Goal: Task Accomplishment & Management: Complete application form

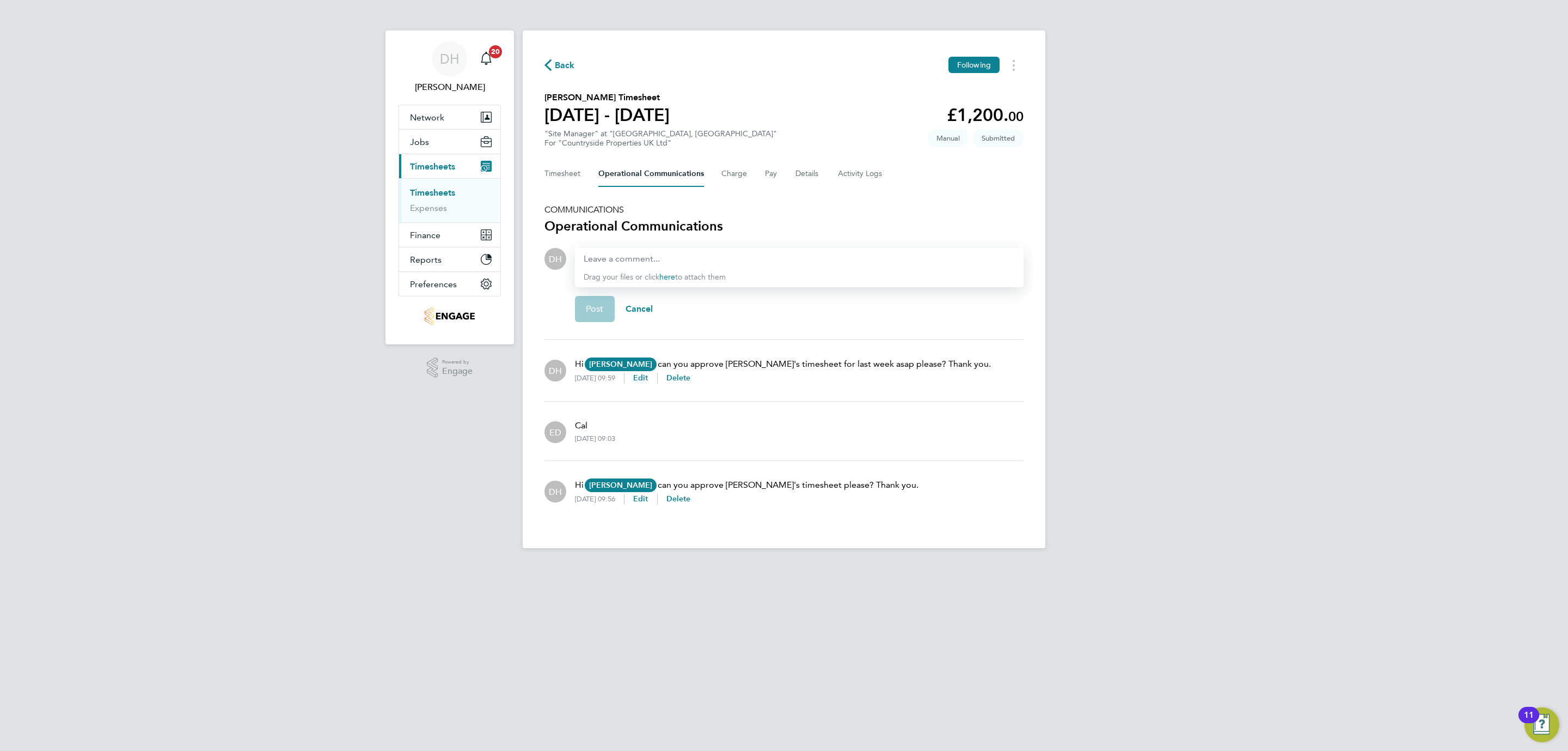
click at [350, 411] on div "DH Danielle Hughes Notifications 20 Applications: Network Team Members Business…" at bounding box center [784, 283] width 1568 height 565
click at [443, 193] on link "Timesheets" at bounding box center [433, 192] width 45 height 10
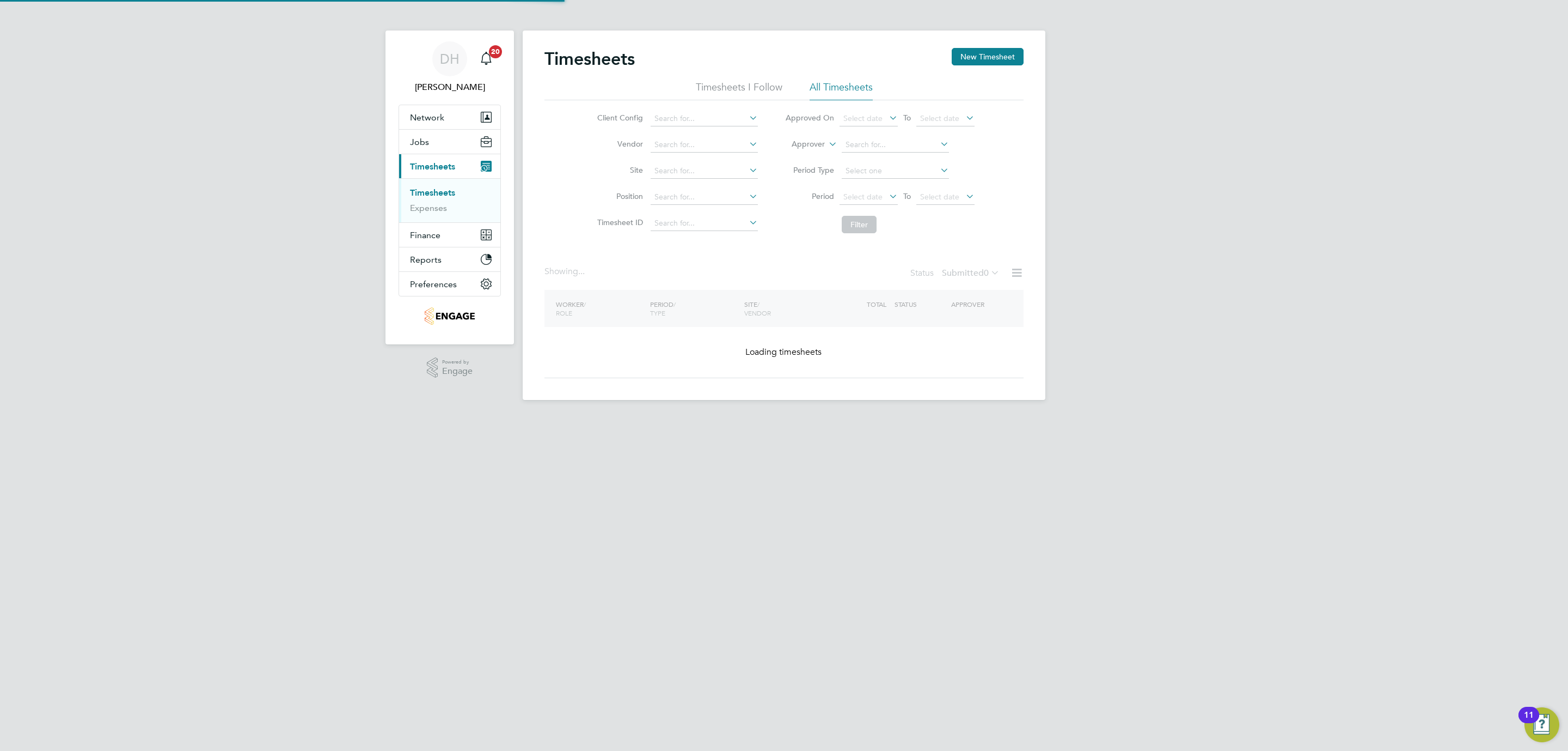
click at [278, 402] on div "DH Danielle Hughes Notifications 20 Applications: Network Team Members Business…" at bounding box center [784, 208] width 1568 height 417
click at [1373, 392] on div "DH Danielle Hughes Notifications 20 Applications: Network Team Members Business…" at bounding box center [784, 208] width 1568 height 417
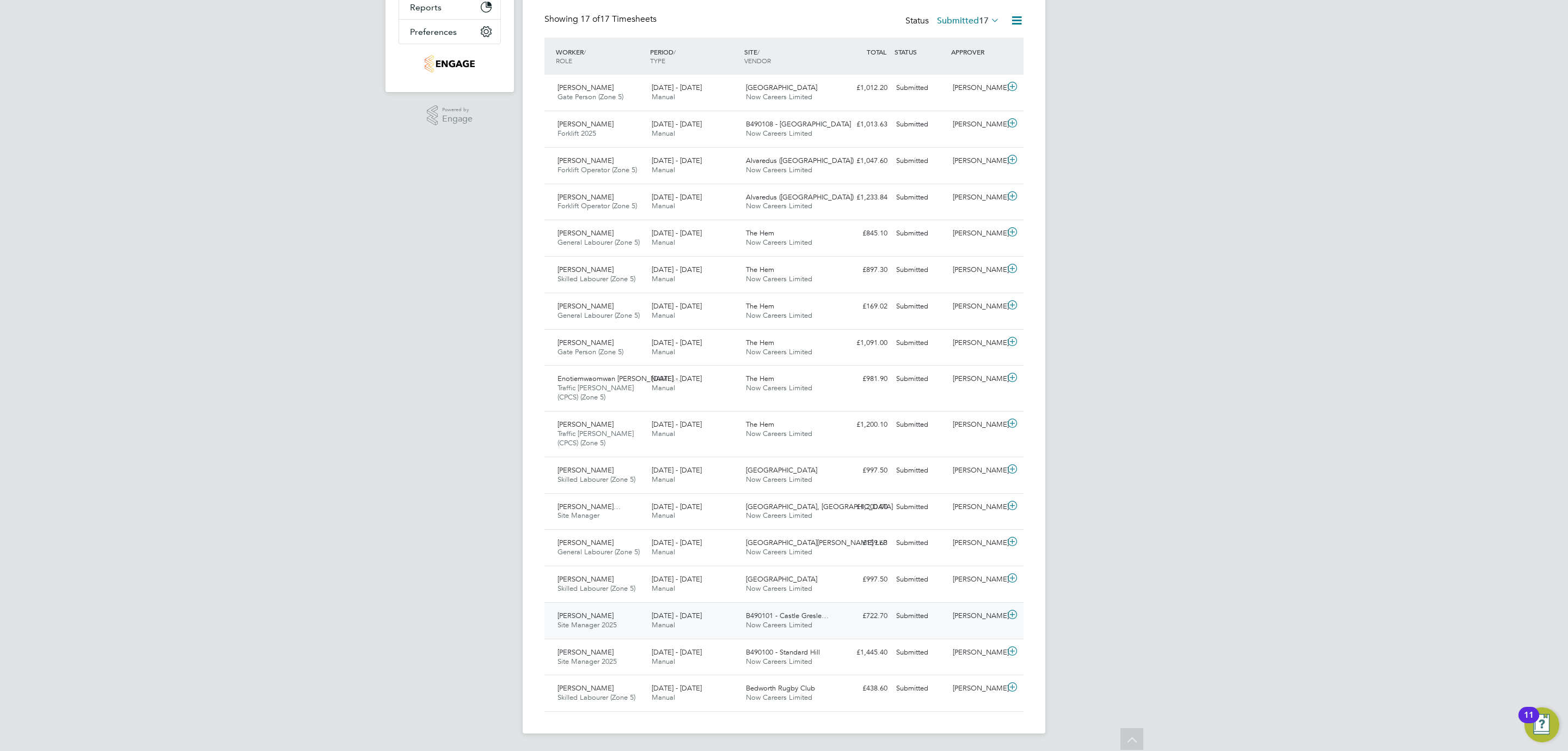
click at [626, 624] on div "Adrian Copson Site Manager 2025 23 - 29 Aug 2025" at bounding box center [600, 620] width 94 height 27
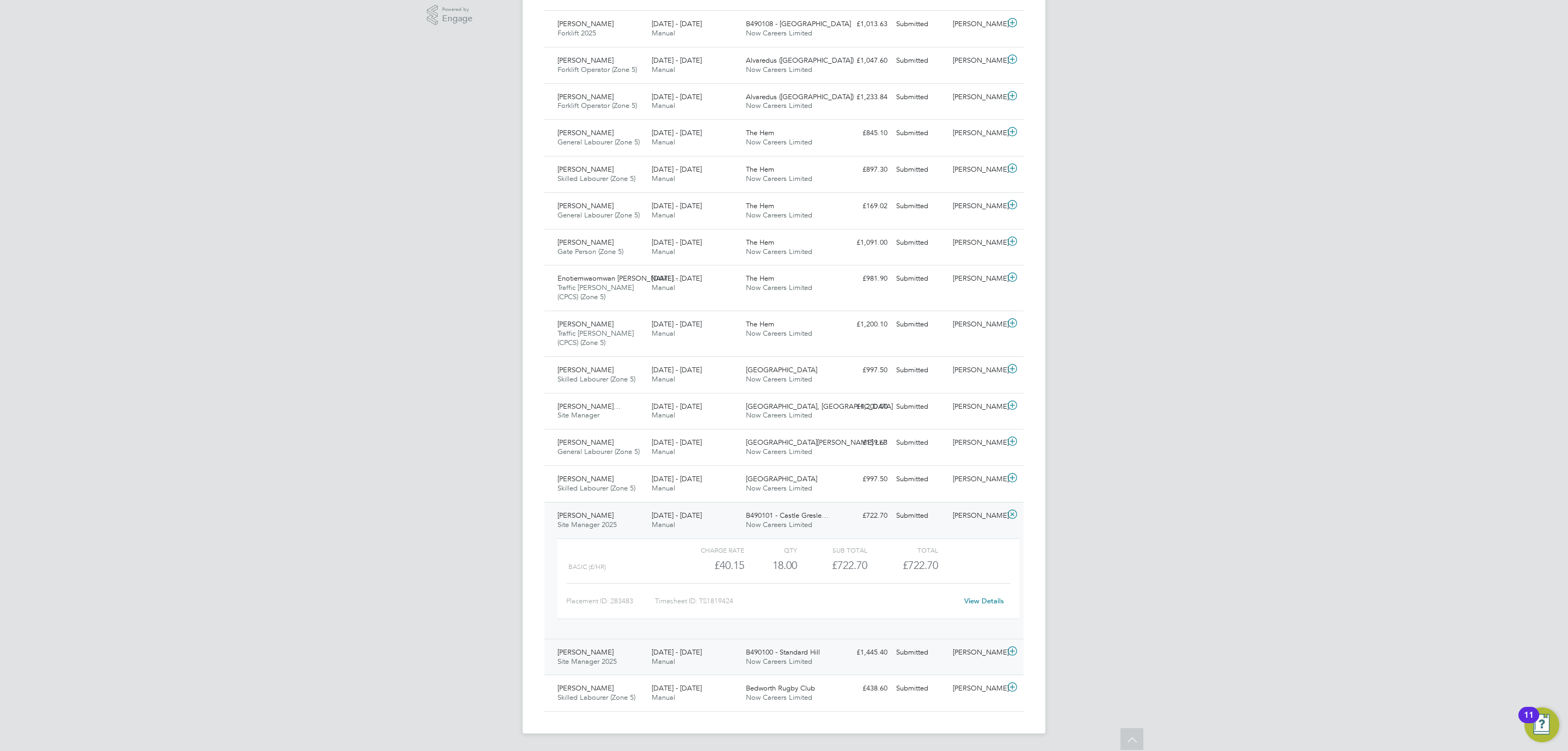
click at [842, 647] on div "£1,445.40 Submitted" at bounding box center [863, 652] width 57 height 18
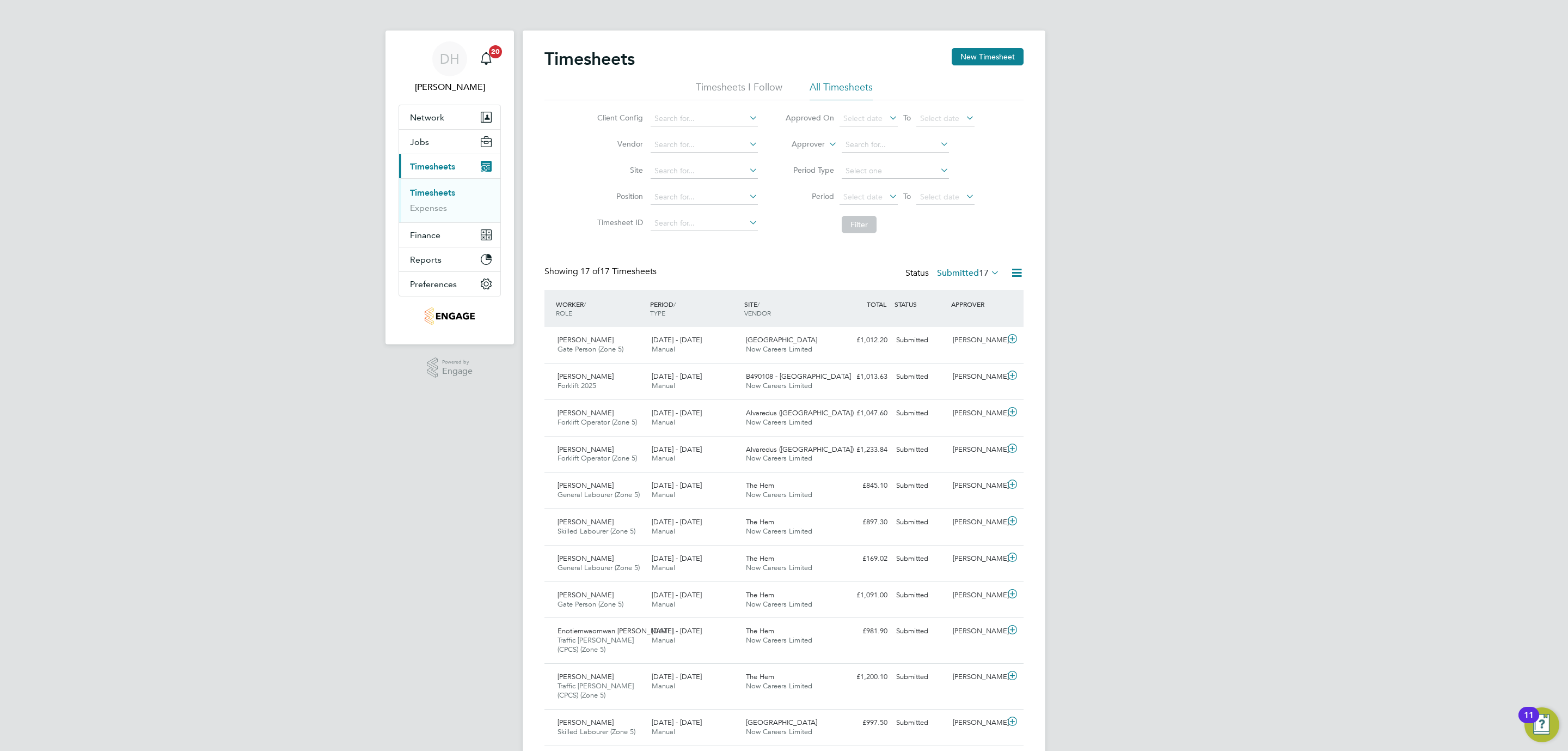
click at [968, 272] on label "Submitted 17" at bounding box center [968, 273] width 63 height 11
click at [946, 283] on div "All Saved Submitted Approved Rejected Absent Cancelled 5007 5 17 4630 145 32 178" at bounding box center [976, 344] width 96 height 130
click at [935, 291] on div "WORKER / ROLE WORKER / PERIOD PERIOD / TYPE SITE / VENDOR TOTAL TOTAL / STATUS …" at bounding box center [783, 308] width 479 height 37
click at [949, 273] on label "Submitted 17" at bounding box center [968, 273] width 63 height 11
click at [938, 292] on li "All" at bounding box center [954, 293] width 50 height 15
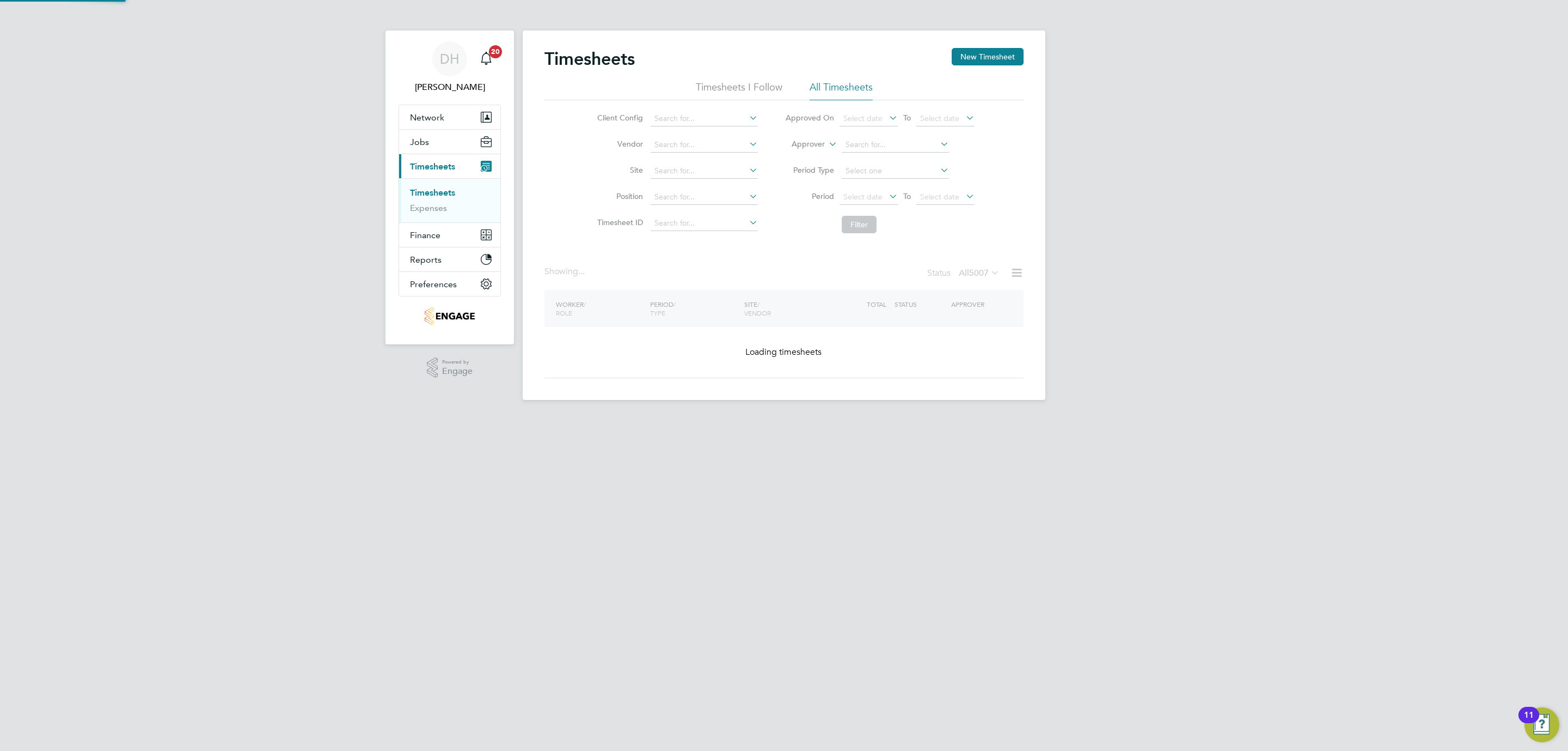
click at [474, 417] on div "DH Danielle Hughes Notifications 20 Applications: Network Team Members Business…" at bounding box center [784, 208] width 1568 height 417
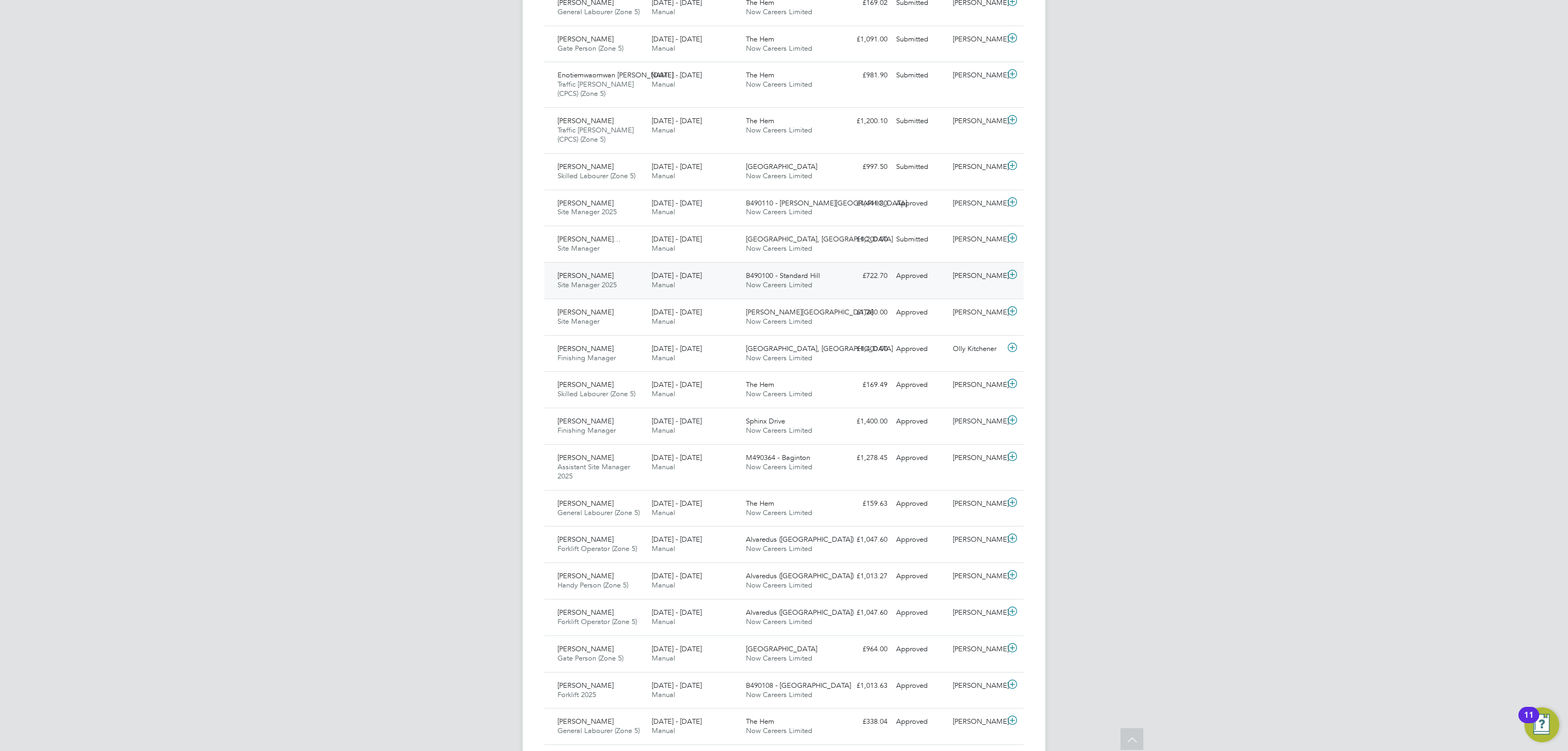
click at [662, 269] on div "Adrian Copson Site Manager 2025 27 Sep - 3 Oct 2025 27 Sep - 3 Oct 2025 Manual …" at bounding box center [783, 280] width 479 height 37
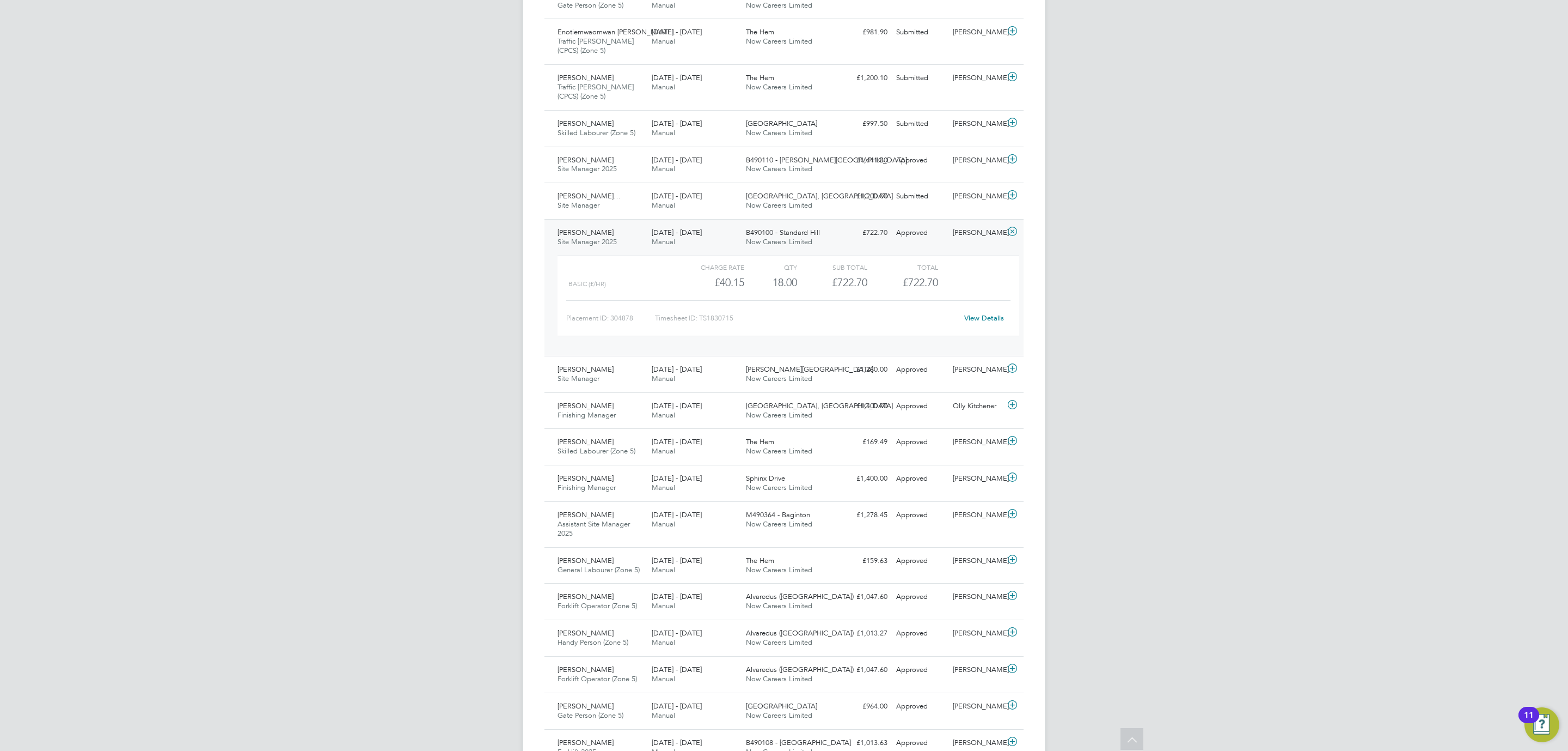
click at [982, 323] on link "View Details" at bounding box center [984, 317] width 40 height 9
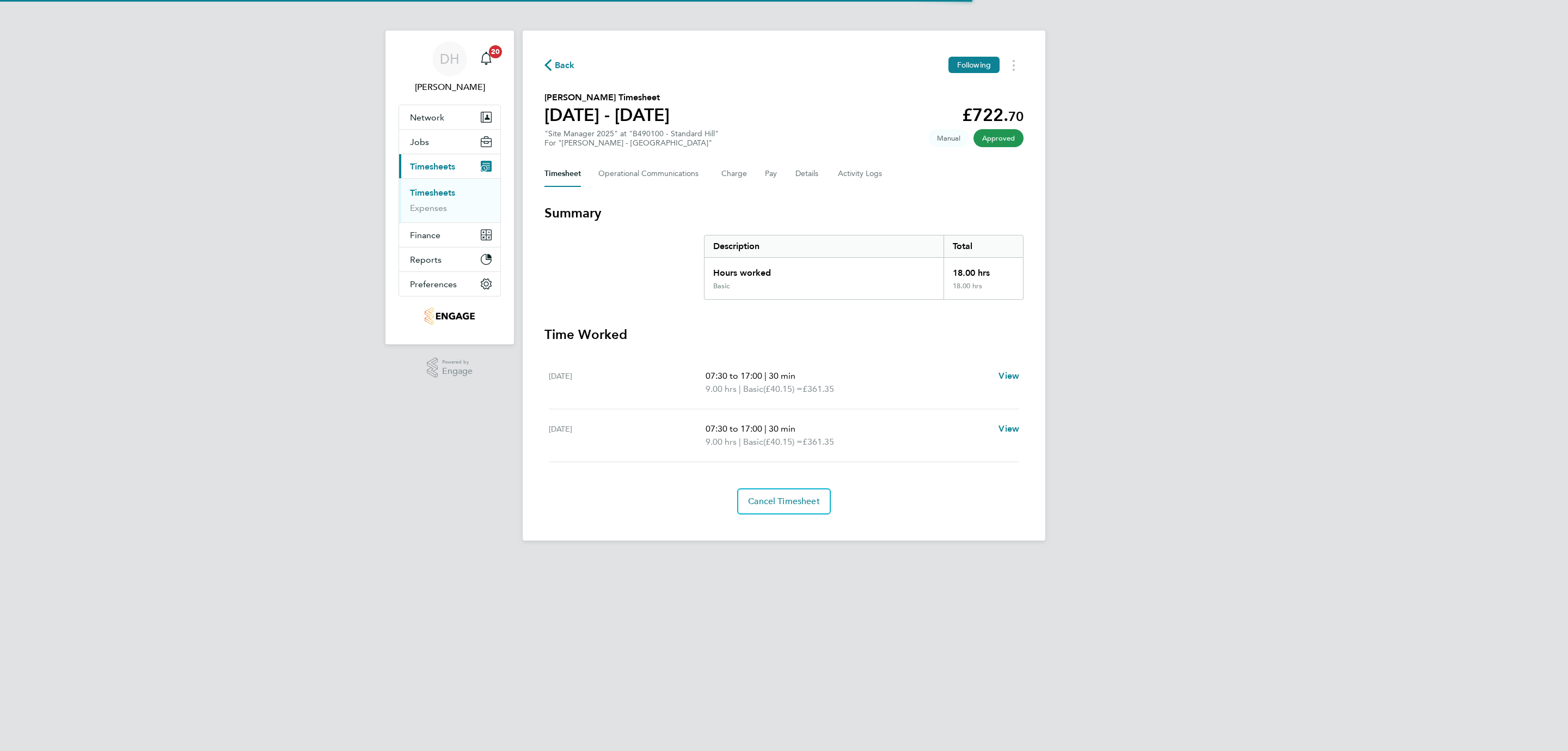
click at [332, 388] on div "DH [PERSON_NAME] Notifications 20 Applications: Network Team Members Businesses…" at bounding box center [784, 279] width 1568 height 558
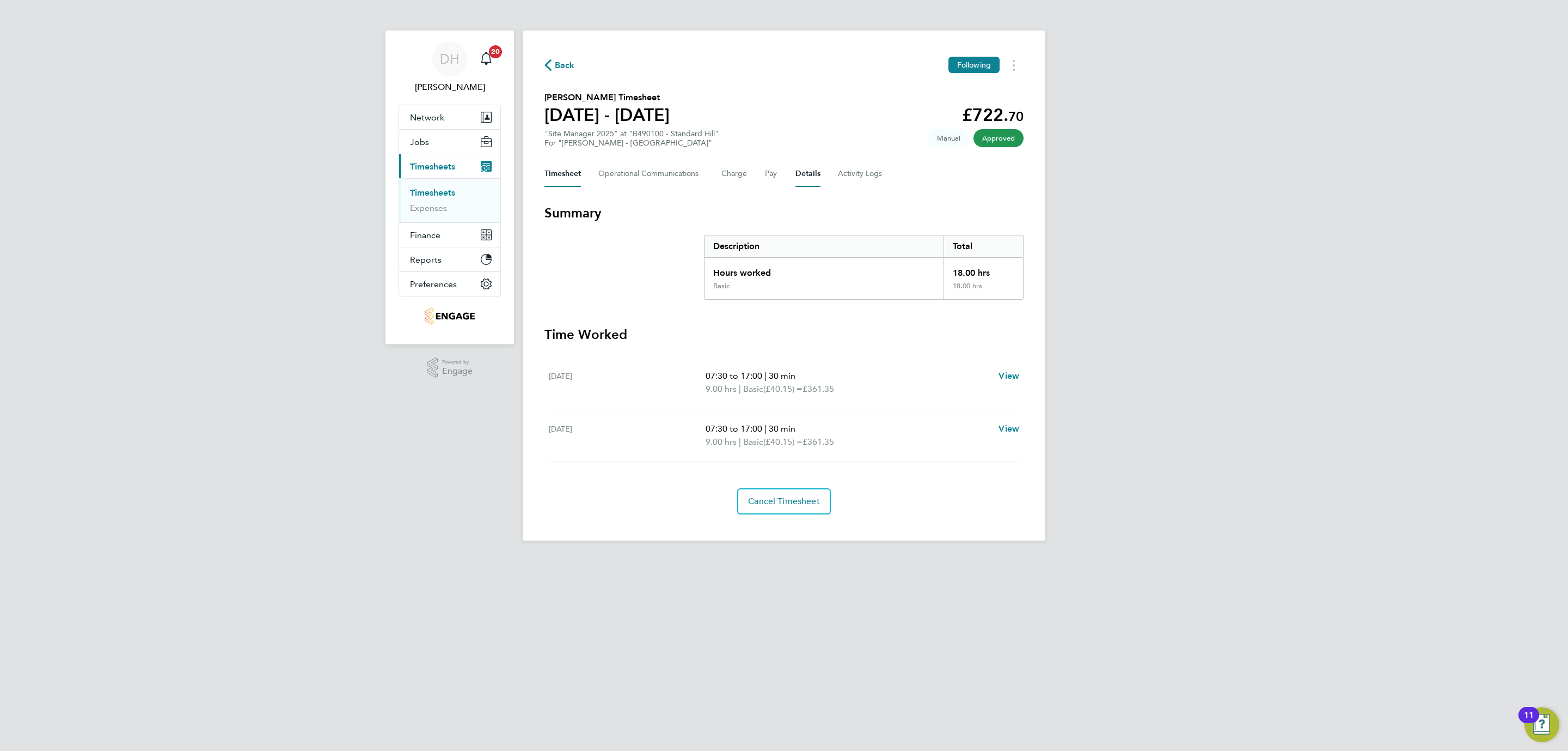
click at [807, 185] on button "Details" at bounding box center [808, 174] width 25 height 26
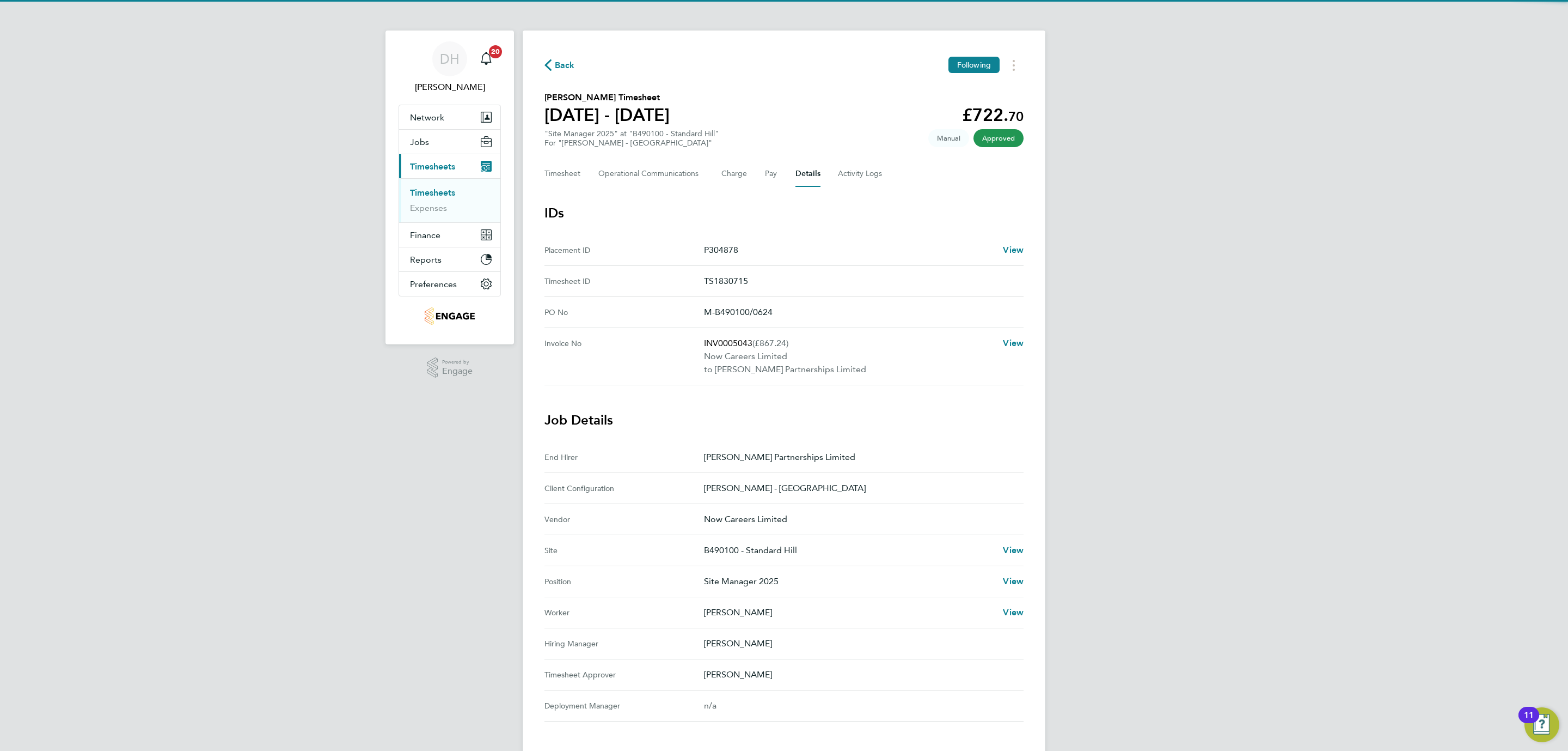
click at [266, 537] on div "DH [PERSON_NAME] Notifications 20 Applications: Network Team Members Businesses…" at bounding box center [784, 488] width 1568 height 976
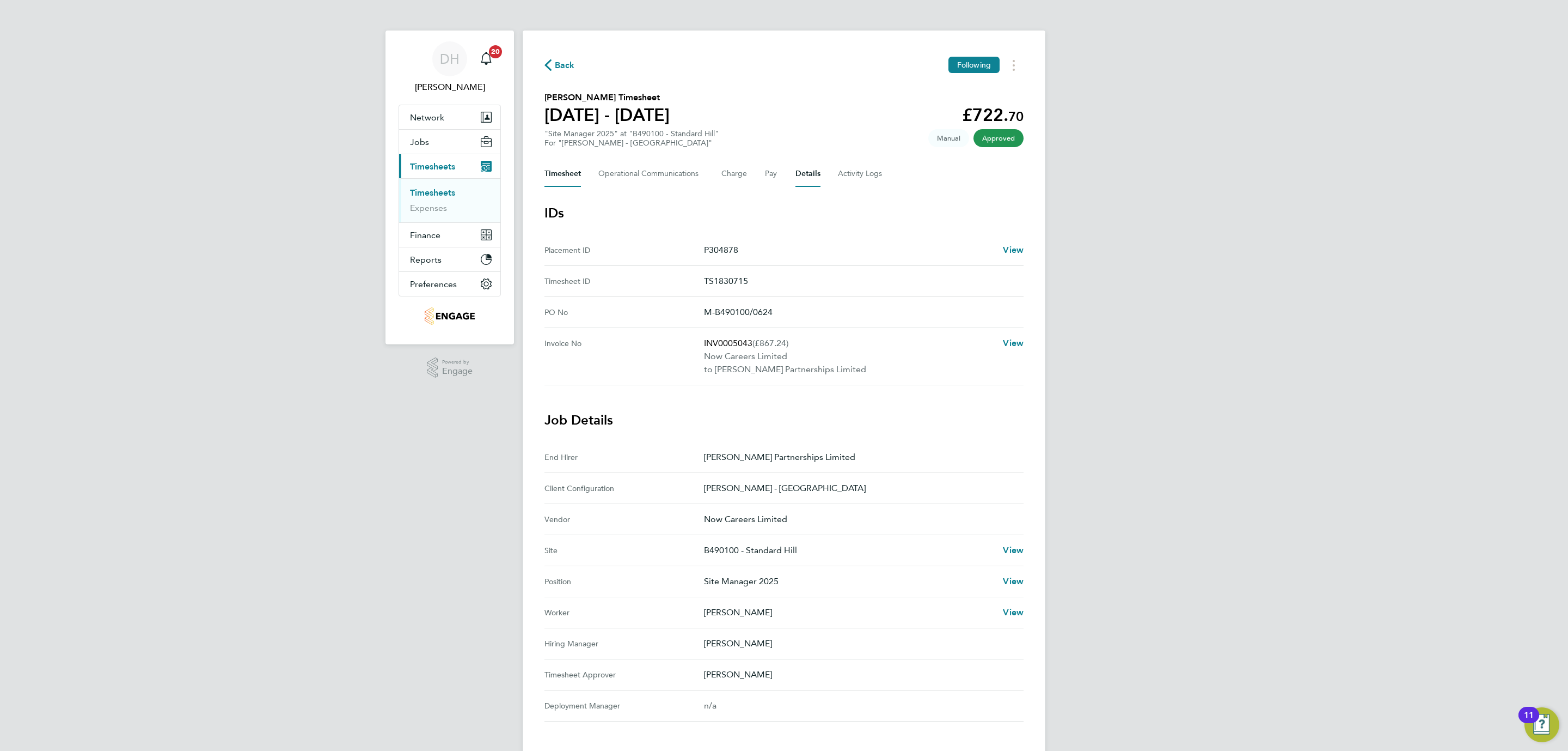
click at [557, 172] on button "Timesheet" at bounding box center [562, 174] width 37 height 26
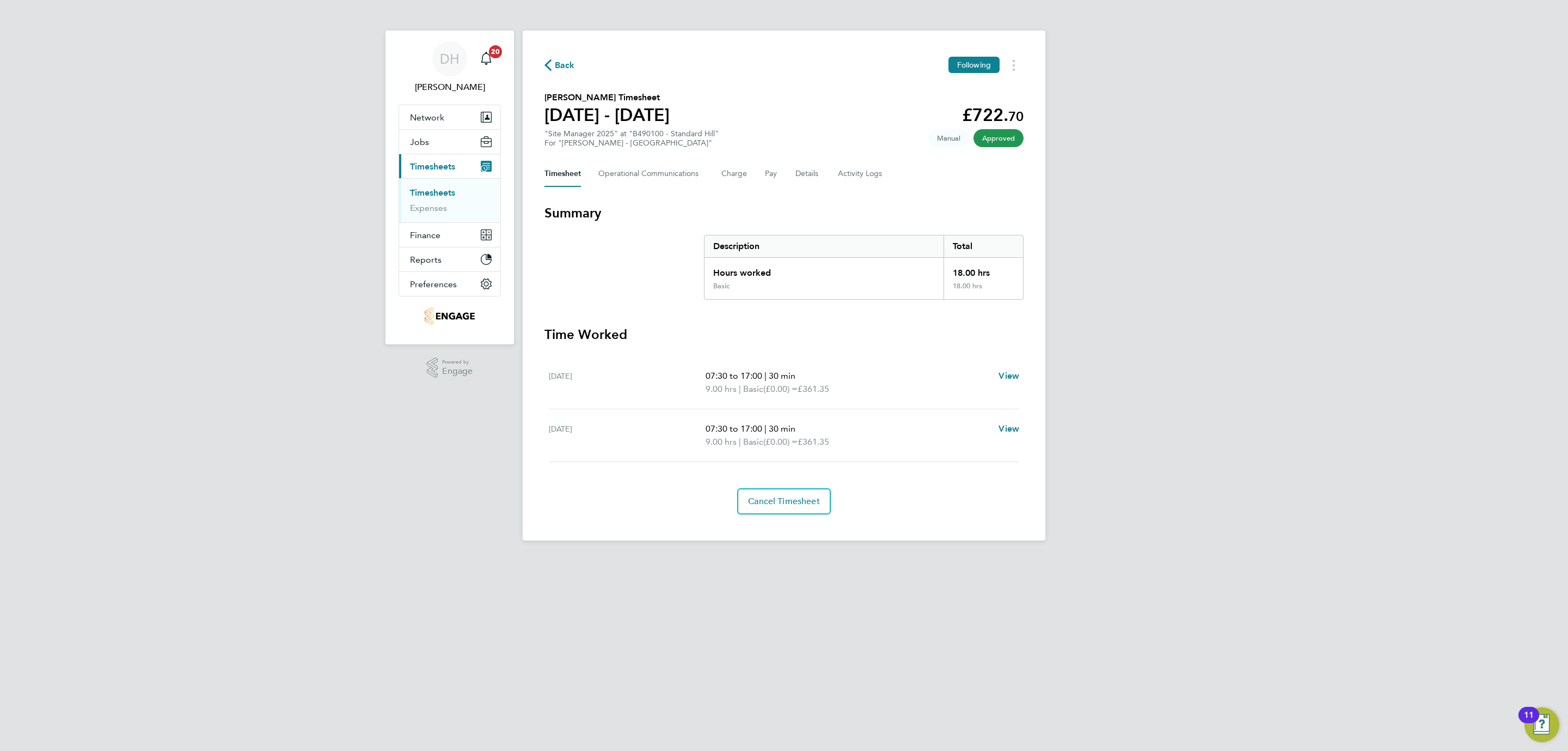
click at [98, 206] on div "DH [PERSON_NAME] Notifications 20 Applications: Network Team Members Businesses…" at bounding box center [784, 279] width 1568 height 558
click at [421, 193] on link "Timesheets" at bounding box center [433, 192] width 45 height 10
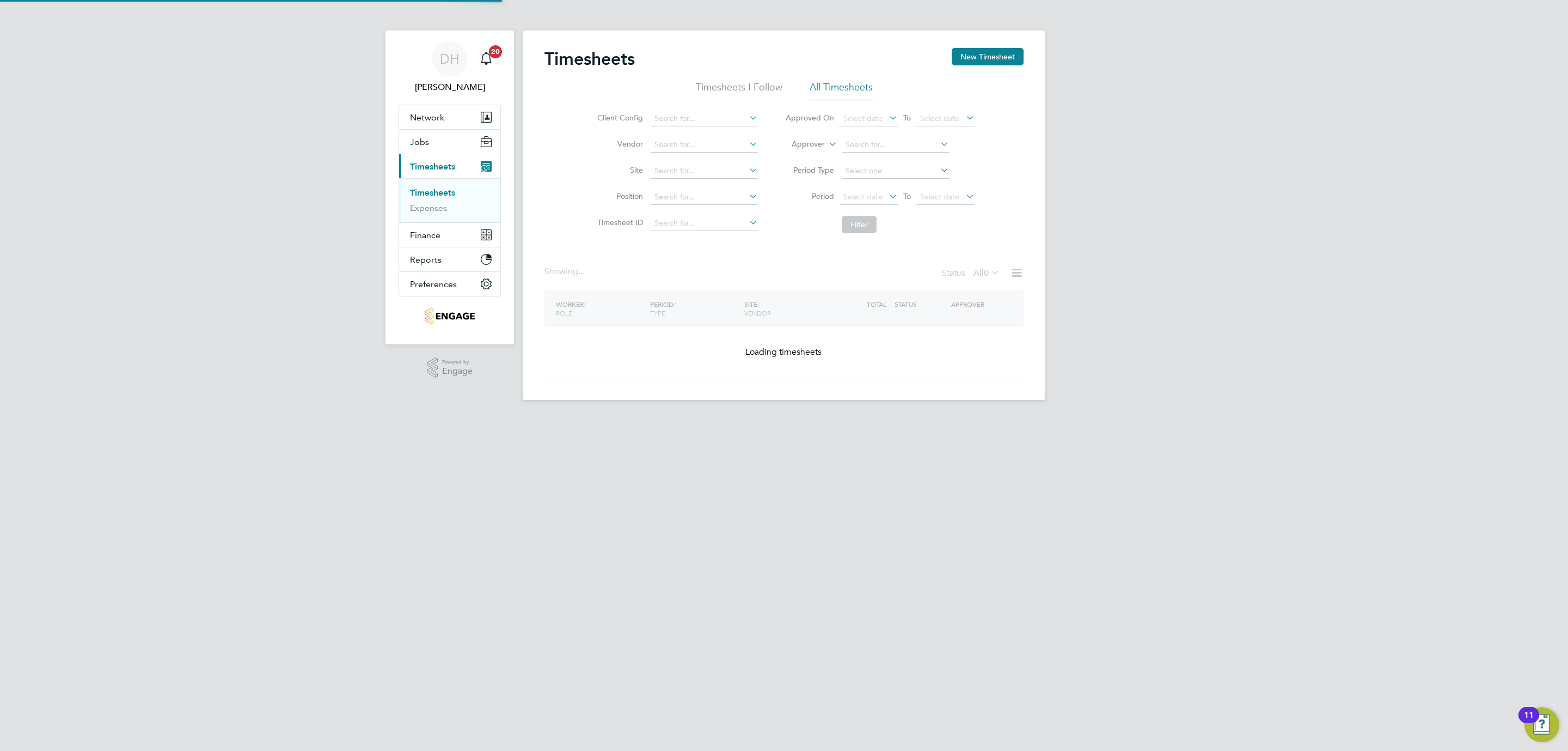
click at [328, 311] on div "DH [PERSON_NAME] Notifications 20 Applications: Network Team Members Businesses…" at bounding box center [784, 208] width 1568 height 417
click at [1276, 209] on div "DH Danielle Hughes Notifications 20 Applications: Network Team Members Business…" at bounding box center [784, 208] width 1568 height 417
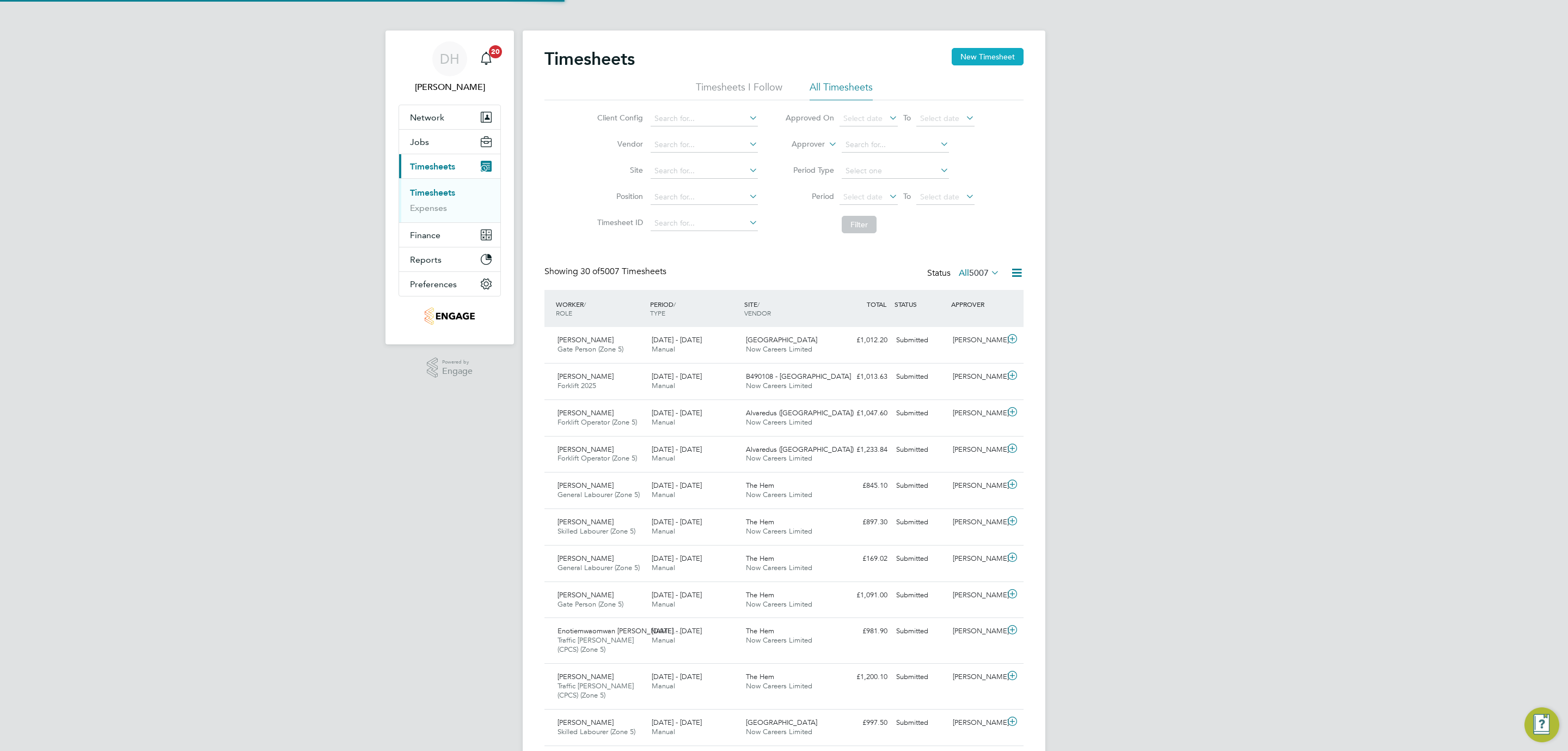
click at [990, 59] on button "New Timesheet" at bounding box center [987, 57] width 72 height 18
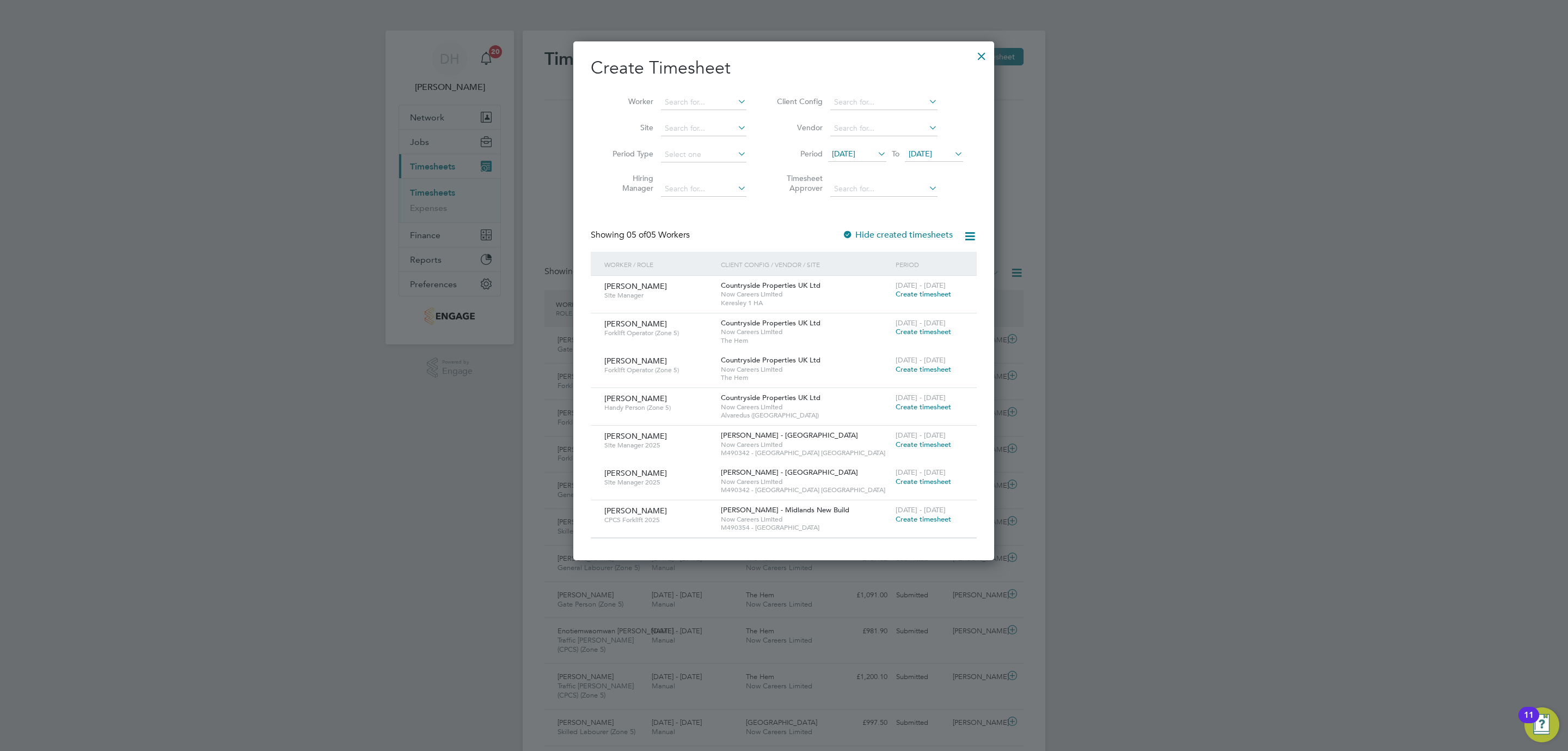
click at [855, 149] on span "19 Sep 2025" at bounding box center [844, 153] width 23 height 10
click at [843, 307] on span "29" at bounding box center [846, 302] width 21 height 21
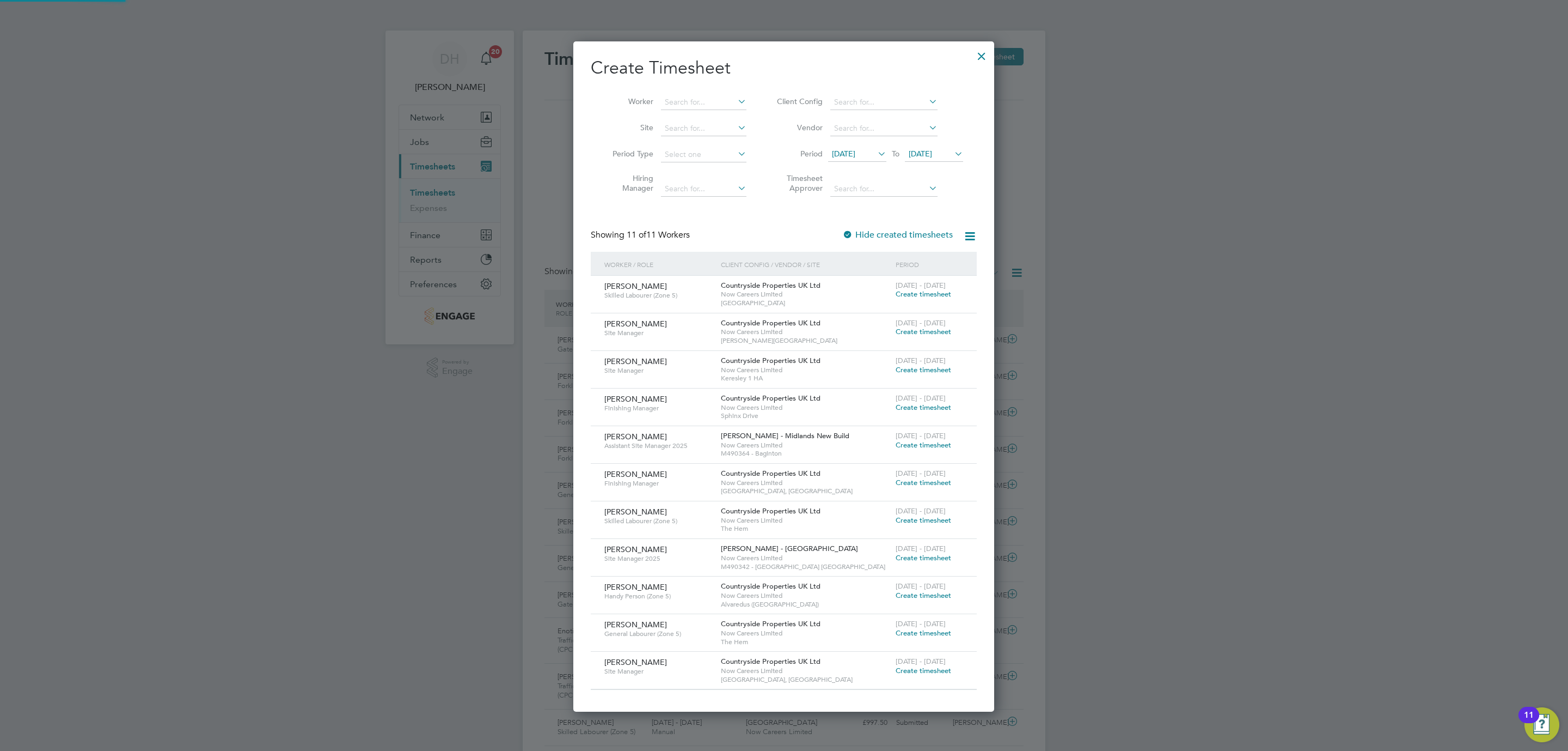
click at [928, 157] on span "[DATE]" at bounding box center [920, 153] width 23 height 10
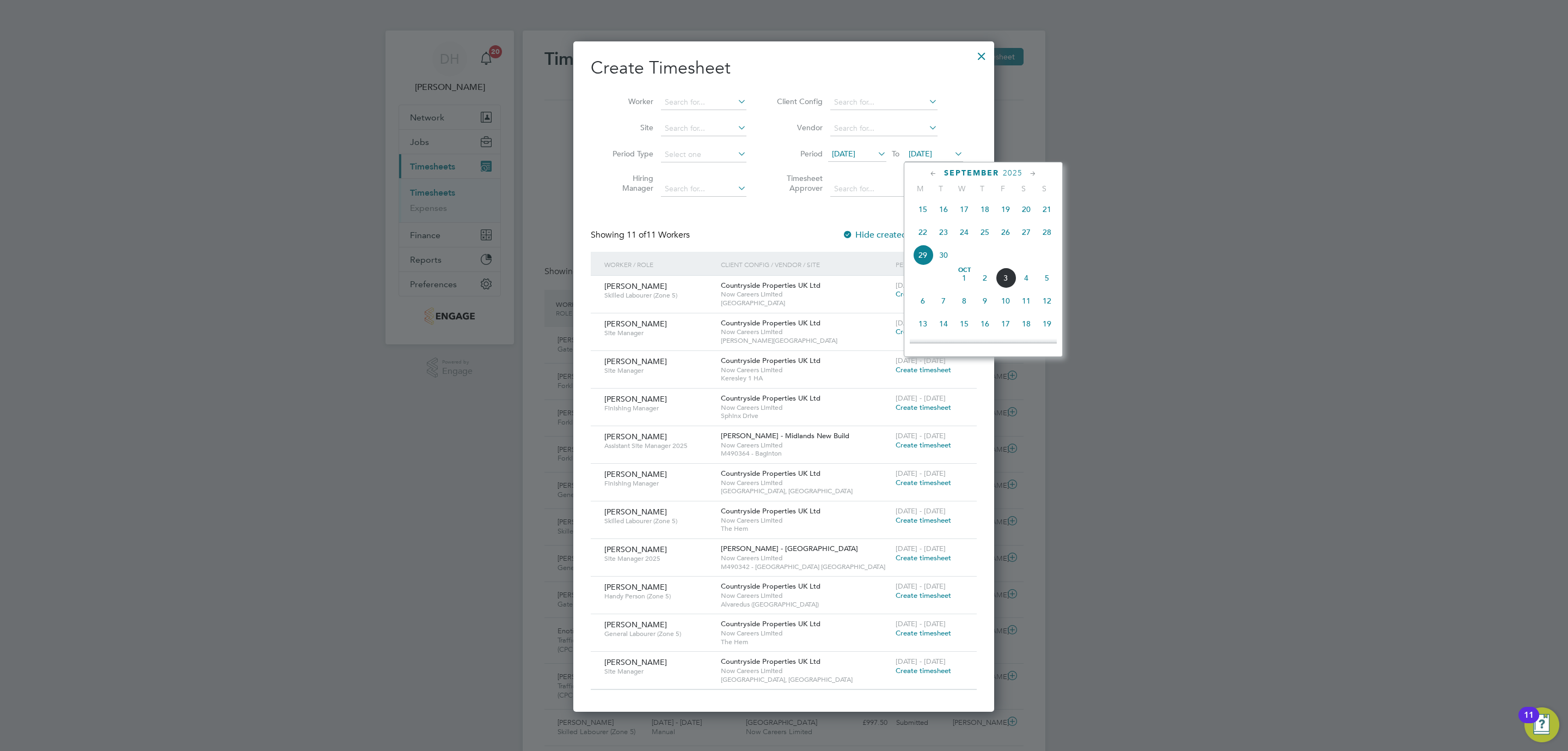
click at [1047, 287] on span "5" at bounding box center [1047, 278] width 21 height 21
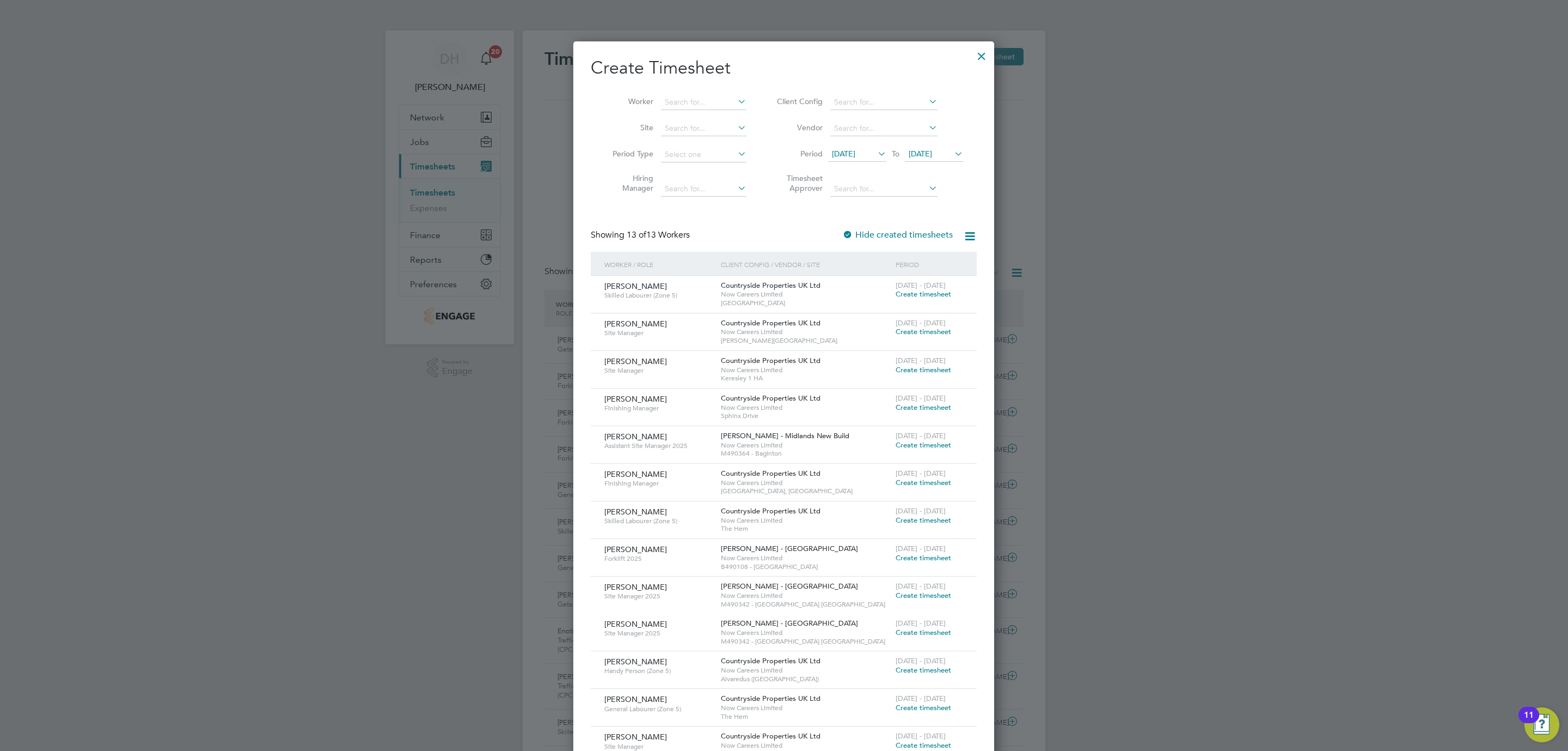
drag, startPoint x: 982, startPoint y: 54, endPoint x: 946, endPoint y: 58, distance: 36.2
click at [982, 54] on div at bounding box center [982, 54] width 19 height 19
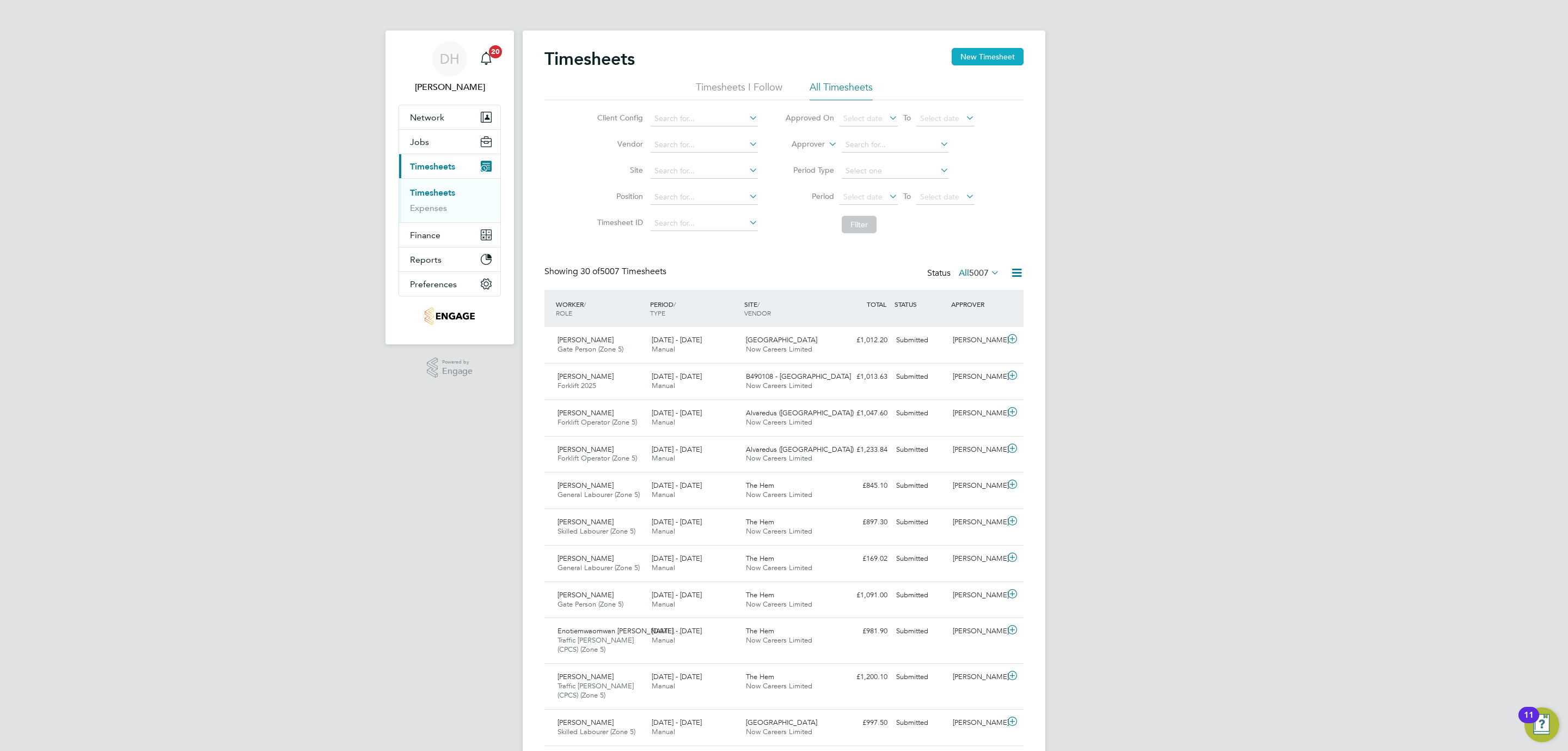
click at [968, 53] on button "New Timesheet" at bounding box center [987, 57] width 72 height 18
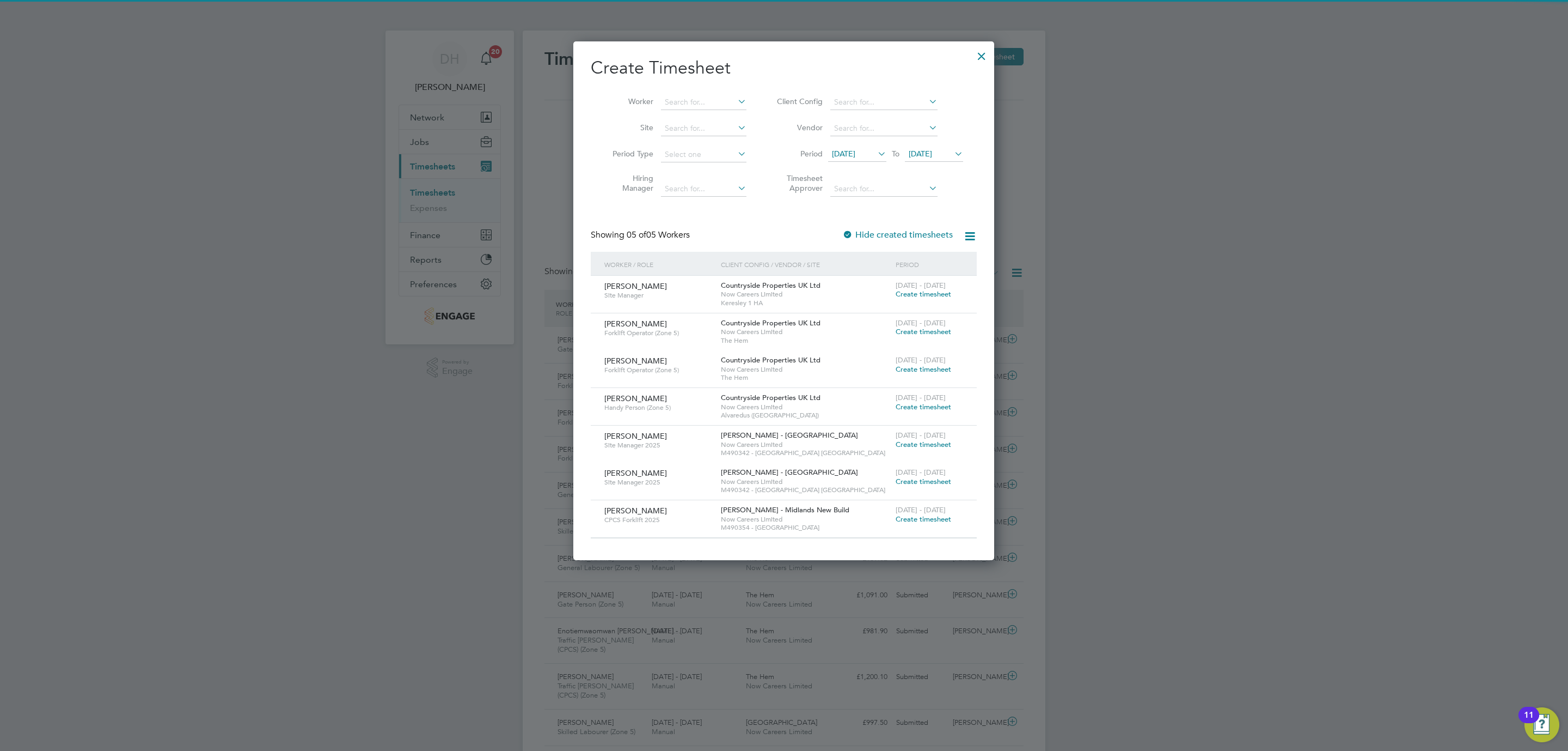
click at [855, 153] on span "[DATE]" at bounding box center [844, 153] width 23 height 10
click at [849, 285] on span "22" at bounding box center [846, 279] width 21 height 21
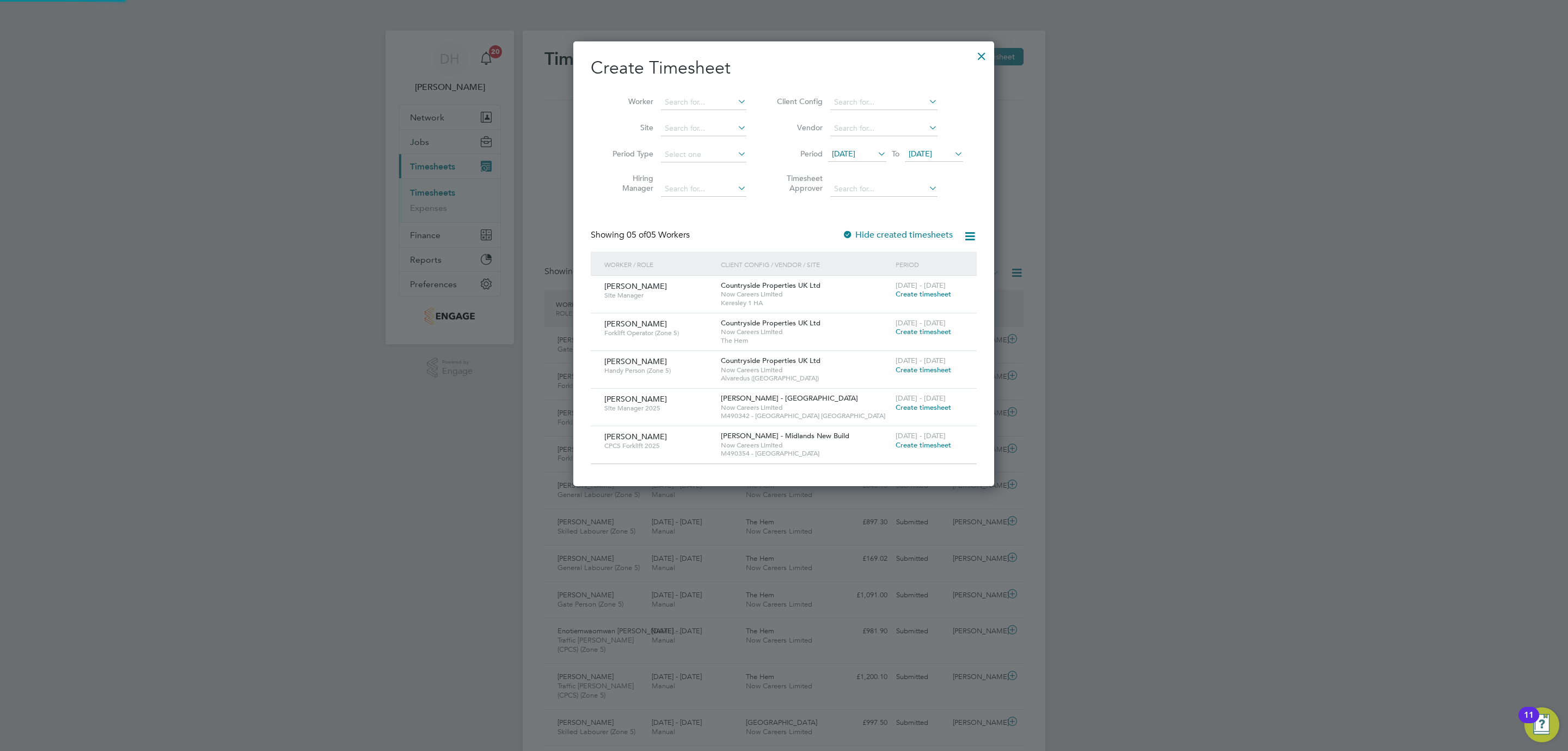
click at [928, 152] on span "[DATE]" at bounding box center [920, 153] width 23 height 10
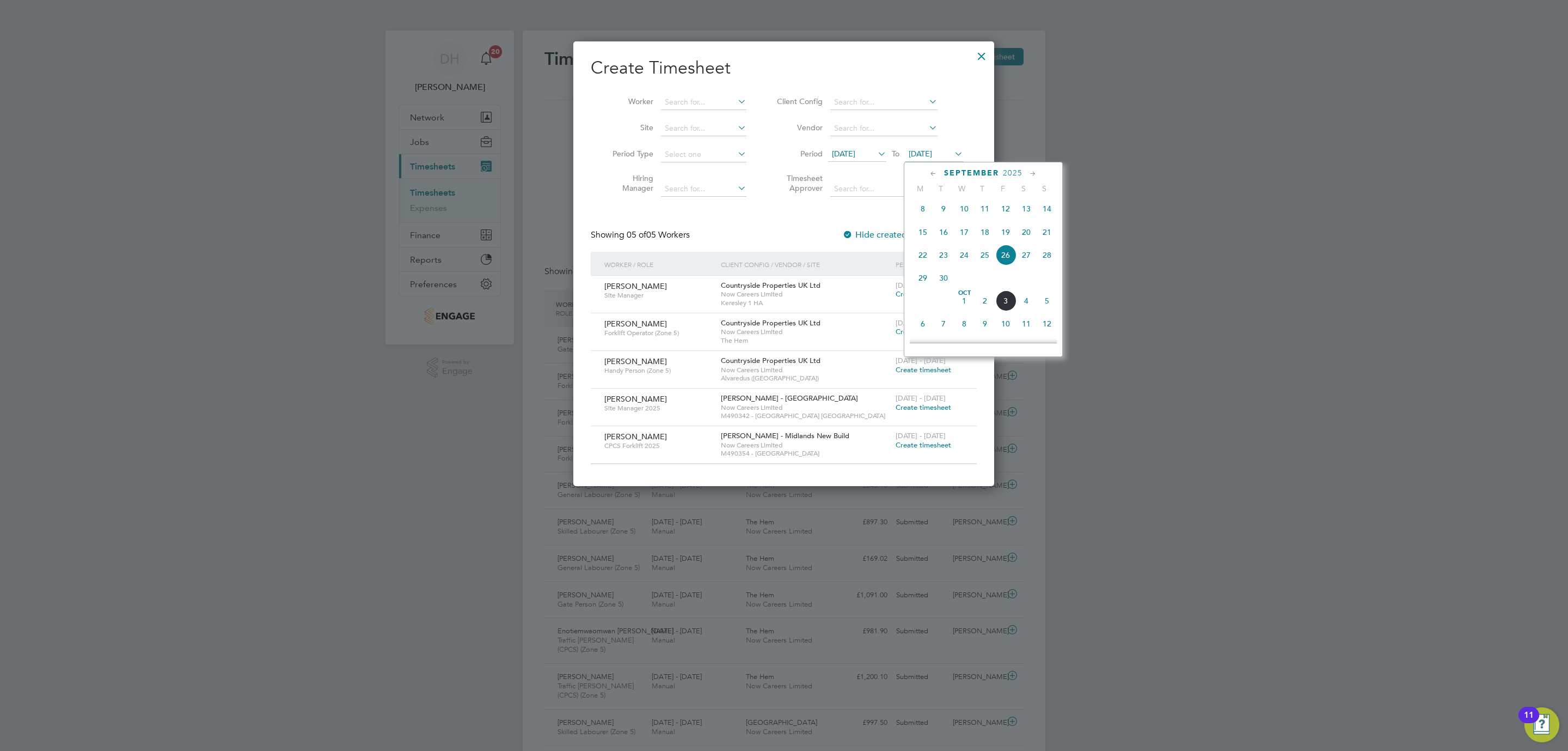
click at [1044, 261] on span "28" at bounding box center [1047, 255] width 21 height 21
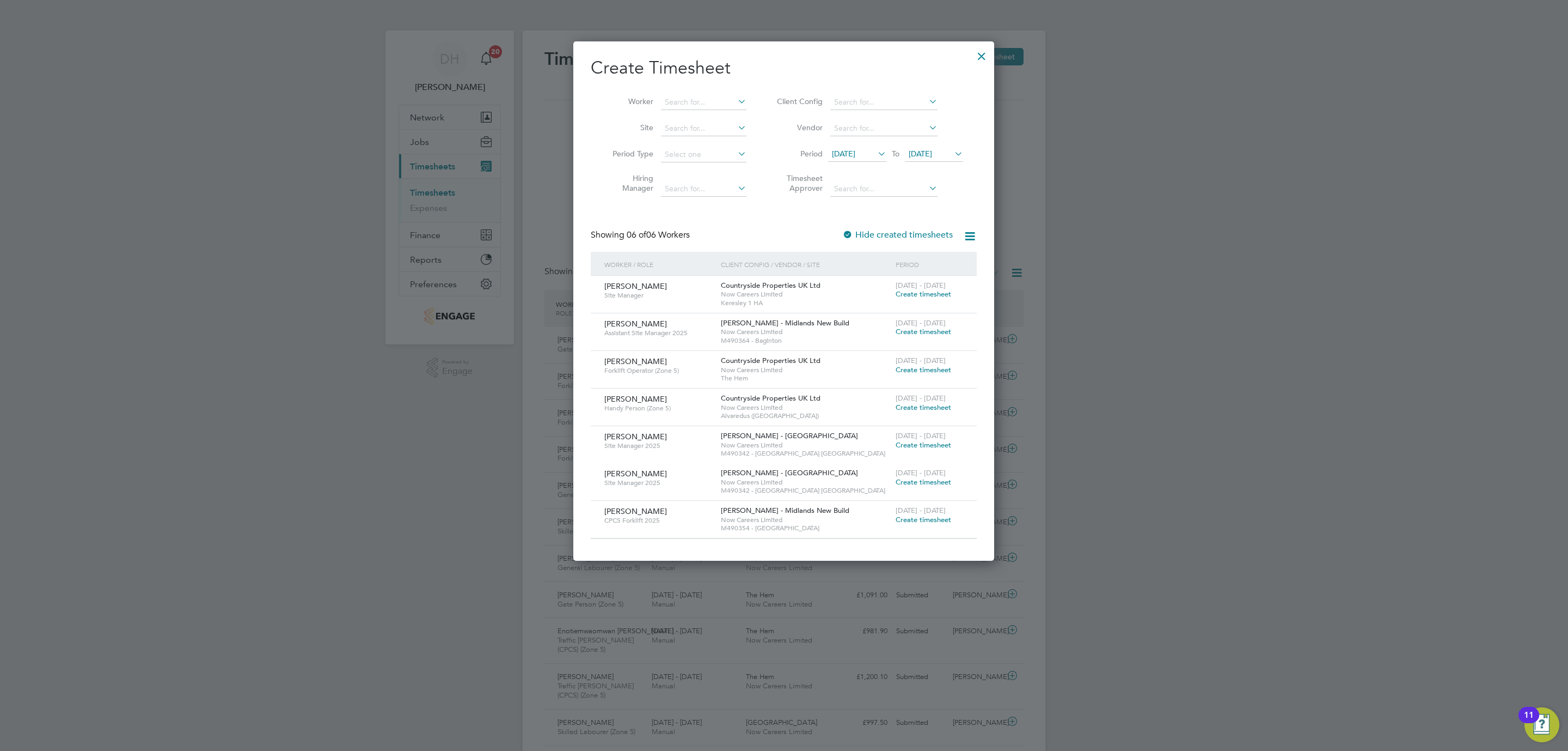
drag, startPoint x: 983, startPoint y: 62, endPoint x: 1116, endPoint y: 264, distance: 241.9
click at [983, 62] on div at bounding box center [982, 54] width 19 height 19
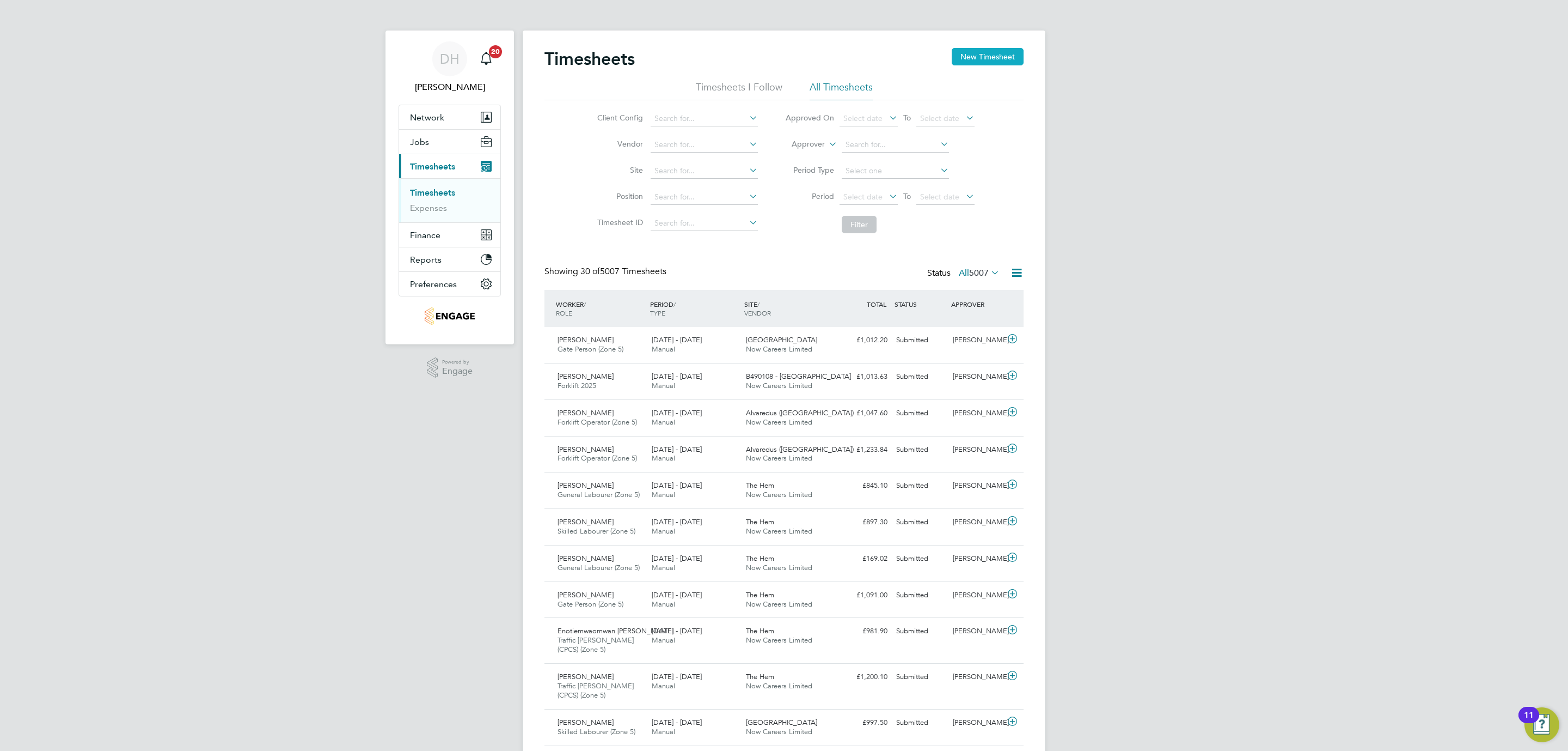
click at [1009, 56] on button "New Timesheet" at bounding box center [987, 57] width 72 height 18
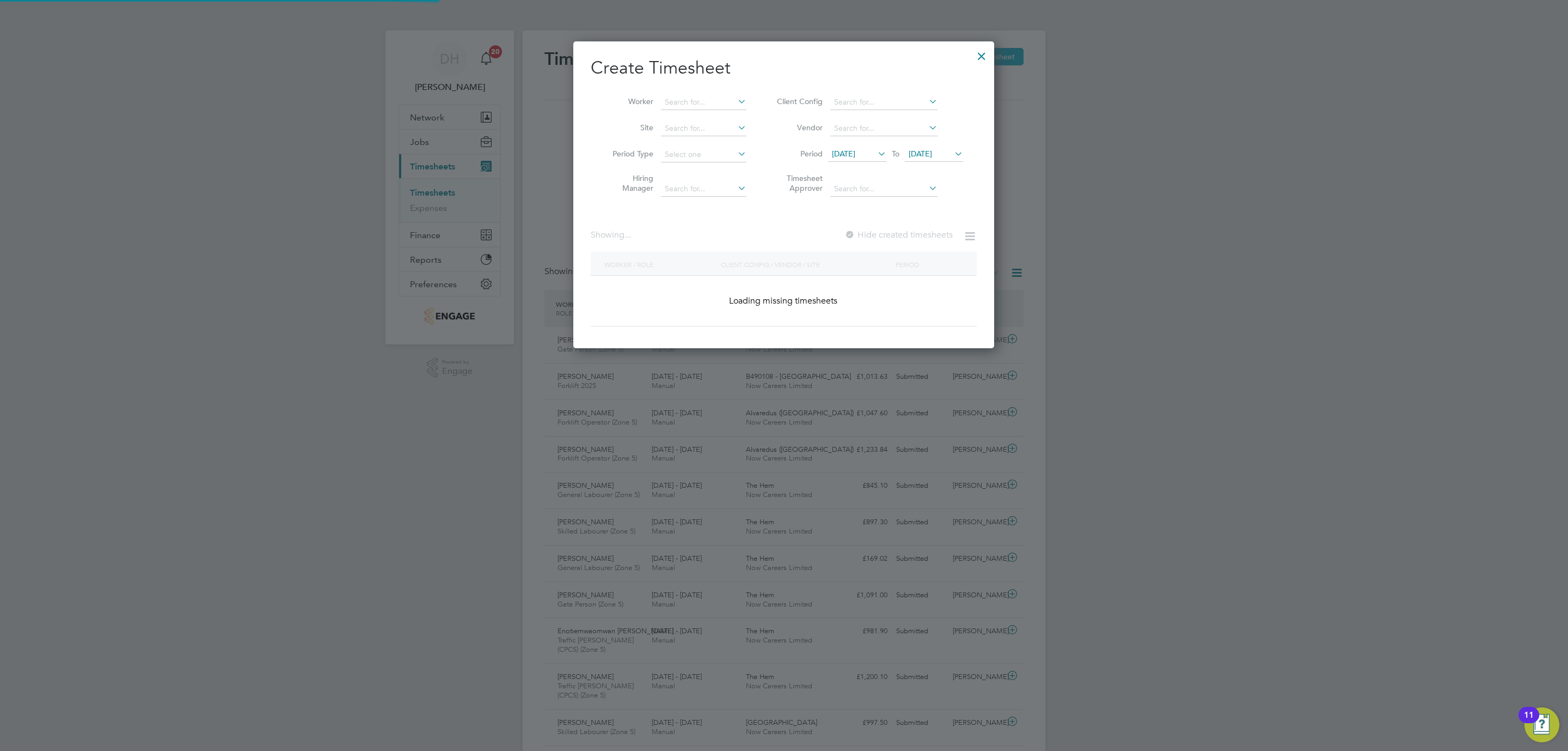
scroll to position [521, 421]
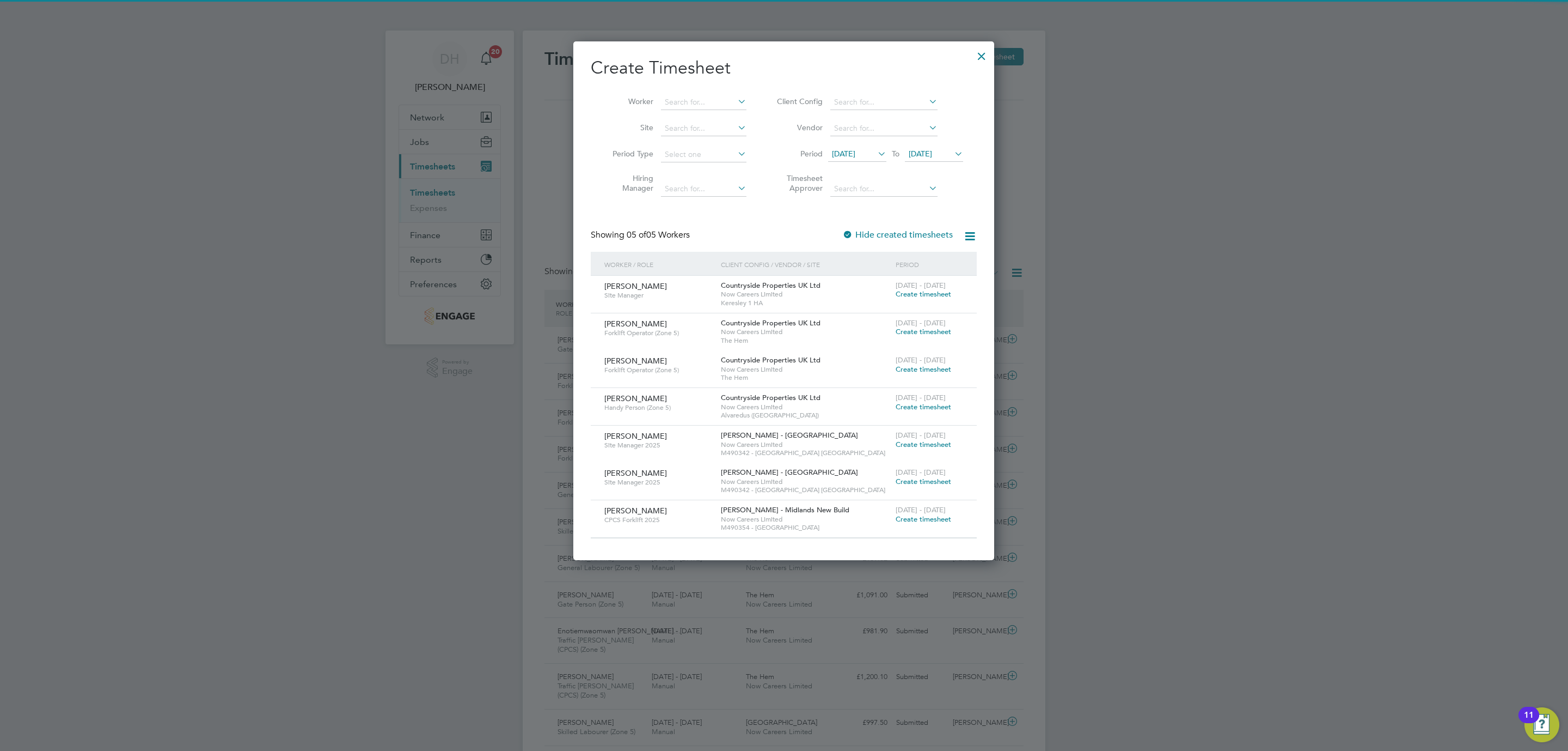
click at [845, 159] on span "[DATE]" at bounding box center [857, 155] width 58 height 15
click at [846, 301] on span "29" at bounding box center [846, 302] width 21 height 21
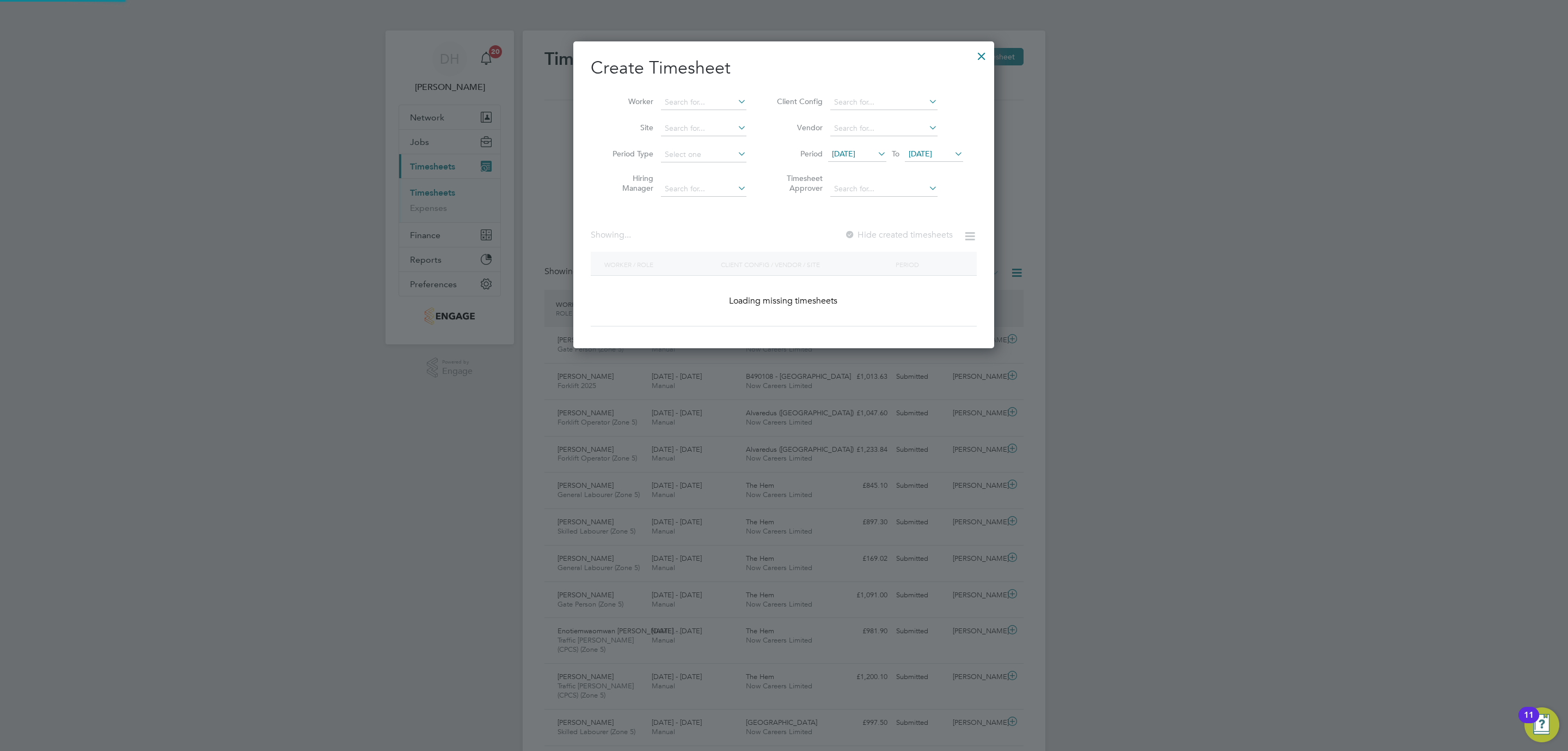
scroll to position [674, 421]
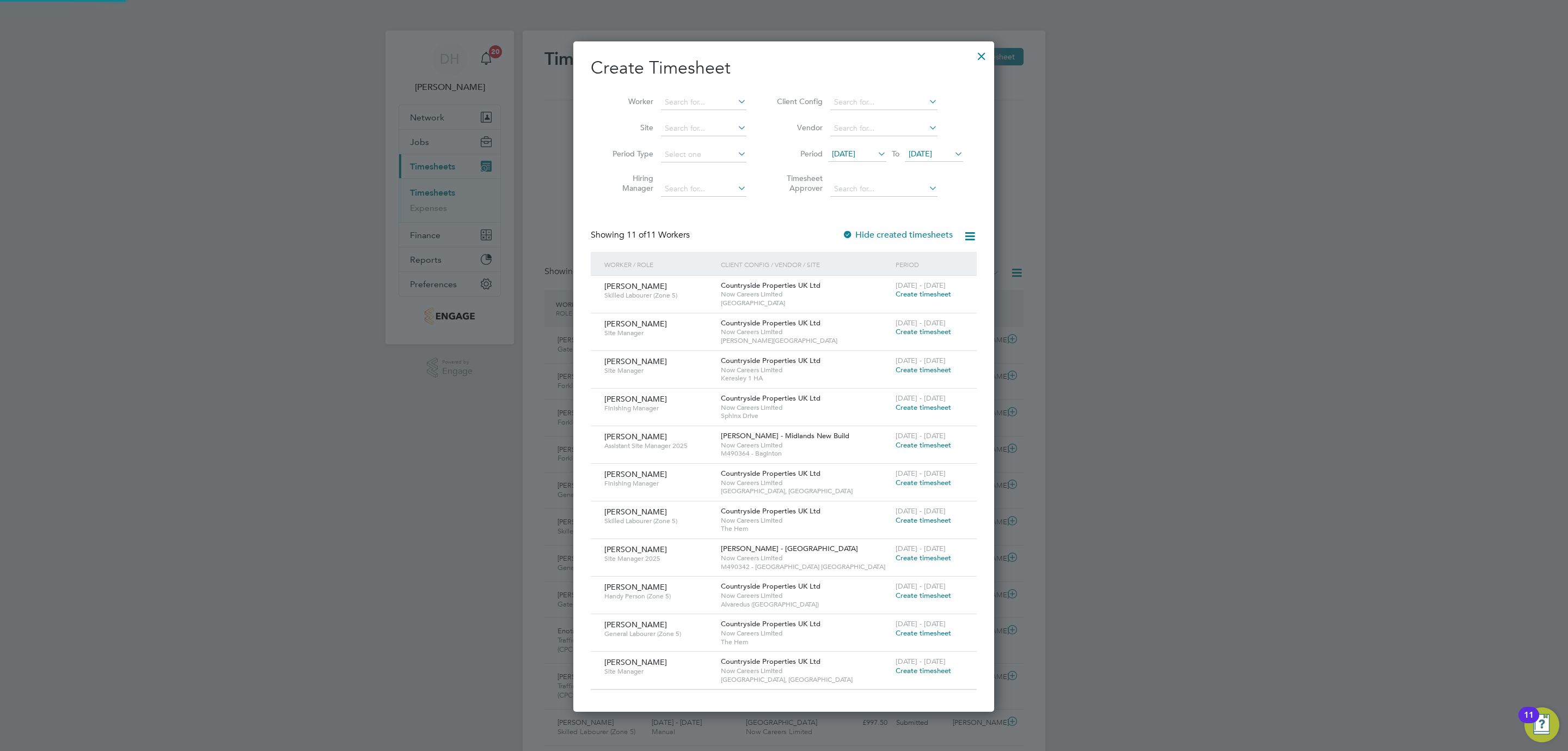
click at [918, 146] on li "Period 29 Sep 2025 To 29 Sep 2025" at bounding box center [869, 155] width 217 height 26
click at [932, 152] on span "[DATE]" at bounding box center [920, 153] width 23 height 10
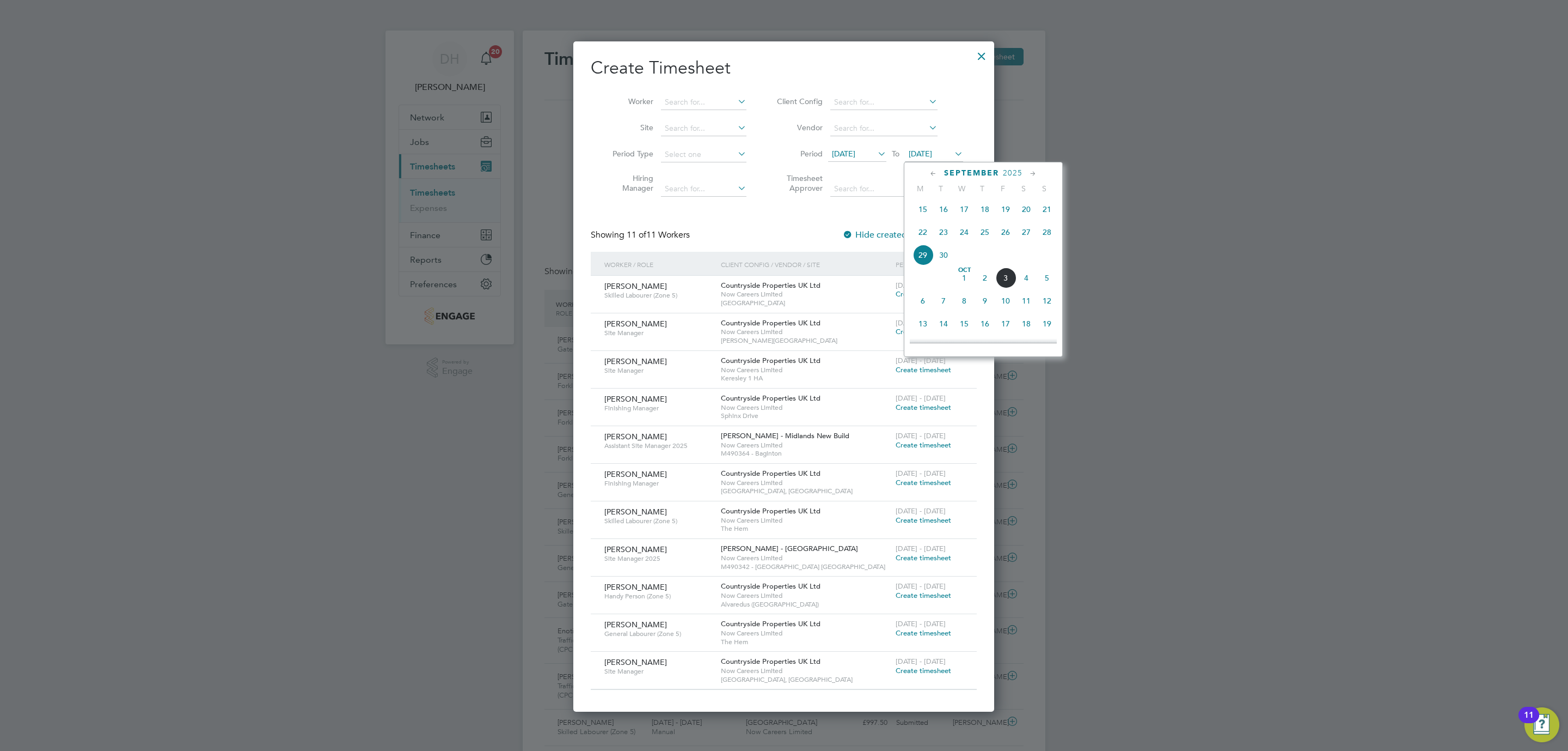
click at [1045, 281] on span "5" at bounding box center [1047, 278] width 21 height 21
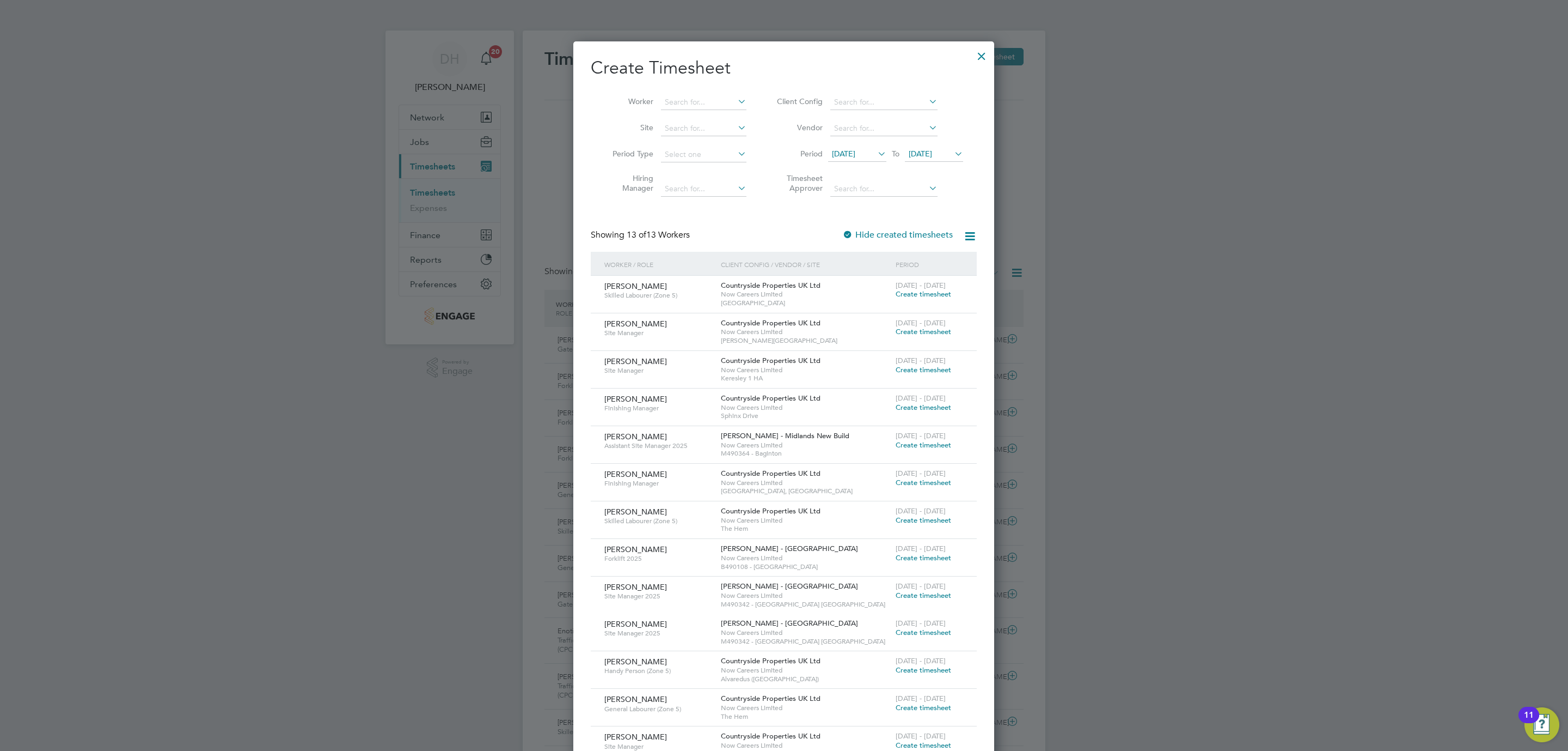
scroll to position [92, 0]
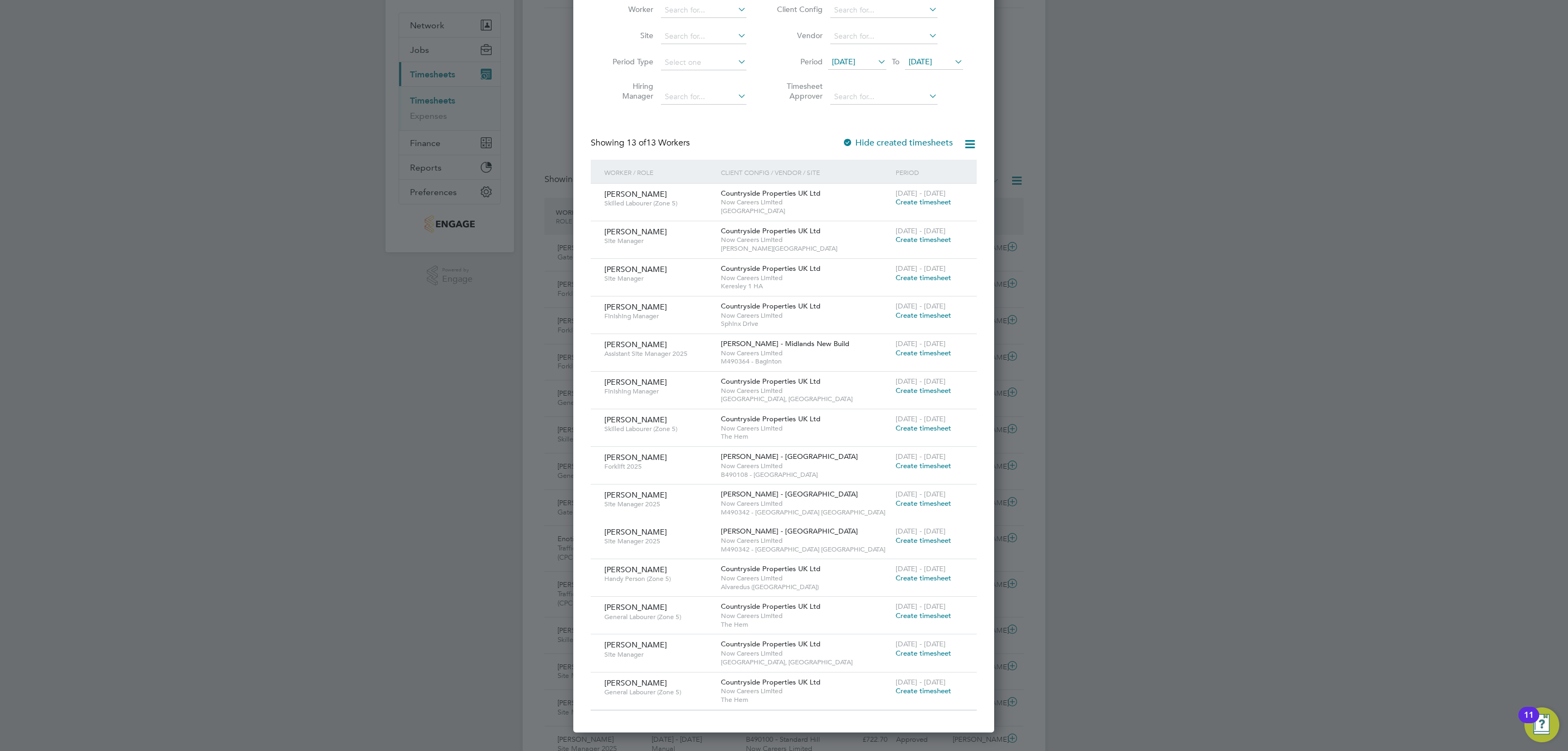
click at [925, 351] on span "Create timesheet" at bounding box center [923, 353] width 55 height 9
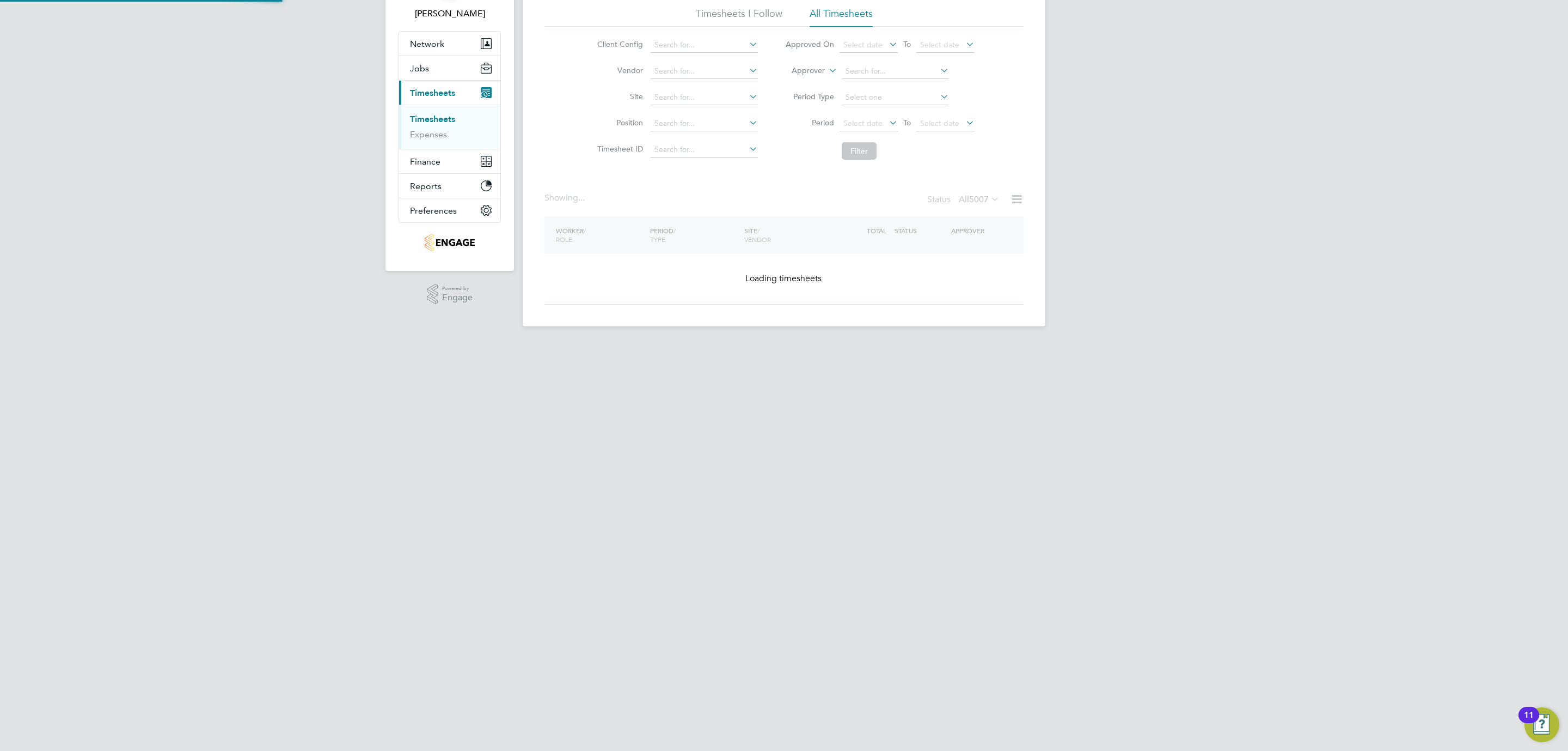
scroll to position [77, 0]
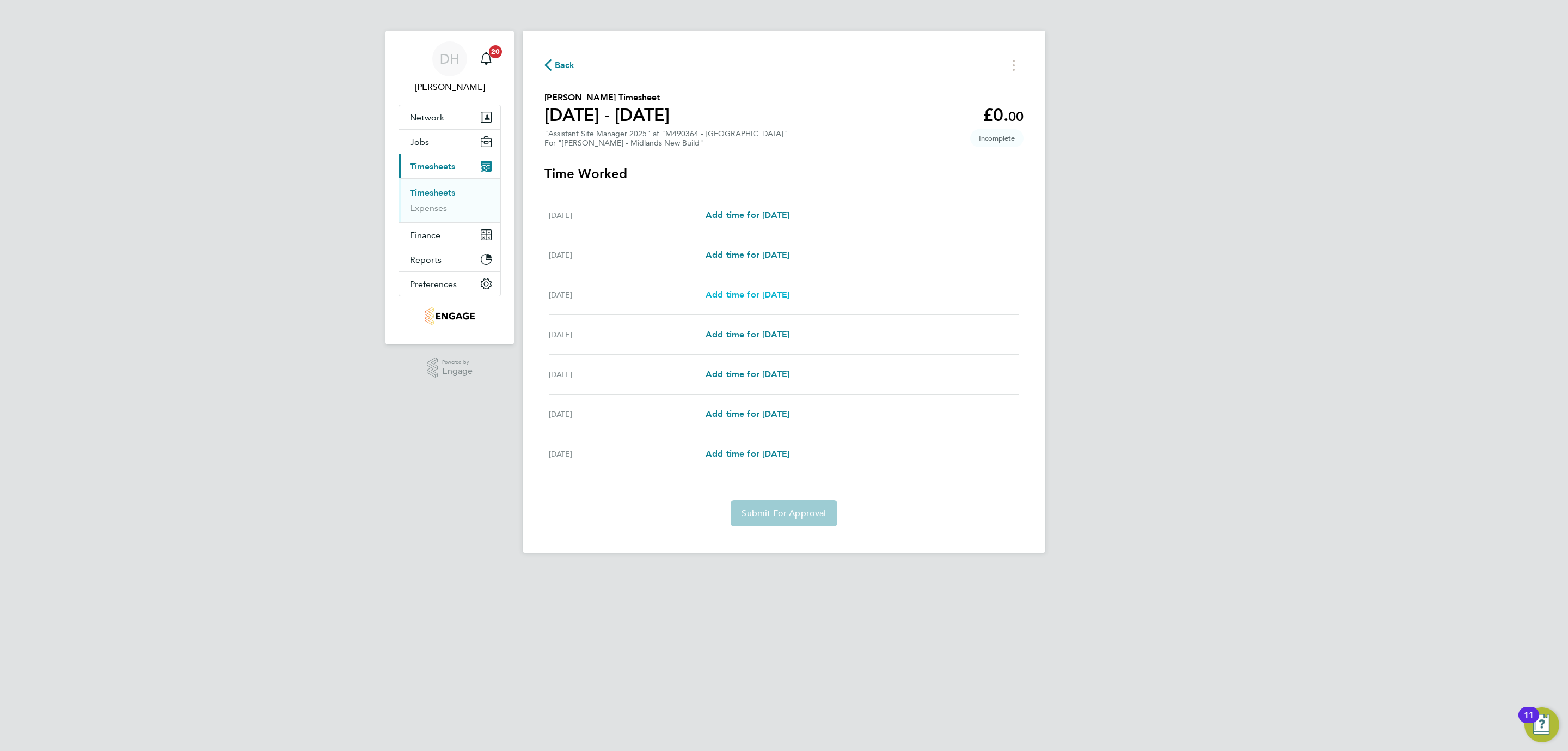
click at [758, 288] on link "Add time for [DATE]" at bounding box center [747, 294] width 84 height 13
select select "30"
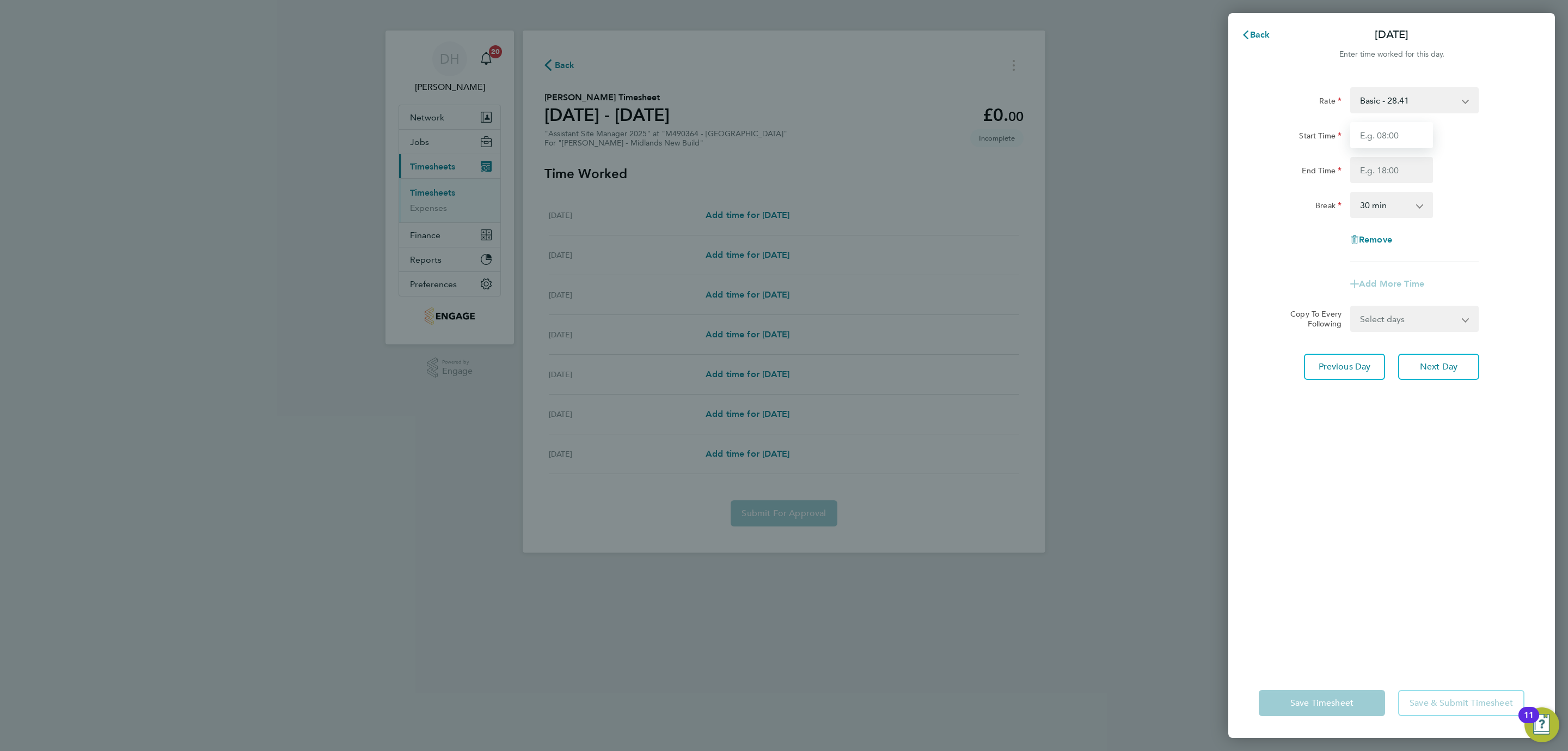
click at [1423, 132] on input "Start Time" at bounding box center [1391, 135] width 83 height 26
type input "07:30"
click at [1411, 175] on input "End Time" at bounding box center [1391, 170] width 83 height 26
type input "17:00"
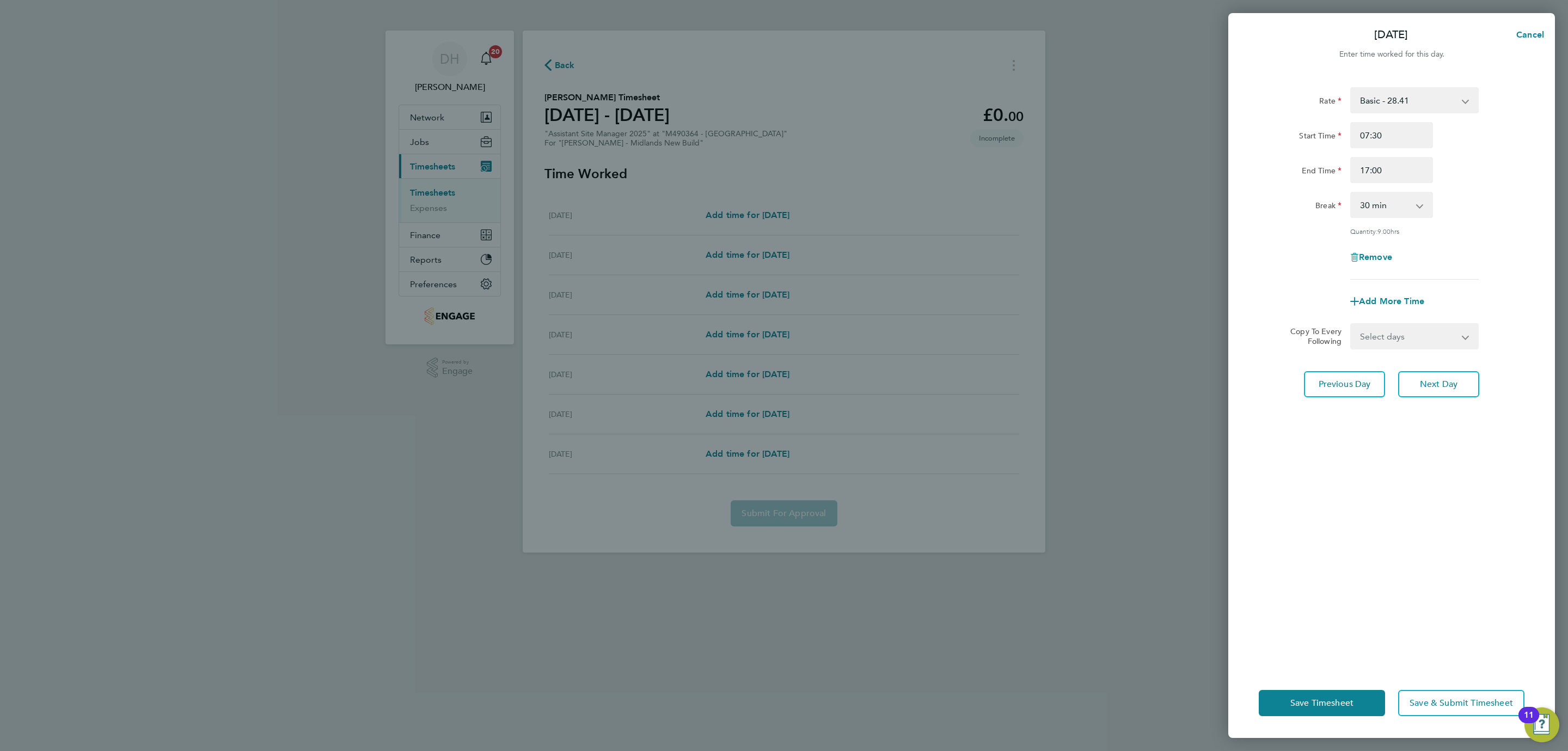
click at [1424, 400] on div "Rate Basic - 28.41 Start Time 07:30 End Time 17:00 Break 0 min 15 min 30 min 45…" at bounding box center [1391, 371] width 327 height 594
click at [1427, 375] on button "Next Day" at bounding box center [1438, 384] width 81 height 26
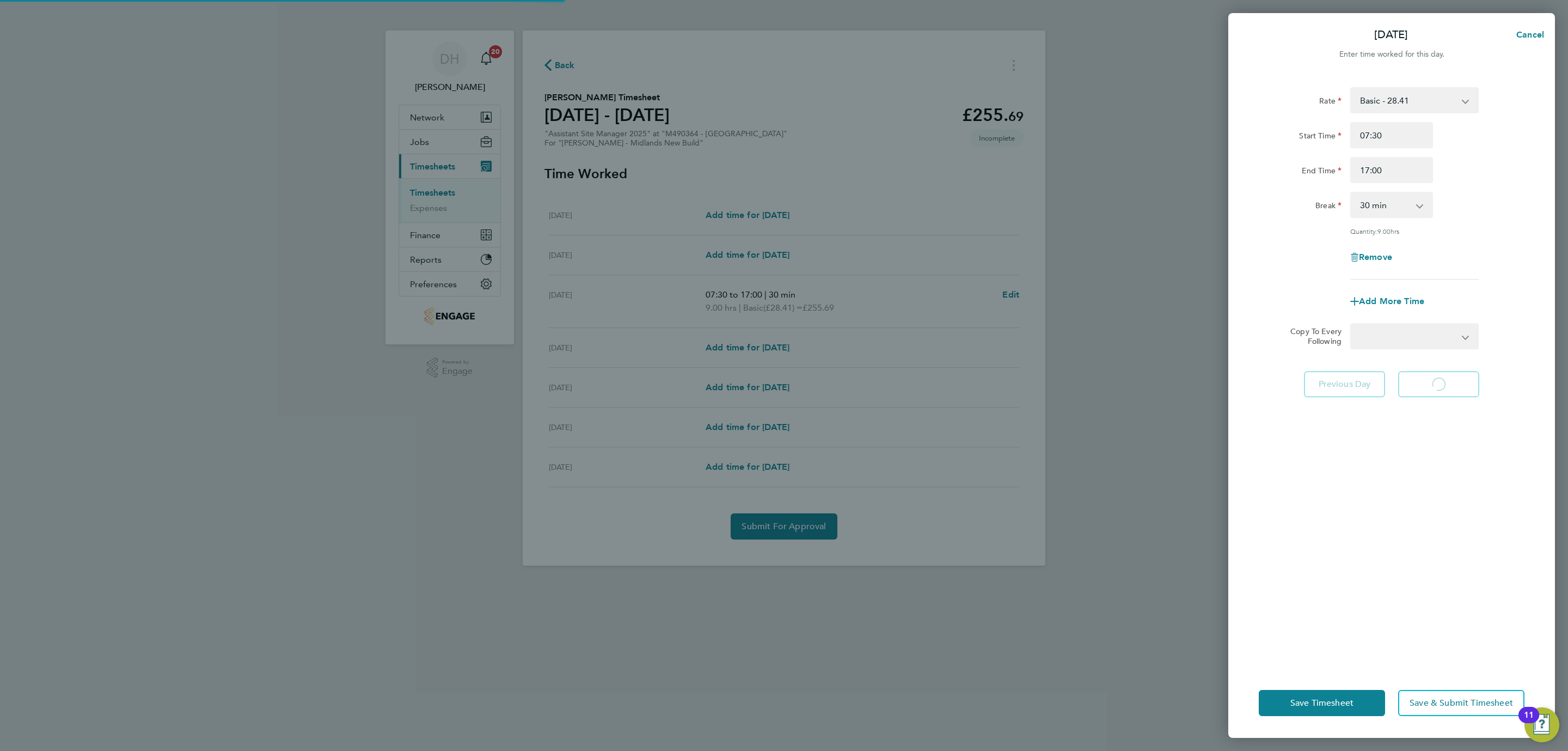
select select "30"
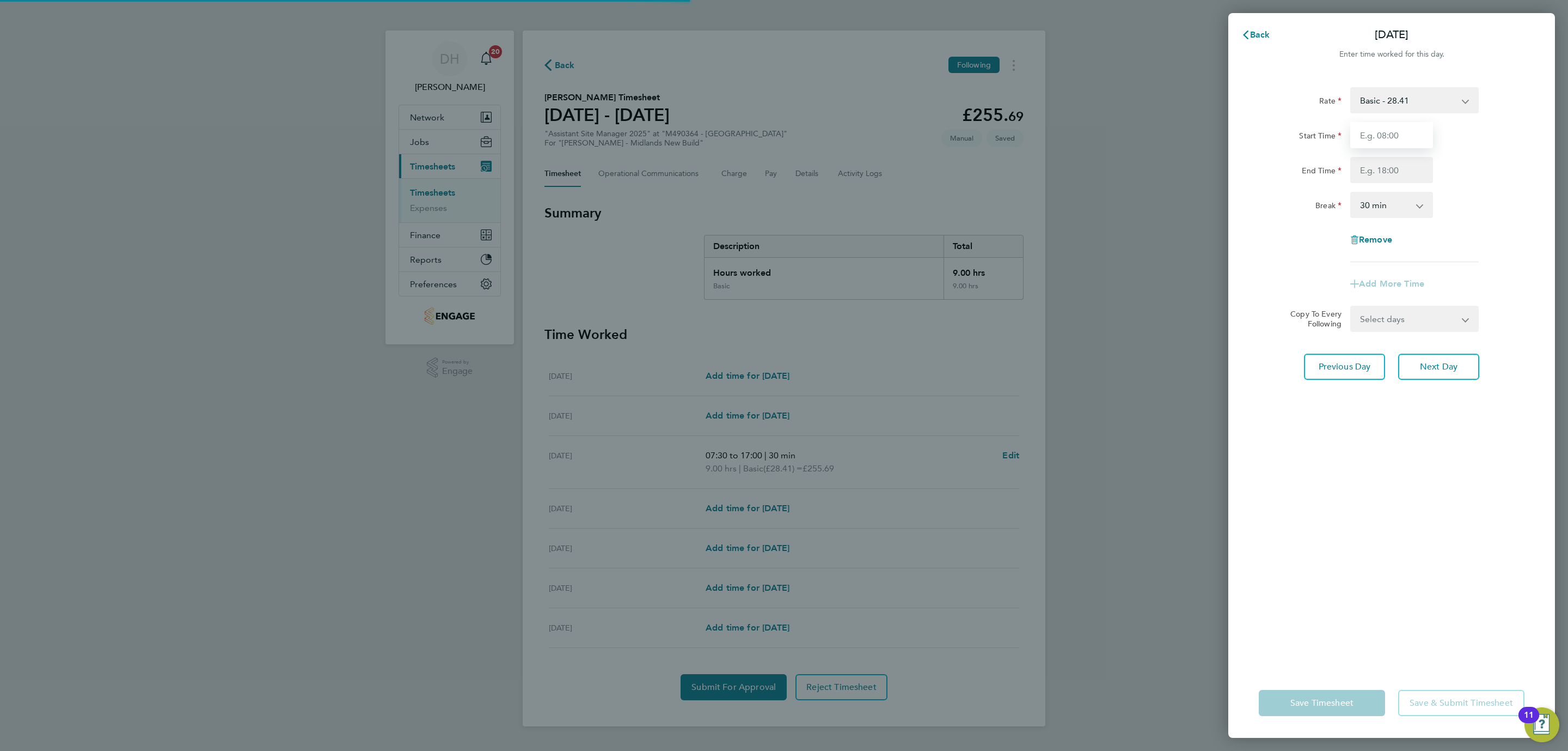
click at [1382, 142] on input "Start Time" at bounding box center [1391, 135] width 83 height 26
type input "07:30"
click at [1403, 168] on input "End Time" at bounding box center [1391, 170] width 83 height 26
type input "17:00"
click at [1423, 386] on div "Rate Basic - 28.41 Start Time 07:30 End Time 17:00 Break 0 min 15 min 30 min 45…" at bounding box center [1391, 371] width 327 height 594
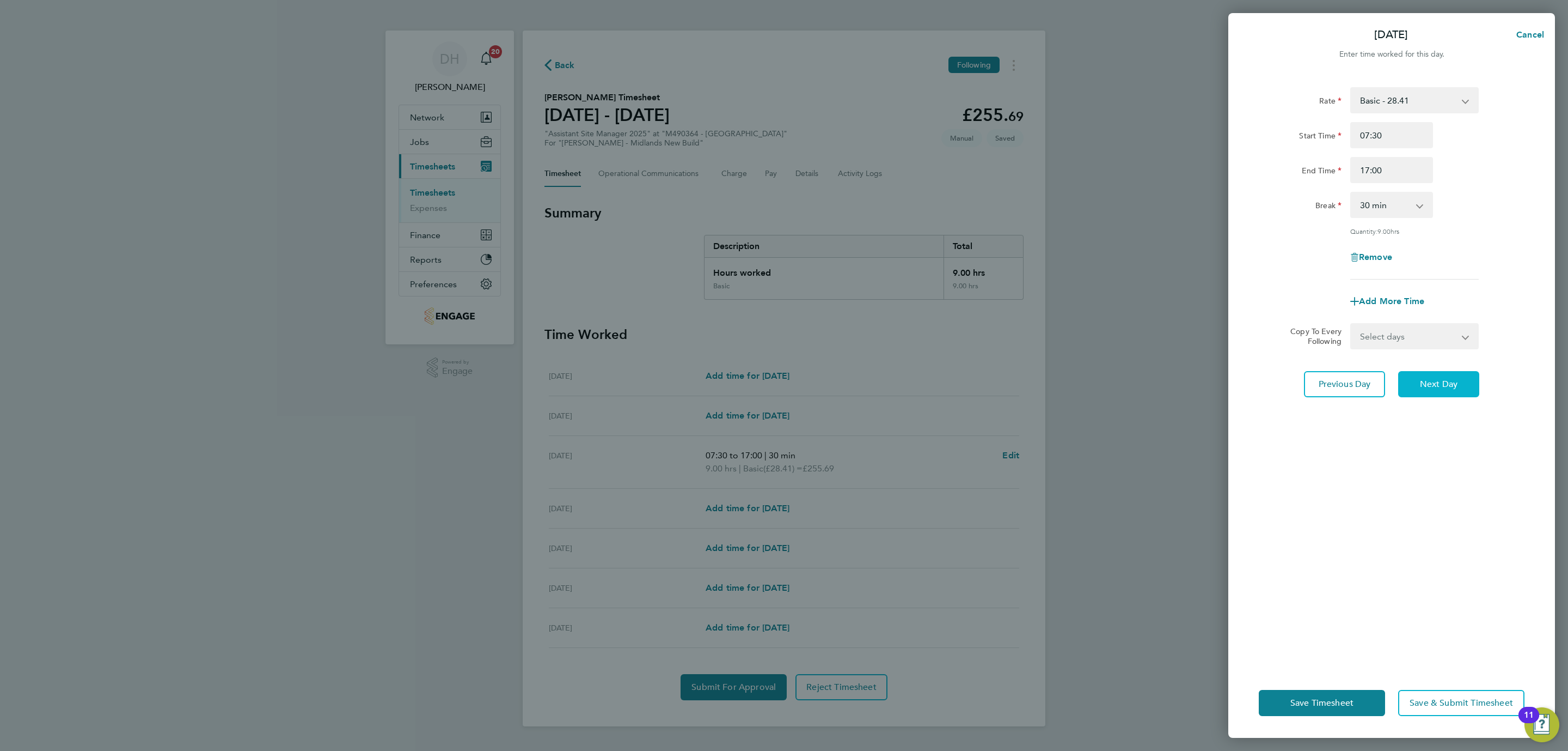
click at [1424, 383] on span "Next Day" at bounding box center [1439, 384] width 38 height 11
select select "30"
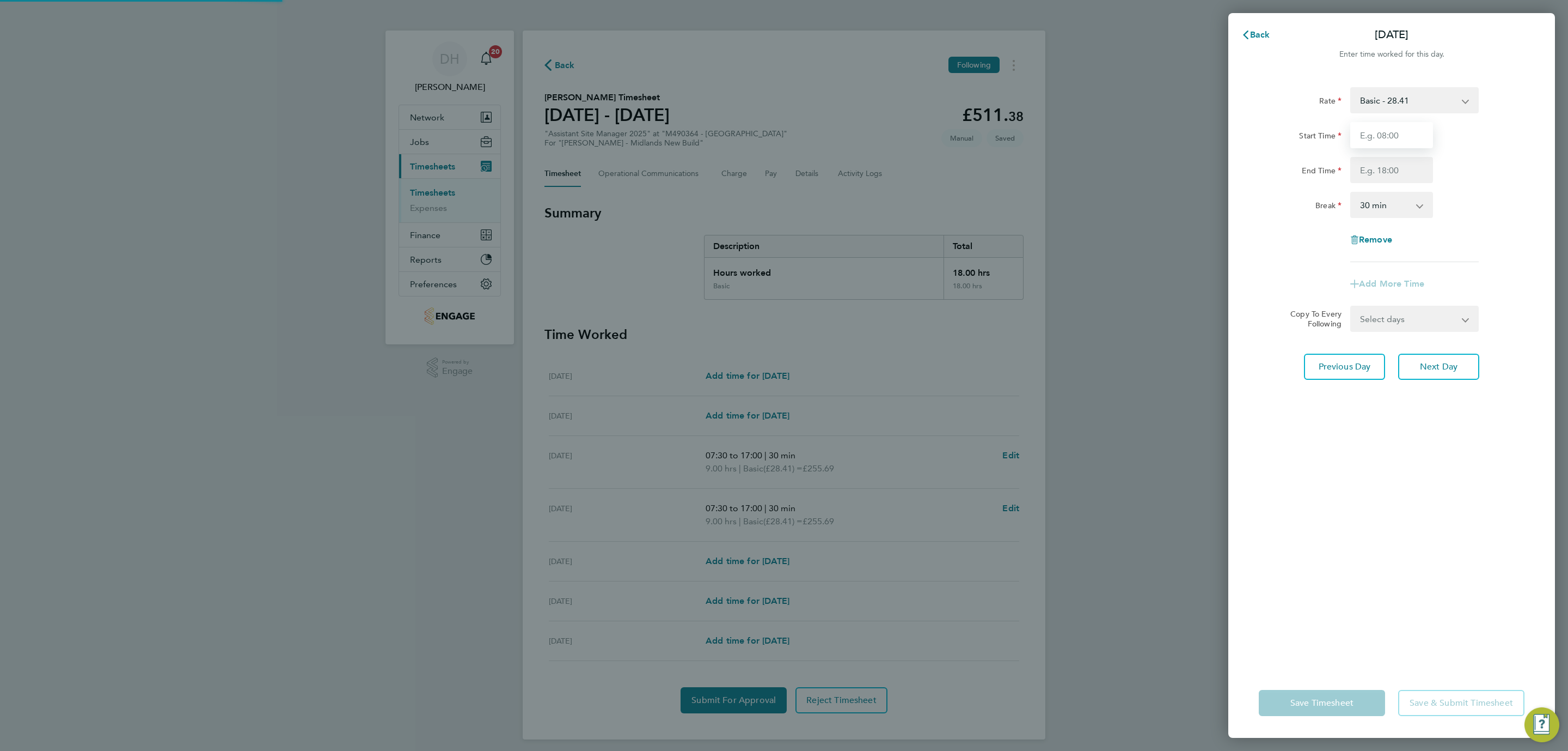
click at [1379, 135] on input "Start Time" at bounding box center [1391, 135] width 83 height 26
type input "07:30"
click at [1408, 167] on input "End Time" at bounding box center [1391, 170] width 83 height 26
type input "17:00"
click at [1421, 450] on div "Rate Basic - 28.41 Start Time 07:30 End Time 17:00 Break 0 min 15 min 30 min 45…" at bounding box center [1391, 371] width 327 height 594
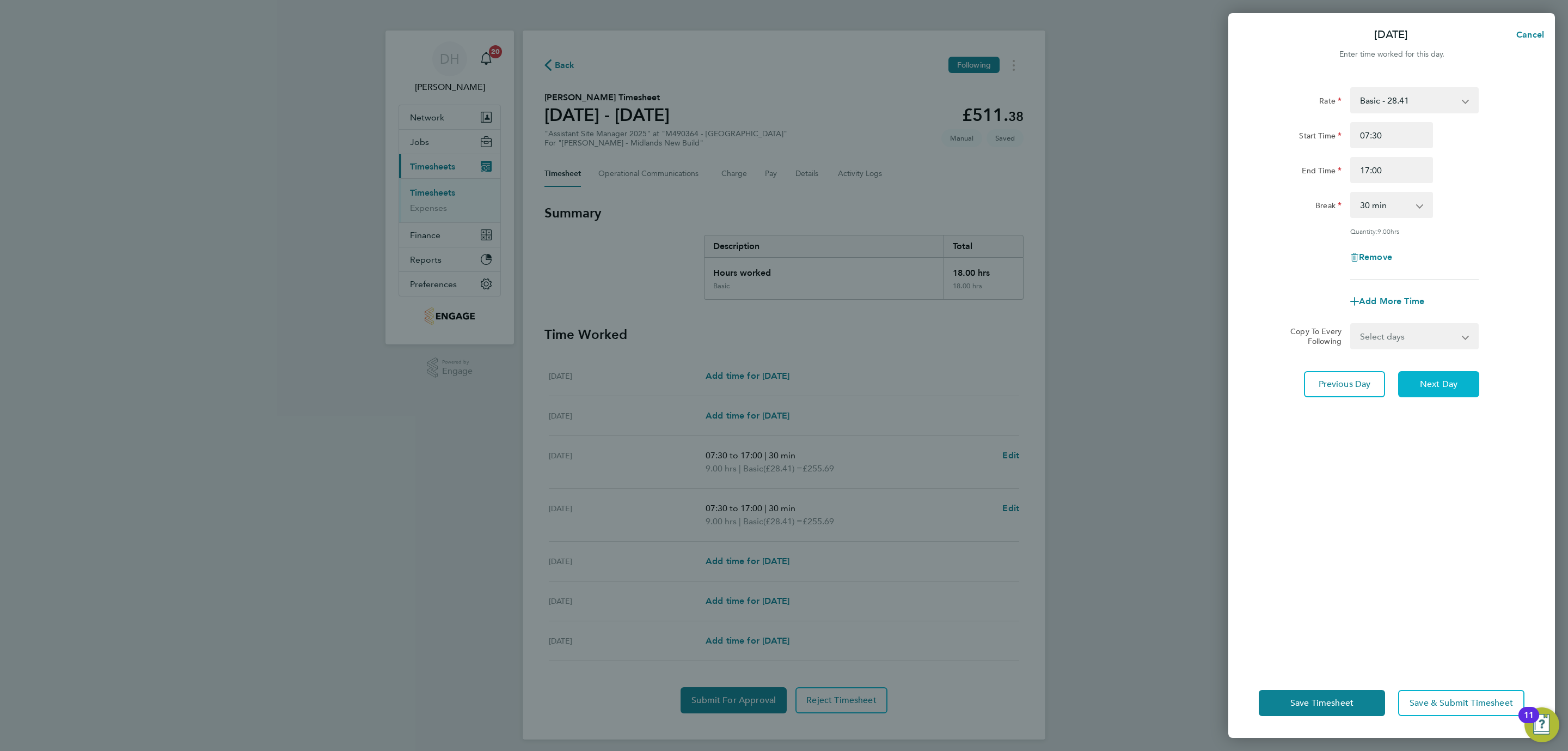
click at [1423, 383] on span "Next Day" at bounding box center [1439, 384] width 38 height 11
select select "30"
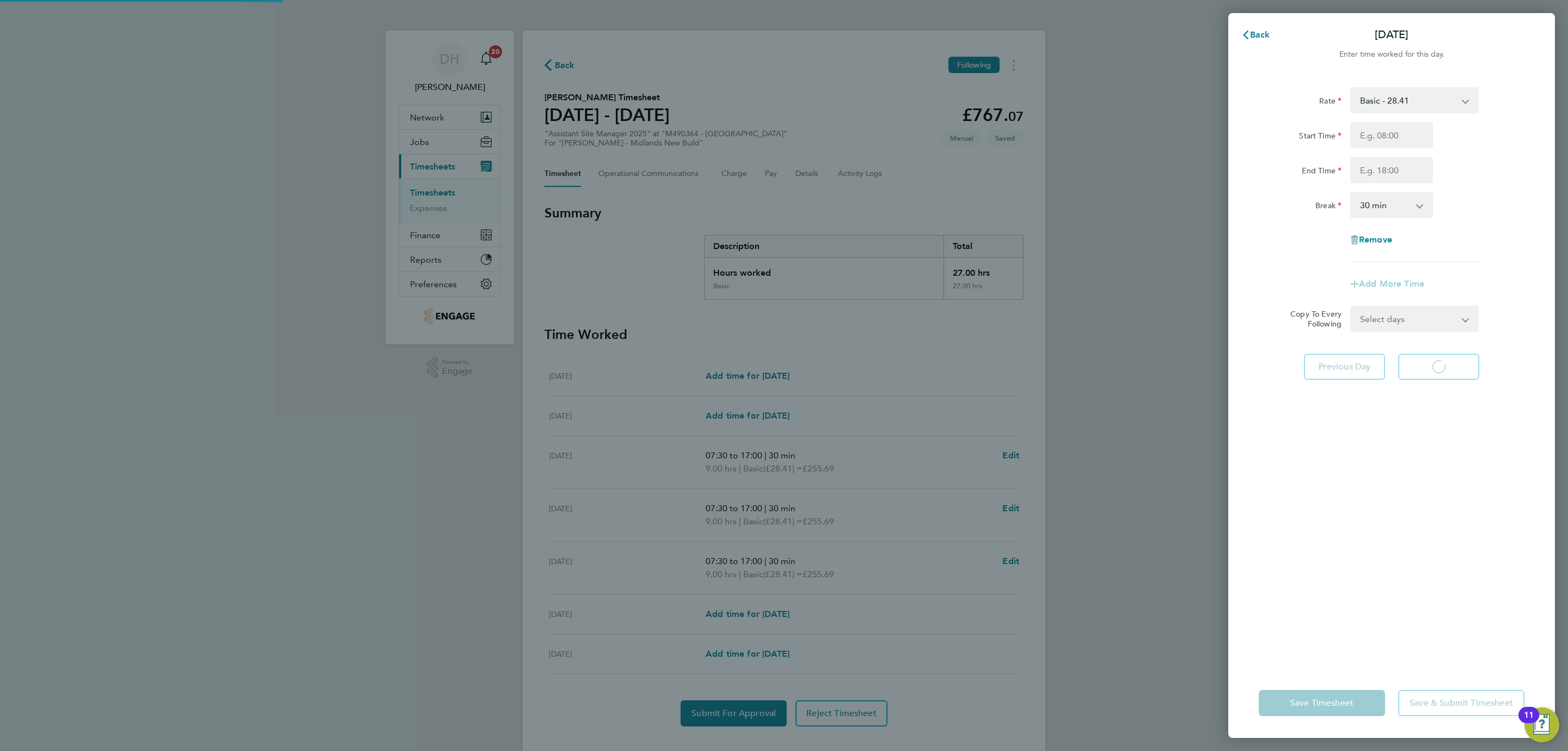
select select "30"
click at [1400, 131] on input "Start Time" at bounding box center [1391, 135] width 83 height 26
type input "07:30"
click at [1405, 169] on input "End Time" at bounding box center [1391, 170] width 83 height 26
type input "17:00"
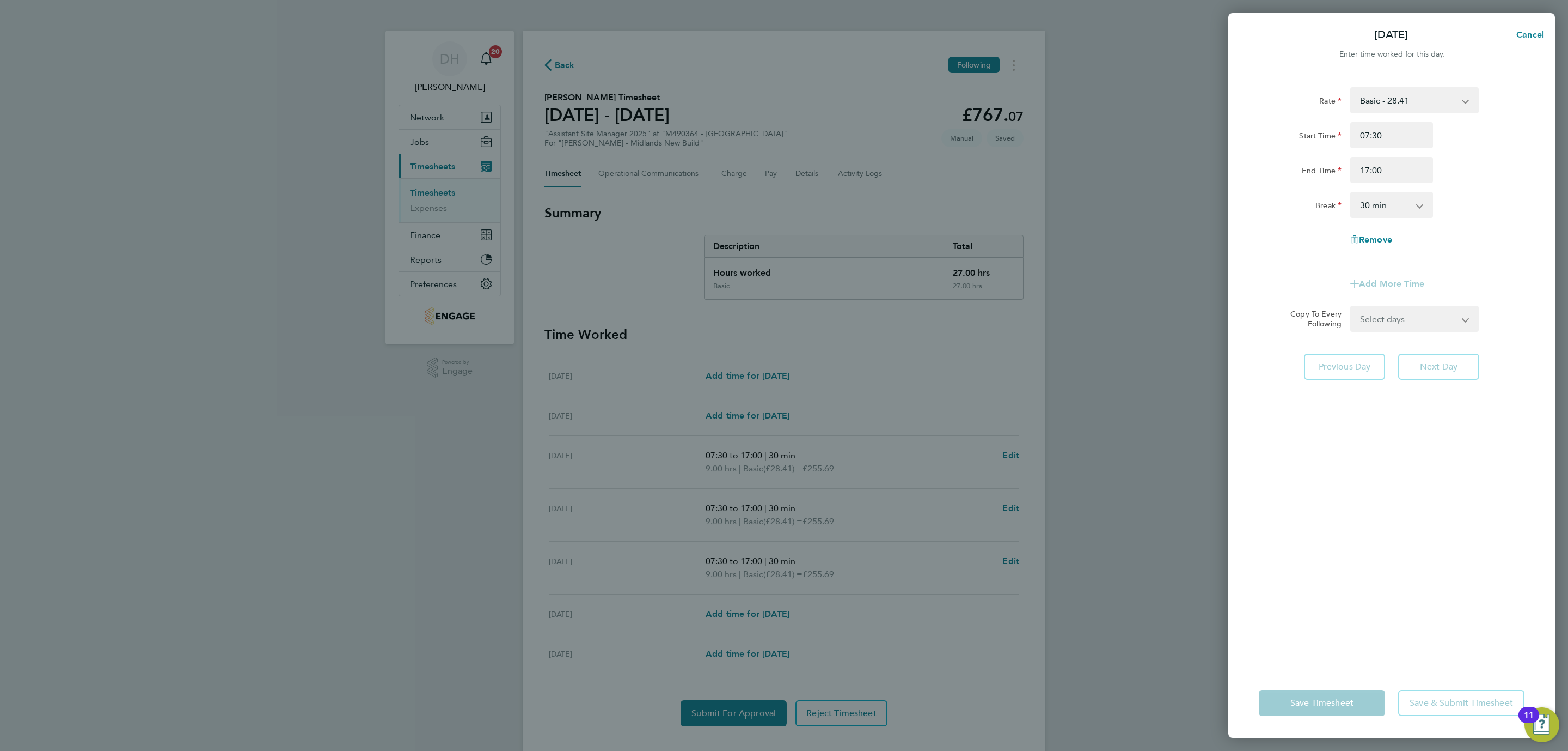
click at [1415, 425] on div "Rate Basic - 28.41 Start Time 07:30 End Time 17:00 Break 0 min 15 min 30 min 45…" at bounding box center [1391, 371] width 327 height 594
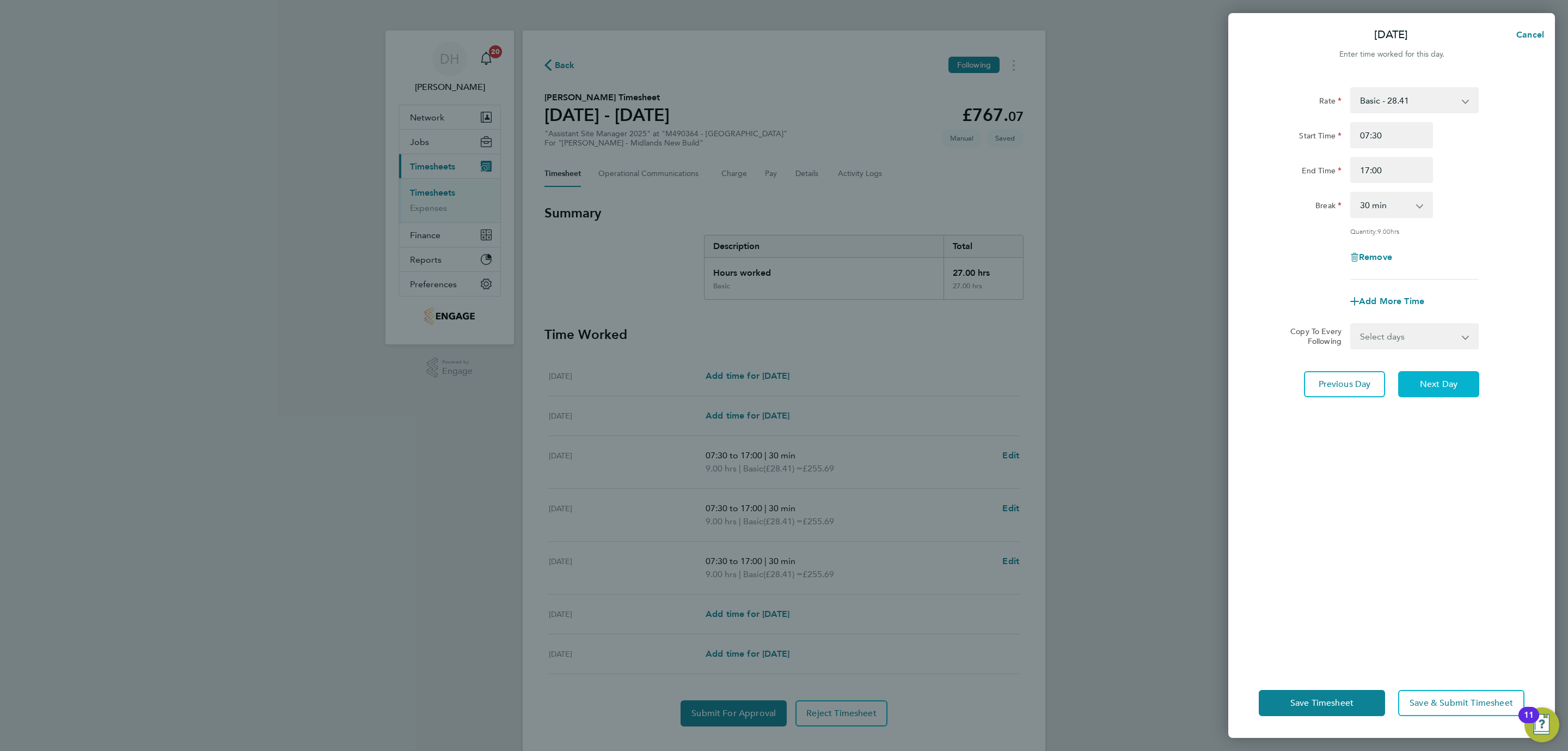
click at [1419, 373] on button "Next Day" at bounding box center [1438, 384] width 81 height 26
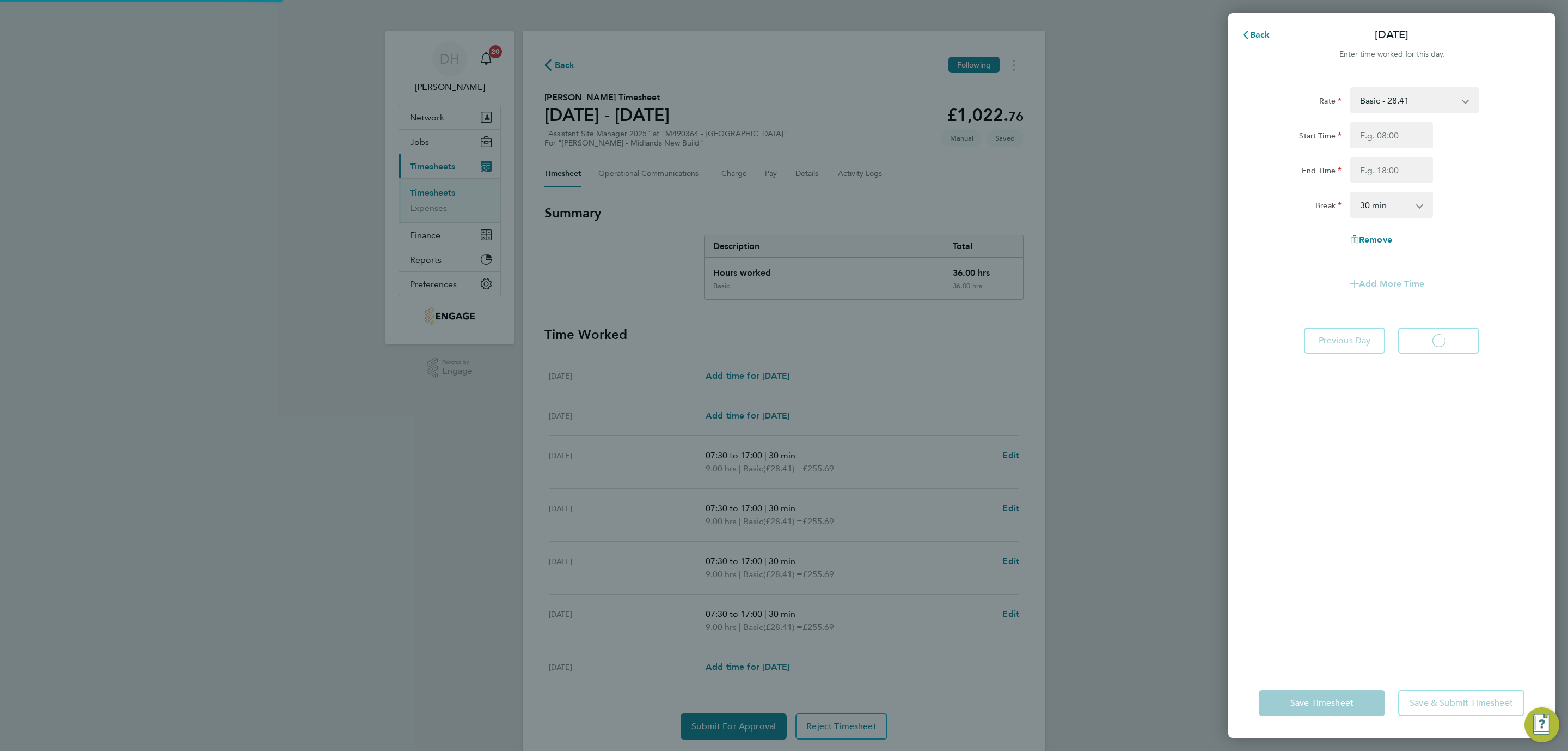
select select "30"
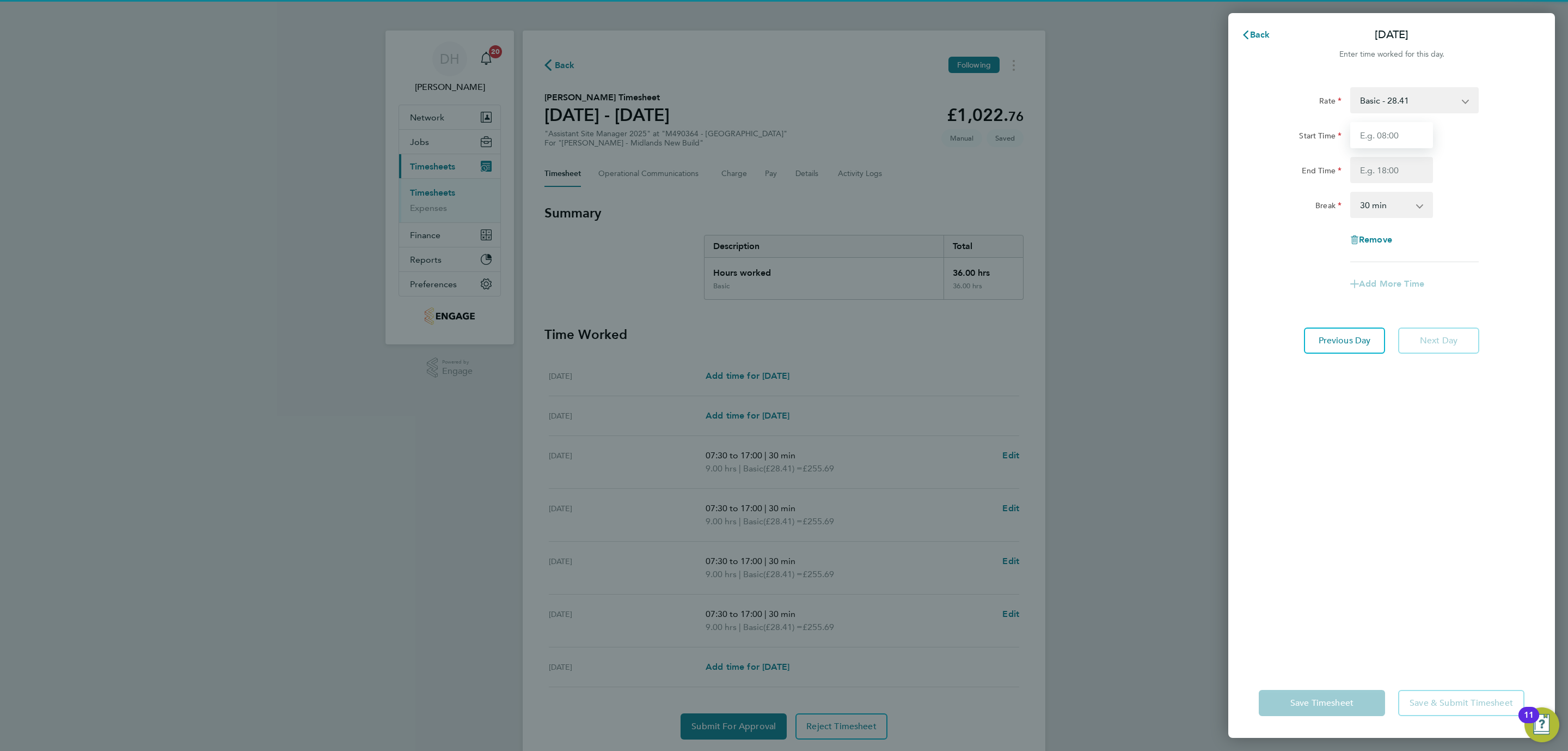
click at [1370, 144] on input "Start Time" at bounding box center [1391, 135] width 83 height 26
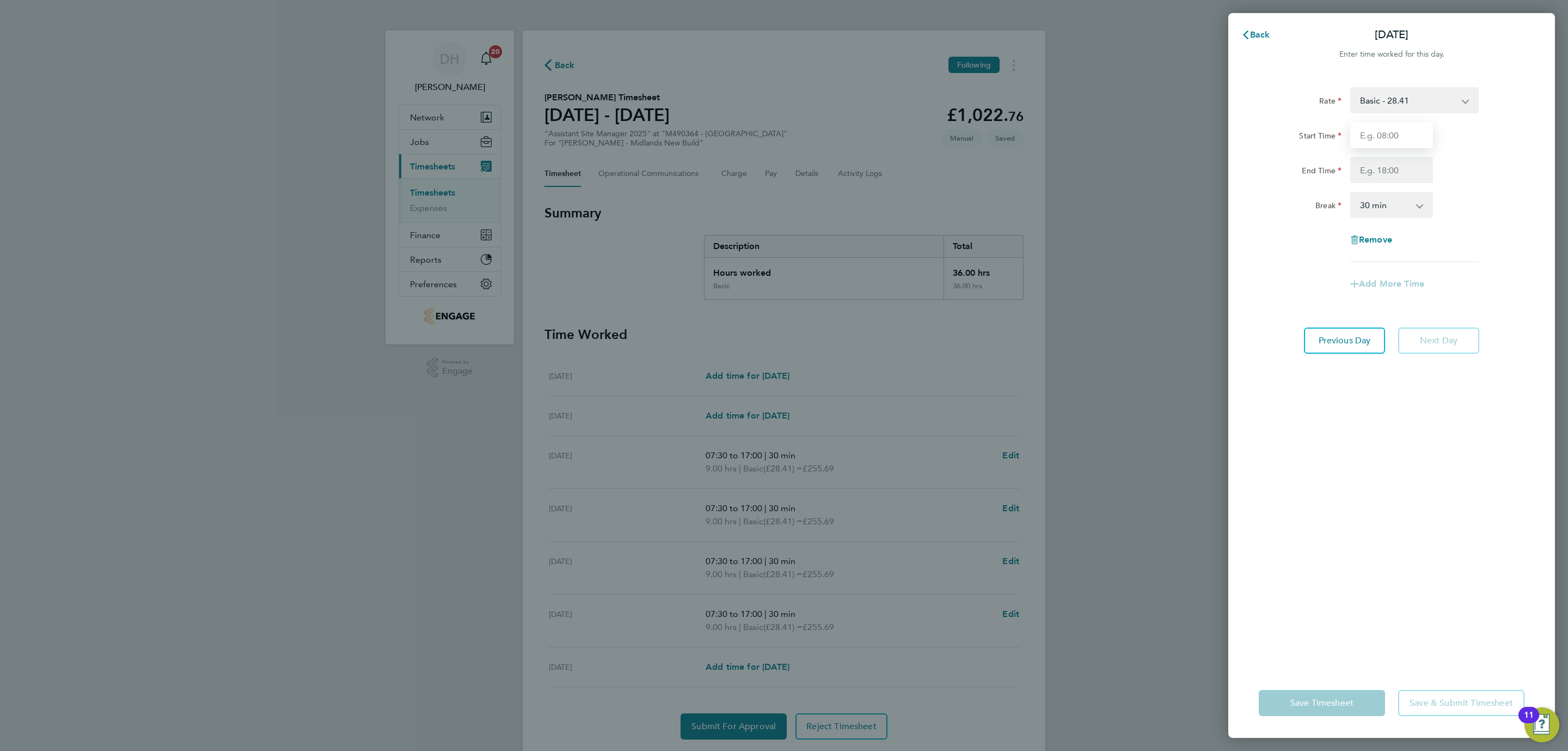
type input "07:30"
click at [1382, 178] on input "End Time" at bounding box center [1391, 170] width 83 height 26
type input "17:00"
click at [1349, 580] on div "Rate Basic - 28.41 Start Time 07:30 End Time 17:00 Break 0 min 15 min 30 min 45…" at bounding box center [1391, 371] width 327 height 594
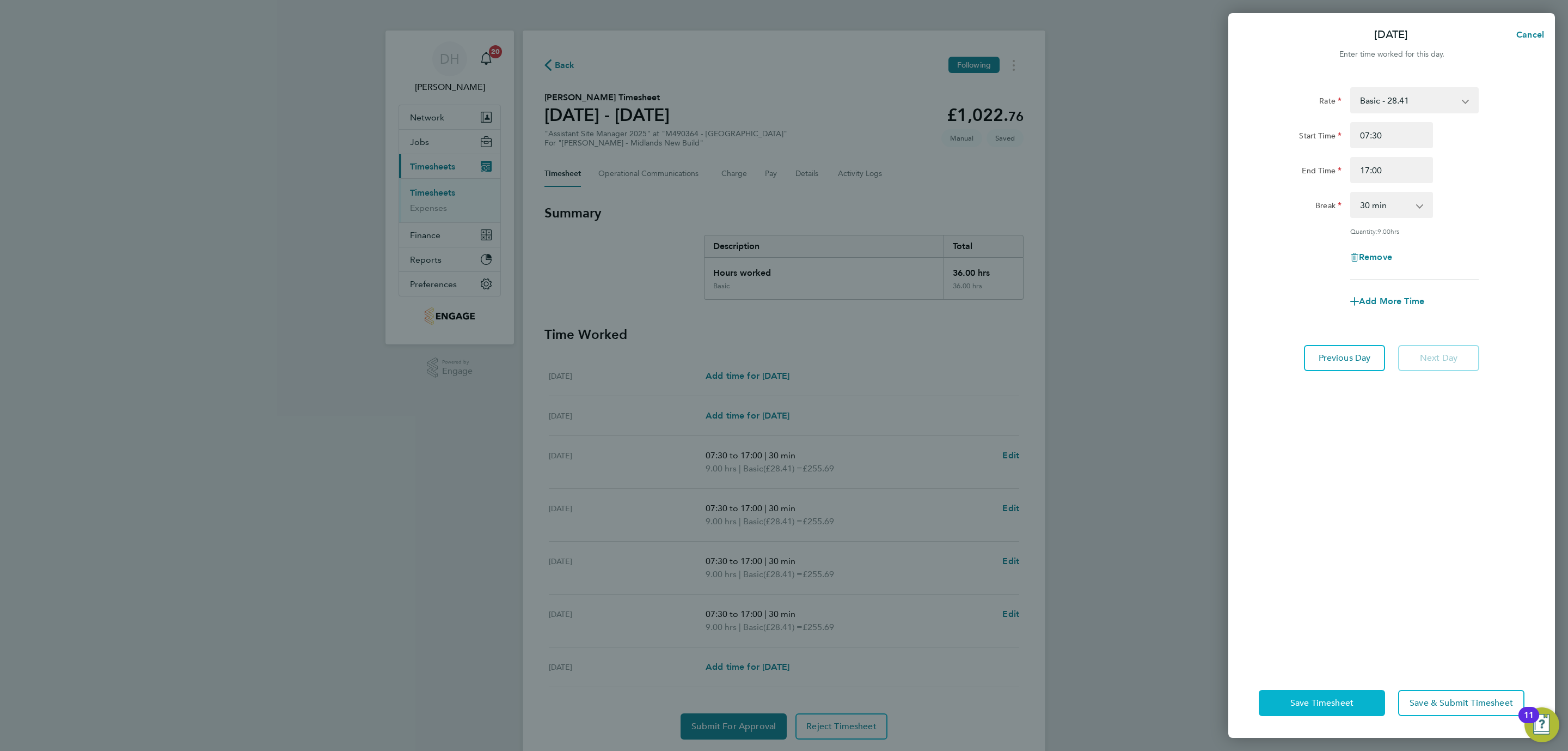
click at [1303, 710] on button "Save Timesheet" at bounding box center [1322, 702] width 127 height 26
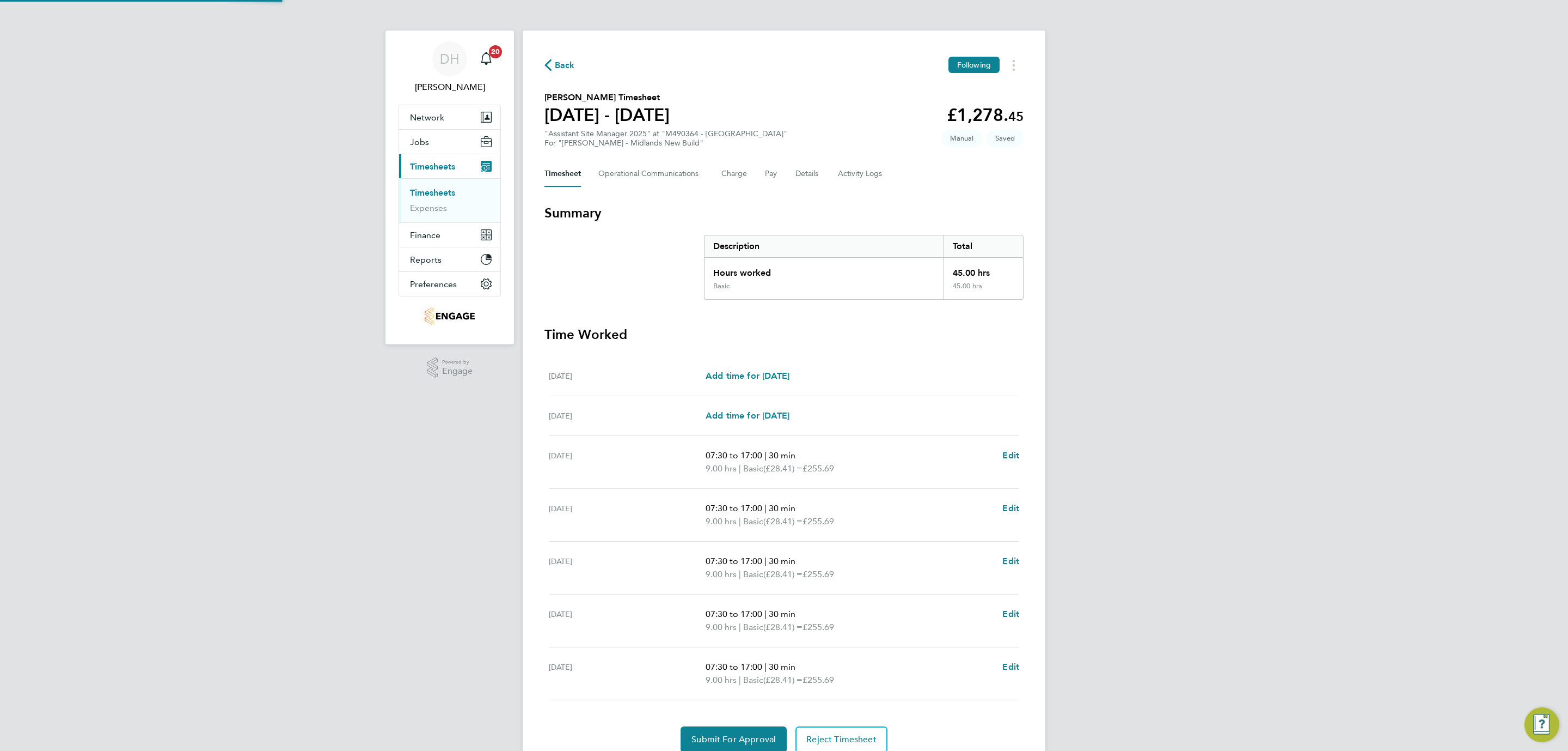
click at [1137, 406] on div "DH Danielle Hughes Notifications 20 Applications: Network Team Members Business…" at bounding box center [784, 398] width 1568 height 796
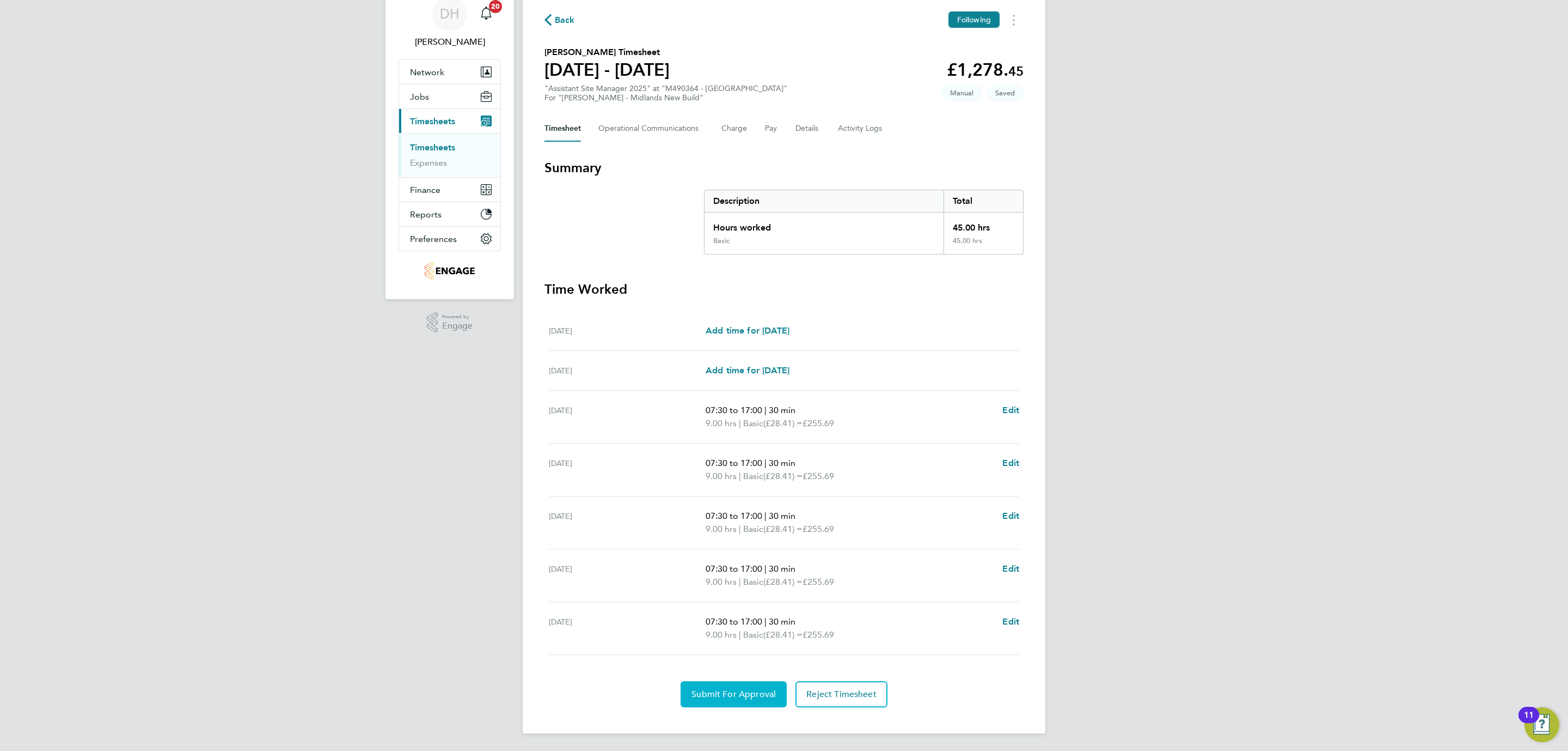
click at [766, 698] on span "Submit For Approval" at bounding box center [733, 694] width 85 height 11
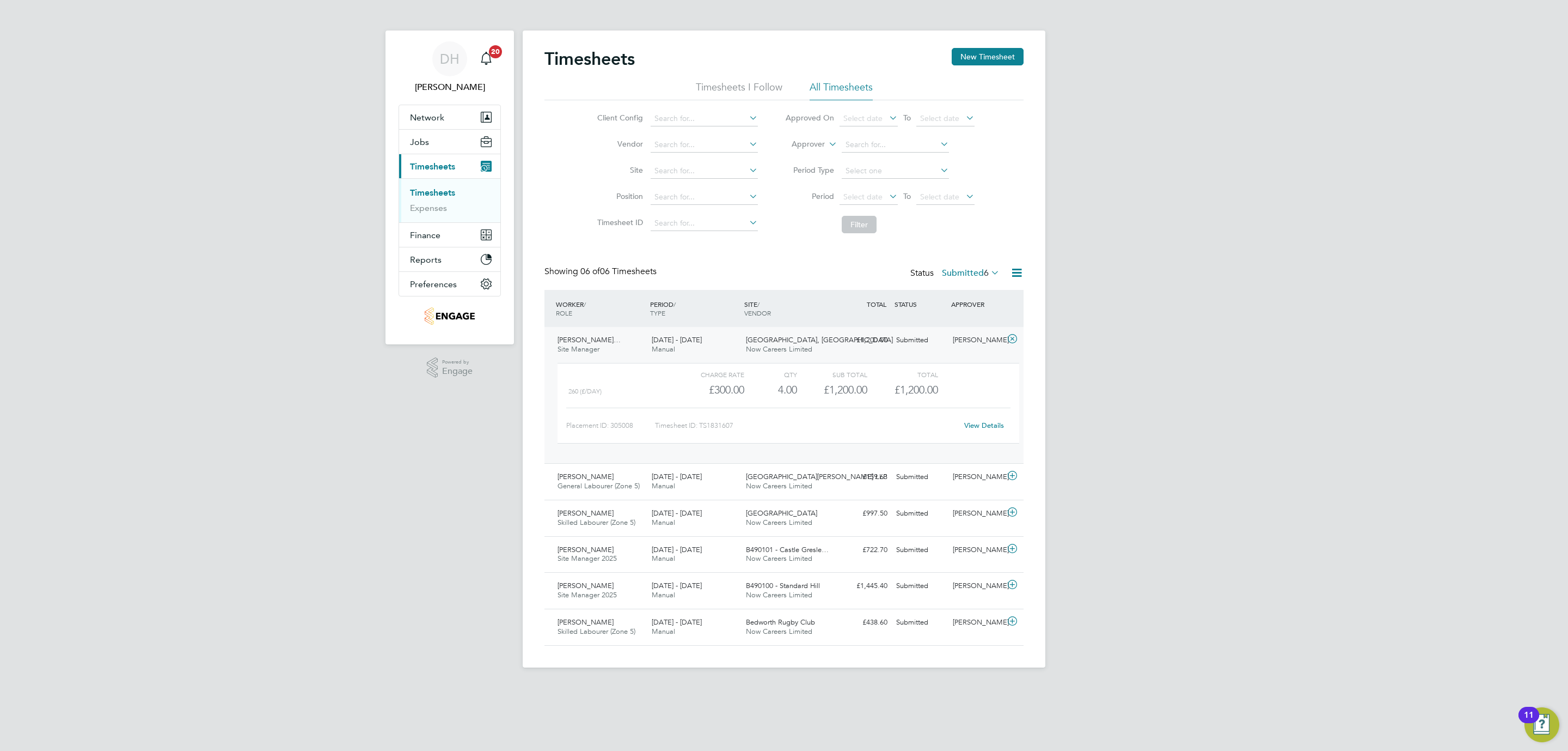
click at [429, 199] on li "Timesheets" at bounding box center [451, 195] width 82 height 15
click at [428, 194] on link "Timesheets" at bounding box center [433, 192] width 45 height 10
click at [426, 194] on link "Timesheets" at bounding box center [433, 192] width 45 height 10
click at [682, 83] on ul "Timesheets I Follow All Timesheets" at bounding box center [783, 90] width 479 height 19
click at [732, 88] on li "Timesheets I Follow" at bounding box center [739, 90] width 86 height 19
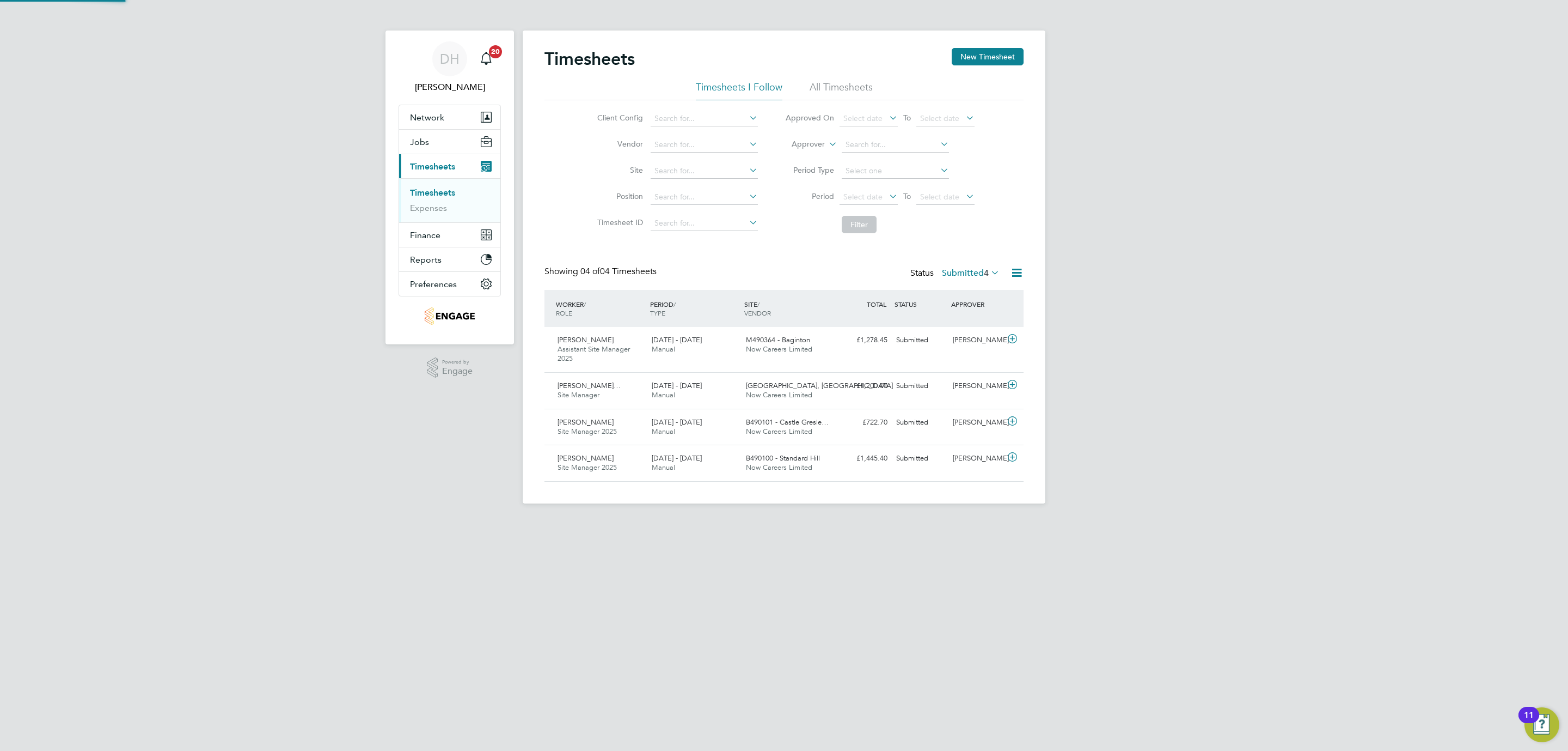
scroll to position [5, 5]
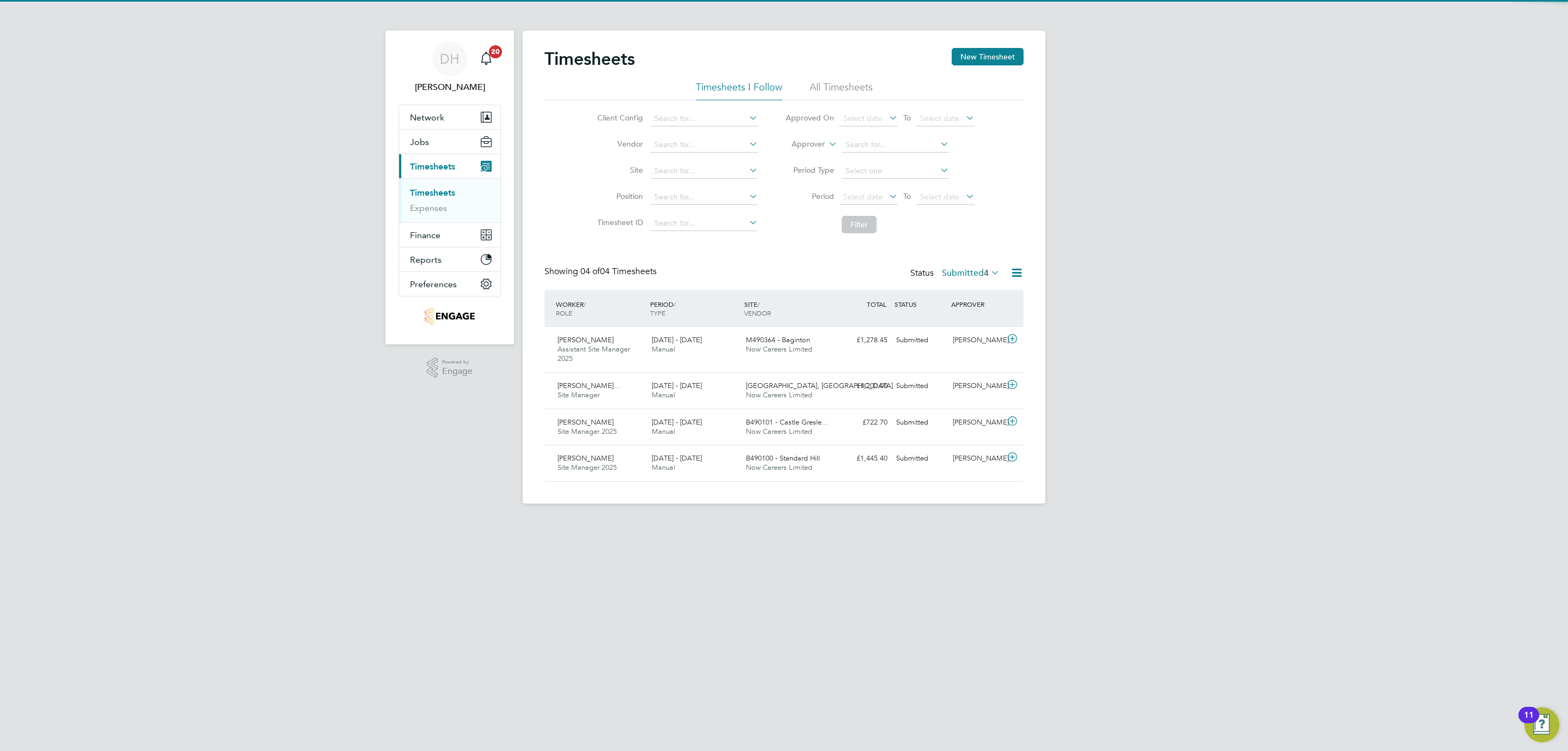
click at [827, 84] on li "All Timesheets" at bounding box center [841, 90] width 63 height 19
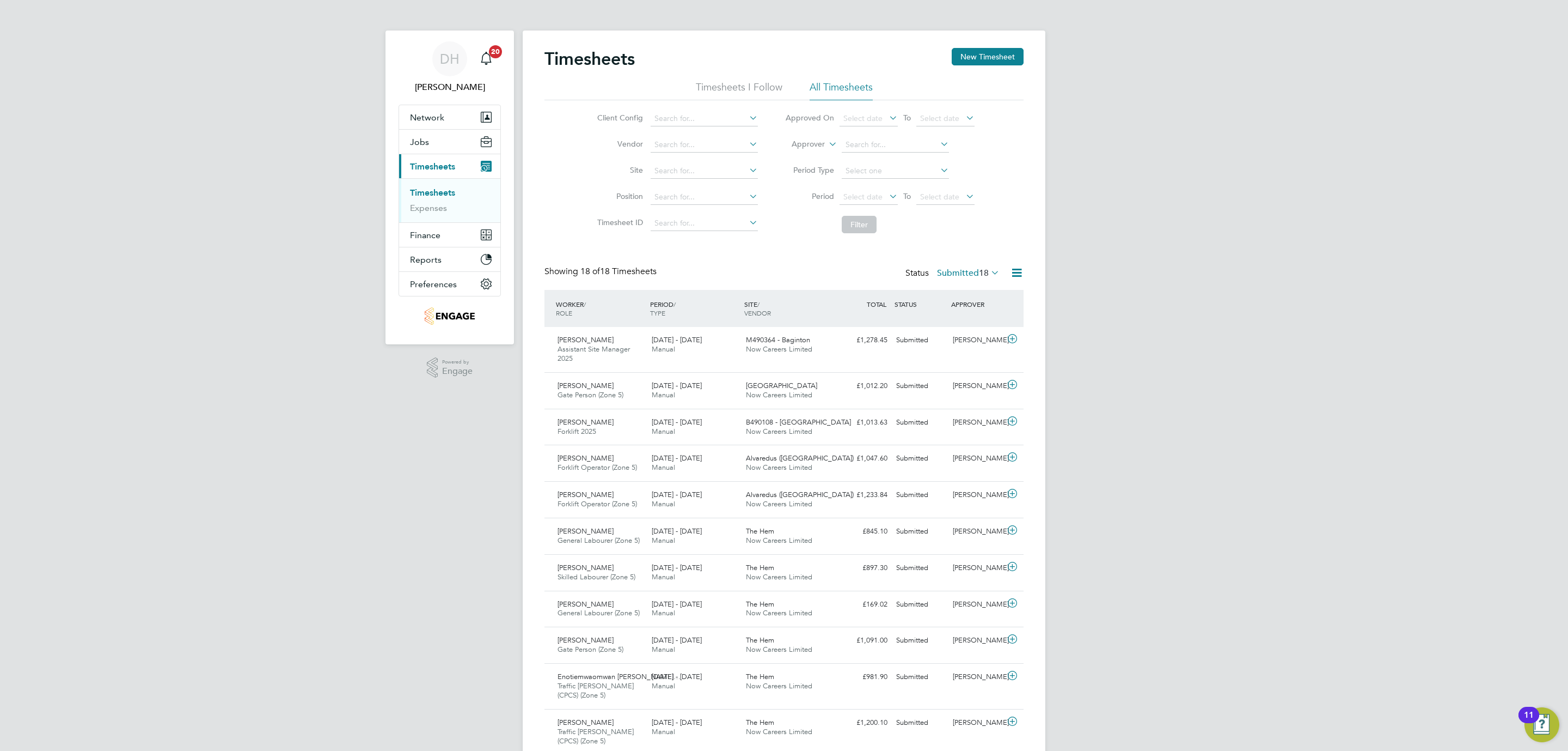
click at [1183, 208] on div "DH Danielle Hughes Notifications 20 Applications: Network Team Members Business…" at bounding box center [784, 524] width 1568 height 1049
click at [995, 63] on button "New Timesheet" at bounding box center [987, 57] width 72 height 18
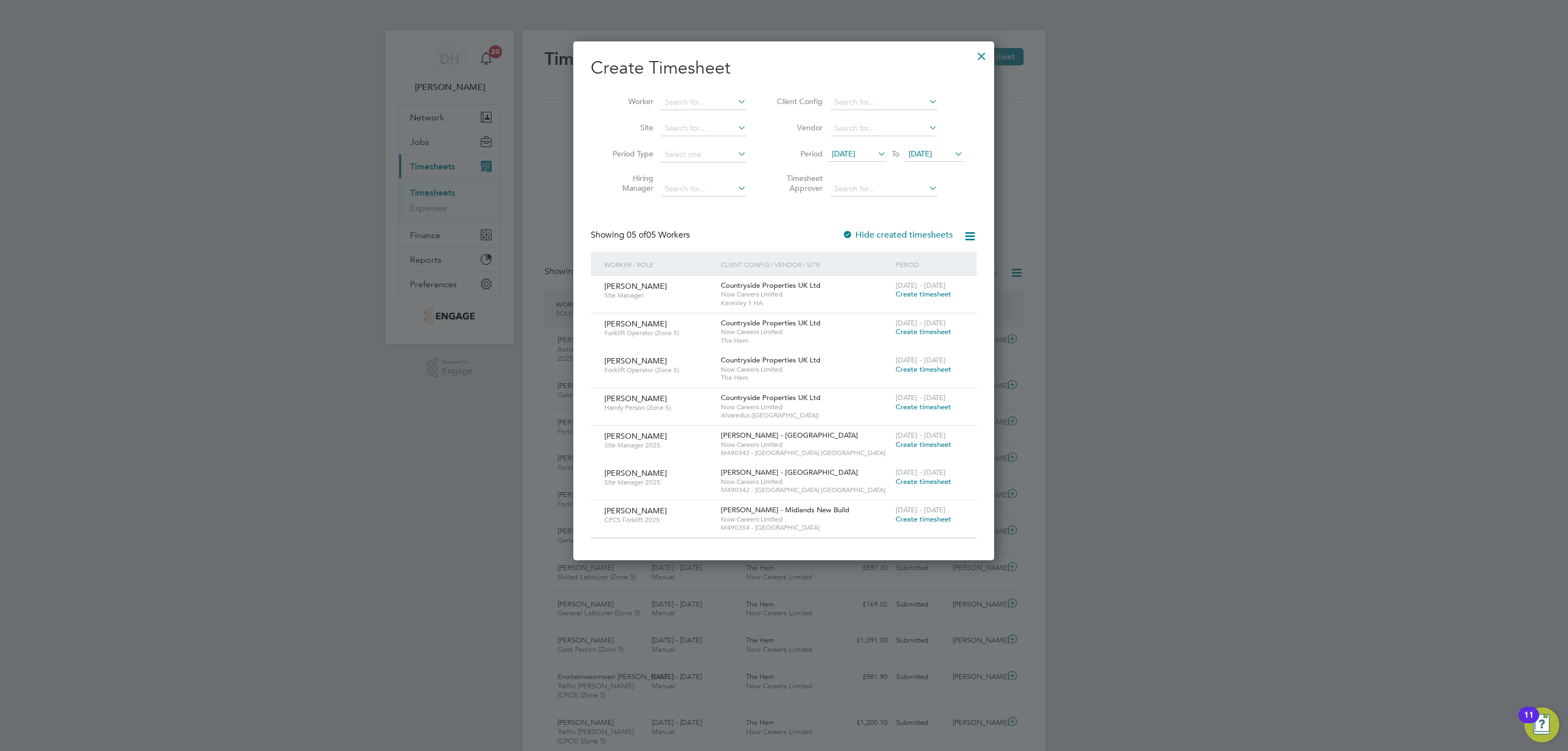
click at [855, 149] on span "19 Sep 2025" at bounding box center [844, 153] width 23 height 10
click at [849, 303] on span "29" at bounding box center [846, 302] width 21 height 21
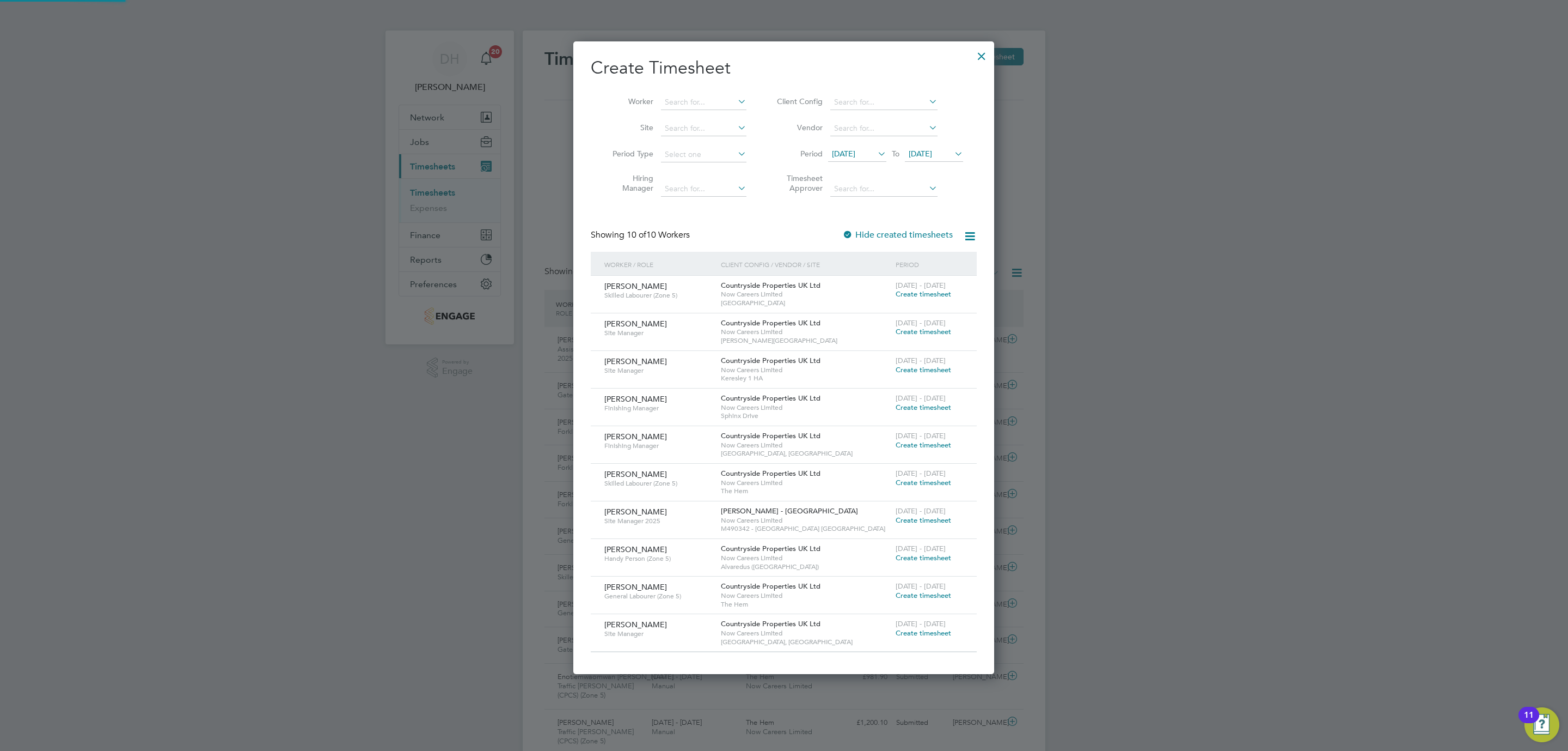
click at [932, 155] on span "29 Sep 2025" at bounding box center [920, 153] width 23 height 10
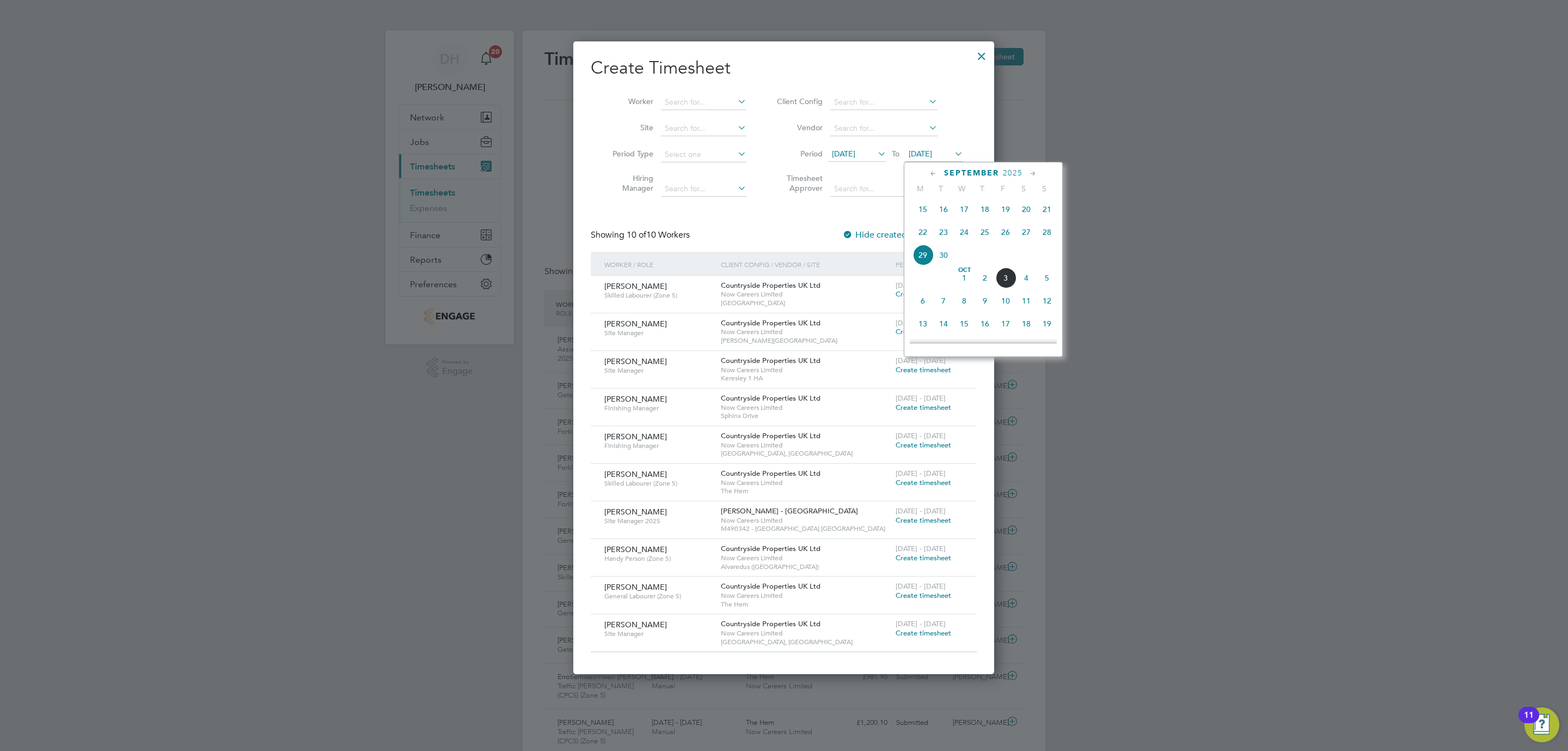
click at [1050, 284] on span "5" at bounding box center [1047, 278] width 21 height 21
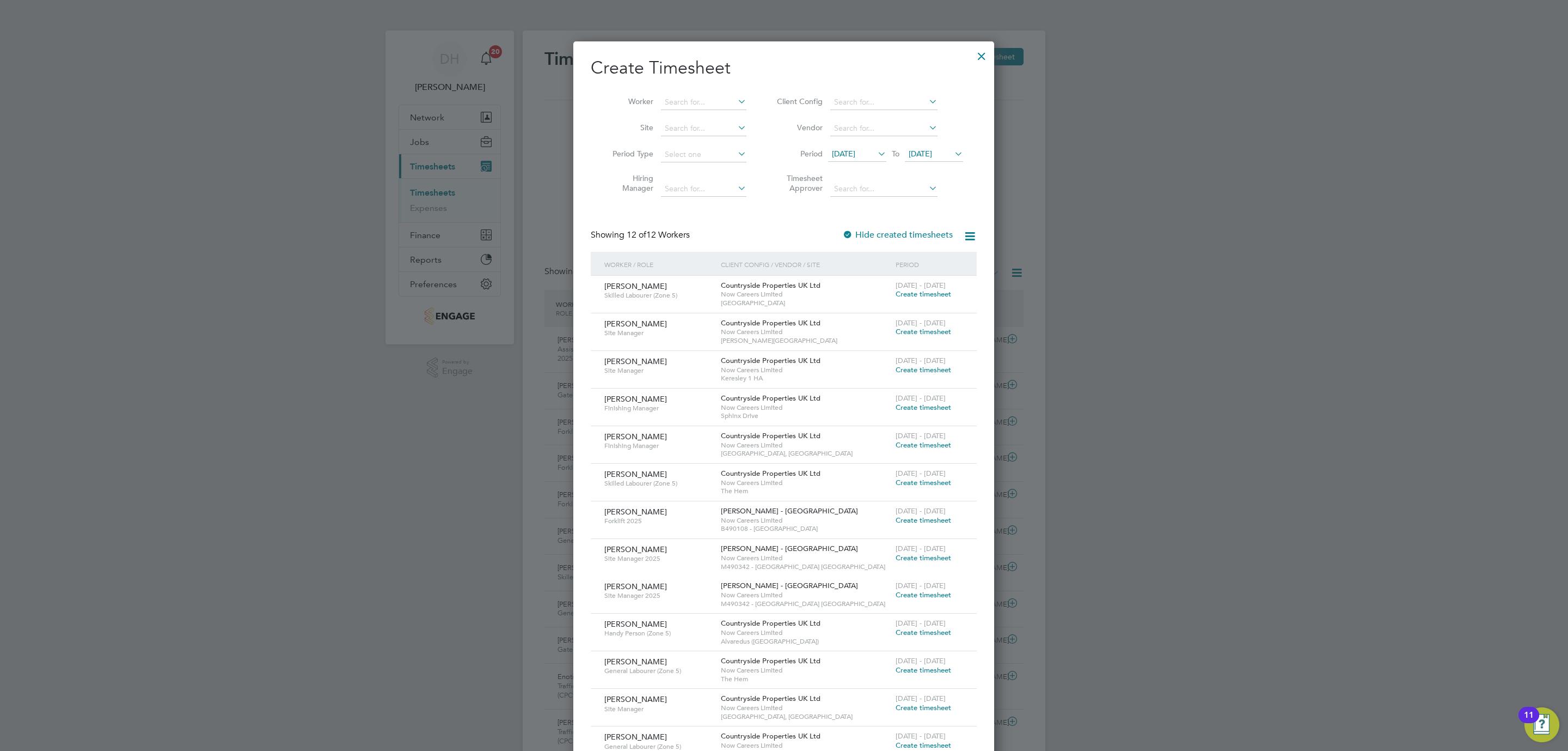
click at [911, 376] on div "29 Sep - 5 Oct 2025 Create timesheet" at bounding box center [929, 365] width 73 height 29
click at [910, 366] on span "Create timesheet" at bounding box center [923, 369] width 55 height 9
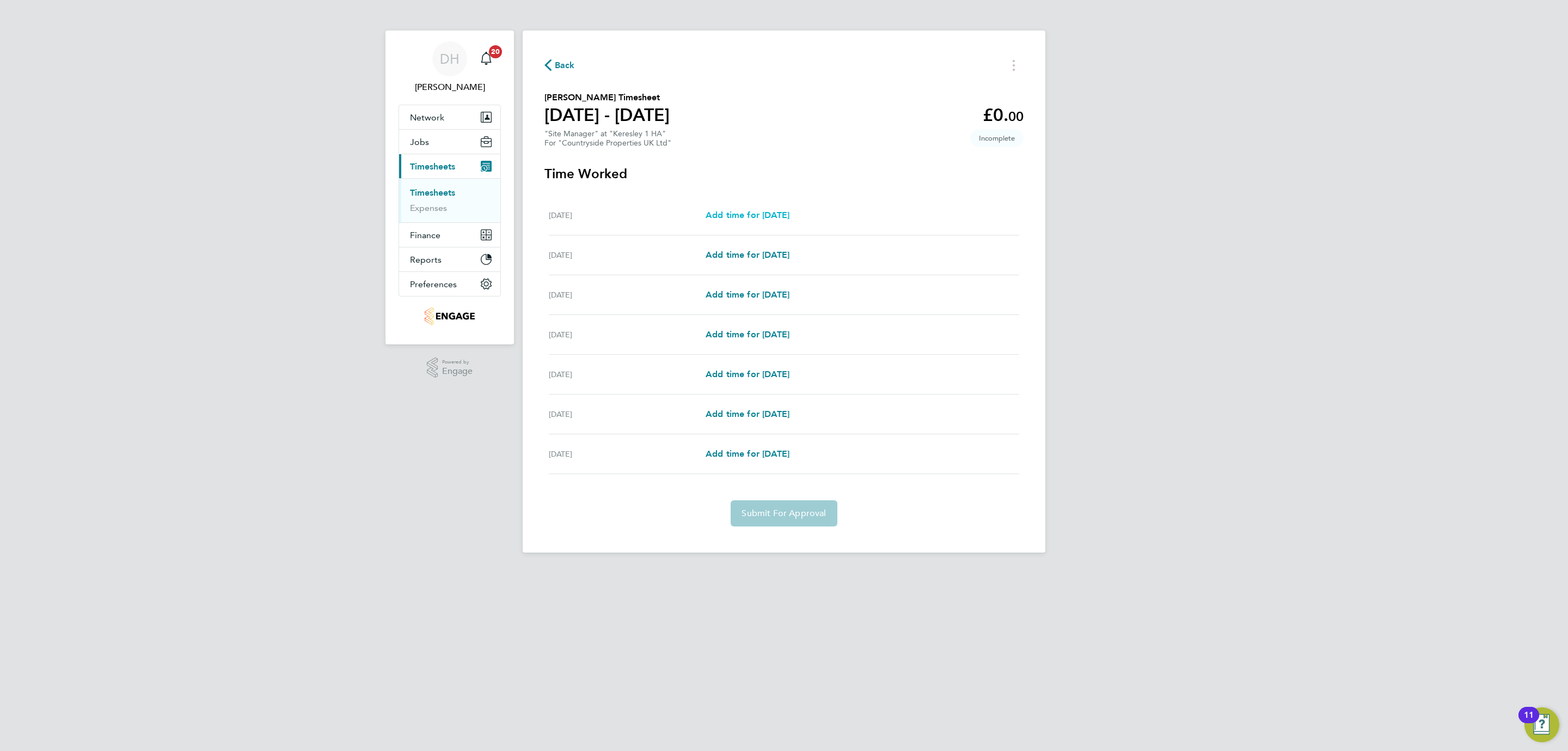
click at [724, 216] on span "Add time for Mon 29 Sep" at bounding box center [747, 214] width 84 height 10
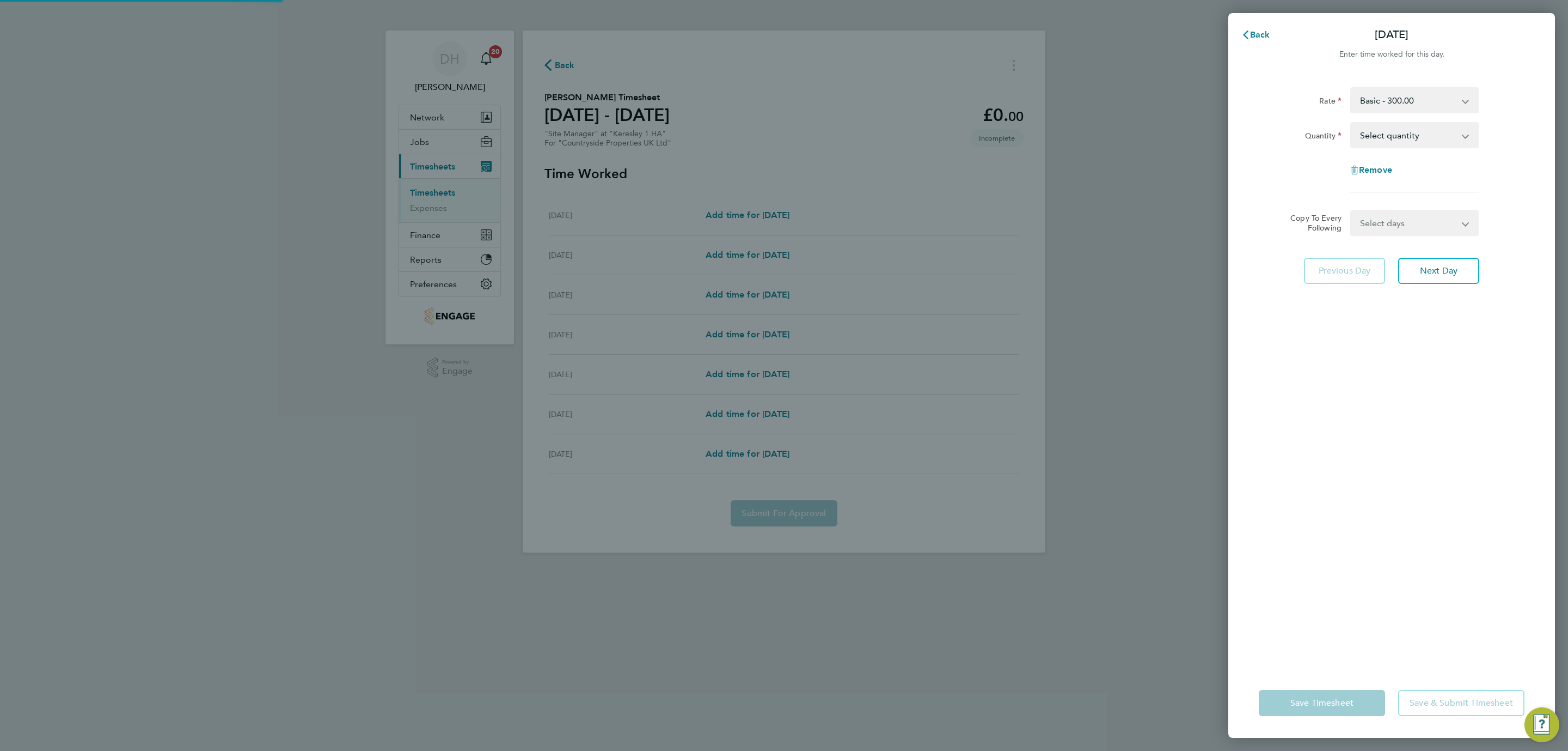
click at [1395, 136] on select "Select quantity 0.5 1" at bounding box center [1408, 135] width 113 height 24
select select "1"
click at [1351, 123] on select "Select quantity 0.5 1" at bounding box center [1408, 135] width 113 height 24
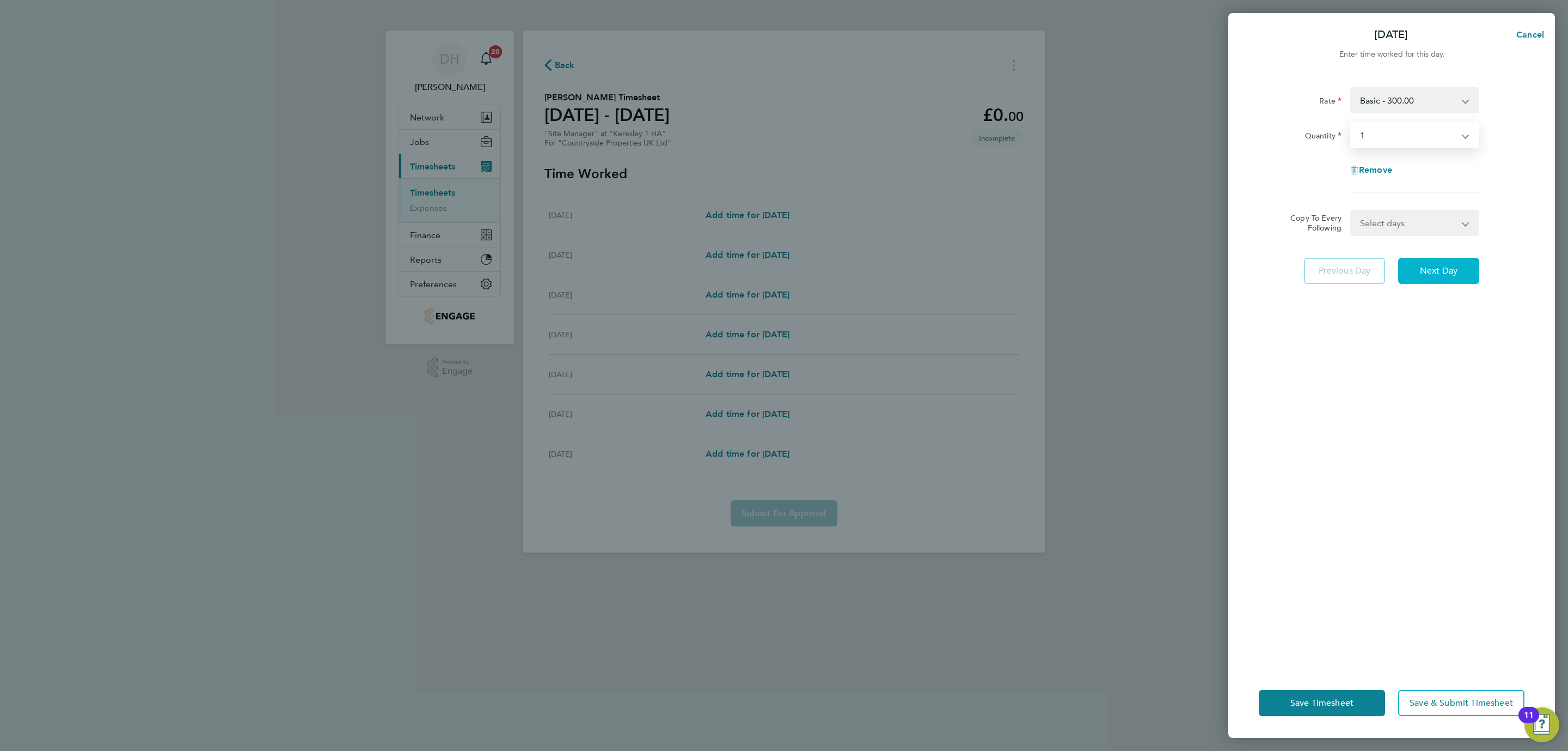
click at [1424, 278] on button "Next Day" at bounding box center [1438, 270] width 81 height 26
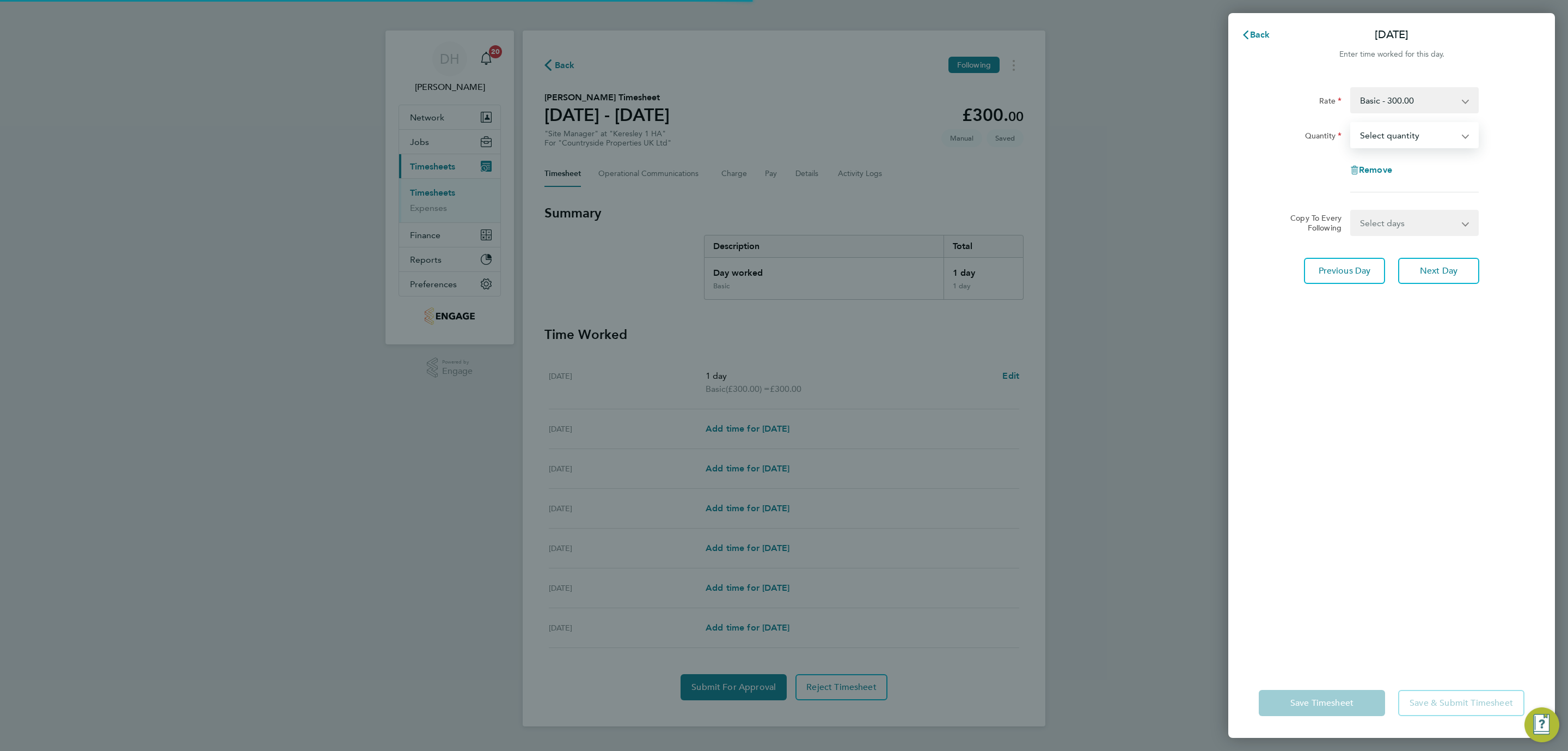
drag, startPoint x: 1377, startPoint y: 132, endPoint x: 1379, endPoint y: 139, distance: 7.3
click at [1377, 132] on select "Select quantity 0.5 1" at bounding box center [1408, 135] width 113 height 24
select select "1"
click at [1351, 123] on select "Select quantity 0.5 1" at bounding box center [1408, 135] width 113 height 24
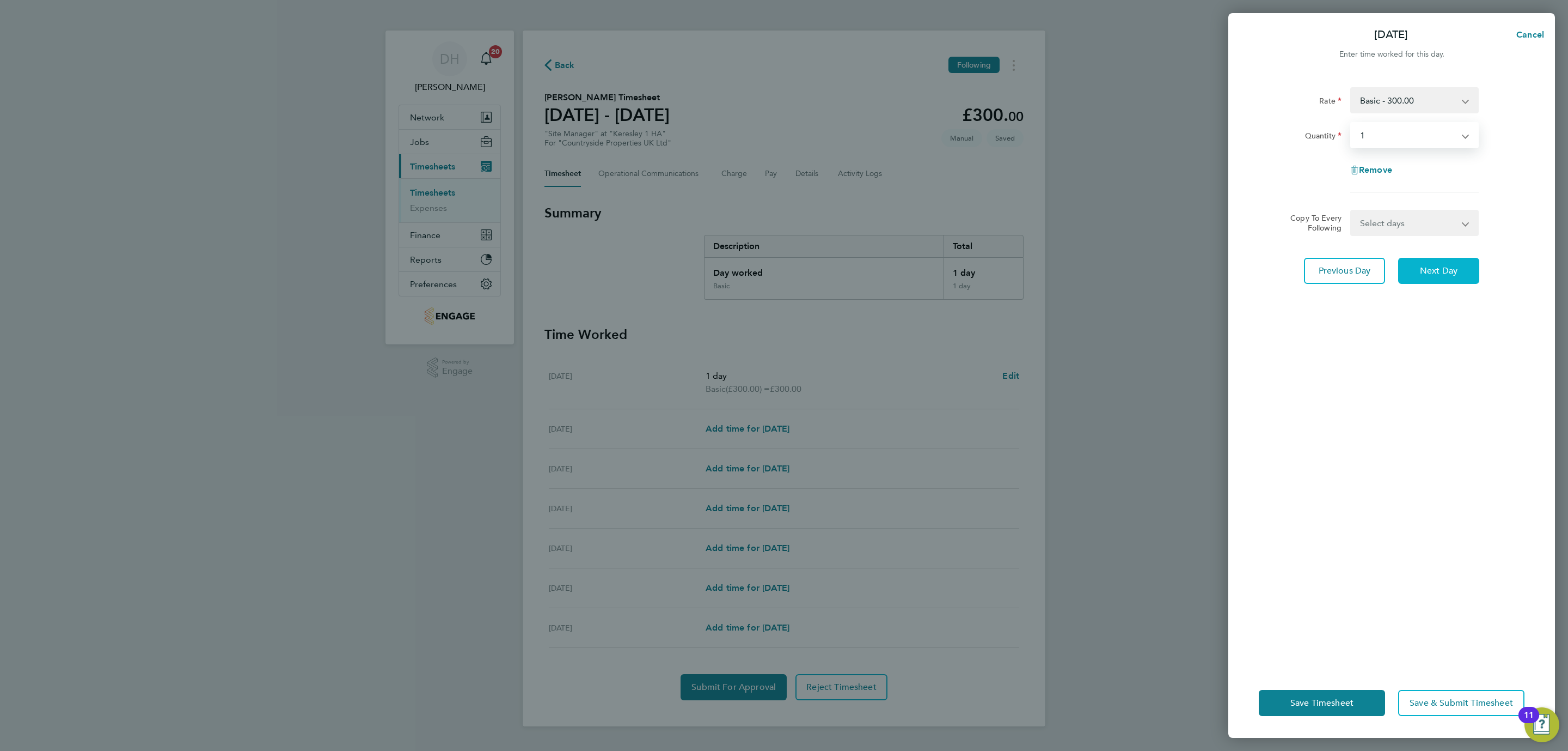
click at [1440, 260] on button "Next Day" at bounding box center [1438, 270] width 81 height 26
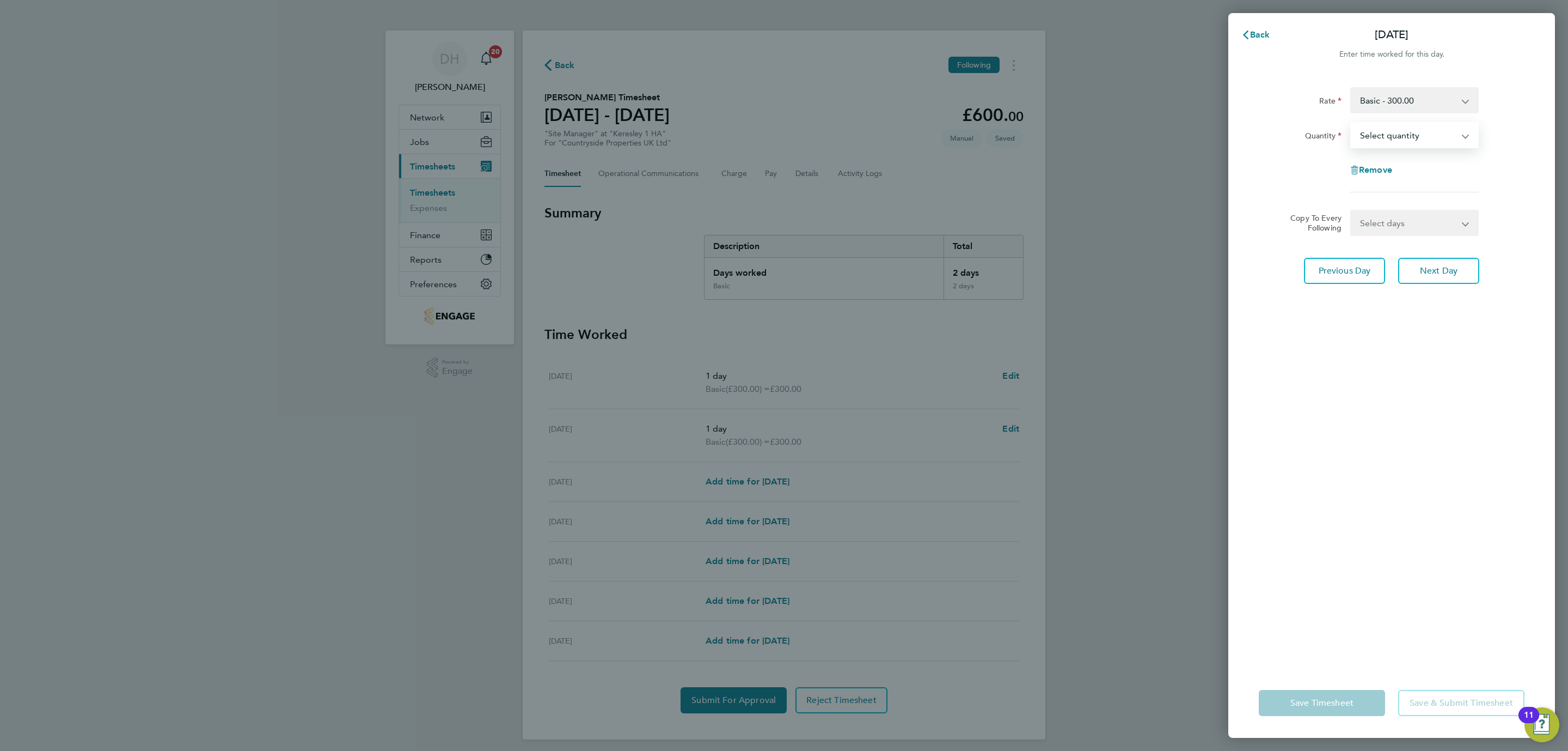
select select "1"
click at [1351, 123] on select "Select quantity 0.5 1" at bounding box center [1408, 135] width 113 height 24
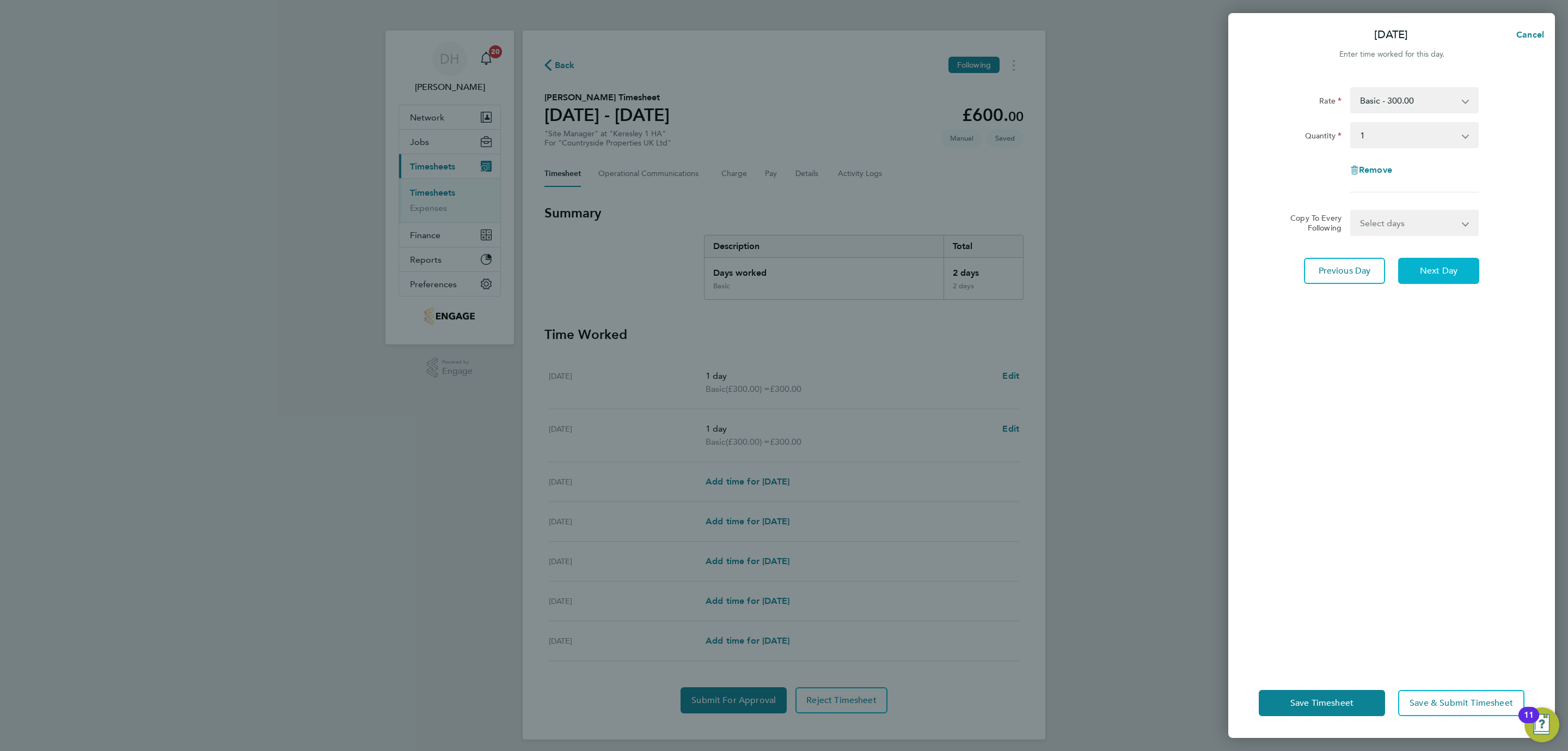
click at [1438, 275] on span "Next Day" at bounding box center [1439, 271] width 38 height 11
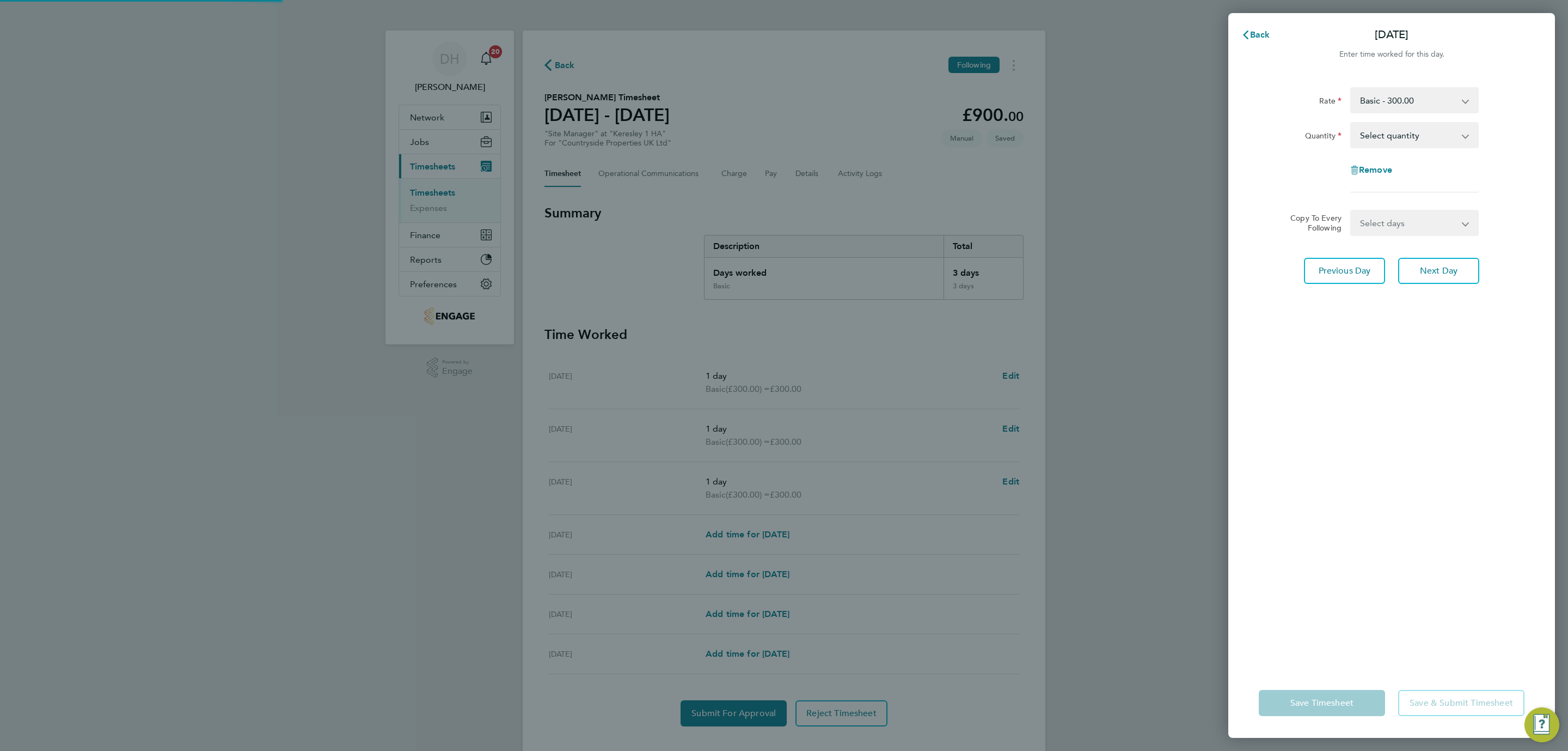
click at [1379, 132] on select "Select quantity 0.5 1" at bounding box center [1408, 135] width 113 height 24
select select "1"
click at [1351, 123] on select "Select quantity 0.5 1" at bounding box center [1408, 135] width 113 height 24
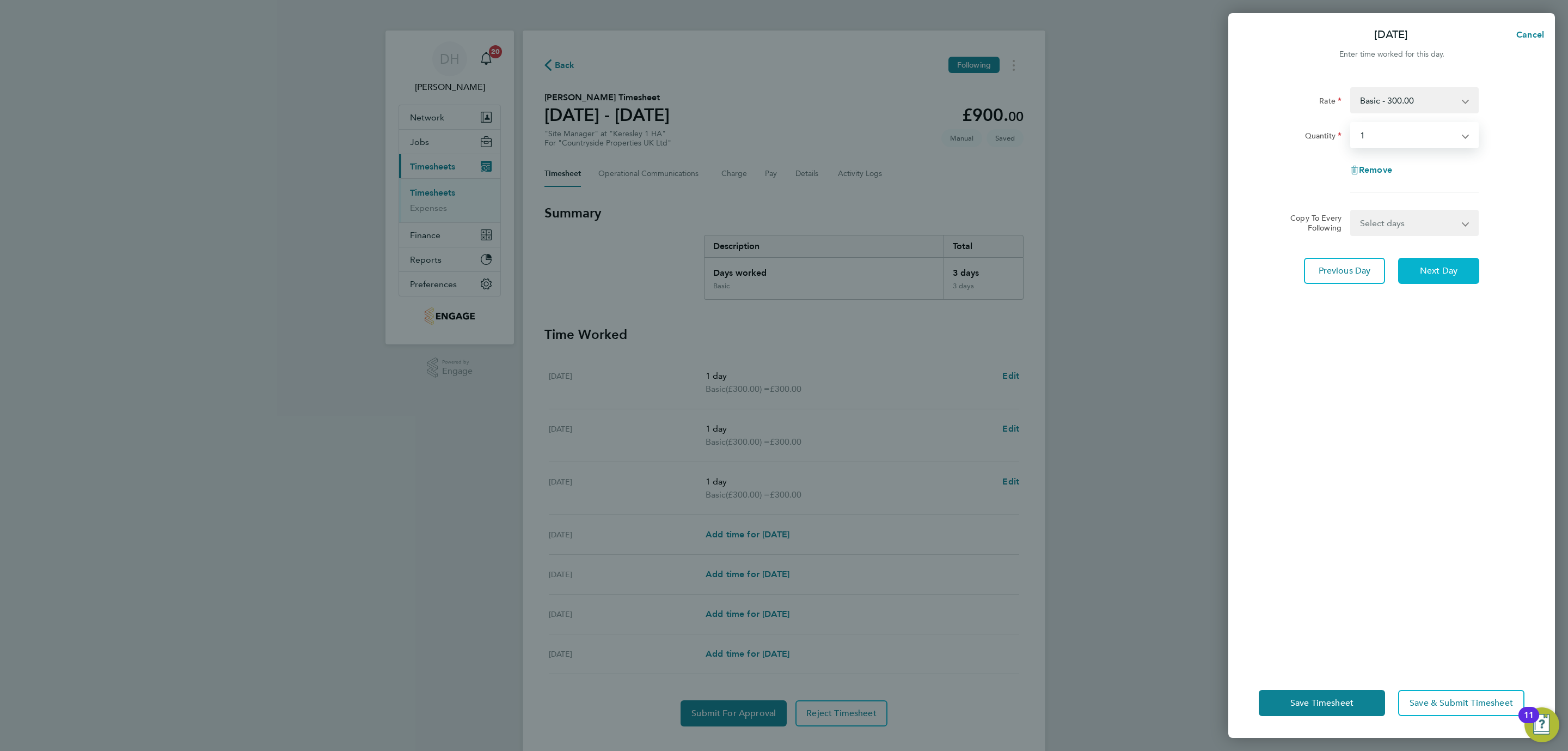
click at [1438, 275] on span "Next Day" at bounding box center [1439, 271] width 38 height 11
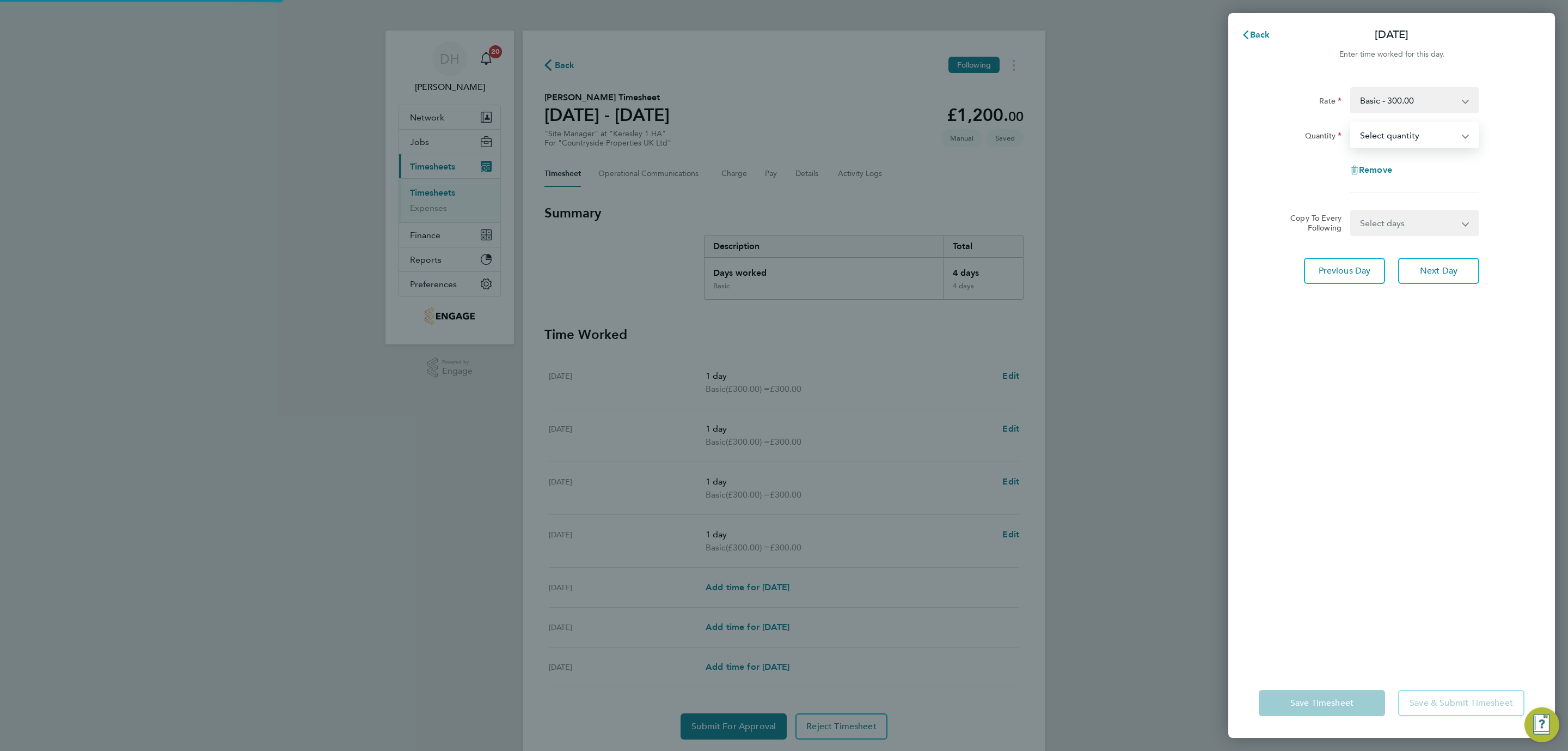
click at [1389, 134] on select "Select quantity 0.5 1" at bounding box center [1408, 135] width 113 height 24
select select "1"
click at [1351, 123] on select "Select quantity 0.5 1" at bounding box center [1408, 135] width 113 height 24
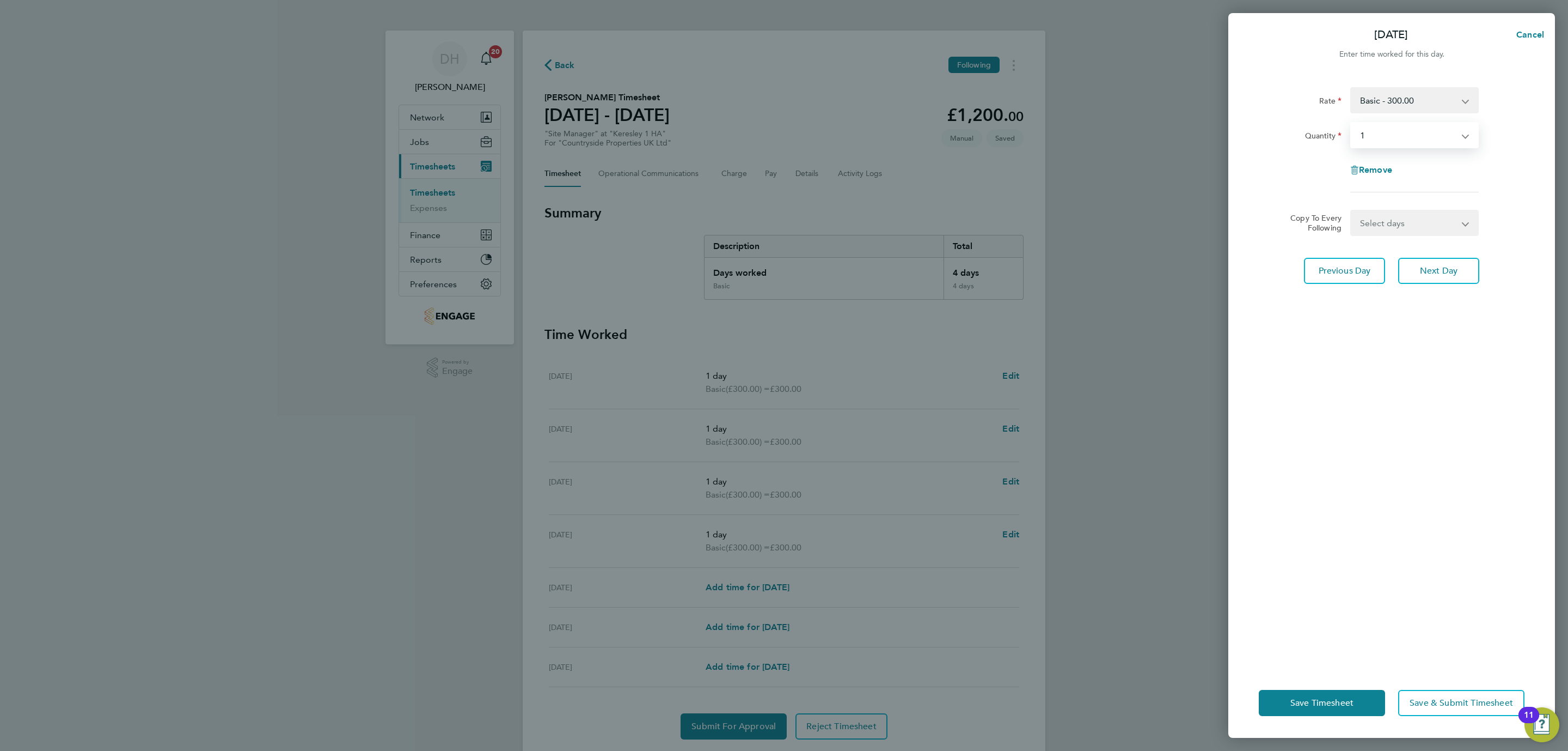
click at [1377, 317] on div "Rate Basic - 300.00 Quantity Select quantity 0.5 1 Remove Copy To Every Followi…" at bounding box center [1391, 371] width 327 height 594
click at [1503, 572] on div "Rate Basic - 300.00 Quantity Select quantity 0.5 1 Remove Copy To Every Followi…" at bounding box center [1391, 371] width 327 height 594
click at [1327, 701] on span "Save Timesheet" at bounding box center [1322, 703] width 63 height 11
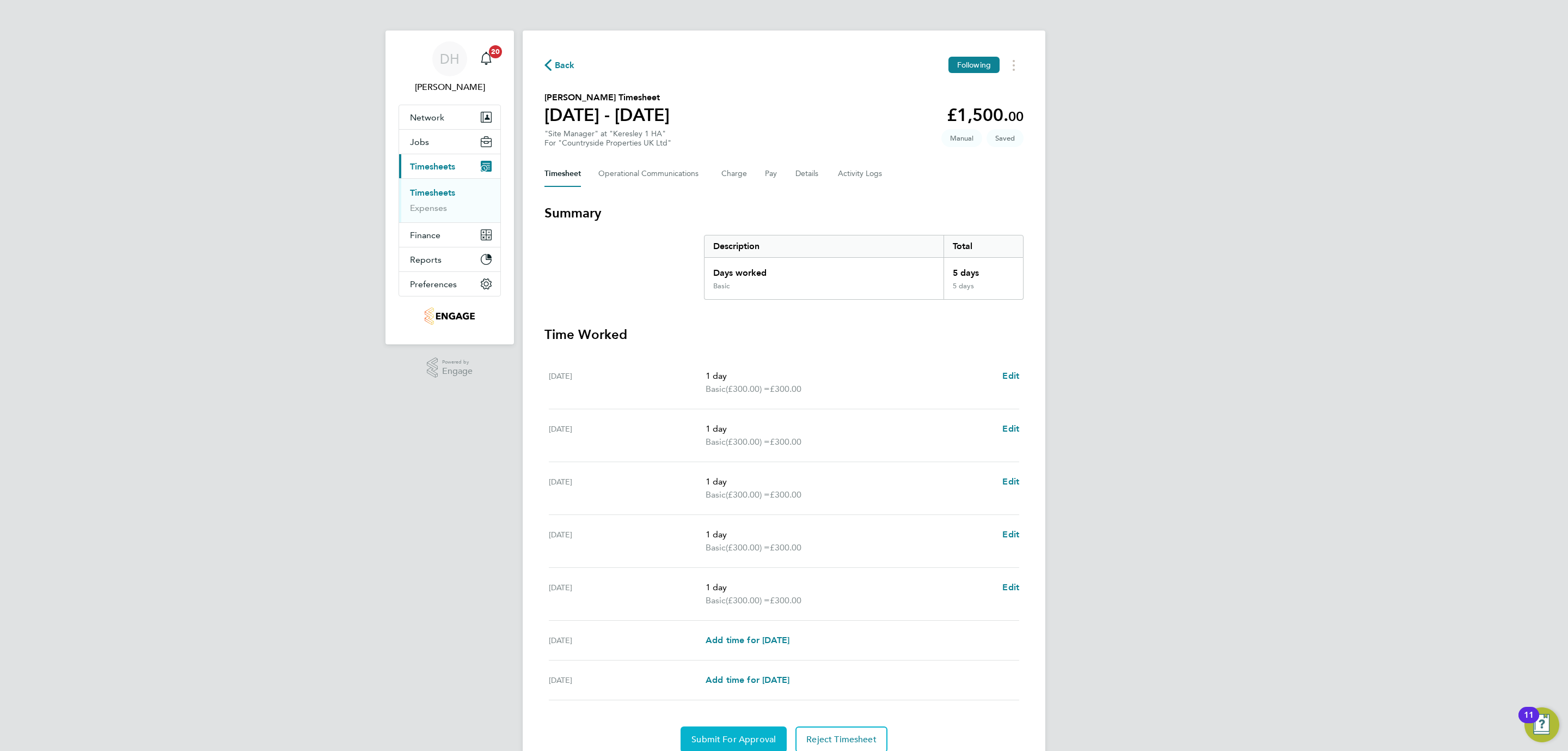
click at [743, 738] on span "Submit For Approval" at bounding box center [733, 739] width 85 height 11
drag, startPoint x: 118, startPoint y: 395, endPoint x: 200, endPoint y: 364, distance: 87.7
click at [118, 395] on div "DH Danielle Hughes Notifications 20 Applications: Network Team Members Business…" at bounding box center [784, 398] width 1568 height 796
click at [438, 196] on link "Timesheets" at bounding box center [433, 192] width 45 height 10
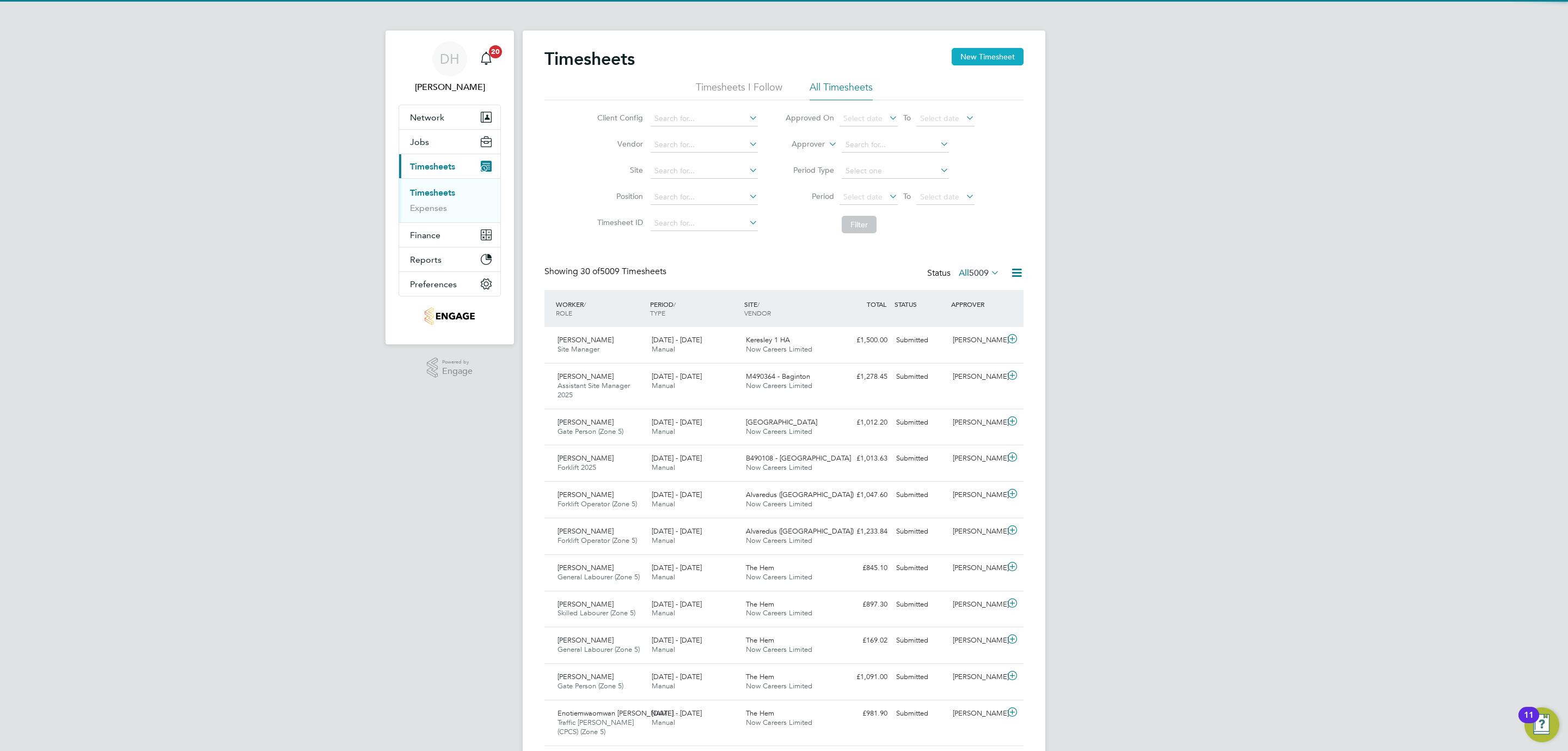
click at [998, 59] on button "New Timesheet" at bounding box center [987, 57] width 72 height 18
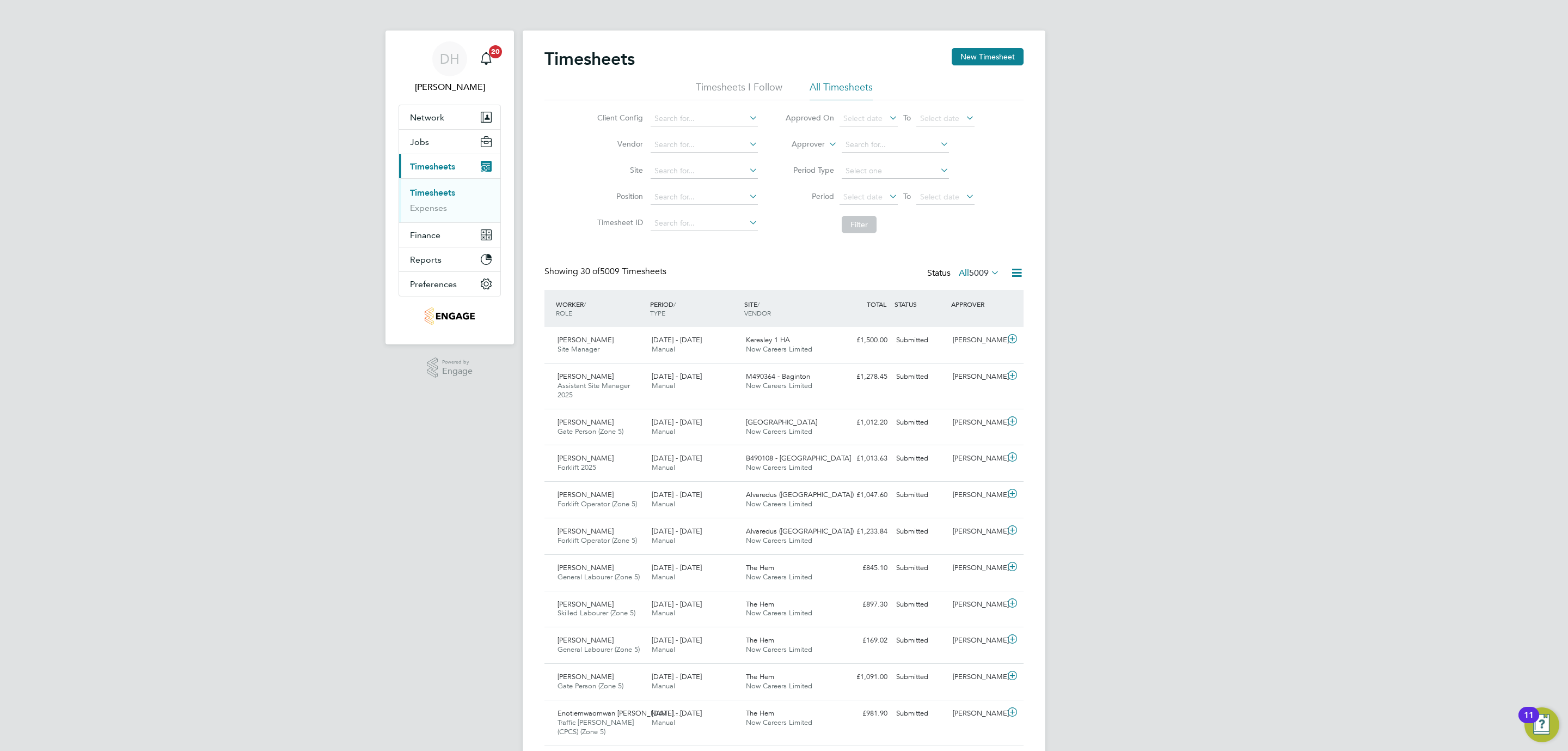
scroll to position [28, 95]
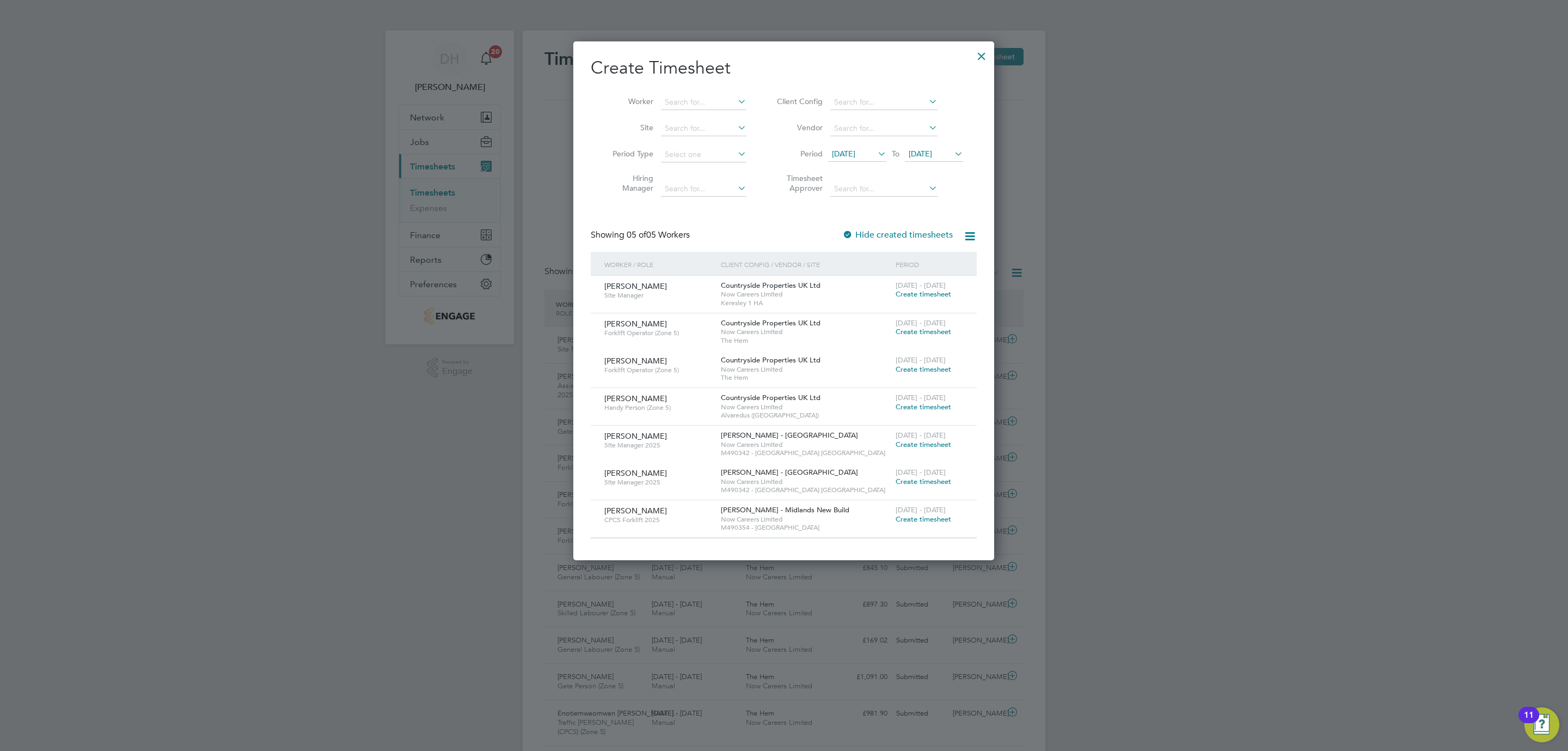
click at [847, 150] on span "[DATE]" at bounding box center [844, 153] width 23 height 10
click at [845, 304] on span "29" at bounding box center [846, 302] width 21 height 21
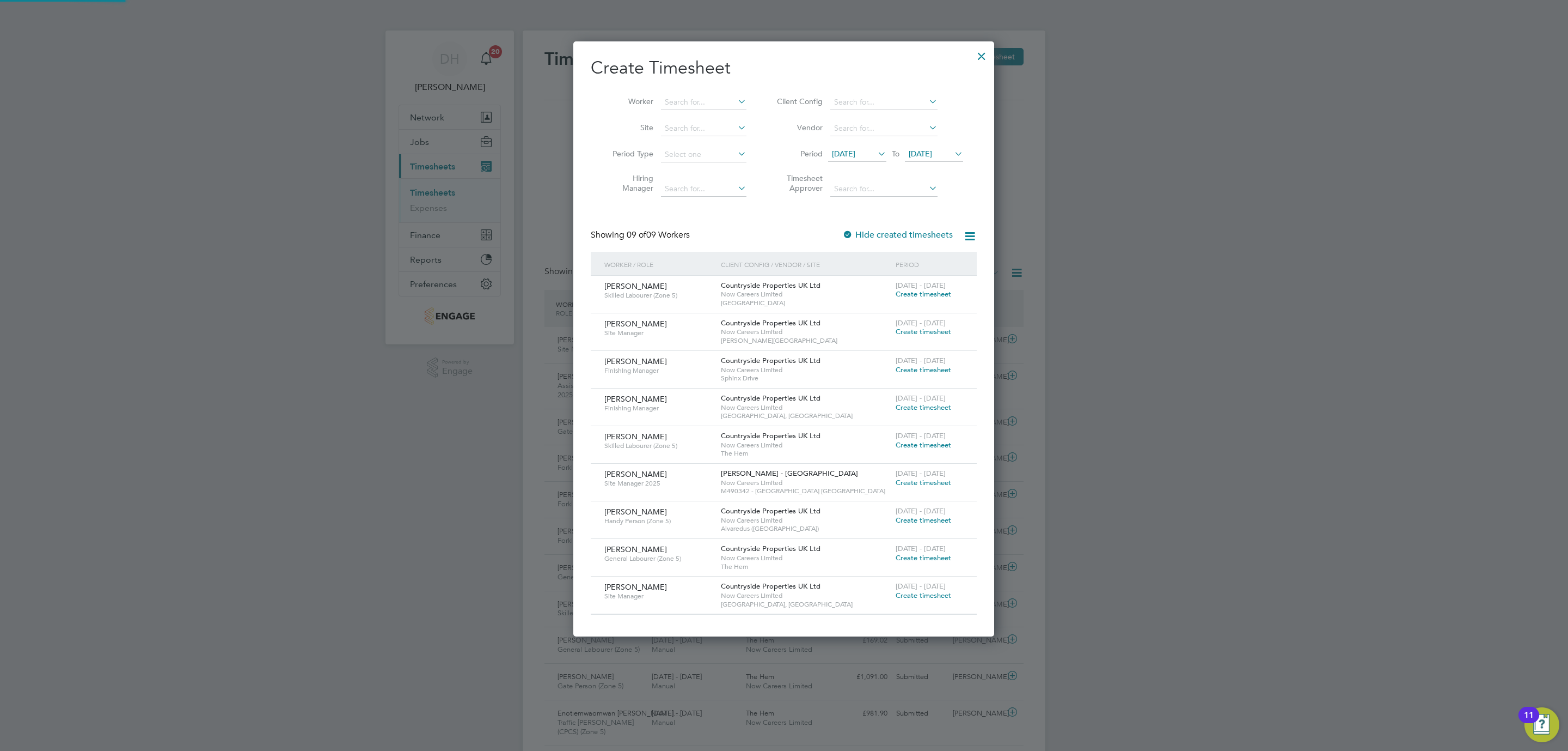
click at [925, 149] on span "[DATE]" at bounding box center [920, 153] width 23 height 10
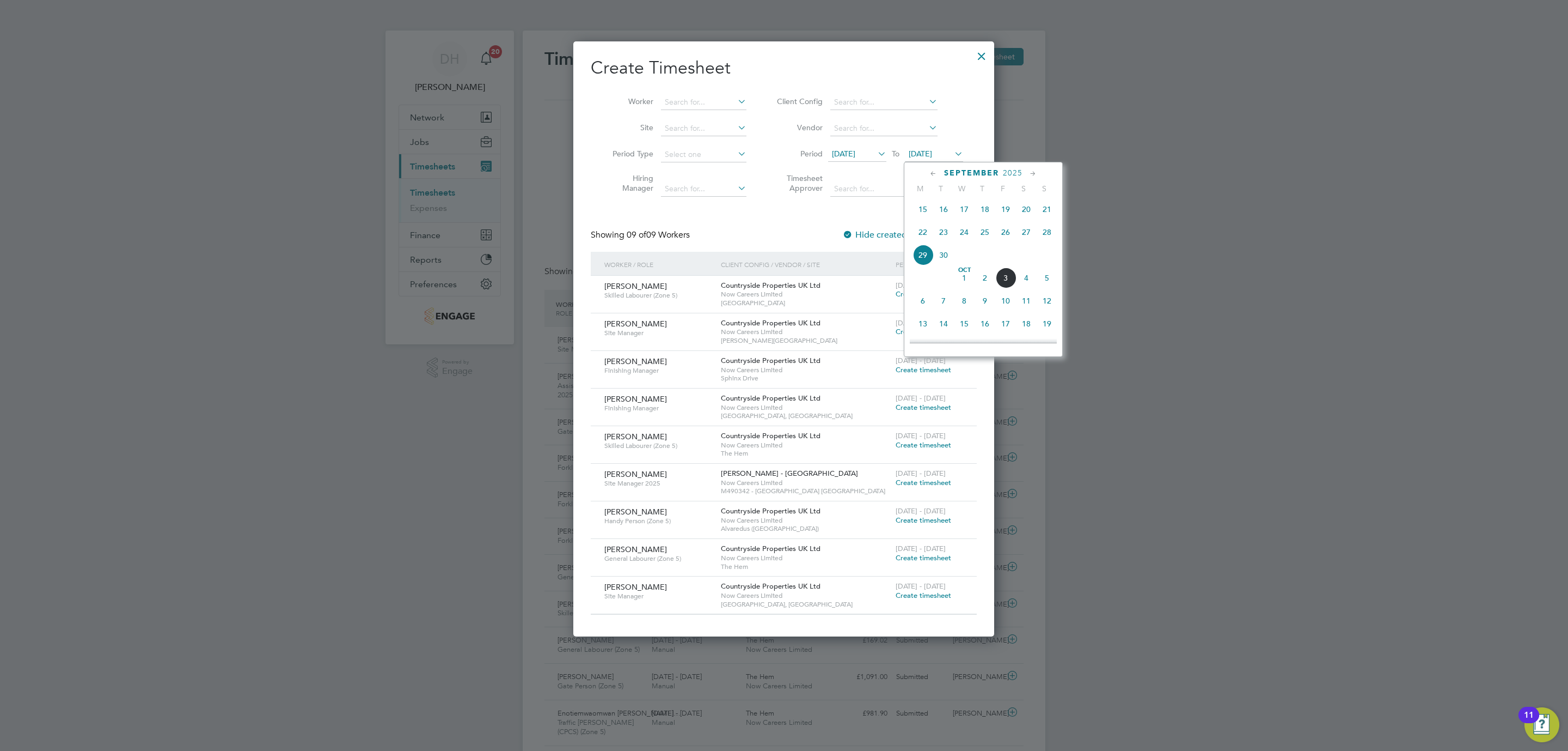
click at [1049, 285] on span "5" at bounding box center [1047, 278] width 21 height 21
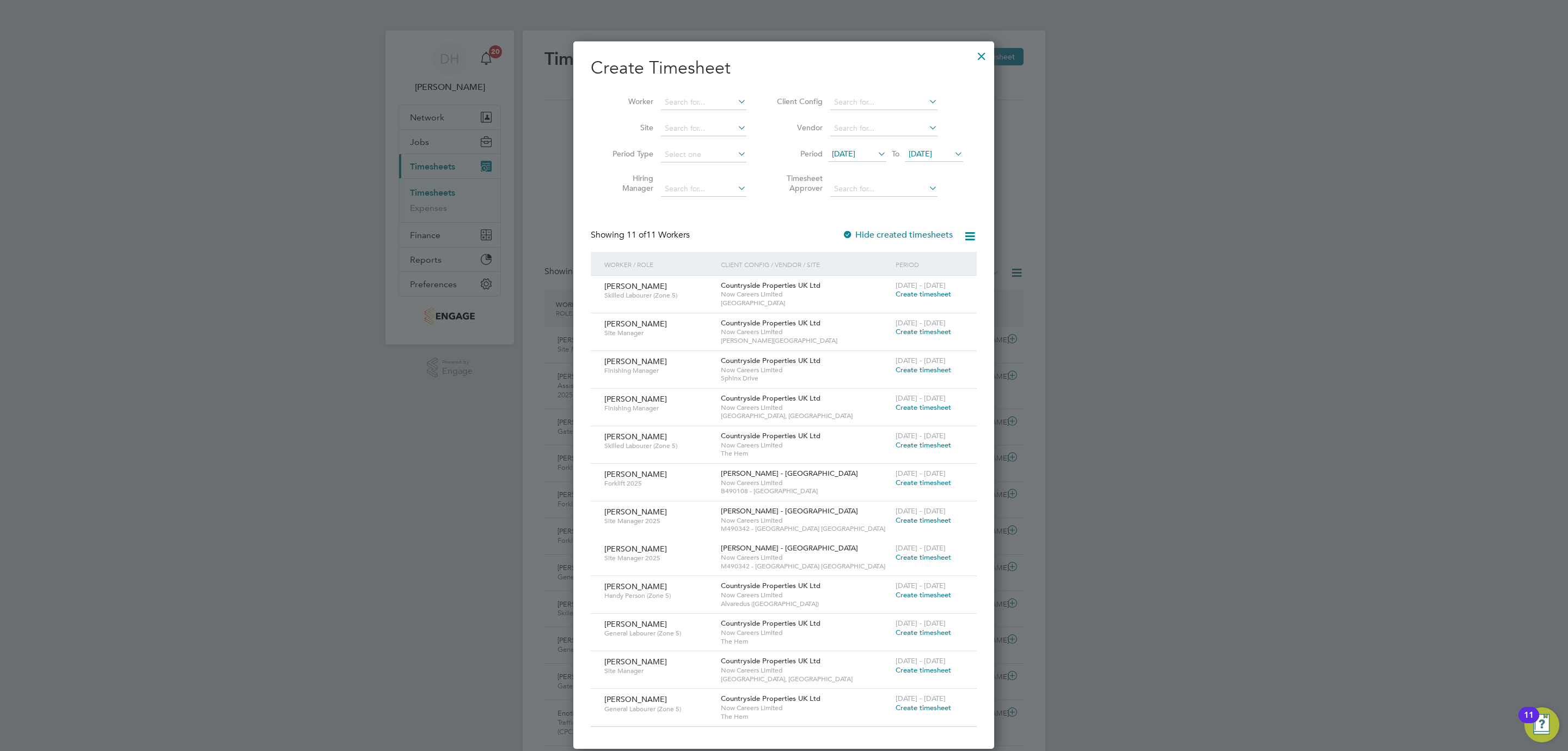
click at [934, 518] on span "Create timesheet" at bounding box center [923, 520] width 55 height 9
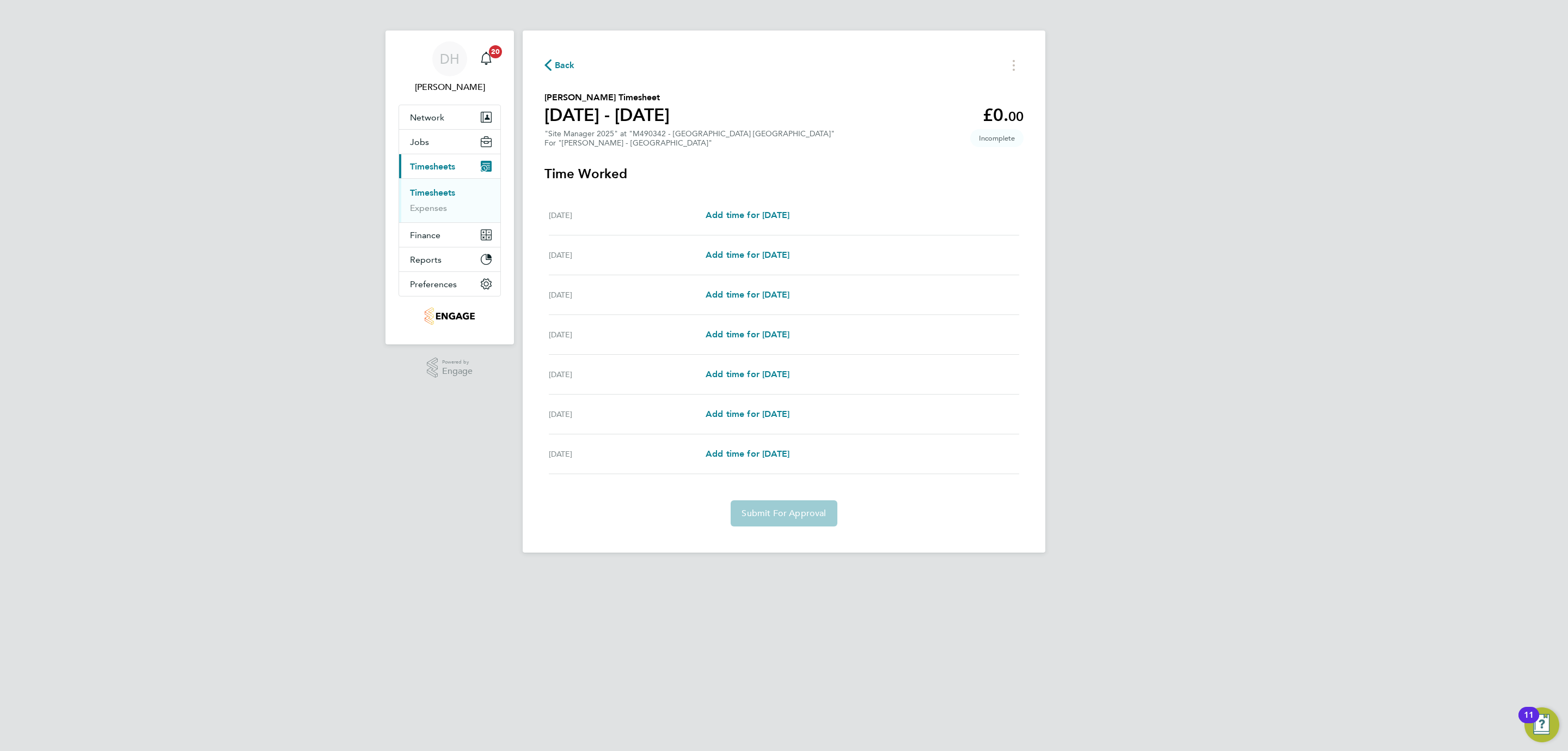
click at [233, 381] on div "DH Danielle Hughes Notifications 20 Applications: Network Team Members Business…" at bounding box center [784, 285] width 1568 height 570
click at [789, 293] on span "Add time for [DATE]" at bounding box center [747, 294] width 84 height 10
select select "30"
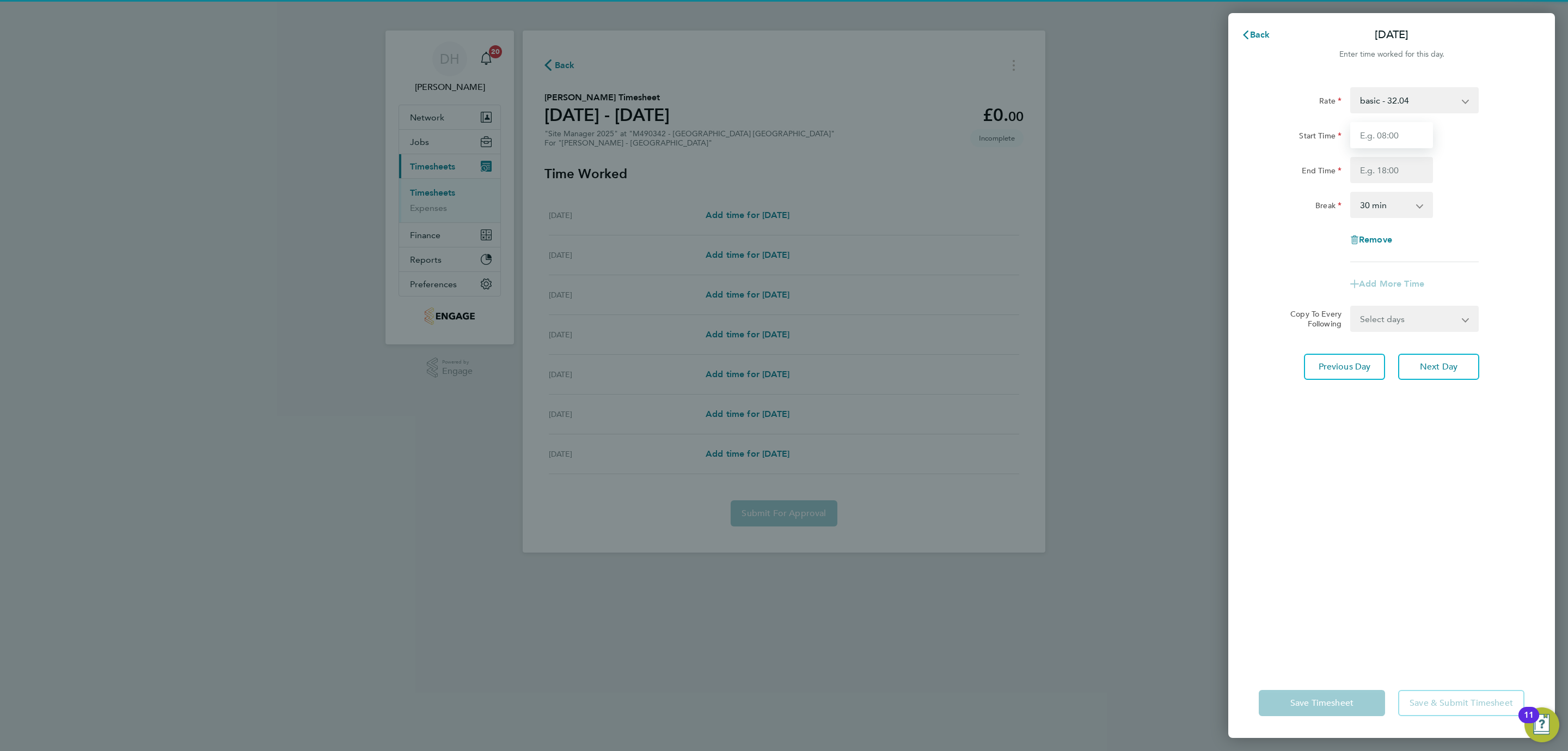
click at [1409, 136] on input "Start Time" at bounding box center [1391, 135] width 83 height 26
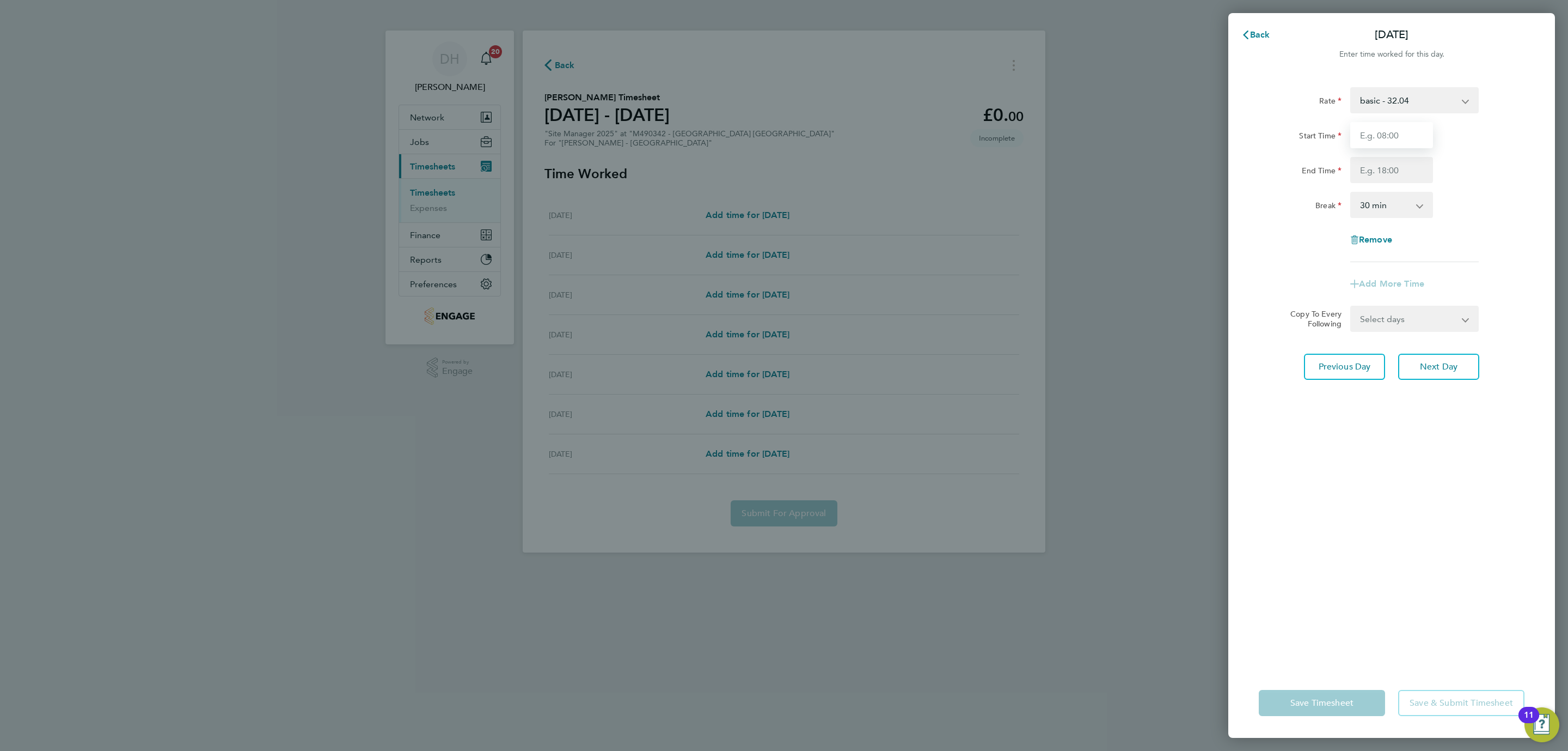
type input "07:30"
click at [1395, 174] on input "End Time" at bounding box center [1391, 170] width 83 height 26
type input "17:00"
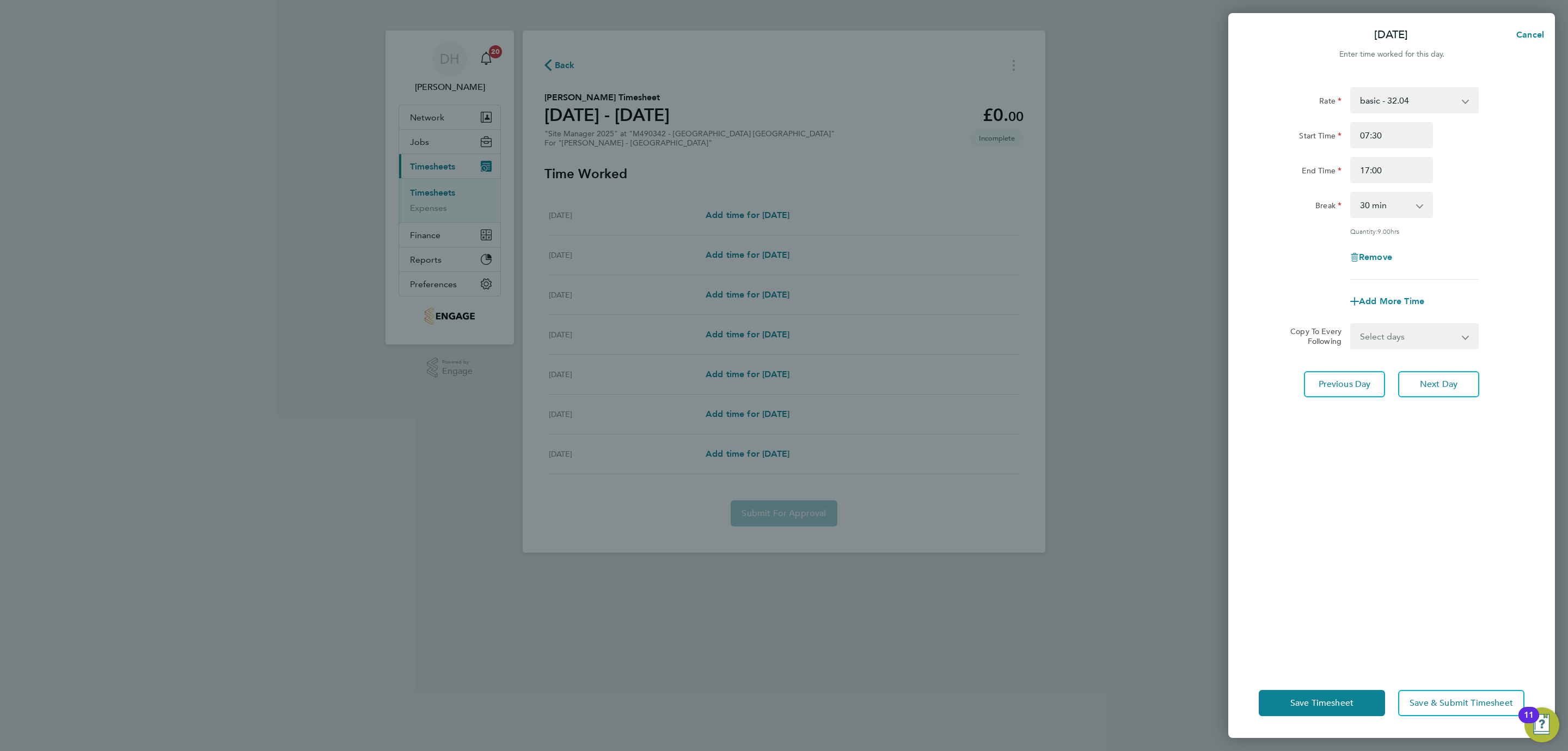
click at [1404, 428] on div "Rate basic - 32.04 Start Time 07:30 End Time 17:00 Break 0 min 15 min 30 min 45…" at bounding box center [1391, 371] width 327 height 594
click at [1425, 373] on button "Next Day" at bounding box center [1438, 384] width 81 height 26
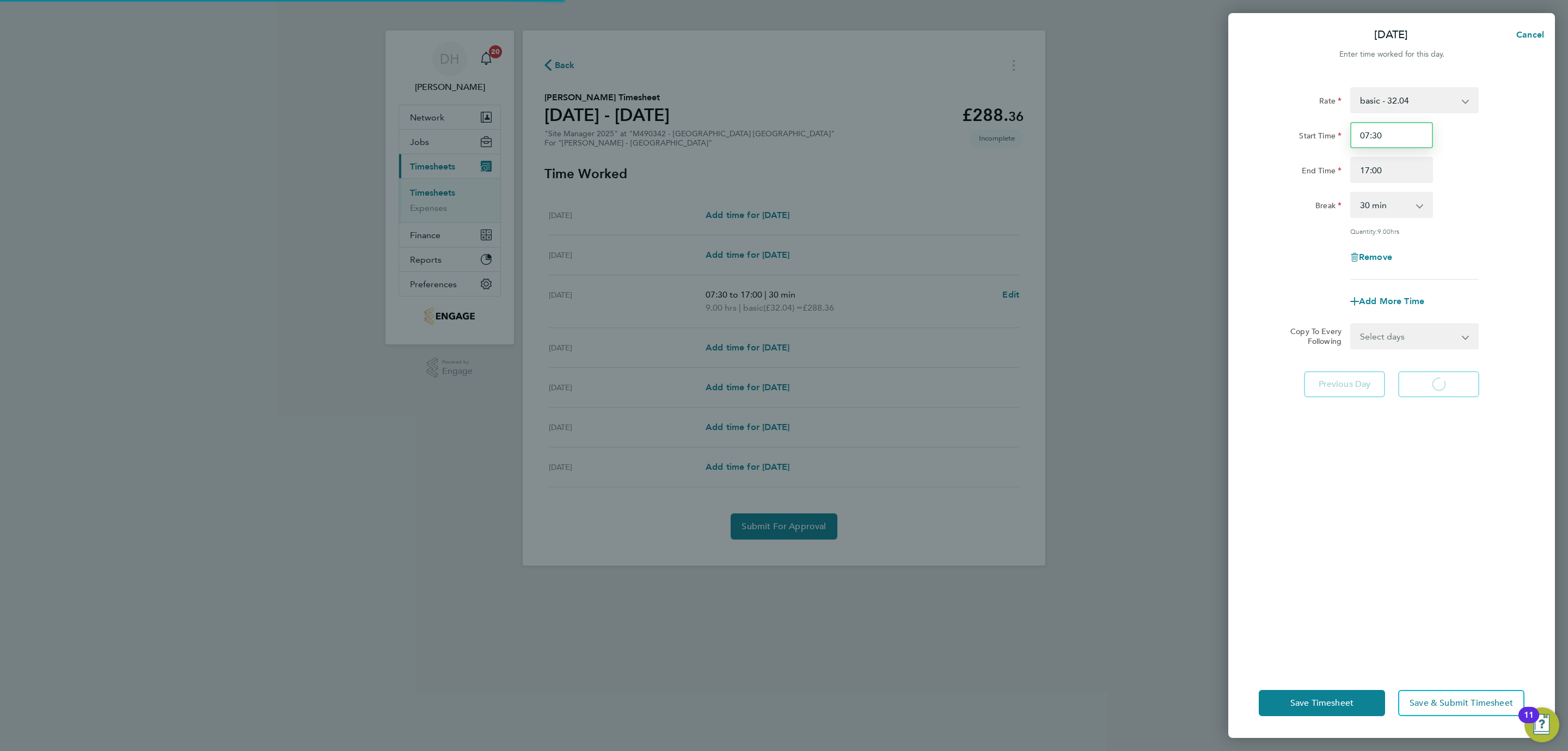
click at [1388, 133] on input "07:30" at bounding box center [1391, 135] width 83 height 26
select select "30"
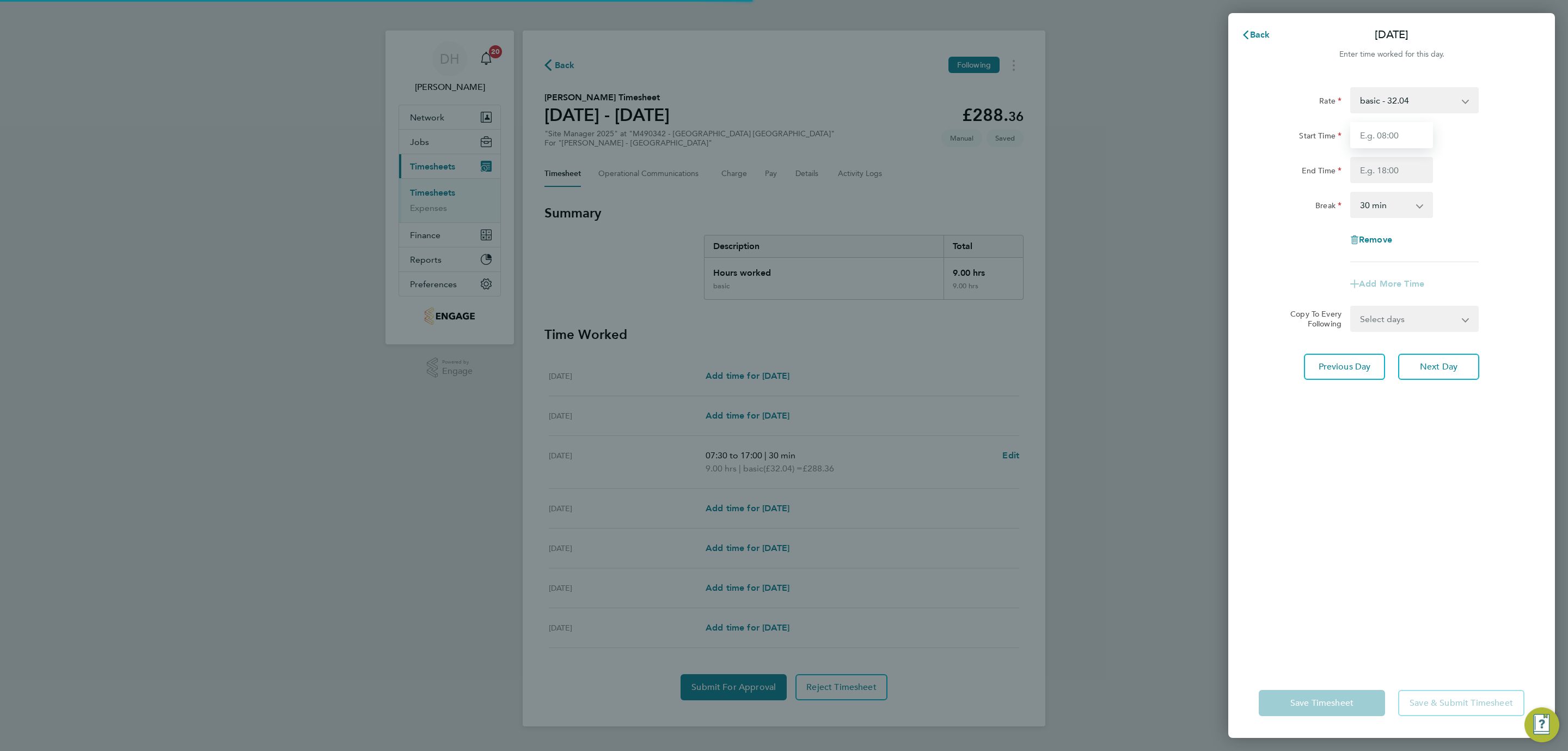
click at [1388, 133] on input "Start Time" at bounding box center [1391, 135] width 83 height 26
type input "07:30"
click at [1406, 174] on input "End Time" at bounding box center [1391, 170] width 83 height 26
type input "17:00"
click at [1420, 396] on div "Rate basic - 32.04 Start Time 07:30 End Time 17:00 Break 0 min 15 min 30 min 45…" at bounding box center [1391, 371] width 327 height 594
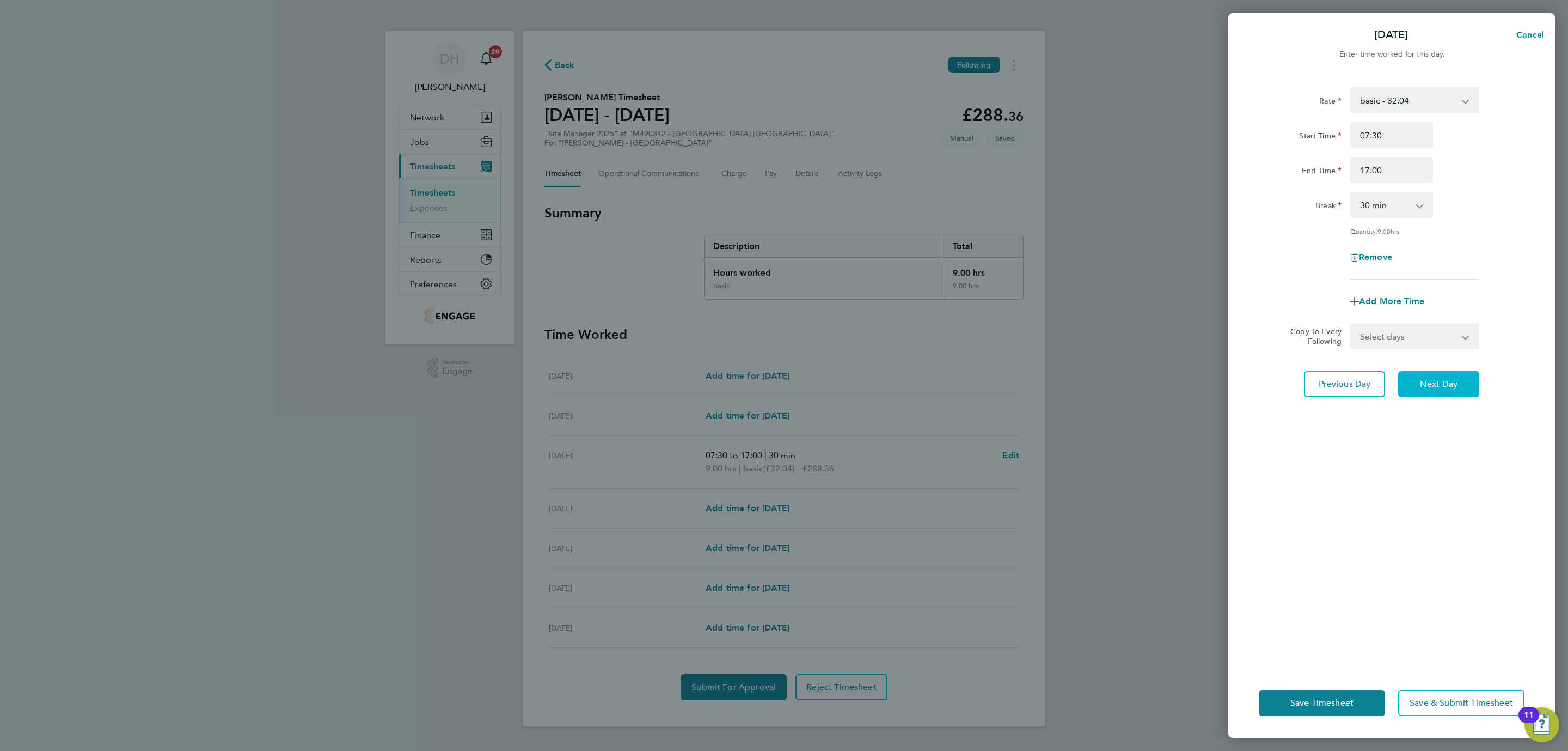
click at [1431, 379] on span "Next Day" at bounding box center [1439, 384] width 38 height 11
select select "30"
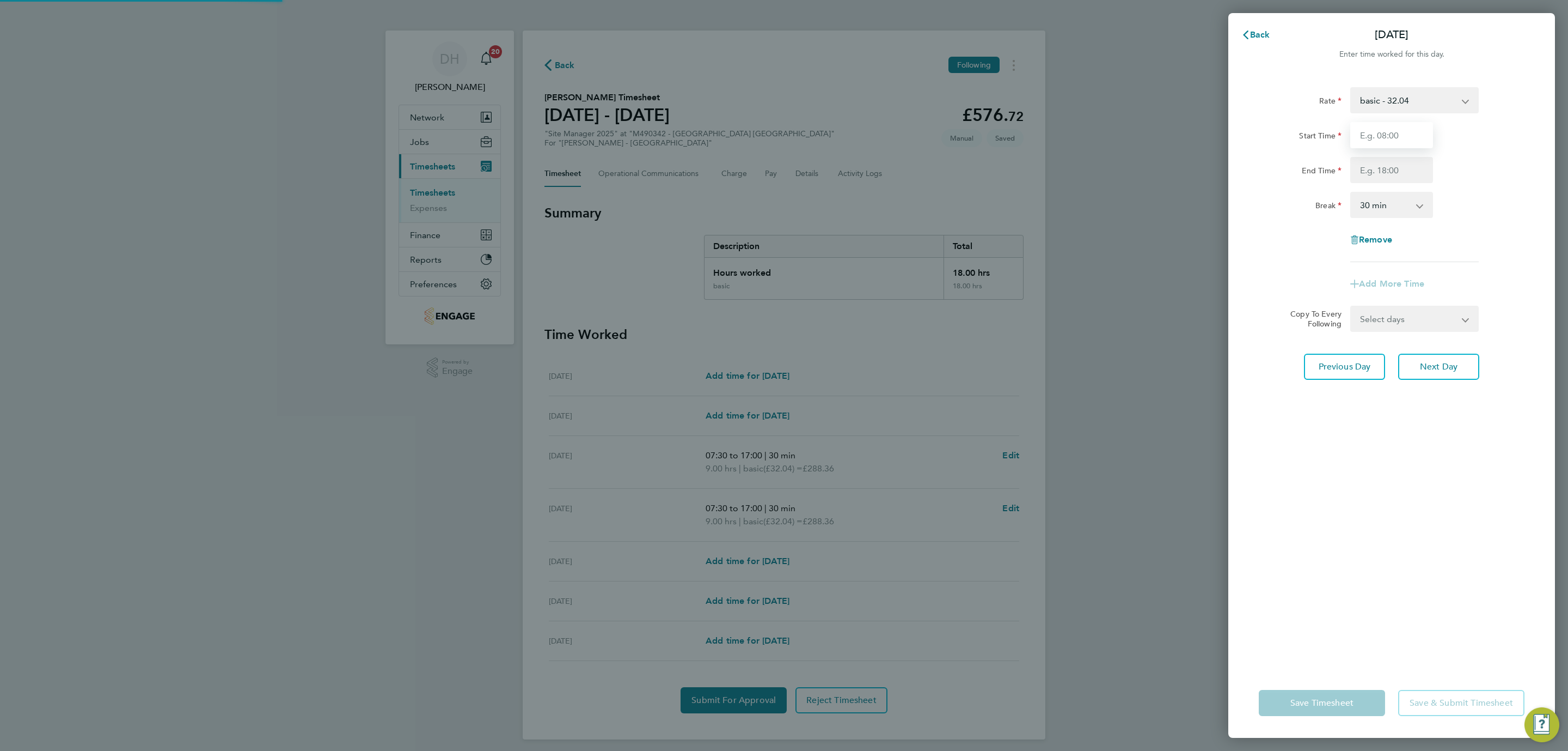
click at [1381, 136] on input "Start Time" at bounding box center [1391, 135] width 83 height 26
type input "07:30"
click at [1405, 168] on input "End Time" at bounding box center [1391, 170] width 83 height 26
type input "17:00"
click at [1416, 429] on div "Rate basic - 32.04 Start Time 07:30 End Time 17:00 Break 0 min 15 min 30 min 45…" at bounding box center [1391, 371] width 327 height 594
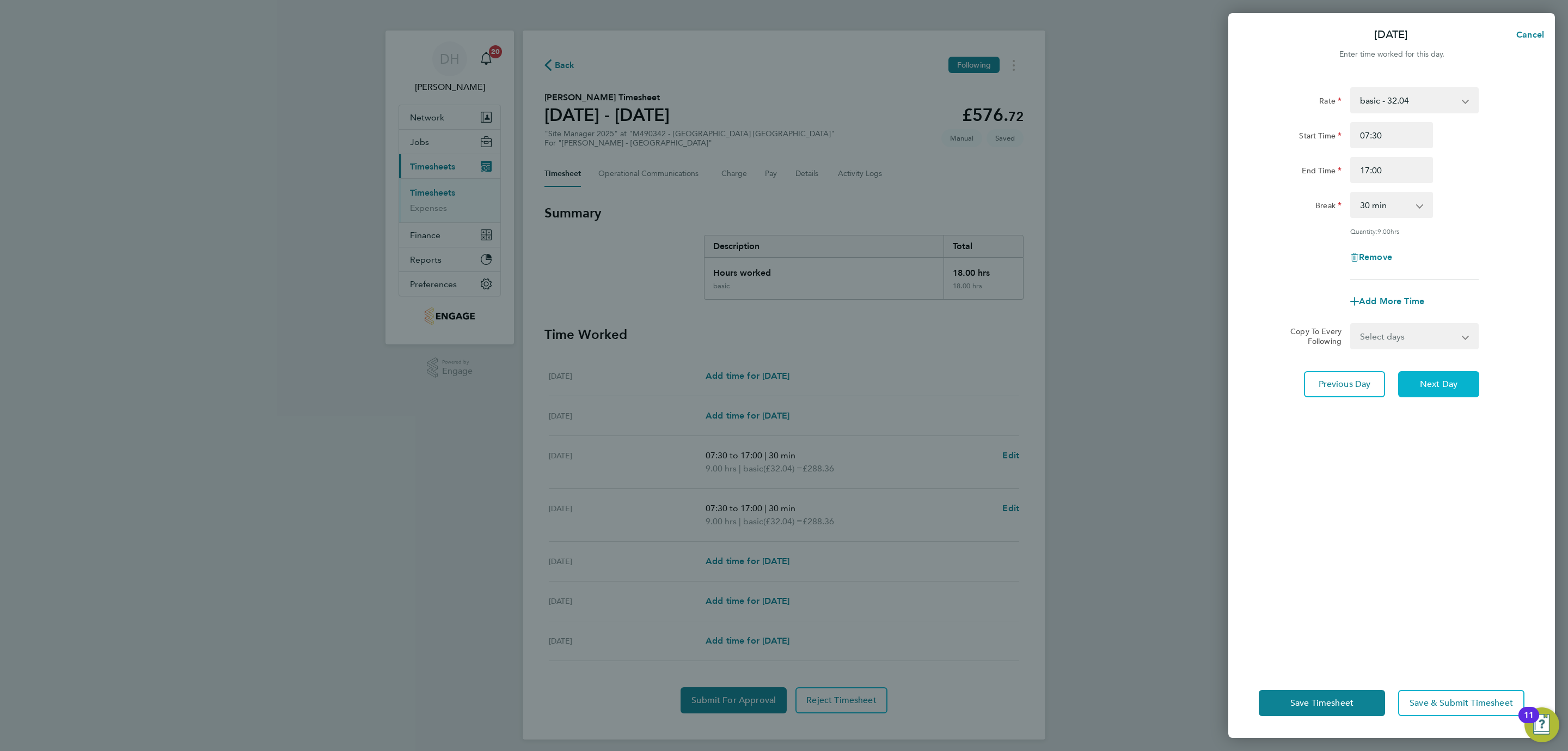
click at [1426, 379] on span "Next Day" at bounding box center [1439, 384] width 38 height 11
select select "30"
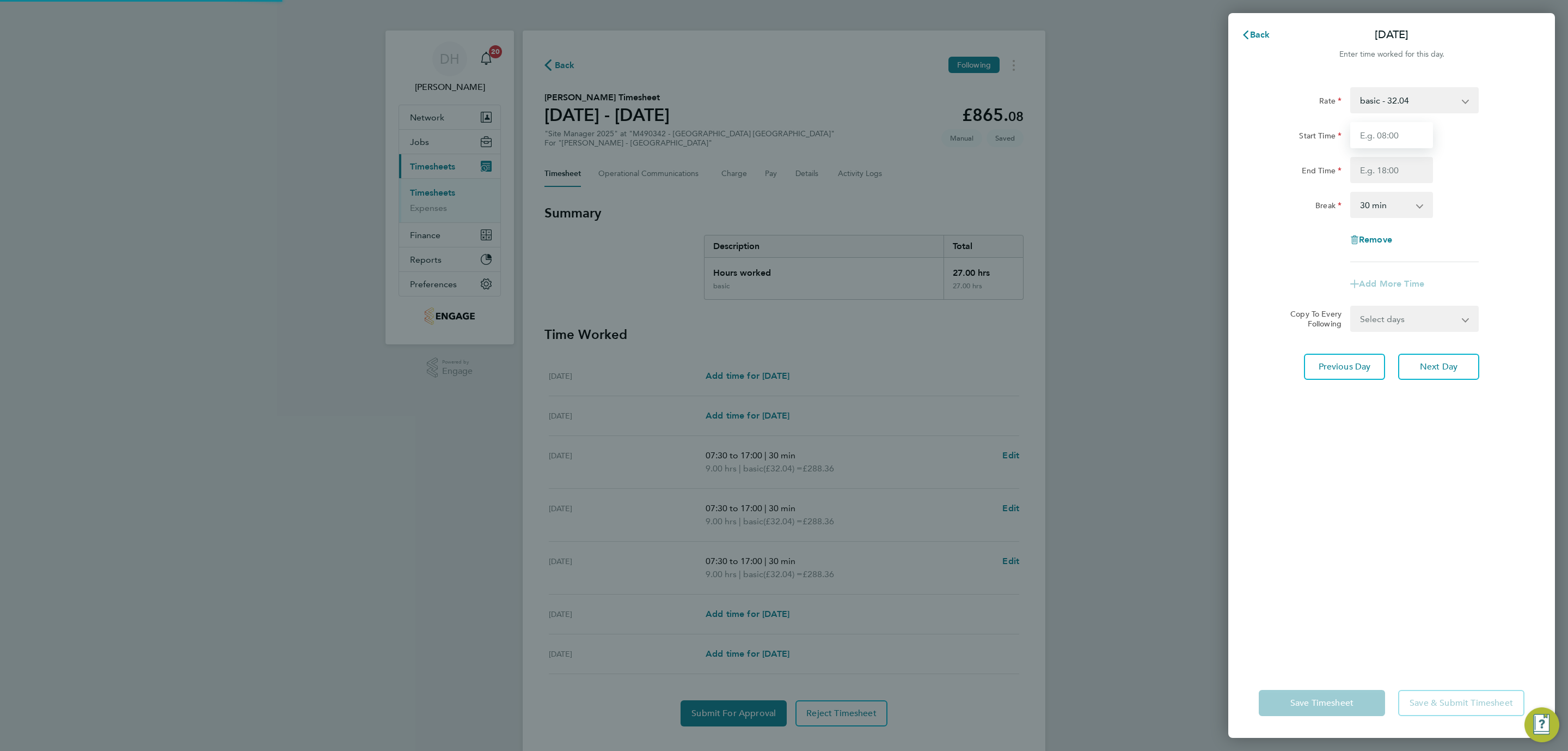
click at [1380, 138] on input "Start Time" at bounding box center [1391, 135] width 83 height 26
type input "07:30"
click at [1397, 171] on input "End Time" at bounding box center [1391, 170] width 83 height 26
type input "17:00"
click at [1431, 426] on div "Rate basic - 32.04 Start Time 07:30 End Time 17:00 Break 0 min 15 min 30 min 45…" at bounding box center [1391, 371] width 327 height 594
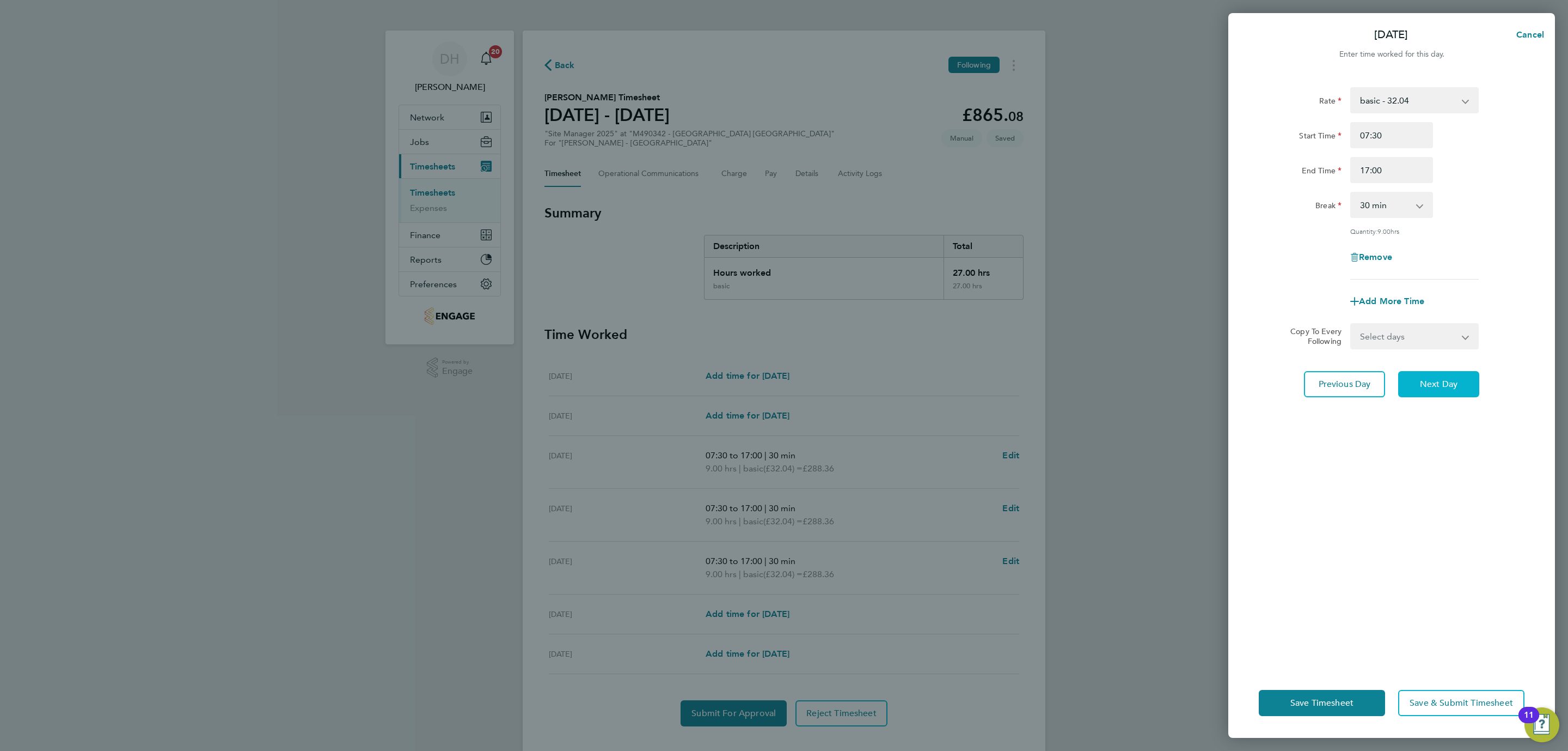
click at [1434, 386] on span "Next Day" at bounding box center [1439, 384] width 38 height 11
select select "30"
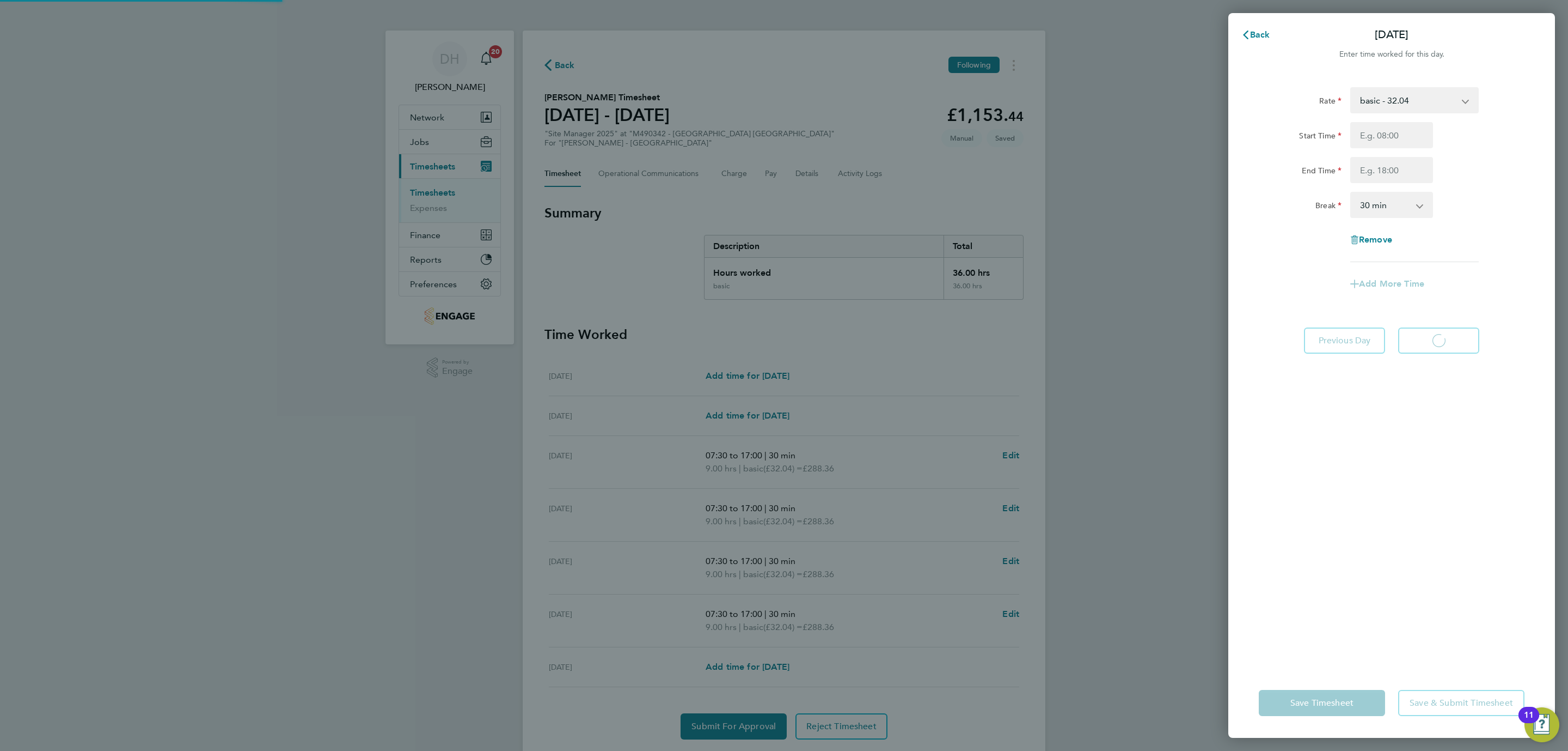
select select "30"
click at [1391, 139] on input "Start Time" at bounding box center [1391, 135] width 83 height 26
type input "07:30"
click at [1401, 166] on input "End Time" at bounding box center [1391, 170] width 83 height 26
type input "17:00"
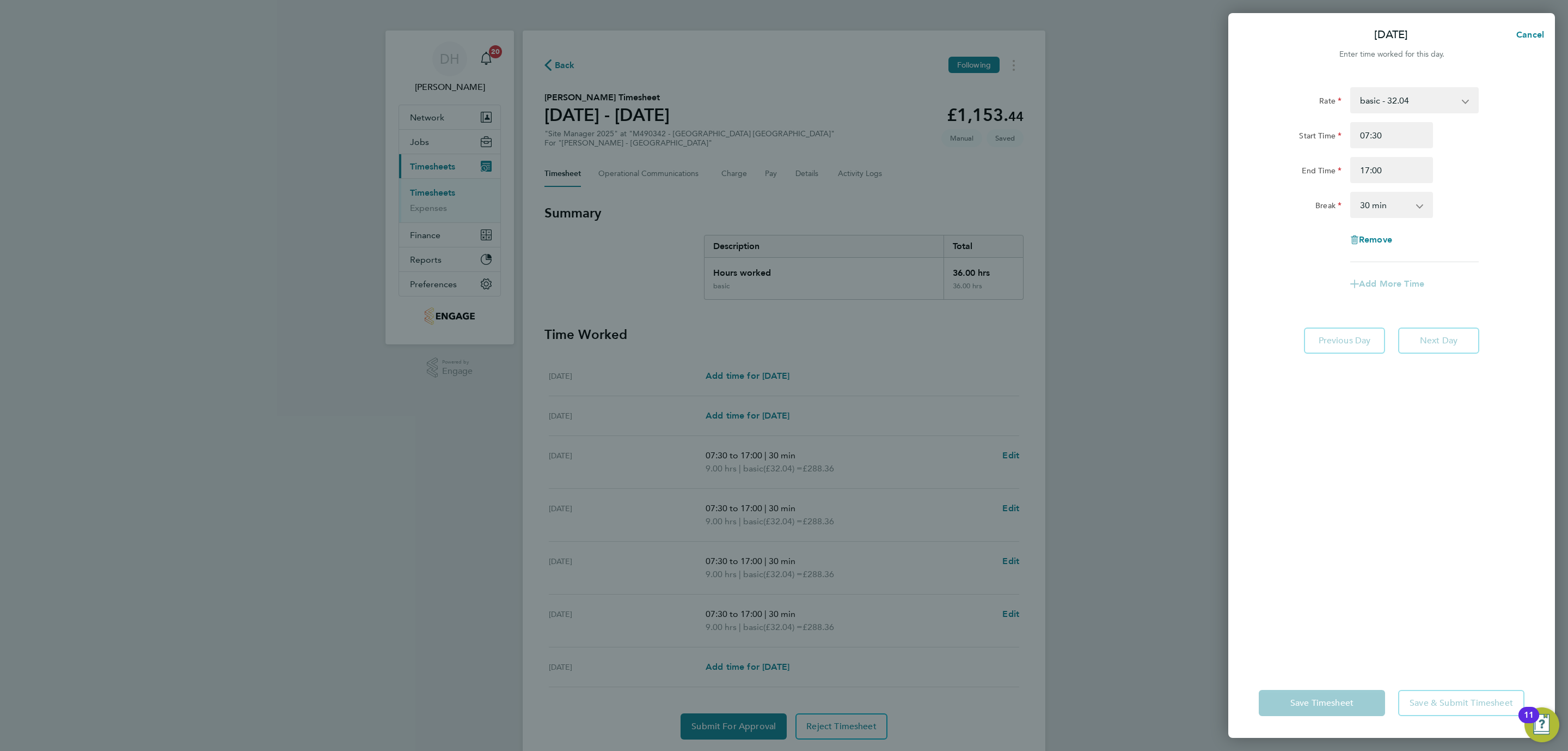
drag, startPoint x: 1371, startPoint y: 534, endPoint x: 1318, endPoint y: 671, distance: 146.9
click at [1370, 534] on div "Rate basic - 32.04 Start Time 07:30 End Time 17:00 Break 0 min 15 min 30 min 45…" at bounding box center [1391, 371] width 327 height 594
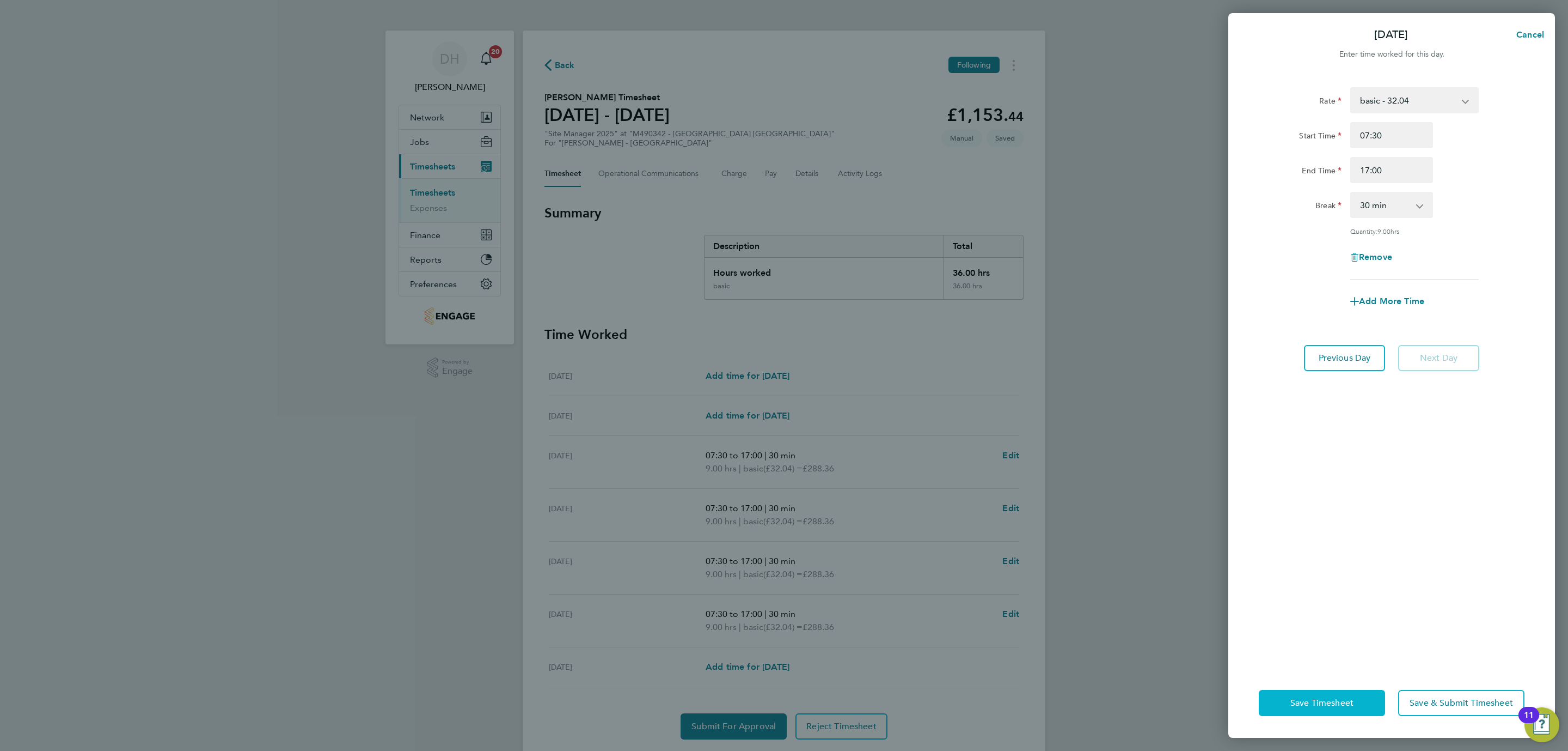
click at [1318, 706] on span "Save Timesheet" at bounding box center [1322, 703] width 63 height 11
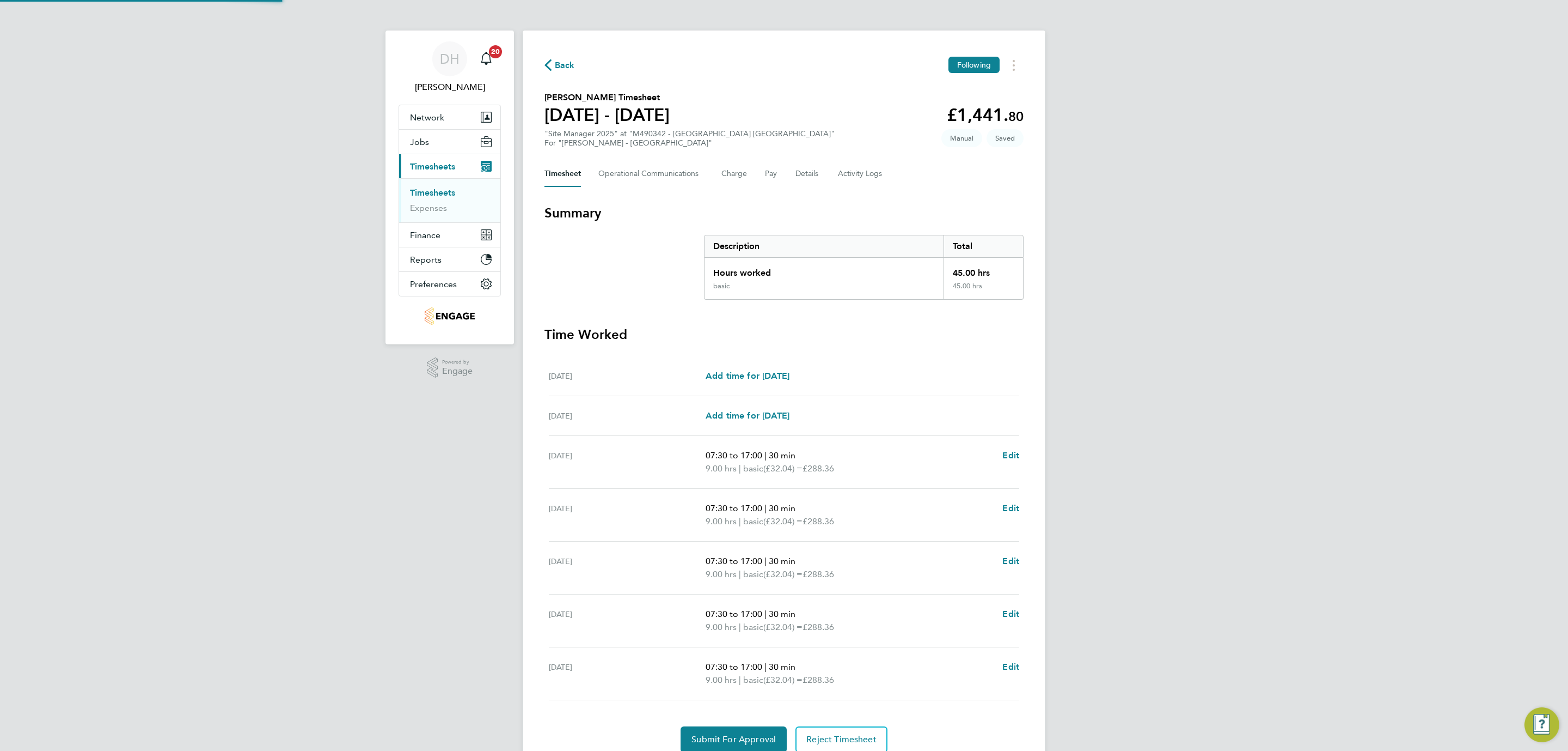
click at [1217, 465] on div "DH Danielle Hughes Notifications 20 Applications: Network Team Members Business…" at bounding box center [784, 398] width 1568 height 796
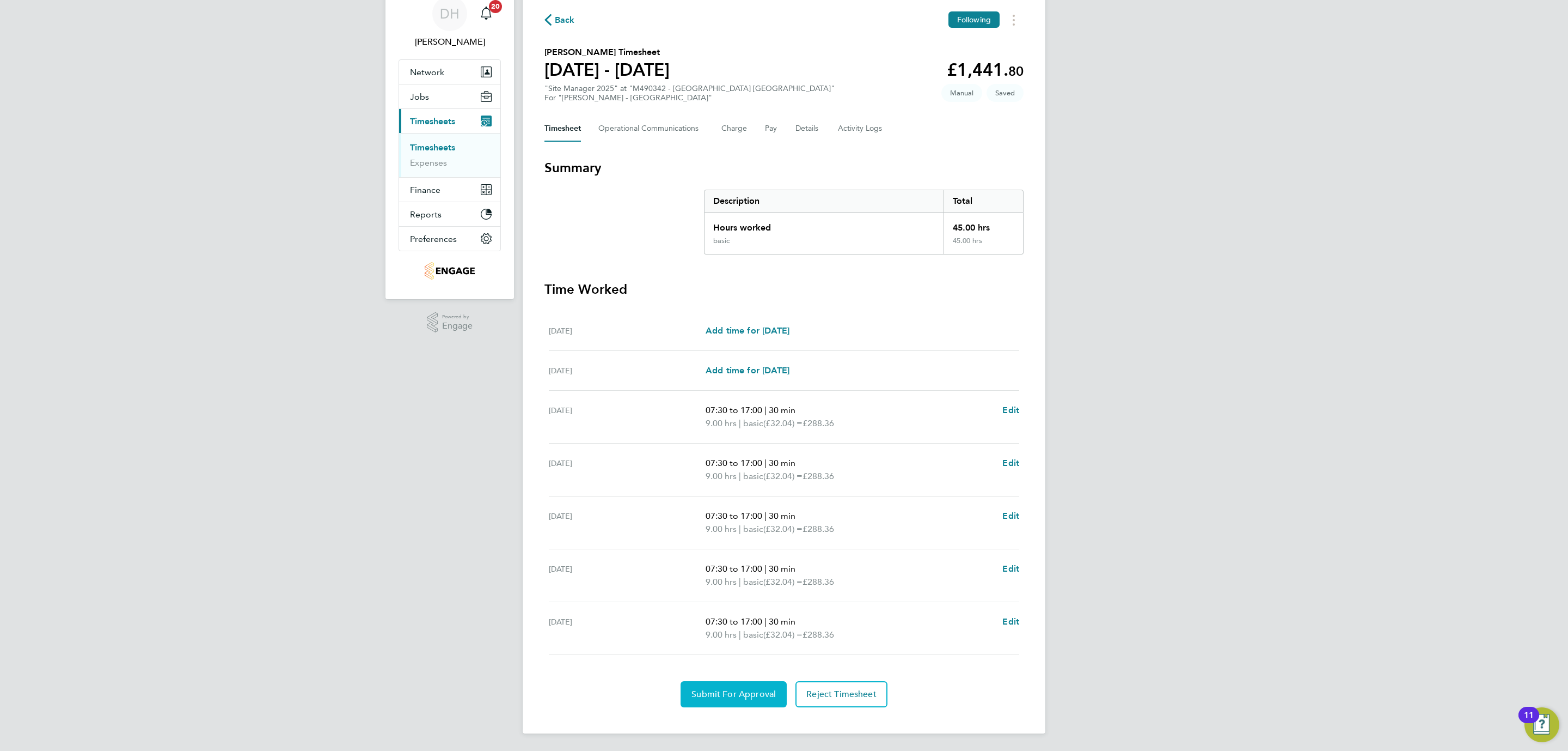
click at [730, 694] on span "Submit For Approval" at bounding box center [733, 694] width 85 height 11
click at [244, 399] on div "DH Danielle Hughes Notifications 20 Applications: Network Team Members Business…" at bounding box center [784, 353] width 1568 height 796
click at [433, 146] on link "Timesheets" at bounding box center [433, 147] width 45 height 10
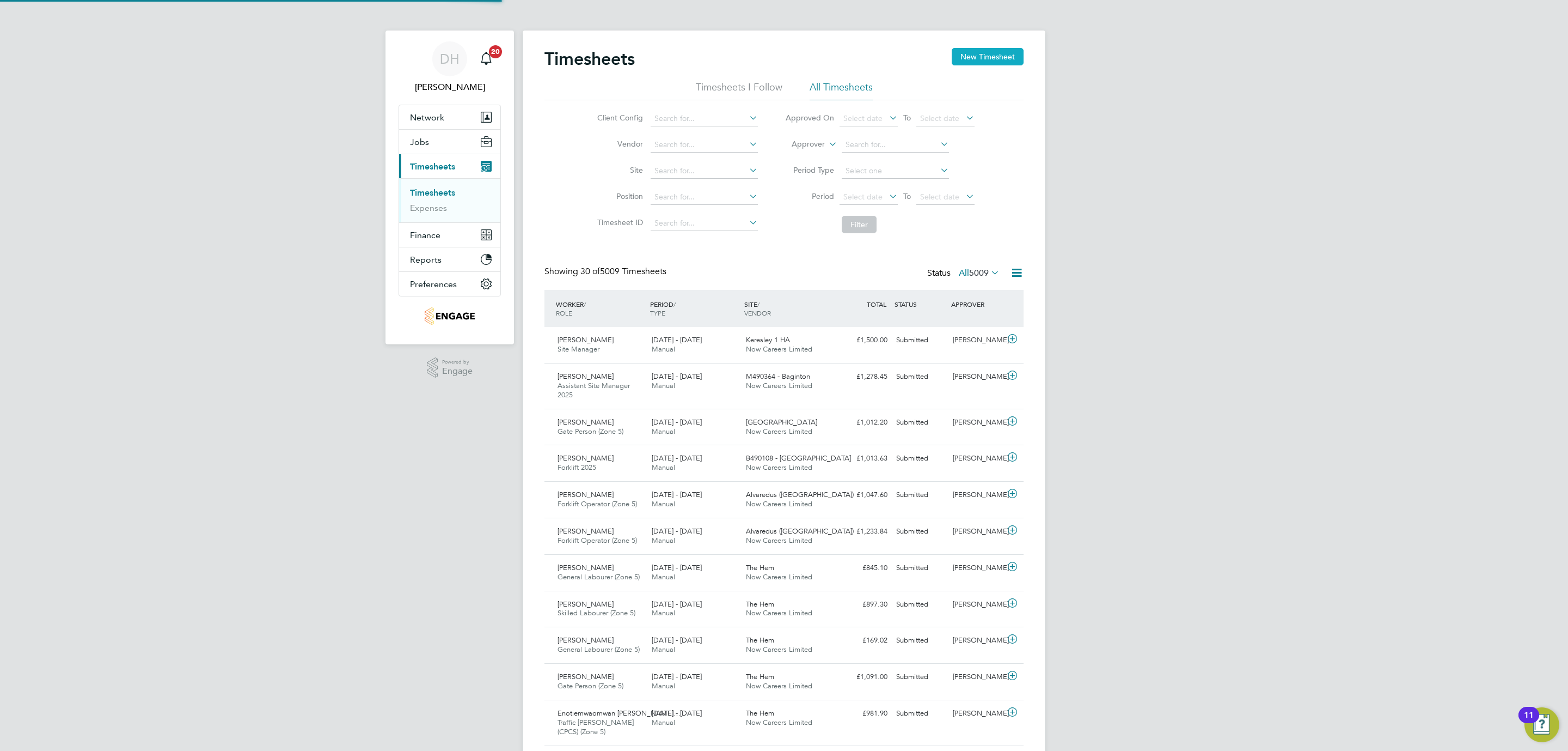
click at [988, 59] on button "New Timesheet" at bounding box center [987, 57] width 72 height 18
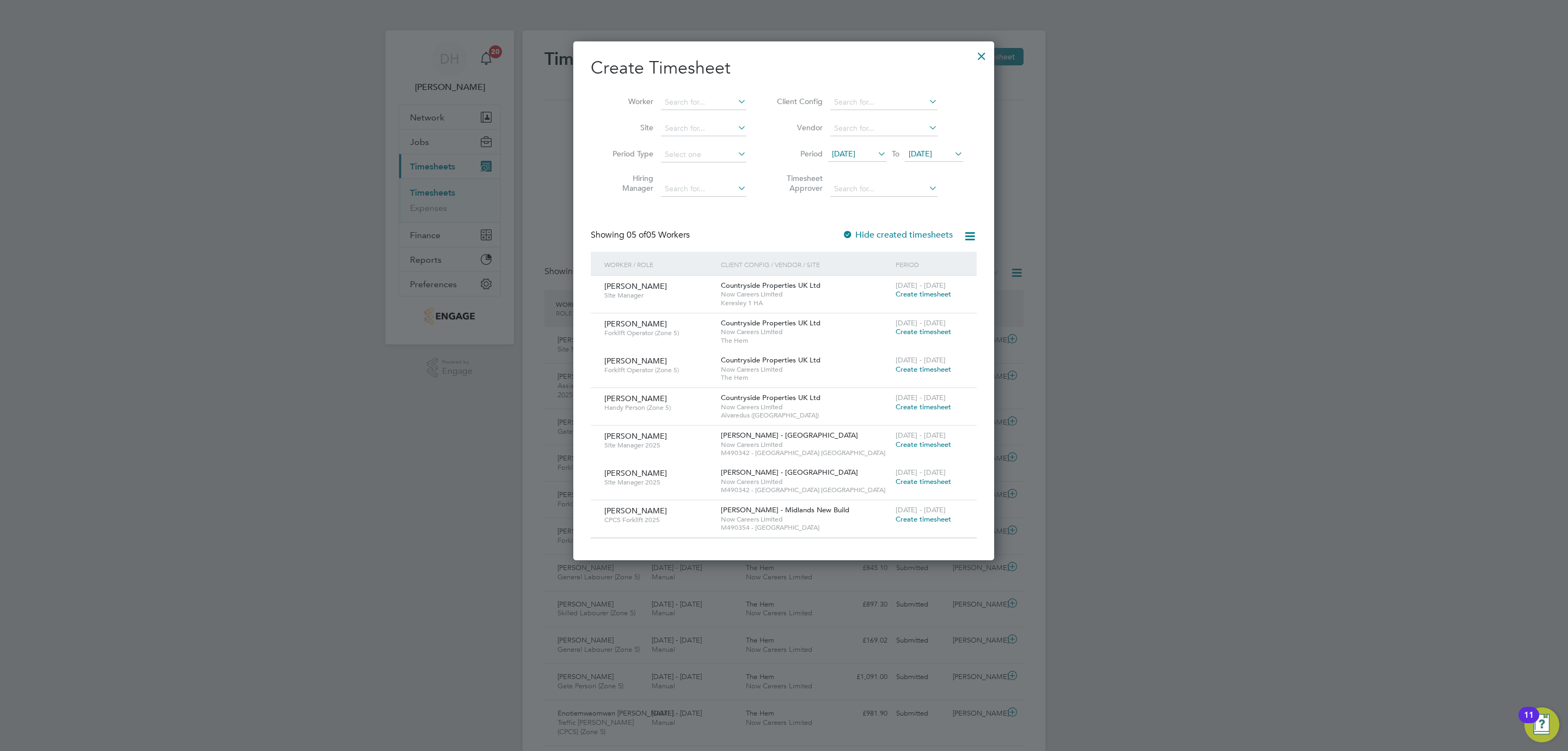
click at [855, 149] on span "[DATE]" at bounding box center [844, 153] width 23 height 10
click at [844, 306] on span "29" at bounding box center [846, 302] width 21 height 21
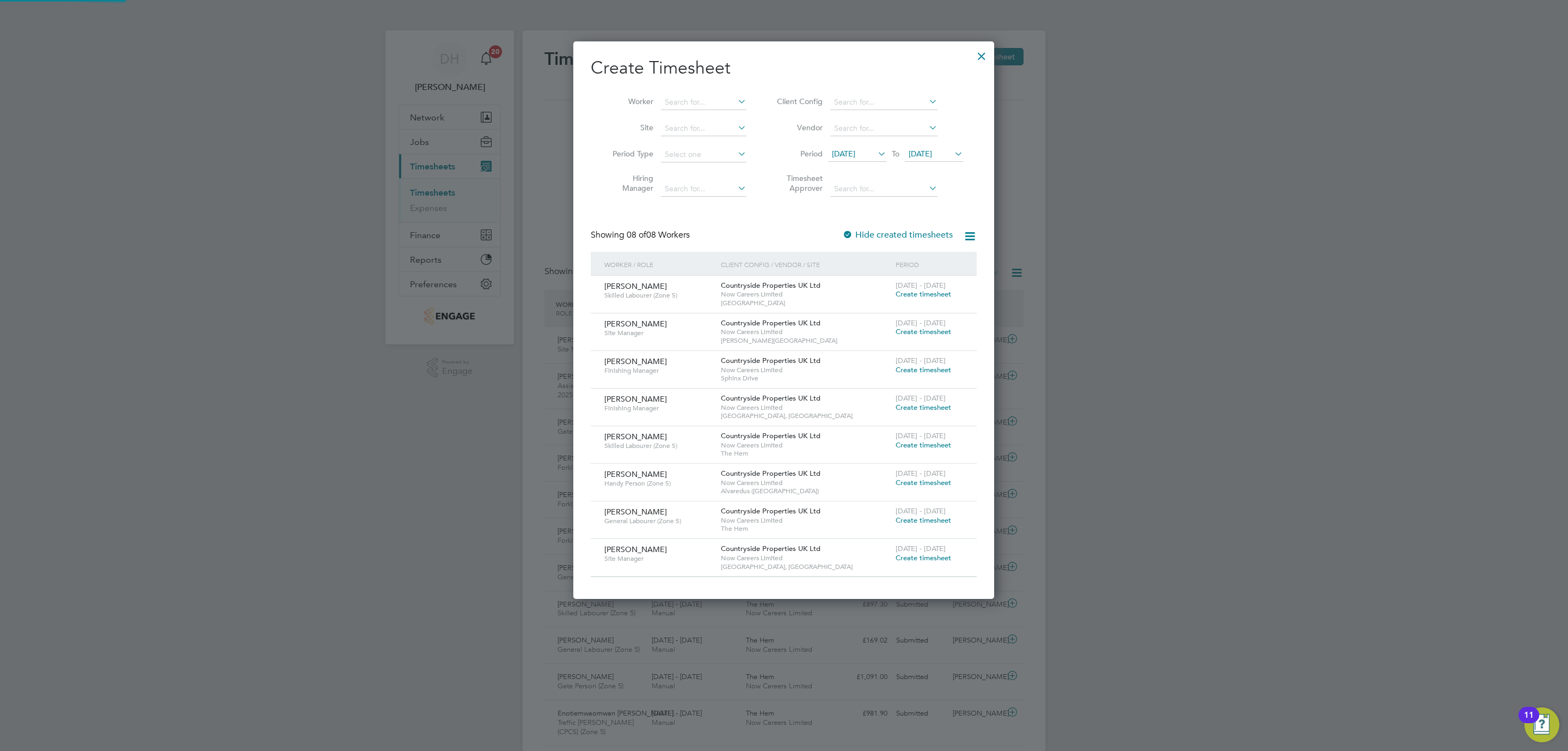
click at [920, 155] on span "[DATE]" at bounding box center [920, 153] width 23 height 10
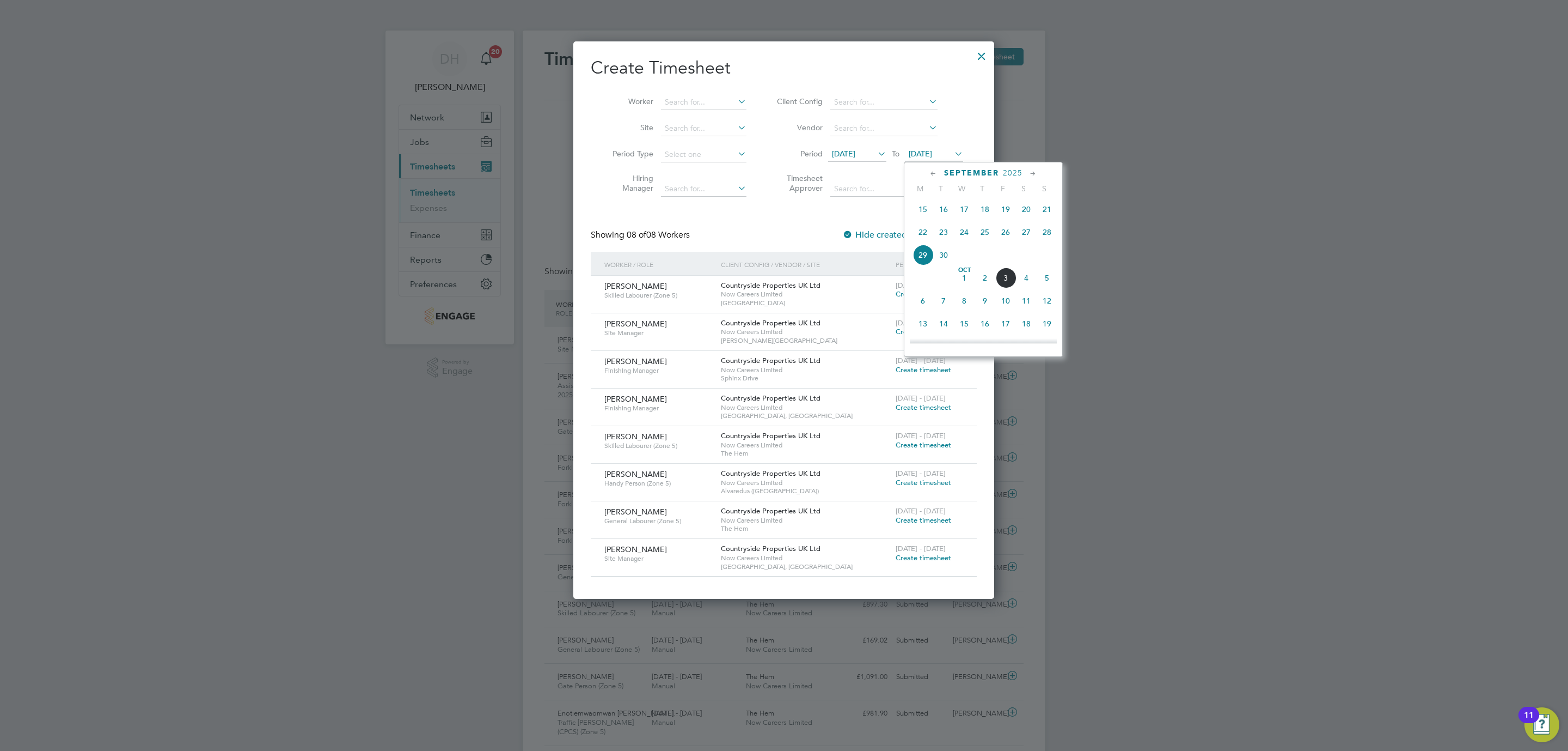
click at [1051, 284] on span "5" at bounding box center [1047, 278] width 21 height 21
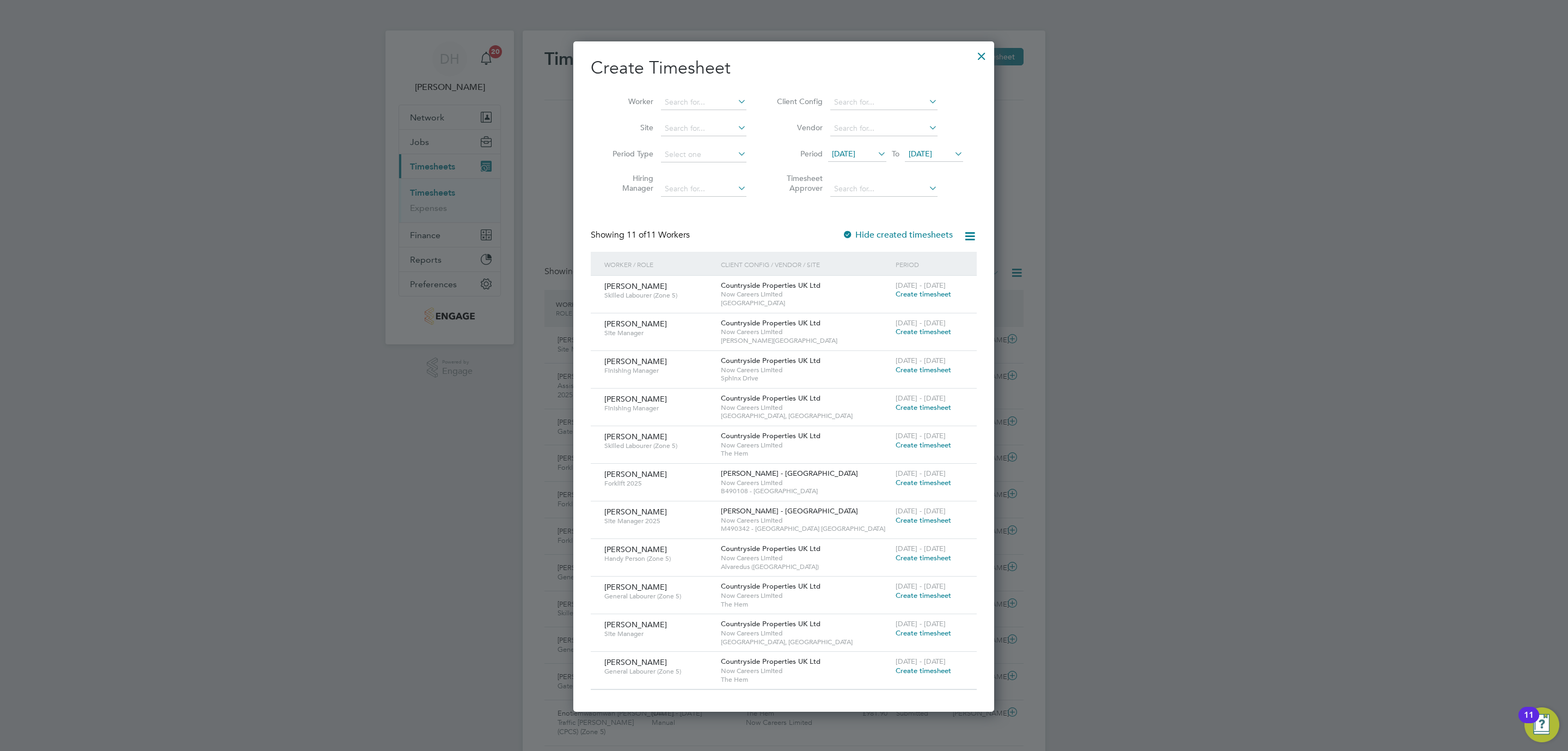
click at [919, 370] on span "Create timesheet" at bounding box center [923, 369] width 55 height 9
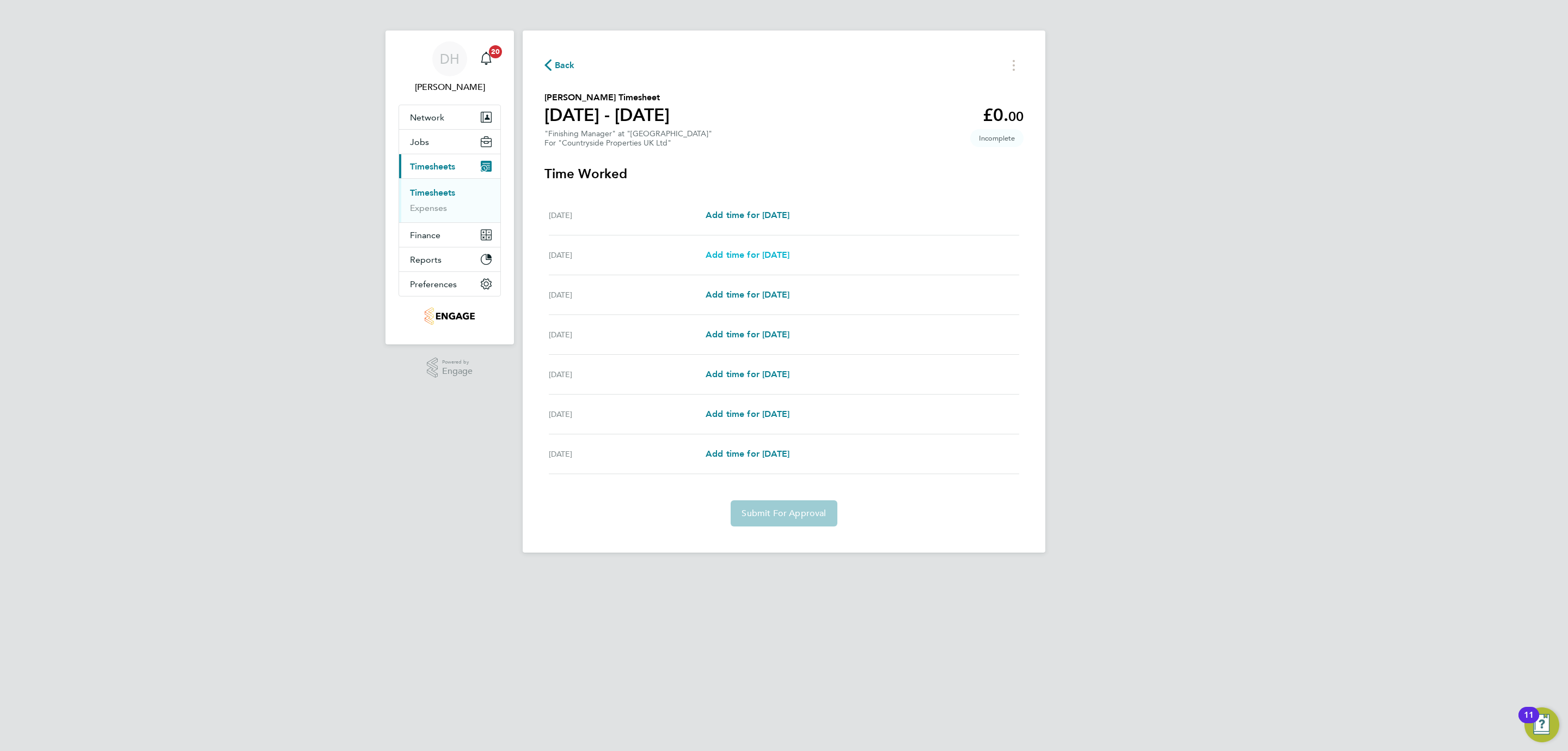
click at [746, 252] on span "Add time for Tue 30 Sep" at bounding box center [747, 255] width 84 height 10
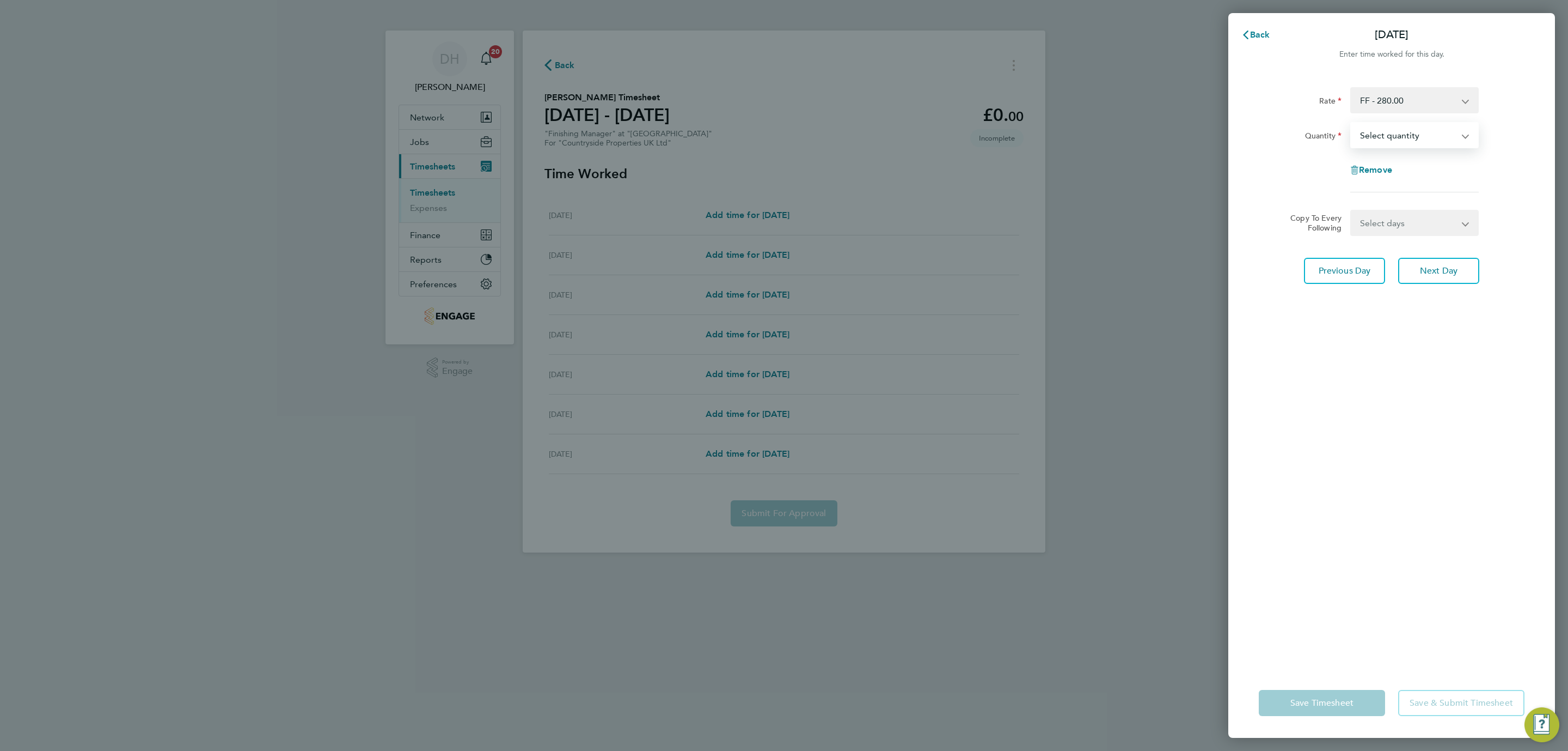
drag, startPoint x: 1392, startPoint y: 135, endPoint x: 1399, endPoint y: 146, distance: 13.0
click at [1392, 135] on select "Select quantity 0.5 1" at bounding box center [1408, 135] width 113 height 24
select select "1"
click at [1351, 123] on select "Select quantity 0.5 1" at bounding box center [1408, 135] width 113 height 24
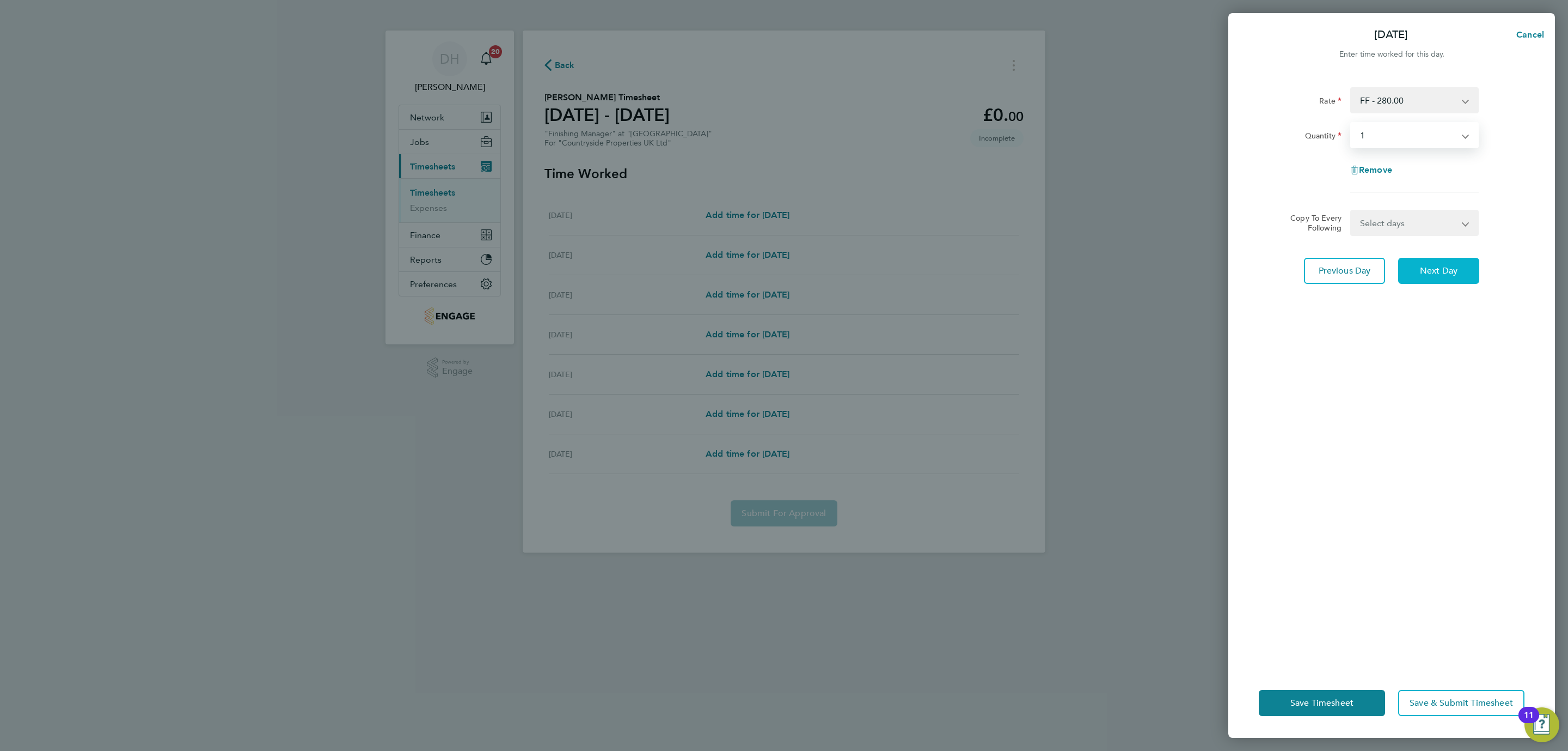
click at [1424, 267] on span "Next Day" at bounding box center [1439, 271] width 38 height 11
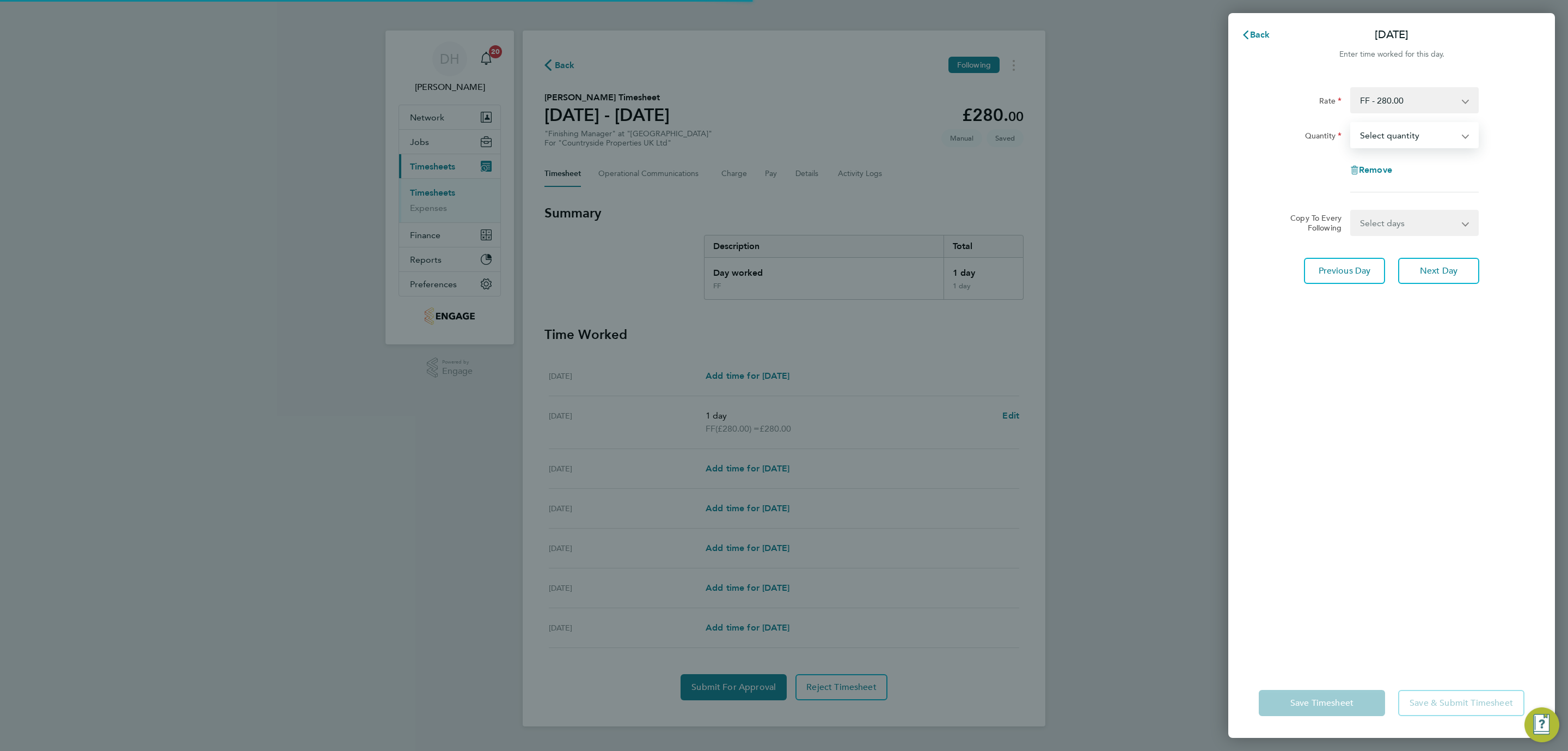
select select "1"
click at [1351, 123] on select "Select quantity 0.5 1" at bounding box center [1408, 135] width 113 height 24
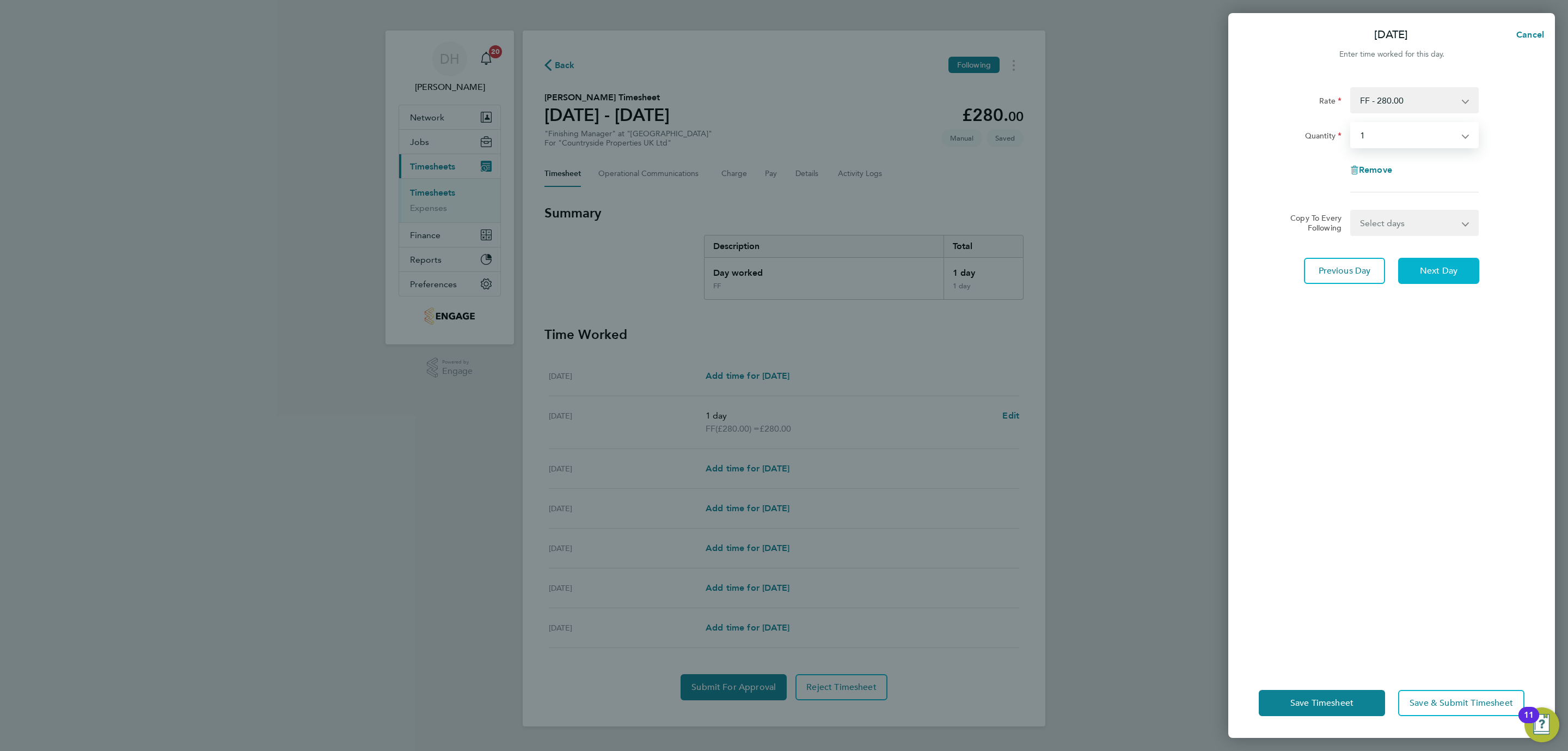
click at [1421, 270] on span "Next Day" at bounding box center [1439, 271] width 38 height 11
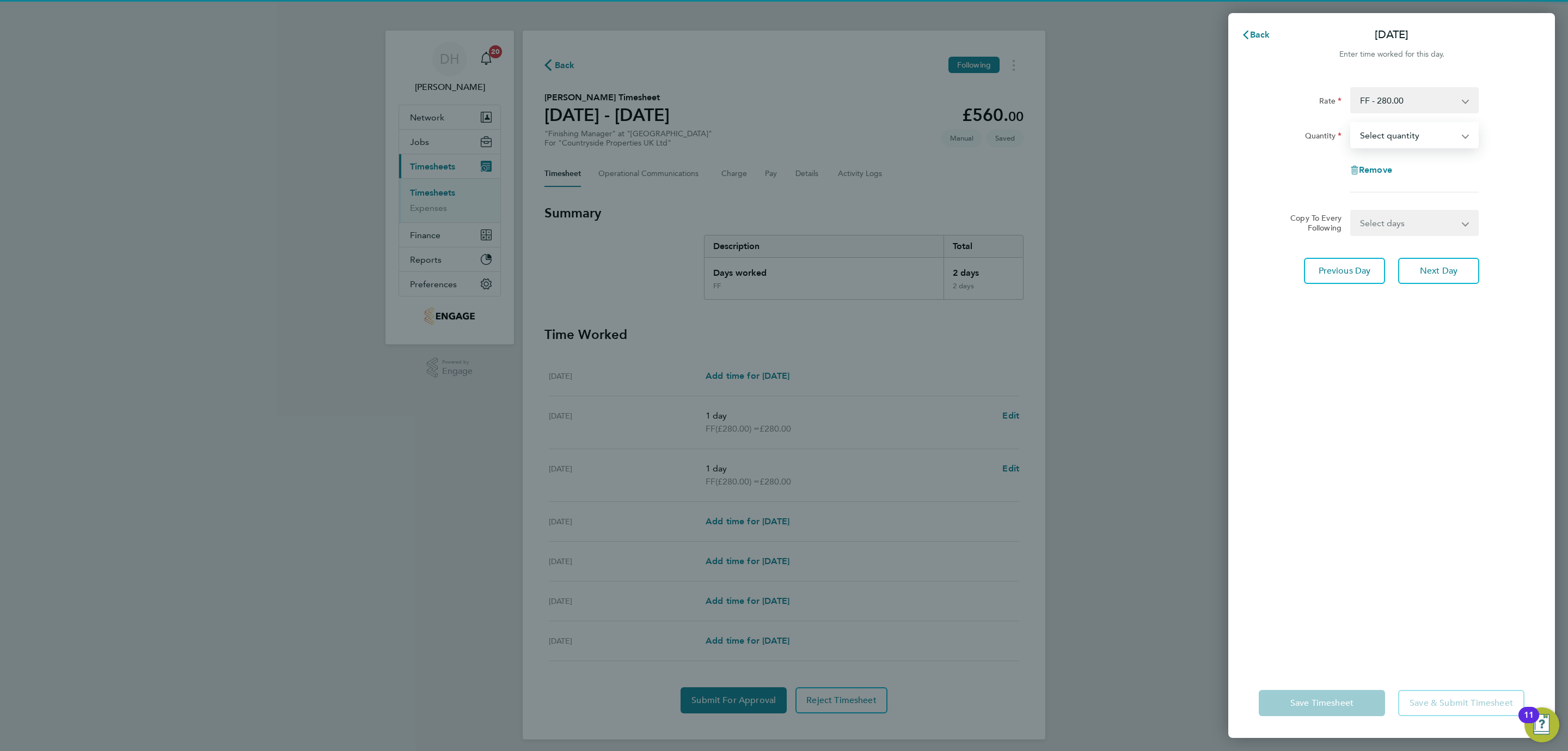
select select "1"
click at [1351, 123] on select "Select quantity 0.5 1" at bounding box center [1408, 135] width 113 height 24
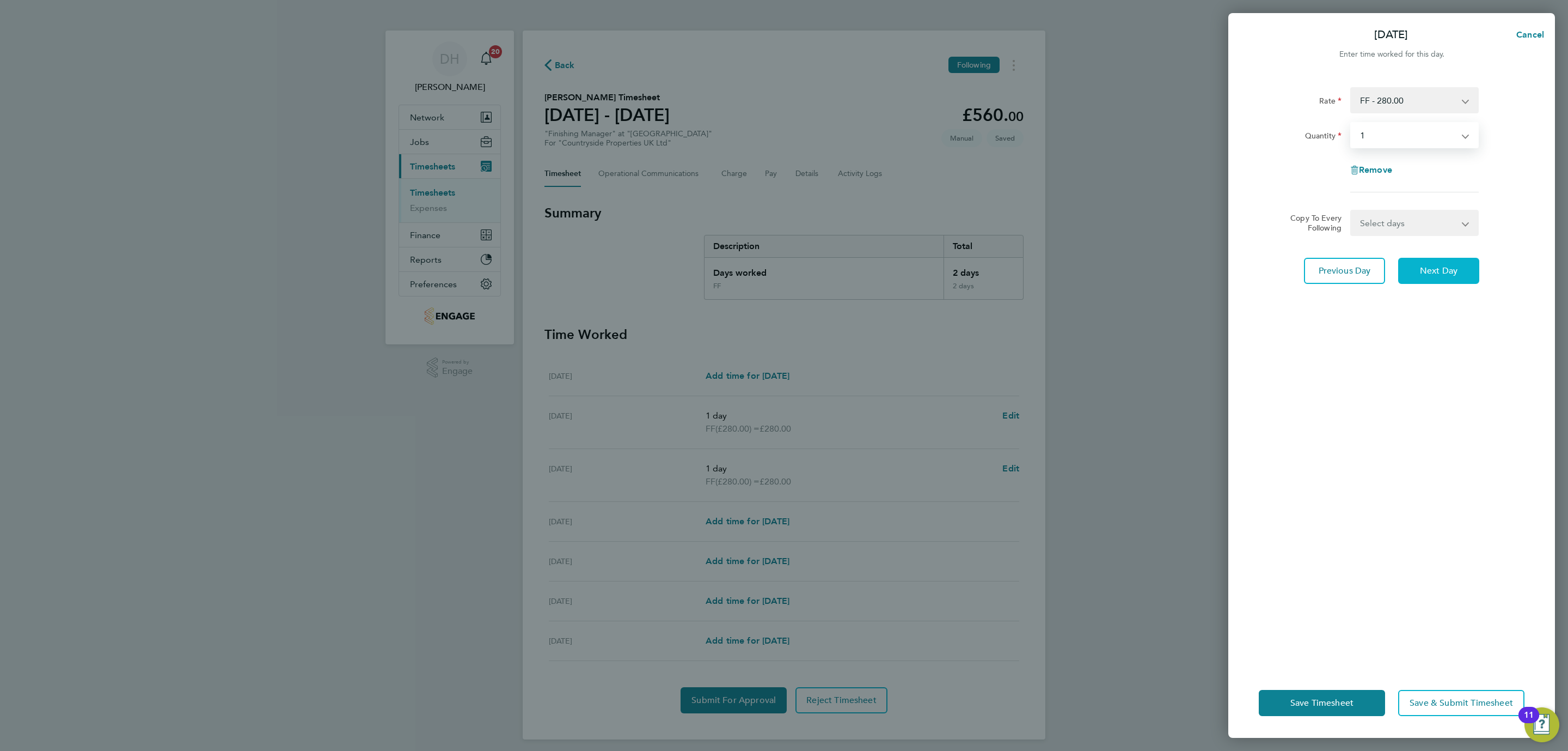
click at [1437, 266] on span "Next Day" at bounding box center [1439, 271] width 38 height 11
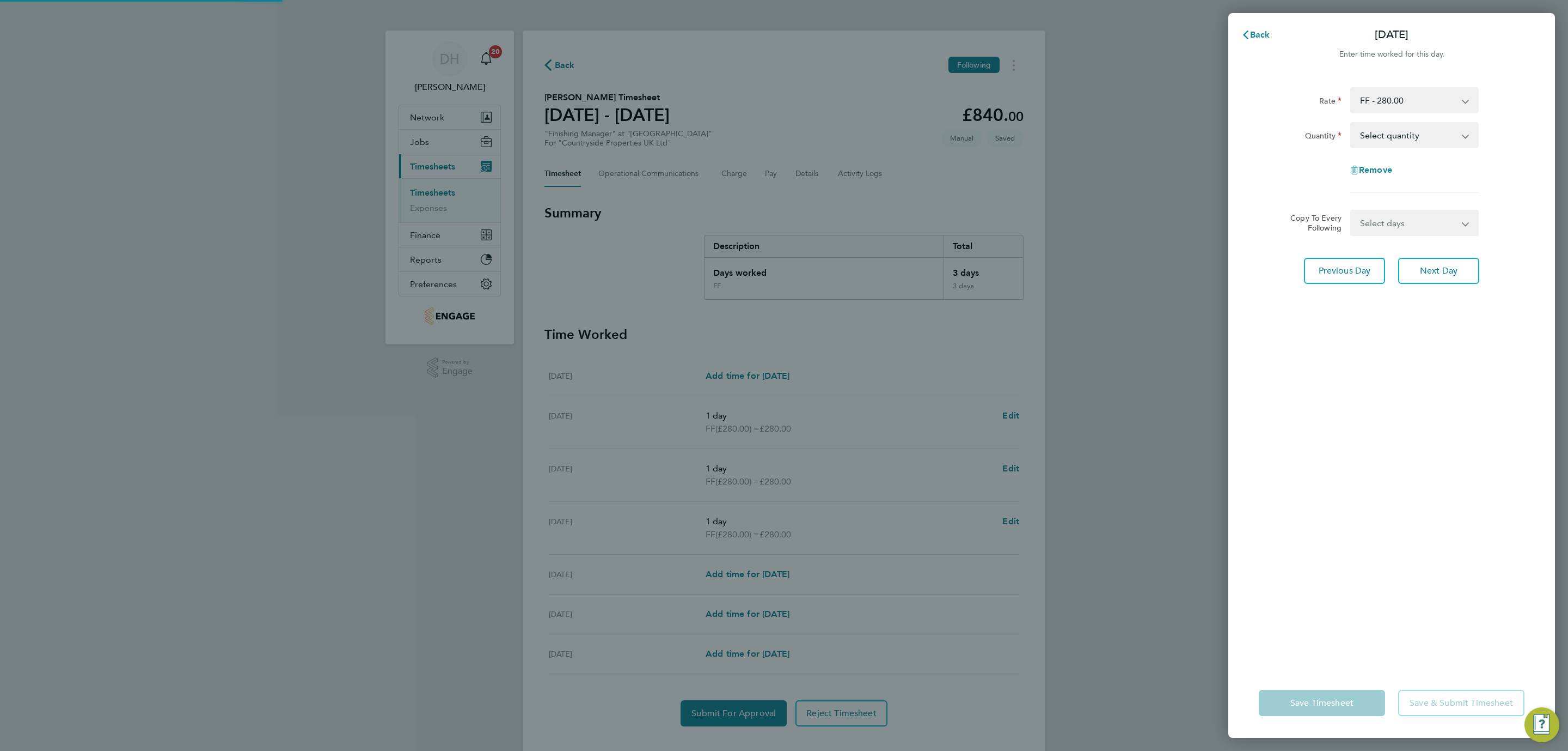
click at [1391, 139] on select "Select quantity 0.5 1" at bounding box center [1408, 135] width 113 height 24
select select "1"
click at [1351, 123] on select "Select quantity 0.5 1" at bounding box center [1408, 135] width 113 height 24
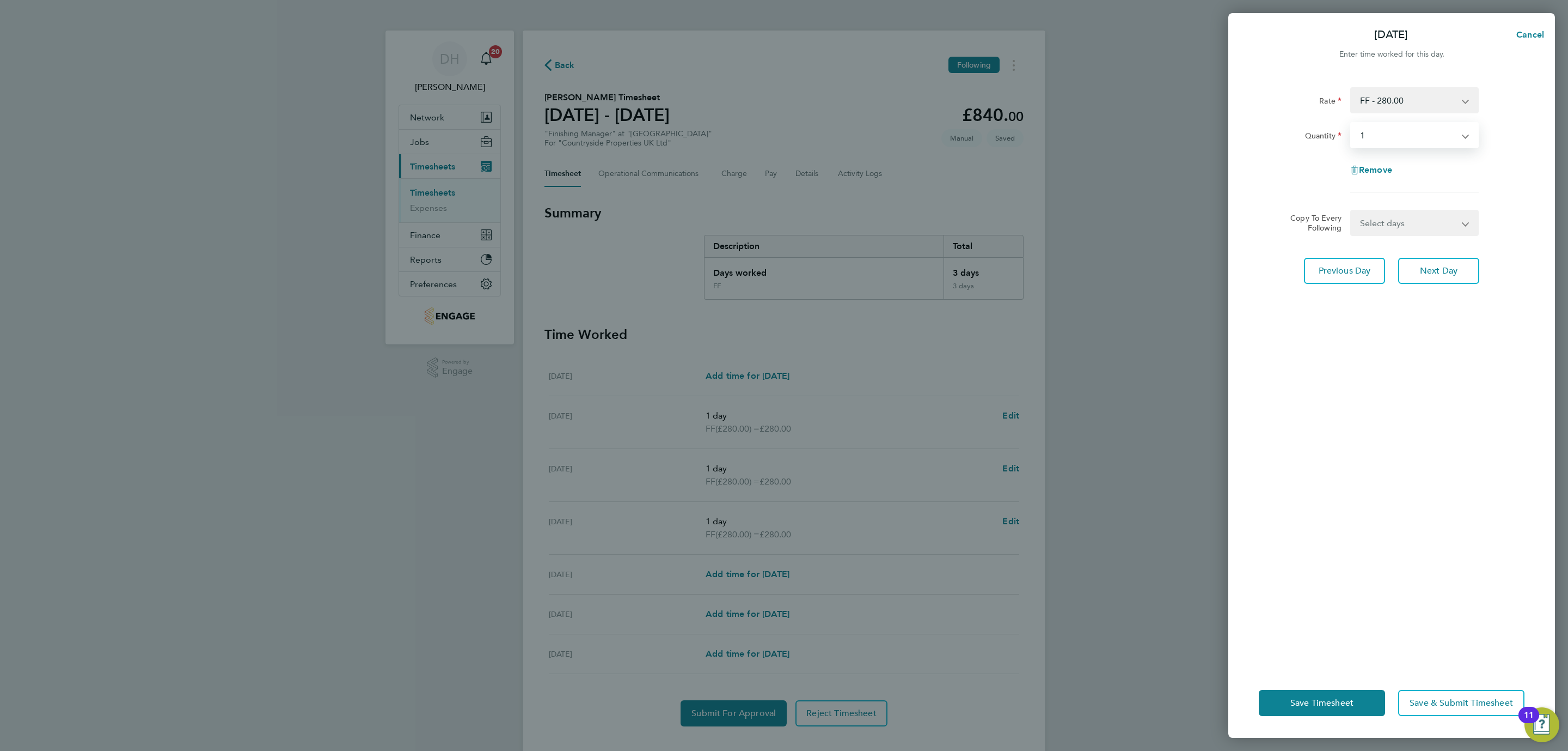
click at [1315, 439] on div "Rate FF - 280.00 Basic Quantity Select quantity 0.5 1 Remove Copy To Every Foll…" at bounding box center [1391, 371] width 327 height 594
drag, startPoint x: 1338, startPoint y: 703, endPoint x: 1217, endPoint y: 598, distance: 160.2
click at [1335, 703] on span "Save Timesheet" at bounding box center [1322, 703] width 63 height 11
click at [1158, 521] on div "Fri 03 Oct Cancel Enter time worked for this day. Rate FF - 280.00 Basic Quanti…" at bounding box center [784, 375] width 1568 height 751
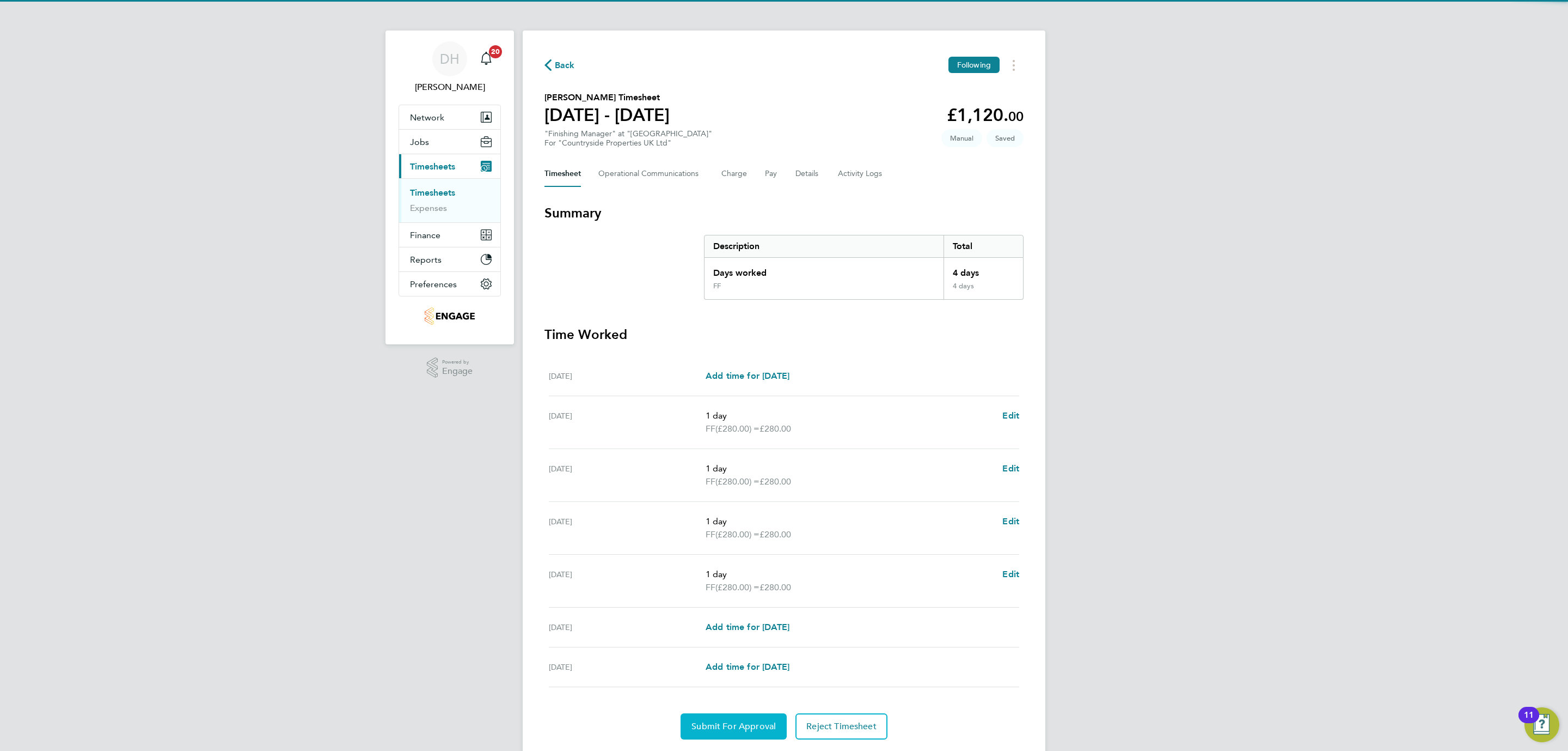
click at [730, 739] on button "Submit For Approval" at bounding box center [733, 726] width 106 height 26
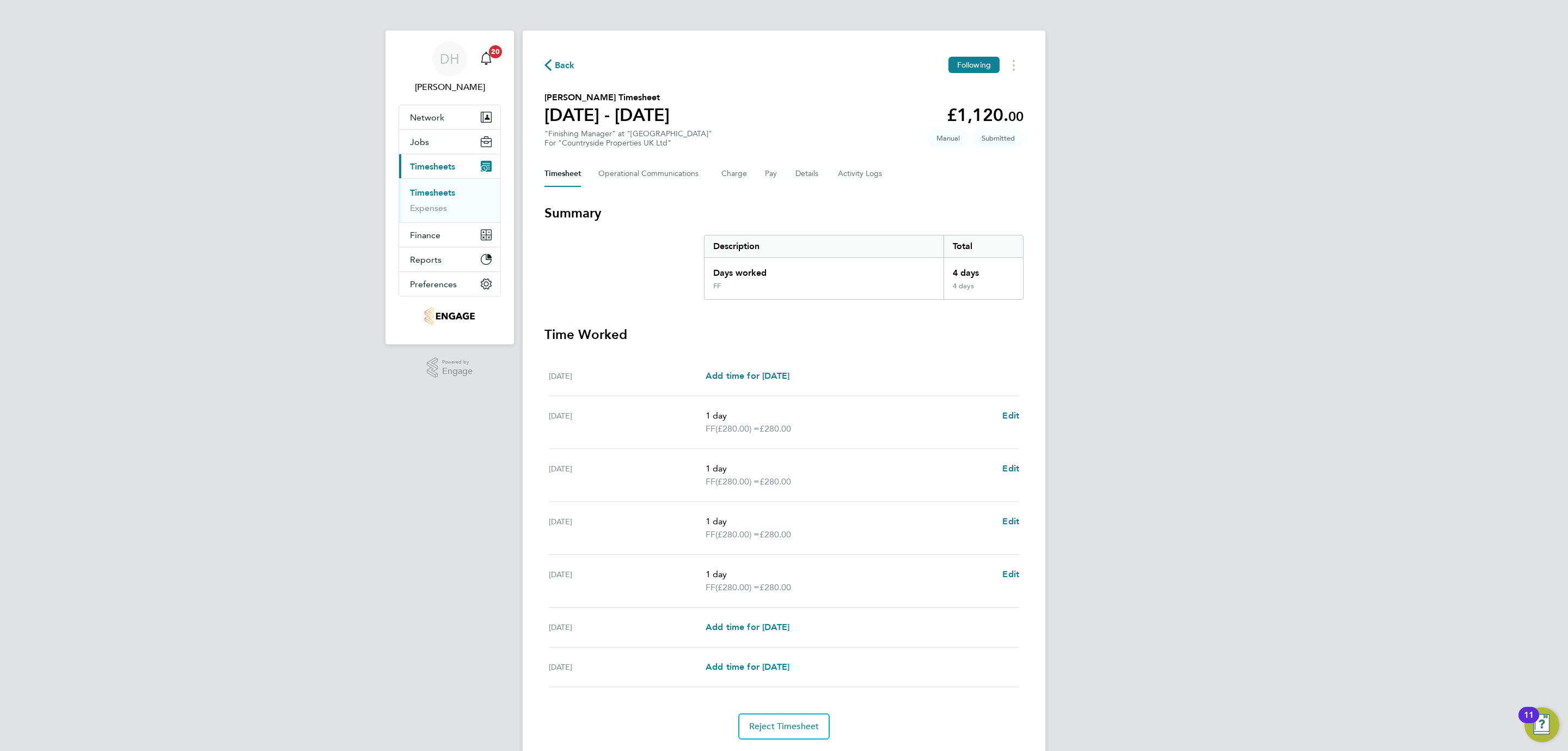
click at [267, 431] on div "DH Danielle Hughes Notifications 20 Applications: Network Team Members Business…" at bounding box center [784, 391] width 1568 height 783
click at [436, 199] on li "Timesheets" at bounding box center [451, 195] width 82 height 15
click at [432, 189] on link "Timesheets" at bounding box center [433, 192] width 45 height 10
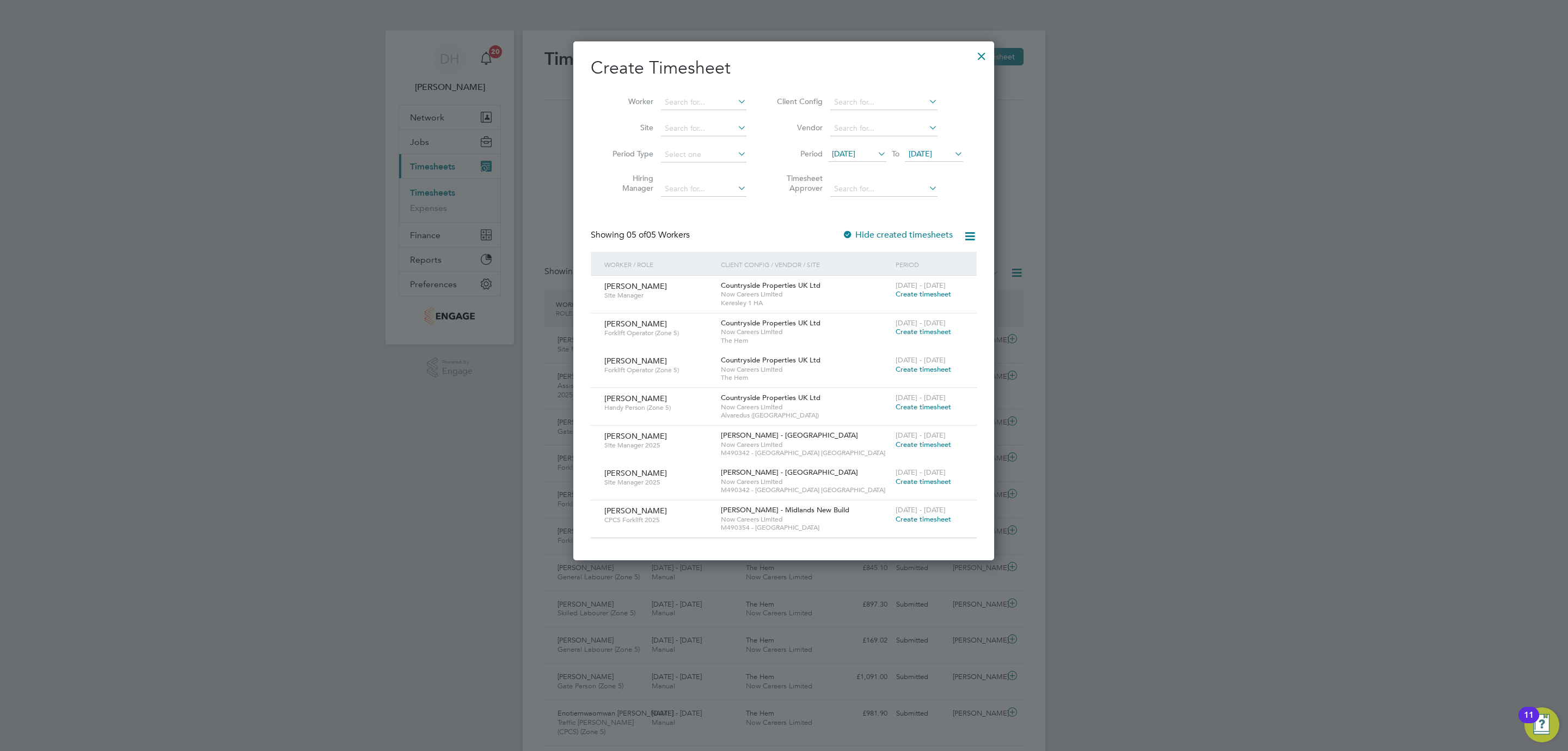
click at [843, 147] on span "19 Sep 2025" at bounding box center [857, 155] width 58 height 15
click at [849, 307] on span "29" at bounding box center [846, 302] width 21 height 21
click at [932, 156] on span "[DATE]" at bounding box center [920, 153] width 23 height 10
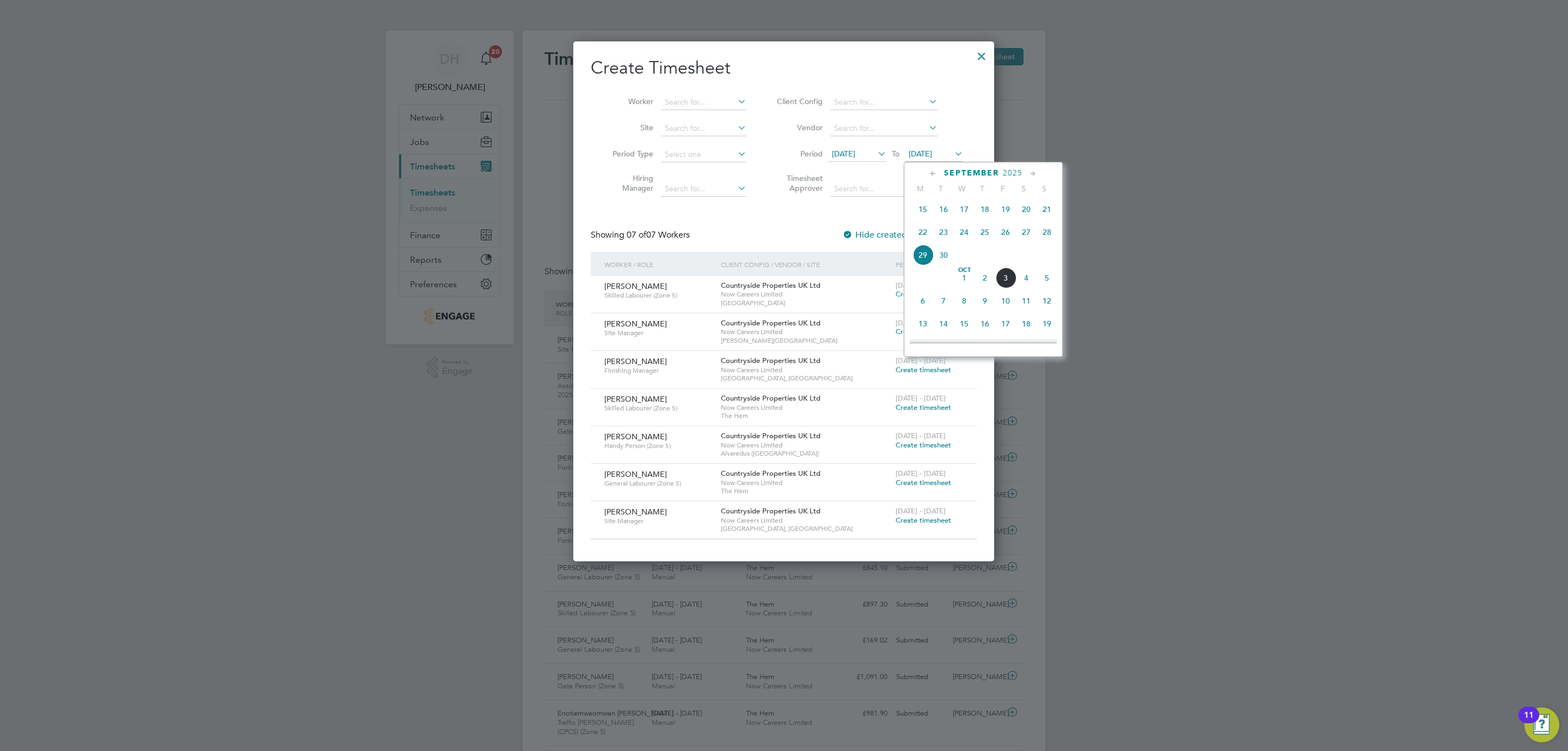
click at [1049, 281] on span "5" at bounding box center [1047, 278] width 21 height 21
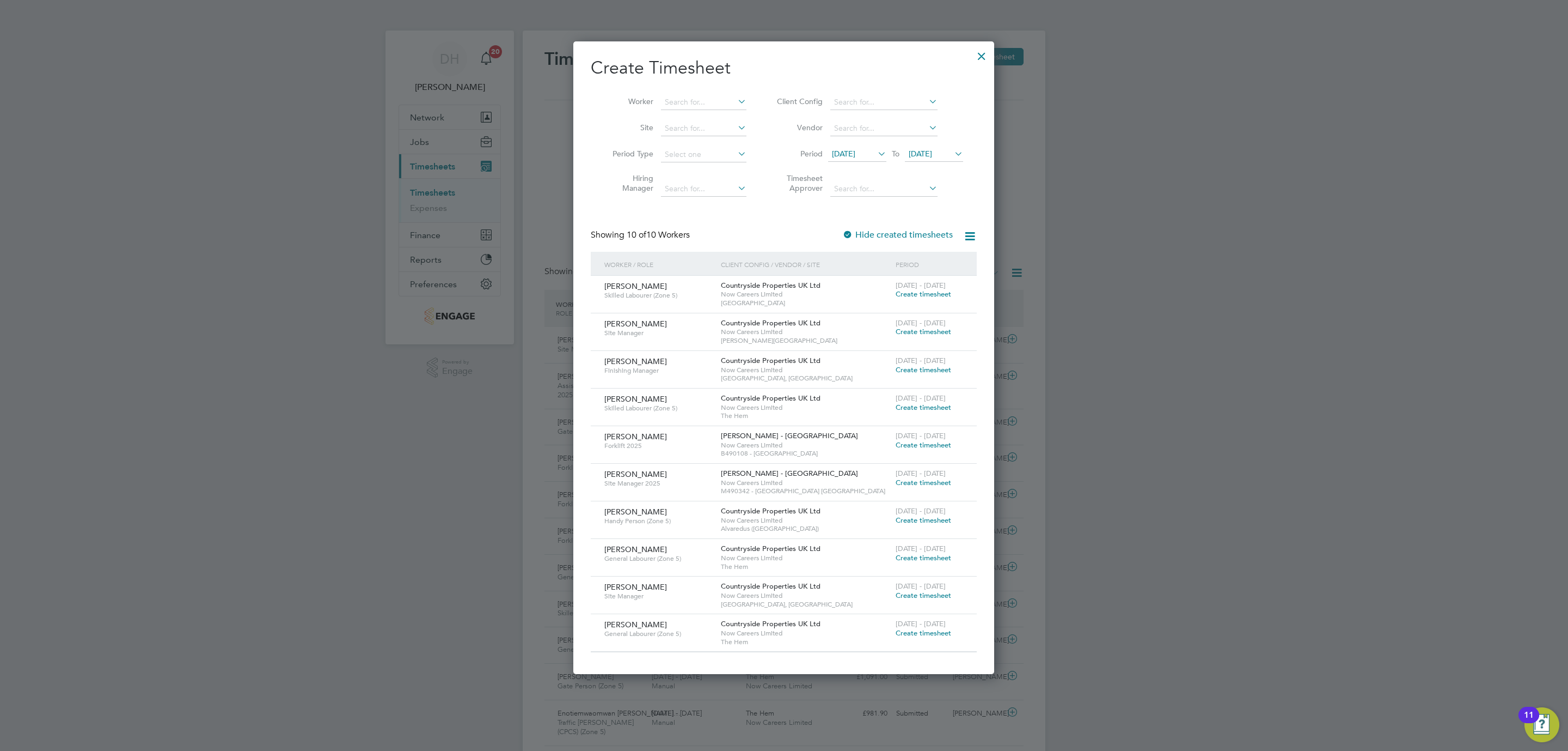
click at [911, 596] on span "Create timesheet" at bounding box center [923, 595] width 55 height 9
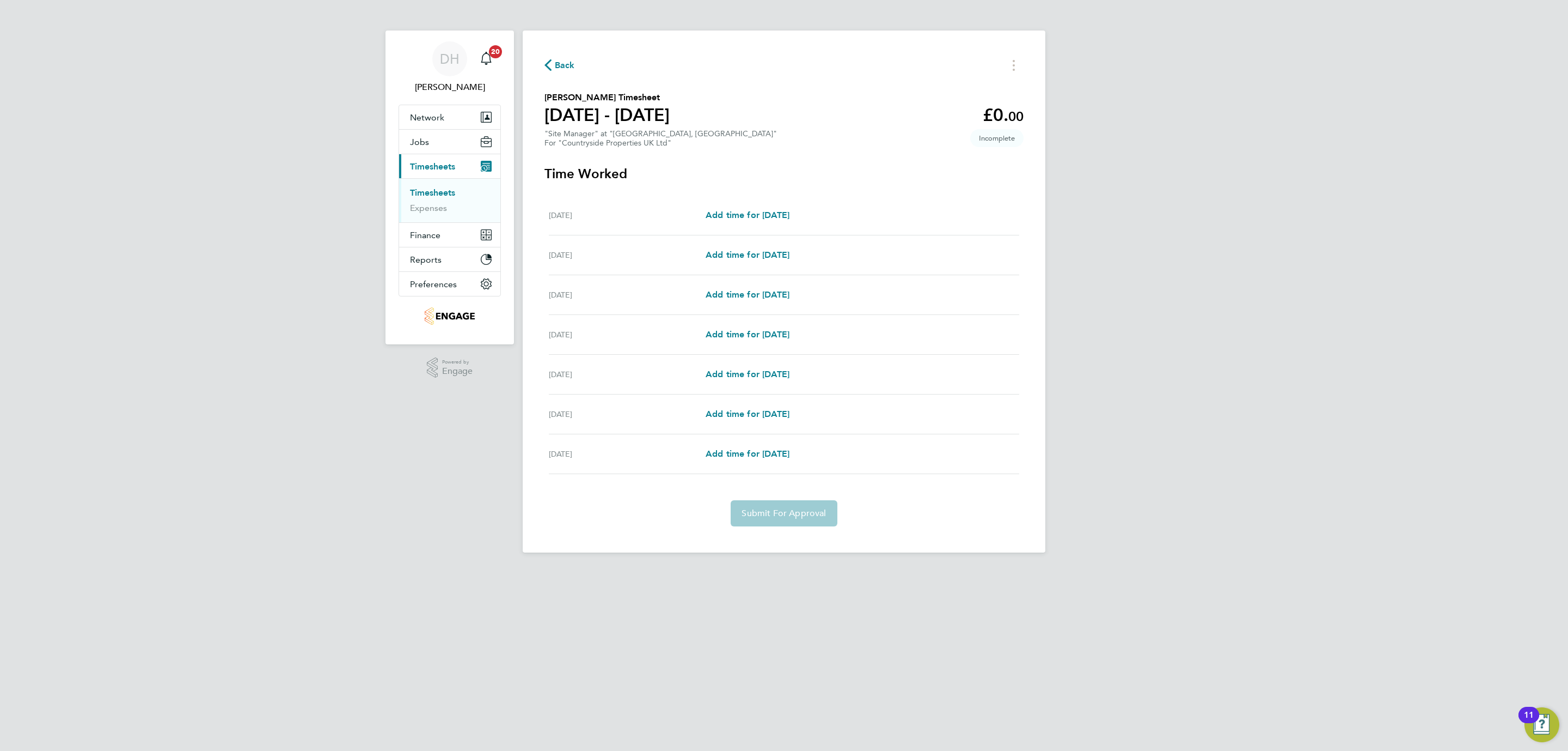
click at [742, 223] on div "Mon 29 Sep Add time for Mon 29 Sep Add time for Mon 29 Sep" at bounding box center [784, 215] width 471 height 40
click at [740, 216] on span "Add time for Mon 29 Sep" at bounding box center [747, 214] width 84 height 10
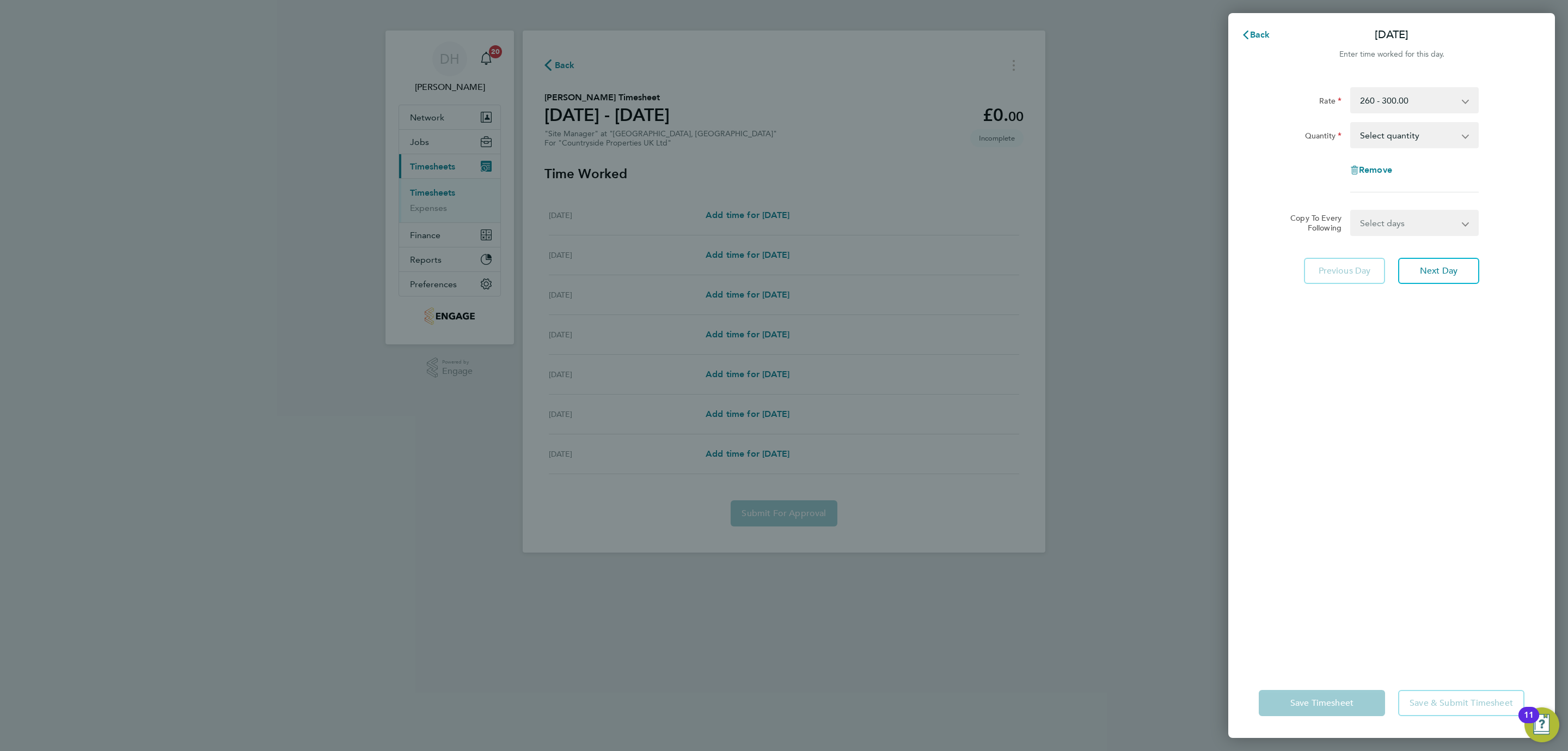
click at [1392, 129] on select "Select quantity 0.5 1" at bounding box center [1408, 135] width 113 height 24
select select "1"
click at [1351, 123] on select "Select quantity 0.5 1" at bounding box center [1408, 135] width 113 height 24
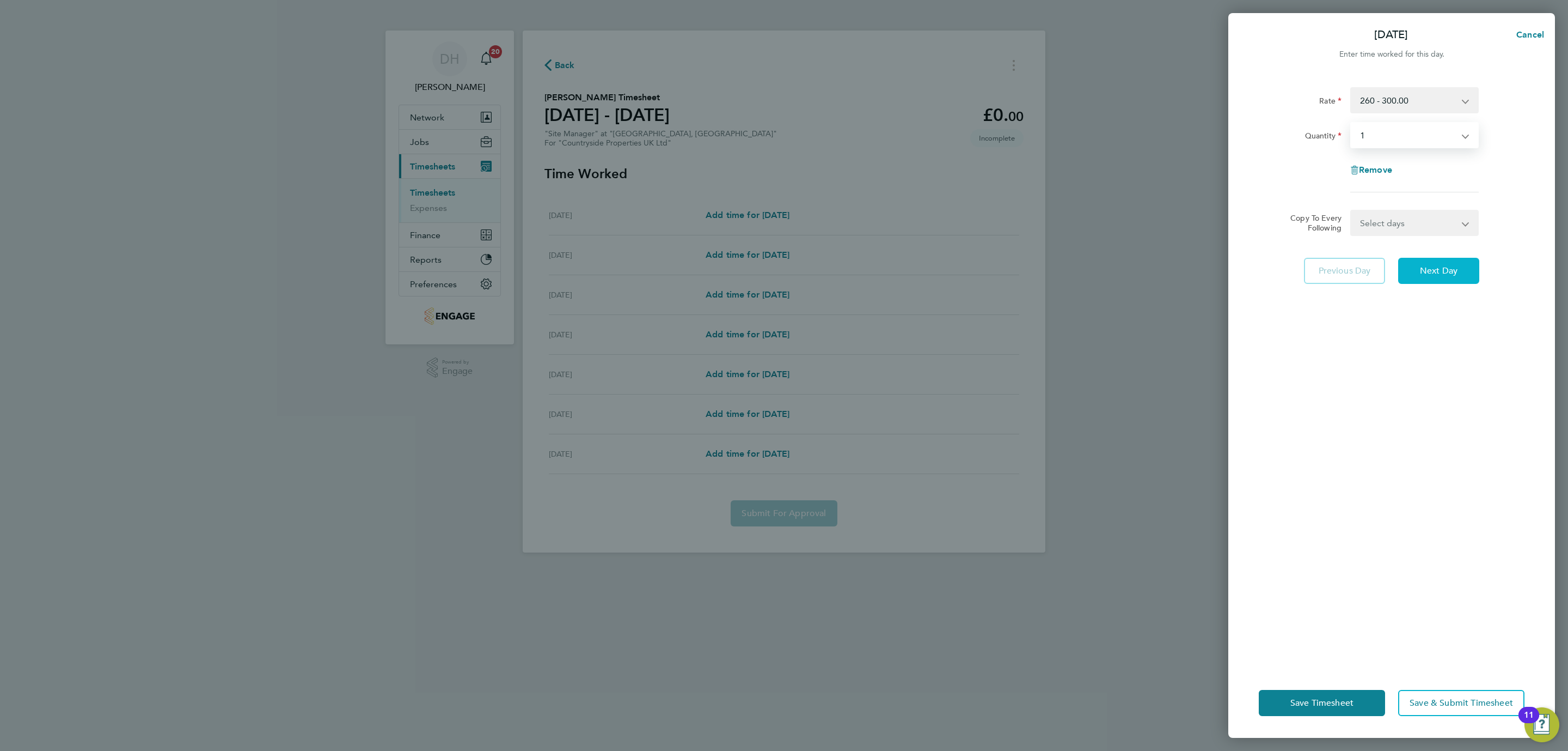
click at [1454, 264] on button "Next Day" at bounding box center [1438, 270] width 81 height 26
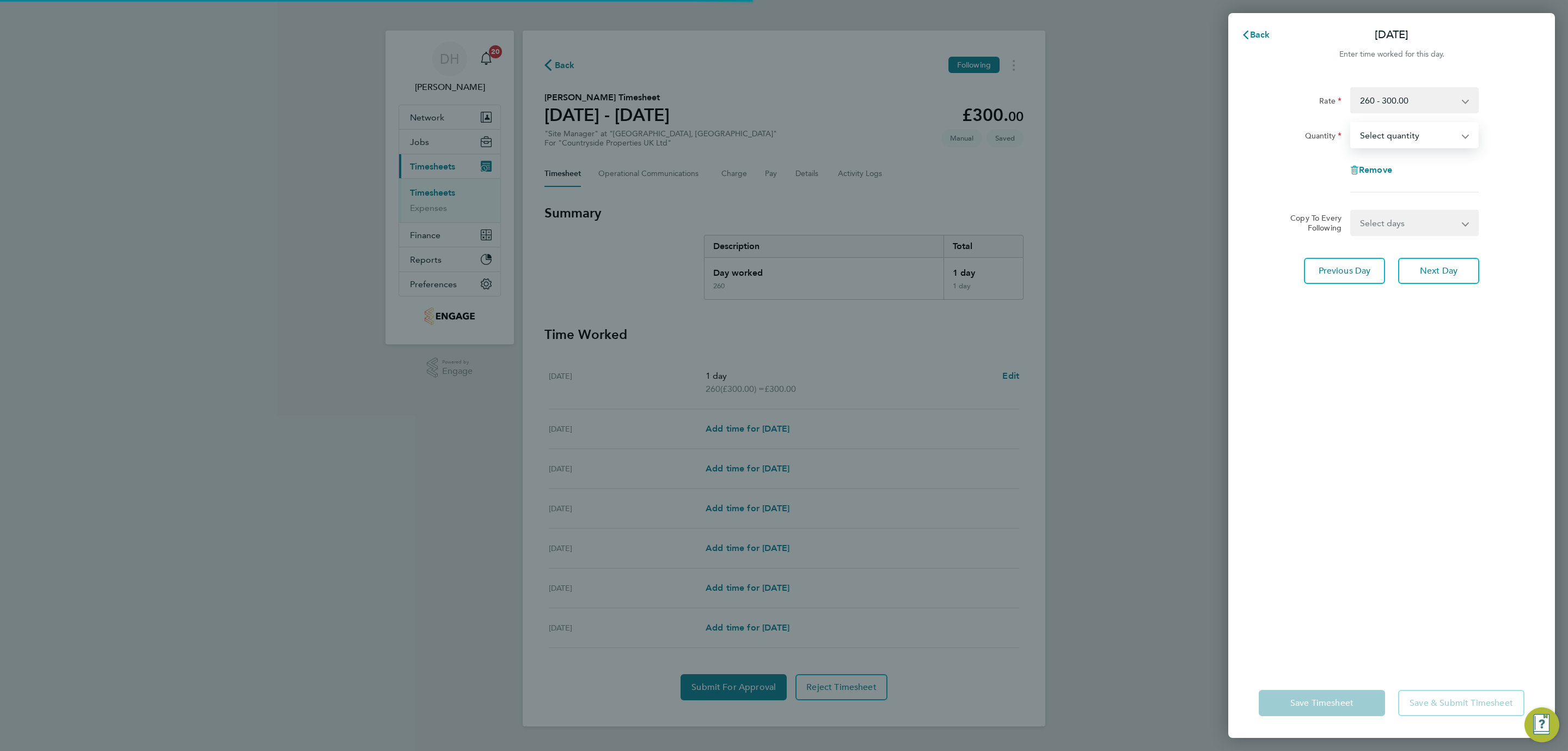
select select "1"
click at [1351, 123] on select "Select quantity 0.5 1" at bounding box center [1408, 135] width 113 height 24
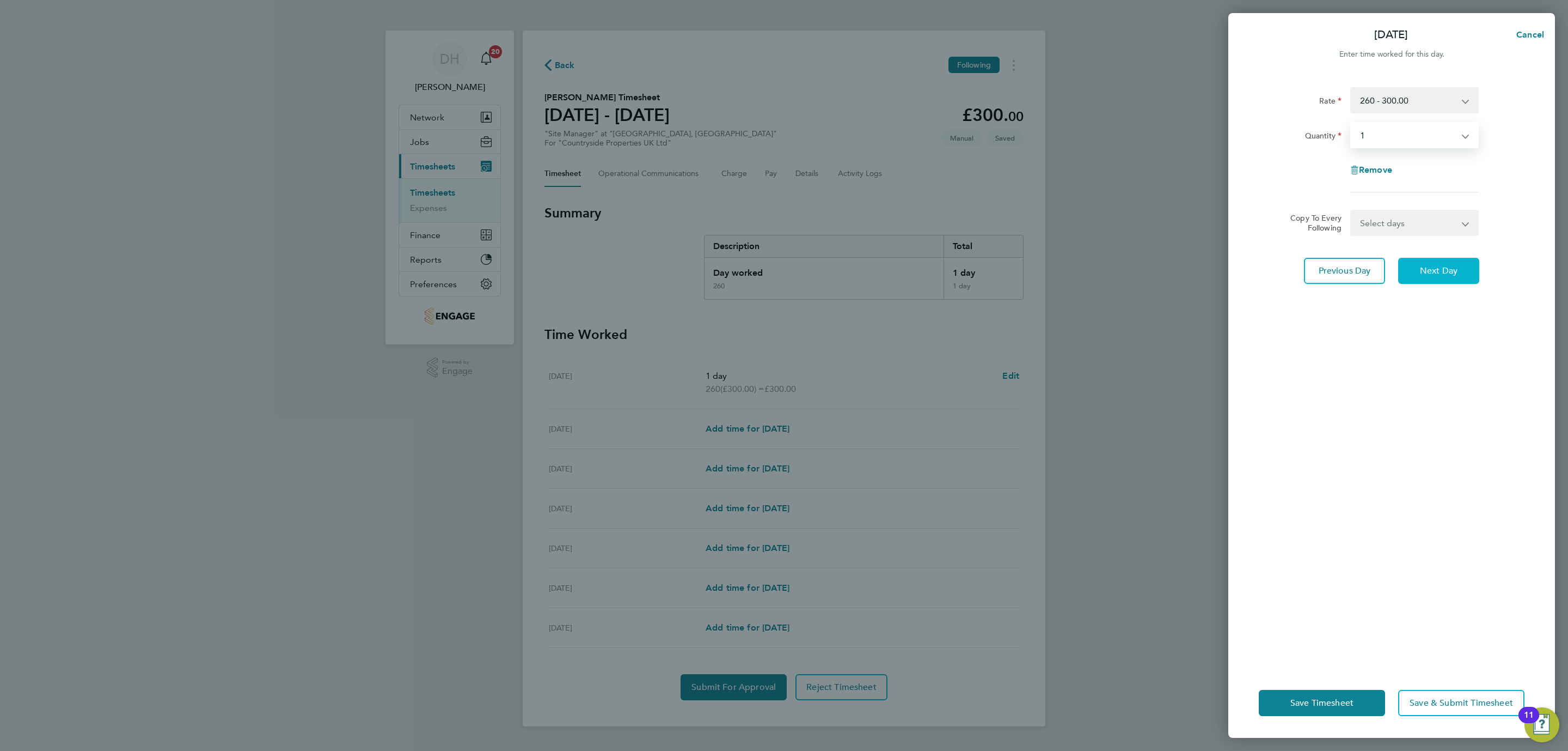
click at [1441, 270] on span "Next Day" at bounding box center [1439, 271] width 38 height 11
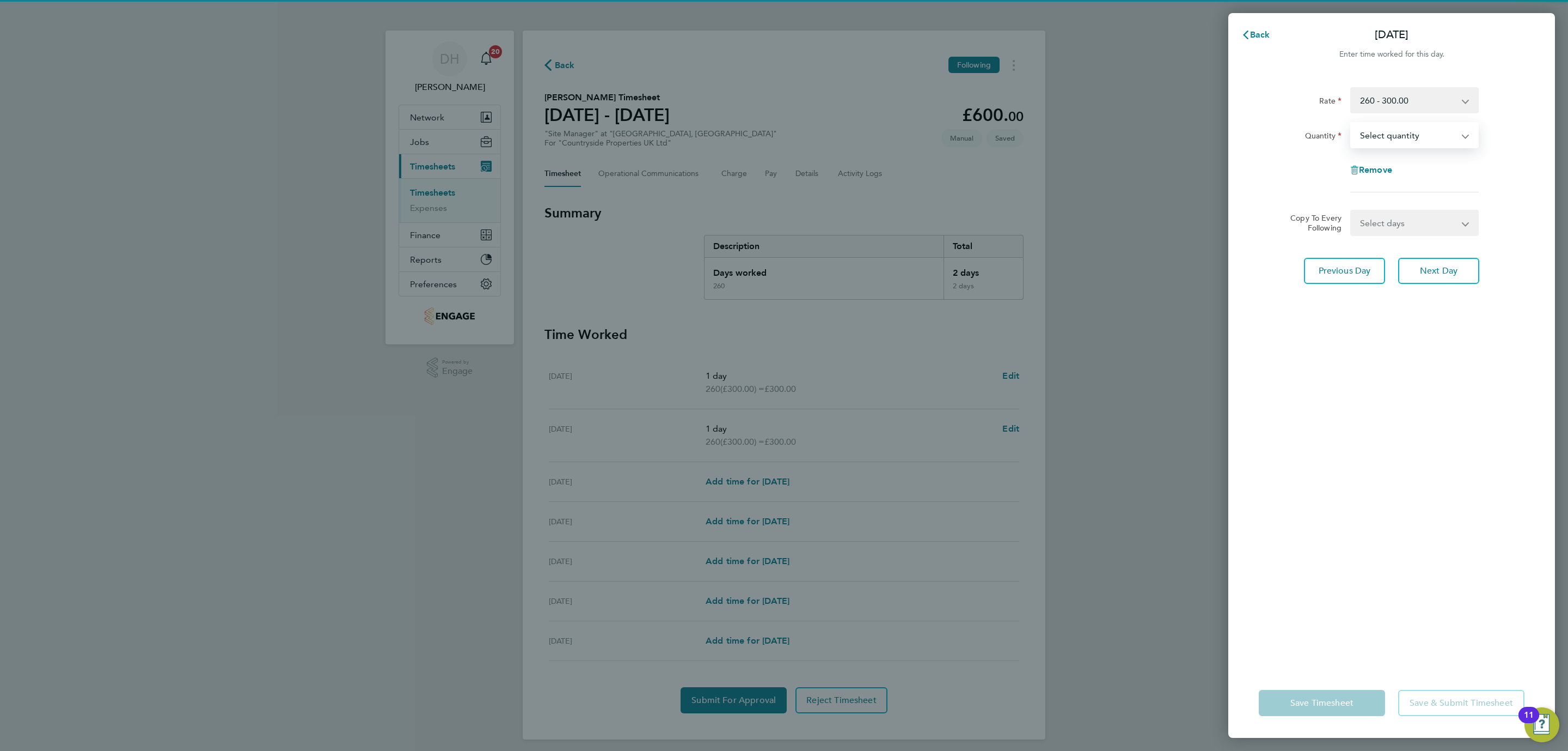
select select "1"
click at [1351, 123] on select "Select quantity 0.5 1" at bounding box center [1408, 135] width 113 height 24
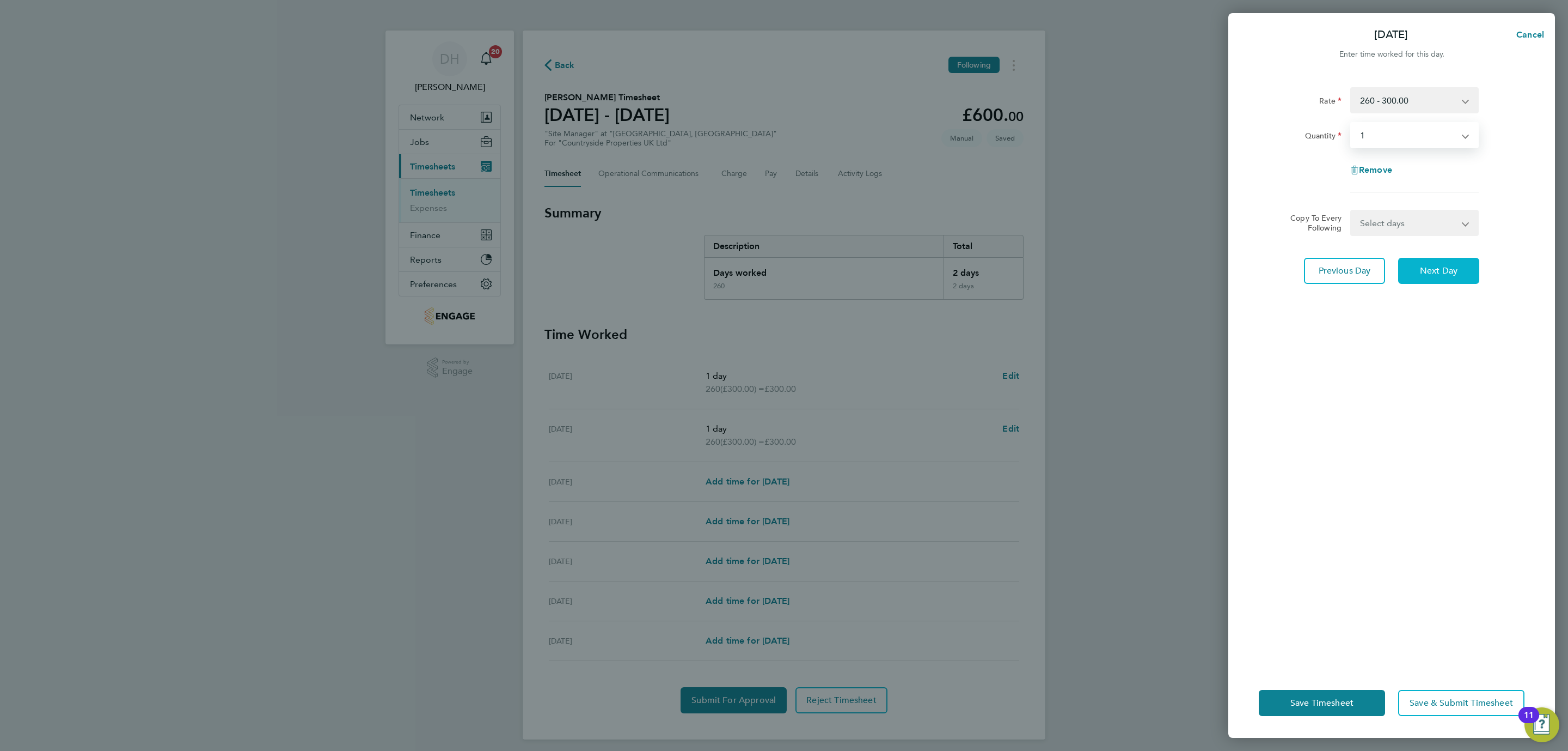
drag, startPoint x: 1441, startPoint y: 271, endPoint x: 1416, endPoint y: 178, distance: 96.3
click at [1437, 270] on span "Next Day" at bounding box center [1439, 271] width 38 height 11
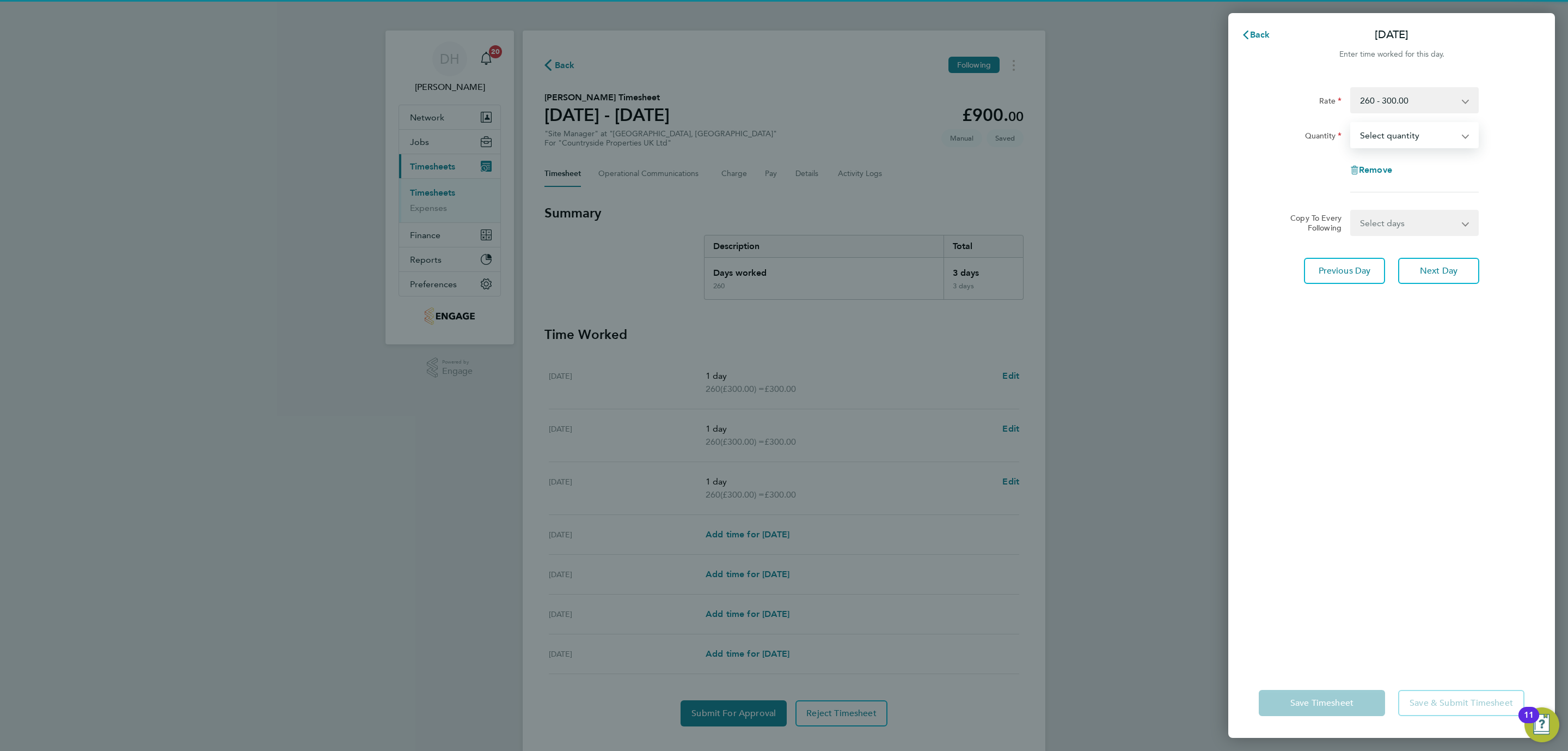
select select "1"
click at [1351, 123] on select "Select quantity 0.5 1" at bounding box center [1408, 135] width 113 height 24
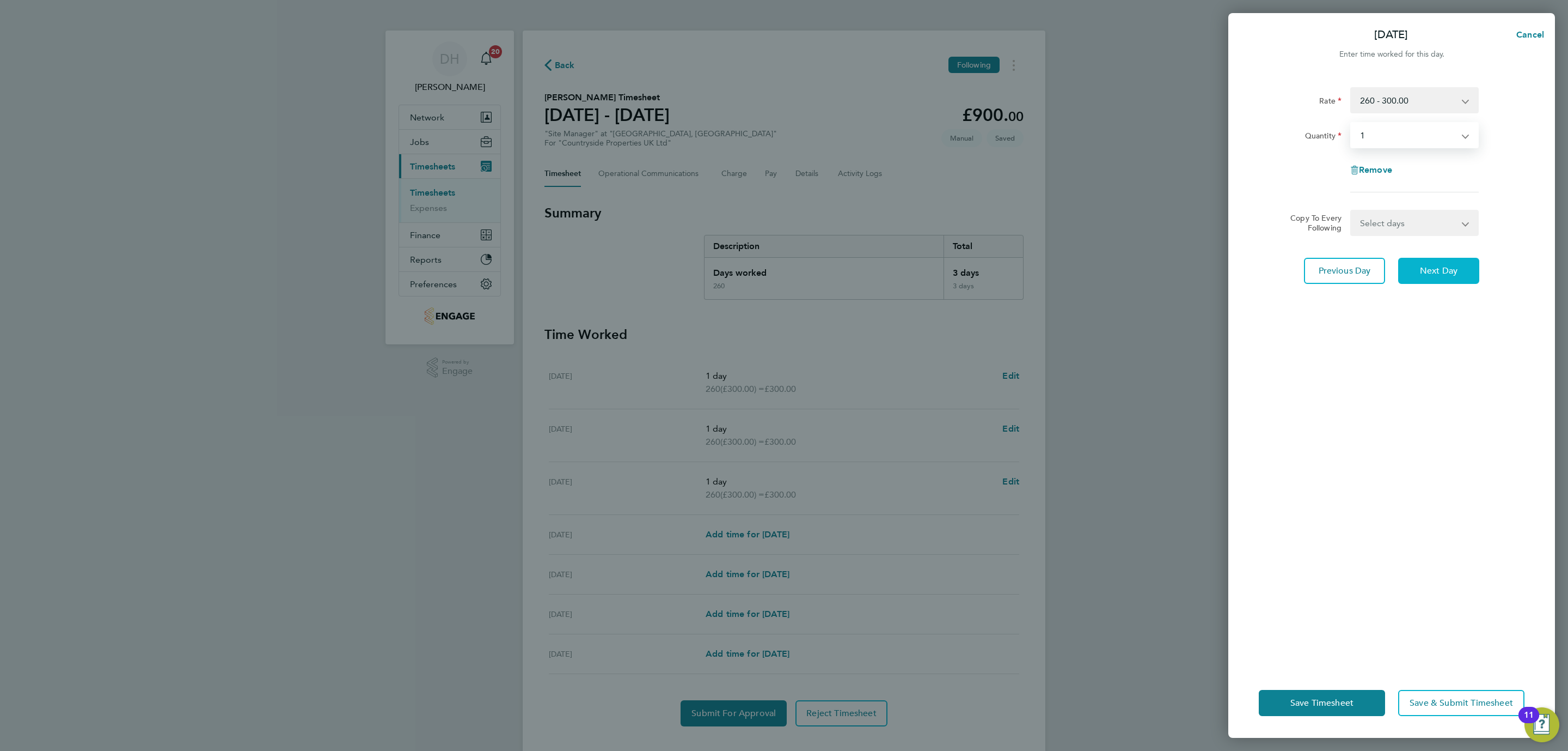
click at [1435, 268] on span "Next Day" at bounding box center [1439, 271] width 38 height 11
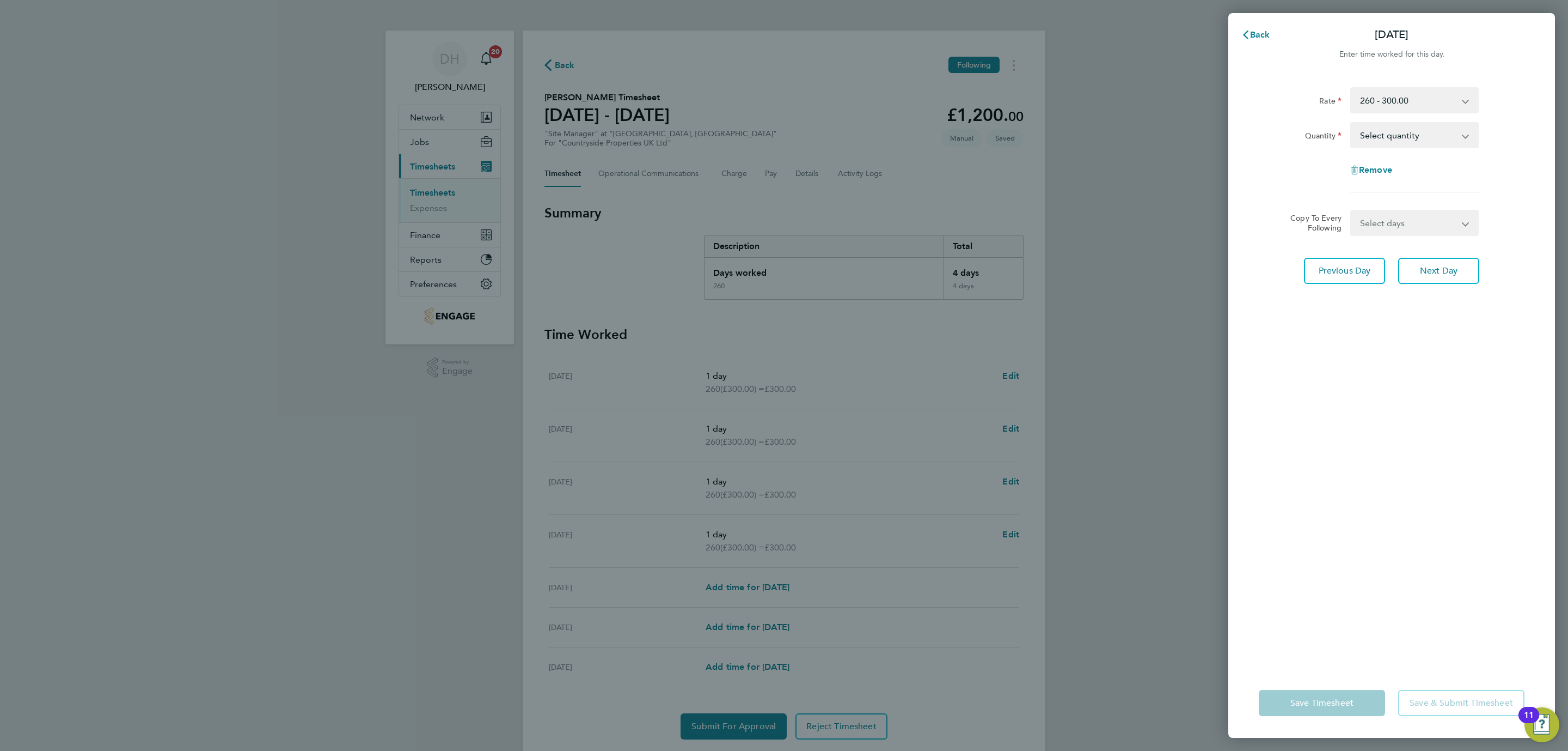
click at [1392, 141] on select "Select quantity 0.5 1" at bounding box center [1408, 135] width 113 height 24
select select "1"
click at [1351, 123] on select "Select quantity 0.5 1" at bounding box center [1408, 135] width 113 height 24
click at [1373, 415] on div "Rate 260 - 300.00 Basic Quantity Select quantity 0.5 1 Remove Copy To Every Fol…" at bounding box center [1391, 371] width 327 height 594
click at [1309, 703] on span "Save Timesheet" at bounding box center [1322, 703] width 63 height 11
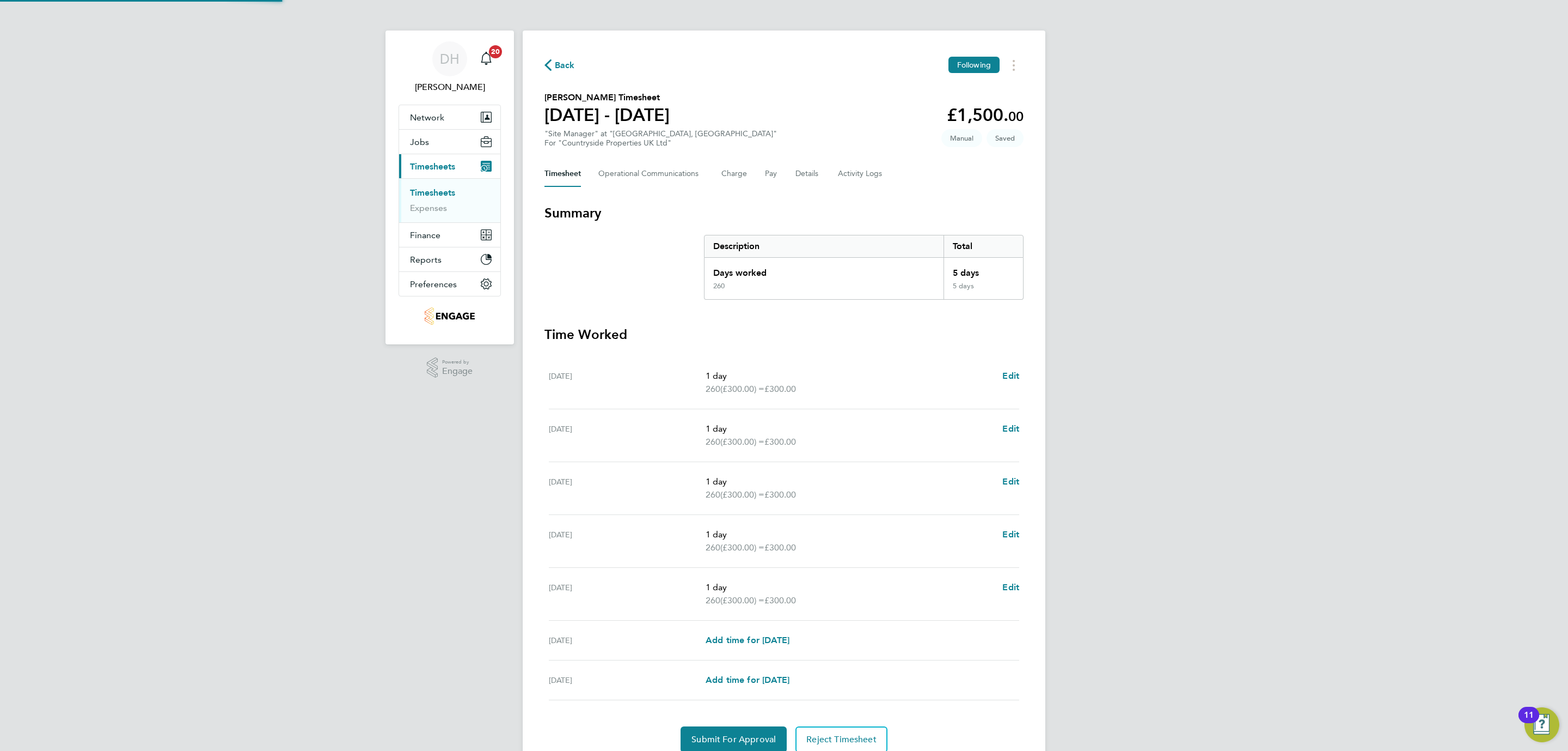
click at [1169, 462] on div "DH Danielle Hughes Notifications 20 Applications: Network Team Members Business…" at bounding box center [784, 398] width 1568 height 796
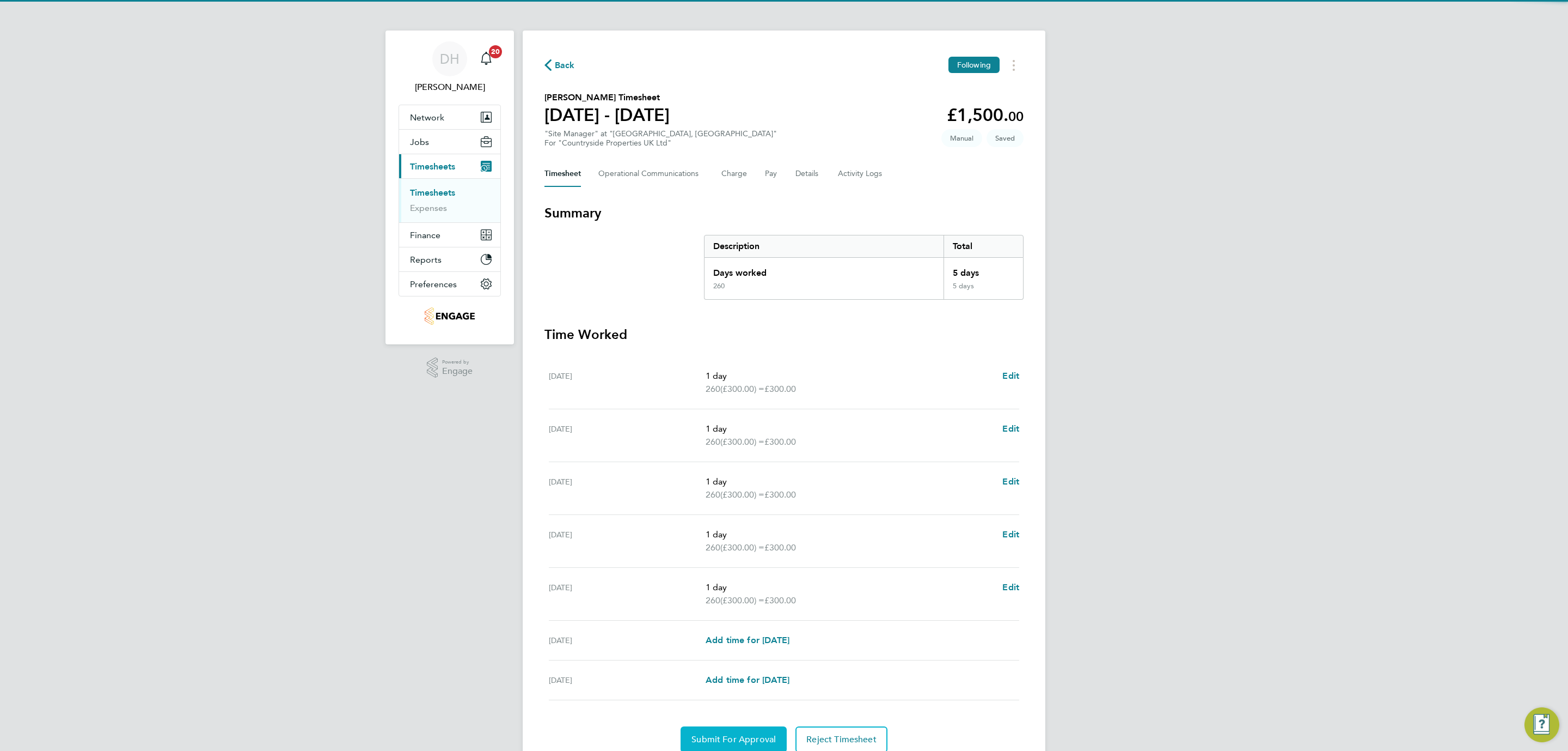
click at [747, 742] on span "Submit For Approval" at bounding box center [733, 739] width 85 height 11
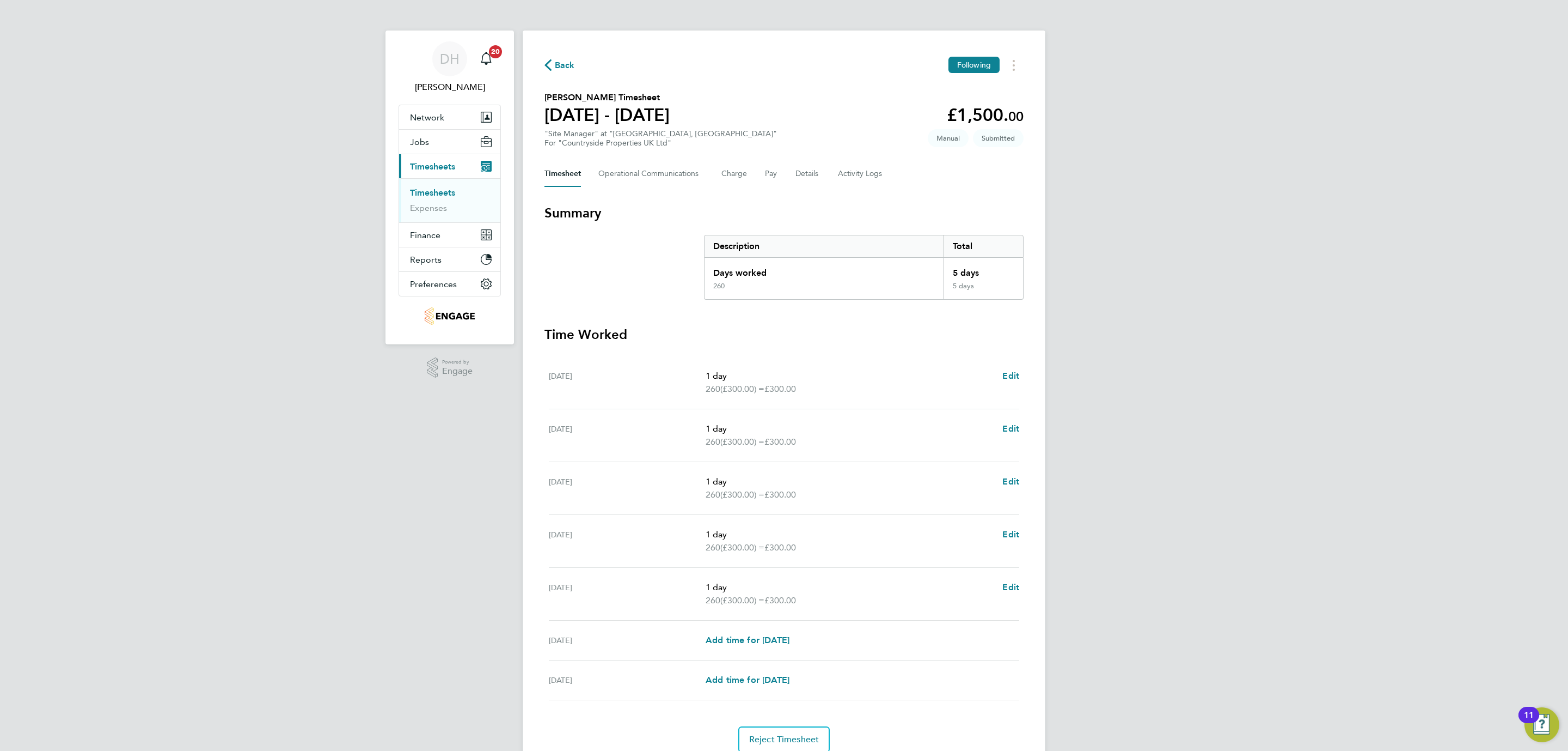
click at [243, 325] on div "DH Danielle Hughes Notifications 20 Applications: Network Team Members Business…" at bounding box center [784, 398] width 1568 height 796
click at [430, 195] on link "Timesheets" at bounding box center [433, 192] width 45 height 10
click at [1394, 278] on div "DH Danielle Hughes Notifications 20 Applications: Network Team Members Business…" at bounding box center [784, 398] width 1568 height 796
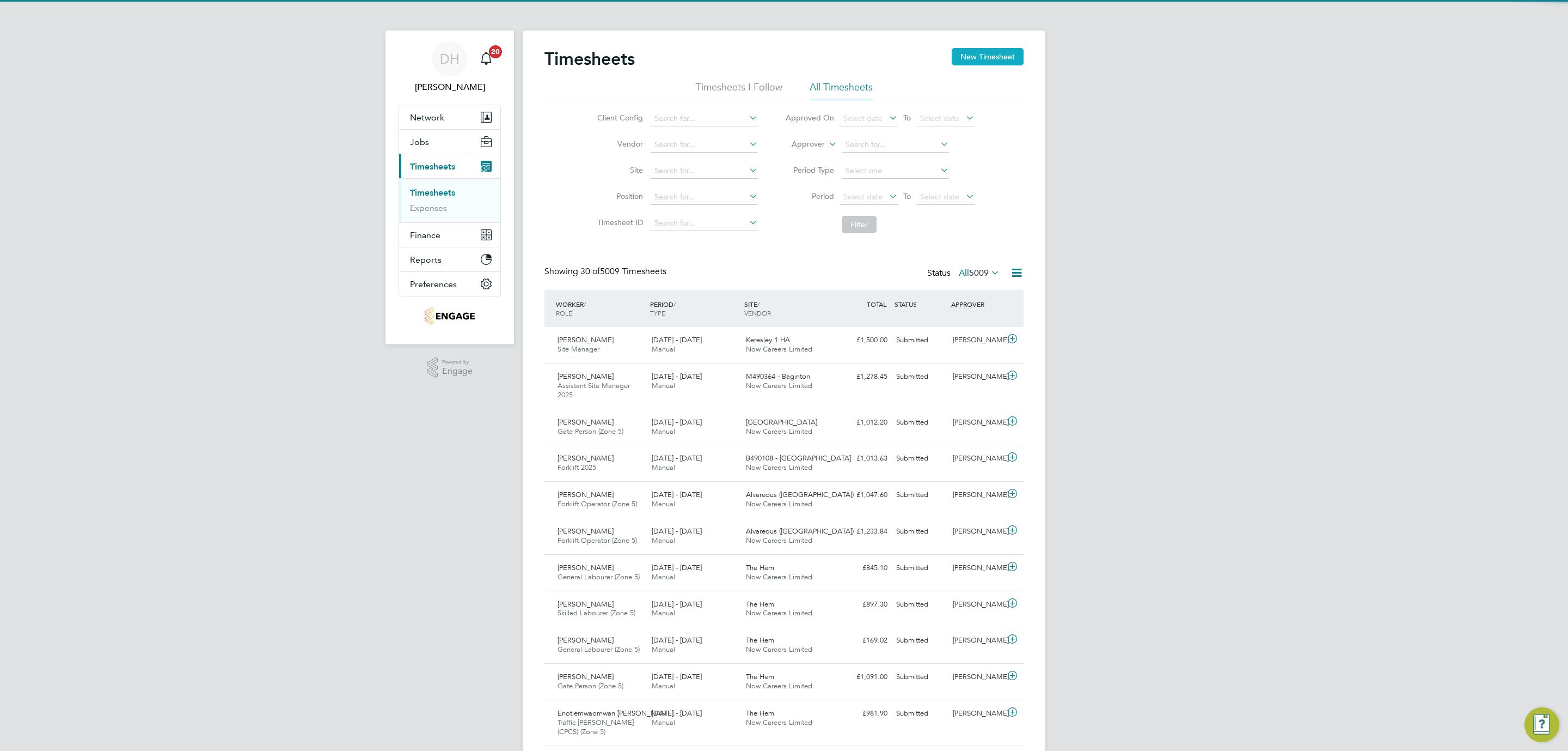
scroll to position [28, 95]
click at [978, 59] on button "New Timesheet" at bounding box center [987, 57] width 72 height 18
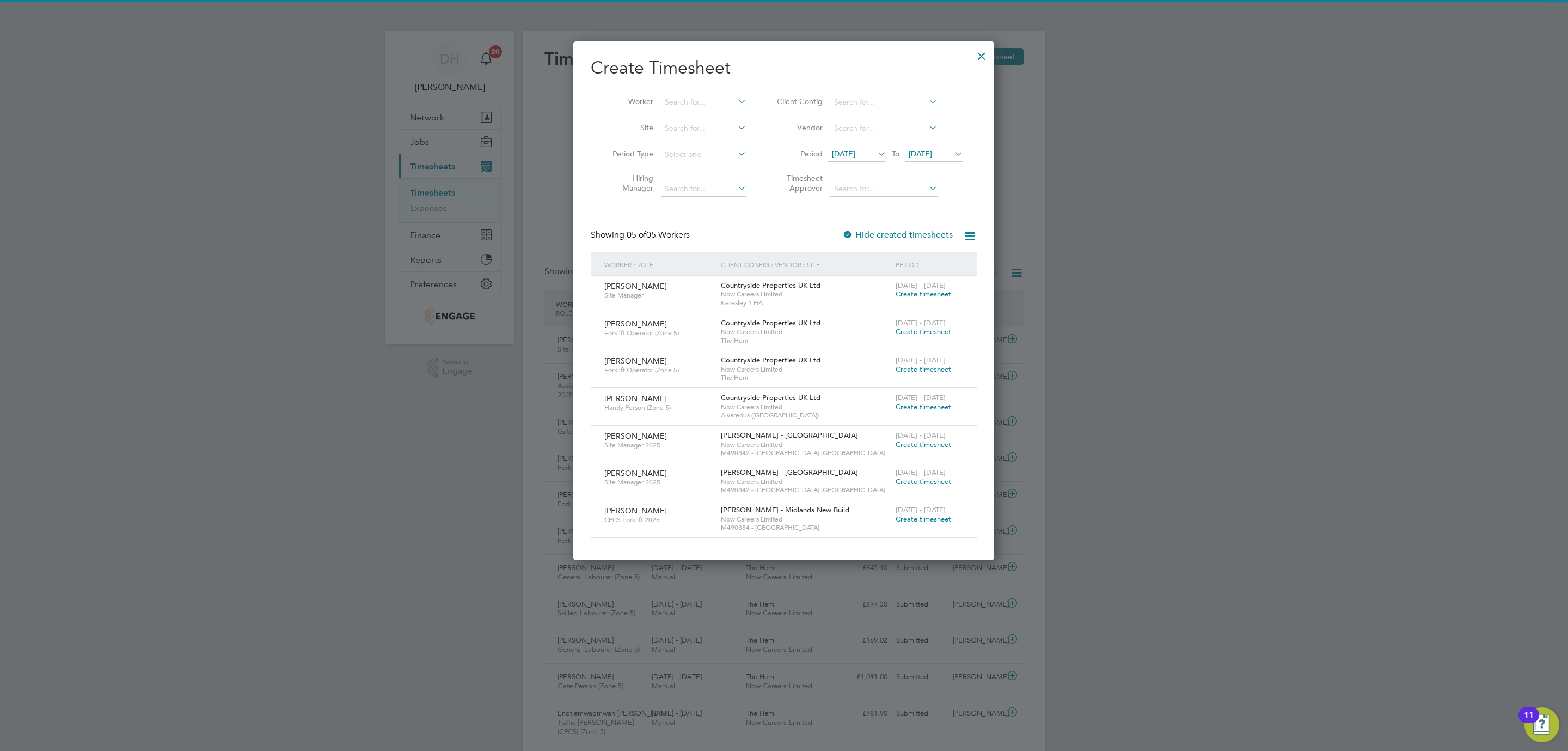
click at [864, 159] on span "19 Sep 2025" at bounding box center [857, 155] width 58 height 15
click at [848, 301] on span "29" at bounding box center [846, 302] width 21 height 21
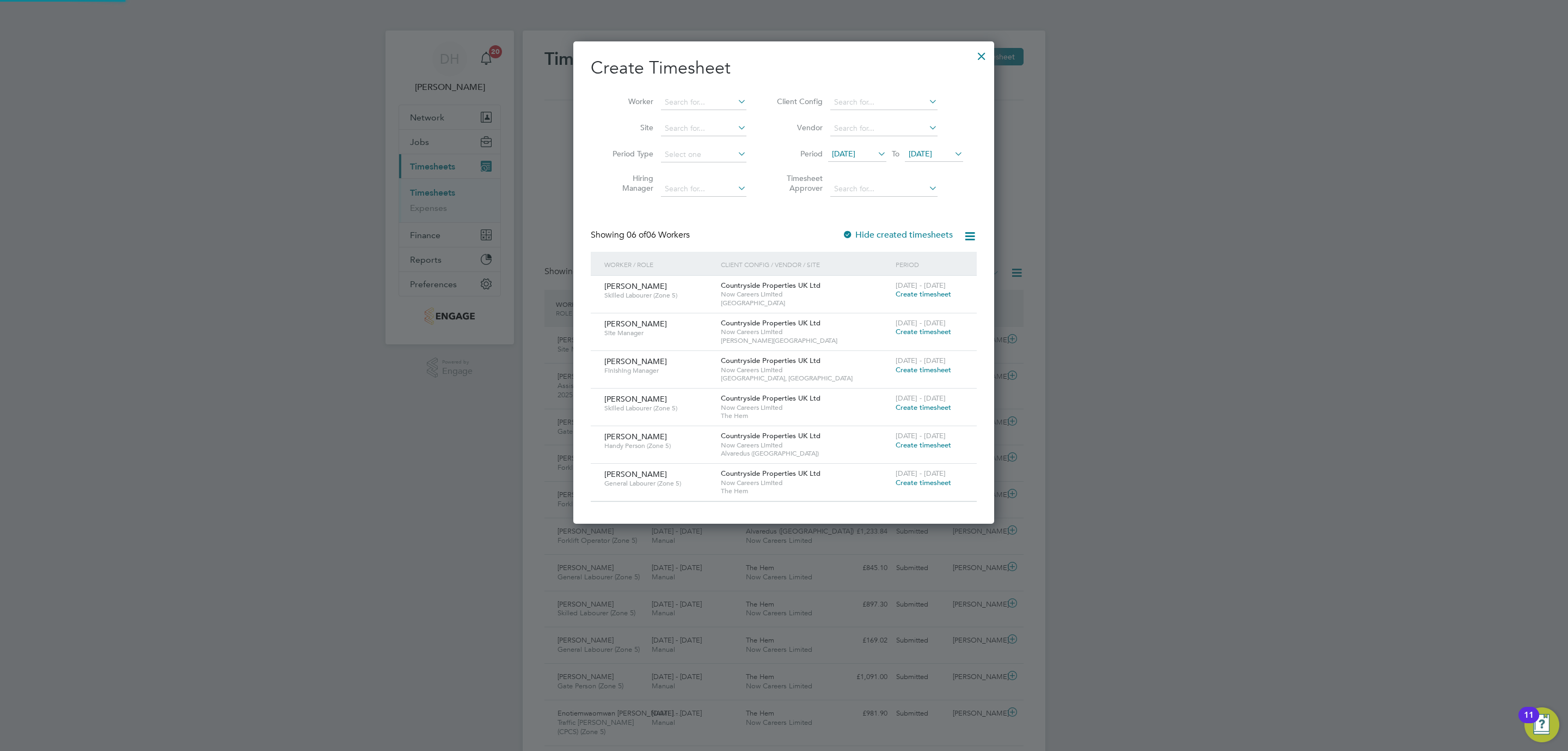
click at [932, 152] on span "[DATE]" at bounding box center [920, 153] width 23 height 10
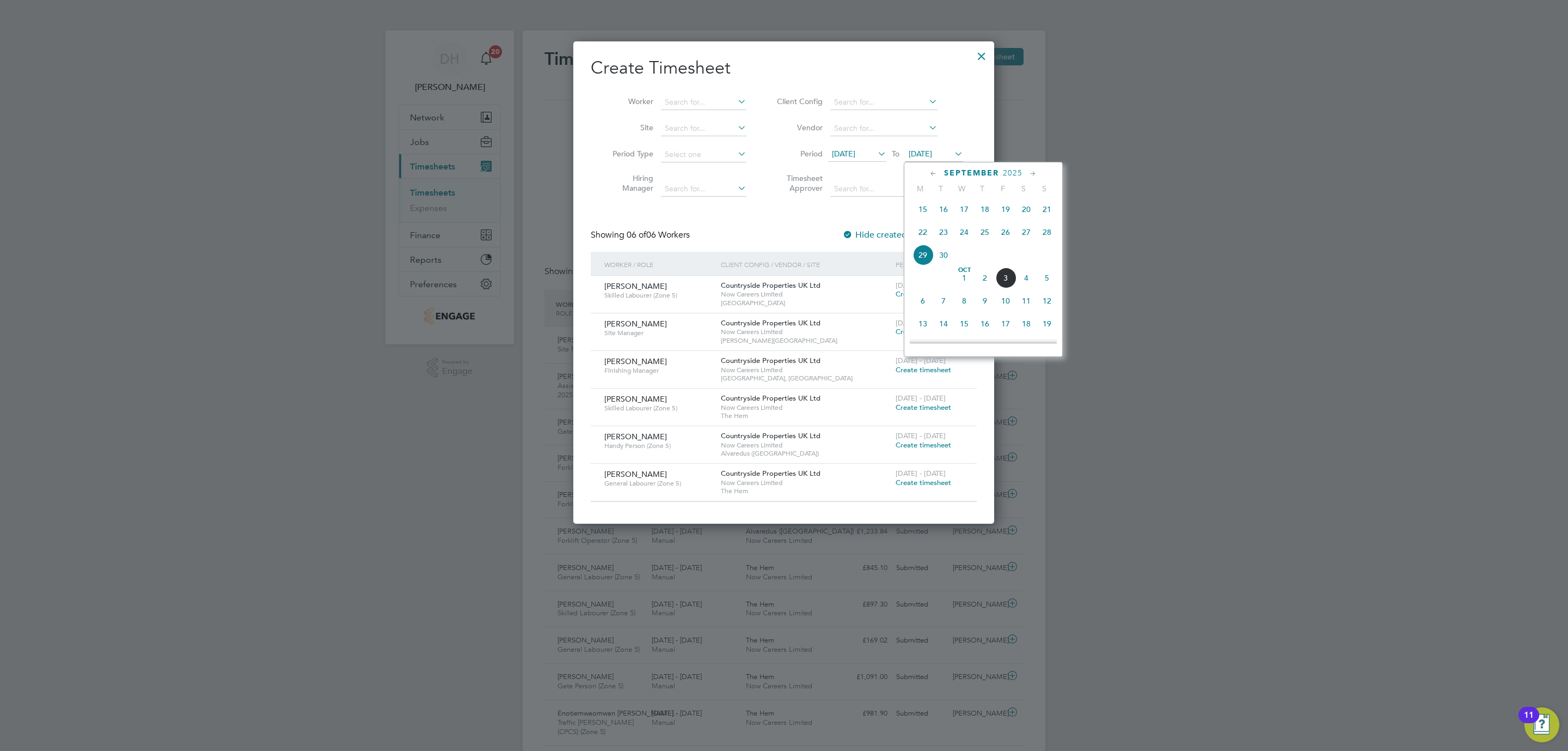
click at [1043, 283] on span "5" at bounding box center [1047, 278] width 21 height 21
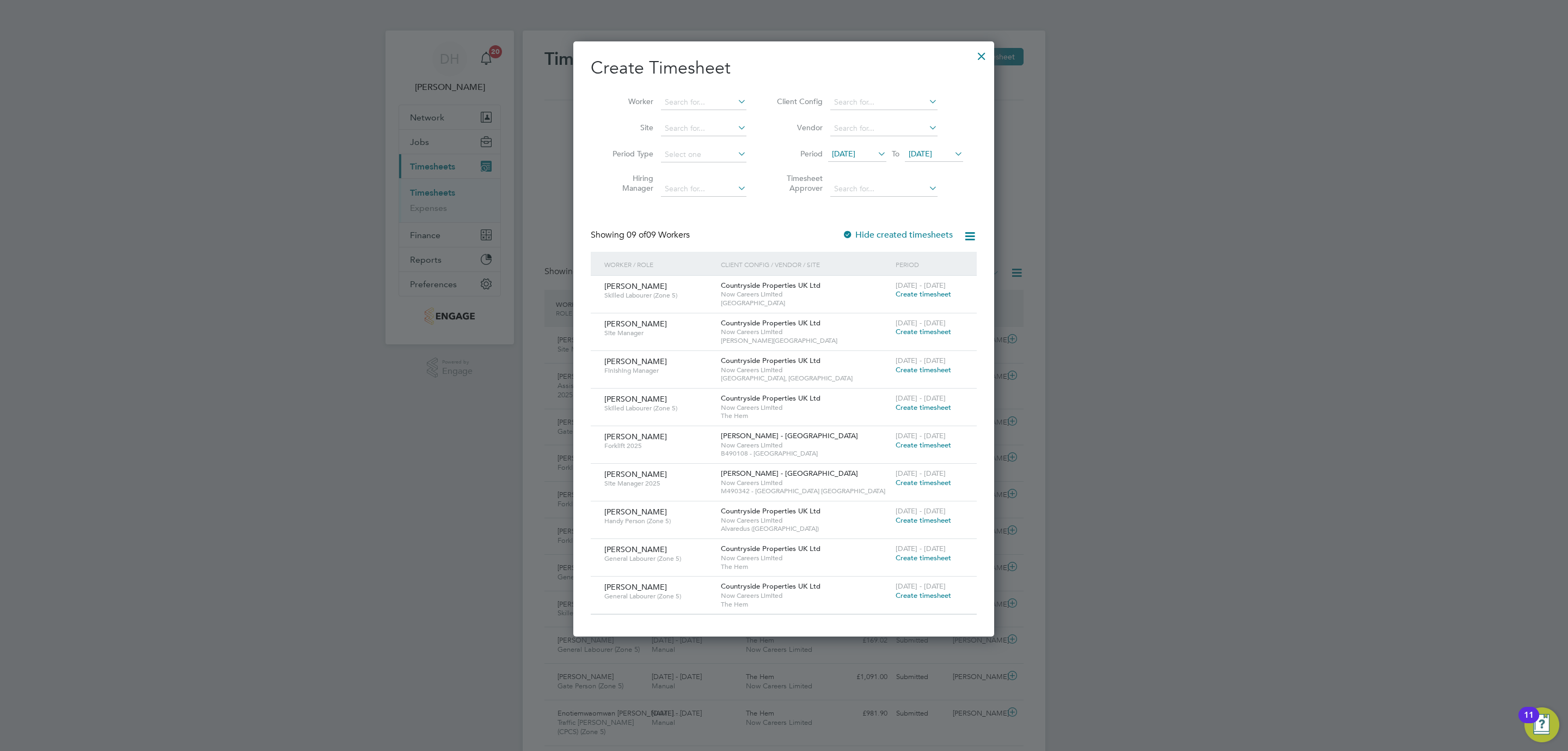
click at [929, 371] on span "Create timesheet" at bounding box center [923, 369] width 55 height 9
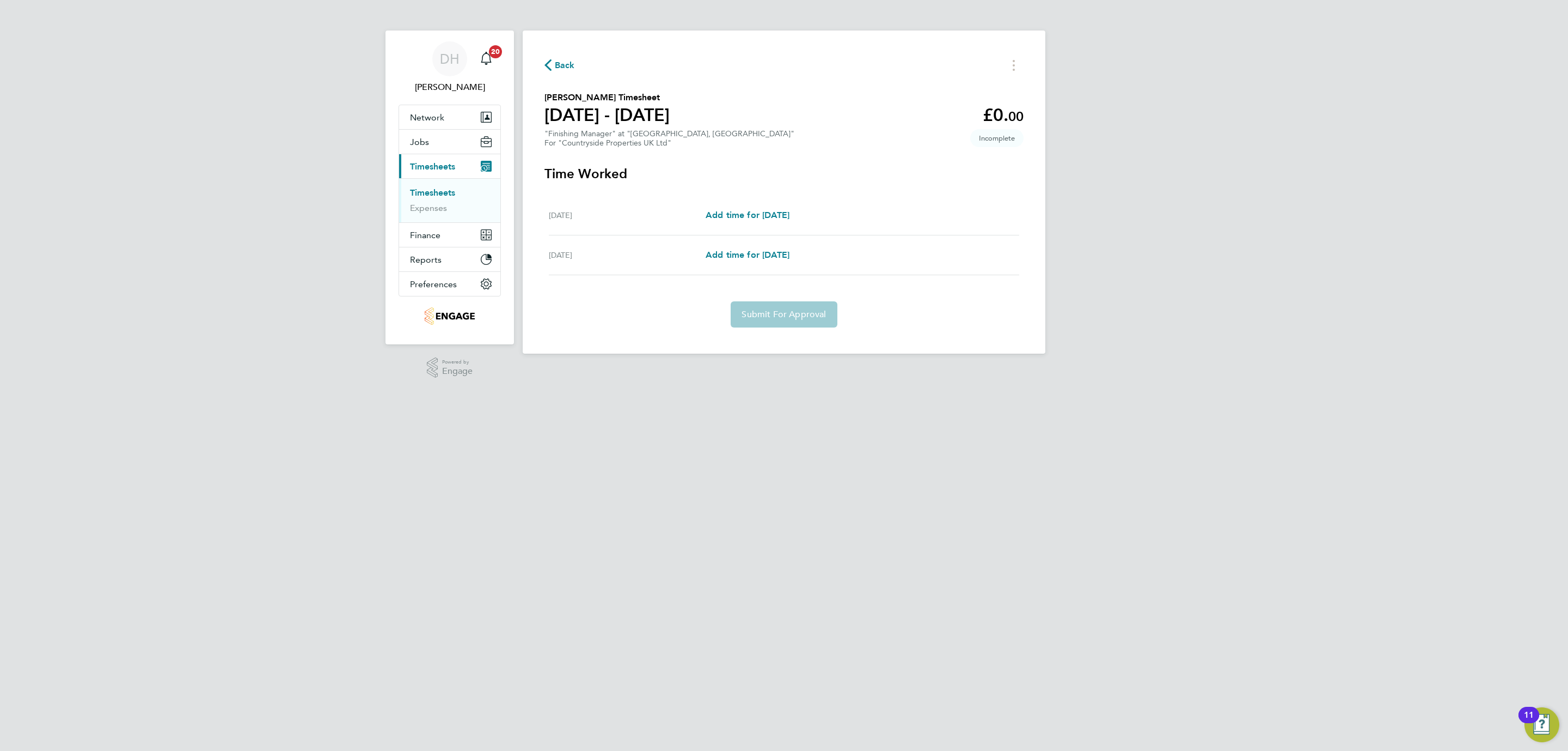
click at [289, 355] on div "DH Danielle Hughes Notifications 20 Applications: Network Team Members Business…" at bounding box center [784, 185] width 1568 height 371
click at [565, 68] on span "Back" at bounding box center [564, 65] width 20 height 13
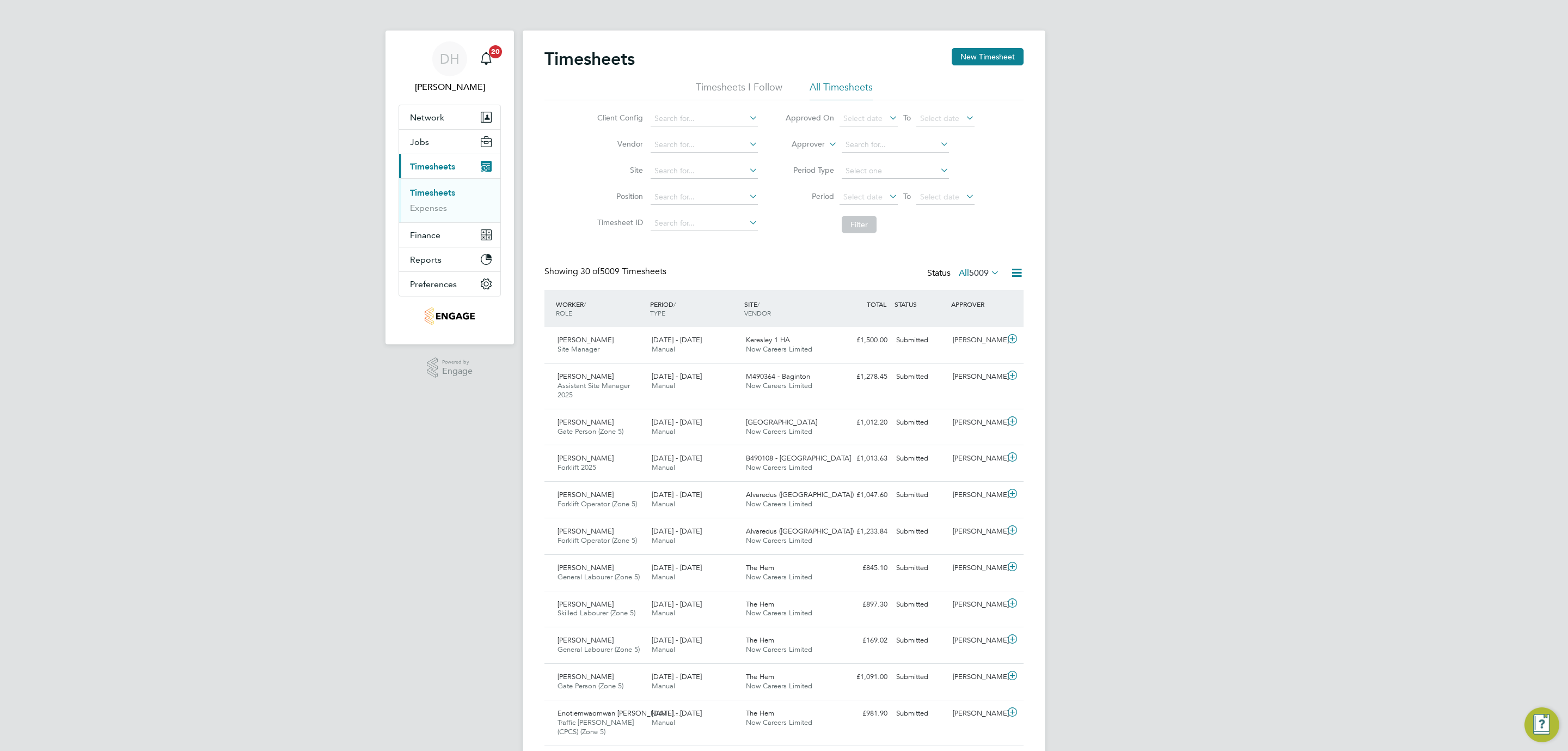
click at [1189, 291] on div "DH Danielle Hughes Notifications 20 Applications: Network Team Members Business…" at bounding box center [784, 763] width 1568 height 1527
click at [425, 139] on span "Jobs" at bounding box center [419, 142] width 19 height 10
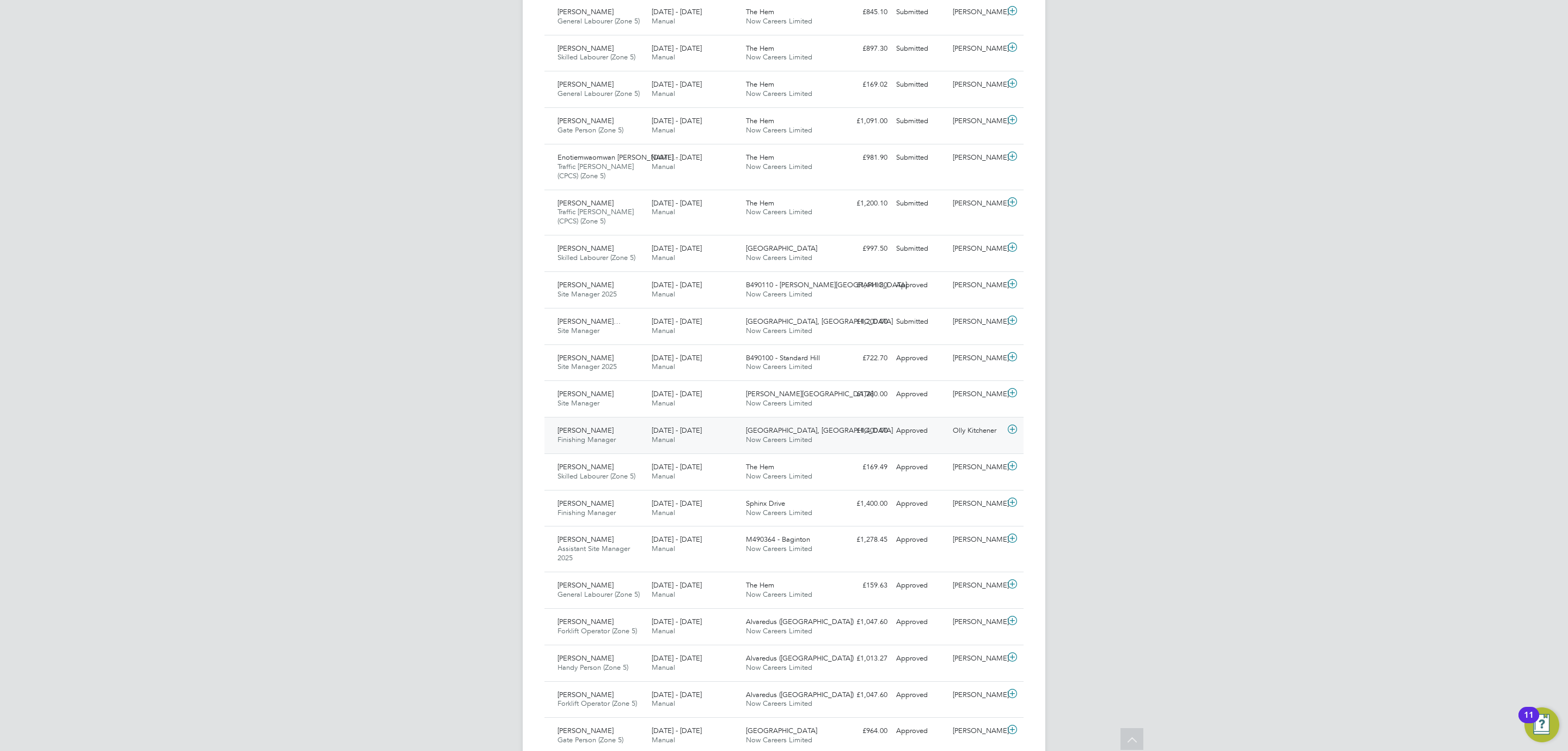
click at [612, 440] on div "Nick Church Finishing Manager 22 - 28 Sep 2025" at bounding box center [600, 435] width 94 height 27
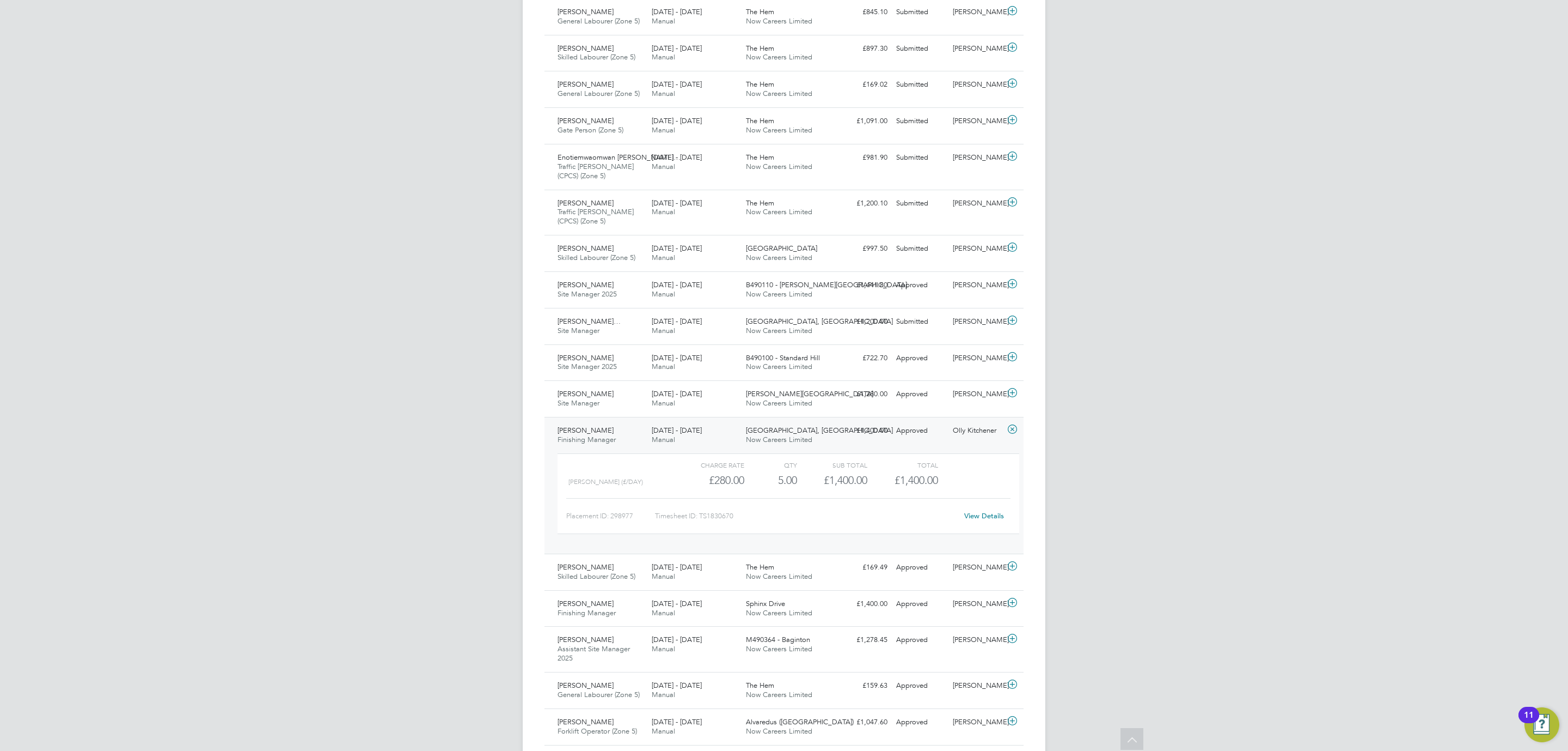
click at [976, 517] on link "View Details" at bounding box center [984, 515] width 40 height 9
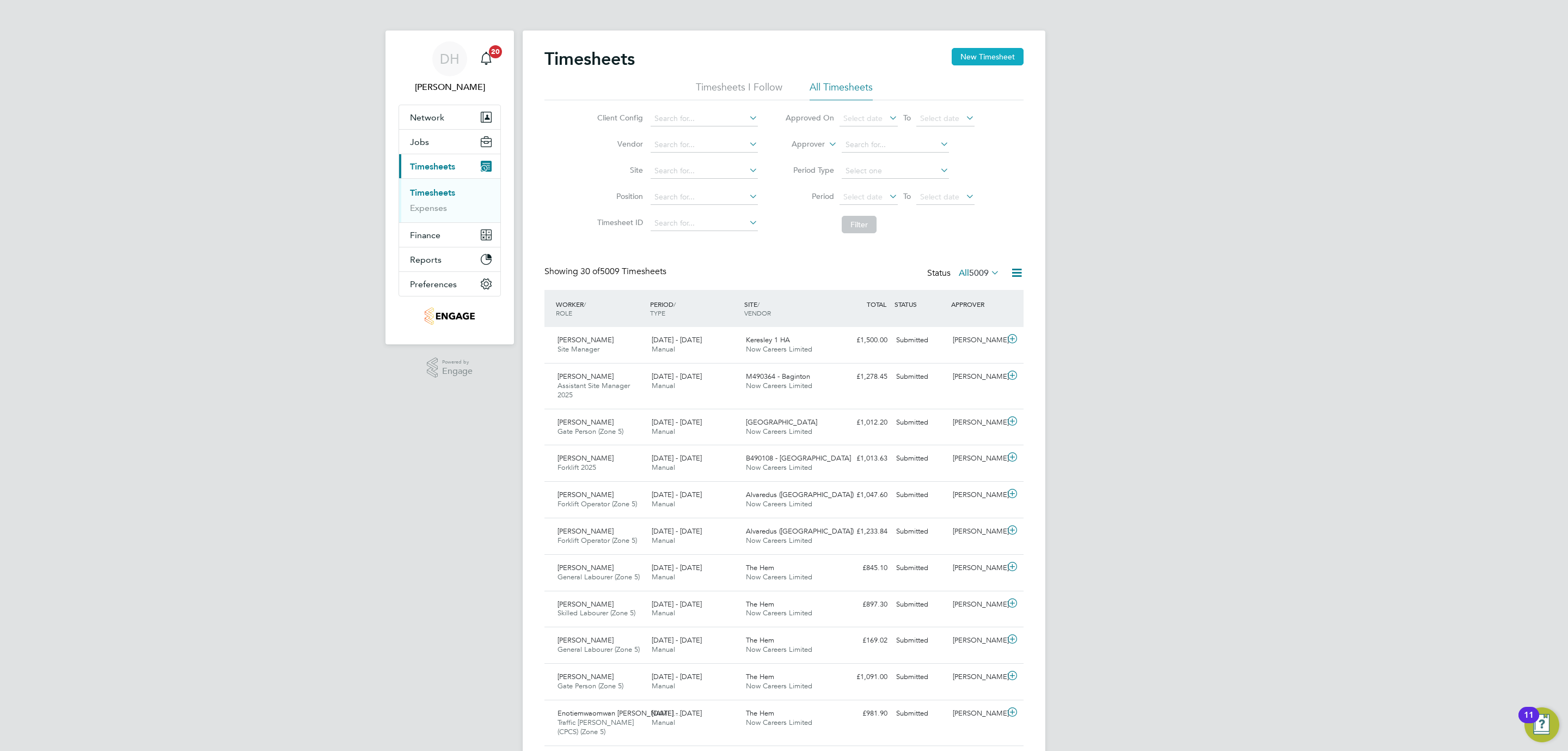
click at [980, 49] on button "New Timesheet" at bounding box center [987, 57] width 72 height 18
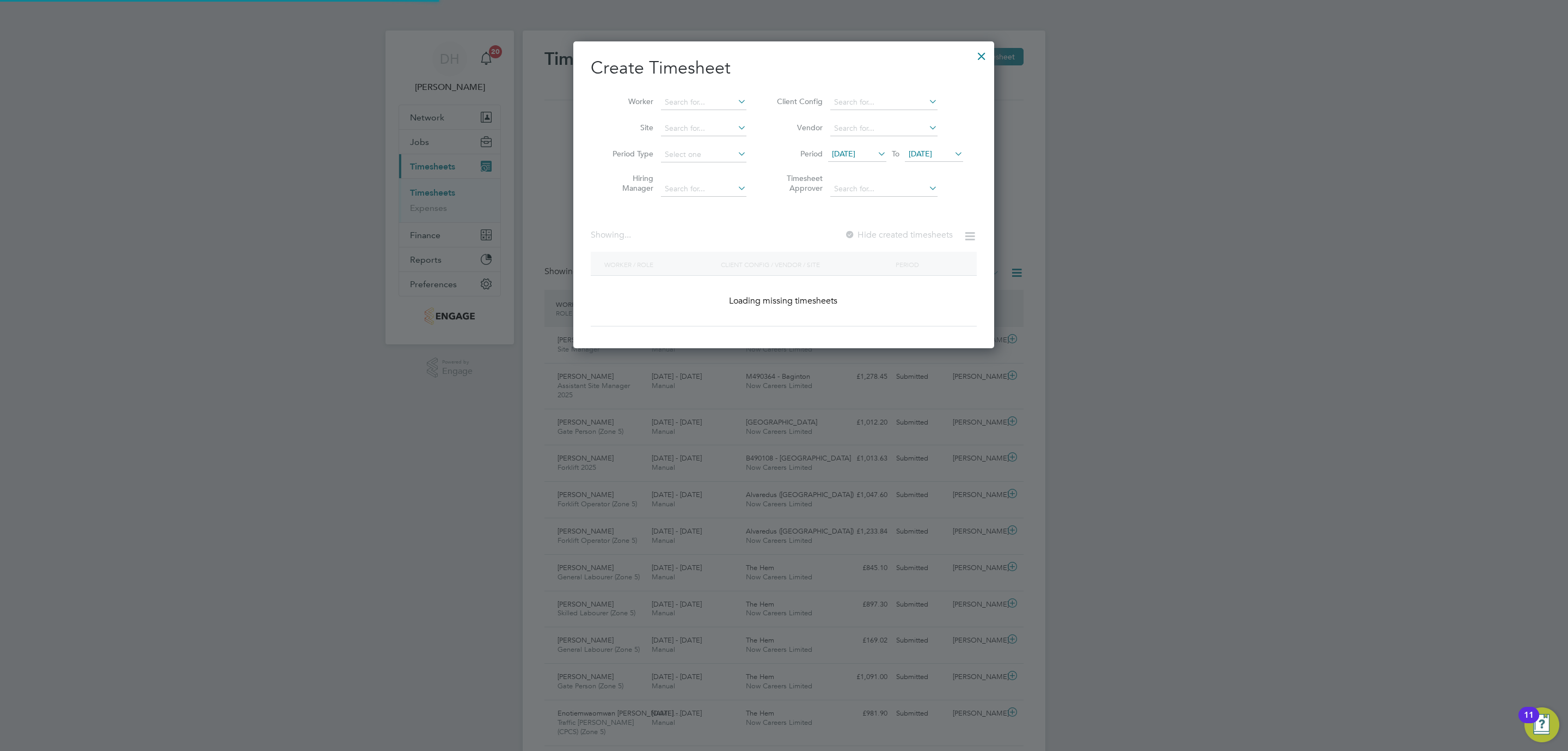
scroll to position [521, 421]
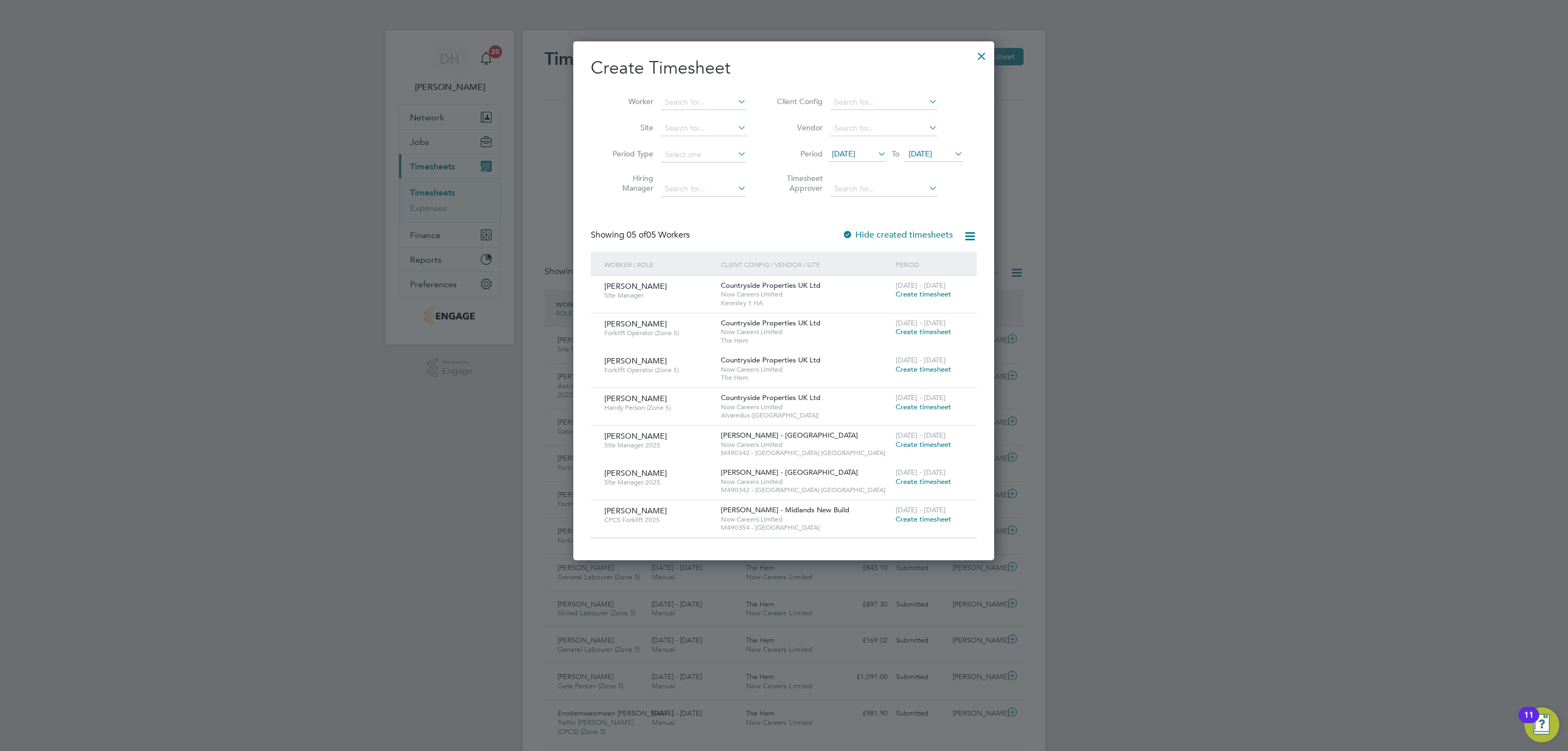
click at [852, 155] on span "19 Sep 2025" at bounding box center [844, 153] width 23 height 10
click at [838, 304] on span "29" at bounding box center [846, 302] width 21 height 21
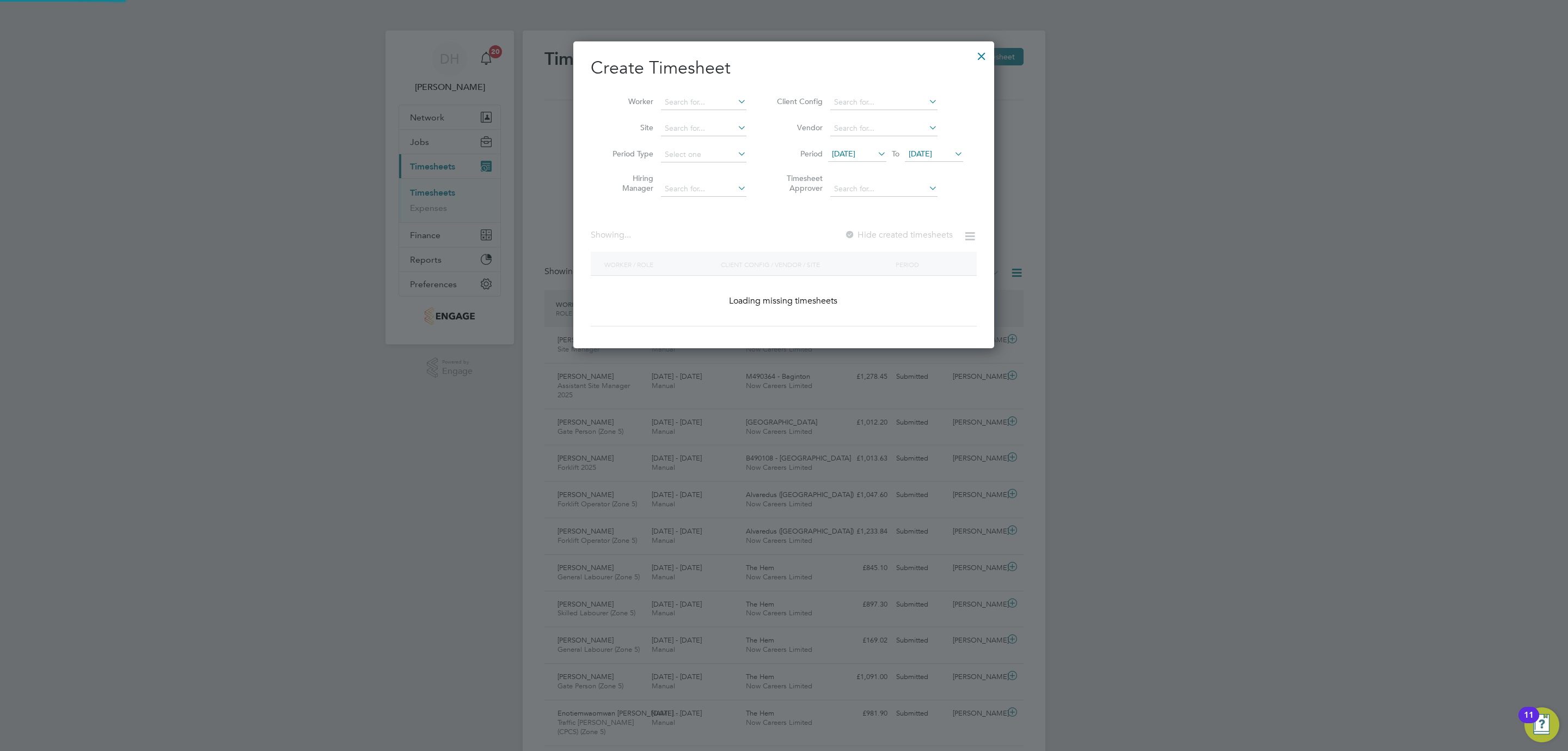
scroll to position [485, 421]
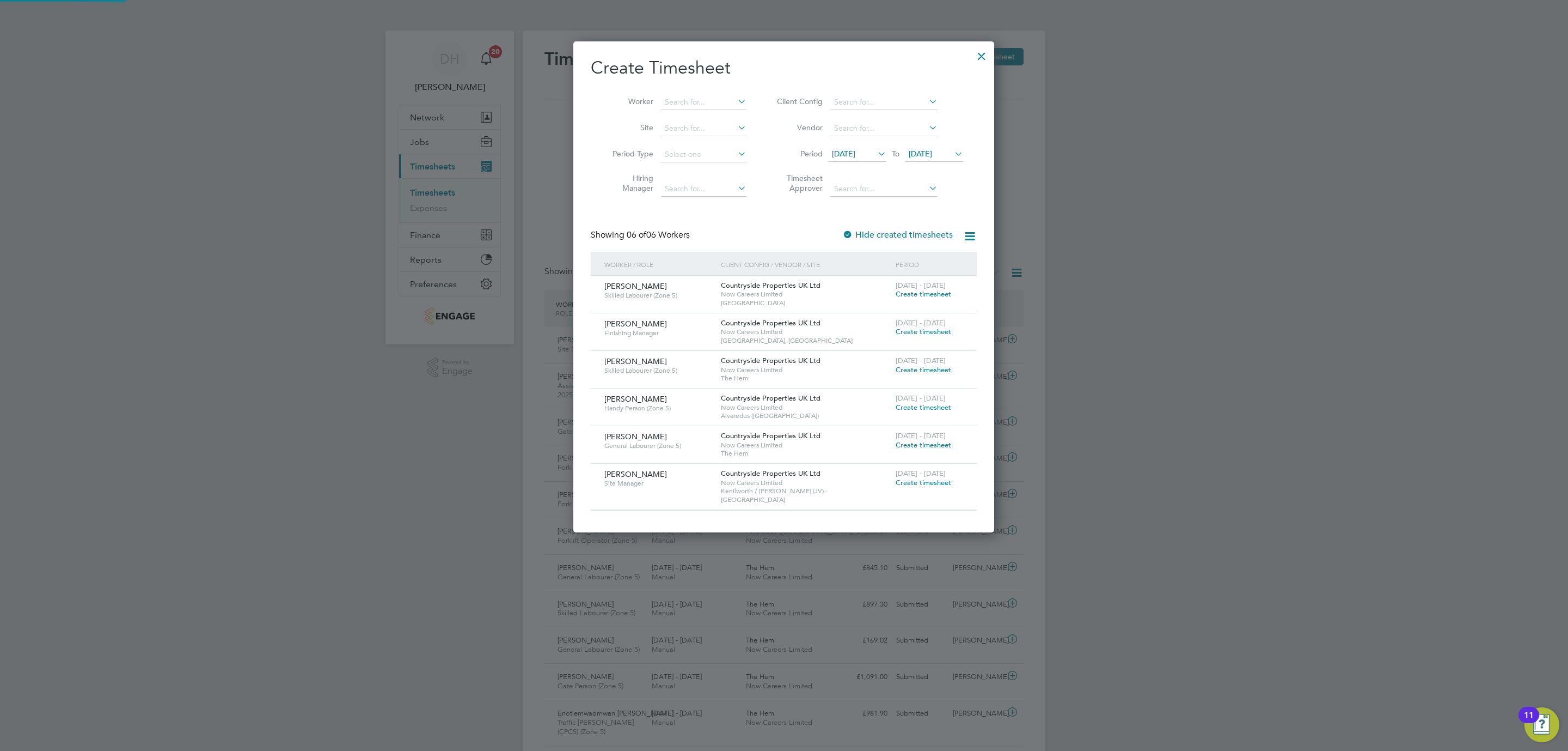
click at [932, 157] on span "[DATE]" at bounding box center [920, 153] width 23 height 10
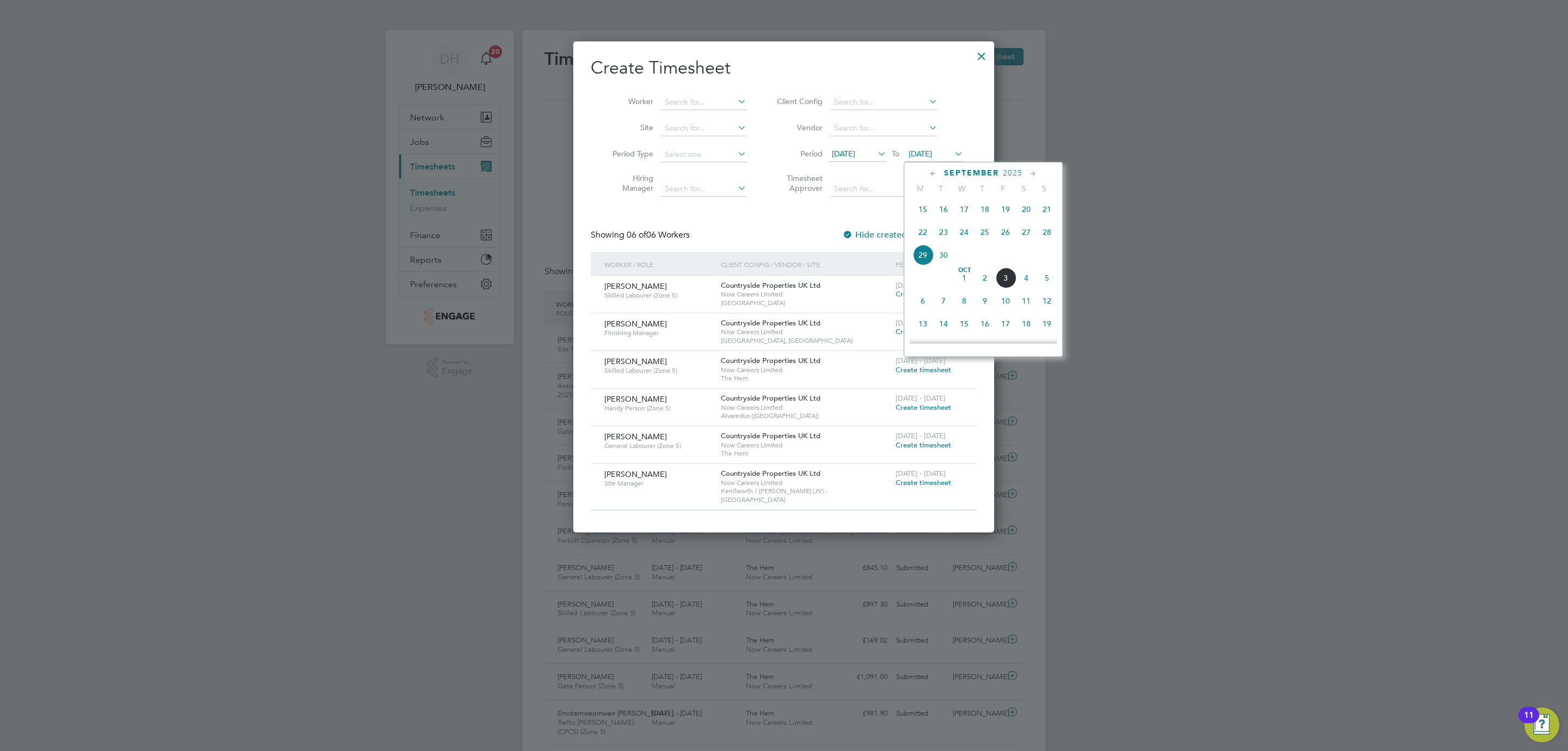
click at [1049, 286] on span "5" at bounding box center [1047, 278] width 21 height 21
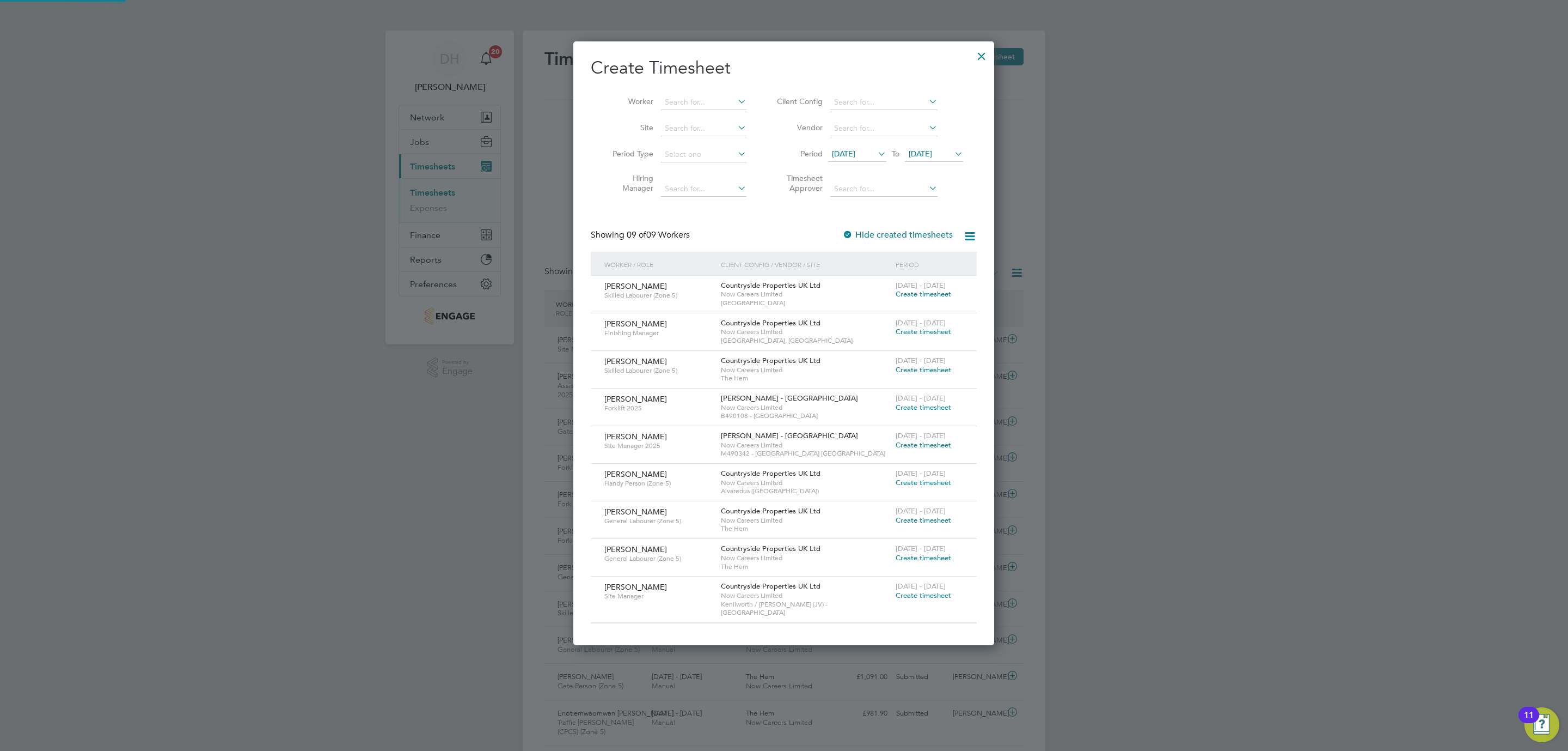
scroll to position [599, 421]
click at [915, 595] on span "Create timesheet" at bounding box center [923, 595] width 55 height 9
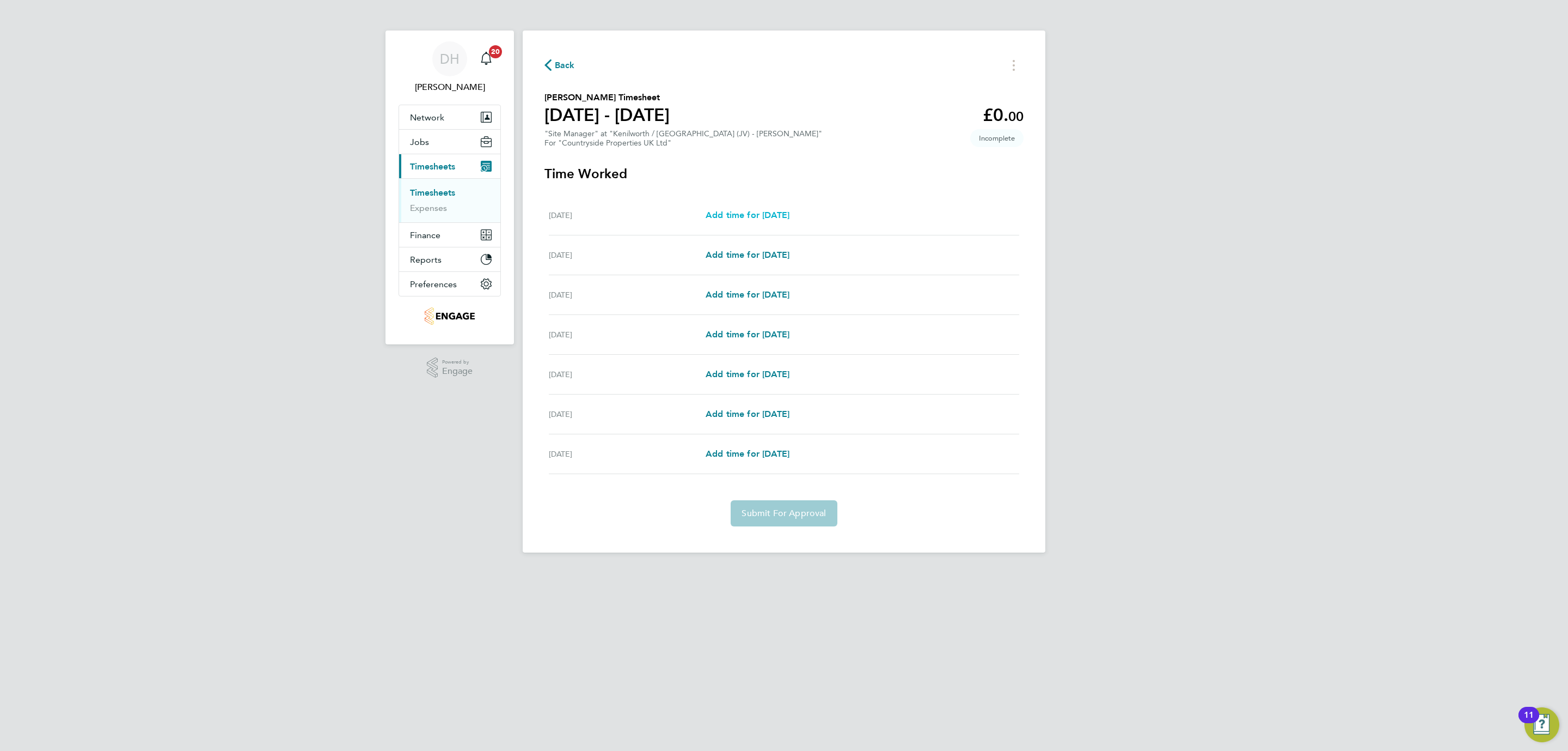
click at [768, 219] on span "Add time for Mon 29 Sep" at bounding box center [747, 214] width 84 height 10
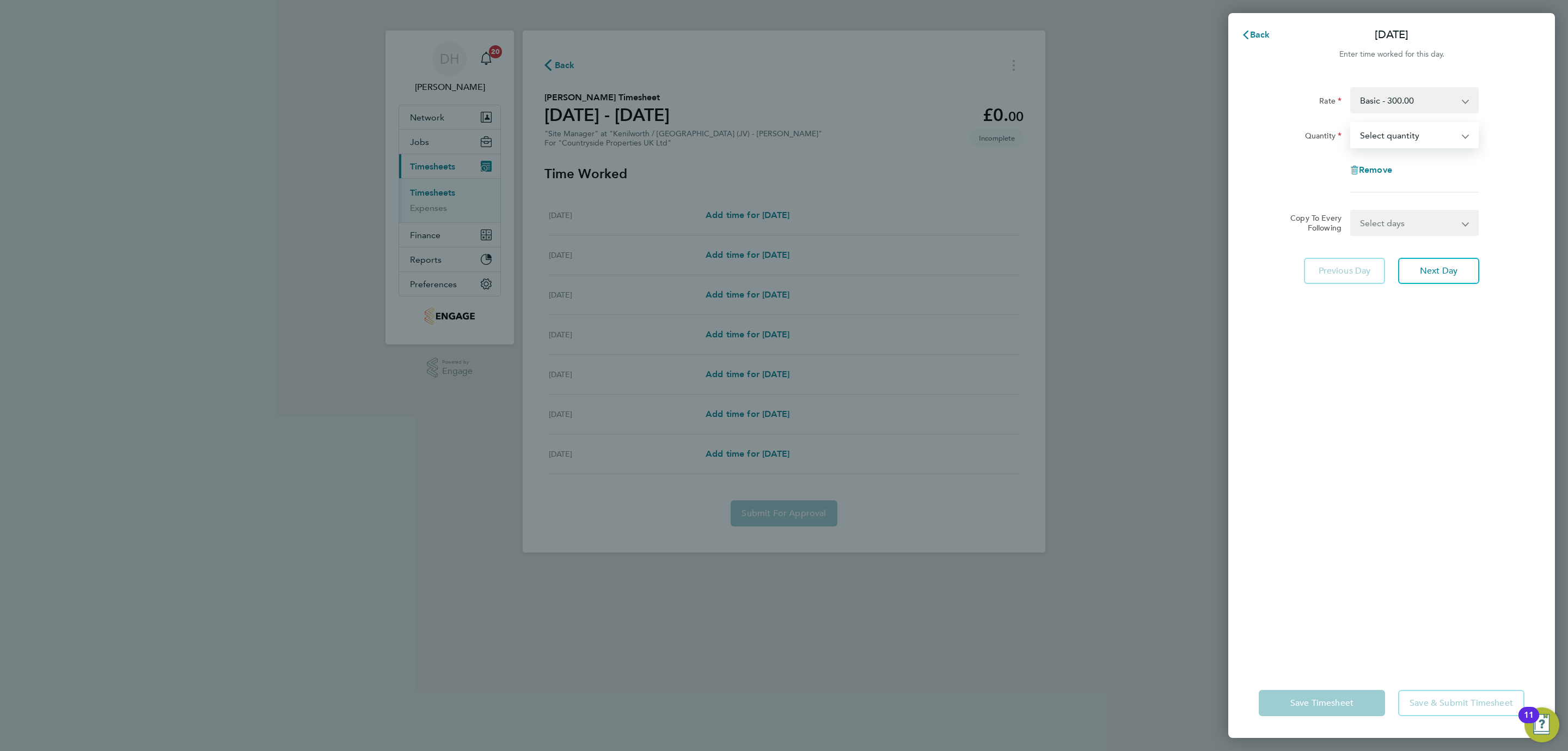
drag, startPoint x: 1390, startPoint y: 128, endPoint x: 1390, endPoint y: 146, distance: 18.0
click at [1390, 128] on select "Select quantity 0.5 1" at bounding box center [1408, 135] width 113 height 24
click at [1351, 123] on select "Select quantity 0.5 1" at bounding box center [1408, 135] width 113 height 24
drag, startPoint x: 1394, startPoint y: 141, endPoint x: 1399, endPoint y: 144, distance: 5.8
click at [1394, 141] on select "Select quantity 0.5 1" at bounding box center [1408, 135] width 113 height 24
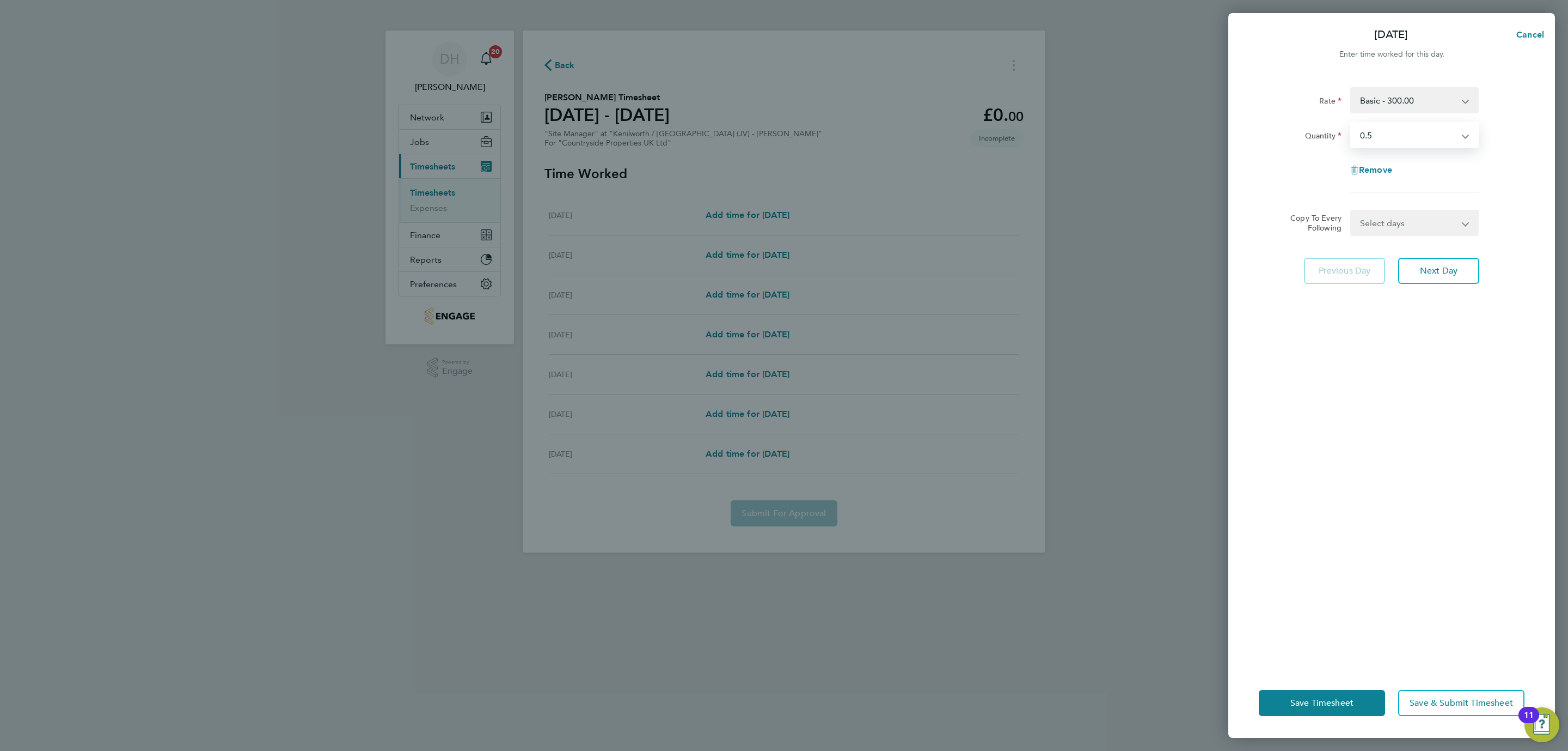
select select "1"
click at [1351, 123] on select "Select quantity 0.5 1" at bounding box center [1408, 135] width 113 height 24
click at [1426, 258] on button "Next Day" at bounding box center [1438, 270] width 81 height 26
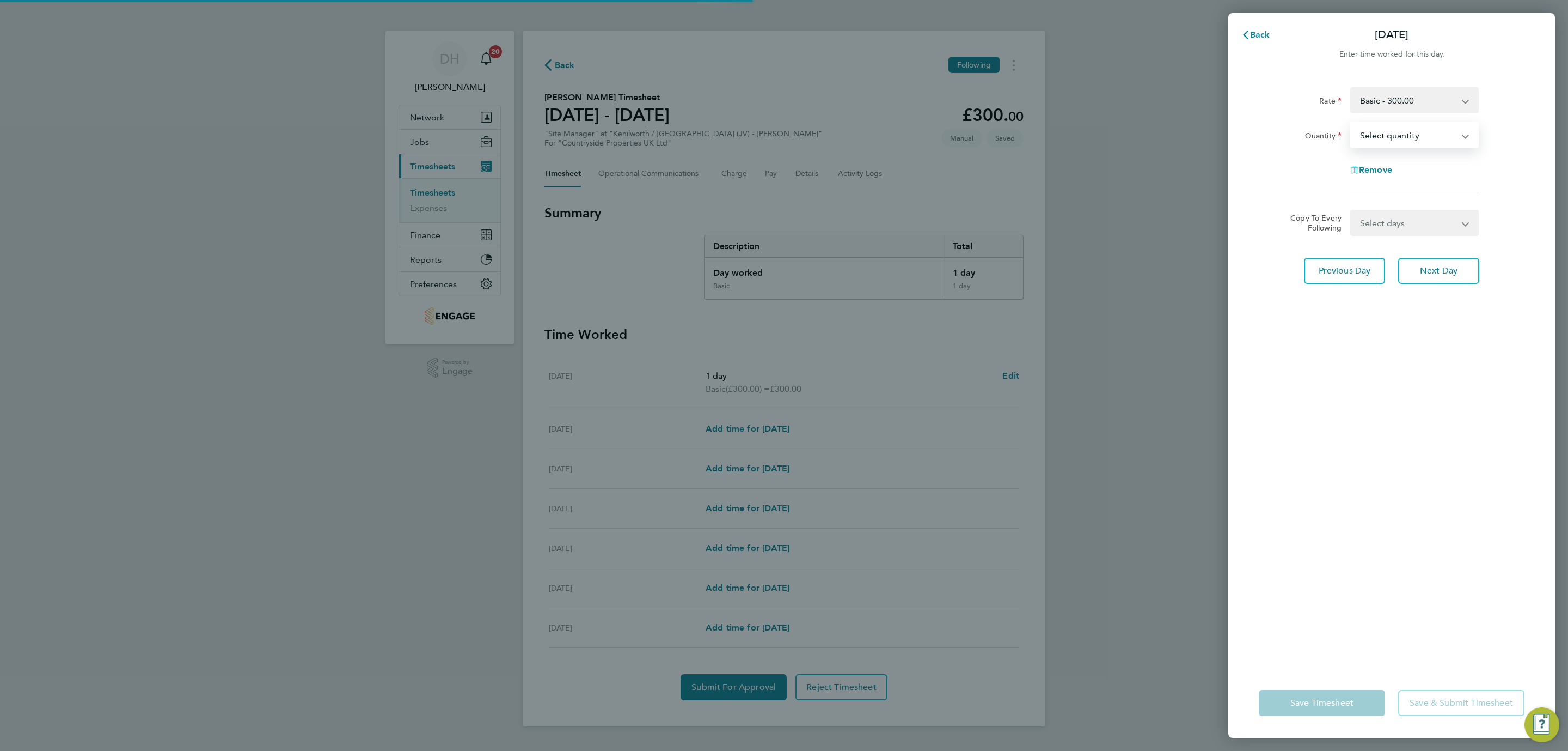
select select "1"
click at [1351, 123] on select "Select quantity 0.5 1" at bounding box center [1408, 135] width 113 height 24
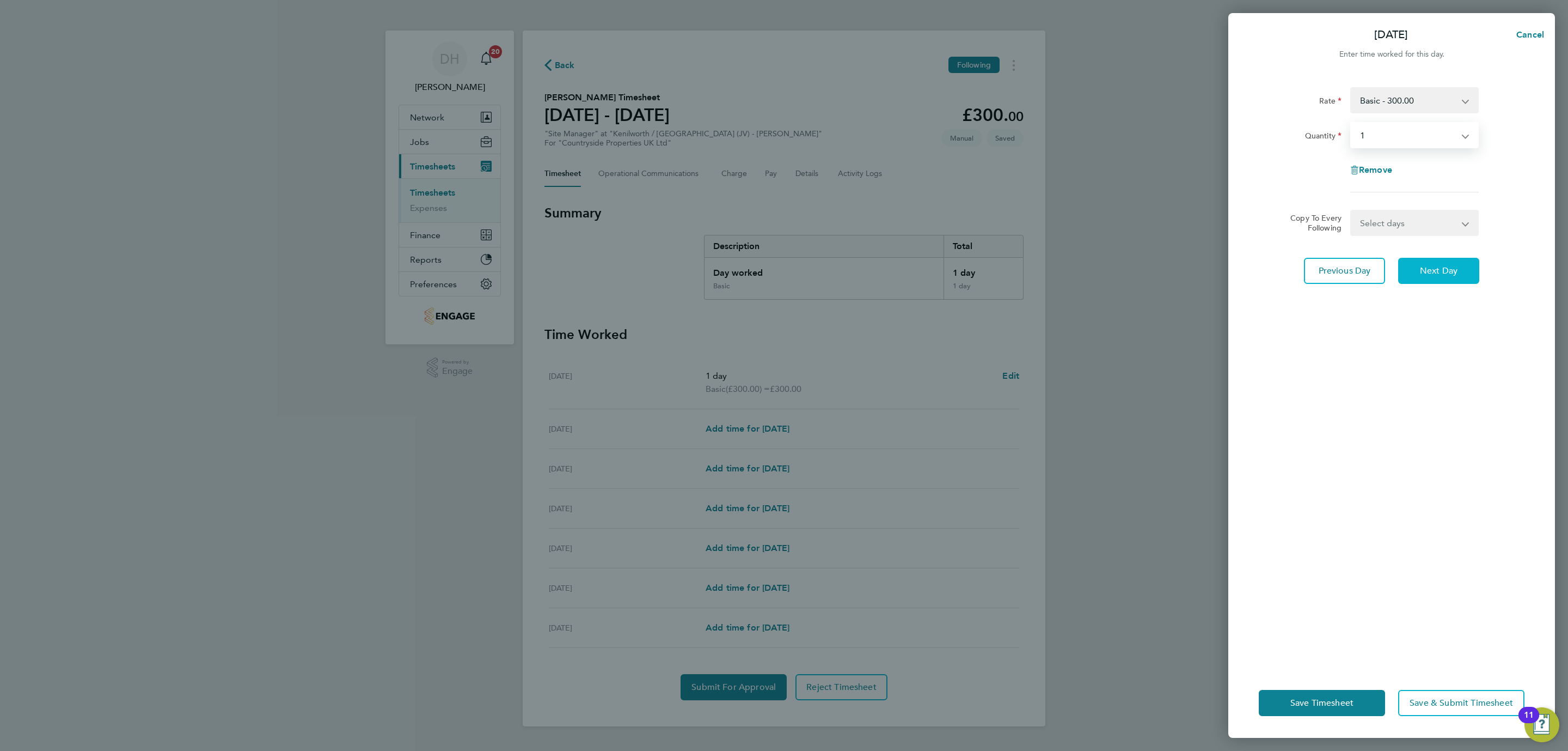
click at [1431, 273] on span "Next Day" at bounding box center [1439, 271] width 38 height 11
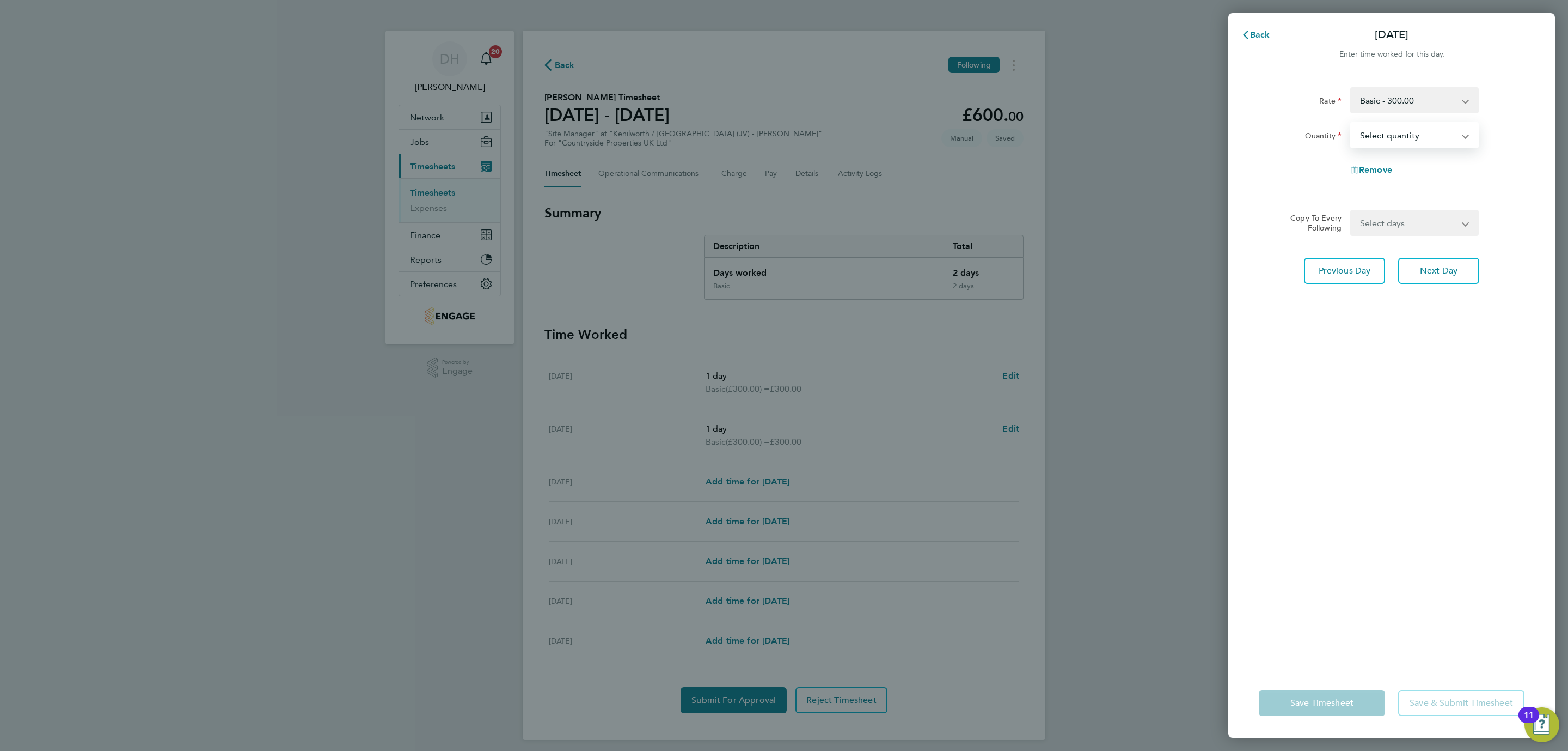
select select "1"
click at [1351, 123] on select "Select quantity 0.5 1" at bounding box center [1408, 135] width 113 height 24
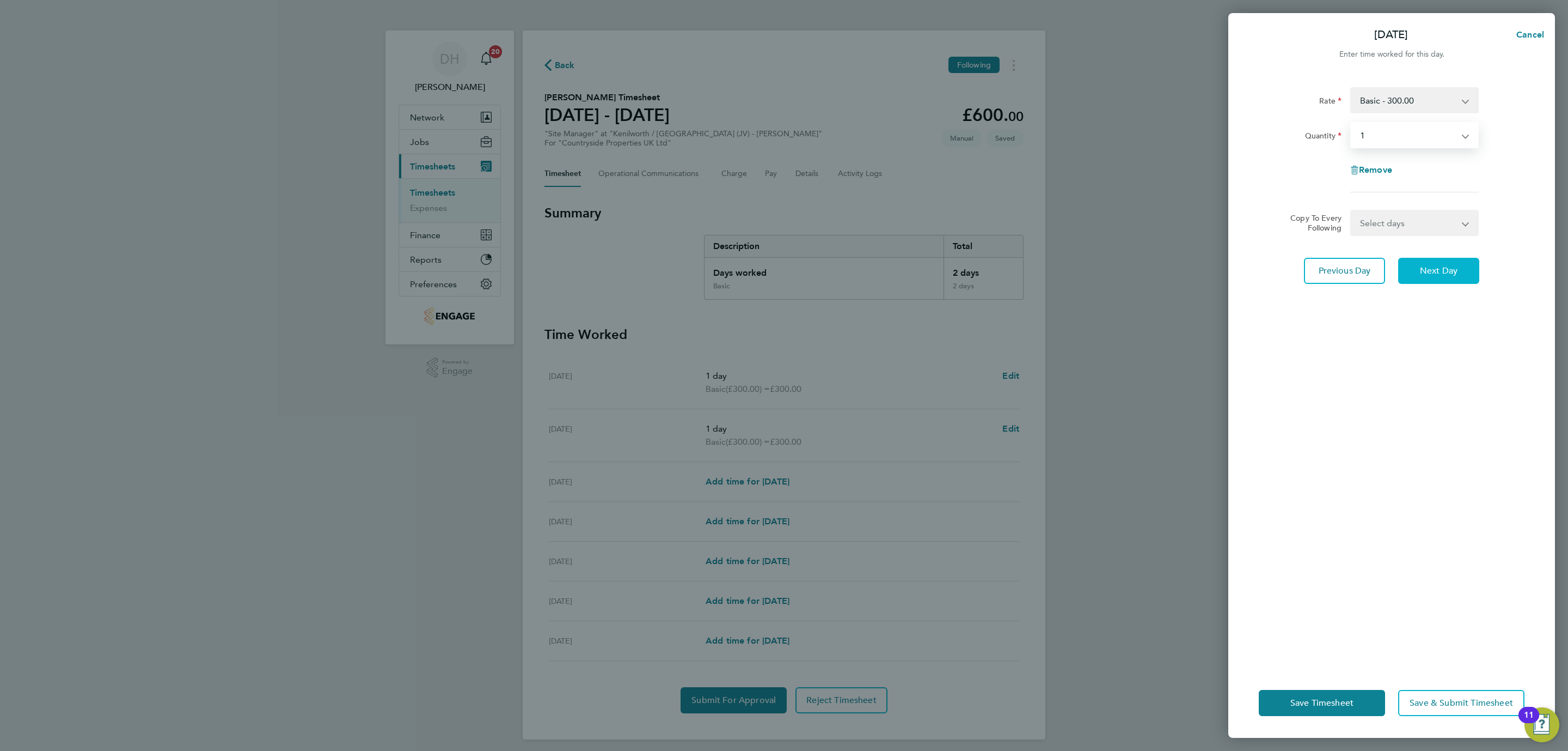
drag, startPoint x: 1426, startPoint y: 266, endPoint x: 1426, endPoint y: 247, distance: 19.0
click at [1426, 266] on span "Next Day" at bounding box center [1439, 271] width 38 height 11
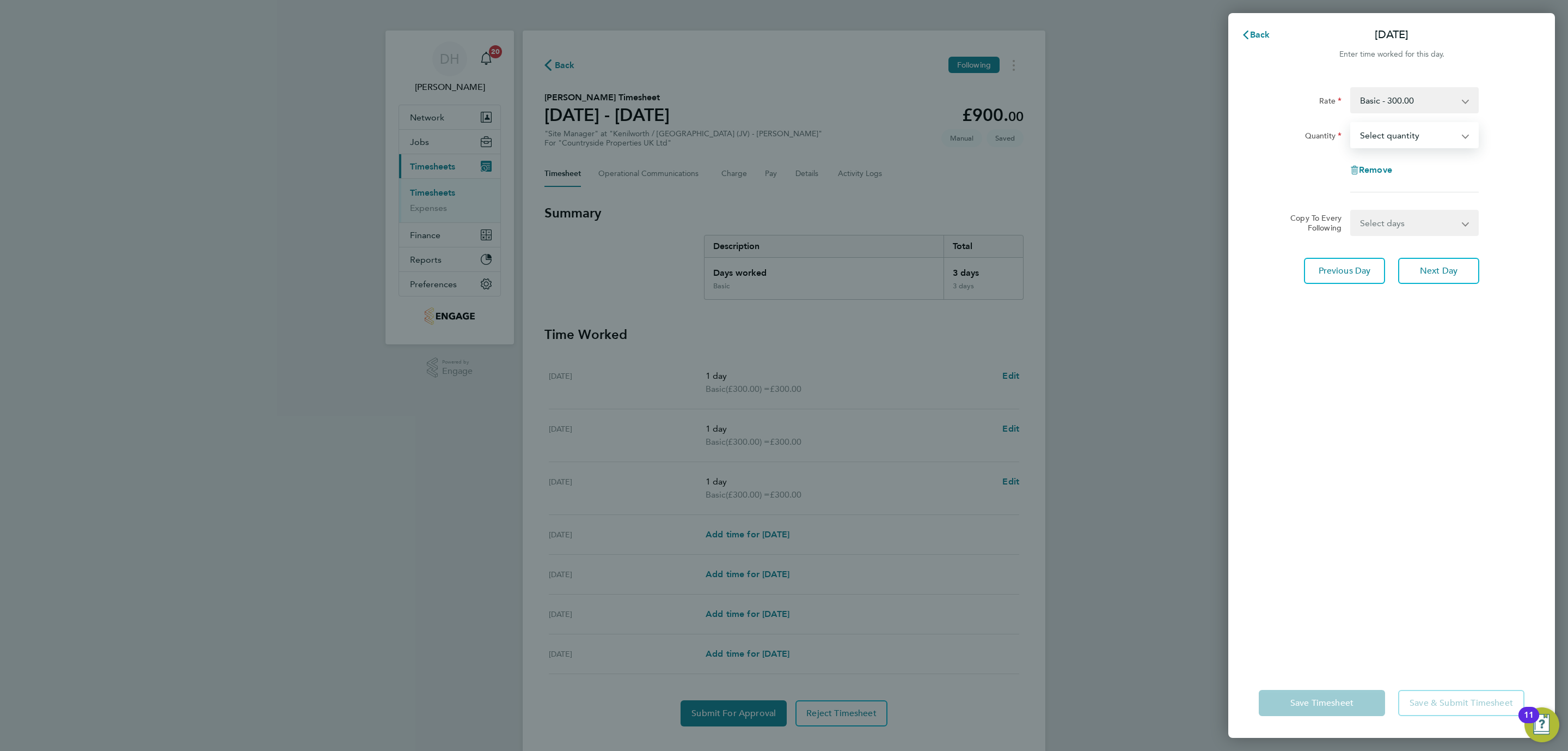
click at [1395, 127] on select "Select quantity 0.5 1" at bounding box center [1408, 135] width 113 height 24
select select "1"
click at [1351, 123] on select "Select quantity 0.5 1" at bounding box center [1408, 135] width 113 height 24
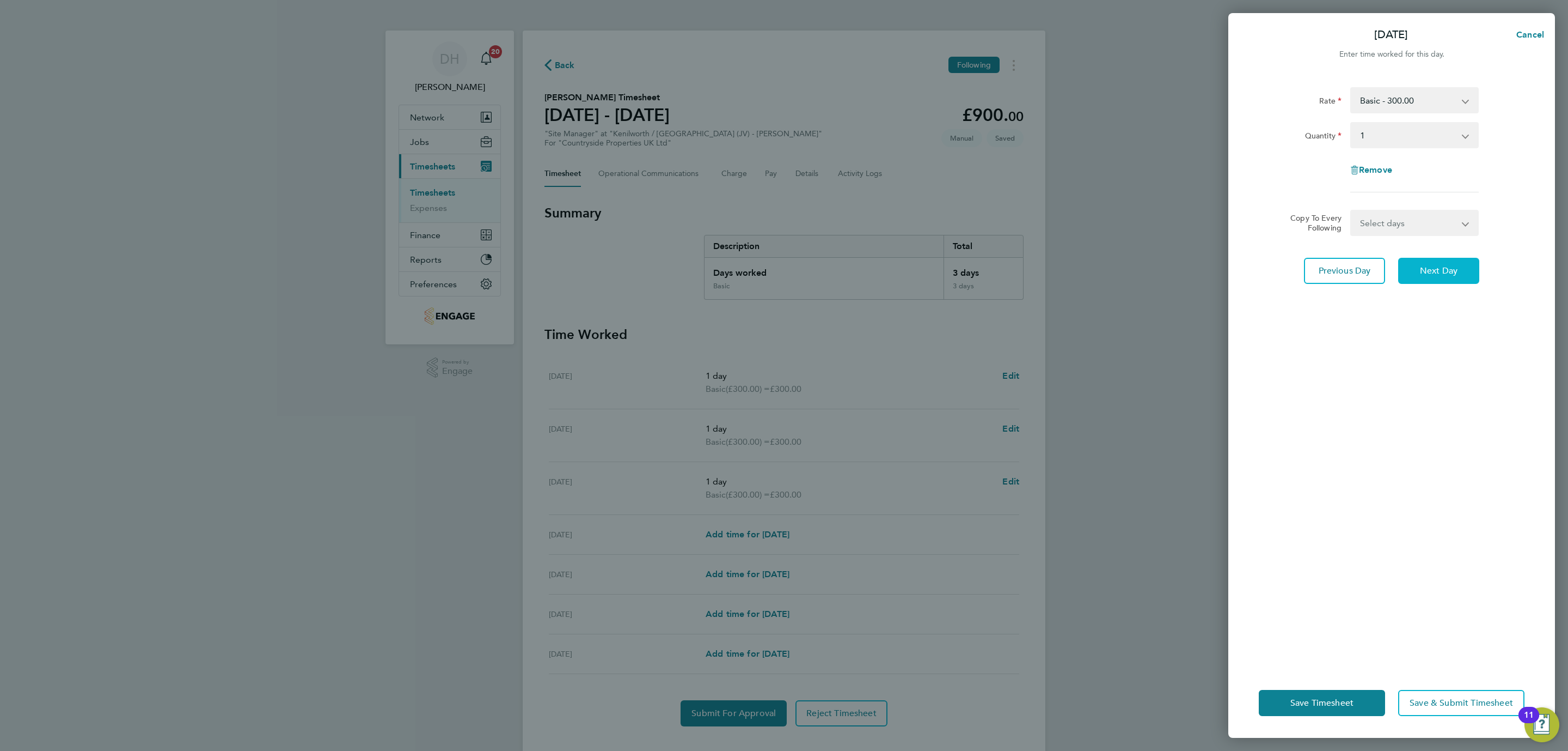
click at [1426, 260] on button "Next Day" at bounding box center [1438, 270] width 81 height 26
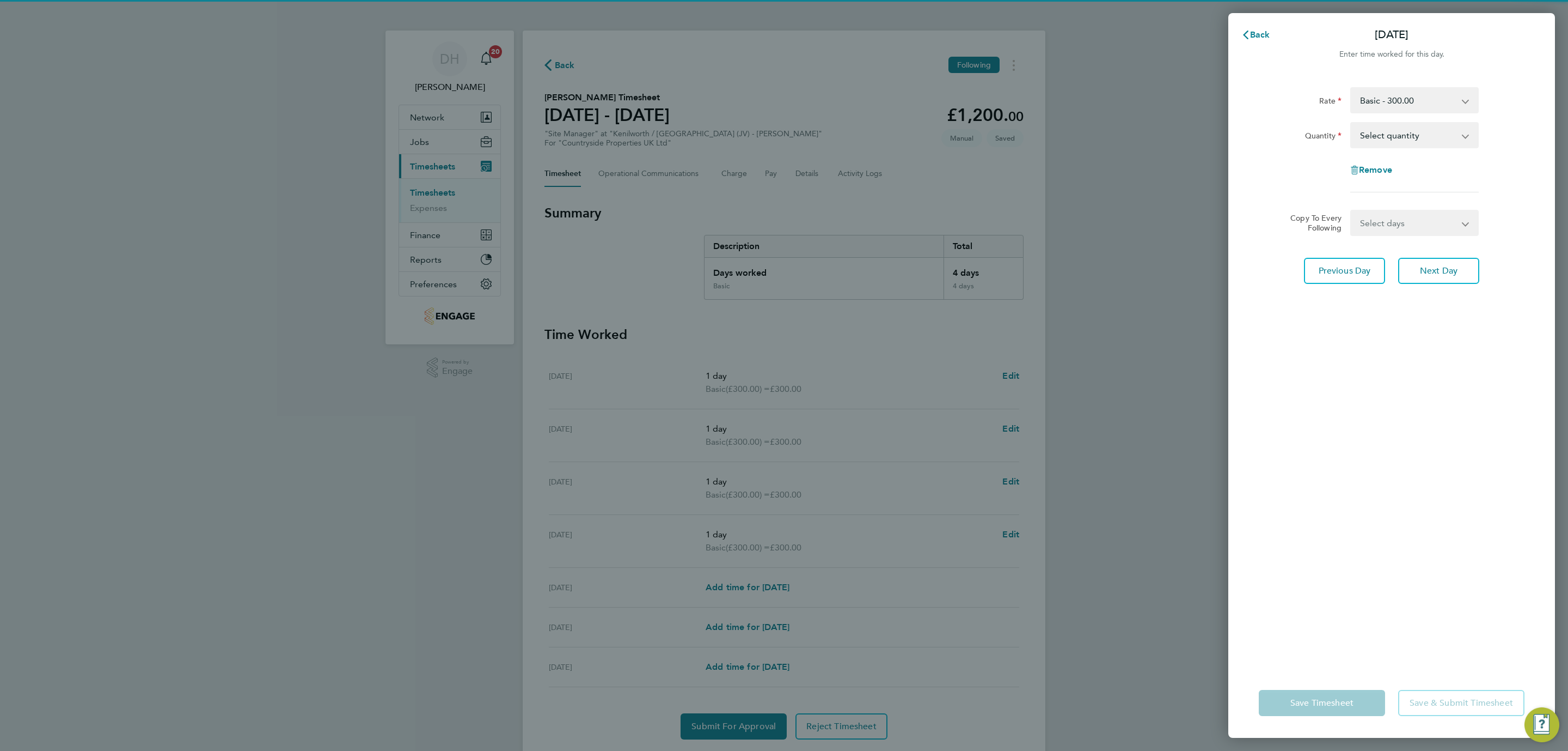
click at [1416, 126] on select "Select quantity 0.5 1" at bounding box center [1408, 135] width 113 height 24
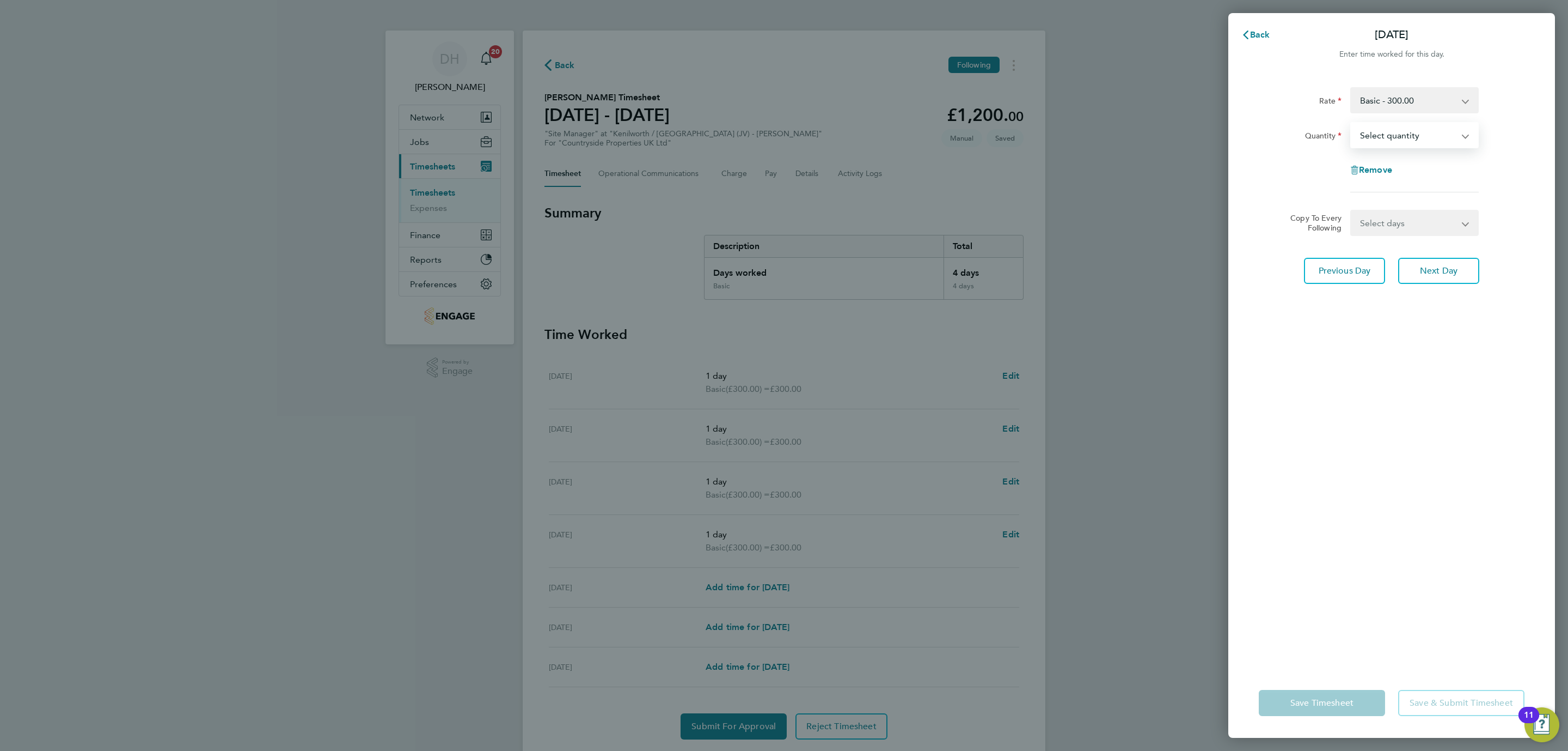
select select "0.5"
click at [1351, 123] on select "Select quantity 0.5 1" at bounding box center [1408, 135] width 113 height 24
click at [1348, 421] on div "Rate Basic - 300.00 Quantity Select quantity 0.5 1 Remove Copy To Every Followi…" at bounding box center [1391, 371] width 327 height 594
click at [1357, 700] on button "Save Timesheet" at bounding box center [1322, 702] width 127 height 26
click at [1163, 482] on div "DH Danielle Hughes Notifications 20 Applications: Network Team Members Business…" at bounding box center [784, 391] width 1568 height 783
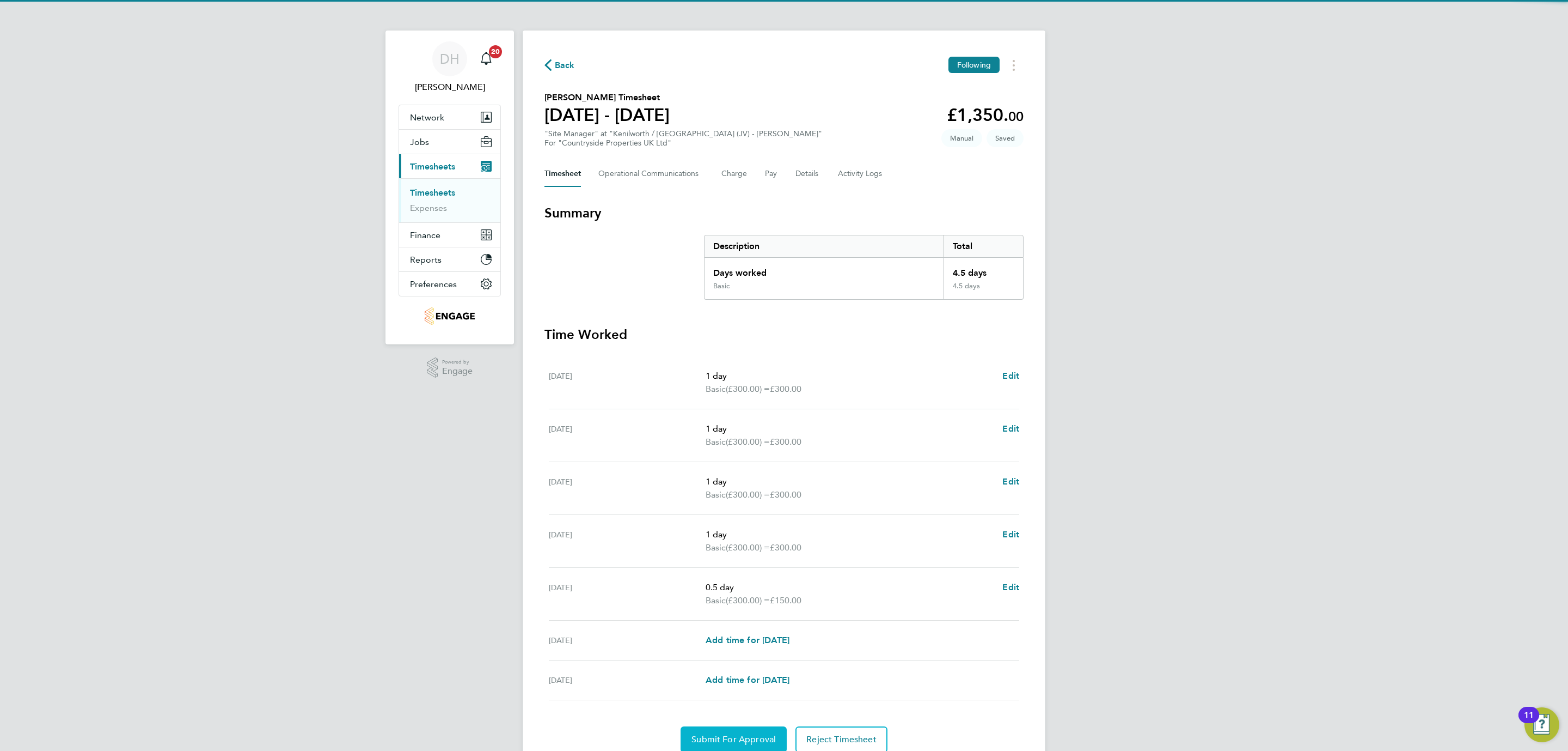
click at [750, 742] on span "Submit For Approval" at bounding box center [733, 739] width 85 height 11
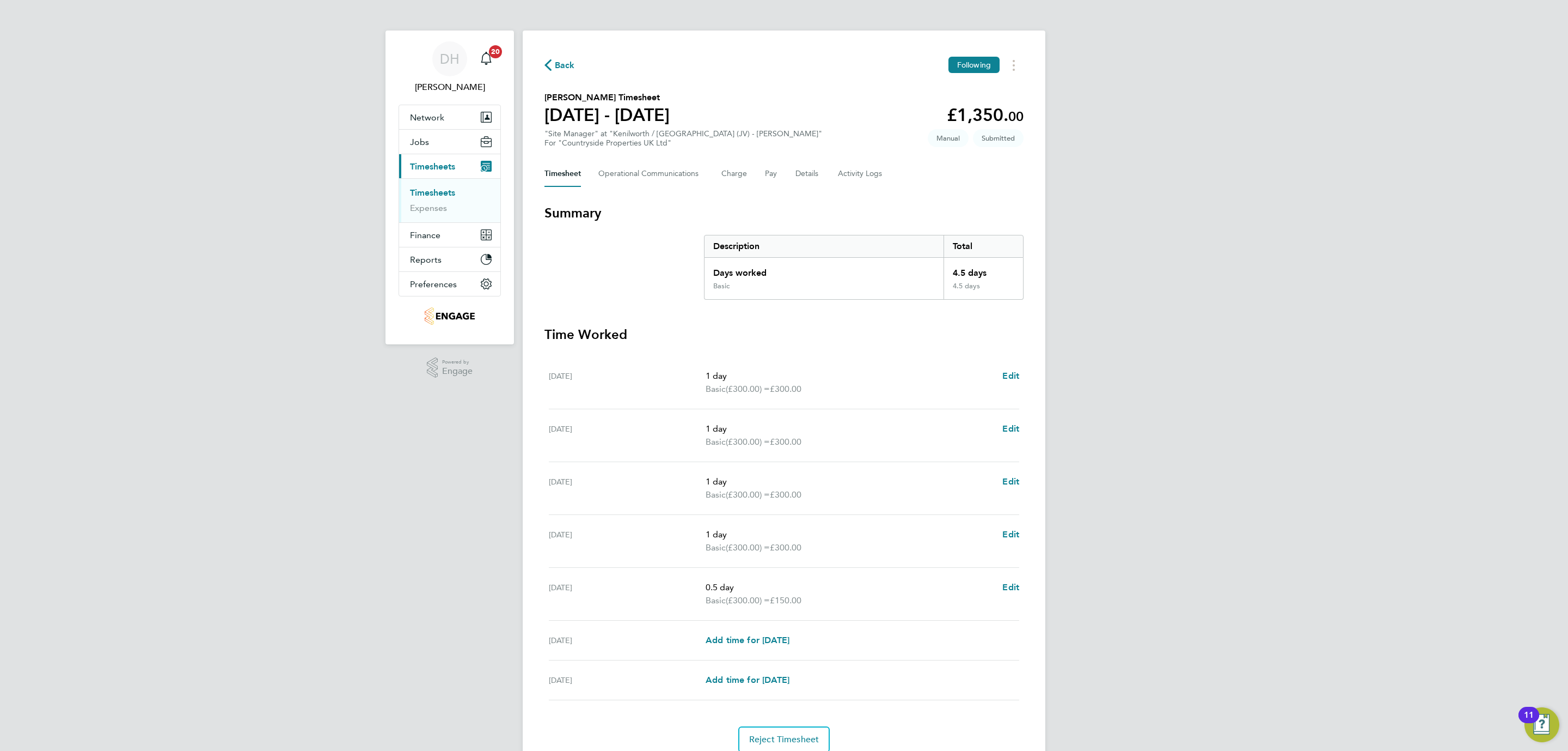
drag, startPoint x: 296, startPoint y: 183, endPoint x: 177, endPoint y: 33, distance: 191.5
click at [296, 183] on div "DH Danielle Hughes Notifications 20 Applications: Network Team Members Business…" at bounding box center [784, 398] width 1568 height 796
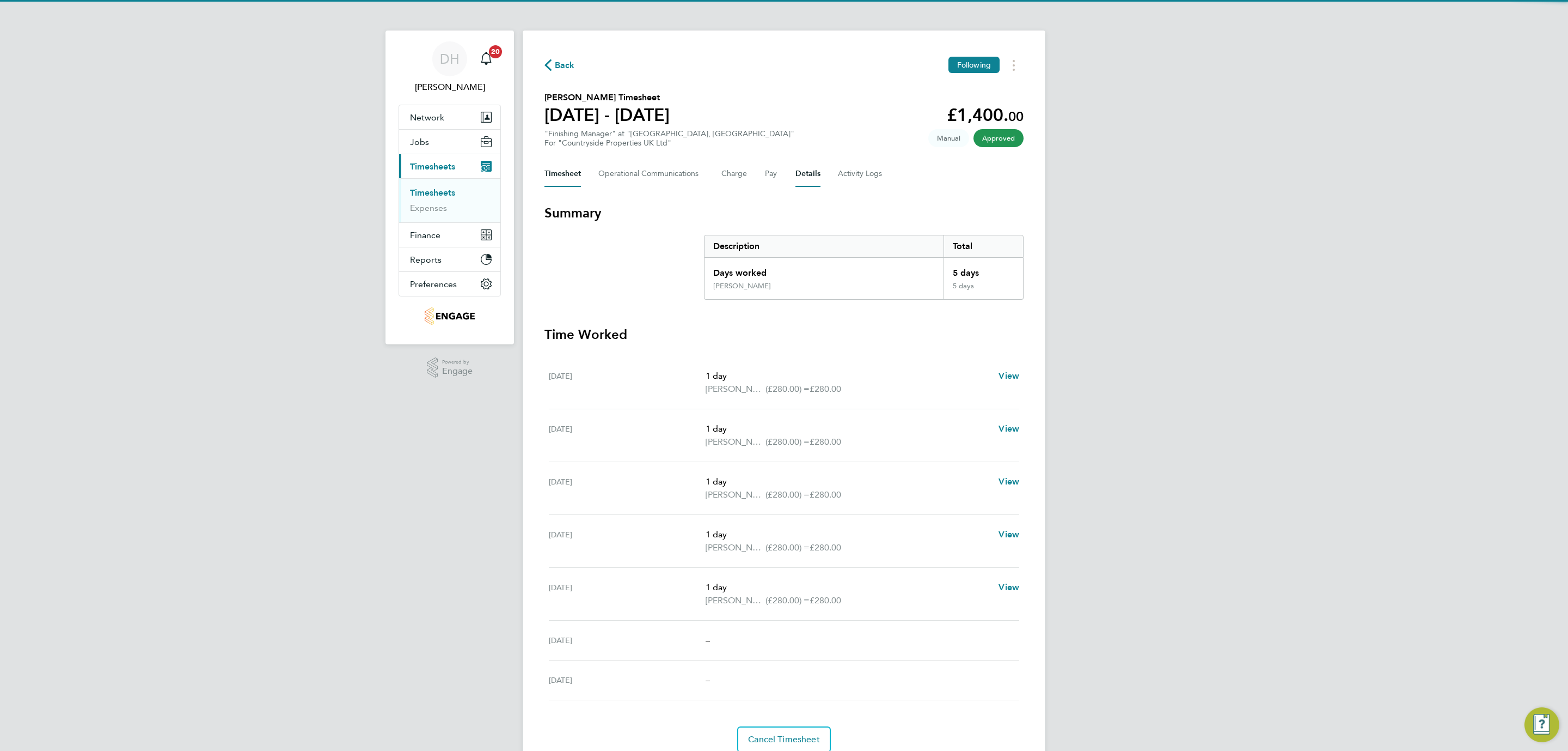
click at [816, 168] on button "Details" at bounding box center [808, 174] width 25 height 26
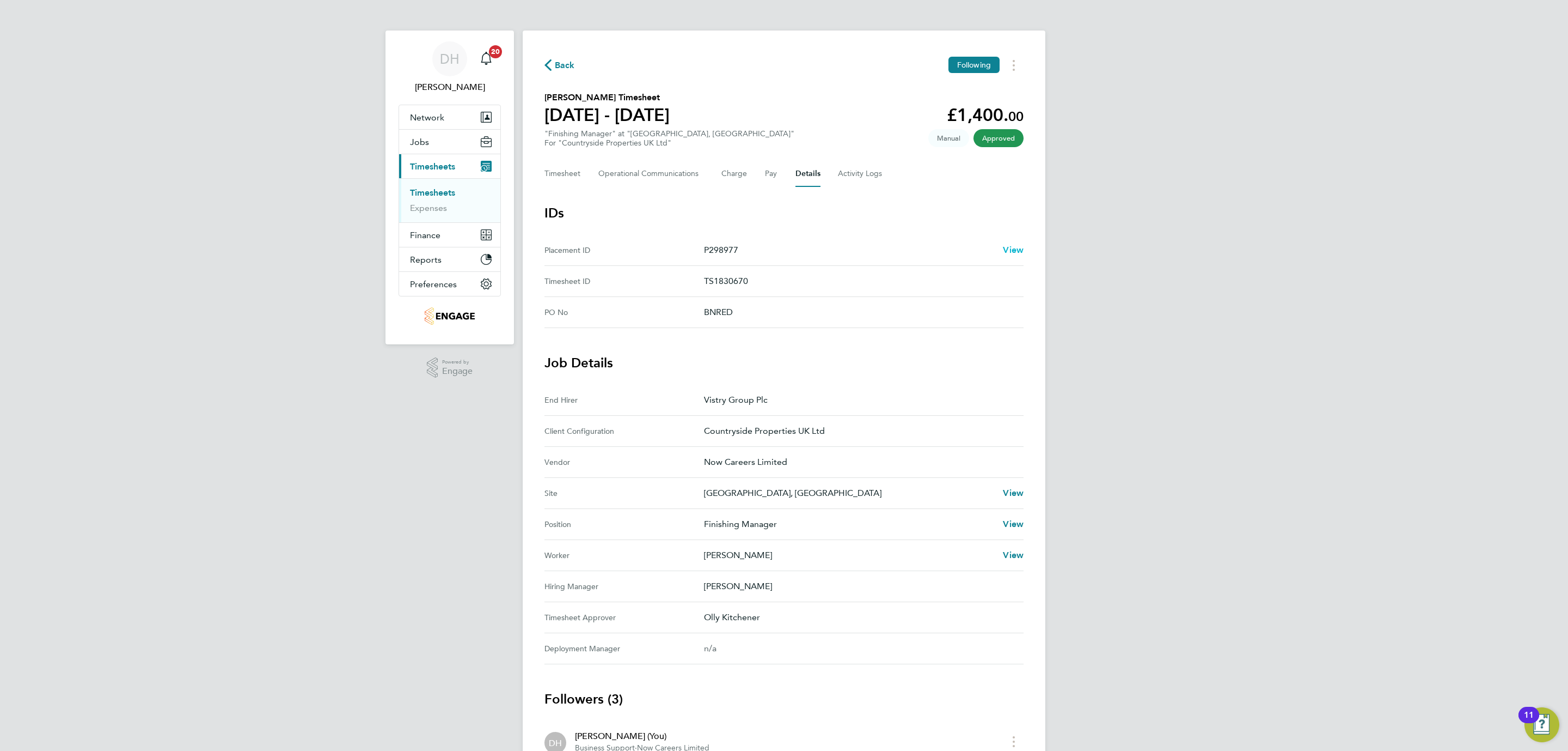
click at [1014, 245] on span "View" at bounding box center [1013, 250] width 21 height 10
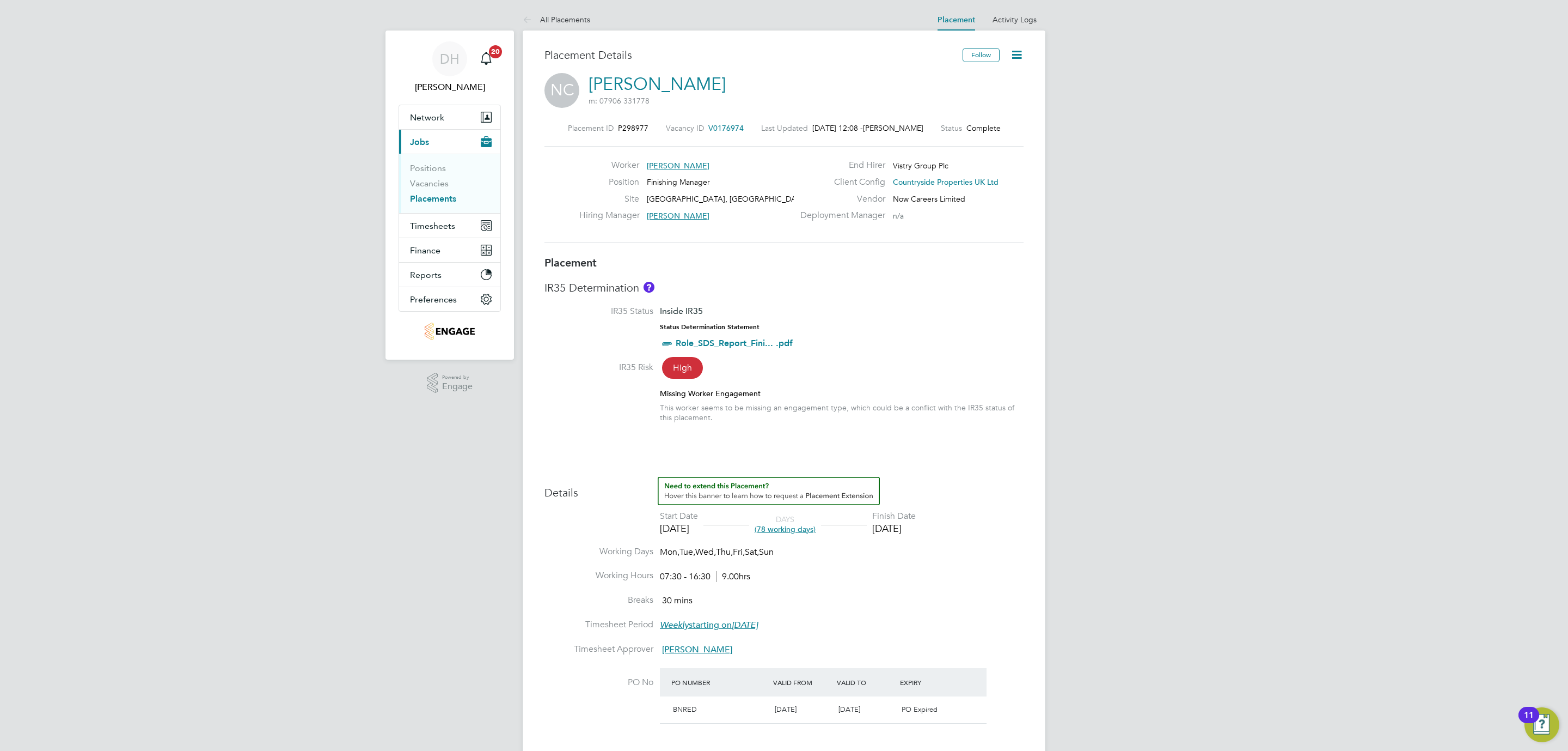
click at [1267, 386] on div "DH [PERSON_NAME] Notifications 20 Applications: Network Team Members Businesses…" at bounding box center [784, 603] width 1568 height 1207
click at [190, 506] on div "DH [PERSON_NAME] Notifications 20 Applications: Network Team Members Businesses…" at bounding box center [784, 603] width 1568 height 1207
click at [443, 231] on span "Timesheets" at bounding box center [433, 225] width 45 height 10
click at [433, 189] on link "Timesheets" at bounding box center [433, 192] width 45 height 10
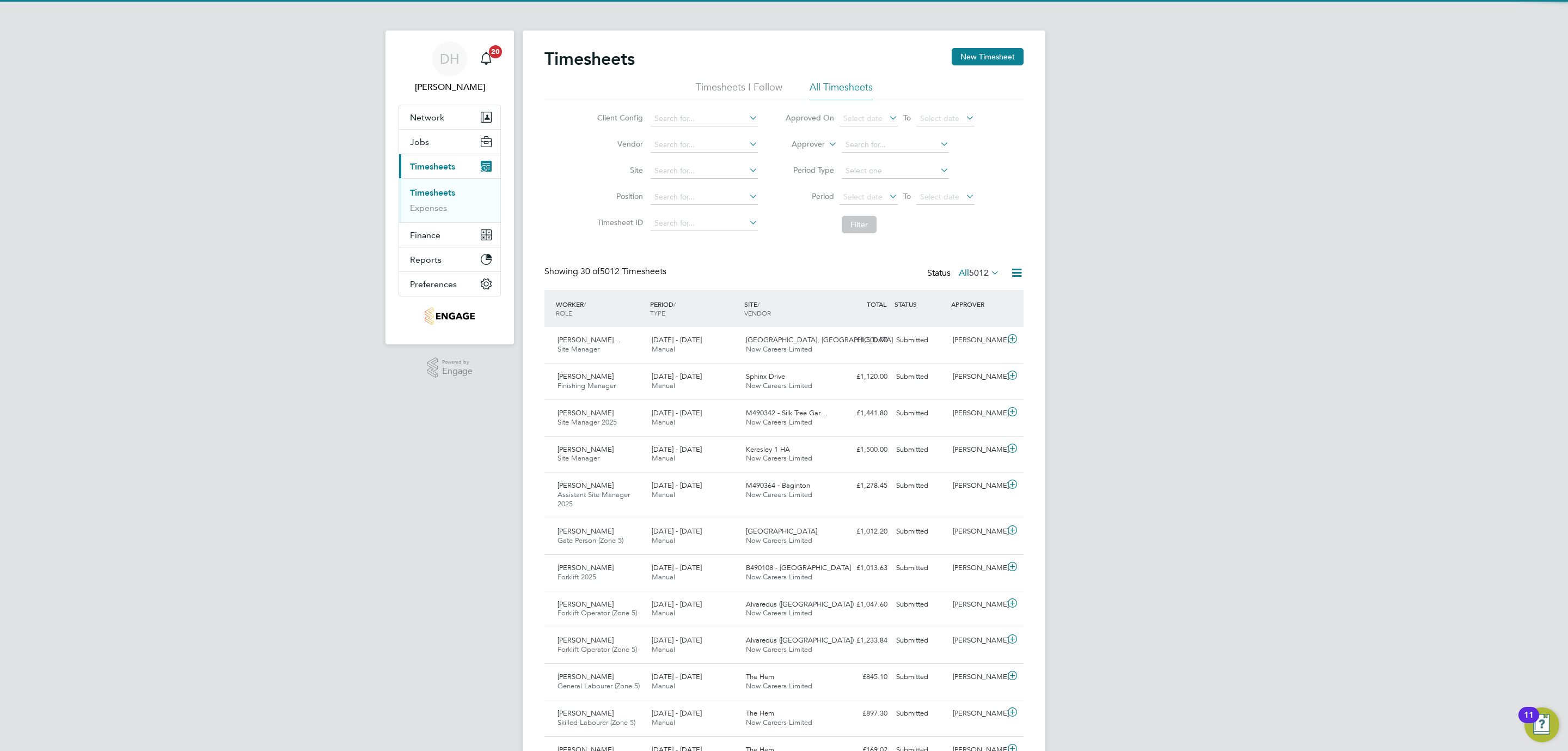
scroll to position [28, 95]
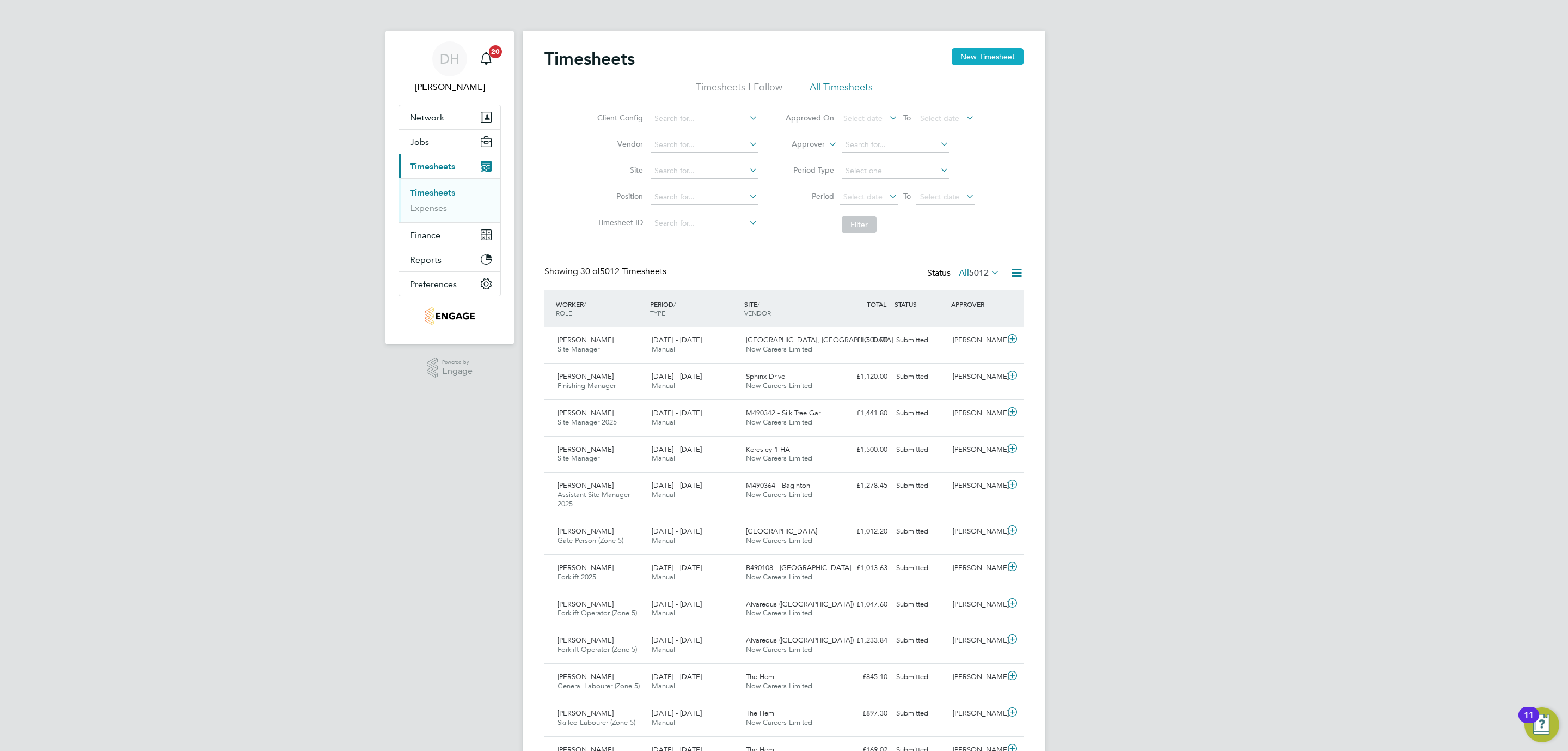
click at [1016, 60] on button "New Timesheet" at bounding box center [987, 57] width 72 height 18
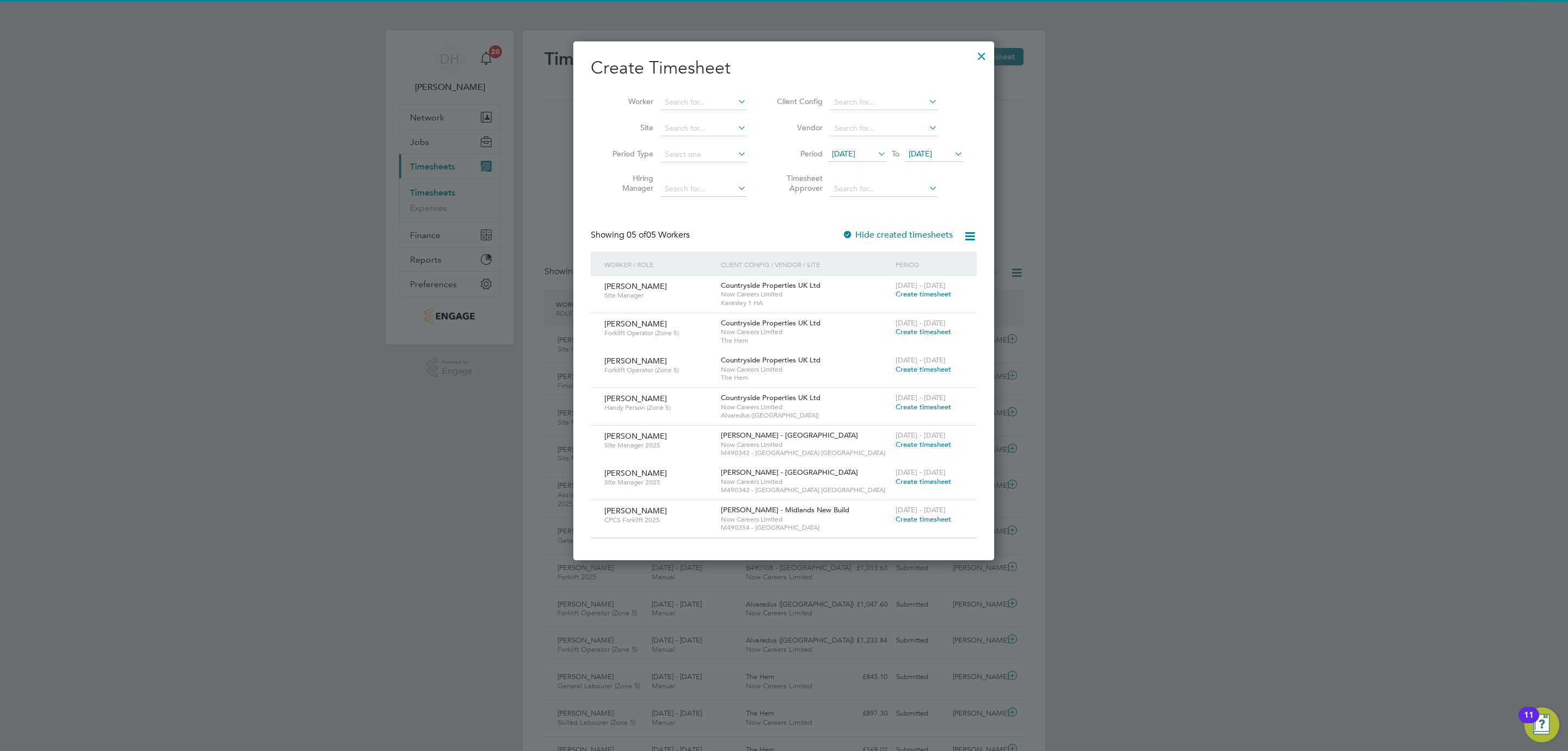
click at [855, 150] on span "19 Sep 2025" at bounding box center [844, 153] width 23 height 10
click at [843, 311] on span "29" at bounding box center [846, 302] width 21 height 21
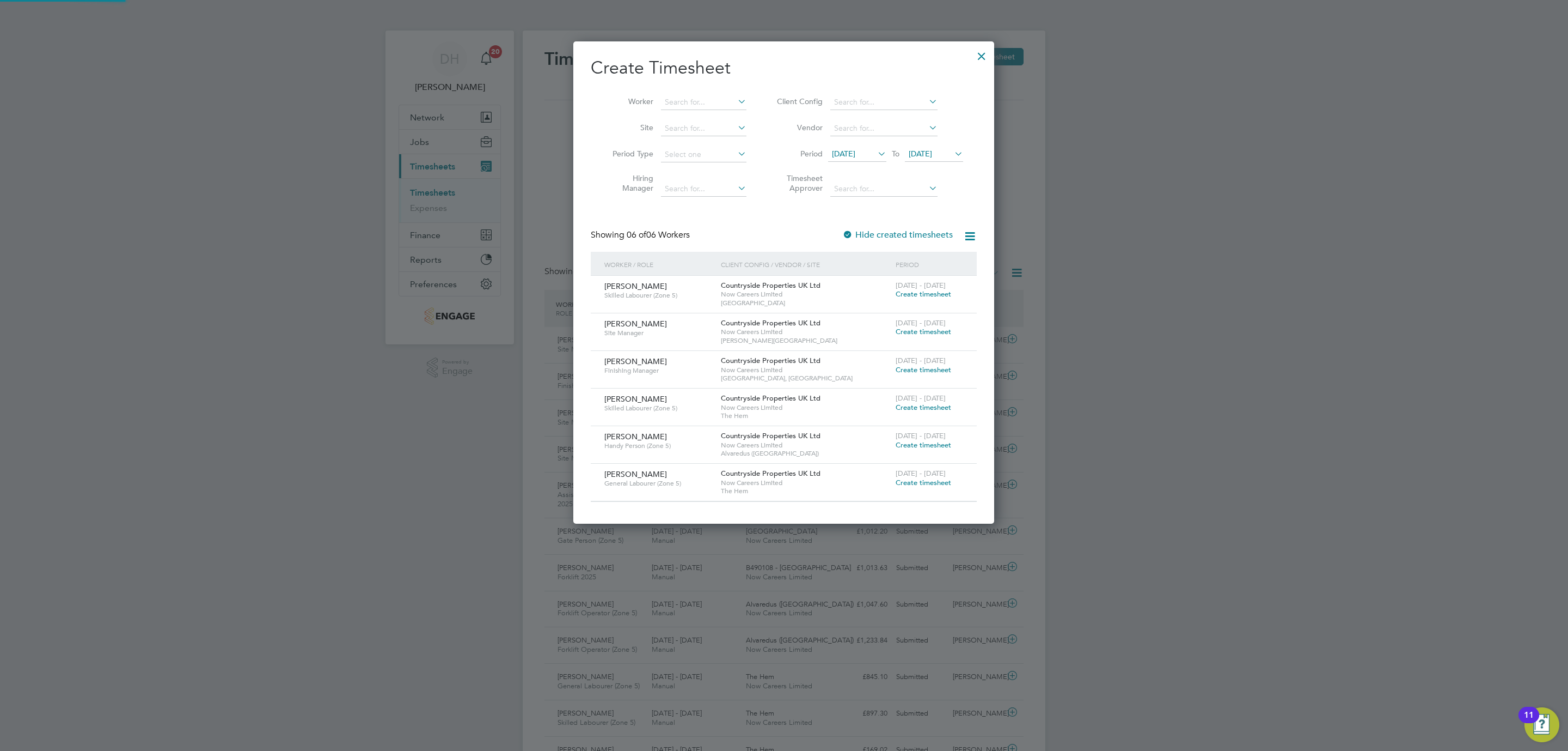
click at [920, 162] on span "[DATE]" at bounding box center [934, 155] width 58 height 15
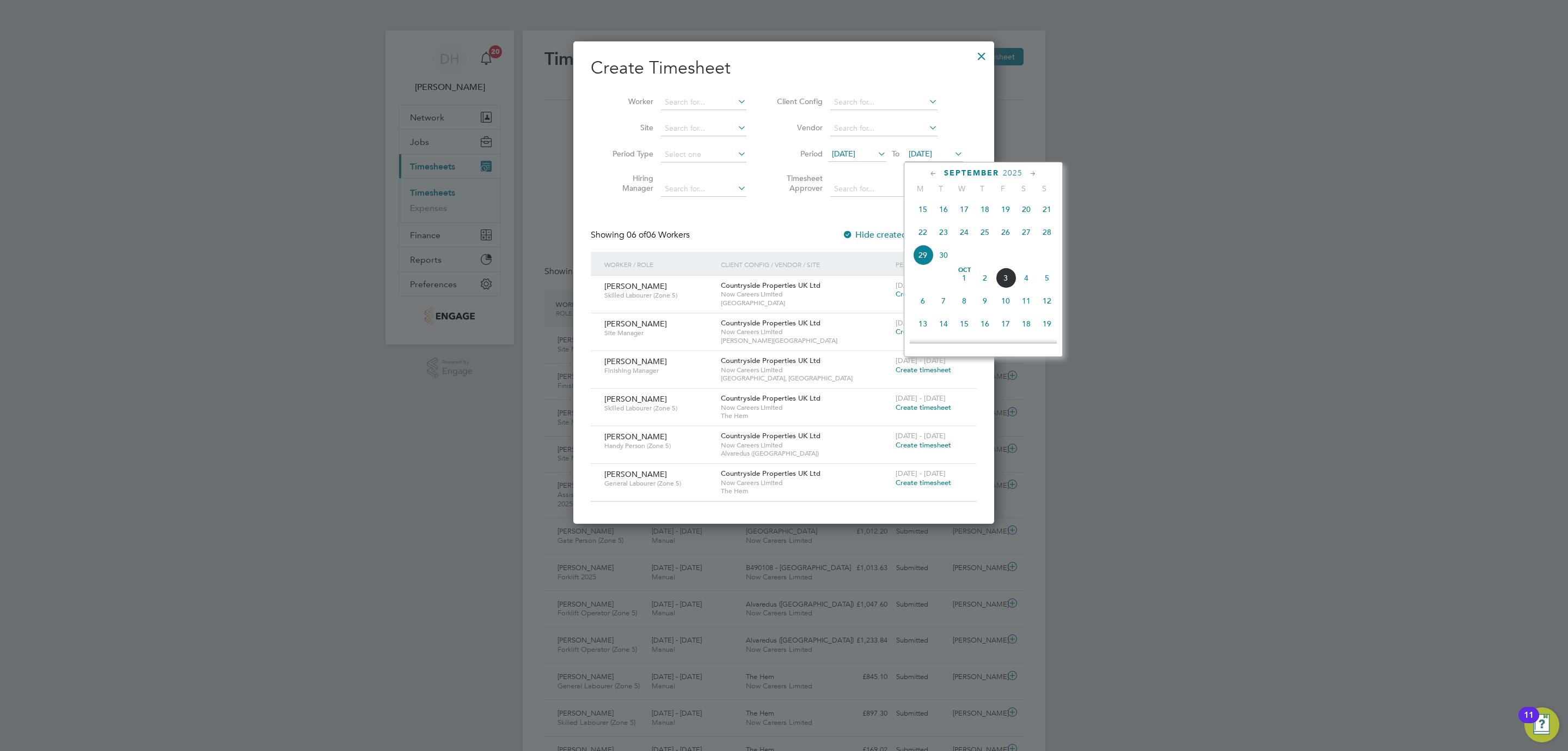
click at [1047, 288] on span "5" at bounding box center [1047, 278] width 21 height 21
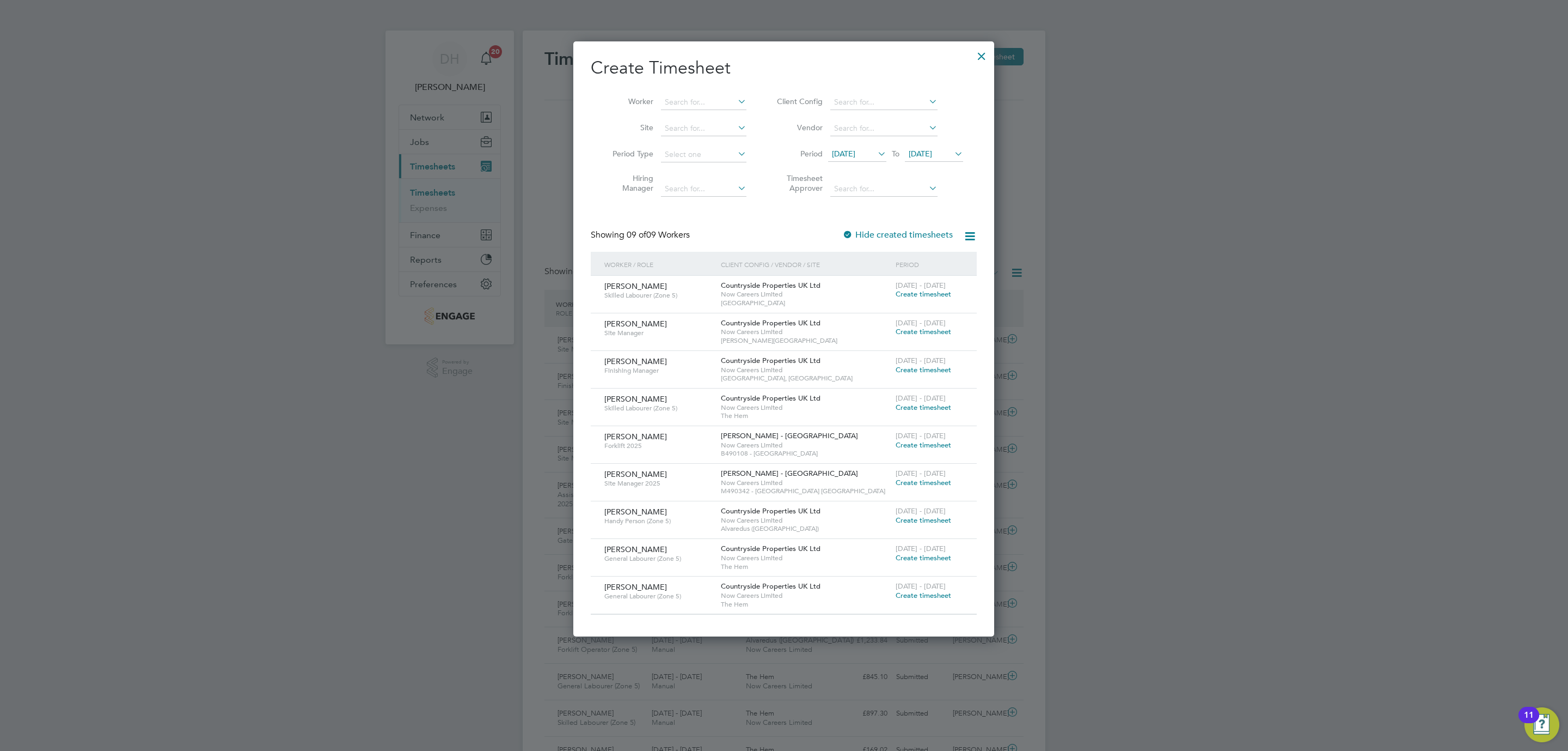
click at [915, 336] on span "Create timesheet" at bounding box center [923, 331] width 55 height 9
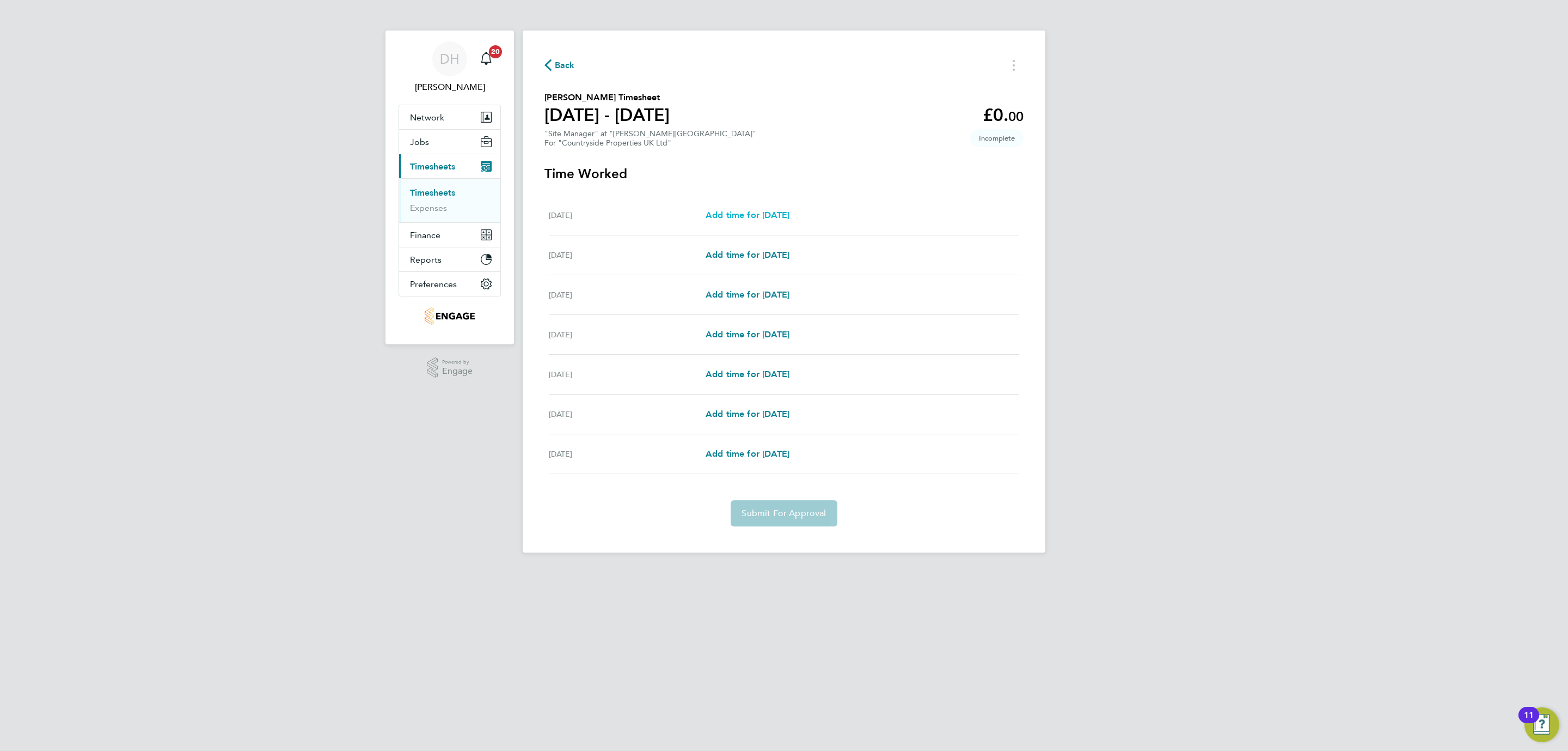
click at [737, 214] on span "Add time for Mon 29 Sep" at bounding box center [747, 214] width 84 height 10
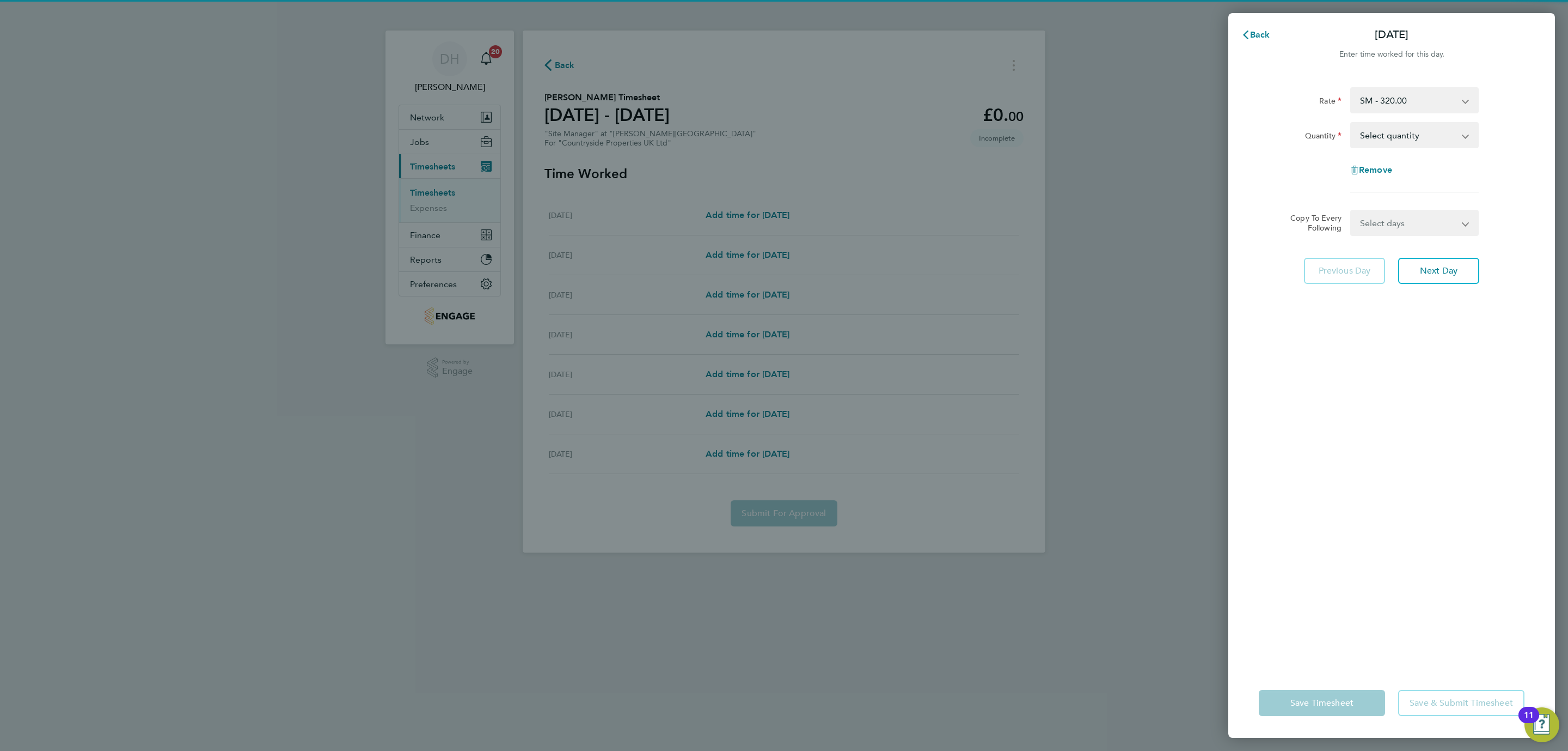
click at [1379, 137] on select "Select quantity 0.5 1" at bounding box center [1408, 135] width 113 height 24
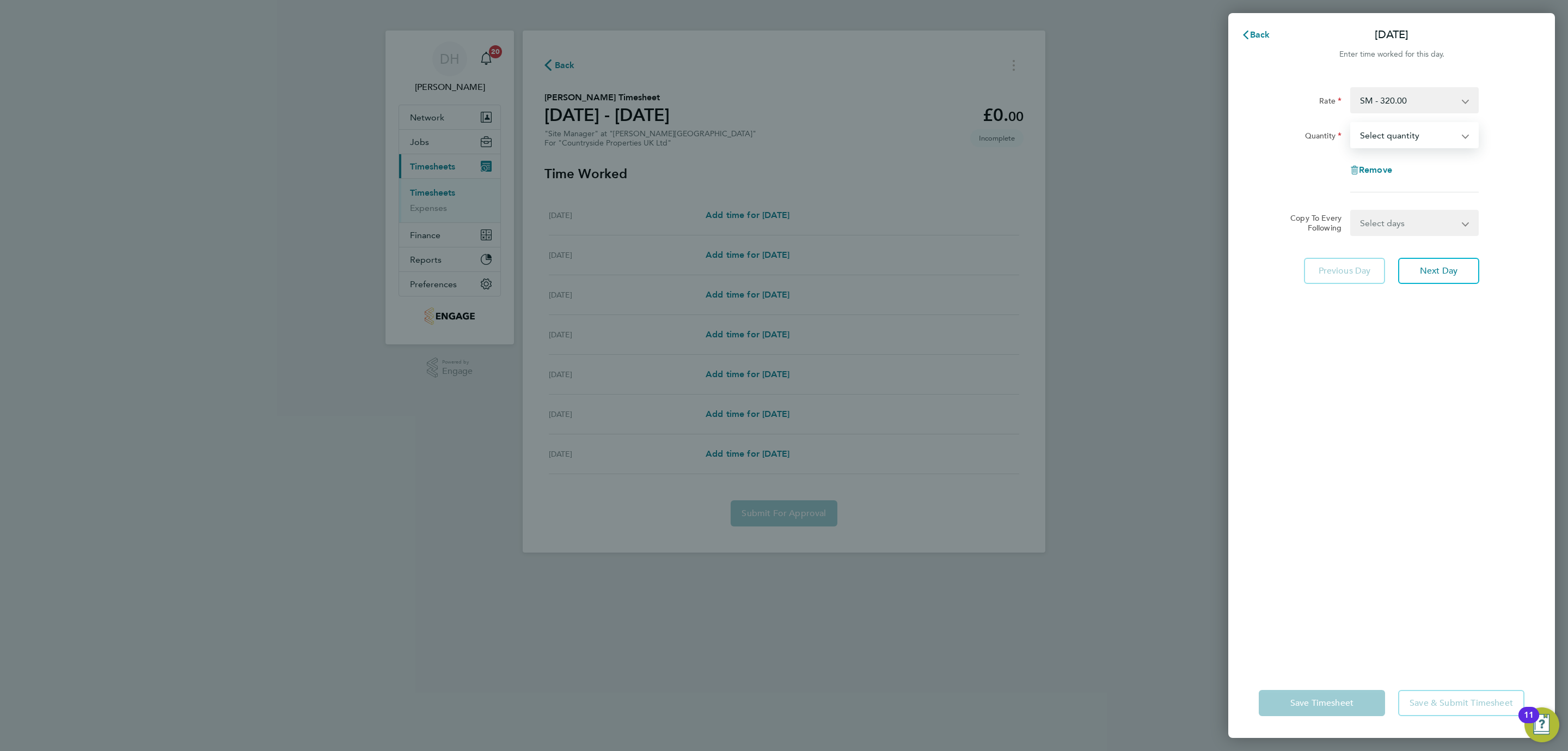
click at [1379, 137] on select "Select quantity 0.5 1" at bounding box center [1408, 135] width 113 height 24
click at [1455, 261] on button "Next Day" at bounding box center [1438, 270] width 81 height 26
click at [1412, 136] on select "Select quantity 0.5 1" at bounding box center [1408, 135] width 113 height 24
select select "1"
click at [1351, 123] on select "Select quantity 0.5 1" at bounding box center [1408, 135] width 113 height 24
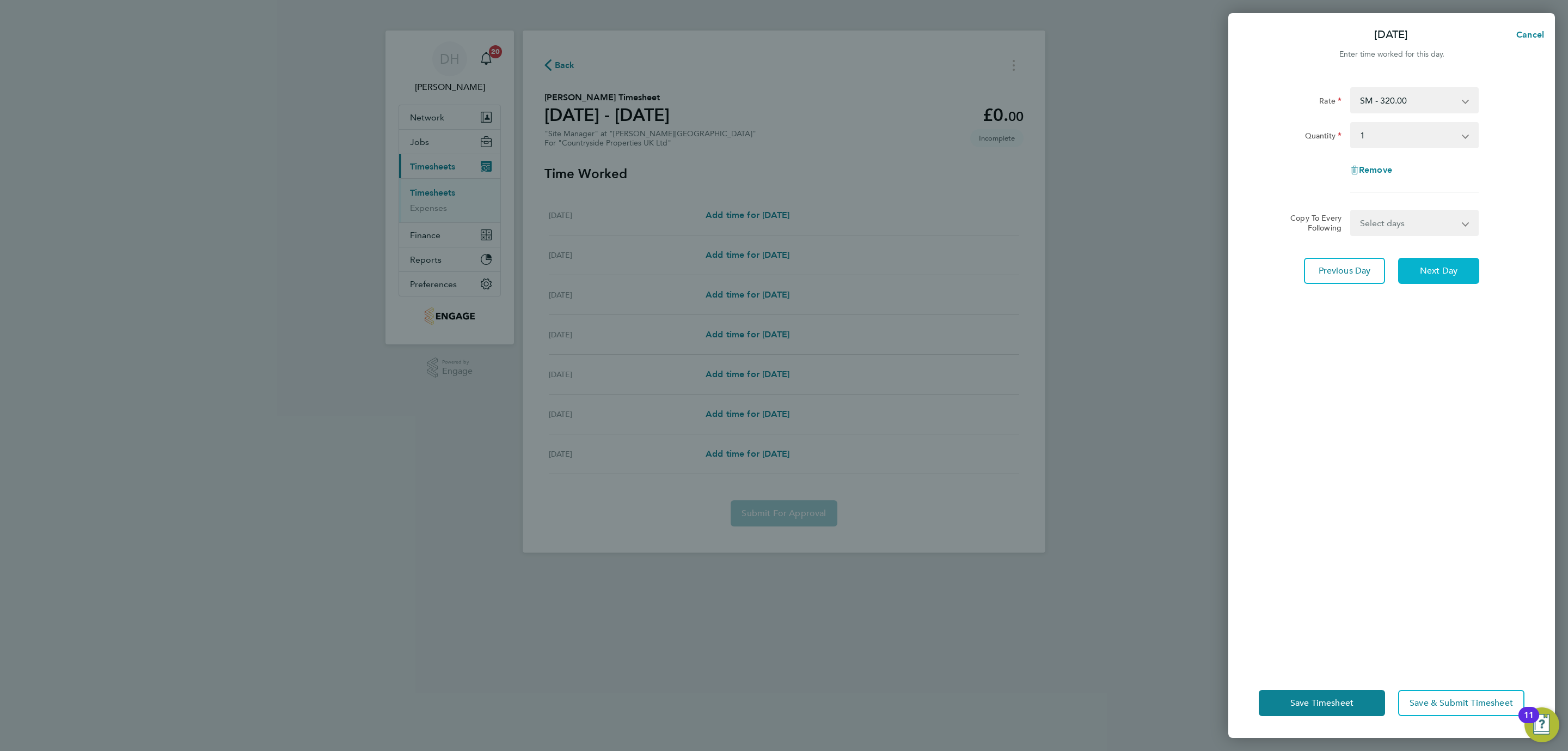
click at [1421, 267] on span "Next Day" at bounding box center [1439, 271] width 38 height 11
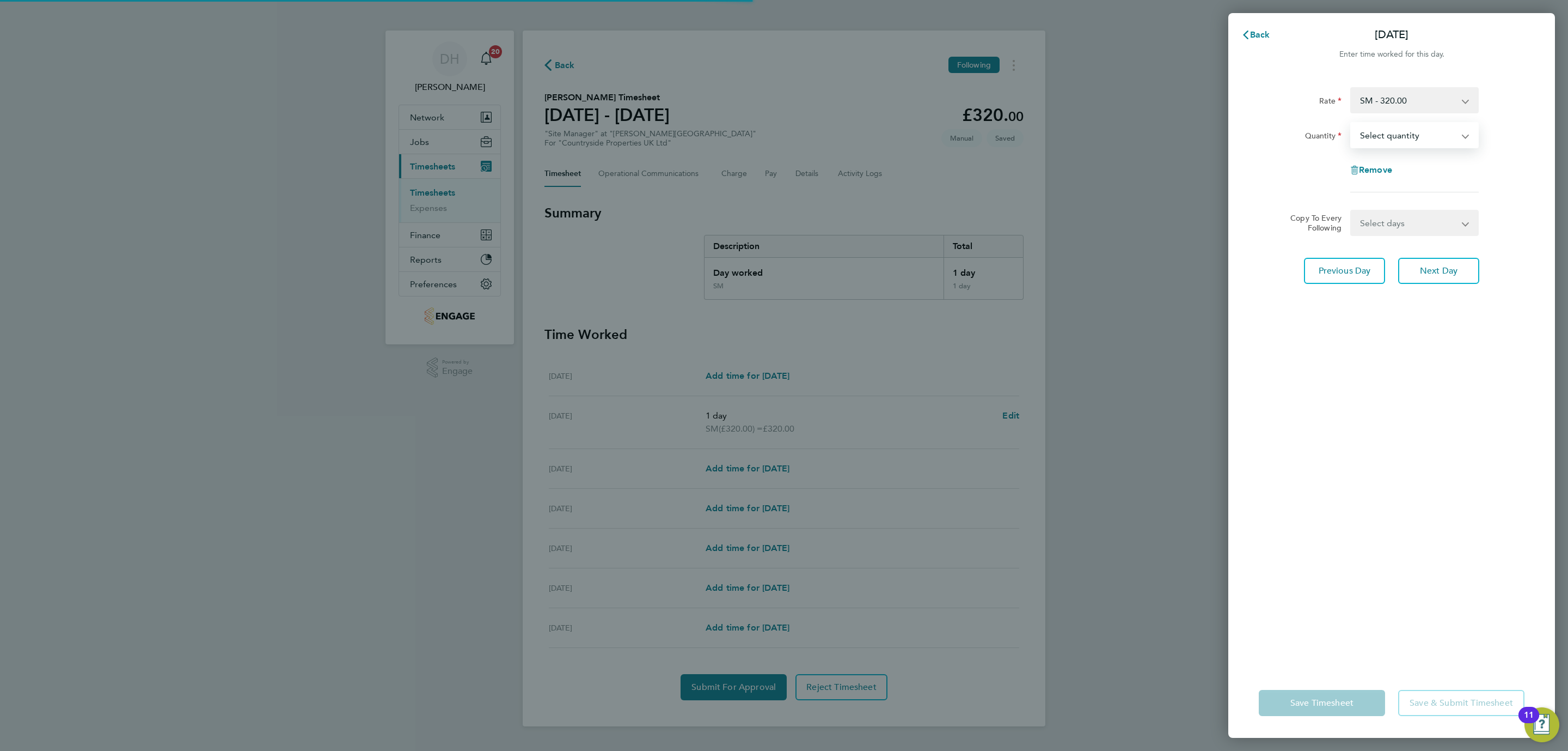
click at [1375, 127] on select "Select quantity 0.5 1" at bounding box center [1408, 135] width 113 height 24
select select "1"
click at [1351, 123] on select "Select quantity 0.5 1" at bounding box center [1408, 135] width 113 height 24
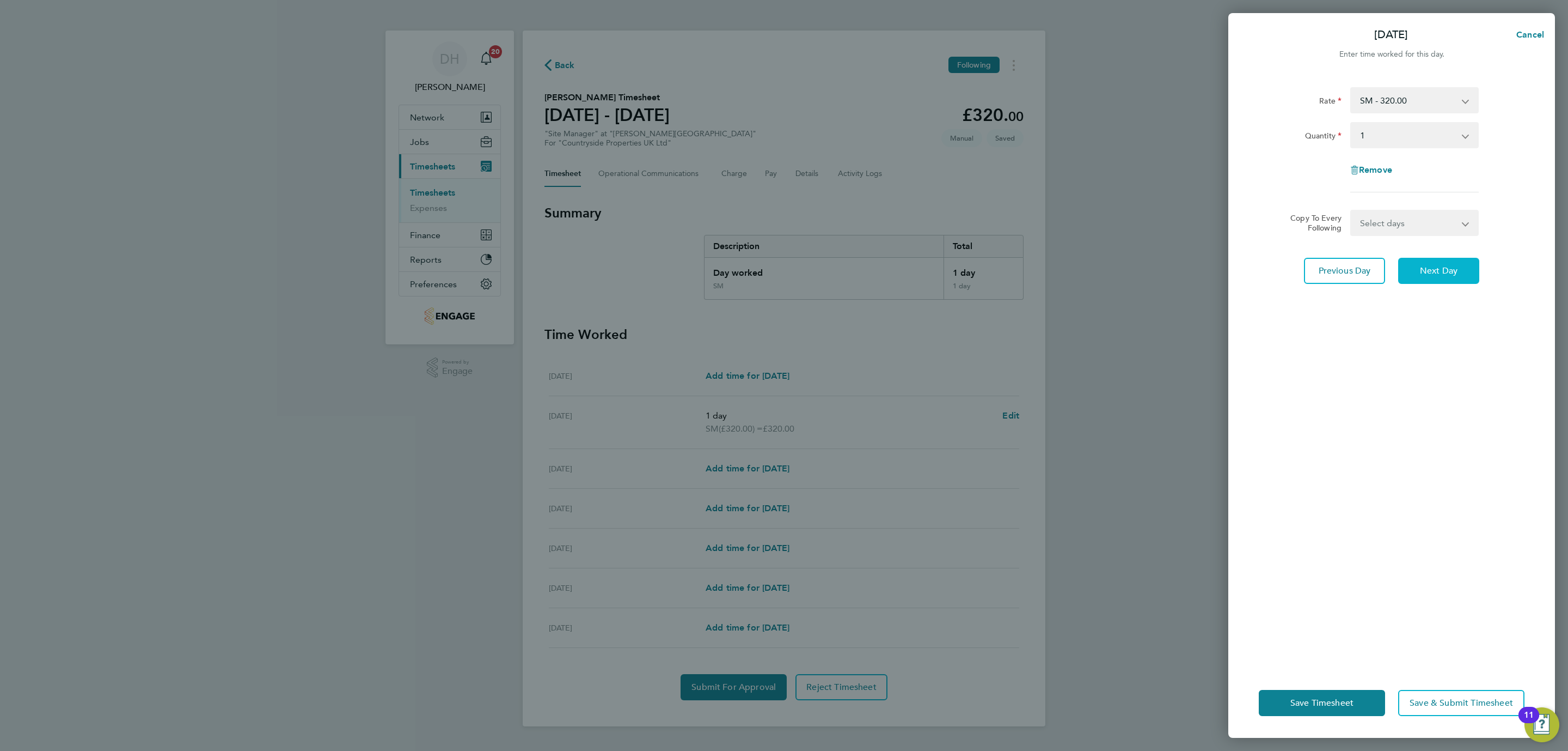
click at [1443, 271] on span "Next Day" at bounding box center [1439, 271] width 38 height 11
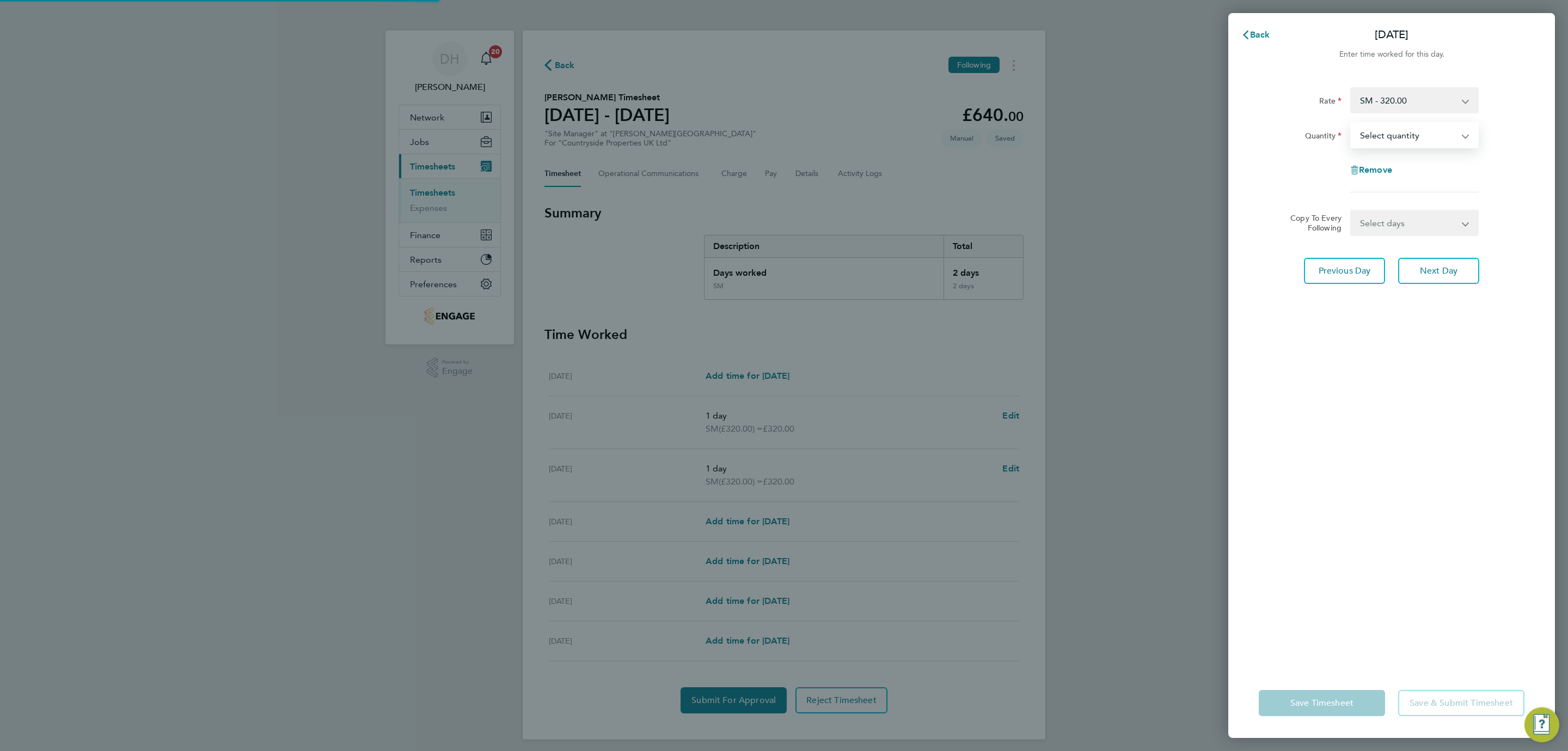
click at [1391, 134] on select "Select quantity 0.5 1" at bounding box center [1408, 135] width 113 height 24
select select "1"
click at [1351, 123] on select "Select quantity 0.5 1" at bounding box center [1408, 135] width 113 height 24
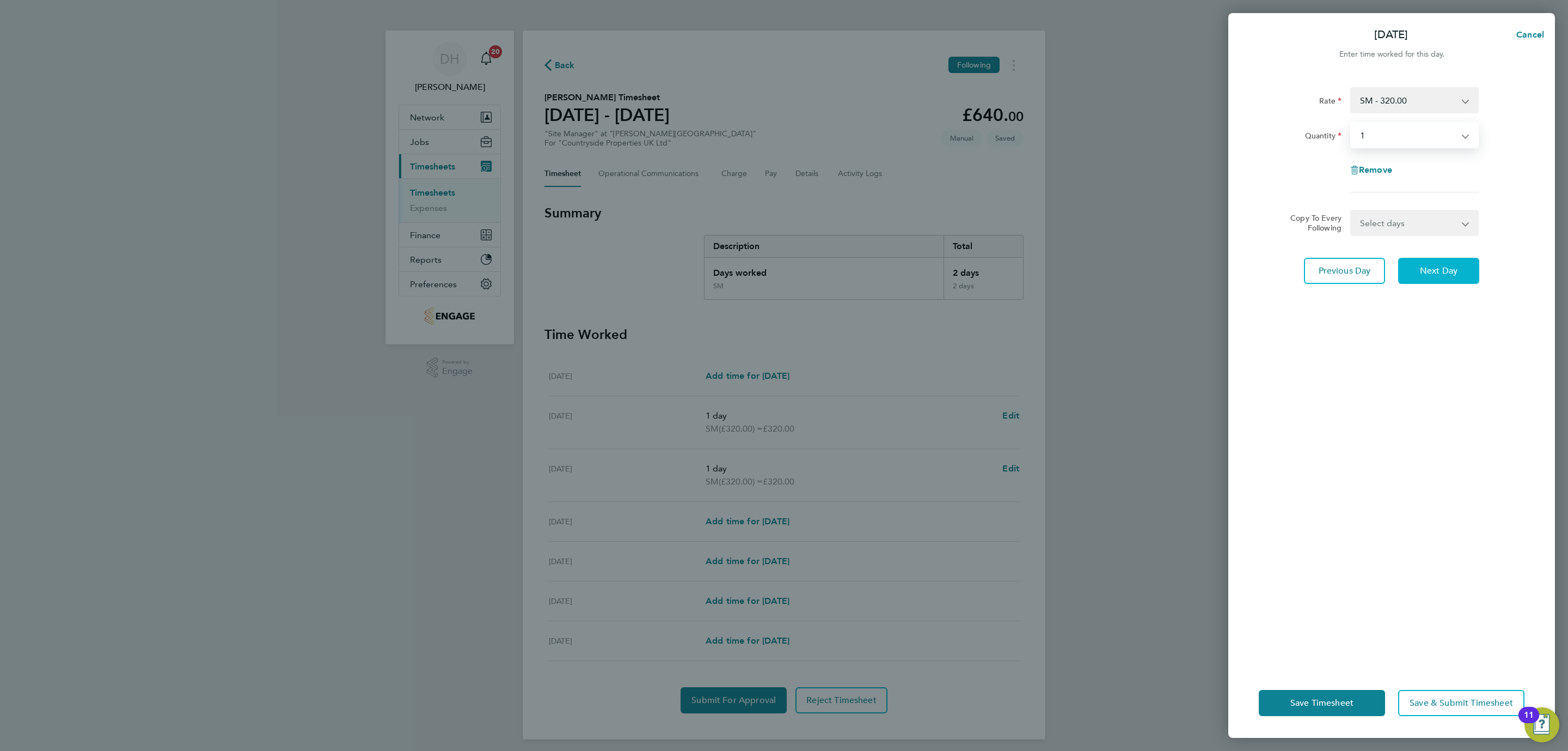
click at [1437, 266] on span "Next Day" at bounding box center [1439, 271] width 38 height 11
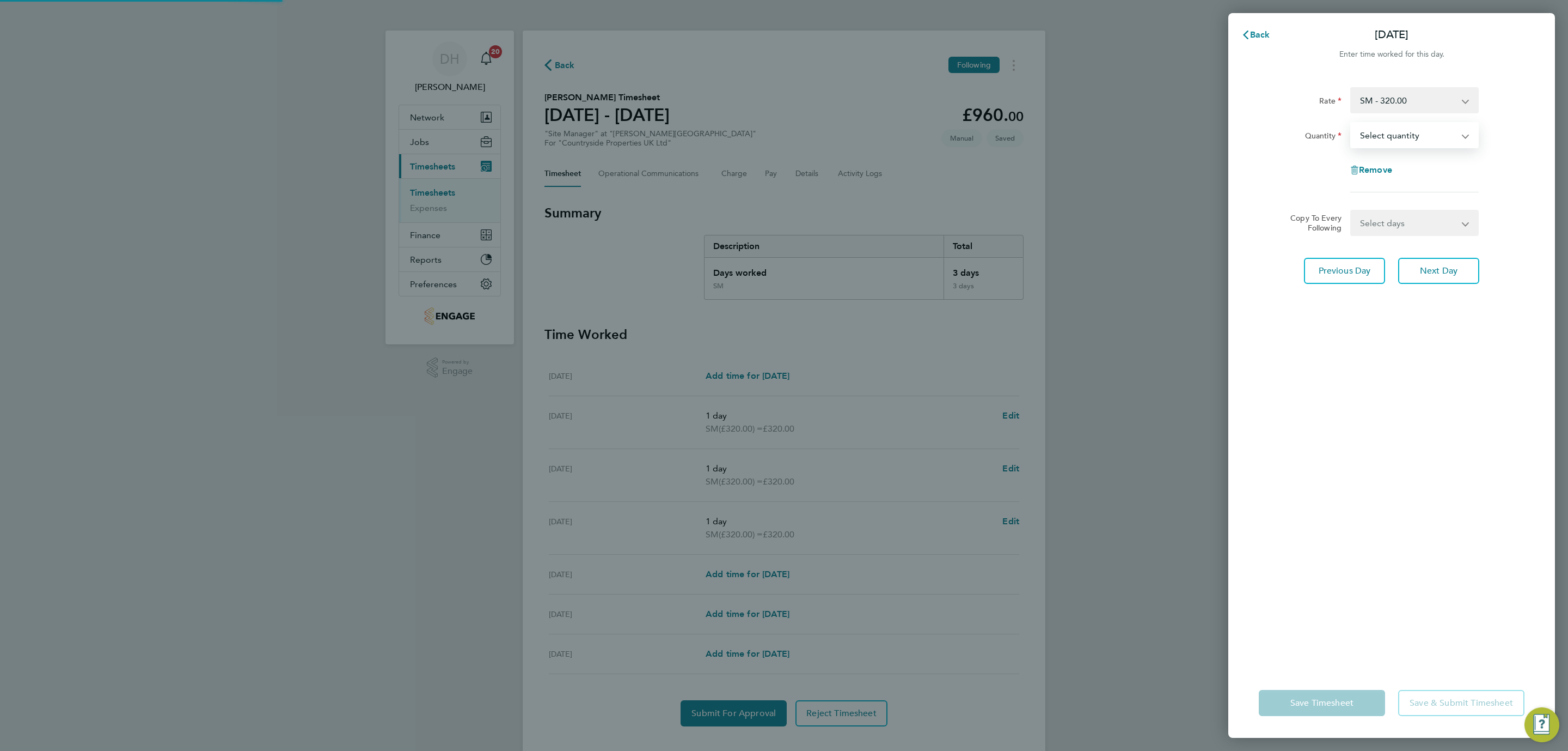
click at [1387, 132] on select "Select quantity 0.5 1" at bounding box center [1408, 135] width 113 height 24
select select "1"
click at [1351, 123] on select "Select quantity 0.5 1" at bounding box center [1408, 135] width 113 height 24
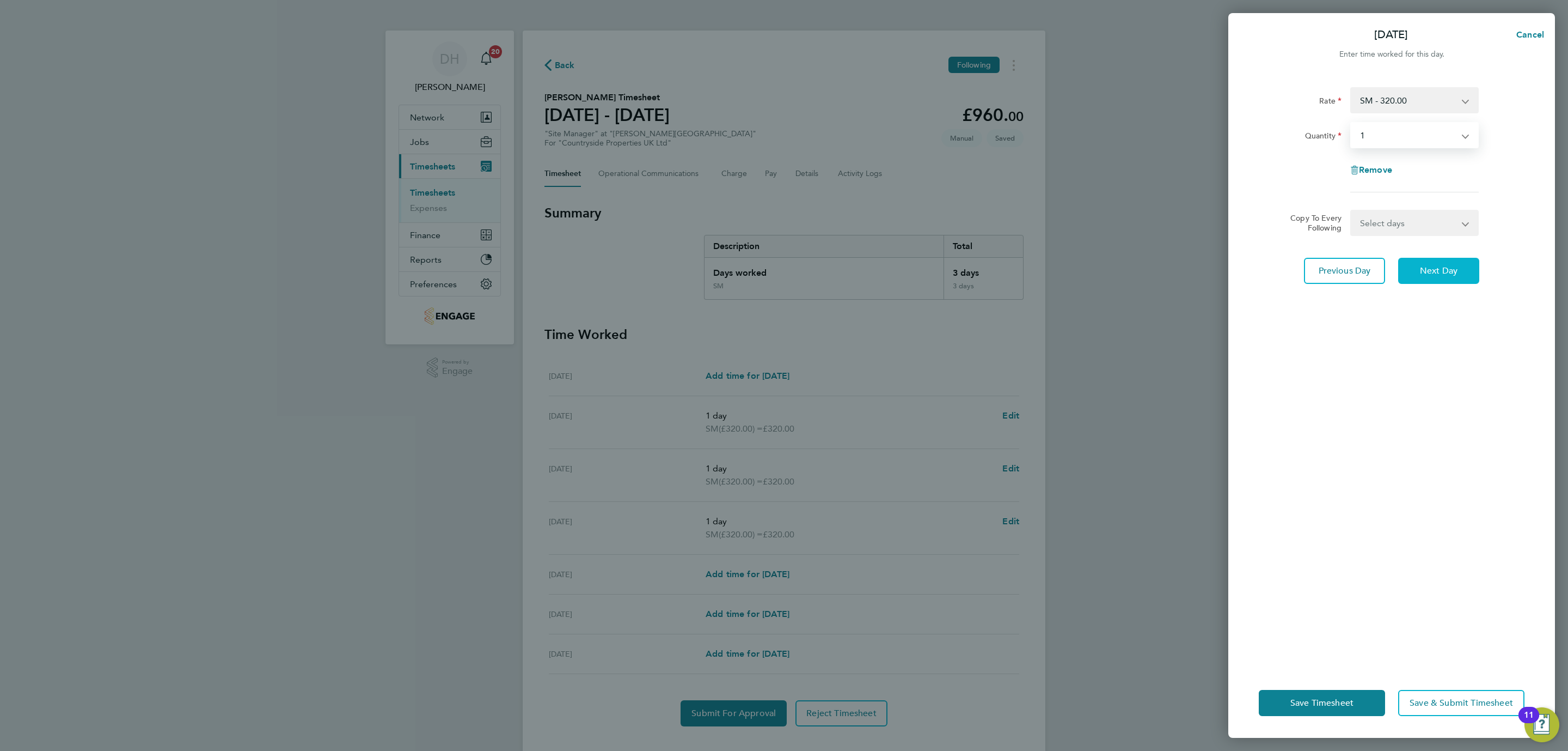
click at [1423, 264] on button "Next Day" at bounding box center [1438, 270] width 81 height 26
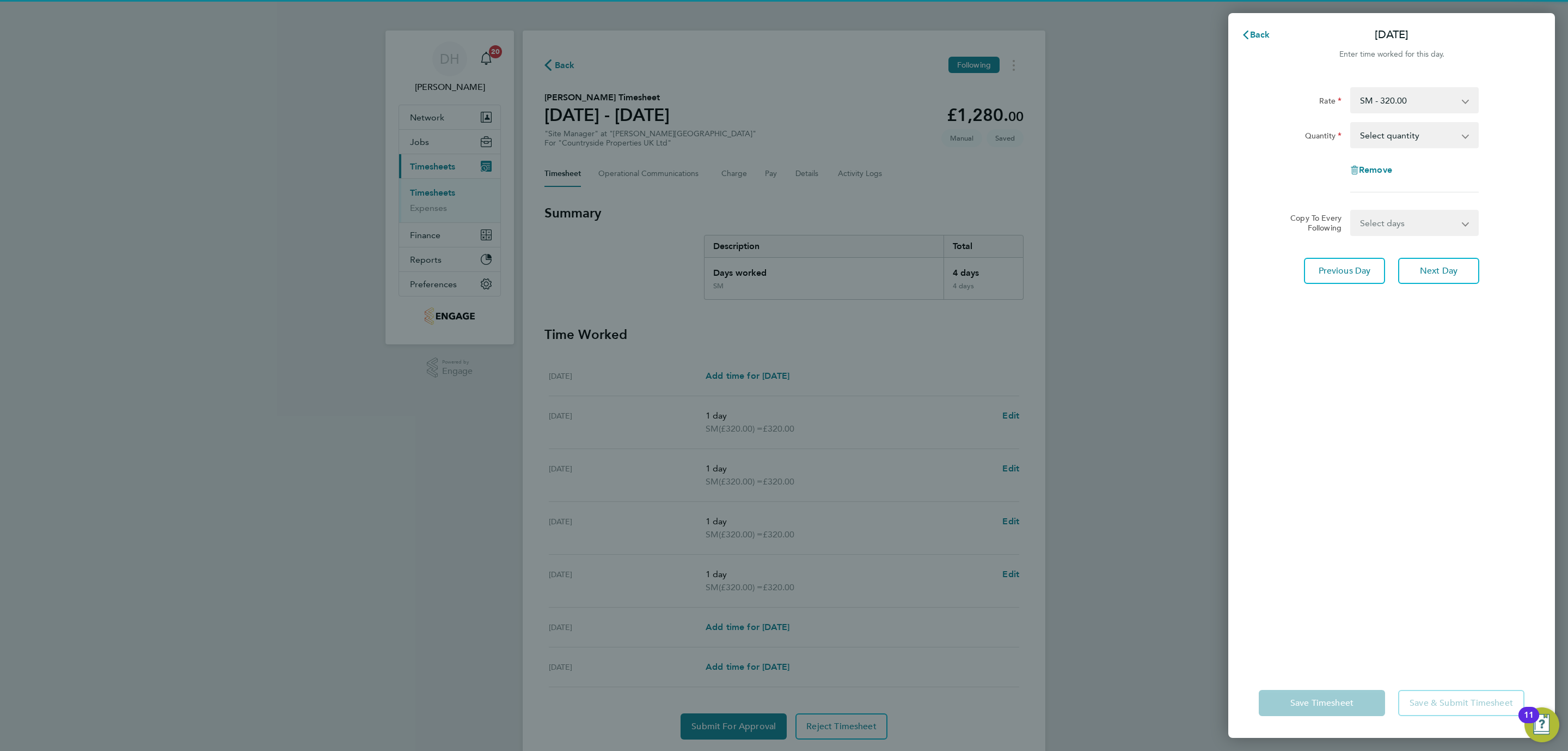
click at [1424, 353] on div "Rate SM - 320.00 Quantity Select quantity 0.5 1 Remove Copy To Every Following …" at bounding box center [1391, 371] width 327 height 594
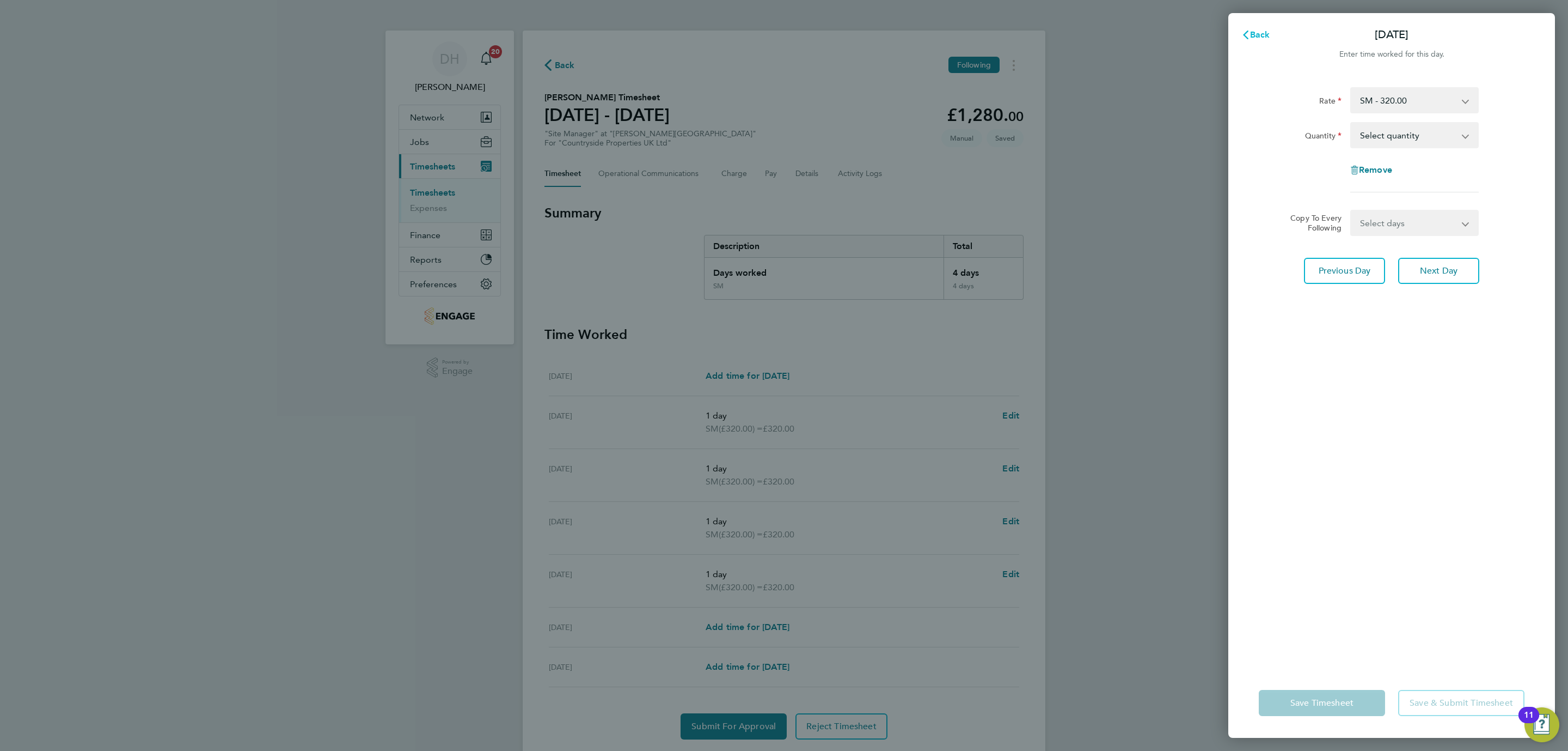
click at [1256, 35] on span "Back" at bounding box center [1260, 34] width 20 height 10
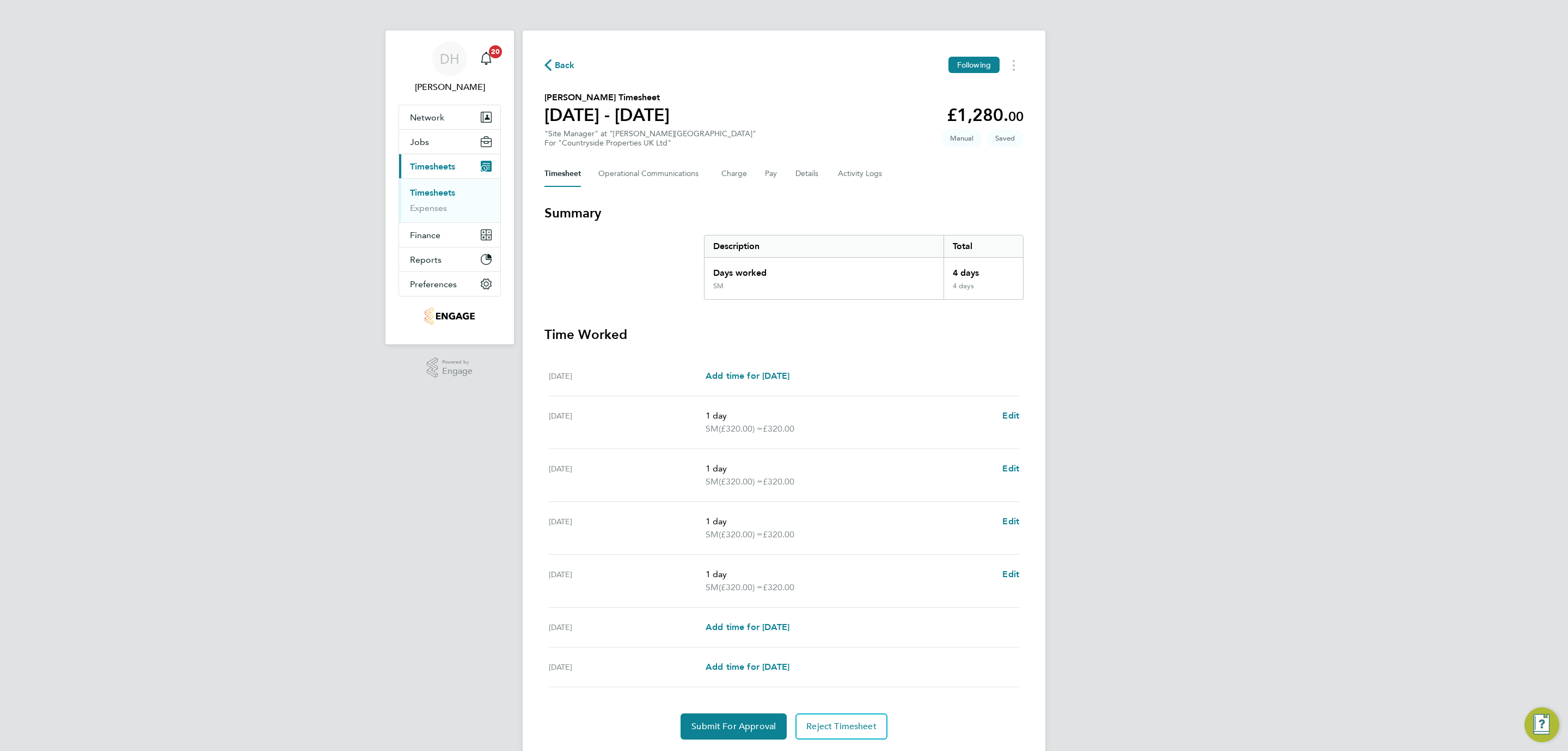
click at [1152, 281] on div "DH Danielle Hughes Notifications 20 Applications: Network Team Members Business…" at bounding box center [784, 391] width 1568 height 783
click at [716, 723] on span "Submit For Approval" at bounding box center [733, 726] width 85 height 11
click at [1408, 455] on div "DH Danielle Hughes Notifications 20 Applications: Network Team Members Business…" at bounding box center [784, 391] width 1568 height 783
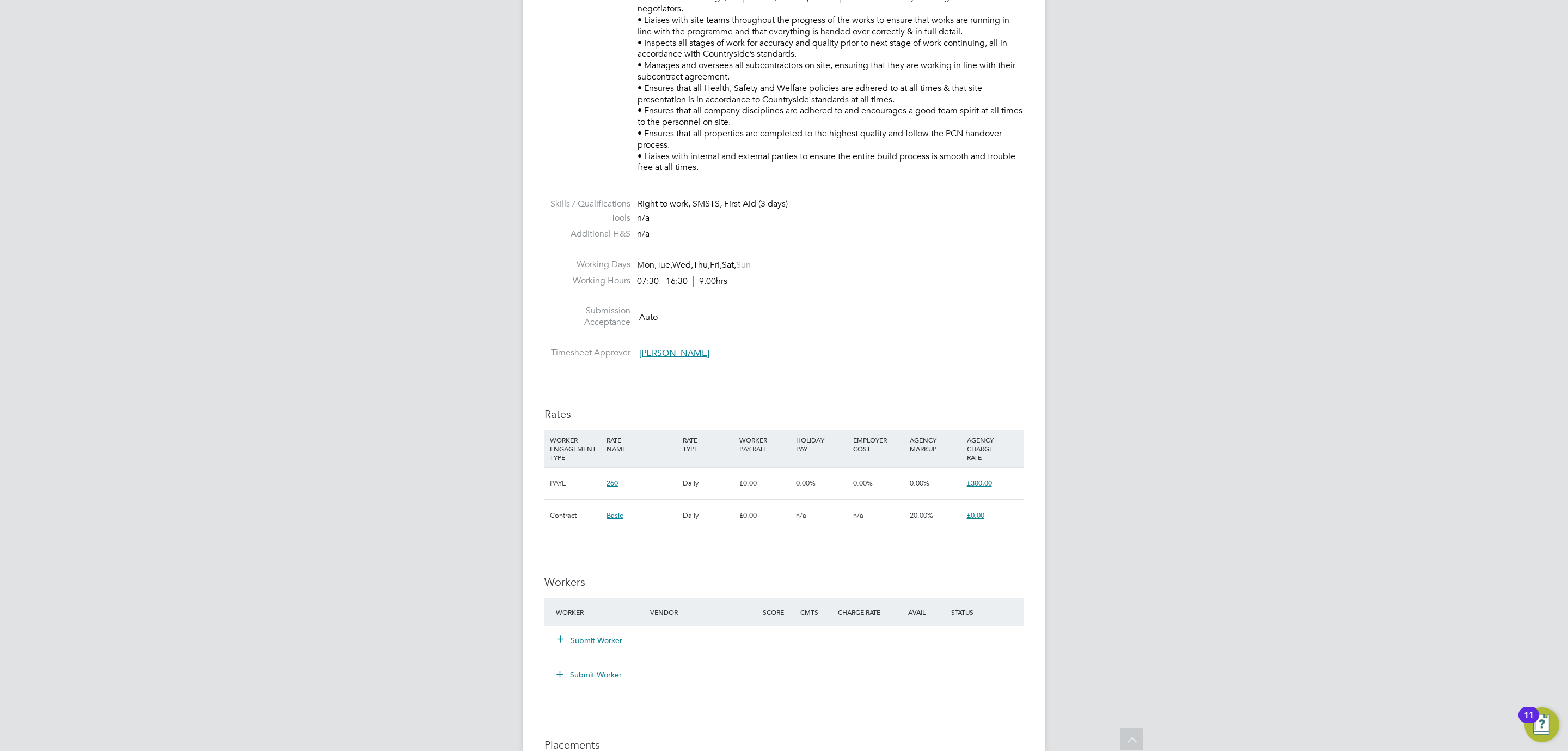
scroll to position [741, 0]
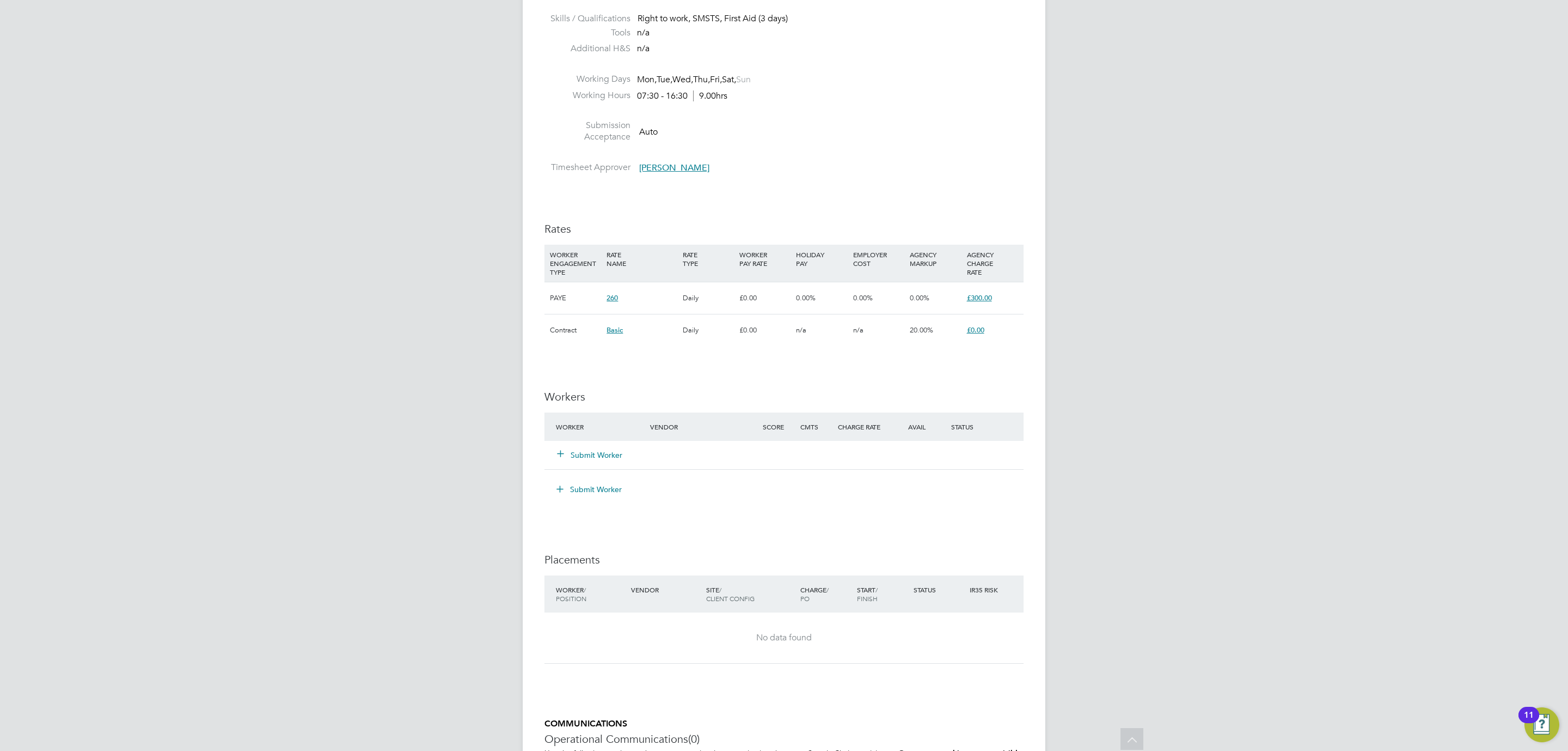
click at [596, 460] on button "Submit Worker" at bounding box center [590, 455] width 65 height 11
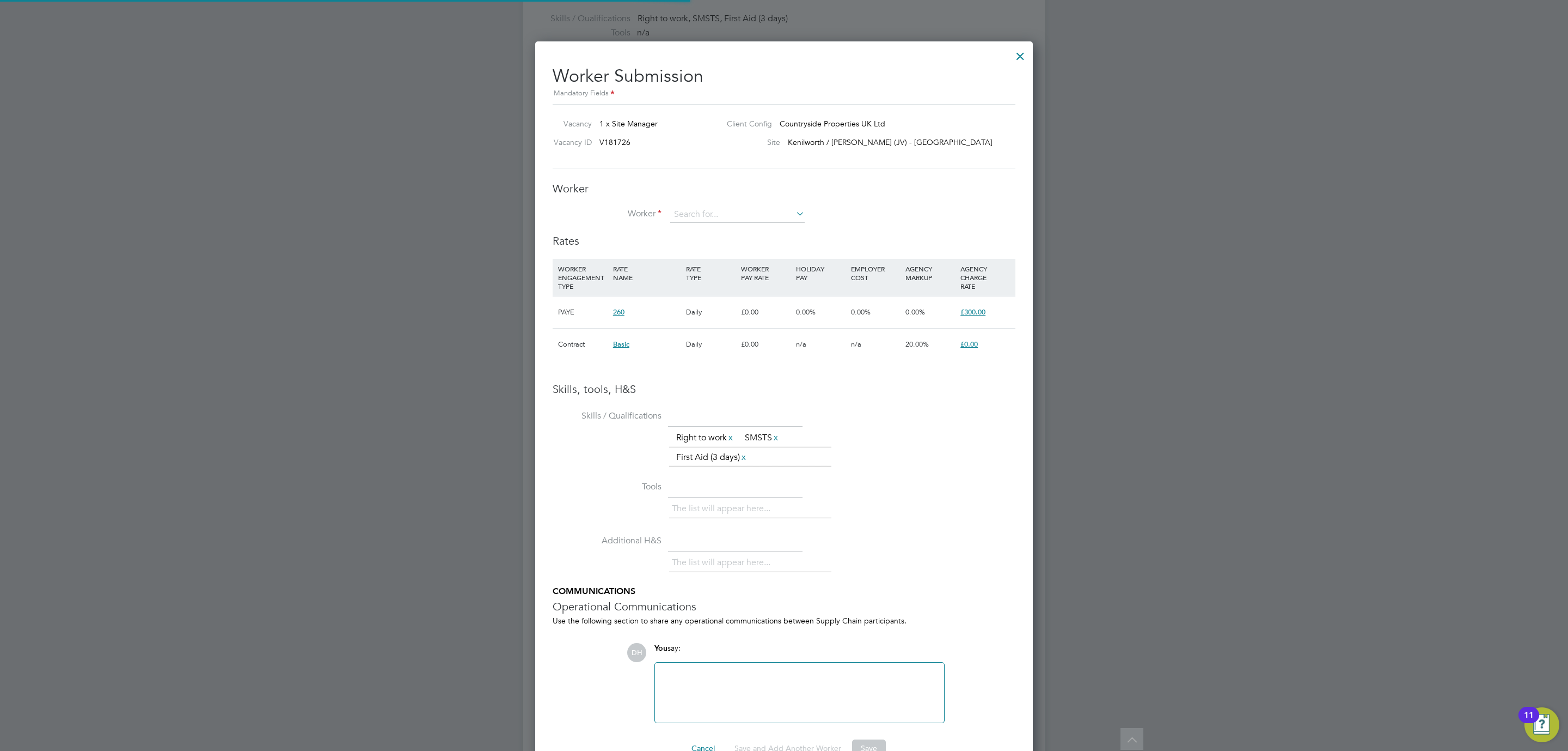
scroll to position [33, 74]
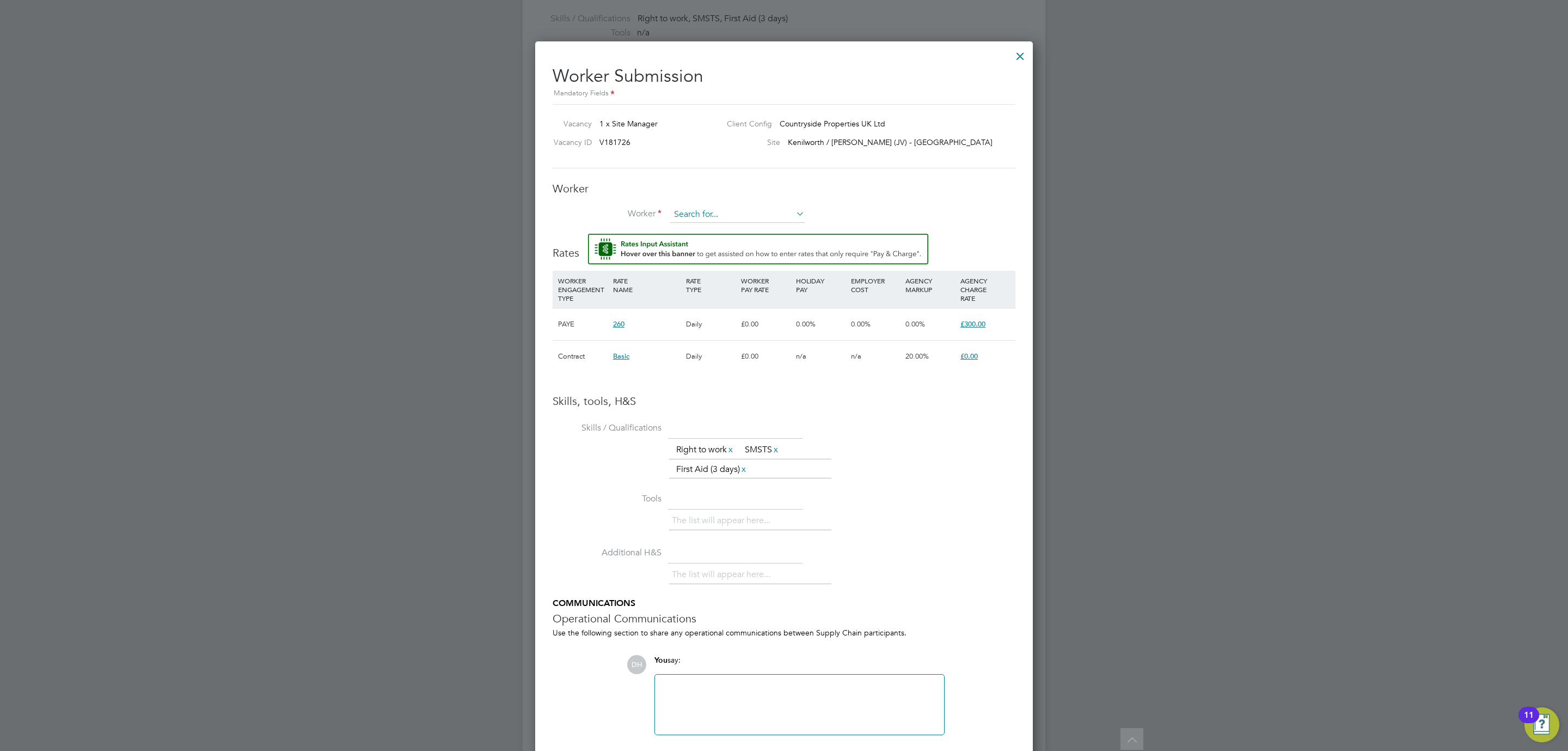
click at [740, 218] on input at bounding box center [737, 214] width 135 height 16
type input "[PERSON_NAME]"
click at [735, 240] on li "+ Add new" at bounding box center [737, 245] width 136 height 15
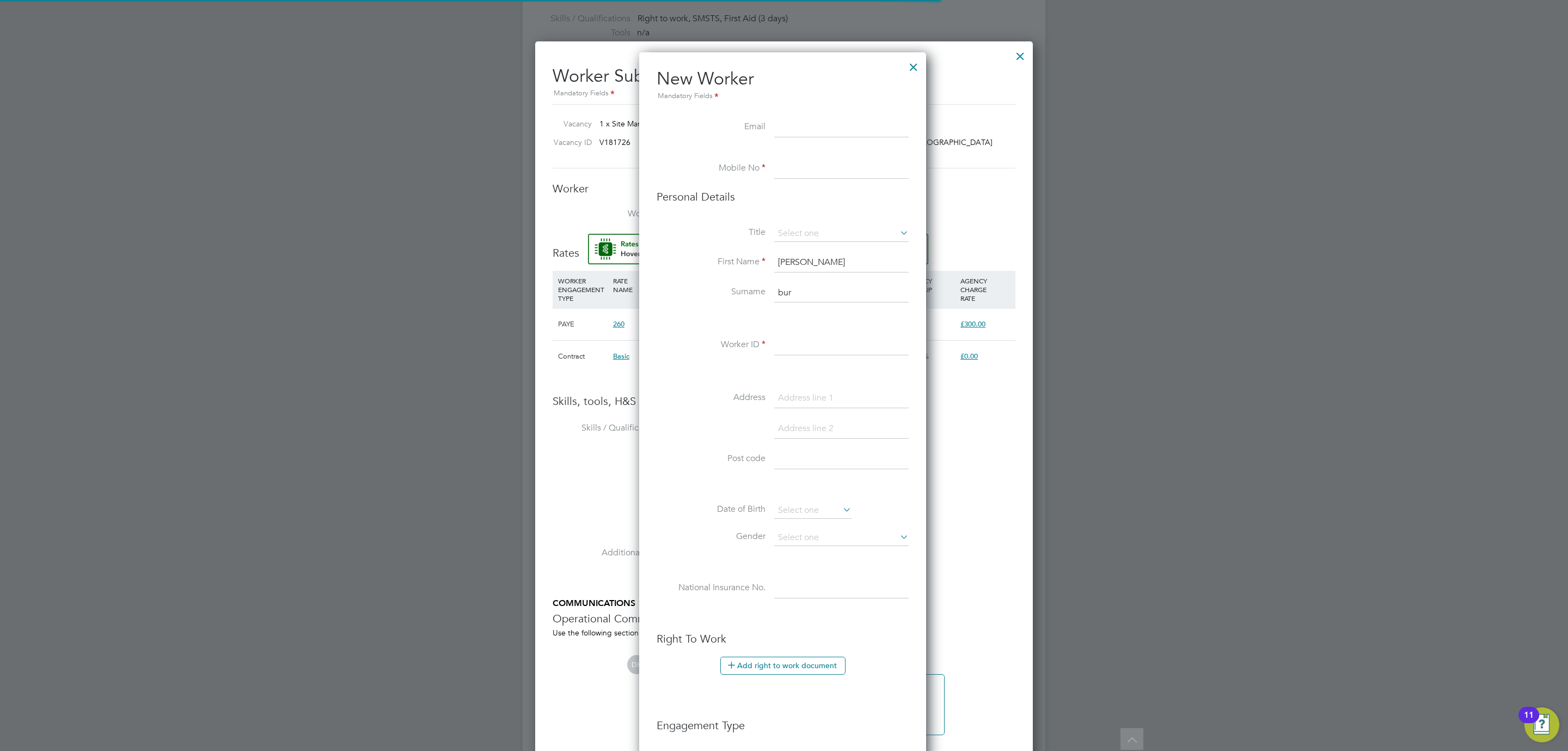
scroll to position [925, 290]
click at [810, 172] on input at bounding box center [841, 169] width 135 height 19
paste input "07914359 031"
type input "07914359 031"
click at [807, 129] on input at bounding box center [841, 127] width 135 height 19
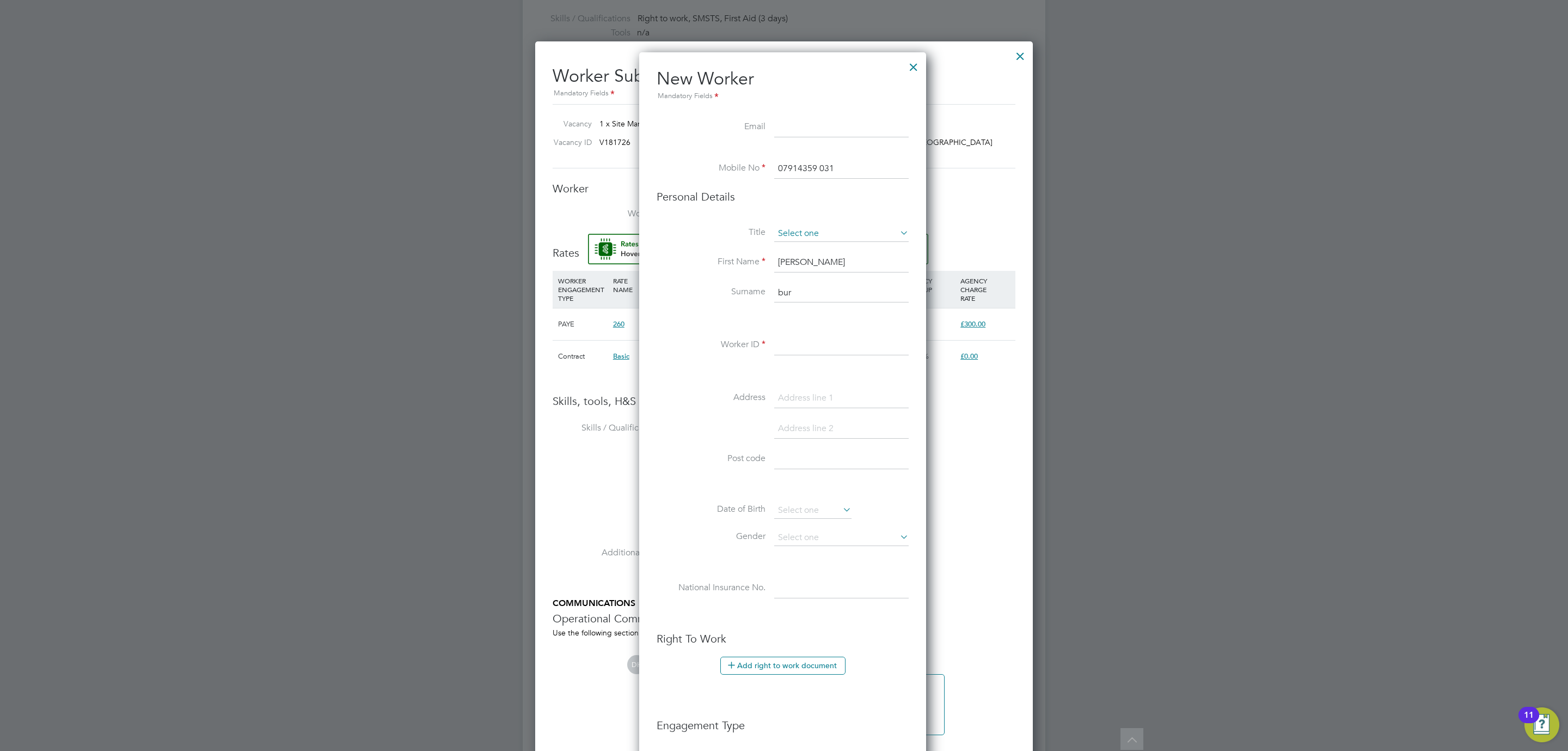
paste input "[EMAIL_ADDRESS][DOMAIN_NAME]"
type input "[EMAIL_ADDRESS][DOMAIN_NAME]"
click at [801, 231] on input at bounding box center [841, 233] width 135 height 16
click at [813, 247] on li "Mr" at bounding box center [841, 249] width 136 height 14
type input "Mr"
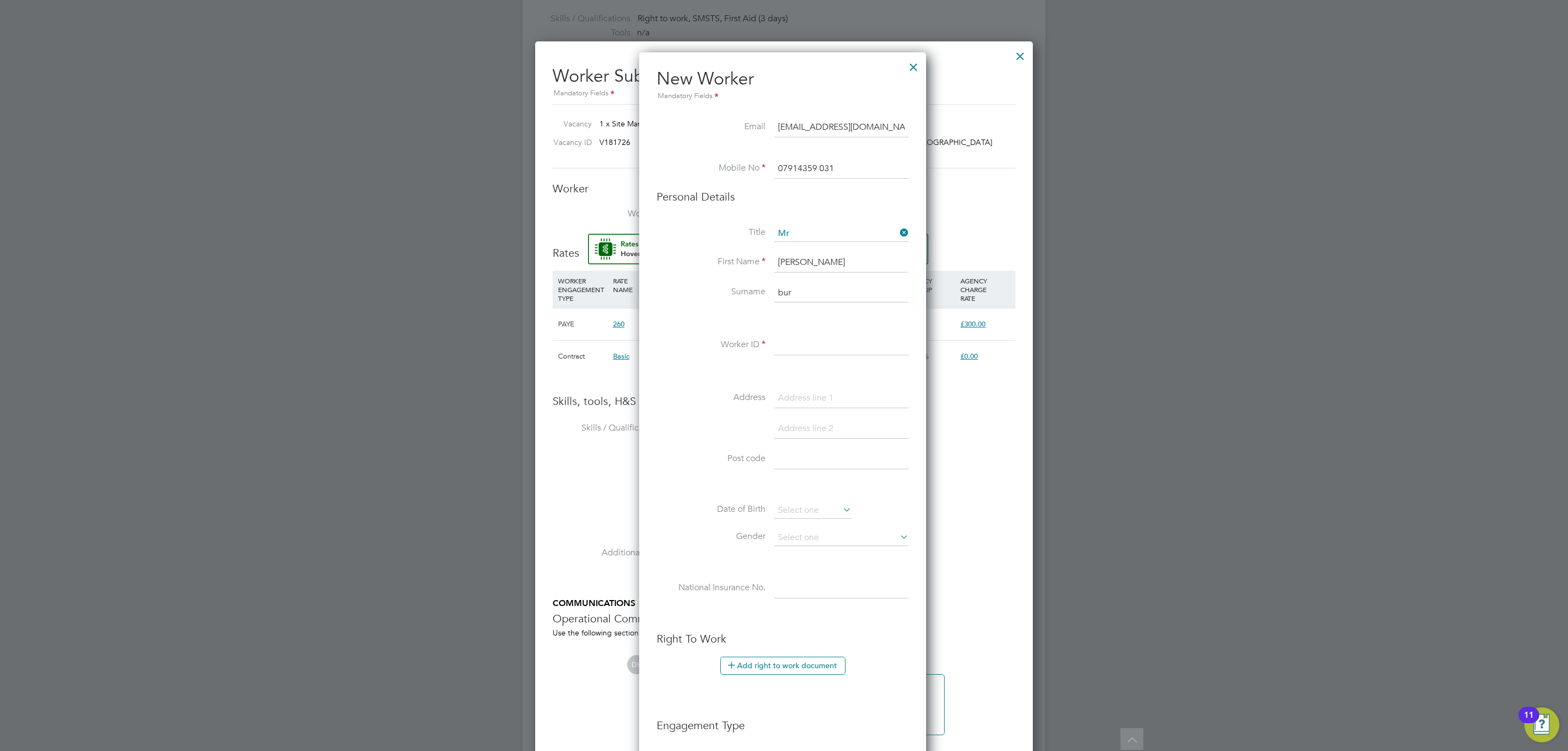
drag, startPoint x: 811, startPoint y: 256, endPoint x: 650, endPoint y: 254, distance: 161.0
click at [698, 245] on div "Title Mr First Name nigel Surname bur Worker ID Address Post code Date of Birth…" at bounding box center [783, 423] width 252 height 395
type input "Nigel"
type input "b"
type input "Burnett"
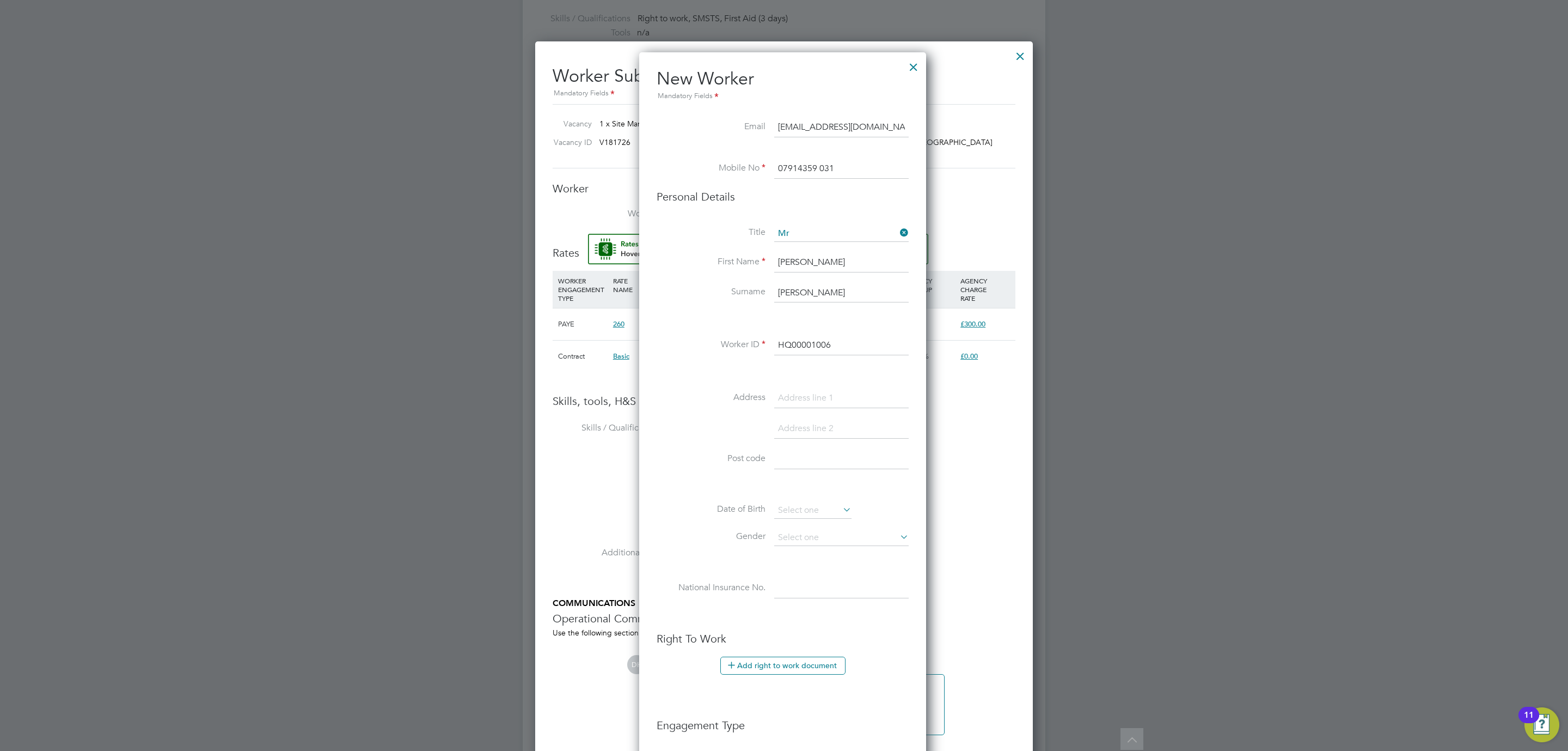
type input "HQ00001006"
click at [797, 388] on div "Title Mr First Name Nigel Surname Burnett Worker ID HQ00001006 Address Post cod…" at bounding box center [783, 423] width 252 height 395
click at [797, 393] on input at bounding box center [841, 398] width 135 height 19
paste input "[STREET_ADDRESS][PERSON_NAME]"
type input "[STREET_ADDRESS][PERSON_NAME]"
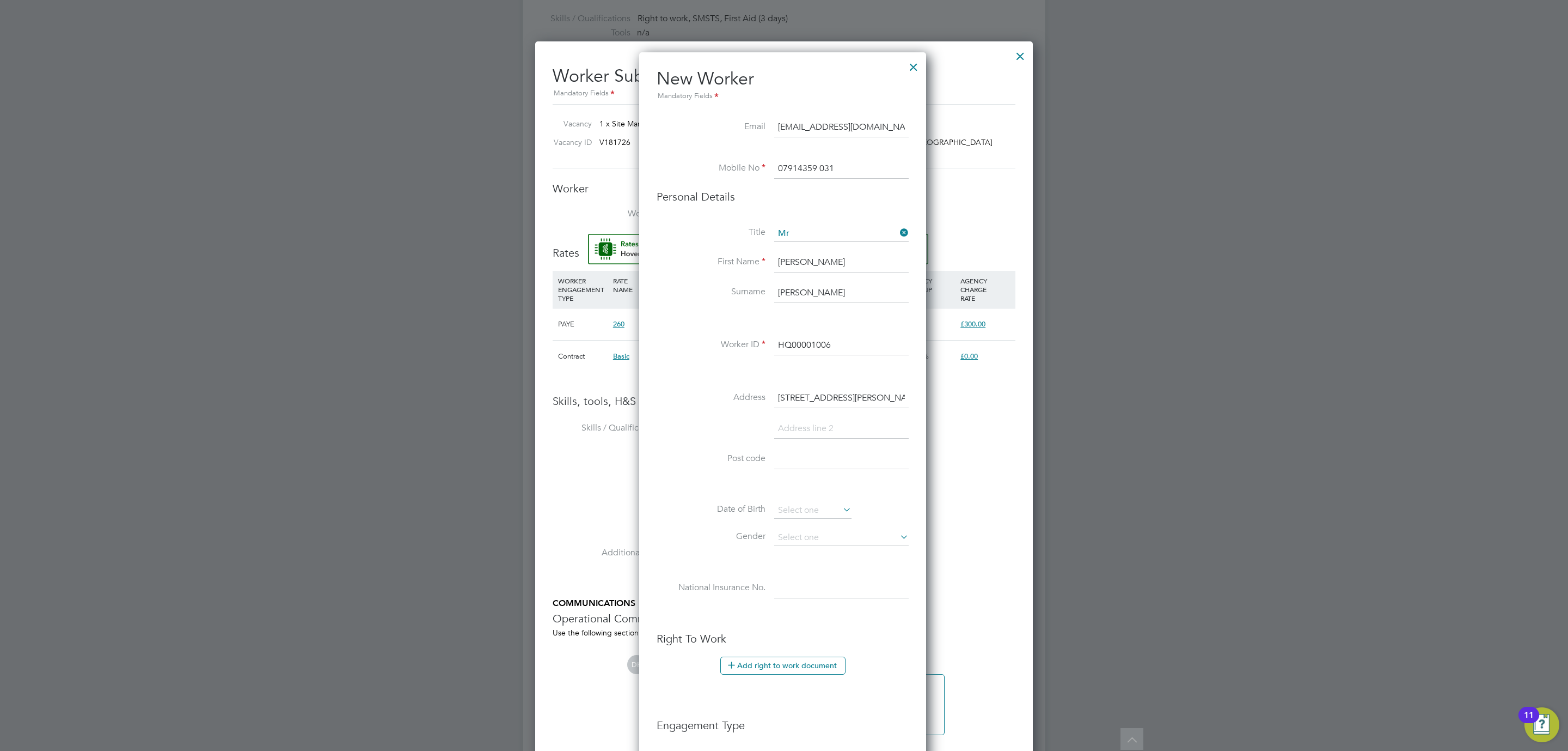
click at [799, 454] on input at bounding box center [841, 459] width 135 height 19
paste input "B35 6NY"
type input "B35 6NY"
click at [796, 425] on input at bounding box center [841, 429] width 135 height 19
paste input "[GEOGRAPHIC_DATA]"
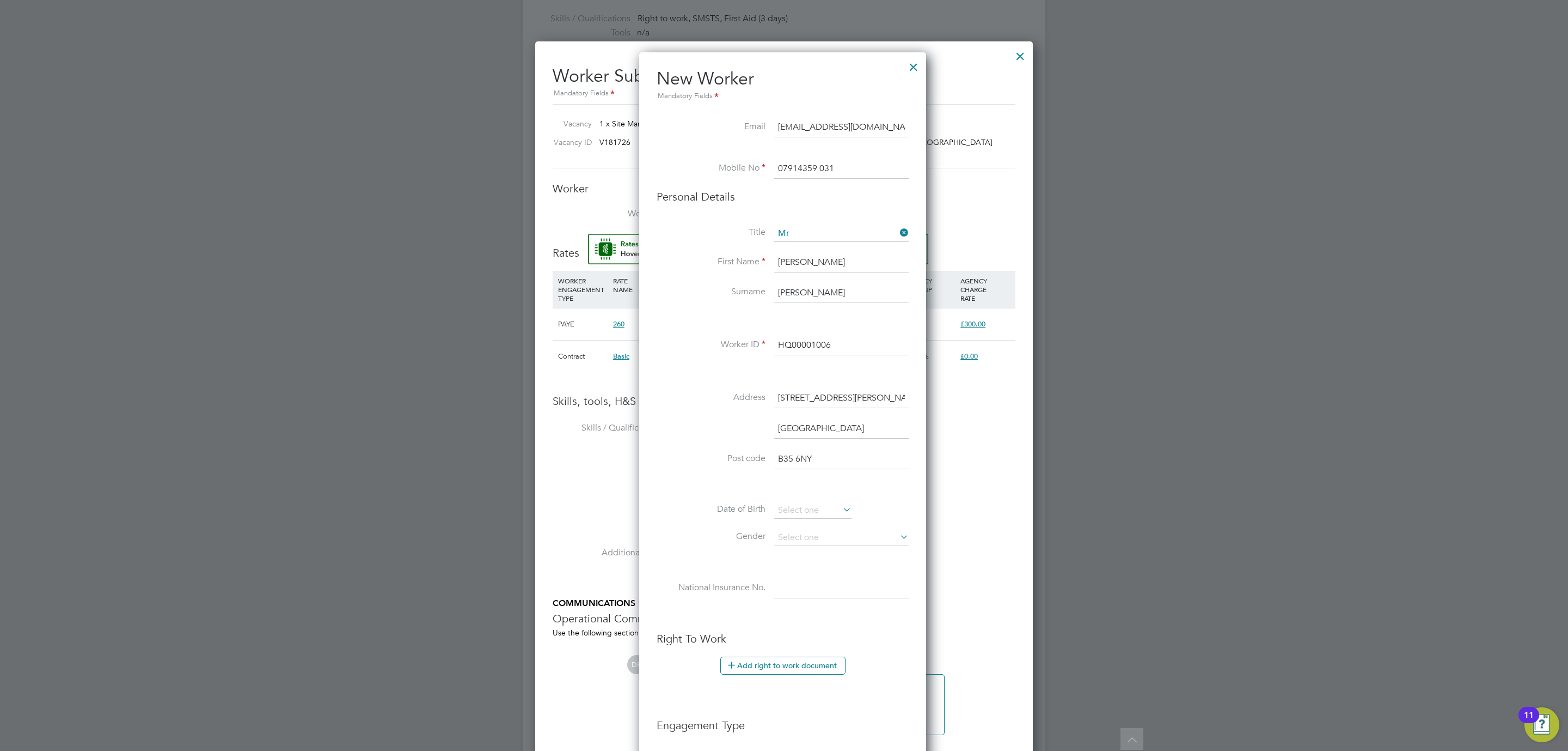
scroll to position [956, 290]
type input "[GEOGRAPHIC_DATA]"
click at [784, 541] on input at bounding box center [813, 540] width 77 height 16
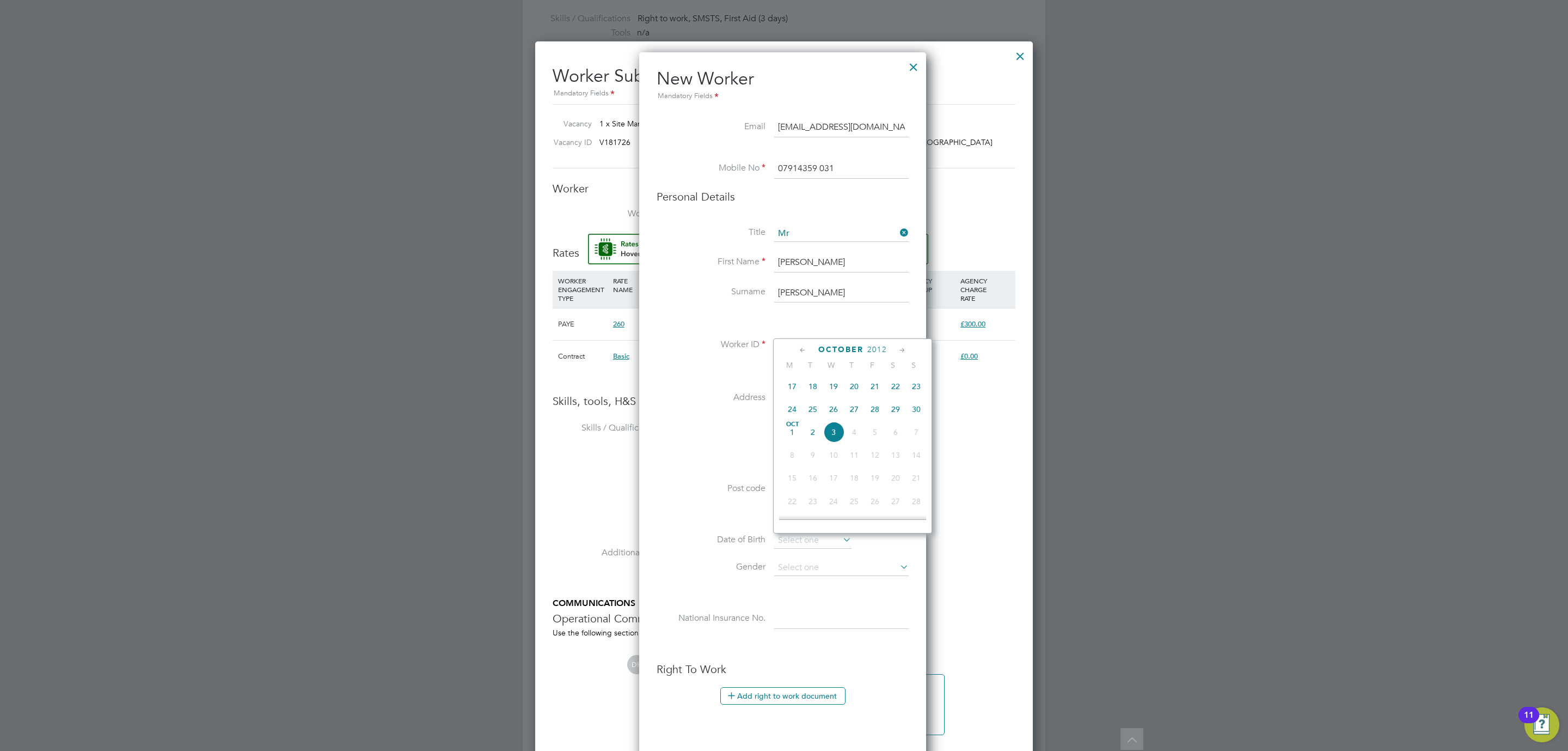
click at [730, 286] on label "Surname" at bounding box center [711, 292] width 109 height 12
click at [821, 292] on input "Burnett" at bounding box center [841, 293] width 135 height 19
click at [688, 364] on li "Worker ID HQ00001006" at bounding box center [783, 351] width 252 height 30
drag, startPoint x: 853, startPoint y: 294, endPoint x: 848, endPoint y: 292, distance: 5.4
click at [848, 292] on input "Burnett" at bounding box center [841, 293] width 135 height 19
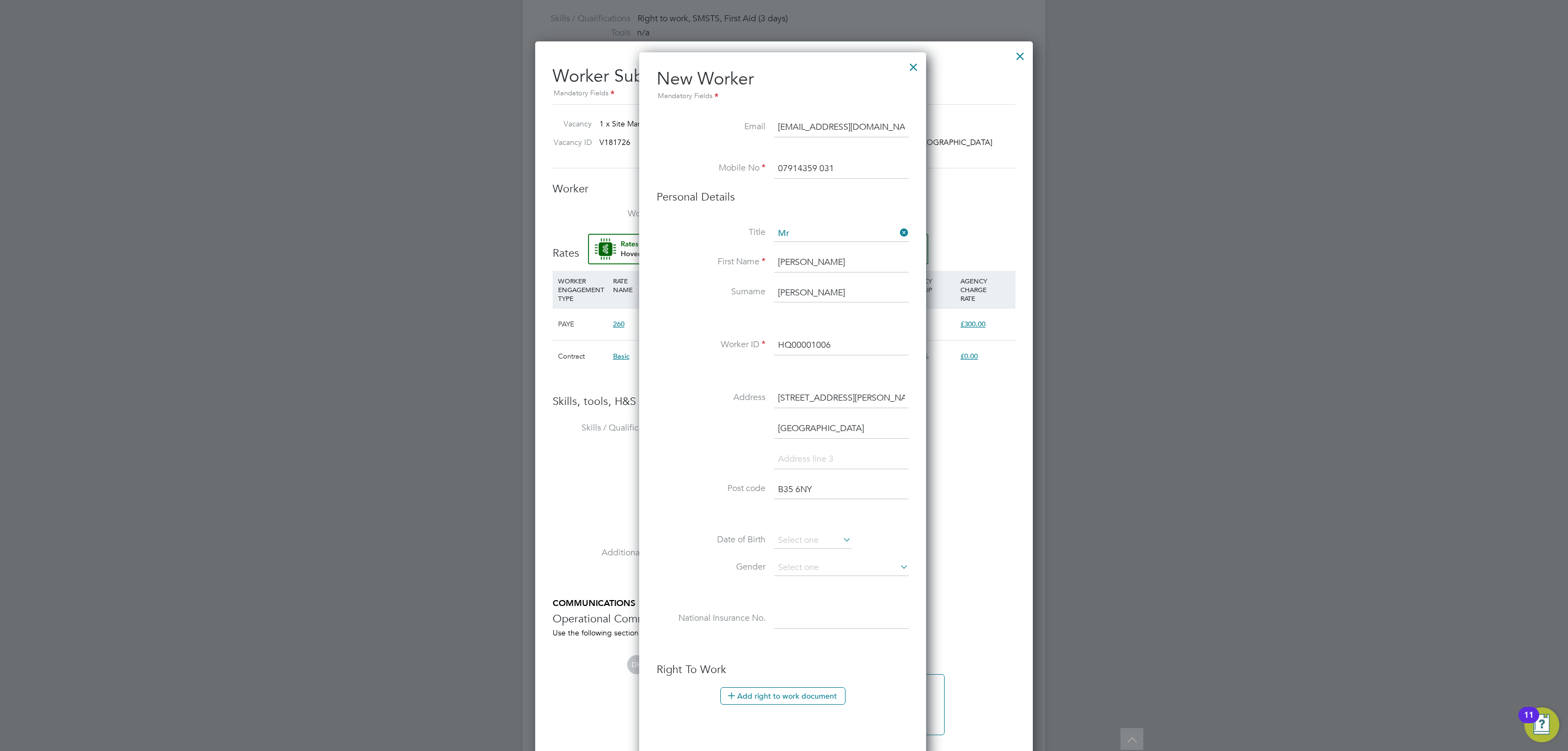
click at [823, 260] on input "Nigel" at bounding box center [841, 263] width 135 height 19
click at [852, 350] on input "HQ00001006" at bounding box center [841, 345] width 135 height 19
click at [828, 291] on input "Burnett" at bounding box center [841, 293] width 135 height 19
click at [820, 266] on input "Nigel" at bounding box center [841, 263] width 135 height 19
drag, startPoint x: 827, startPoint y: 284, endPoint x: 818, endPoint y: 289, distance: 10.3
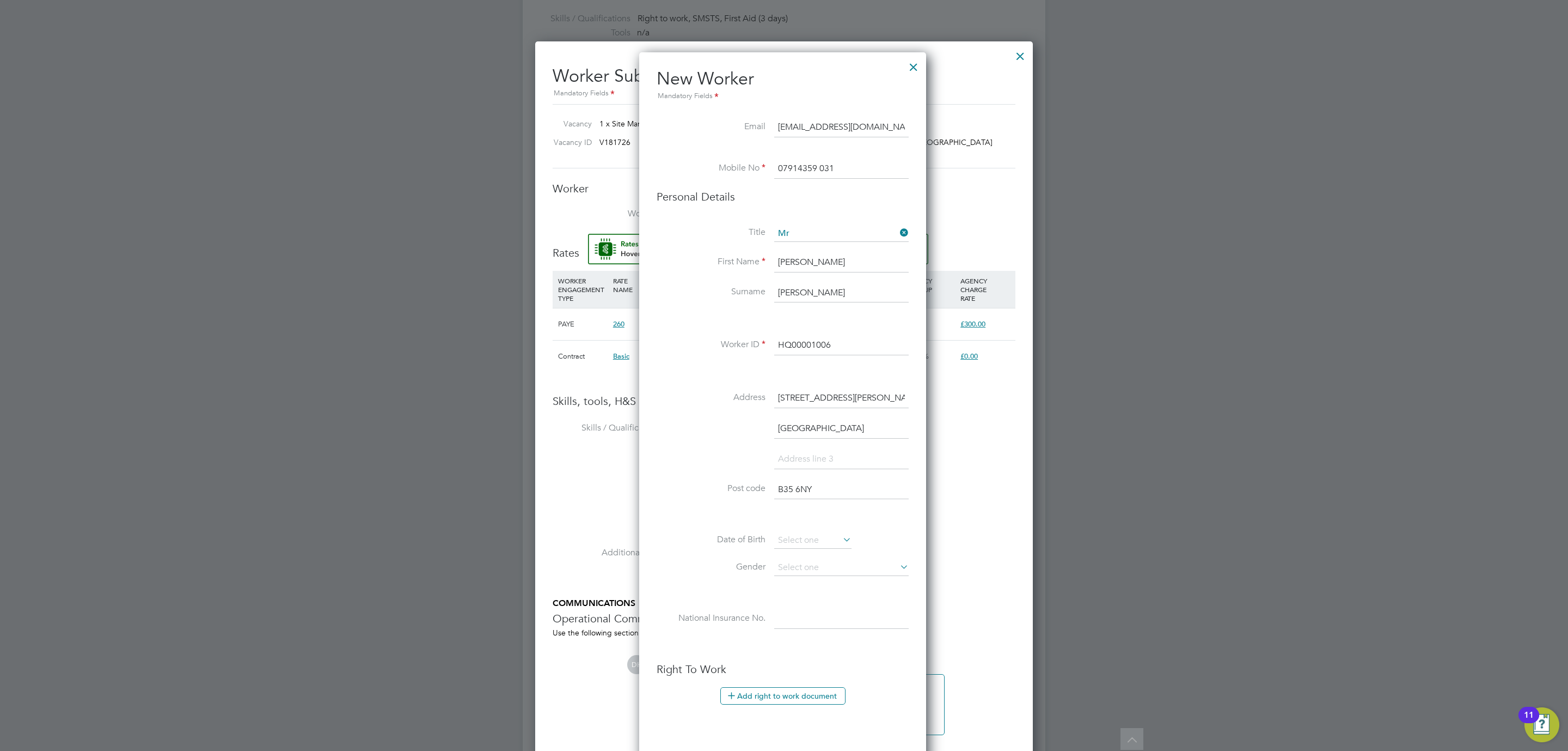
click at [818, 289] on input "Burnett" at bounding box center [841, 293] width 135 height 19
click at [814, 268] on input "Nigel" at bounding box center [841, 263] width 135 height 19
click at [853, 345] on input "HQ00001006" at bounding box center [841, 345] width 135 height 19
drag, startPoint x: 853, startPoint y: 395, endPoint x: 853, endPoint y: 412, distance: 17.0
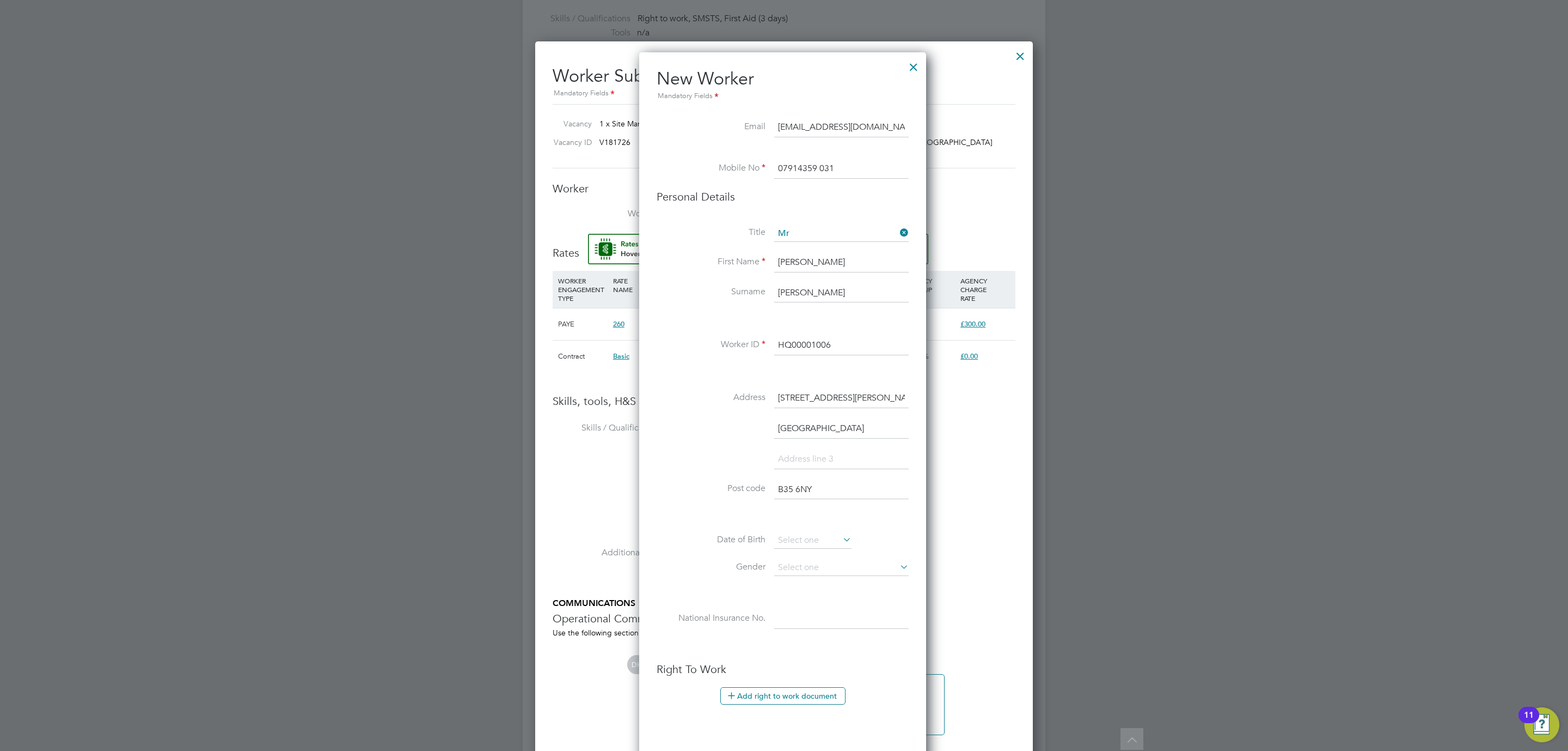
click at [853, 396] on input "[STREET_ADDRESS][PERSON_NAME]" at bounding box center [841, 398] width 135 height 19
click at [838, 430] on input "[GEOGRAPHIC_DATA]" at bounding box center [841, 429] width 135 height 19
click at [833, 485] on input "B35 6NY" at bounding box center [841, 490] width 135 height 19
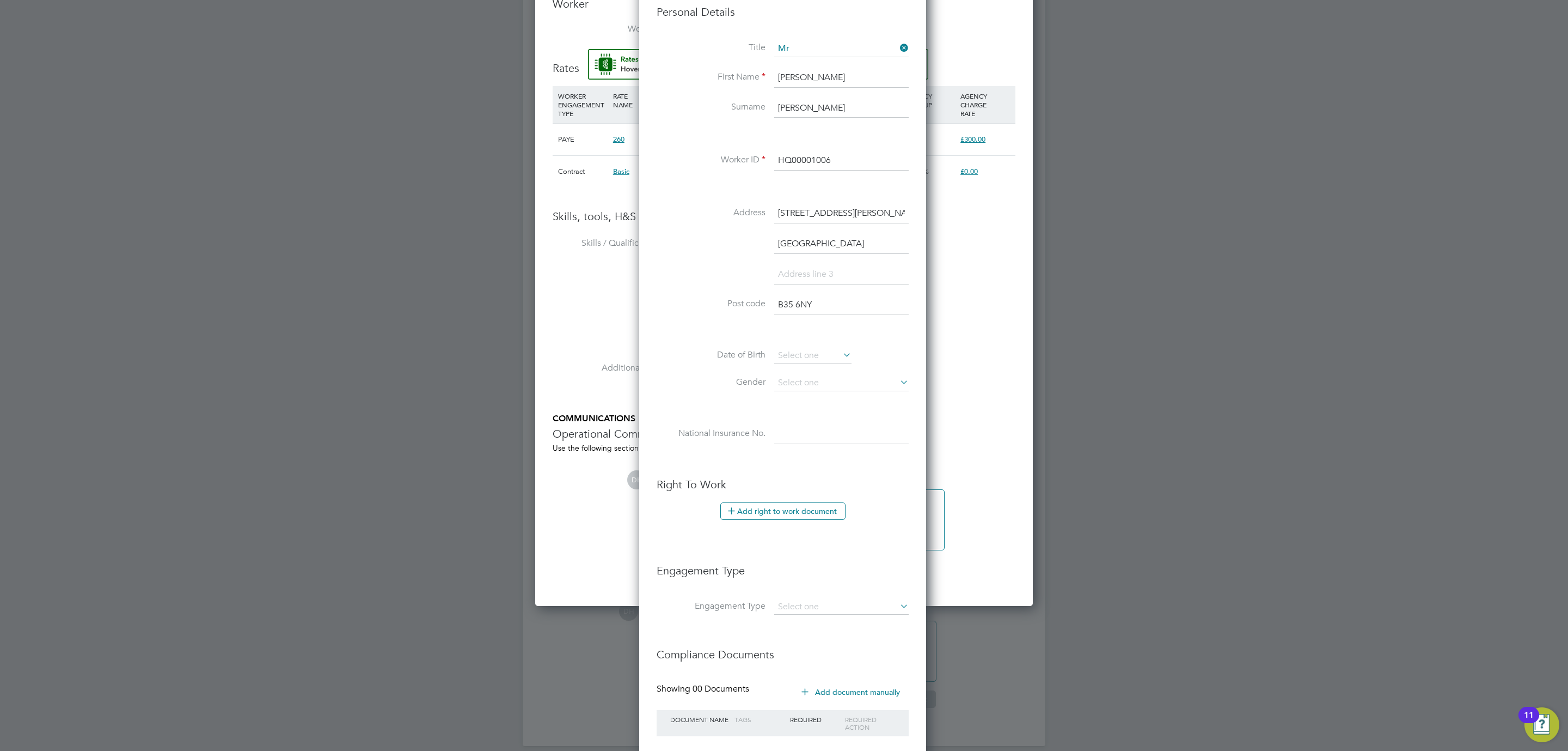
click at [637, 322] on li "Tools The list will appear here..." at bounding box center [784, 333] width 463 height 54
click at [667, 321] on li "Post code B35 6NY" at bounding box center [783, 311] width 252 height 30
click at [780, 352] on input at bounding box center [813, 356] width 77 height 16
click at [850, 163] on span "October" at bounding box center [841, 164] width 45 height 9
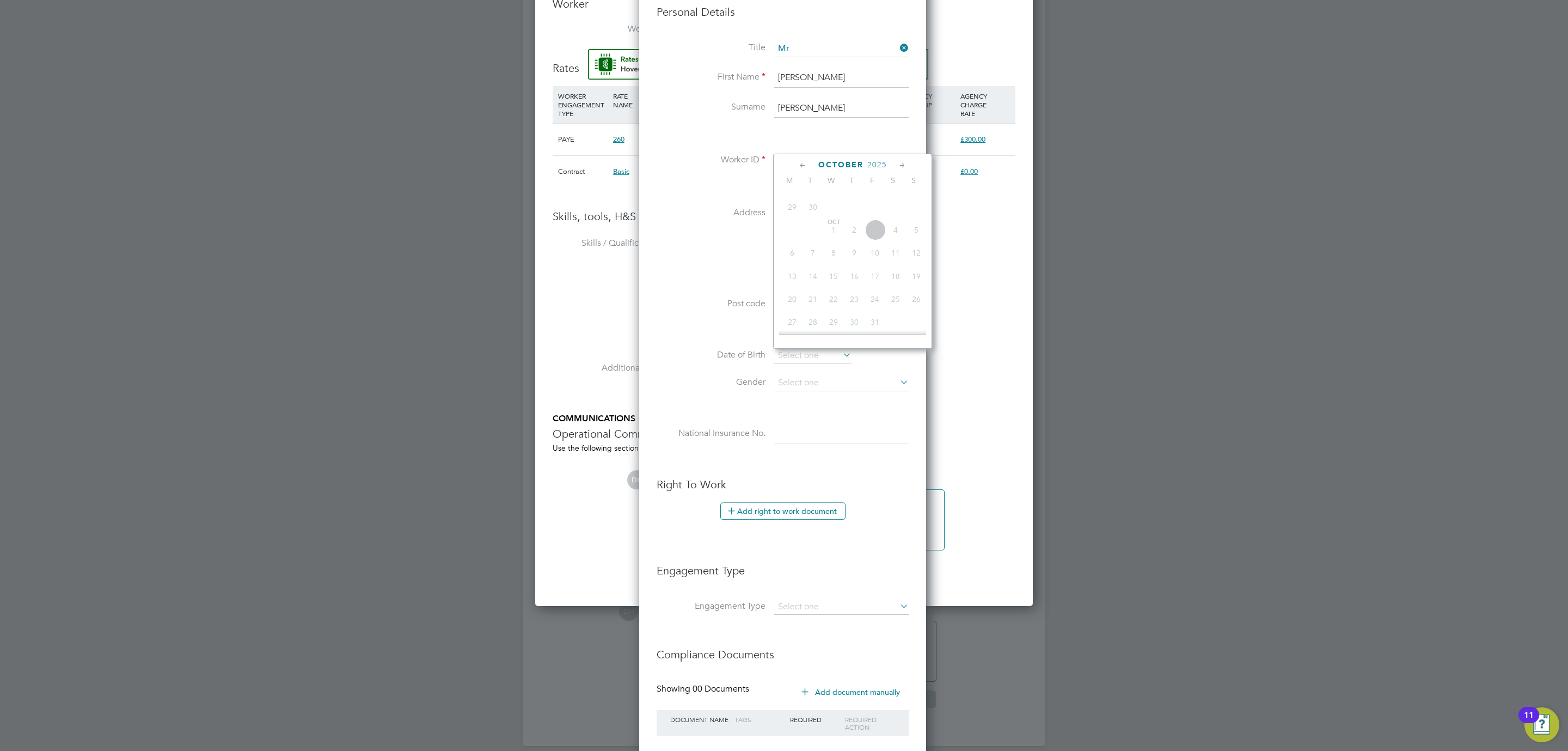
click at [799, 163] on icon at bounding box center [802, 166] width 10 height 12
click at [900, 163] on icon at bounding box center [902, 166] width 10 height 12
click at [869, 160] on span "2025" at bounding box center [877, 164] width 19 height 9
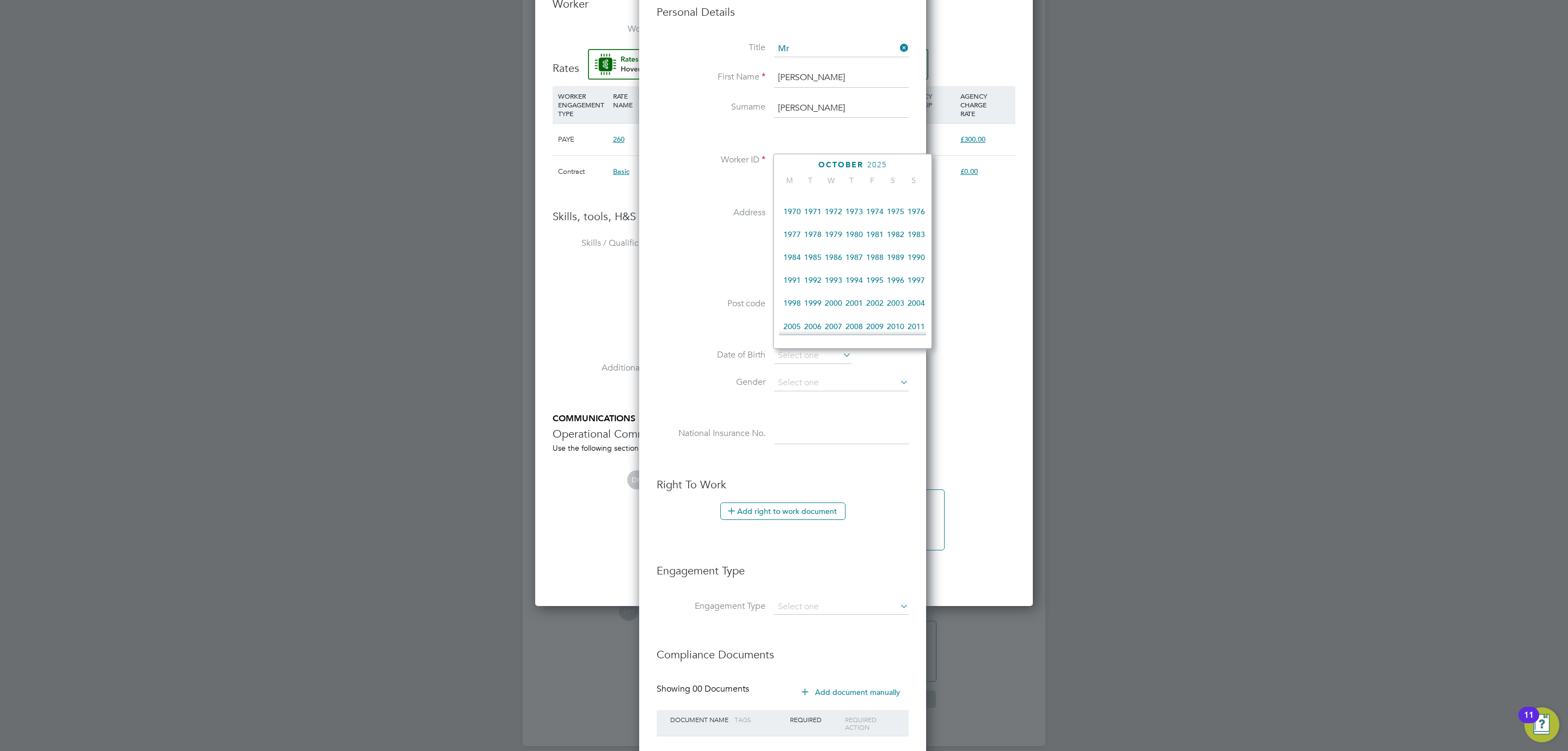
scroll to position [119, 0]
click at [898, 250] on span "1961" at bounding box center [895, 247] width 21 height 21
click at [902, 167] on icon at bounding box center [902, 166] width 10 height 12
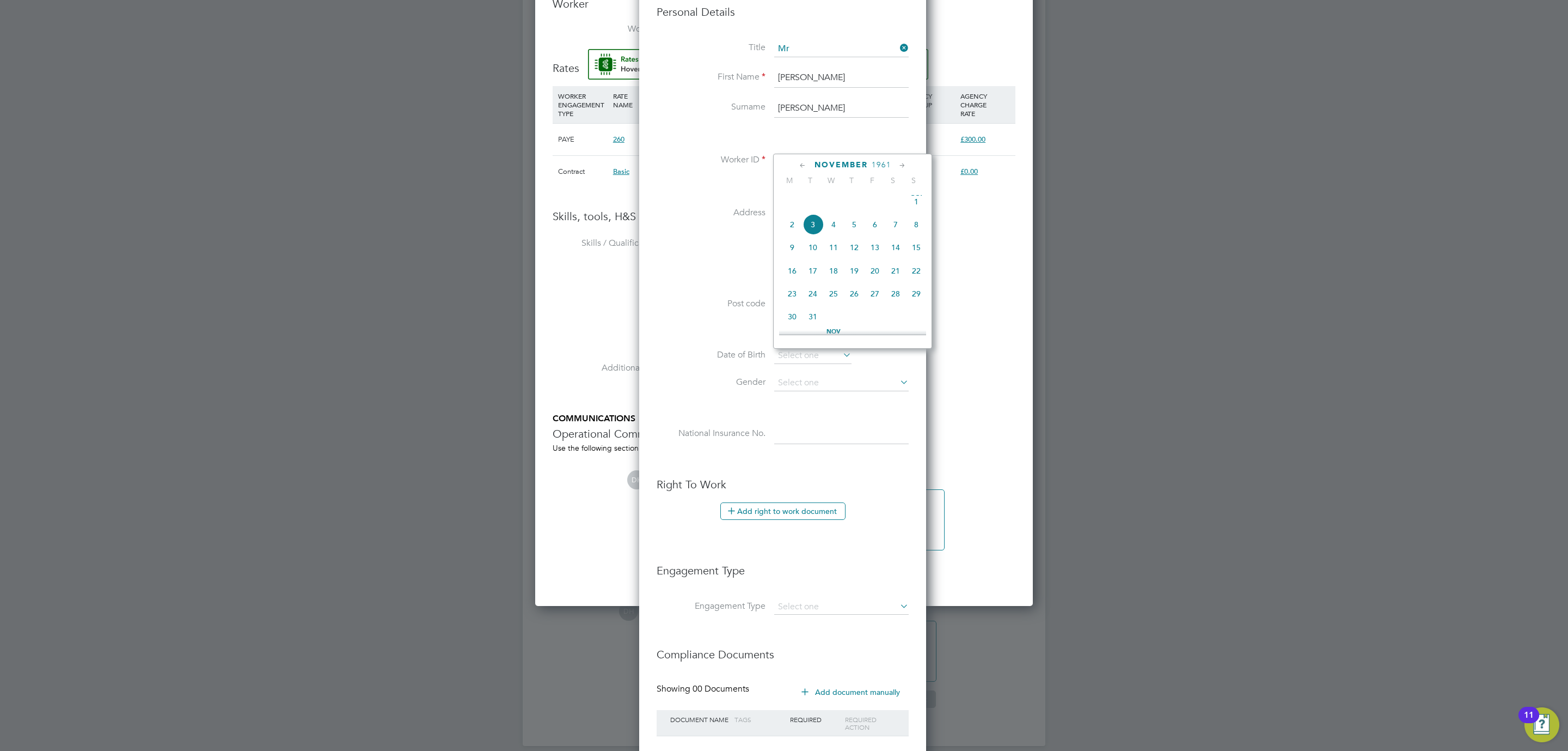
scroll to position [512, 0]
click at [877, 255] on span "17" at bounding box center [875, 245] width 21 height 21
type input "[DATE]"
click at [823, 379] on input at bounding box center [841, 383] width 135 height 16
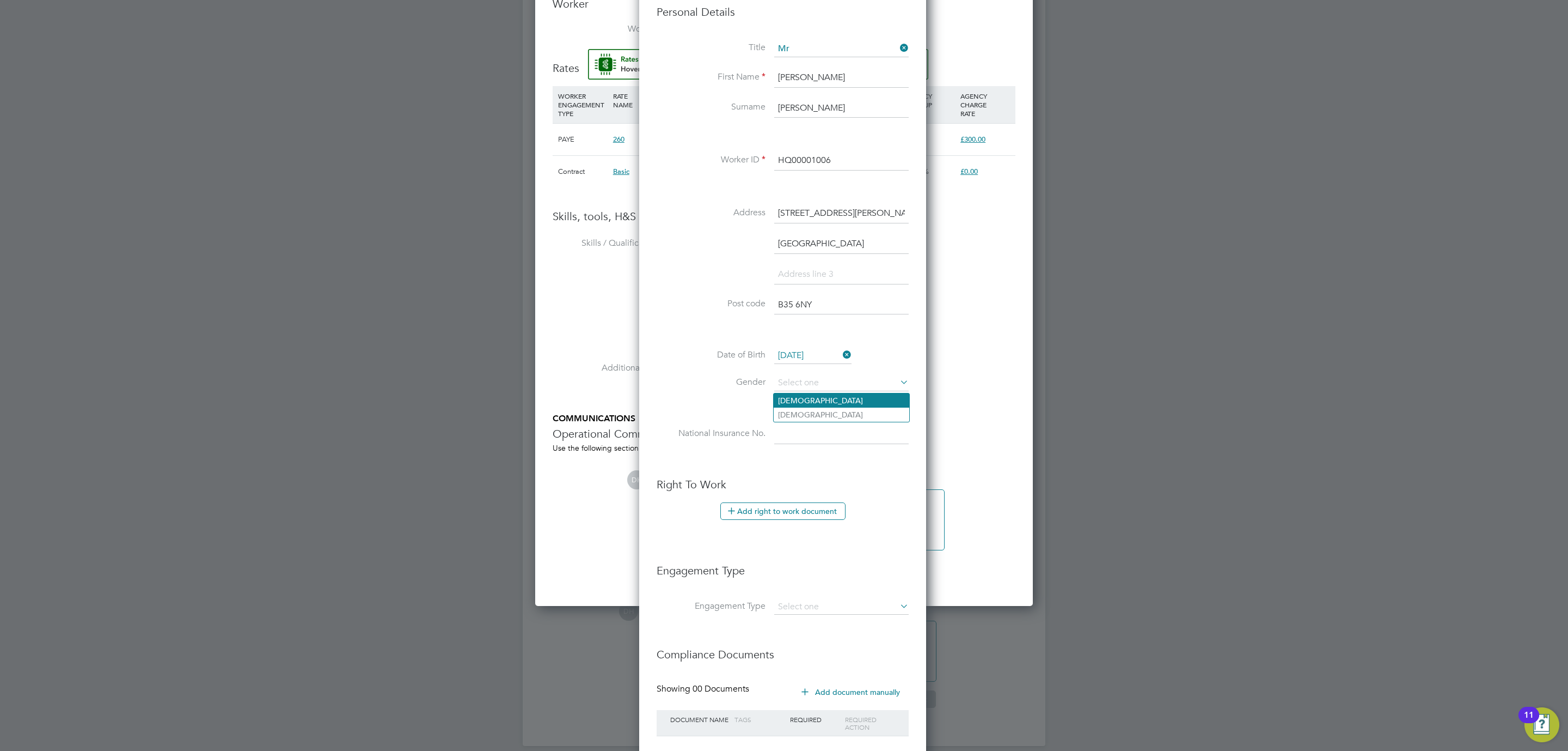
click at [799, 401] on li "[DEMOGRAPHIC_DATA]" at bounding box center [841, 400] width 136 height 14
type input "[DEMOGRAPHIC_DATA]"
click at [797, 441] on input at bounding box center [841, 434] width 135 height 19
click at [682, 374] on li "Date of Birth 17 Nov 1961" at bounding box center [783, 361] width 252 height 27
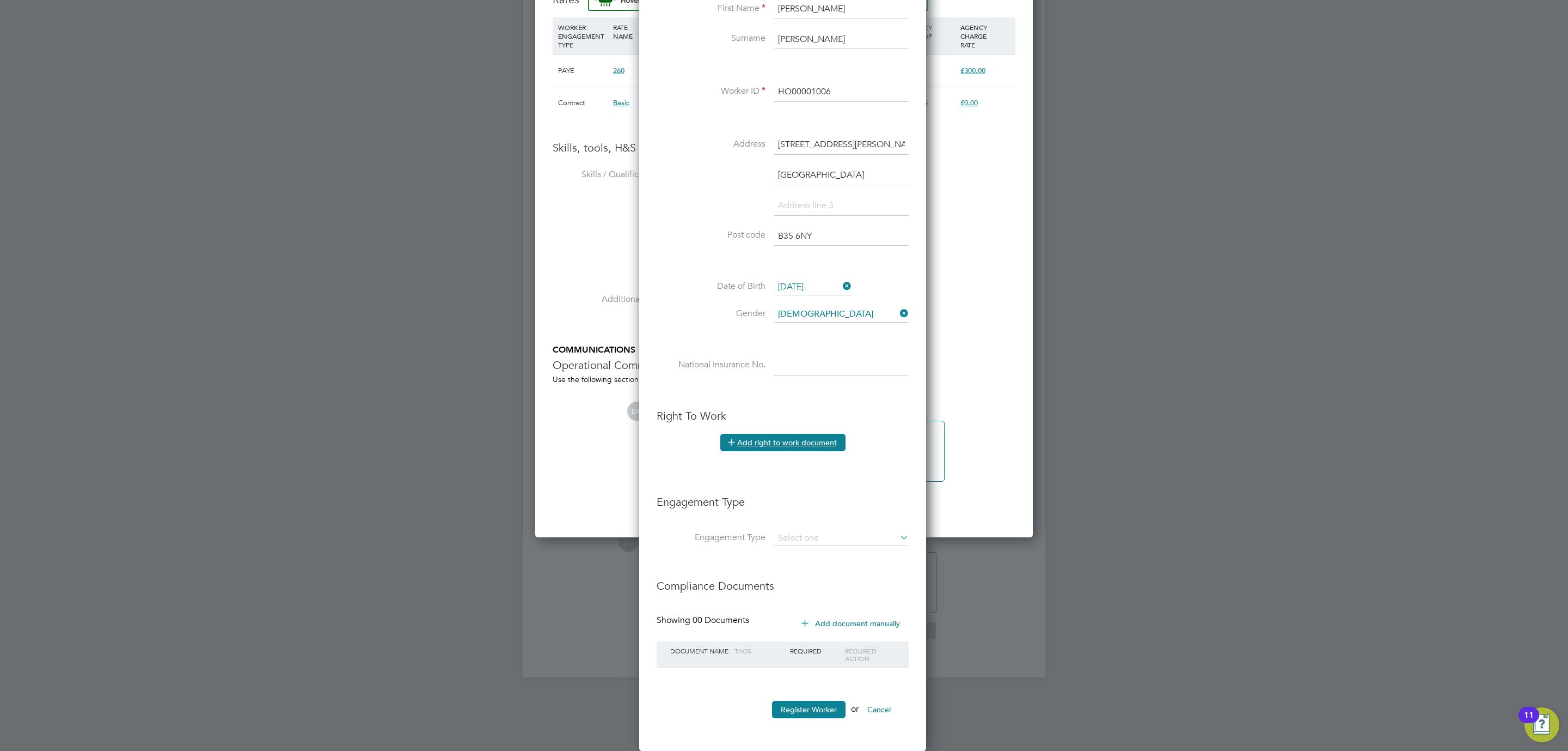
click at [799, 436] on button "Add right to work document" at bounding box center [783, 442] width 125 height 18
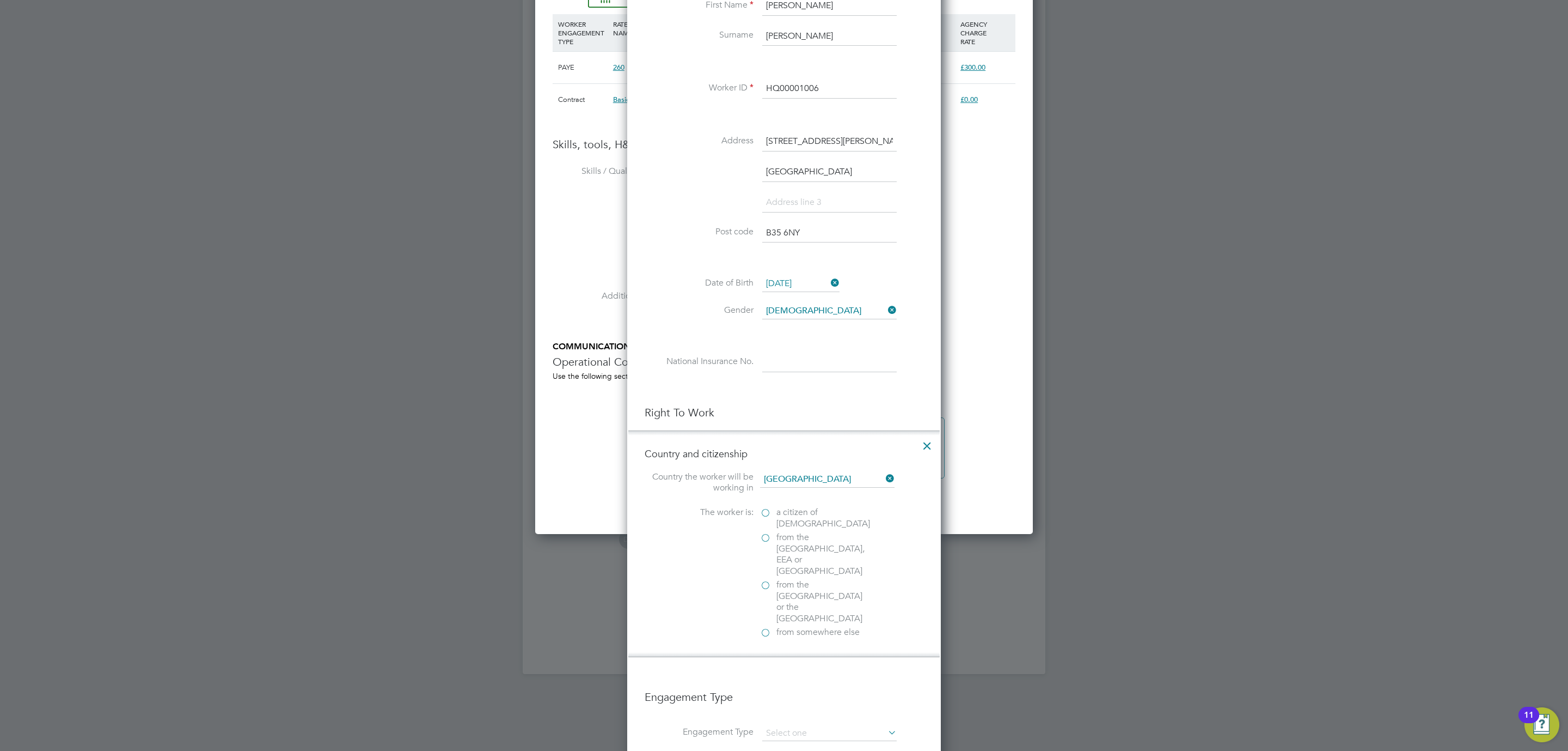
click at [778, 515] on span "a citizen of United Kingdom" at bounding box center [823, 518] width 94 height 23
click at [0, 0] on input "a citizen of United Kingdom" at bounding box center [0, 0] width 0 height 0
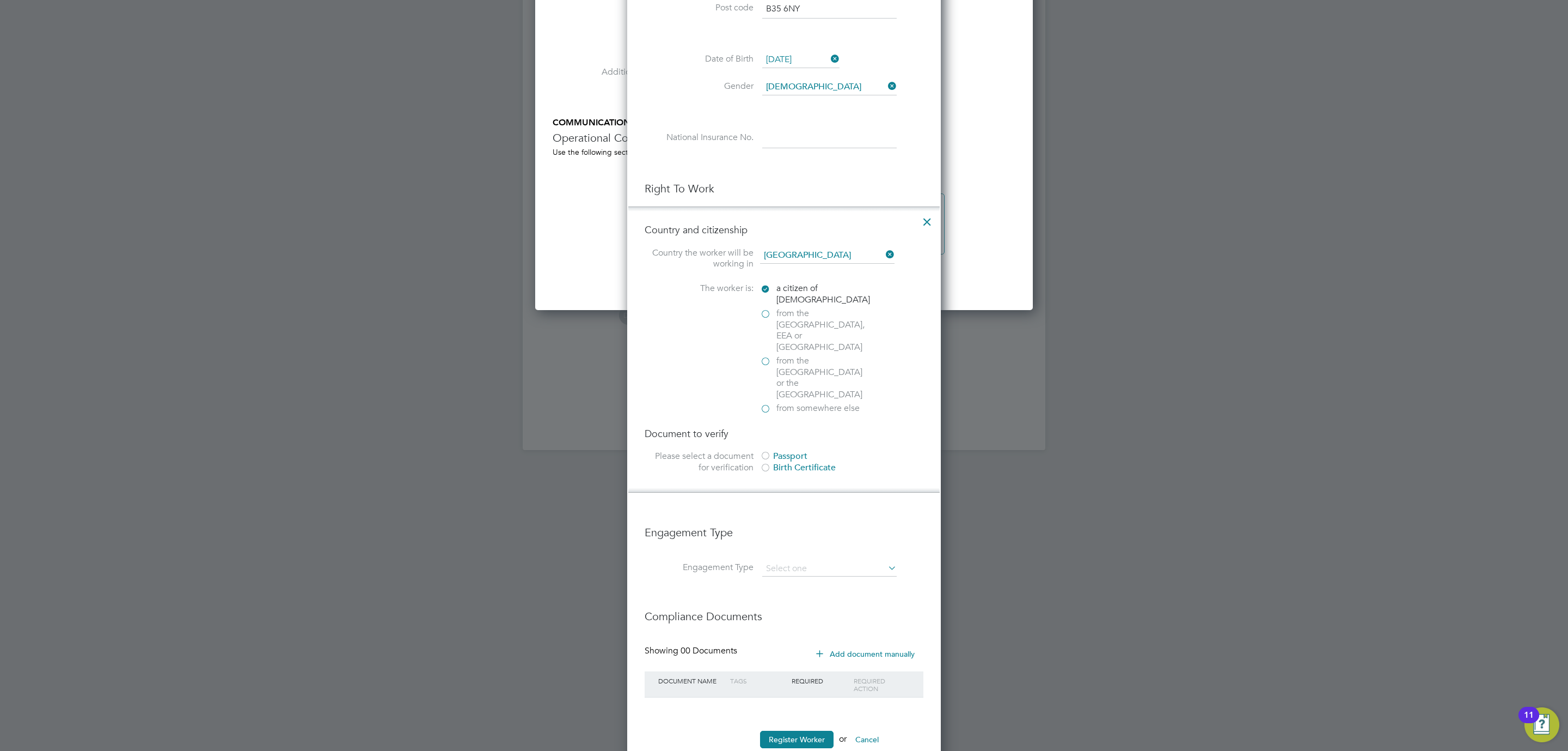
click at [779, 451] on div "Passport" at bounding box center [842, 456] width 163 height 12
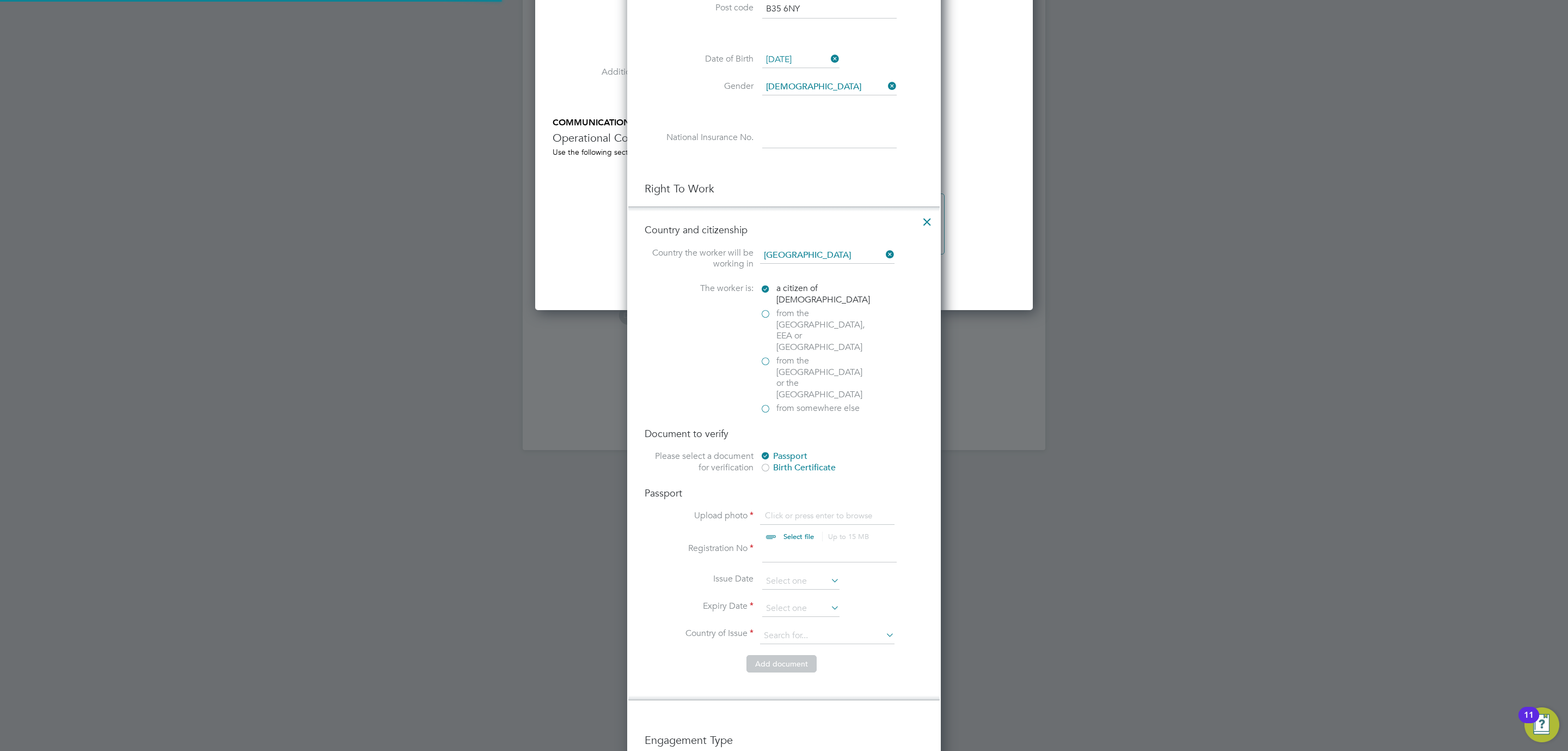
scroll to position [1430, 0]
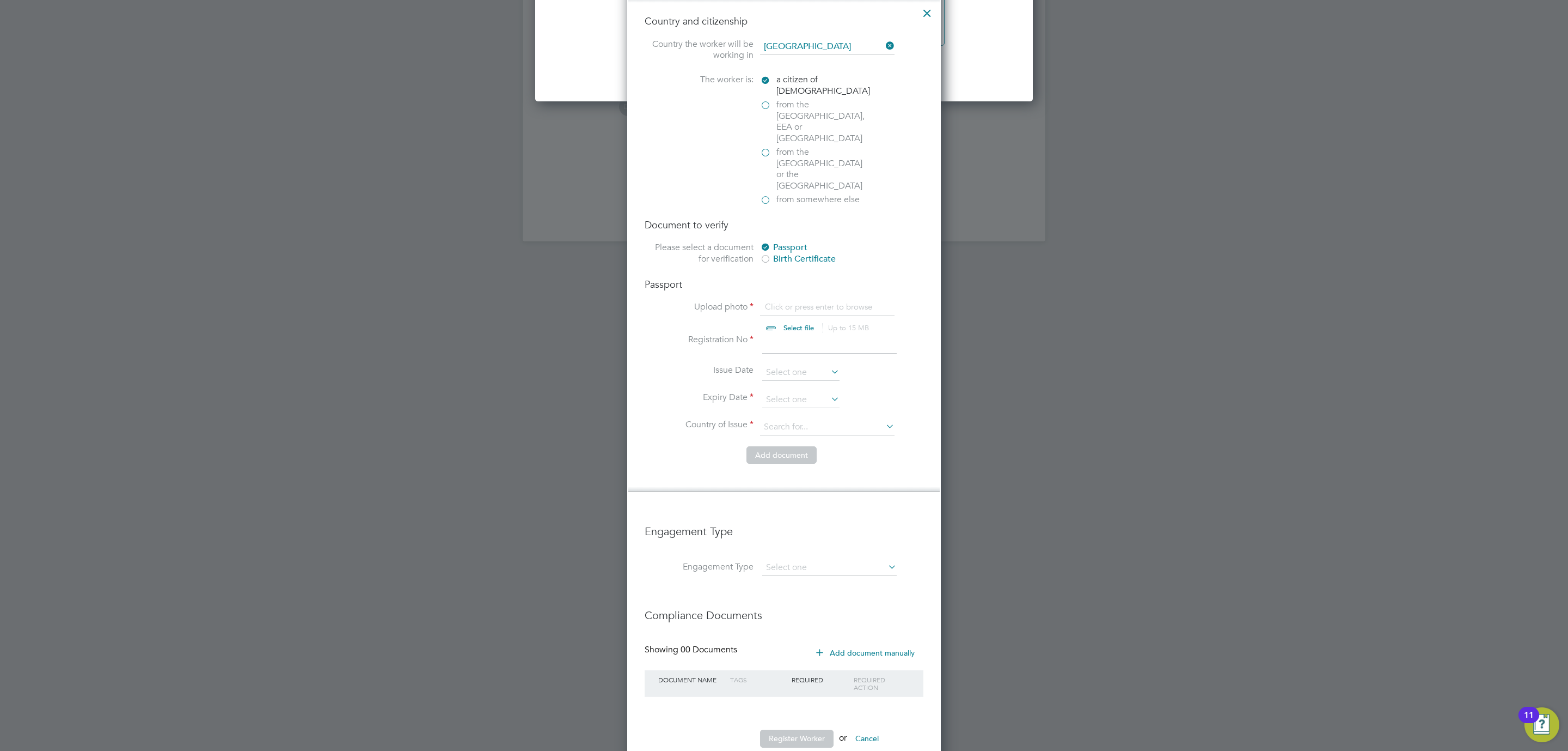
click at [799, 301] on input "file" at bounding box center [809, 318] width 171 height 33
type input "C:\fakepath\Nigel Burnett PP.jpg"
click at [788, 334] on input at bounding box center [829, 344] width 135 height 19
type input "535650044"
click at [817, 392] on input at bounding box center [800, 400] width 77 height 16
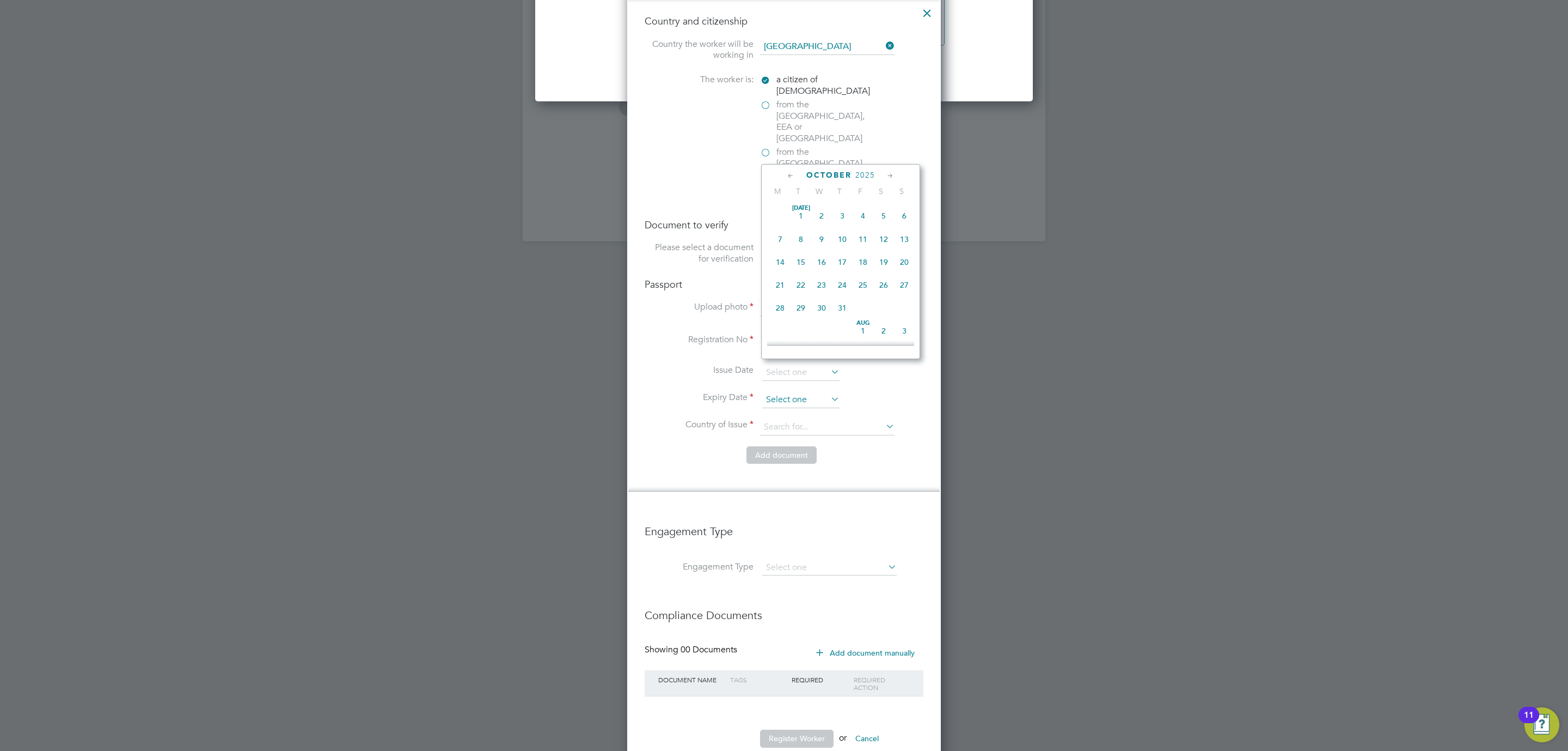
scroll to position [302, 0]
click at [851, 173] on span "October" at bounding box center [829, 175] width 45 height 9
click at [863, 175] on span "2025" at bounding box center [865, 175] width 19 height 9
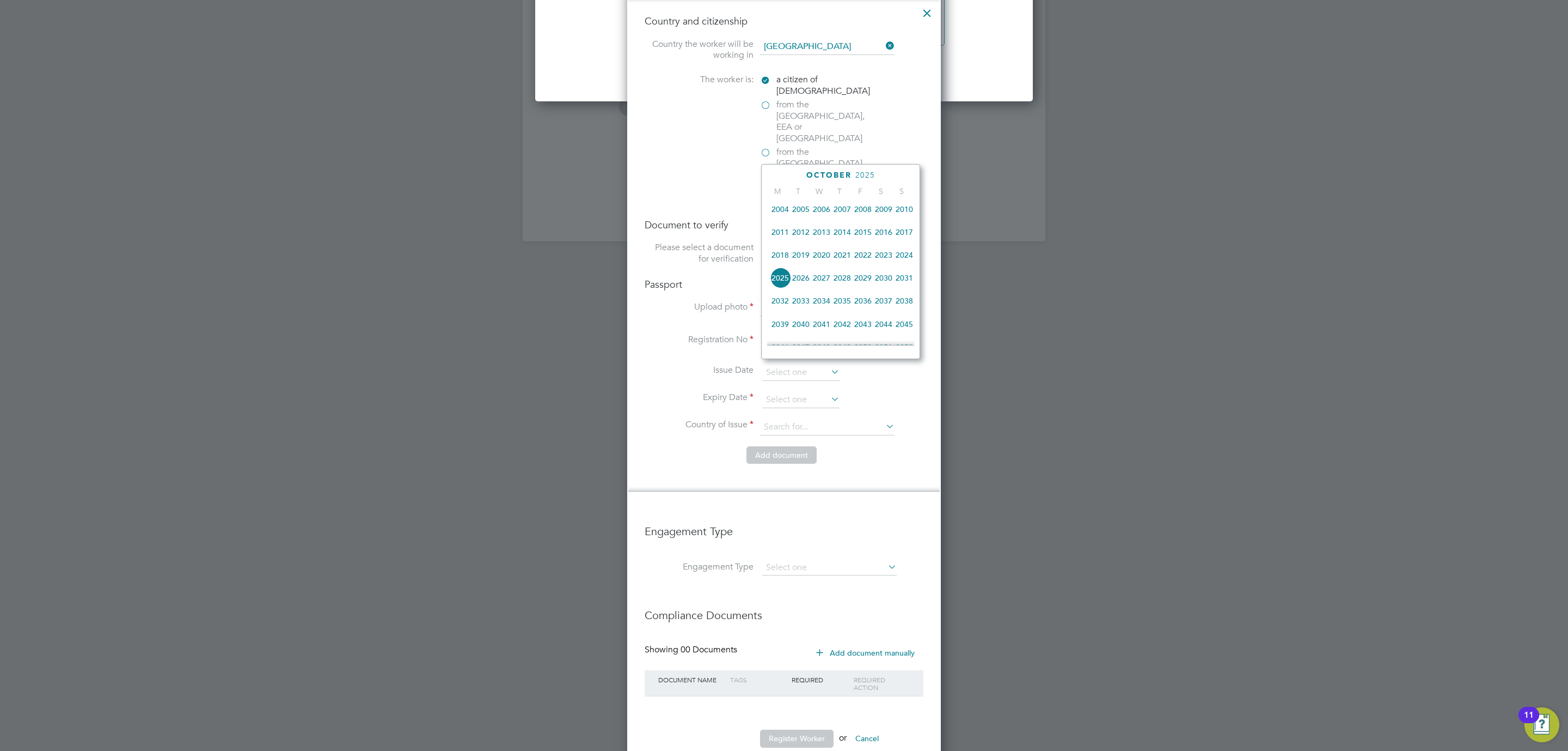
click at [802, 280] on span "2026" at bounding box center [801, 278] width 21 height 21
click at [787, 173] on icon at bounding box center [791, 176] width 10 height 12
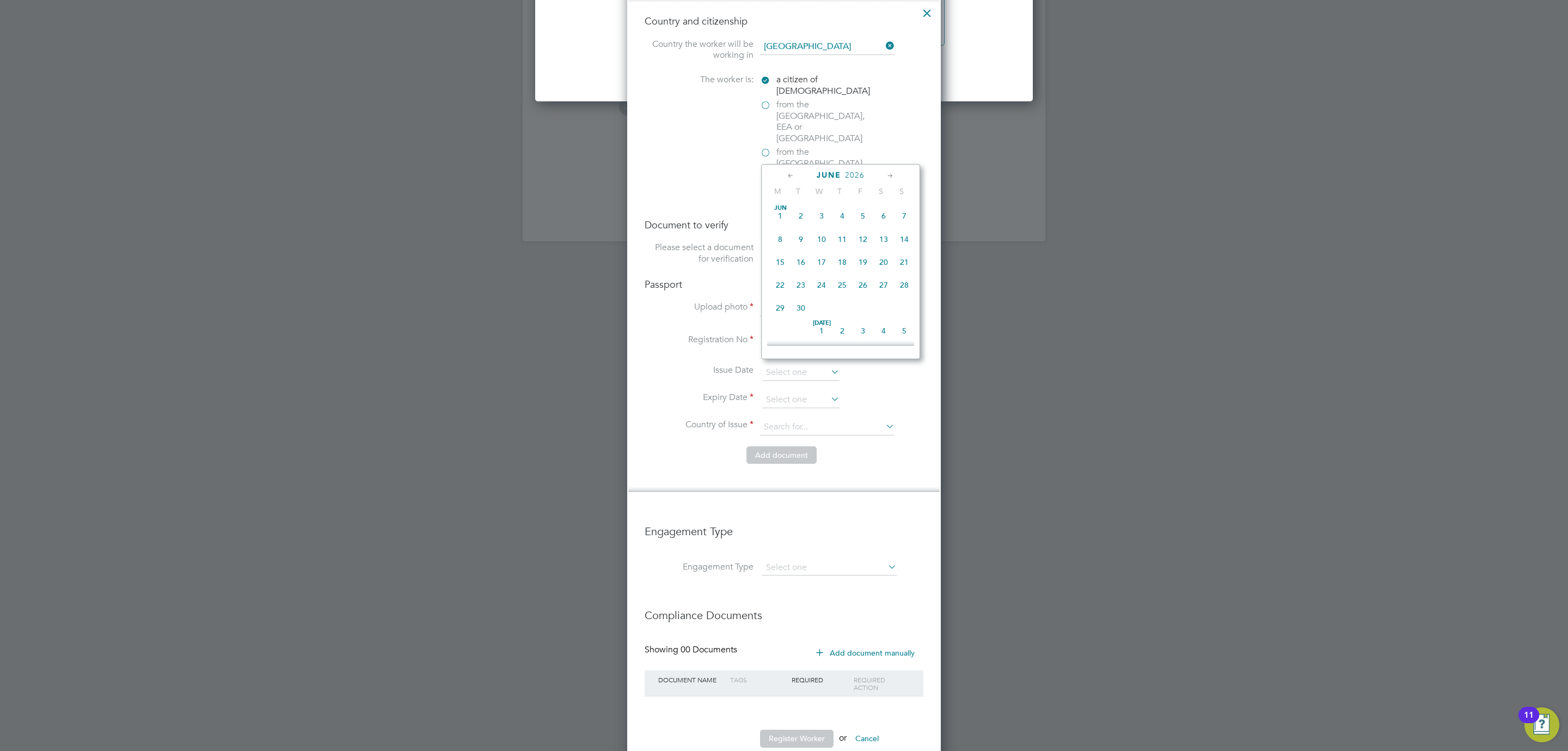
click at [787, 173] on icon at bounding box center [791, 176] width 10 height 12
click at [905, 281] on span "22" at bounding box center [905, 285] width 21 height 21
type input "[DATE]"
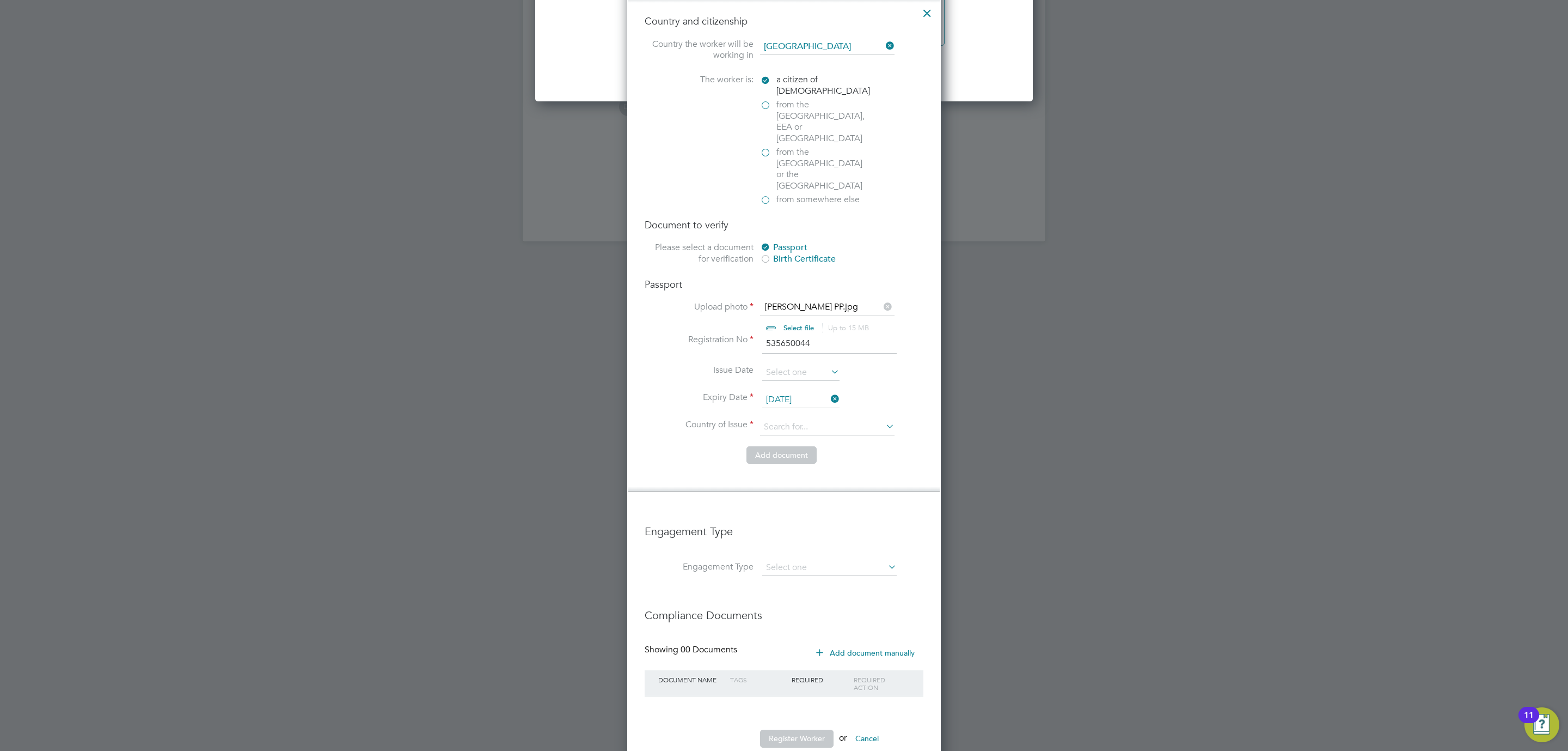
click at [875, 446] on li "Add document" at bounding box center [784, 460] width 279 height 29
click at [782, 419] on input at bounding box center [827, 427] width 135 height 16
click at [804, 419] on input at bounding box center [827, 427] width 135 height 16
click at [843, 443] on li "United Kingdom" at bounding box center [836, 441] width 153 height 15
type input "United Kingdom"
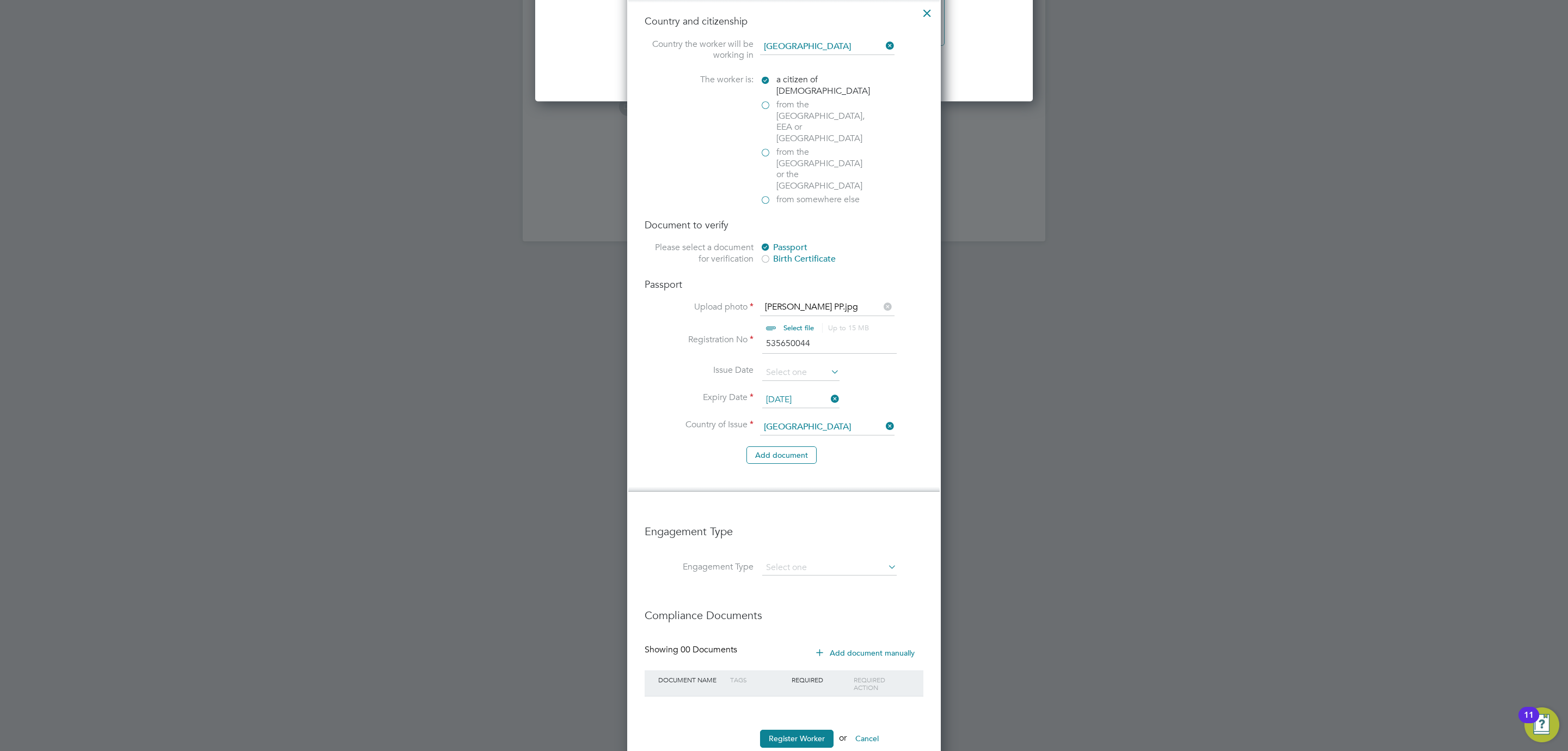
click at [869, 446] on li "Add document" at bounding box center [784, 460] width 279 height 29
click at [805, 560] on input at bounding box center [829, 567] width 135 height 15
click at [821, 582] on li "Self-employed" at bounding box center [829, 584] width 136 height 16
type input "Self-employed"
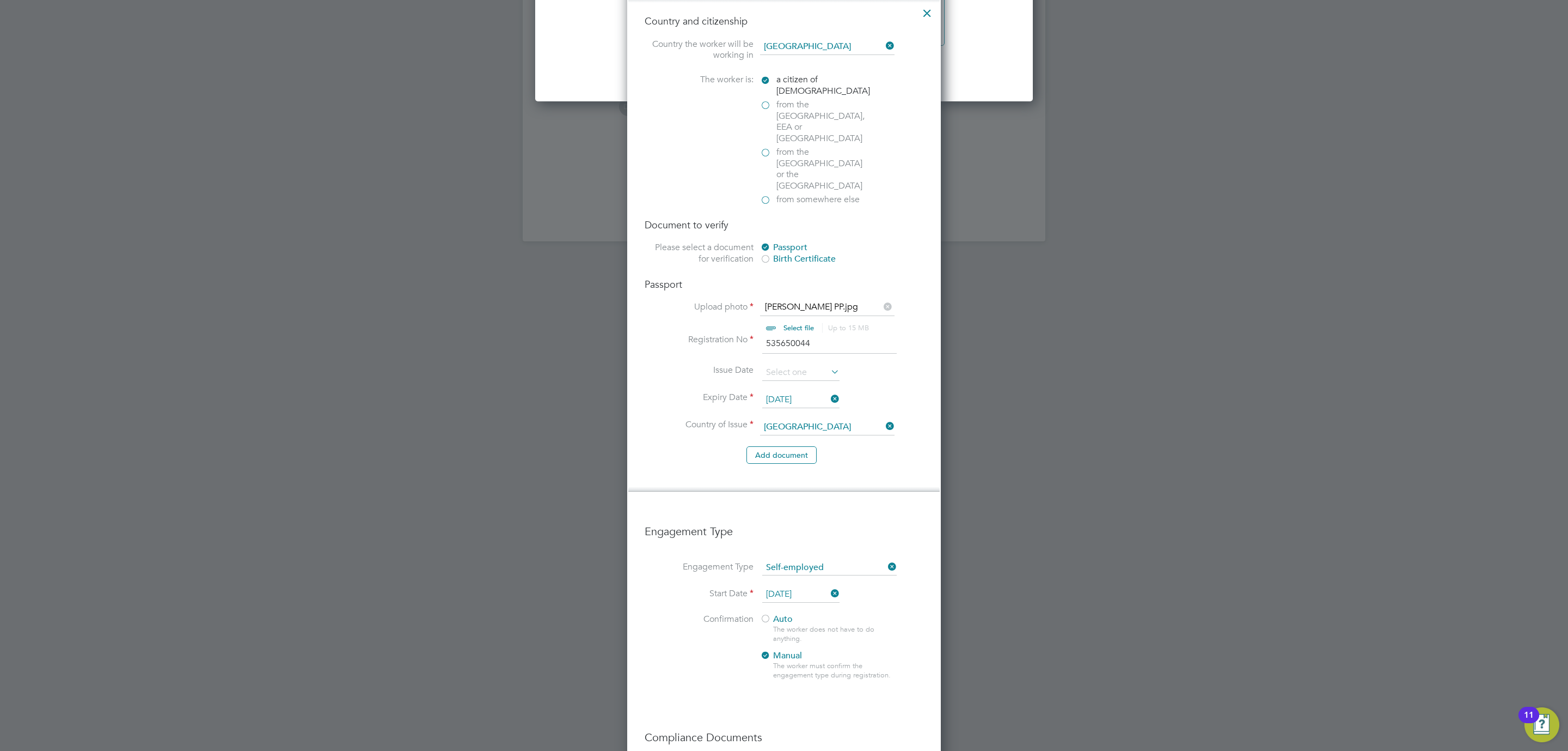
scroll to position [1551, 0]
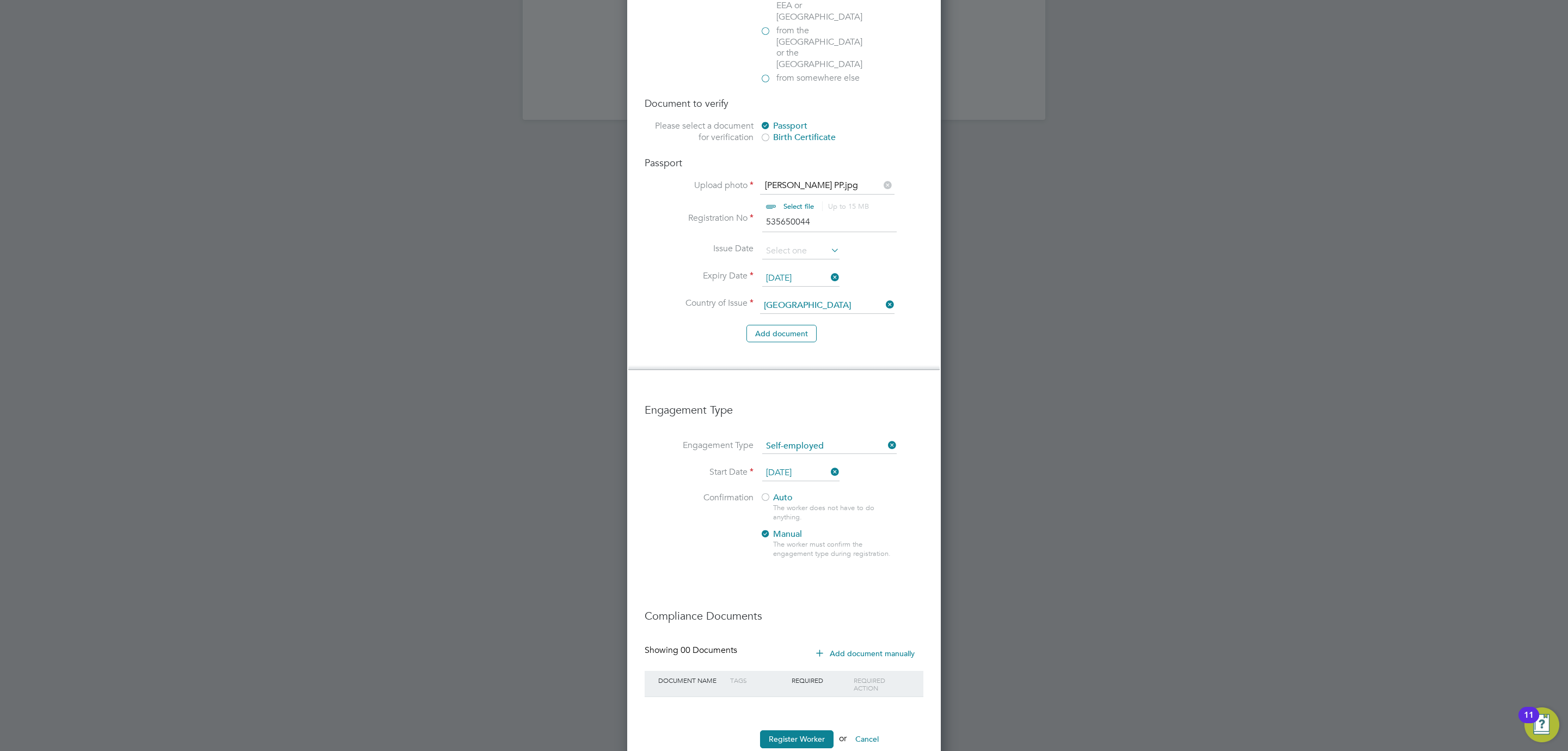
click at [782, 465] on input "[DATE]" at bounding box center [800, 473] width 77 height 16
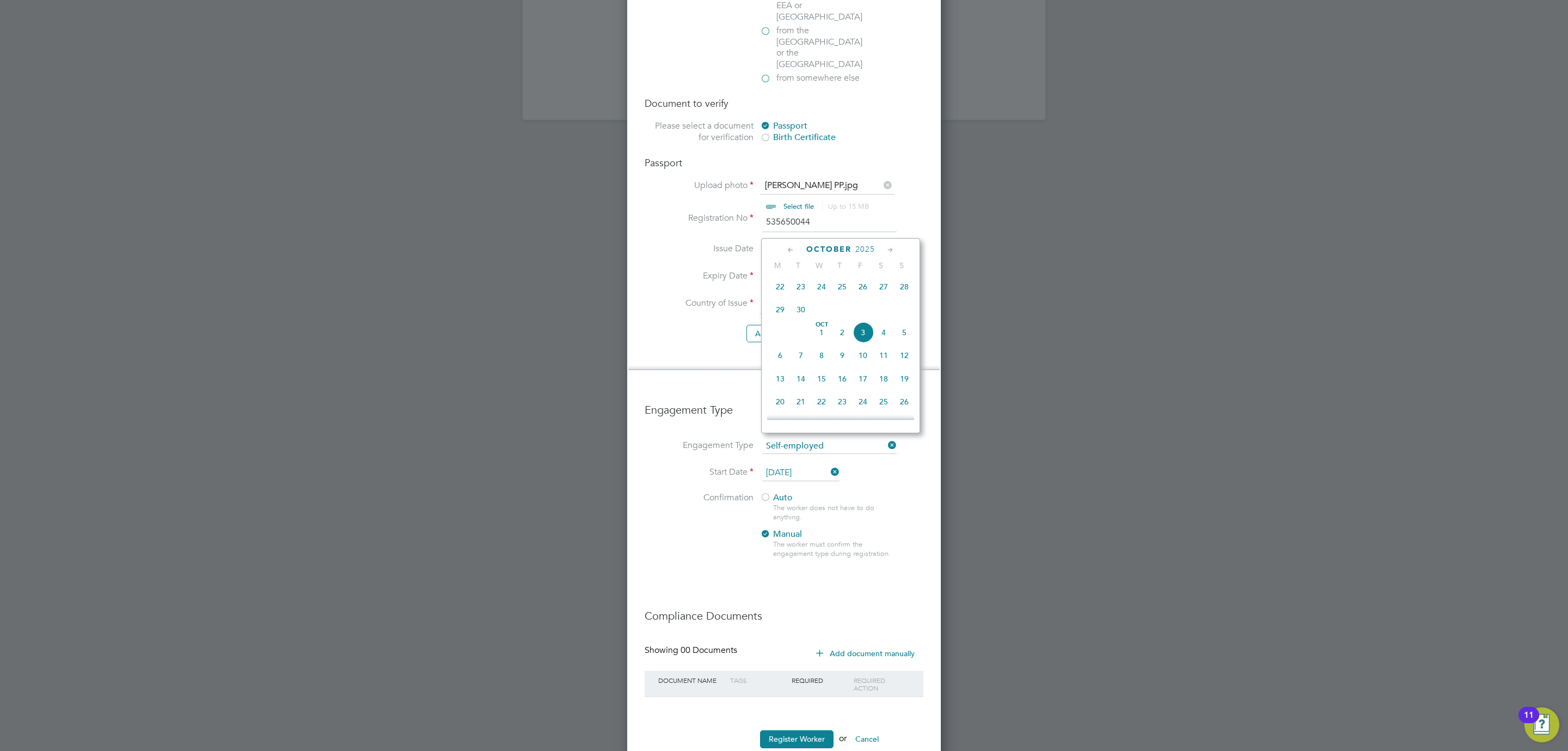
click at [780, 312] on span "29" at bounding box center [780, 309] width 21 height 21
type input "[DATE]"
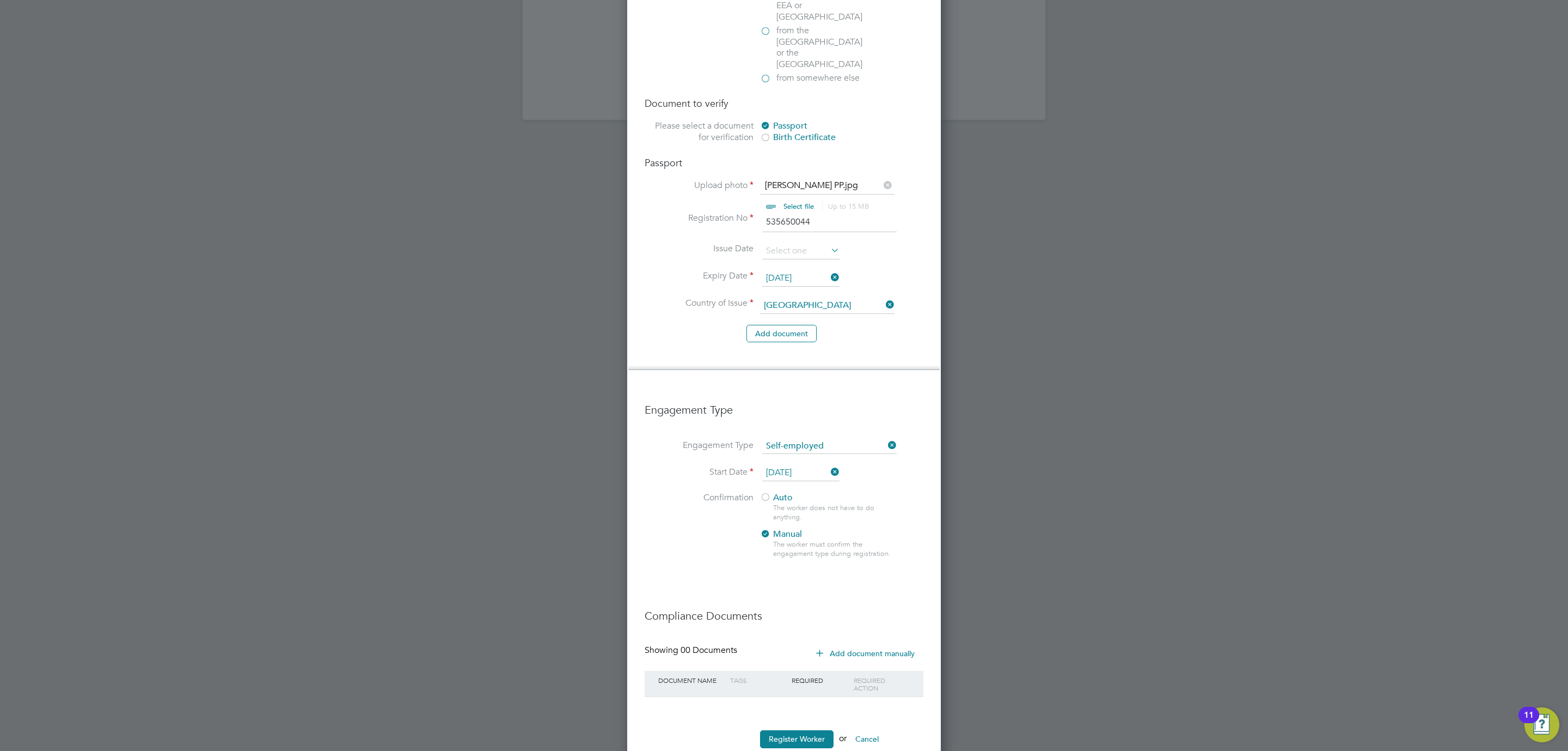
click at [715, 505] on li "Confirmation Auto The worker does not have to do anything. Manual The worker mu…" at bounding box center [784, 534] width 279 height 84
drag, startPoint x: 793, startPoint y: 478, endPoint x: 772, endPoint y: 468, distance: 23.3
click at [791, 503] on div "The worker does not have to do anything." at bounding box center [835, 512] width 123 height 18
click at [771, 492] on span "Auto" at bounding box center [777, 498] width 33 height 11
click at [800, 730] on button "Register Worker" at bounding box center [797, 739] width 74 height 18
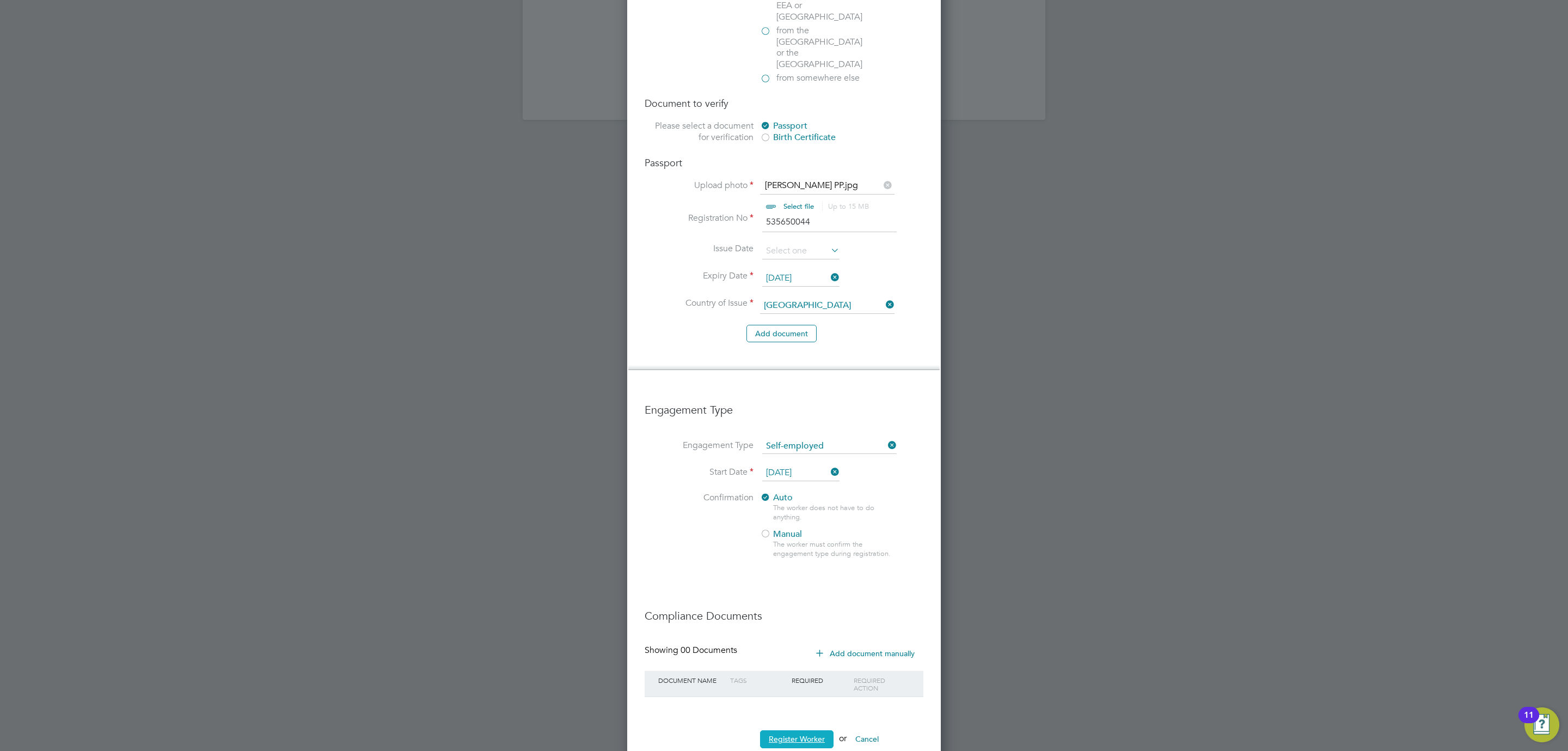
scroll to position [0, 0]
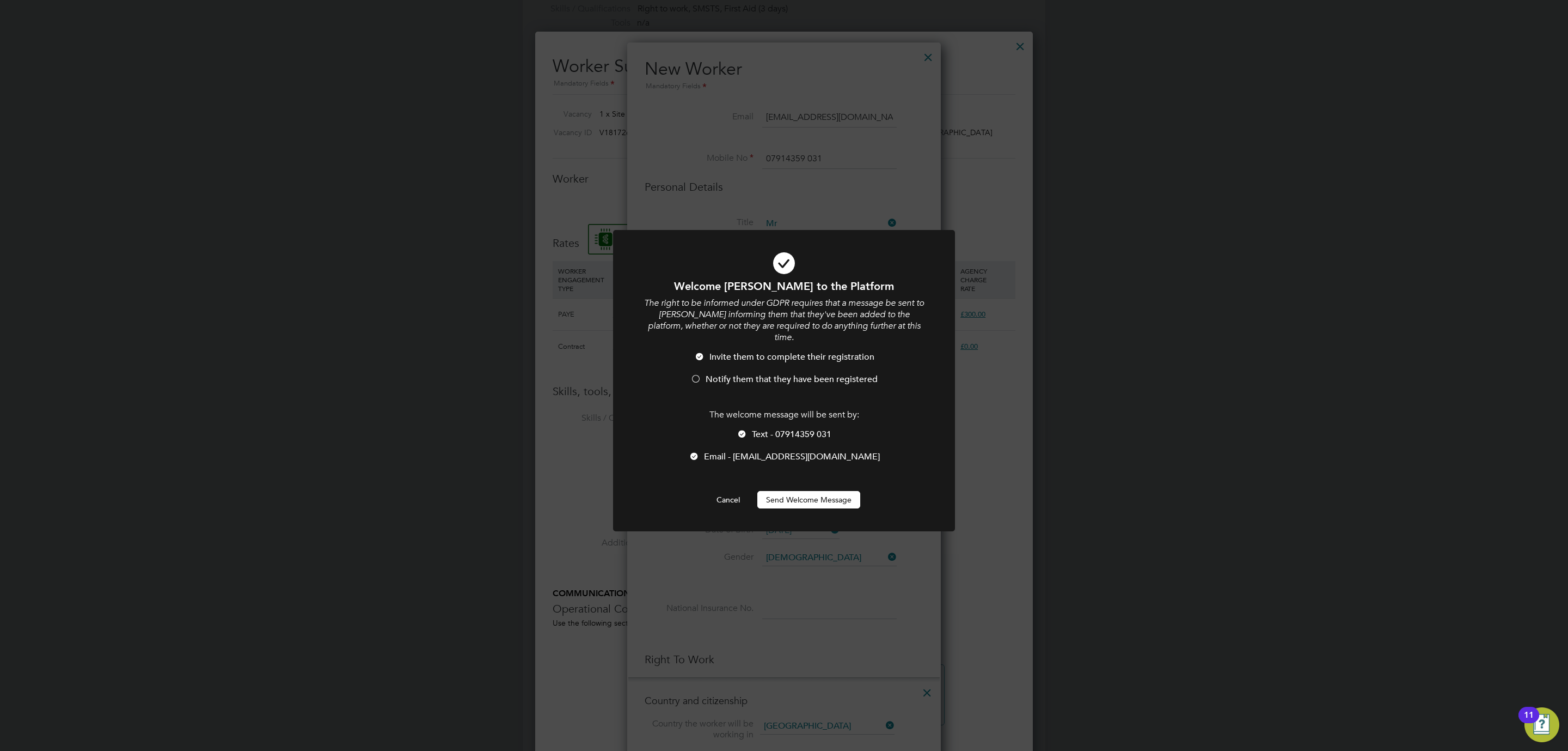
click at [804, 491] on button "Send Welcome Message" at bounding box center [808, 499] width 103 height 18
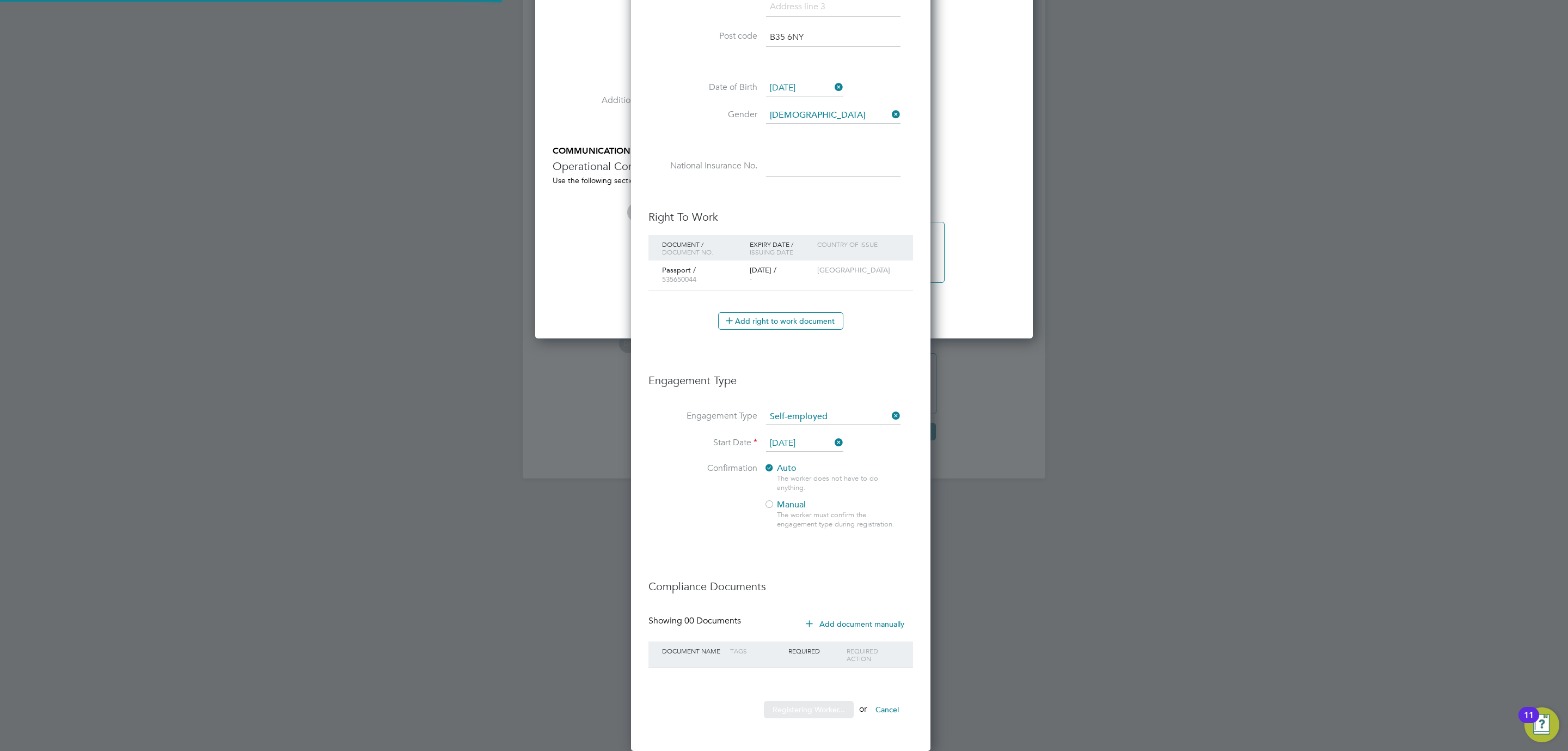
scroll to position [1155, 306]
type input "Nigel Burnett (HQ00001006)"
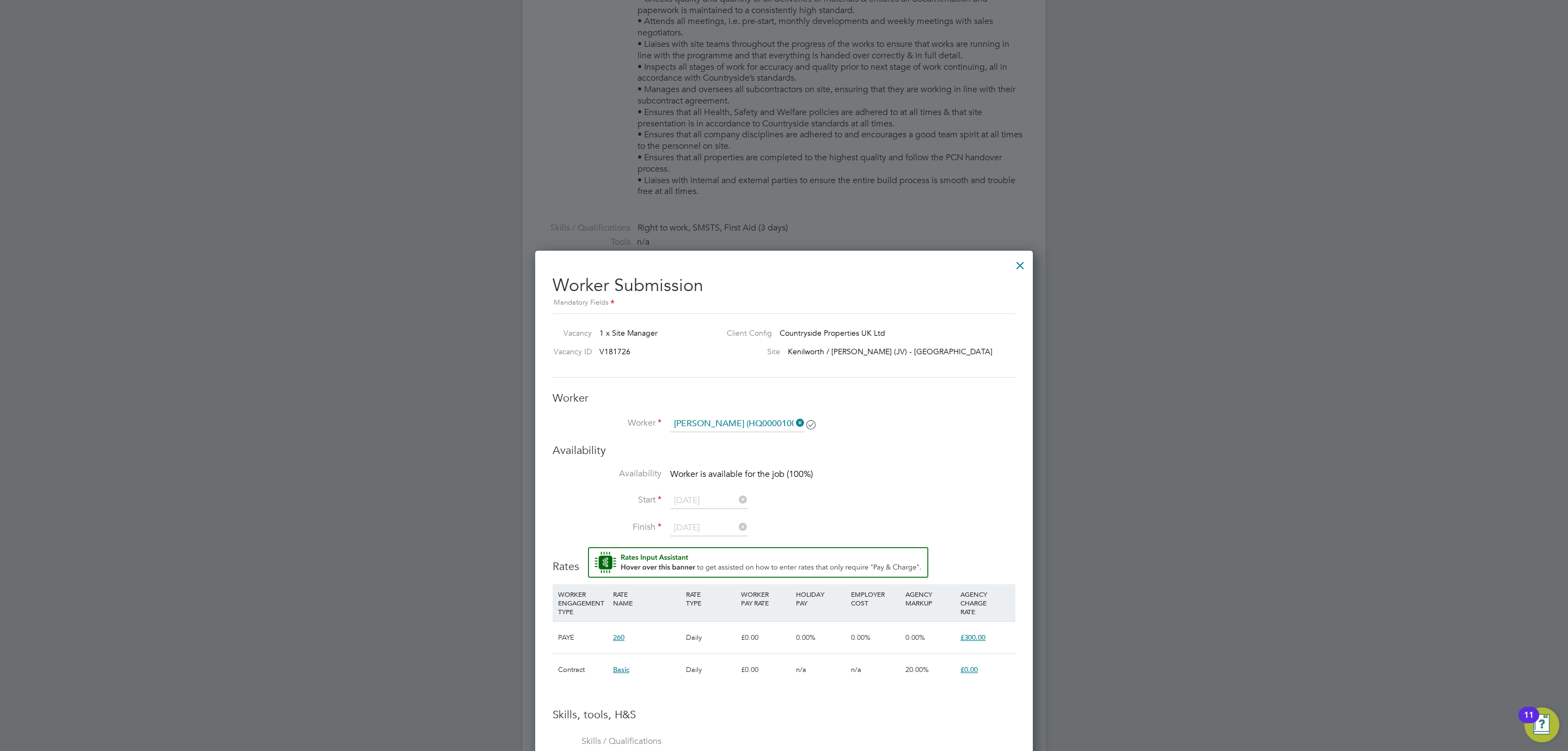
scroll to position [624, 0]
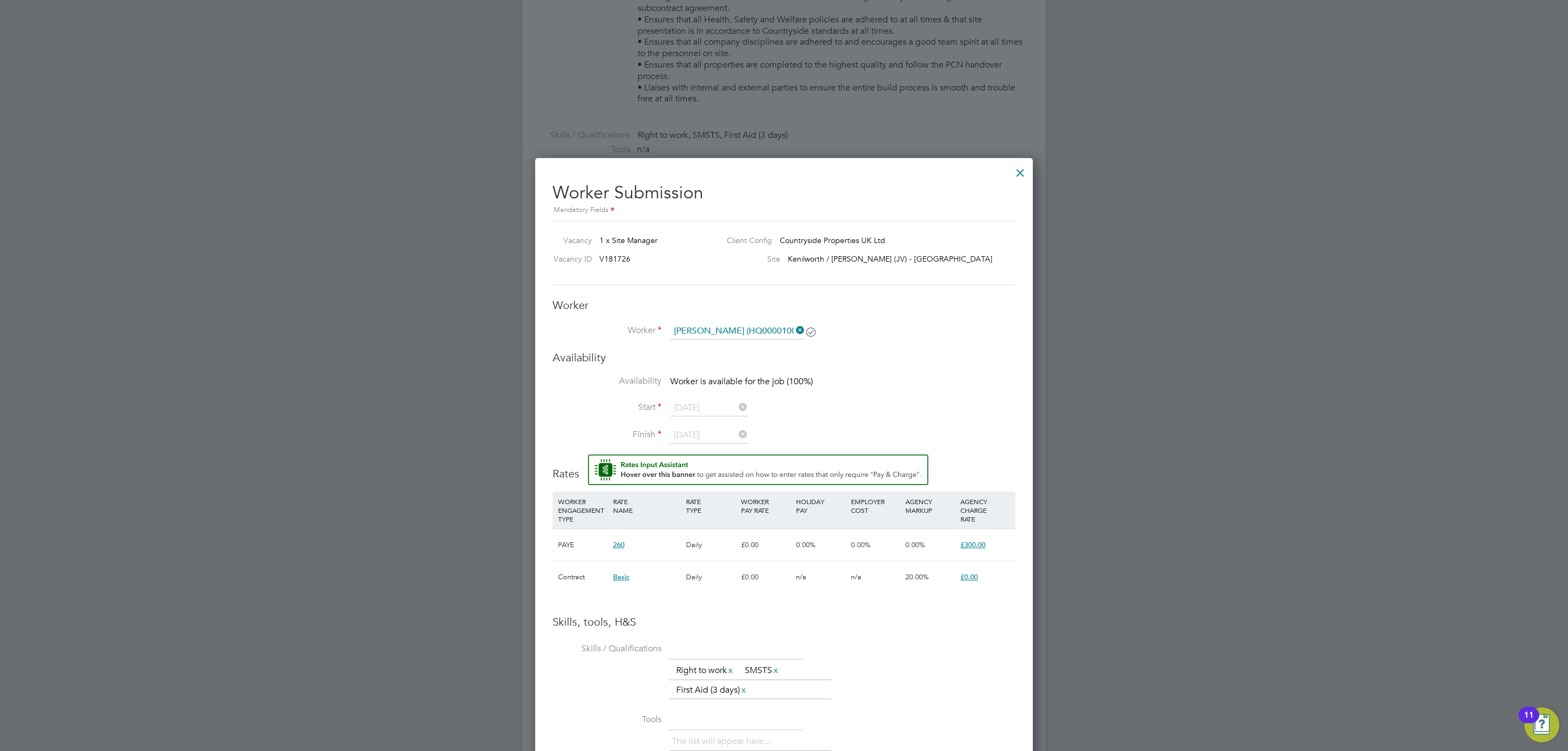
click at [794, 328] on icon at bounding box center [794, 330] width 0 height 15
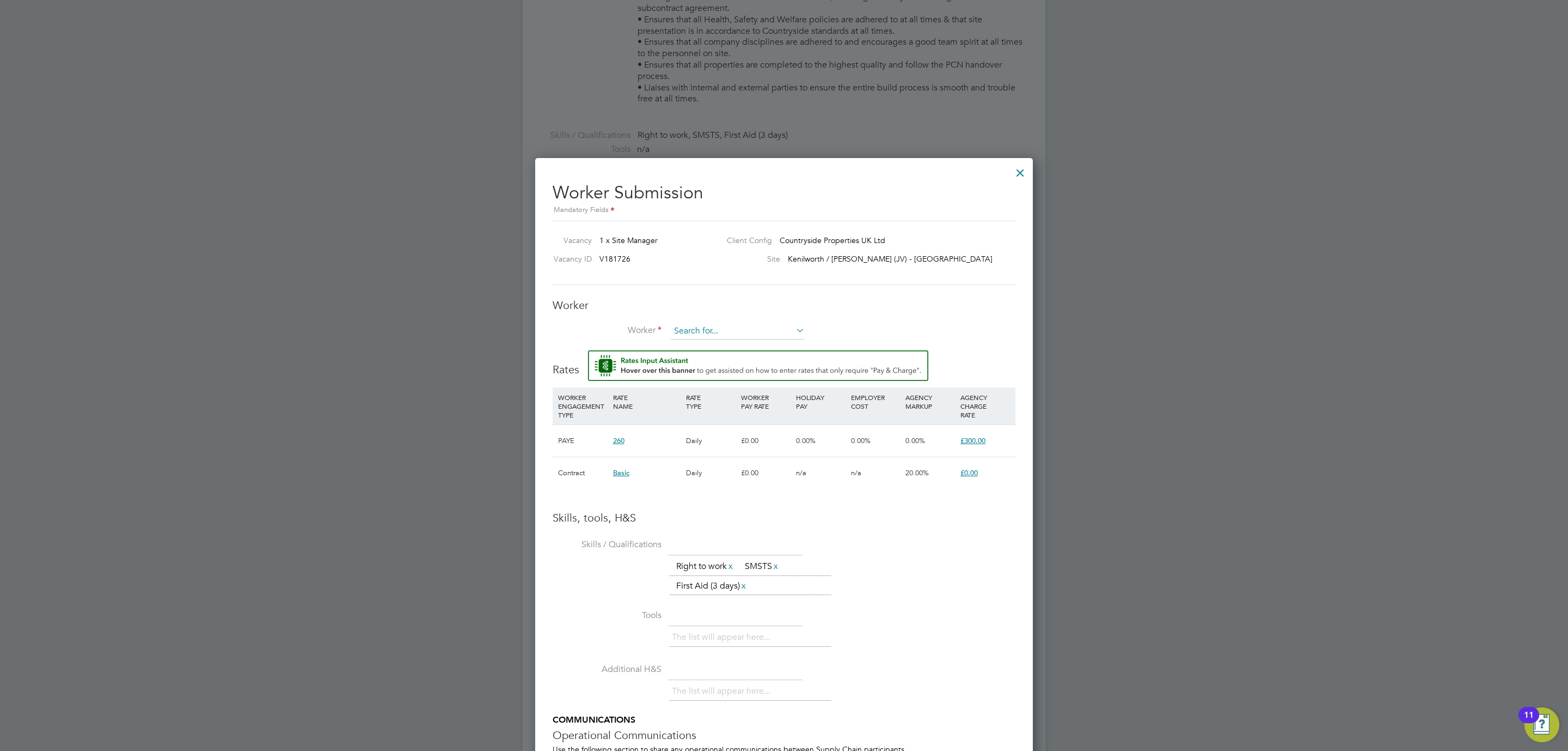
click at [750, 333] on input at bounding box center [737, 331] width 135 height 16
click at [725, 340] on li "Nigel Burnett (HQ00001006)" at bounding box center [763, 347] width 188 height 15
type input "Nigel Burnett (HQ00001006)"
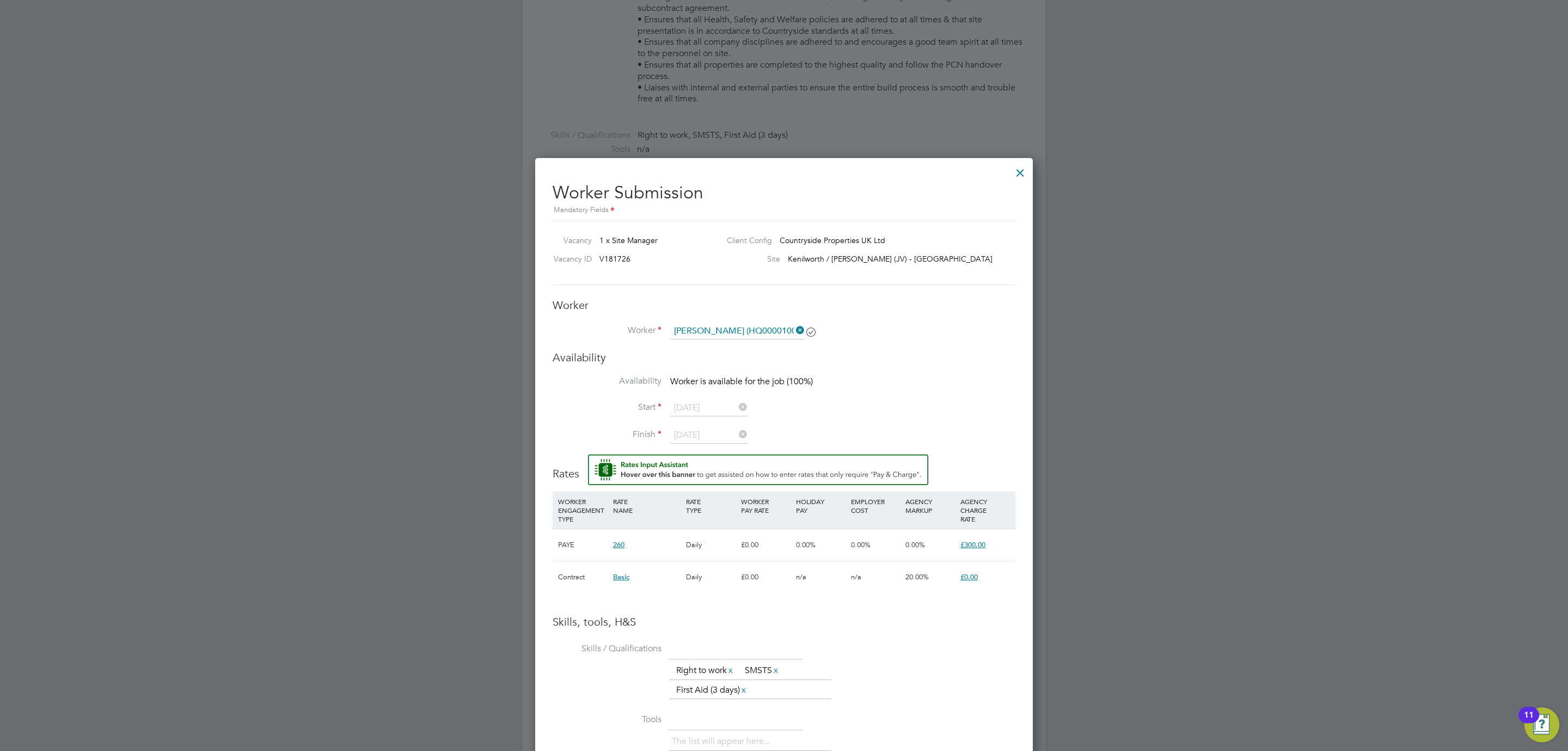
scroll to position [975, 498]
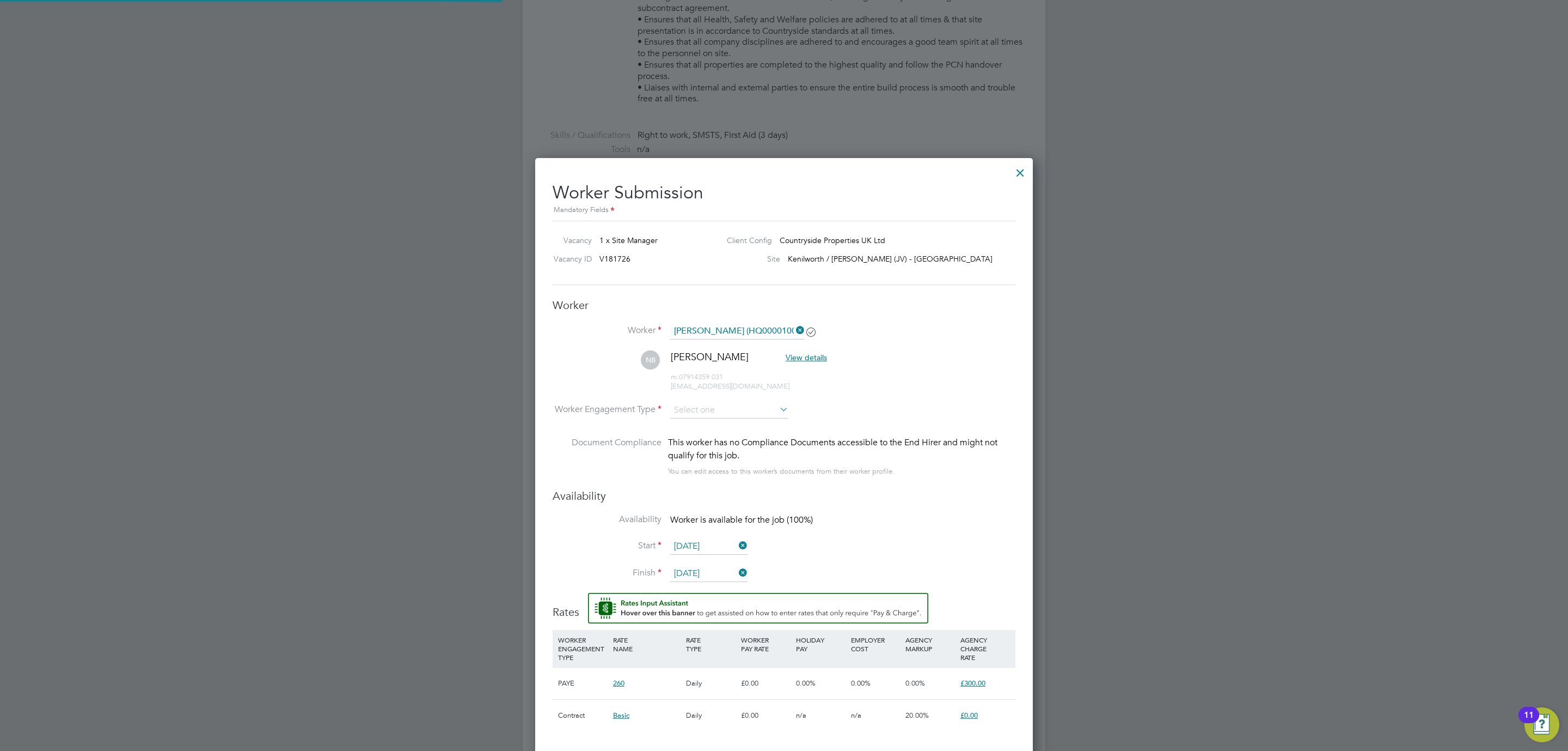
click at [959, 324] on li "Worker Nigel Burnett (HQ00001006)" at bounding box center [784, 336] width 463 height 27
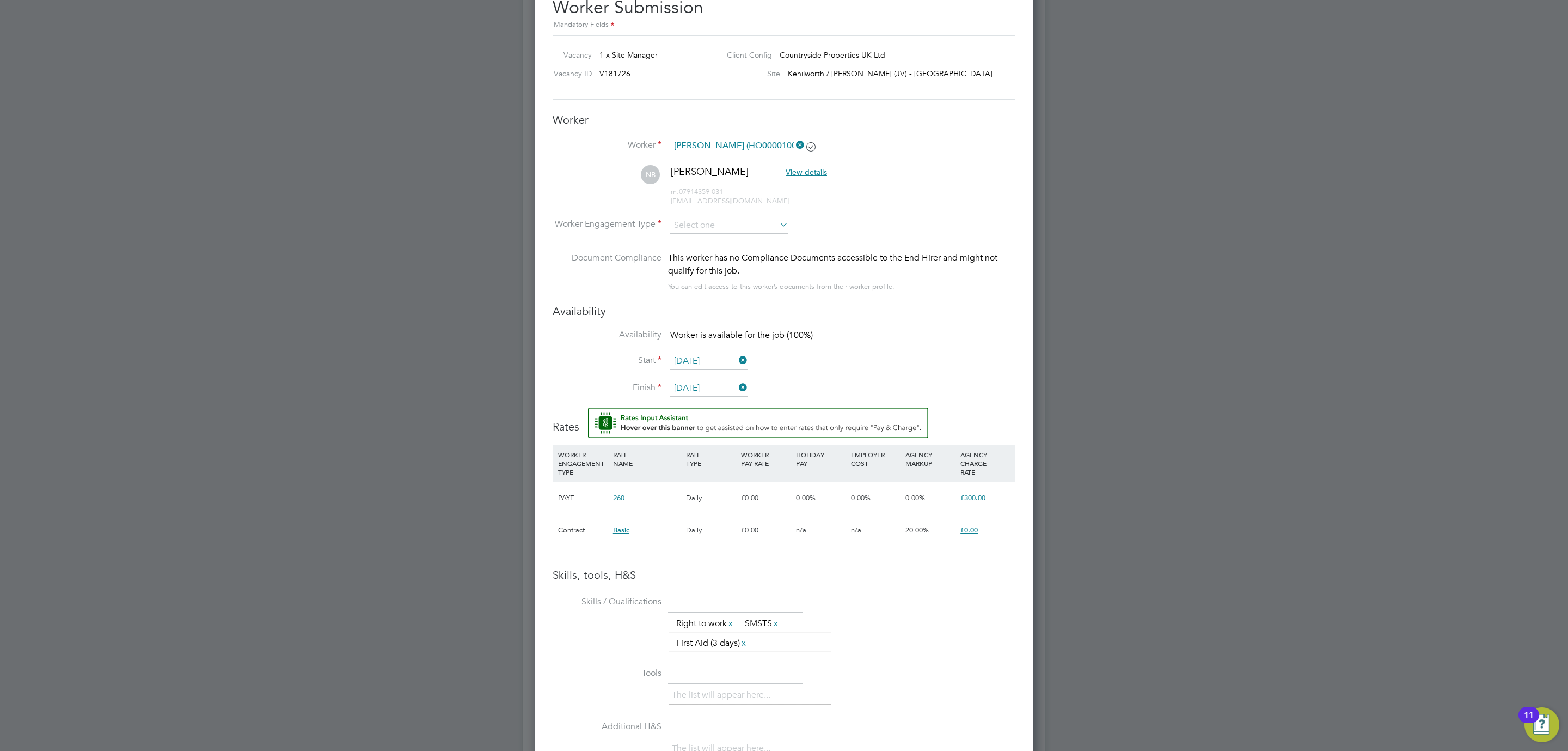
click at [1032, 564] on div "Worker Submission Mandatory Fields Vacancy 1 x Site Manager Client Config Count…" at bounding box center [784, 468] width 498 height 992
click at [911, 557] on li "WORKER ENGAGEMENT TYPE RATE NAME RATE TYPE WORKER PAY RATE HOLIDAY PAY EMPLOYER…" at bounding box center [784, 501] width 463 height 112
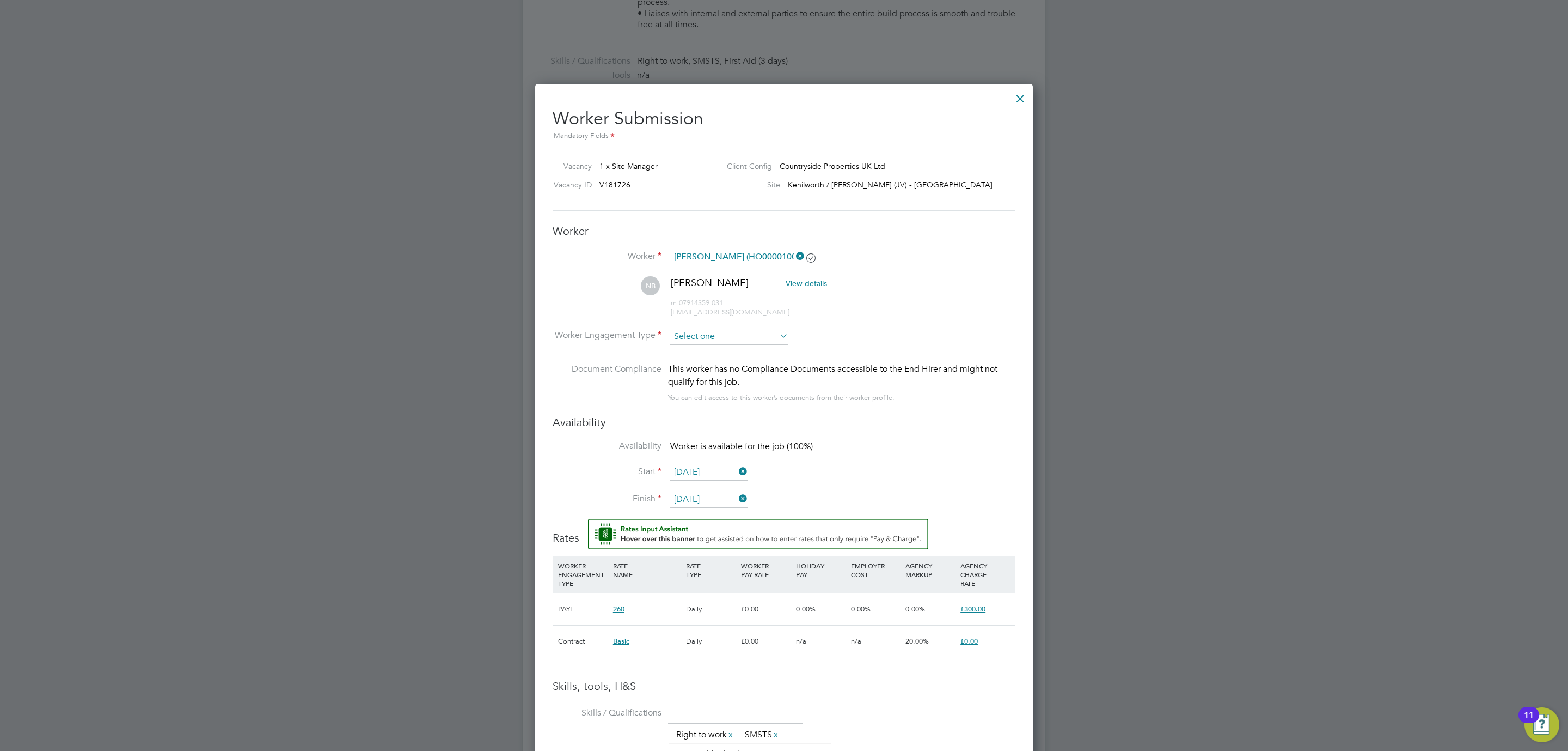
click at [738, 340] on input at bounding box center [729, 336] width 118 height 16
click at [722, 350] on li "Contract" at bounding box center [729, 351] width 119 height 14
type input "Contract"
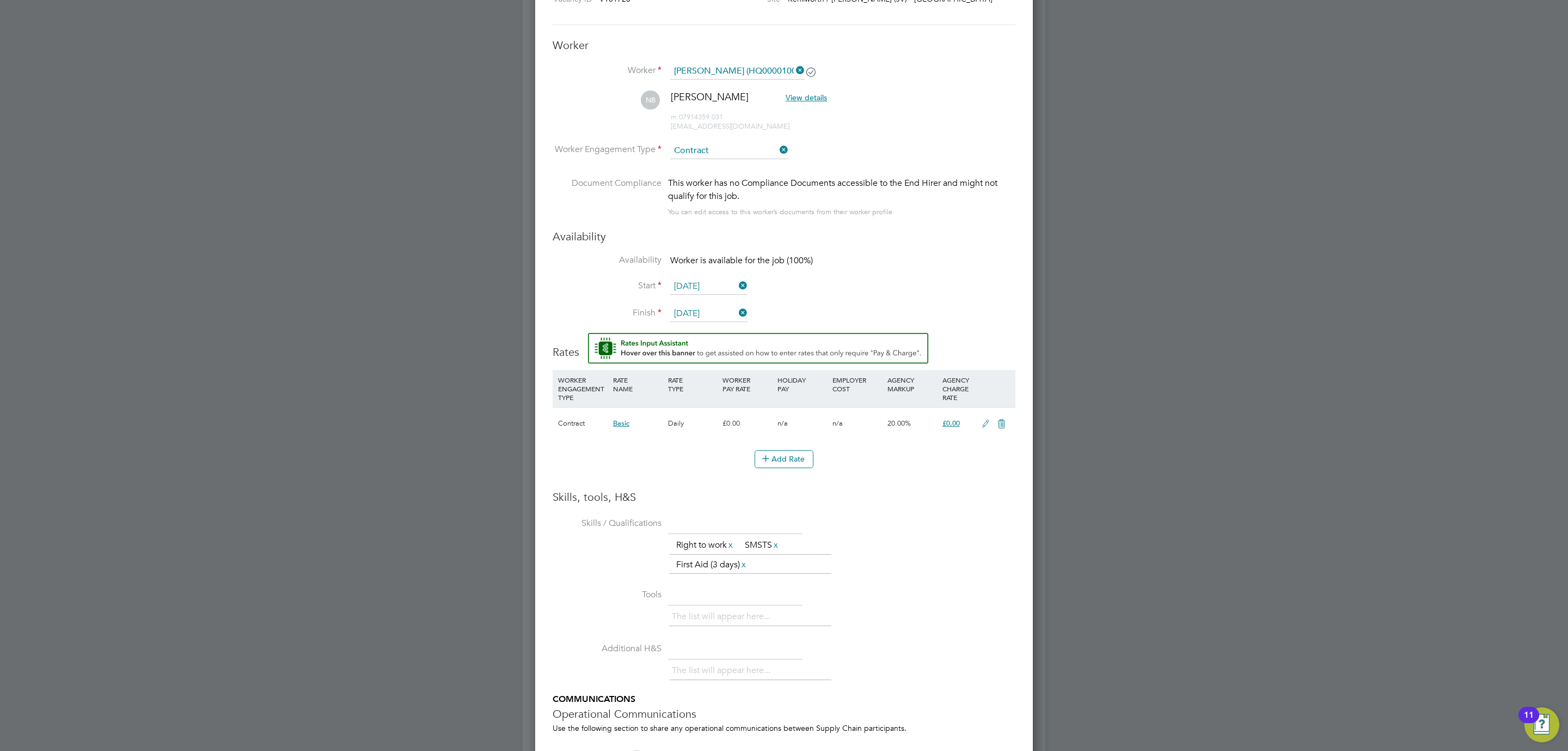
click at [902, 493] on h3 "Skills, tools, H&S" at bounding box center [784, 496] width 463 height 14
click at [984, 423] on icon at bounding box center [985, 424] width 13 height 9
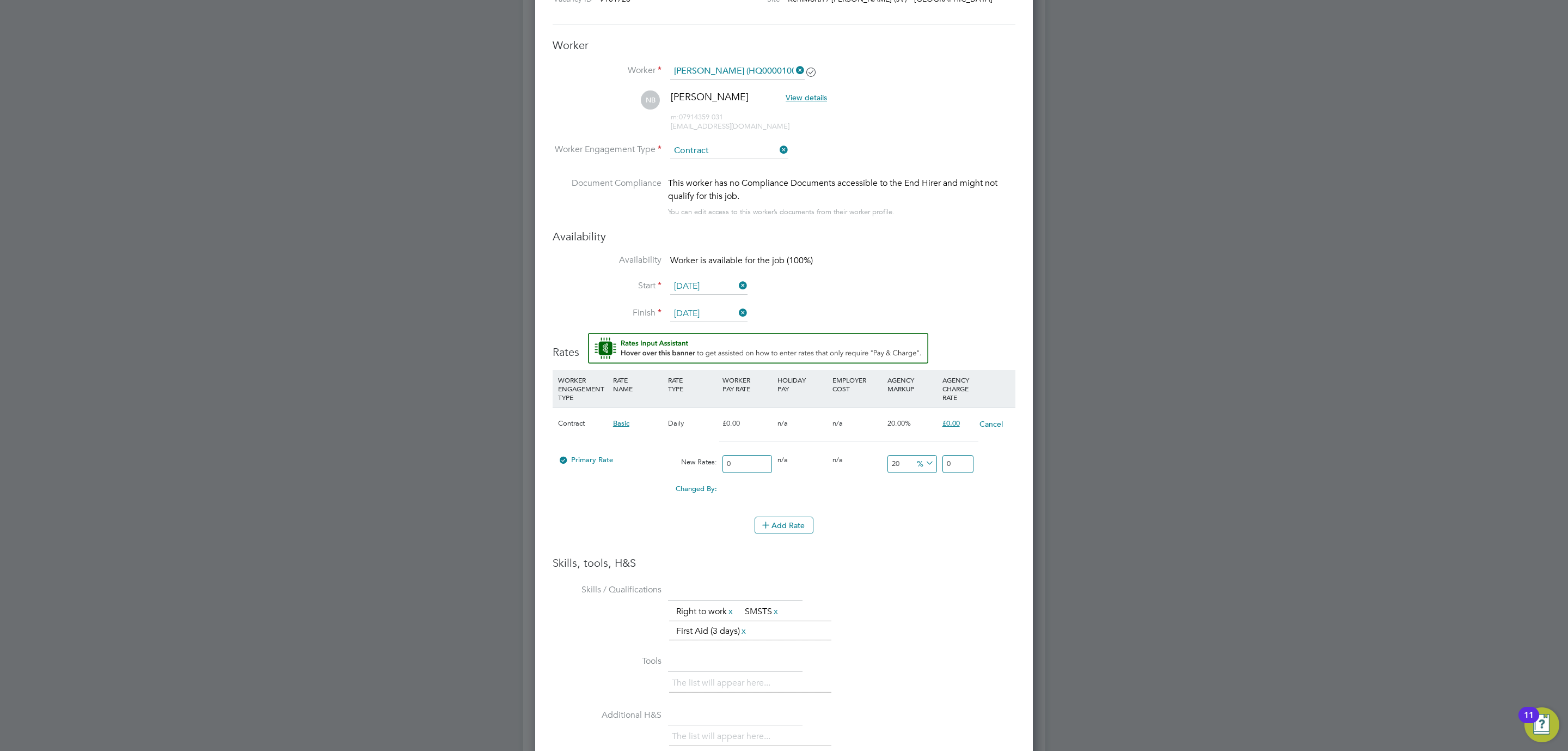
drag, startPoint x: 748, startPoint y: 467, endPoint x: 706, endPoint y: 460, distance: 42.6
click at [706, 460] on div "Primary Rate New Rates: 0 0 n/a 0 n/a 20 0 % 0" at bounding box center [784, 464] width 463 height 29
type input "2"
type input "2.4"
type input "26"
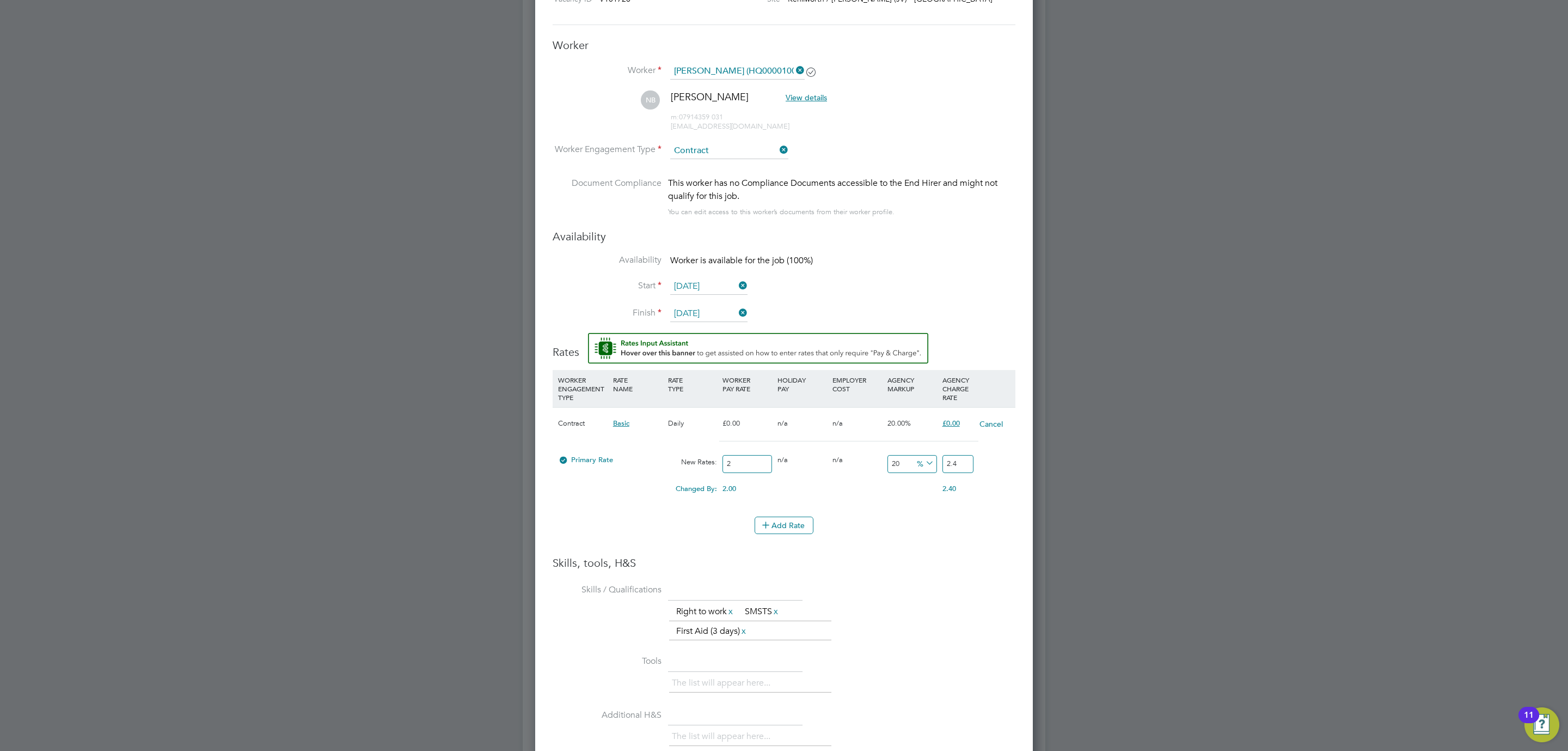
type input "31.2"
type input "260"
type input "312"
type input "260"
drag, startPoint x: 964, startPoint y: 463, endPoint x: 900, endPoint y: 456, distance: 64.4
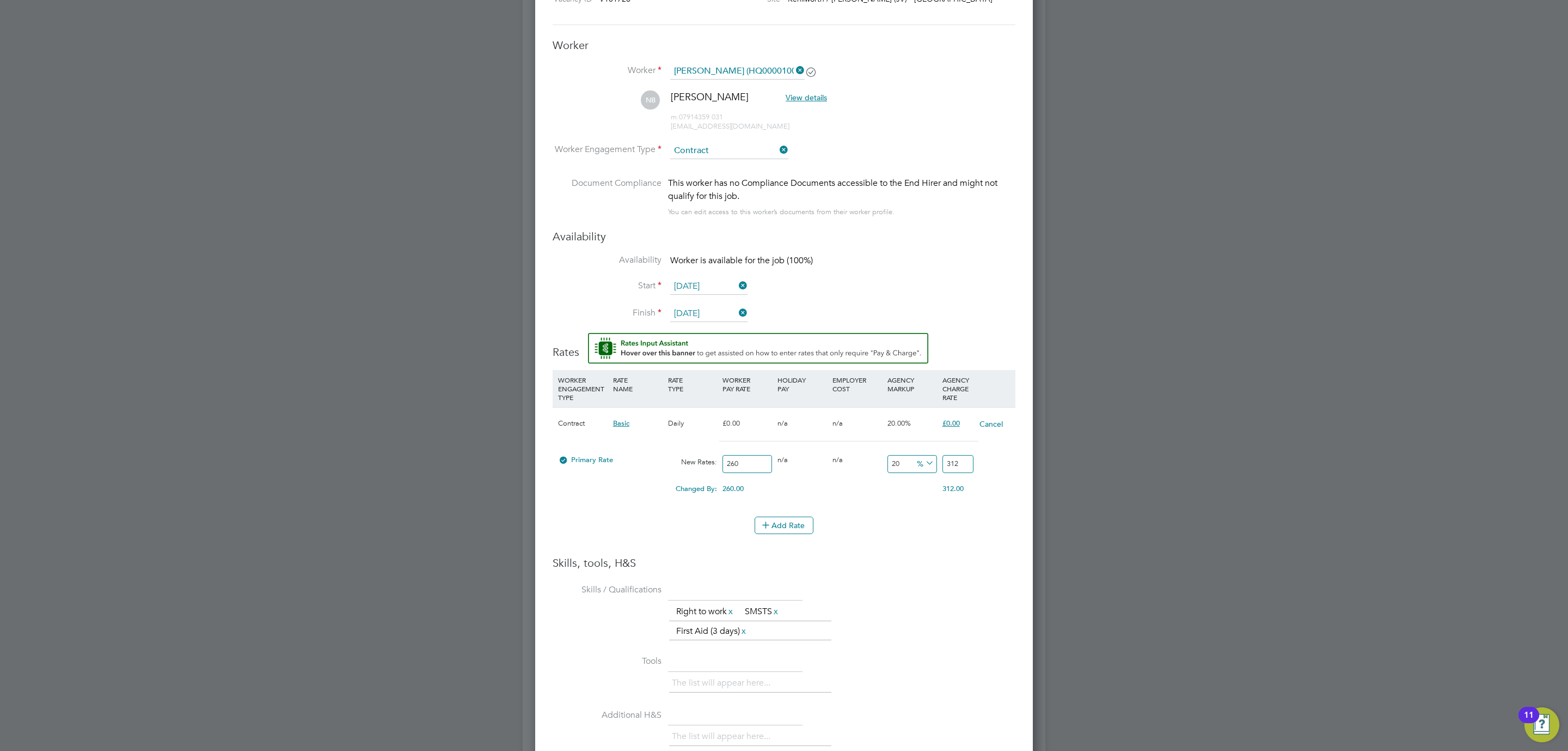
click at [900, 456] on div "Primary Rate New Rates: 260 0 n/a 0 n/a 20 52 % 312" at bounding box center [784, 464] width 463 height 29
type input "-98.84615384615384"
type input "3"
type input "-88.46153846153847"
type input "30"
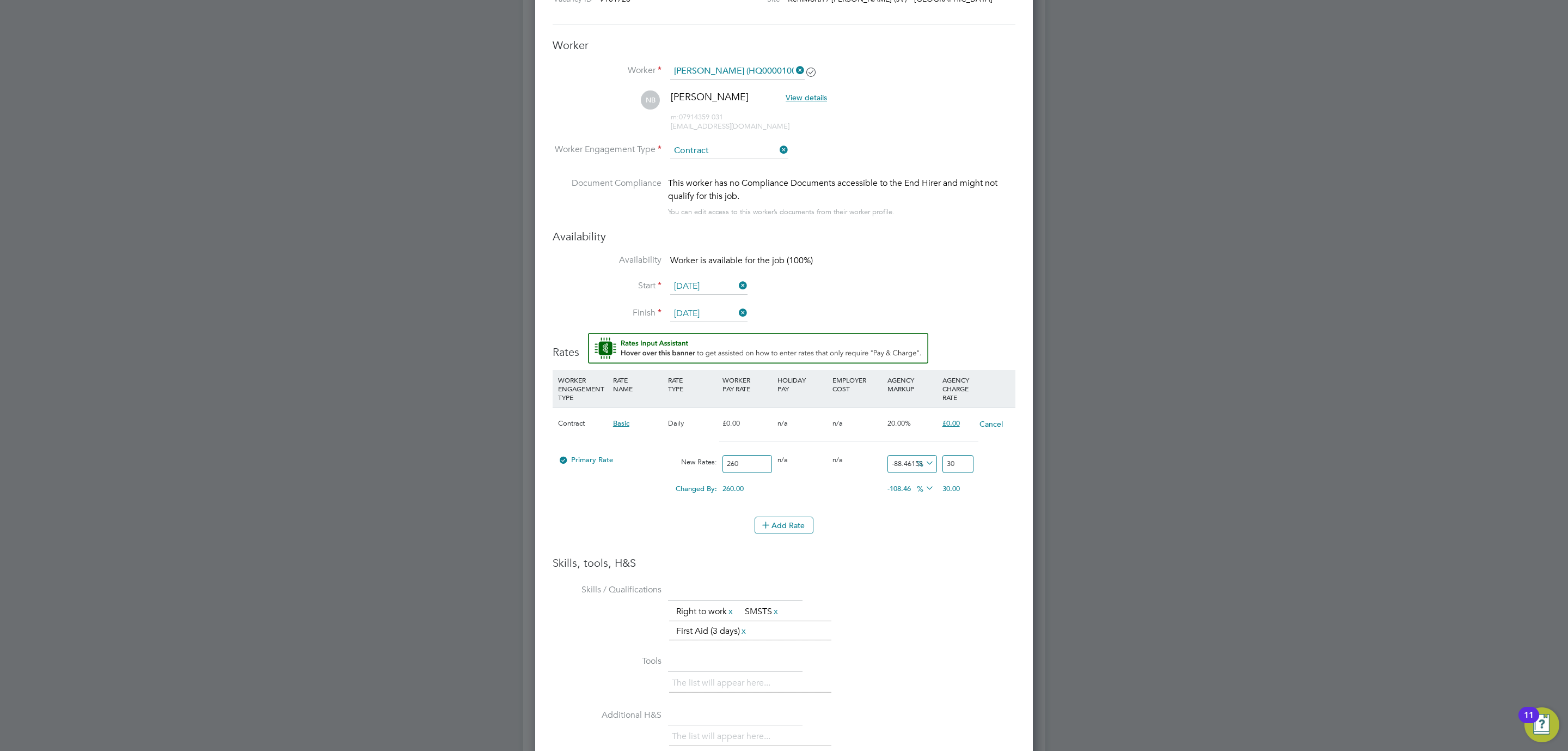
type input "15.384615384615385"
type input "300"
click at [931, 594] on li "Skills / Qualifications The list will appear here... Right to work x SMSTS x Fi…" at bounding box center [784, 616] width 463 height 71
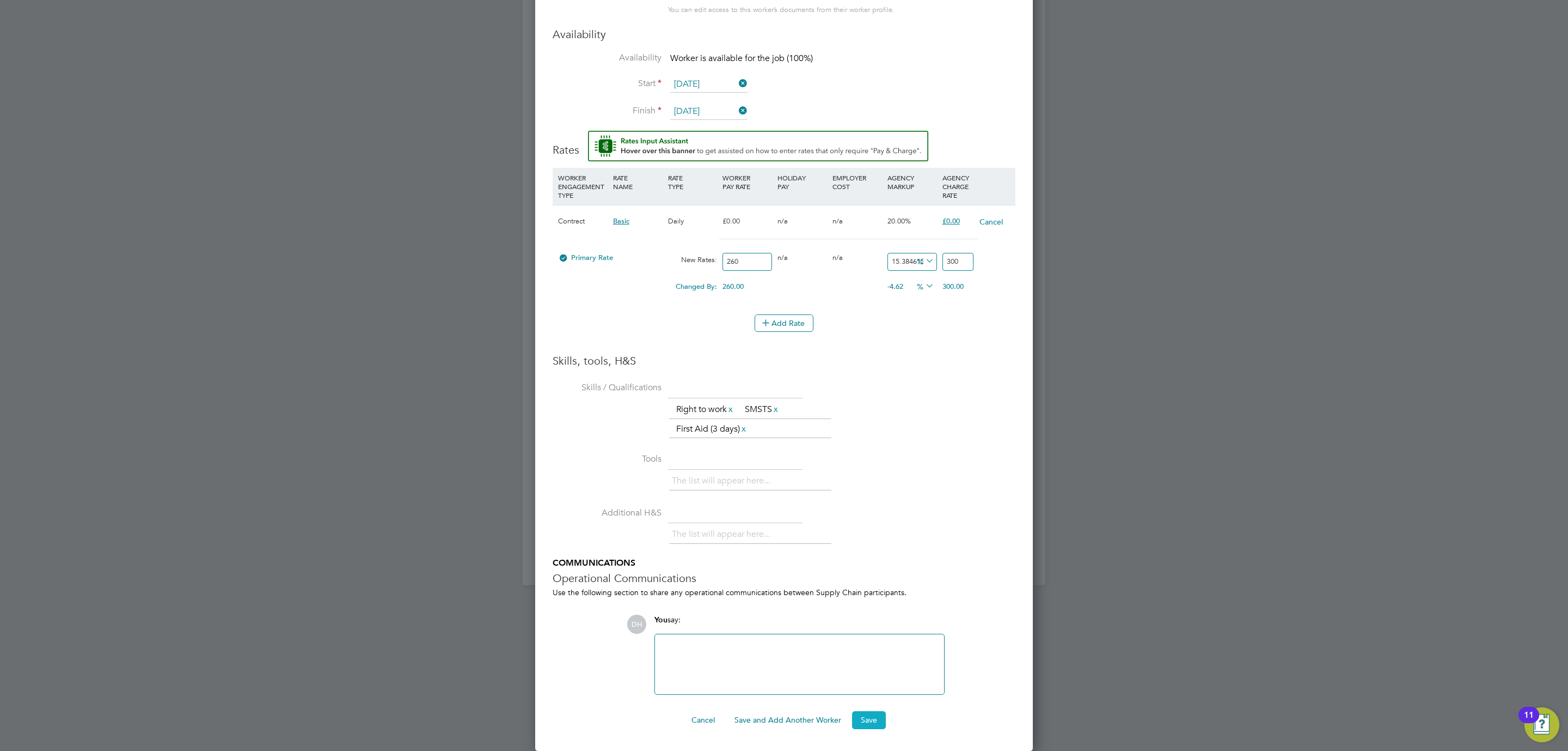
click at [861, 716] on button "Save" at bounding box center [869, 719] width 33 height 18
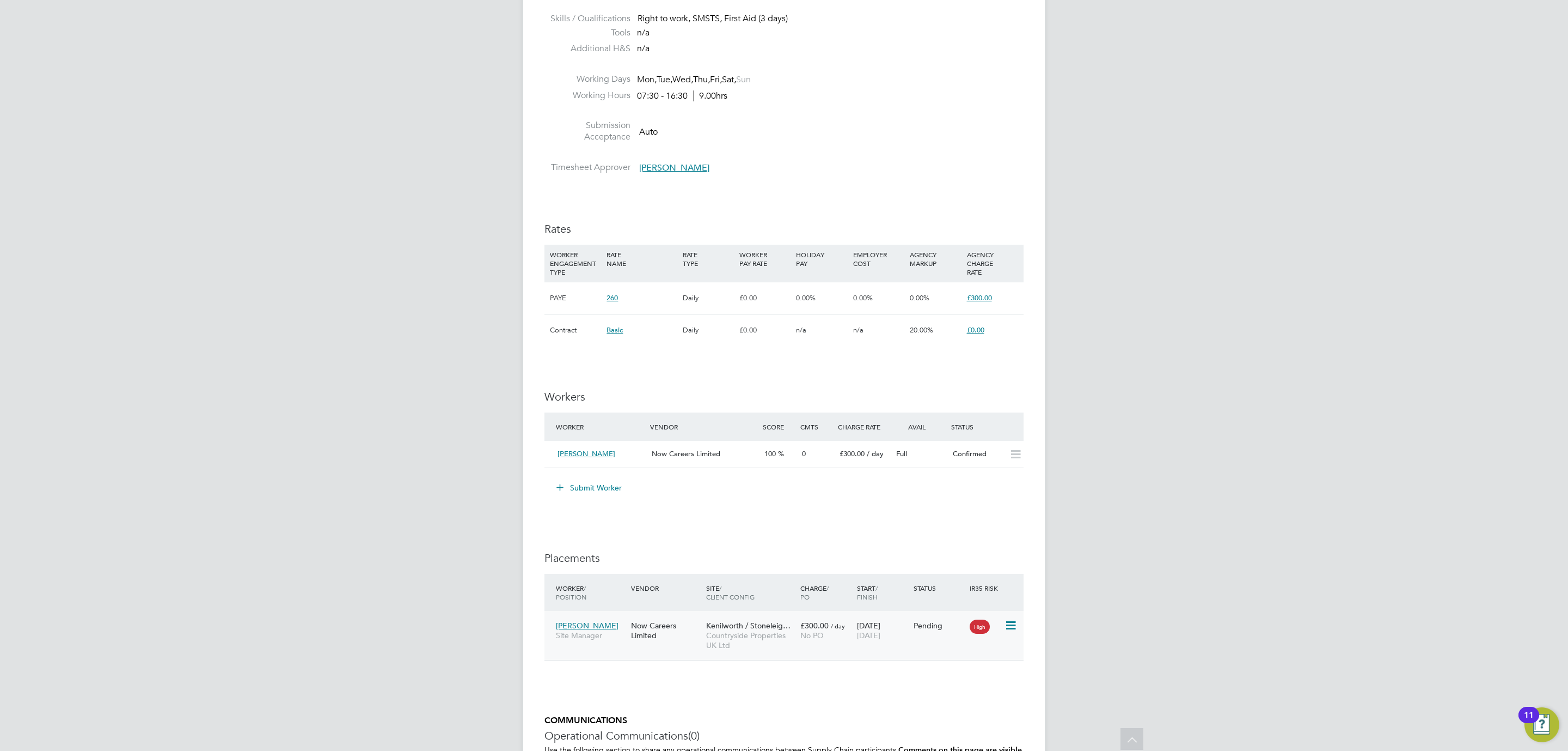
click at [937, 638] on div "Nigel Burnett Site Manager Now Careers Limited Kenilworth / Stoneleig… Countrys…" at bounding box center [783, 635] width 479 height 49
click at [1013, 624] on icon at bounding box center [1010, 625] width 11 height 13
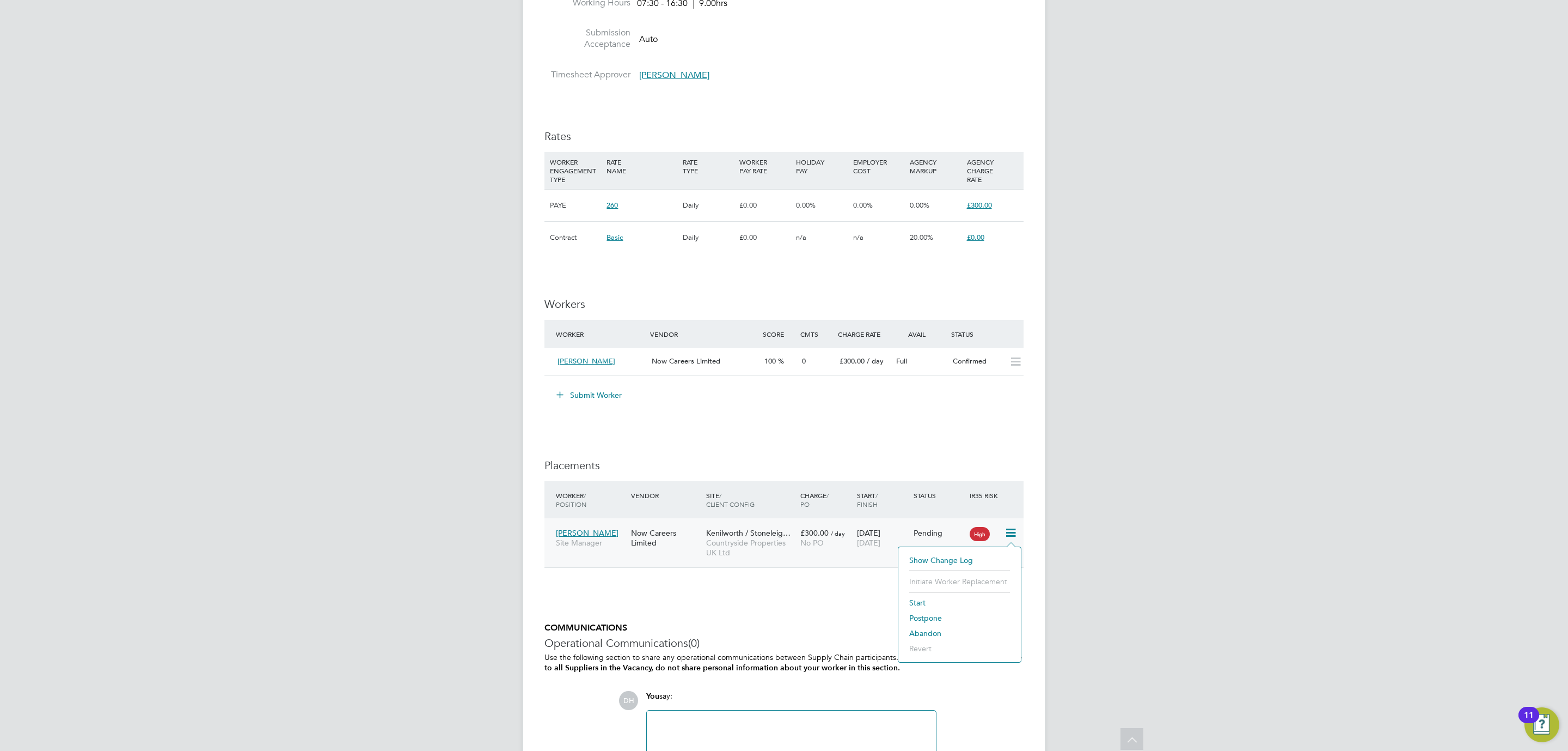
click at [915, 596] on li "Start" at bounding box center [959, 602] width 111 height 15
type input "Jayne Cadman"
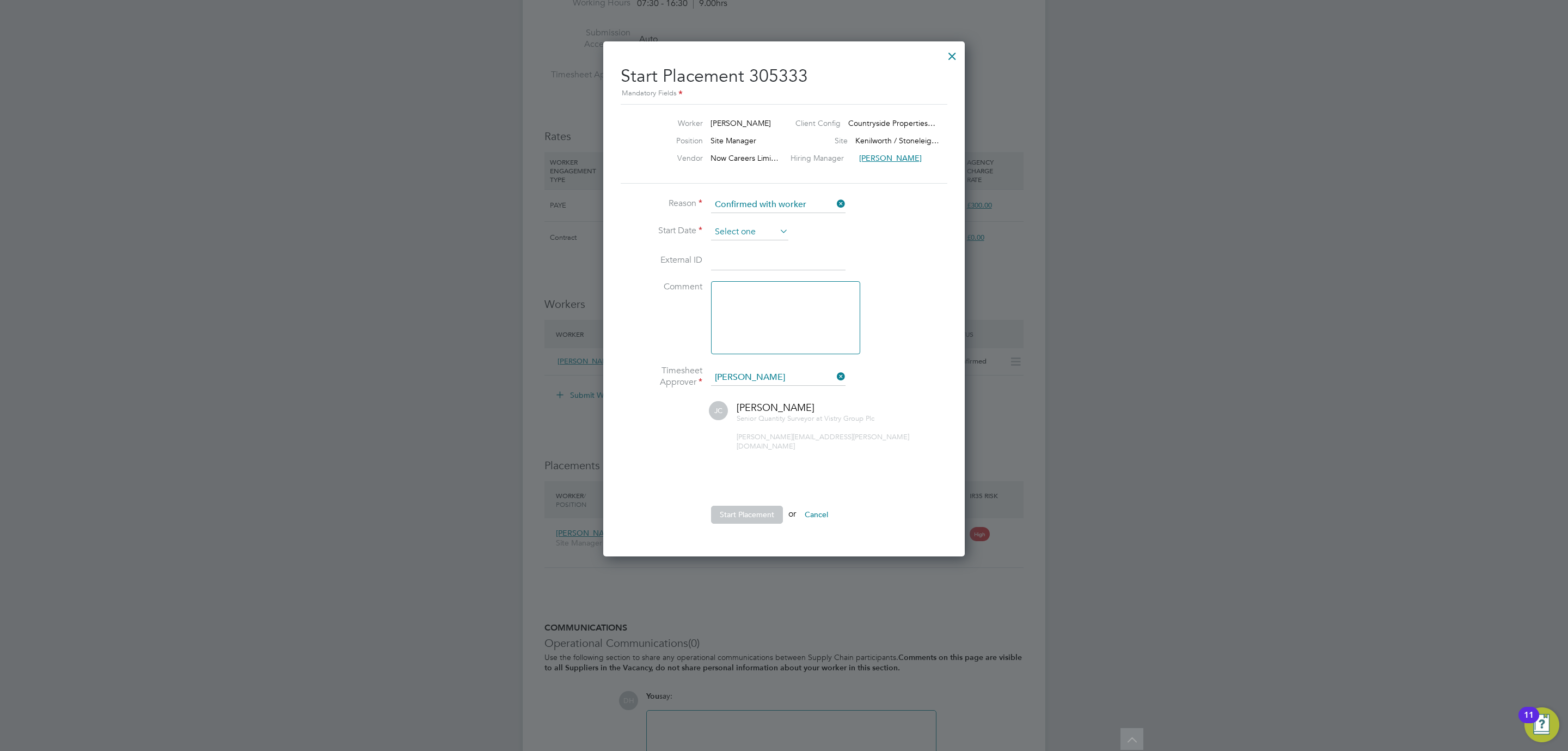
click at [765, 234] on input at bounding box center [749, 232] width 77 height 16
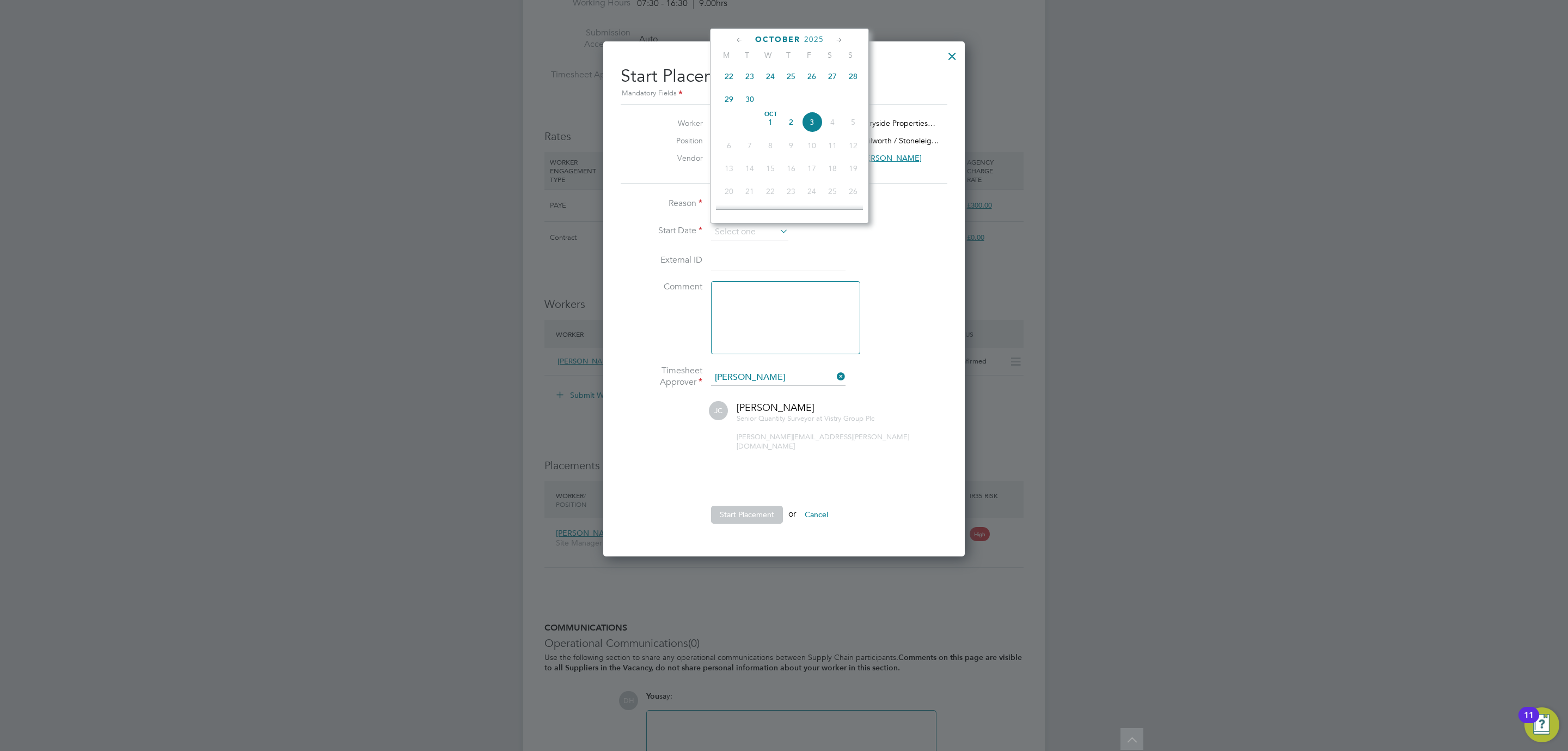
click at [727, 100] on span "29" at bounding box center [729, 99] width 21 height 21
type input "[DATE]"
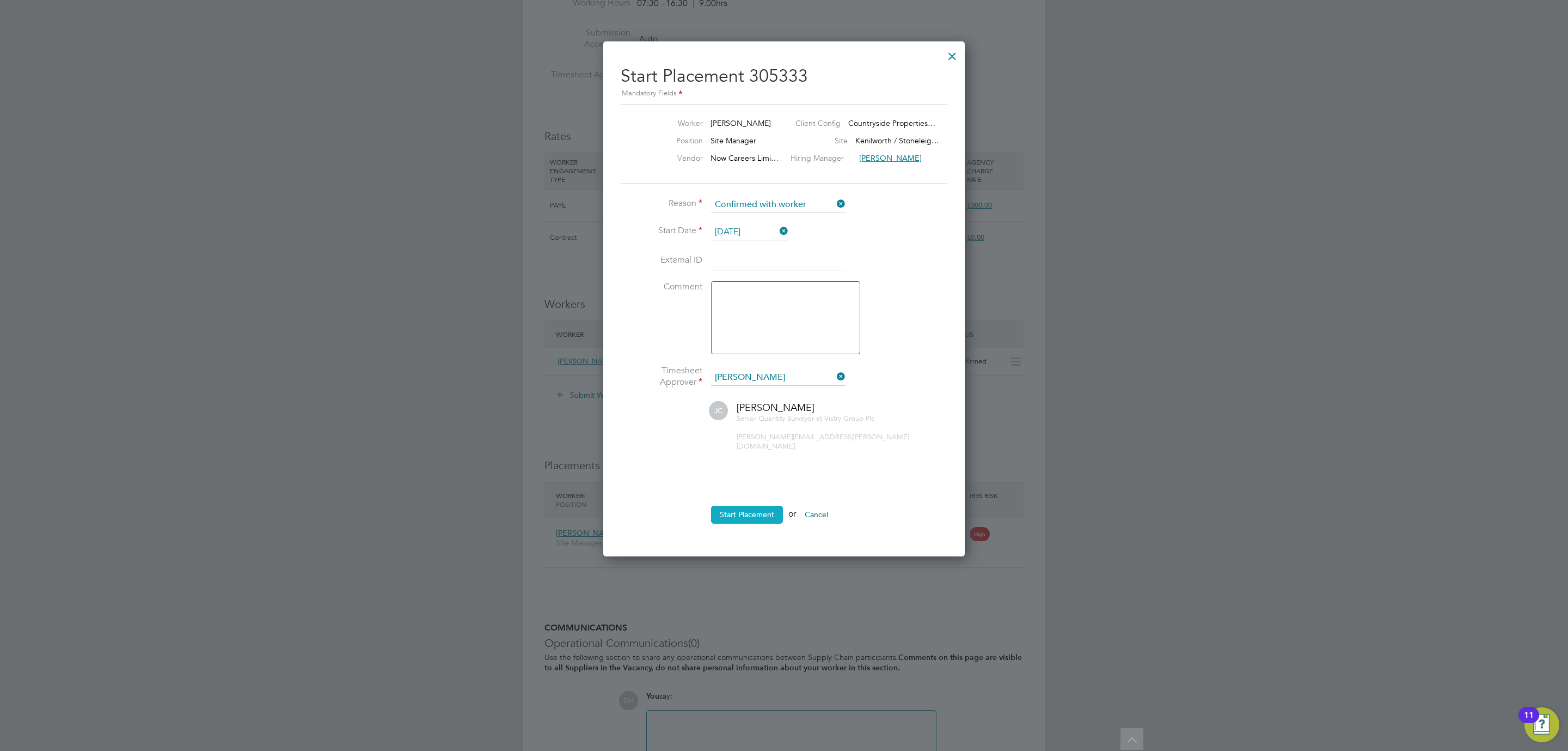
click at [738, 506] on button "Start Placement" at bounding box center [747, 514] width 72 height 18
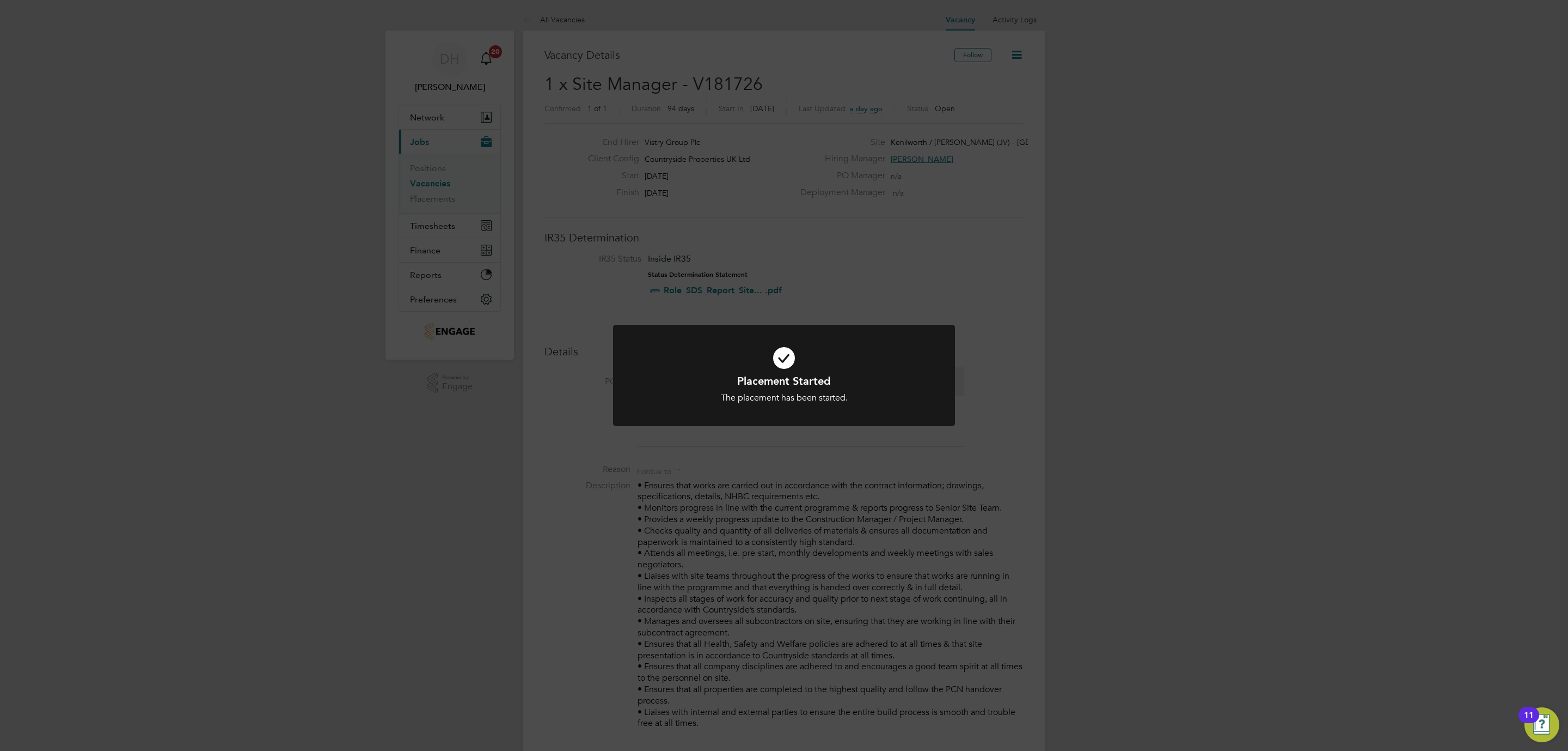
click at [665, 38] on div "Placement Started The placement has been started. Cancel Okay" at bounding box center [784, 375] width 1568 height 751
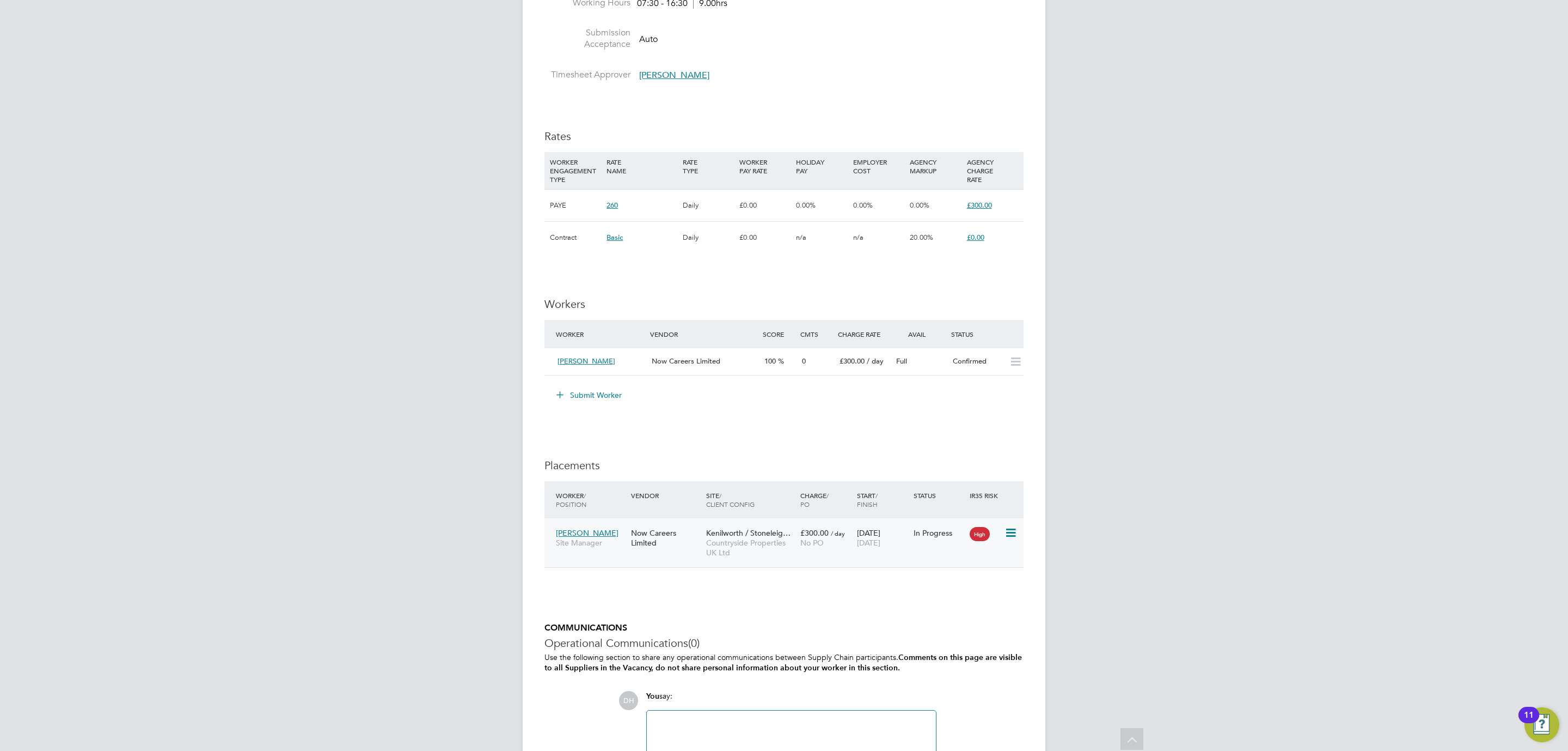
click at [593, 538] on span "[PERSON_NAME]" at bounding box center [587, 533] width 63 height 10
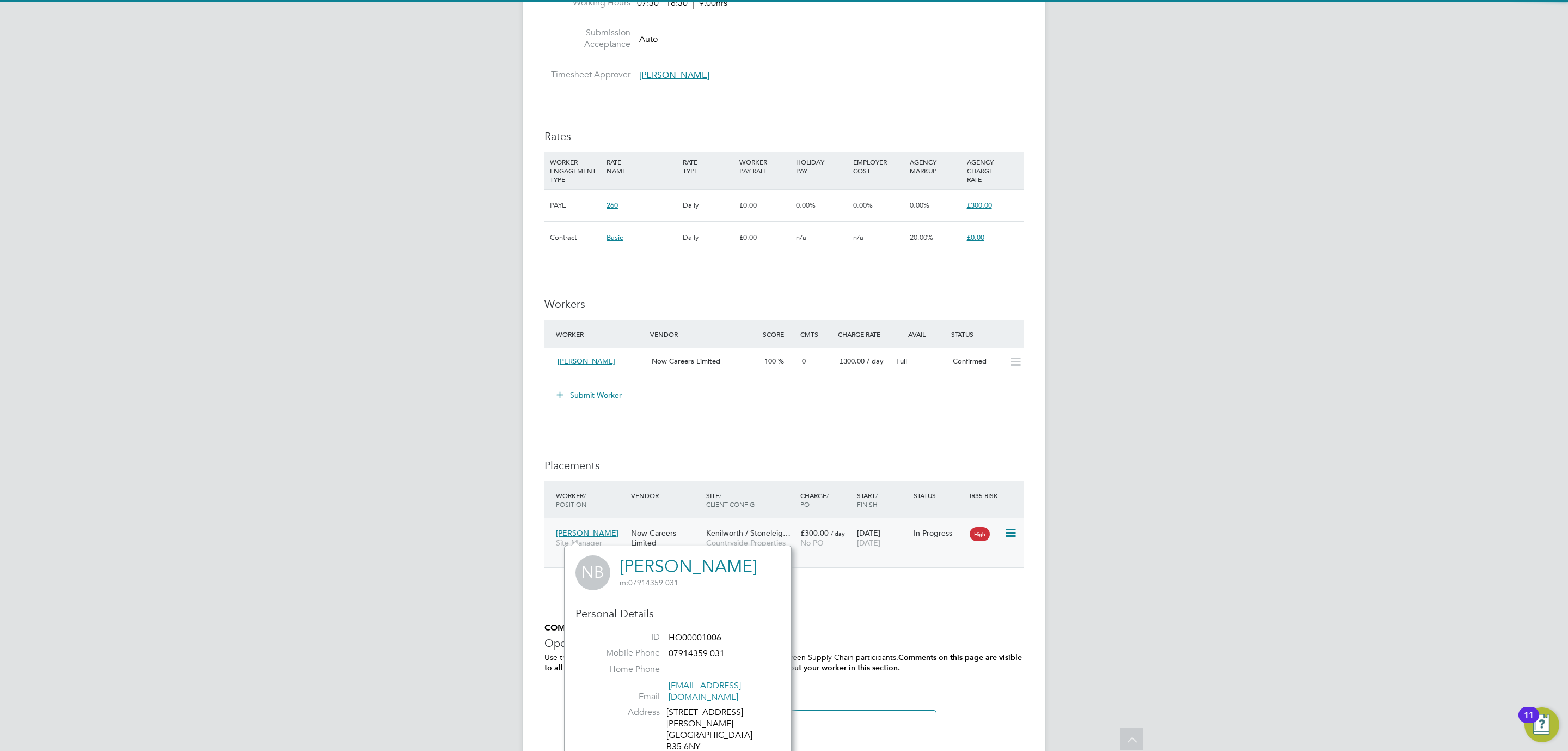
click at [586, 534] on span "[PERSON_NAME]" at bounding box center [587, 533] width 63 height 10
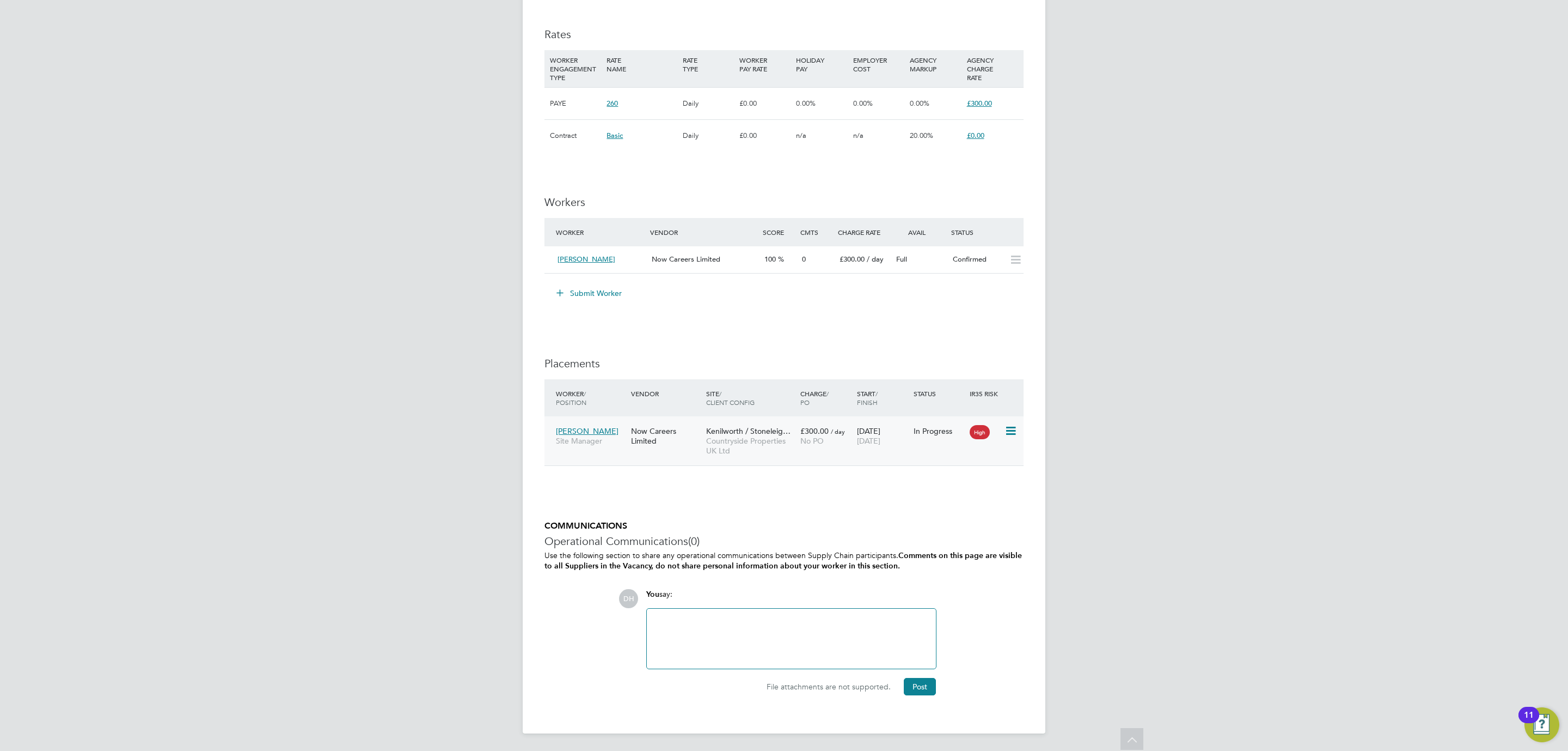
click at [576, 429] on span "[PERSON_NAME]" at bounding box center [587, 431] width 63 height 10
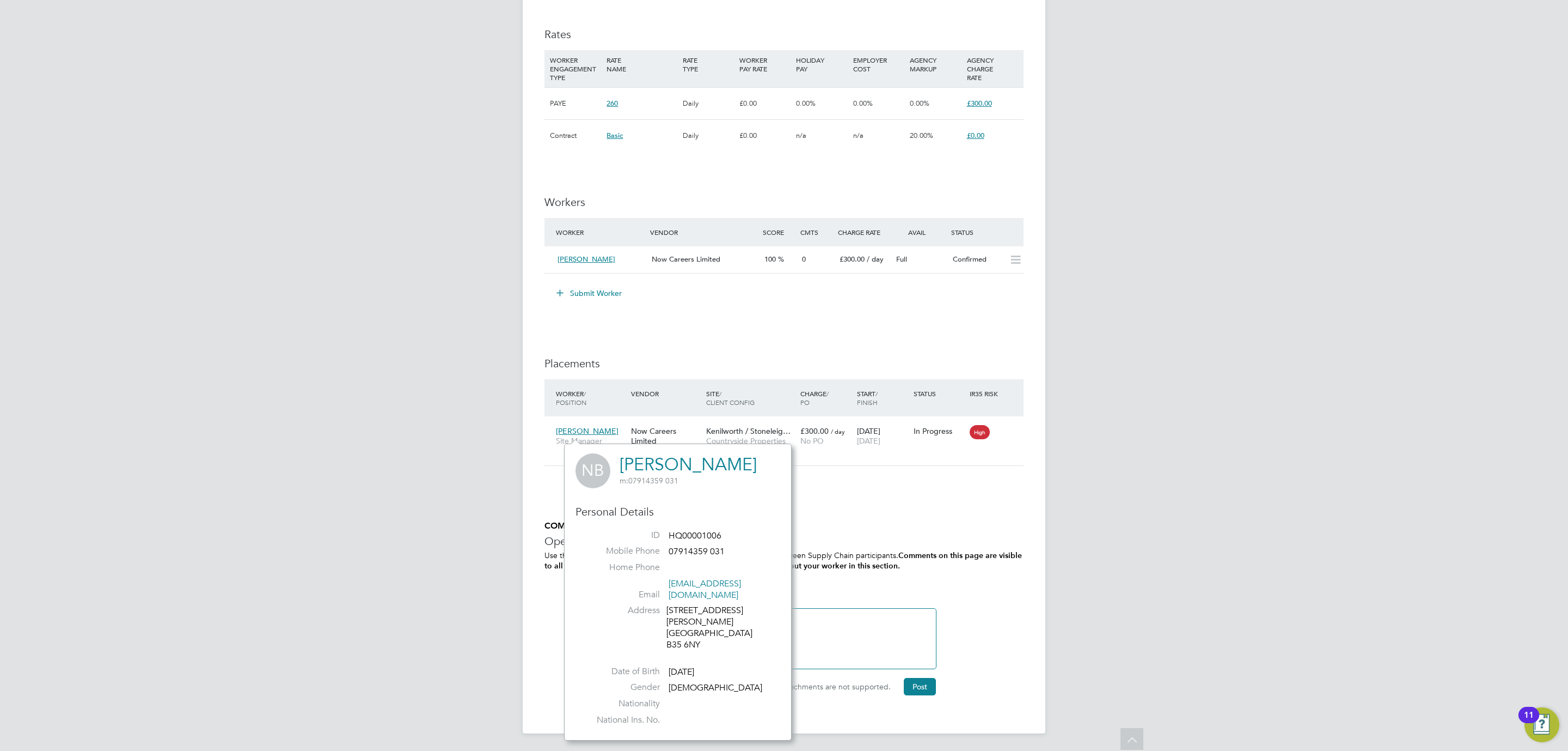
click at [647, 466] on link "[PERSON_NAME]" at bounding box center [688, 464] width 137 height 21
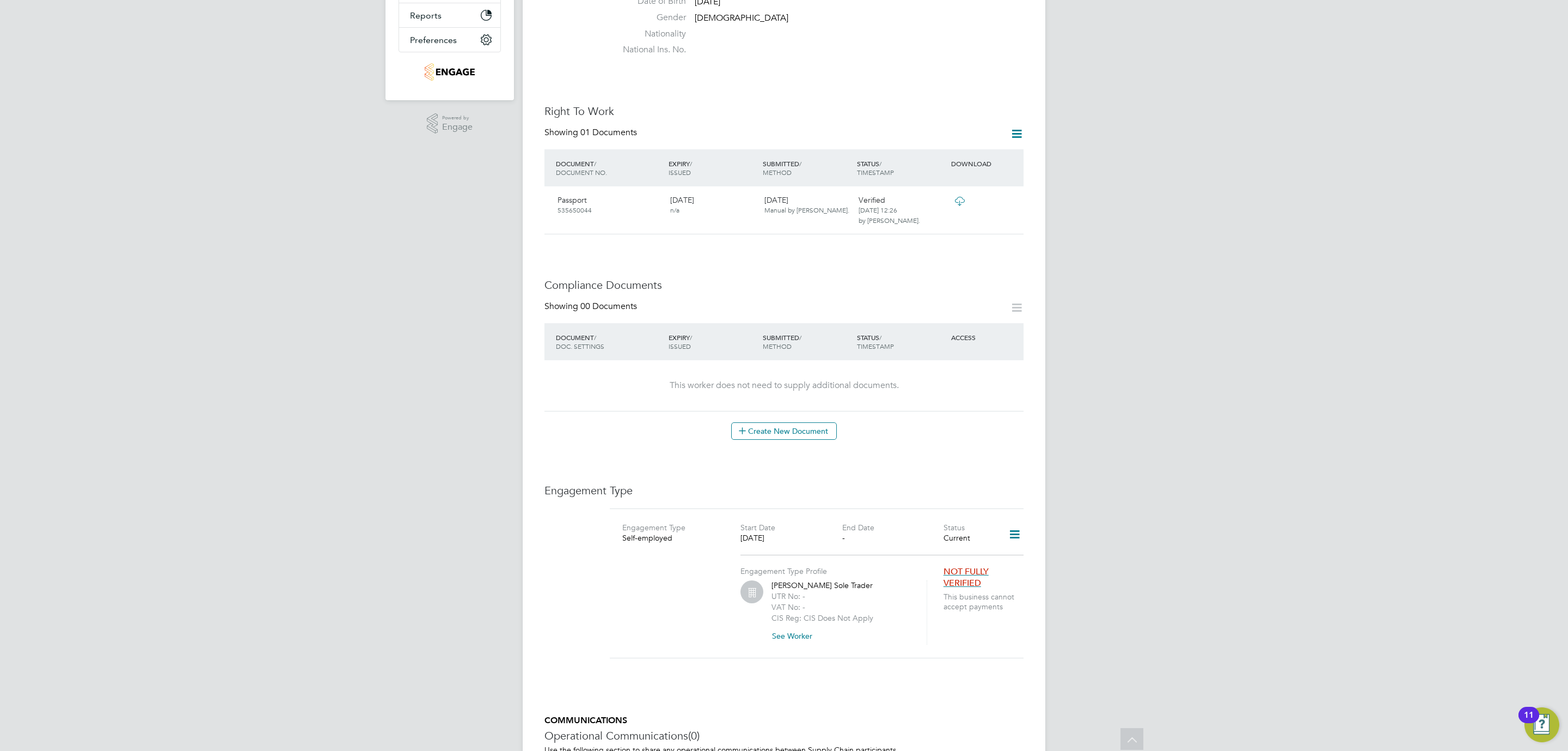
scroll to position [453, 0]
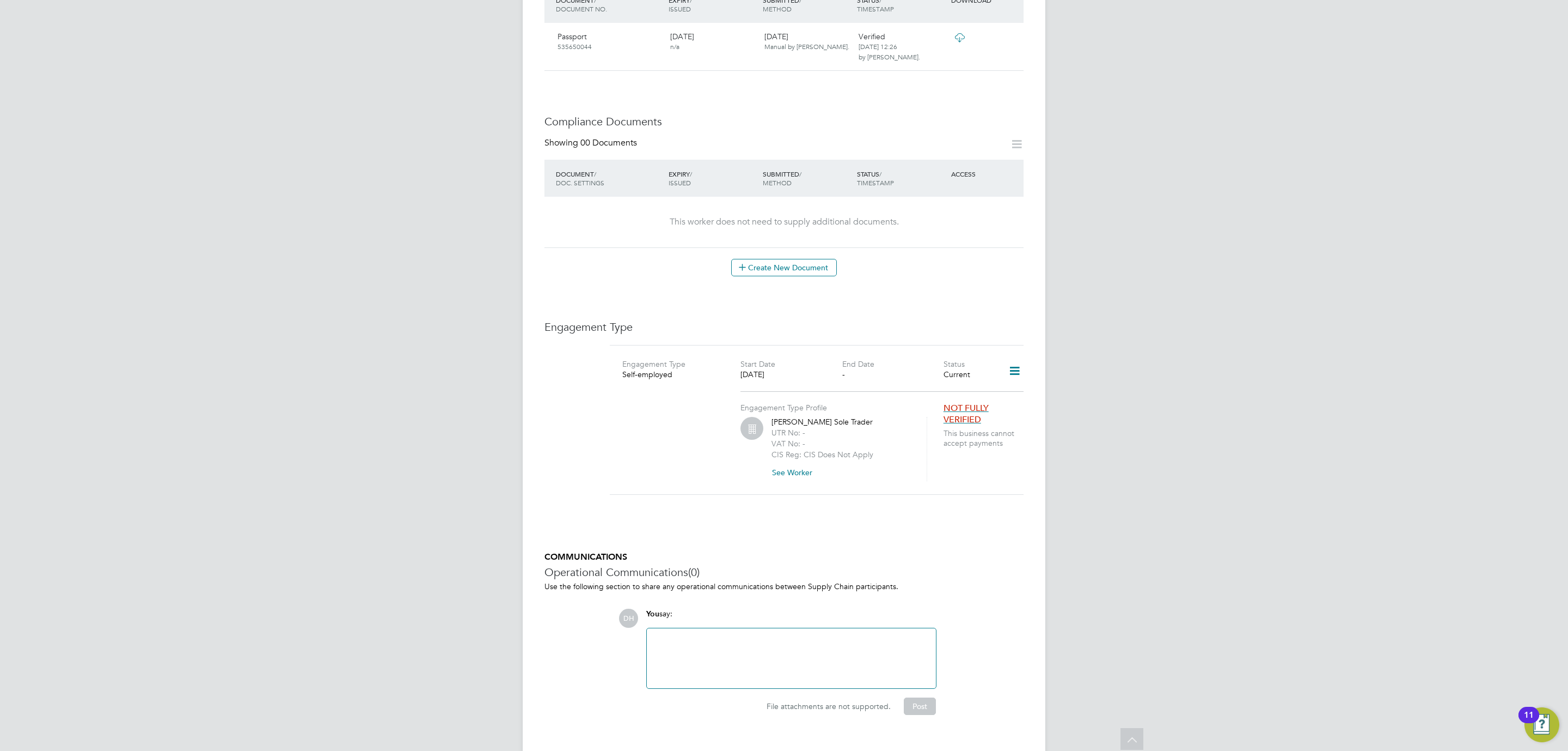
click at [1013, 359] on icon at bounding box center [1014, 371] width 19 height 25
click at [907, 345] on div "Engagement Type Self-employed Start Date [DATE] End Date - Status Current Engag…" at bounding box center [817, 420] width 414 height 150
click at [803, 464] on button "See Worker" at bounding box center [796, 472] width 49 height 18
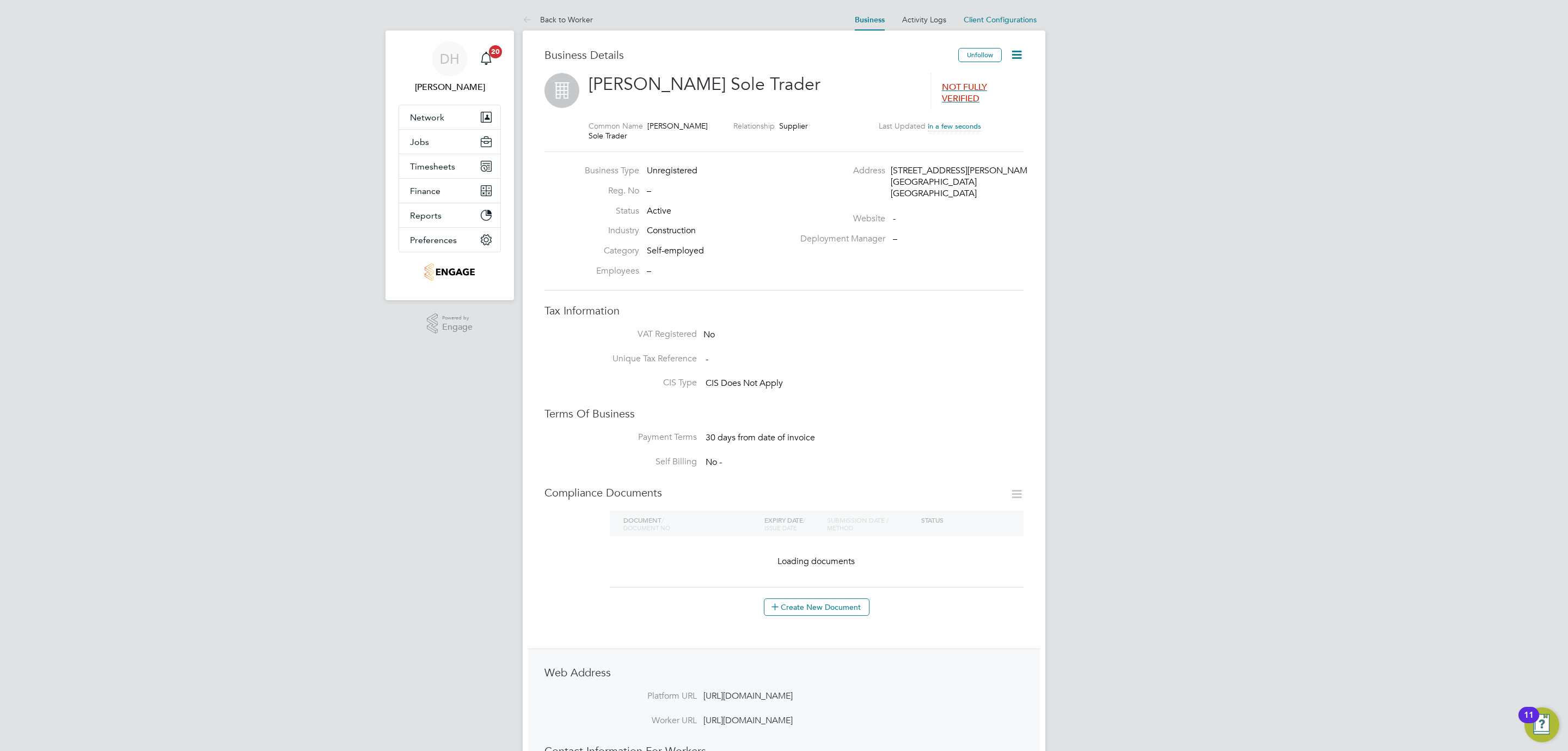
click at [362, 485] on div "DH [PERSON_NAME] Notifications 20 Applications: Network Team Members Businesses…" at bounding box center [784, 471] width 1568 height 942
click at [684, 196] on li "Reg. No –" at bounding box center [687, 195] width 214 height 20
click at [1012, 52] on icon at bounding box center [1017, 55] width 13 height 13
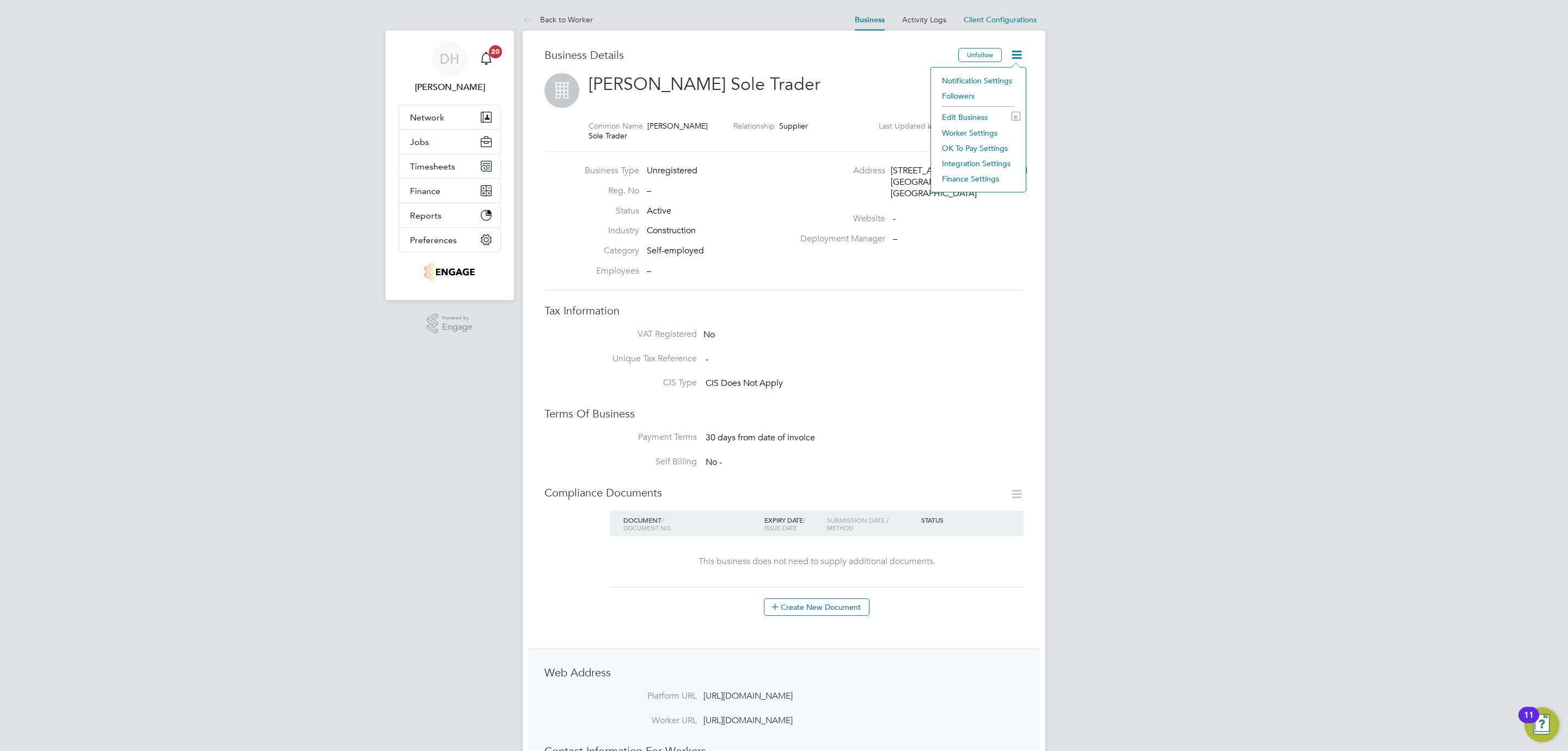
click at [973, 115] on li "Edit Business e" at bounding box center [978, 117] width 84 height 15
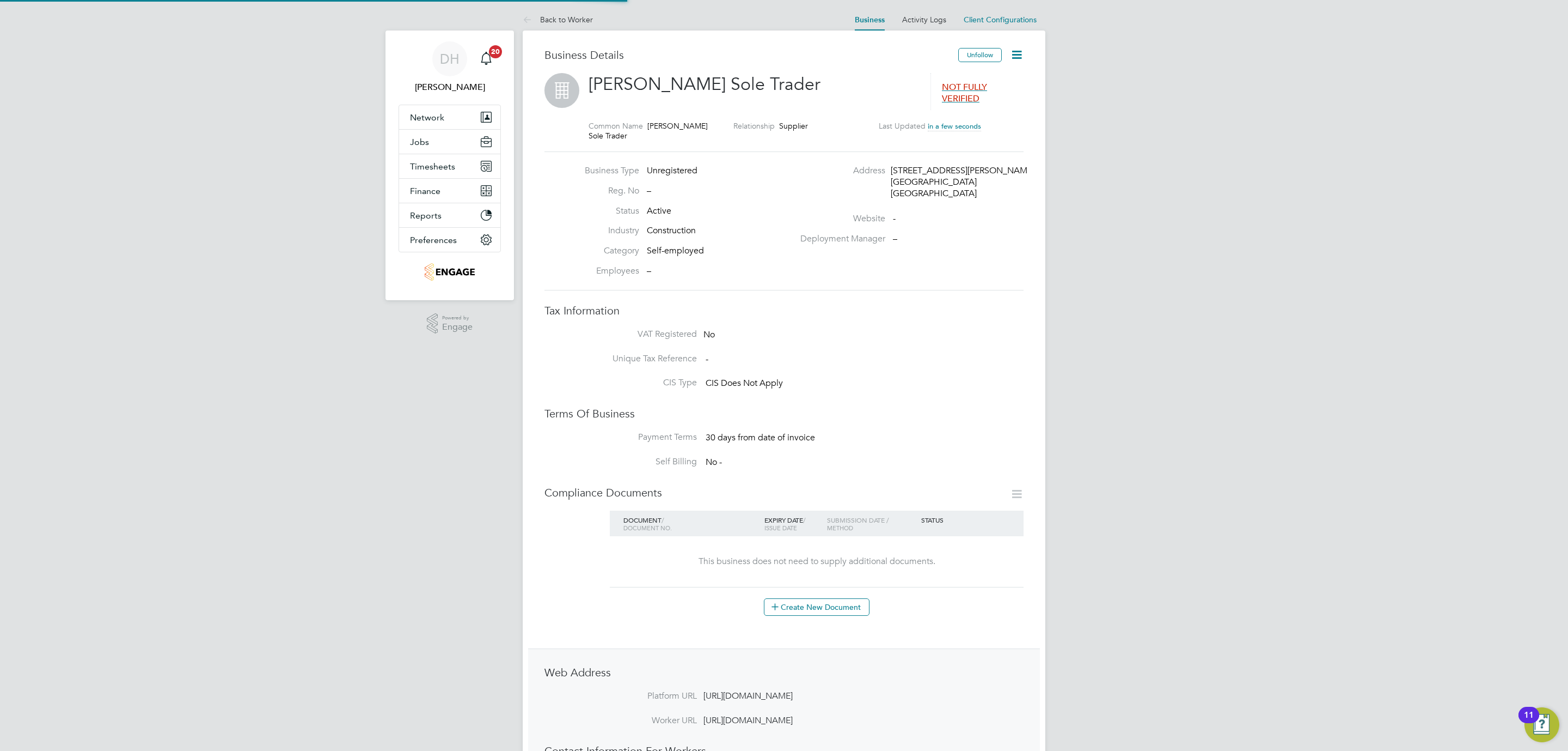
type input "[GEOGRAPHIC_DATA]"
type input "[PERSON_NAME] Sole Trader"
type input "[STREET_ADDRESS][PERSON_NAME]"
type input "[GEOGRAPHIC_DATA]"
type input "B35 6NY"
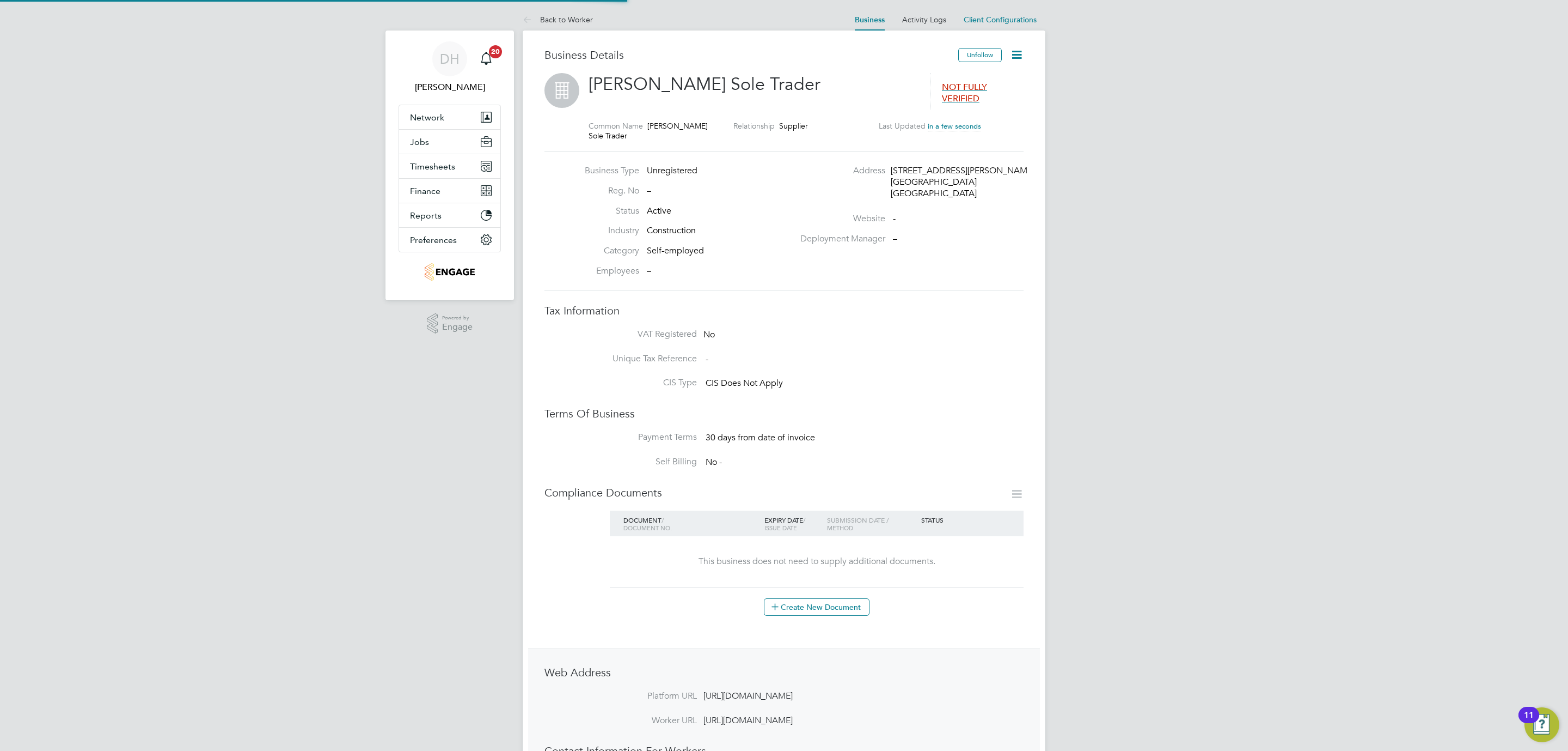
type input "Construction"
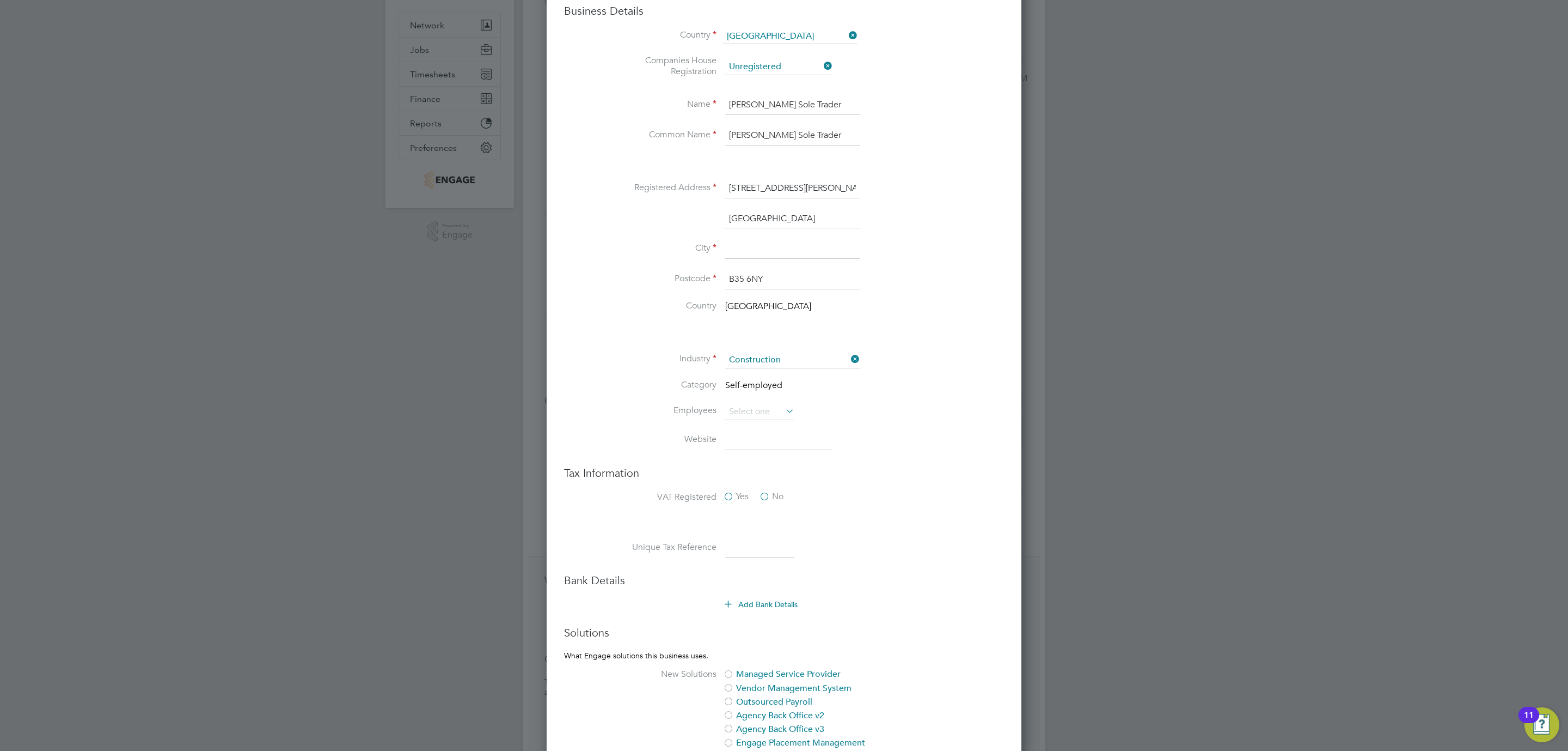
scroll to position [185, 0]
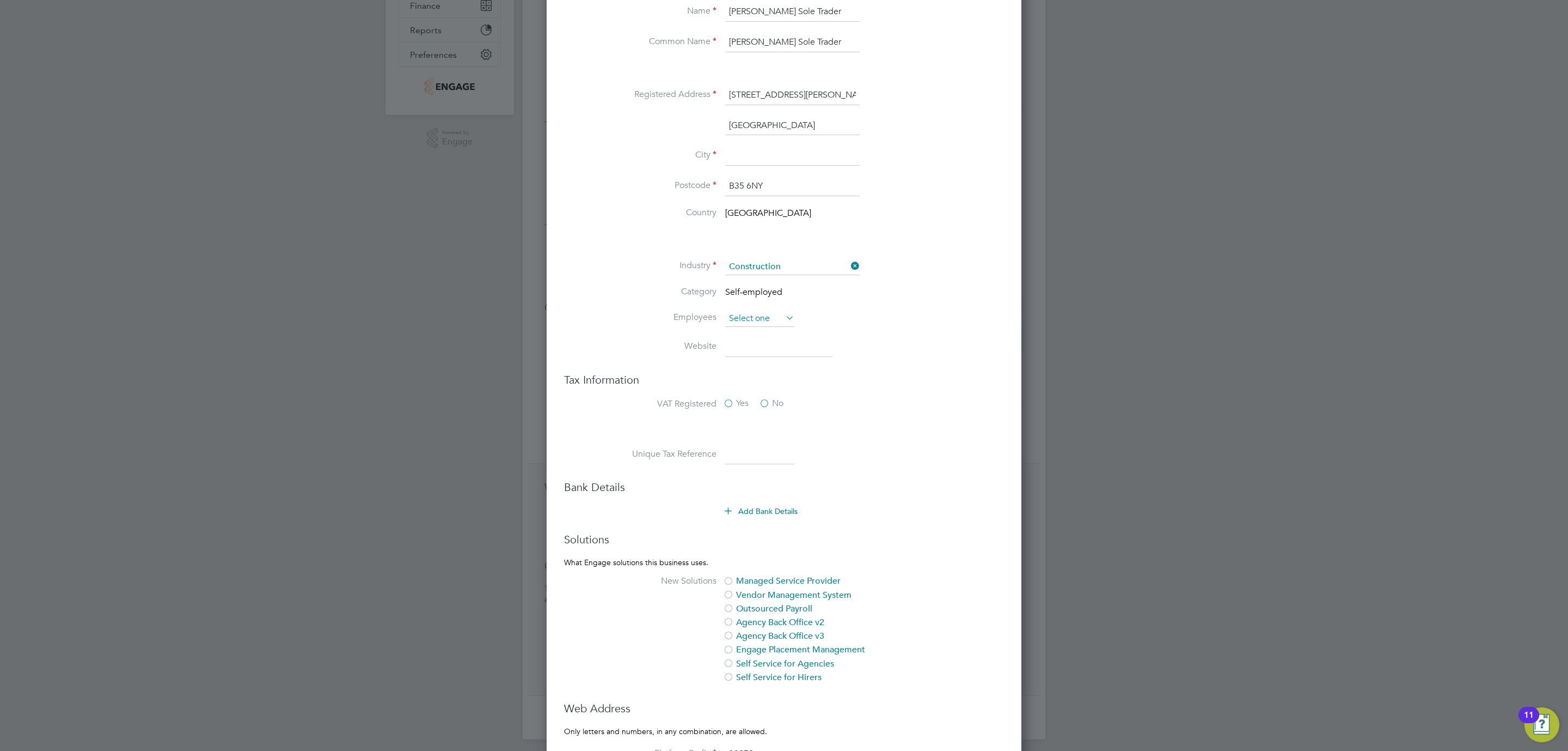
click at [750, 316] on input at bounding box center [760, 319] width 69 height 16
click at [907, 293] on li "Category Self-employed" at bounding box center [805, 298] width 396 height 24
click at [754, 462] on input at bounding box center [760, 455] width 69 height 19
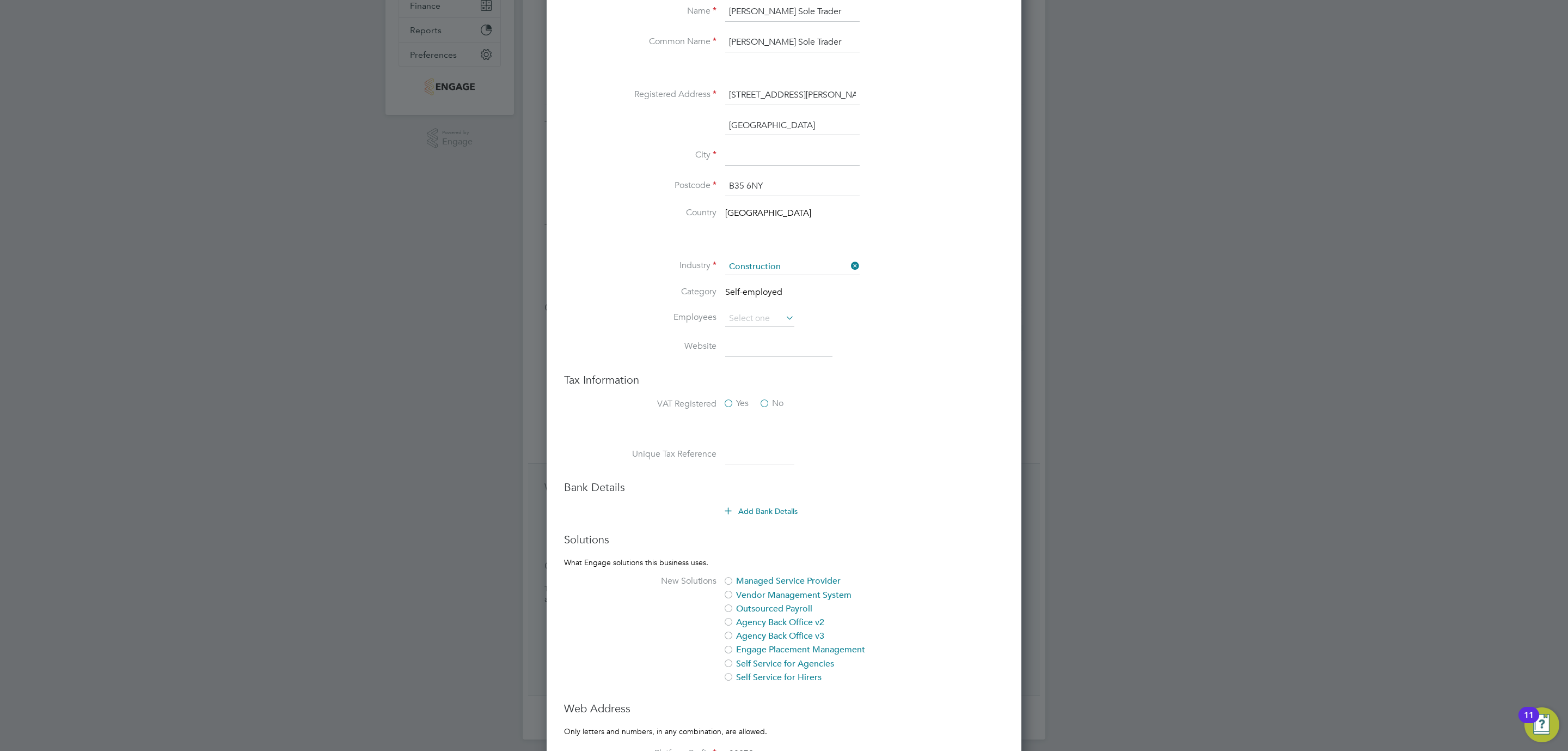
scroll to position [278, 0]
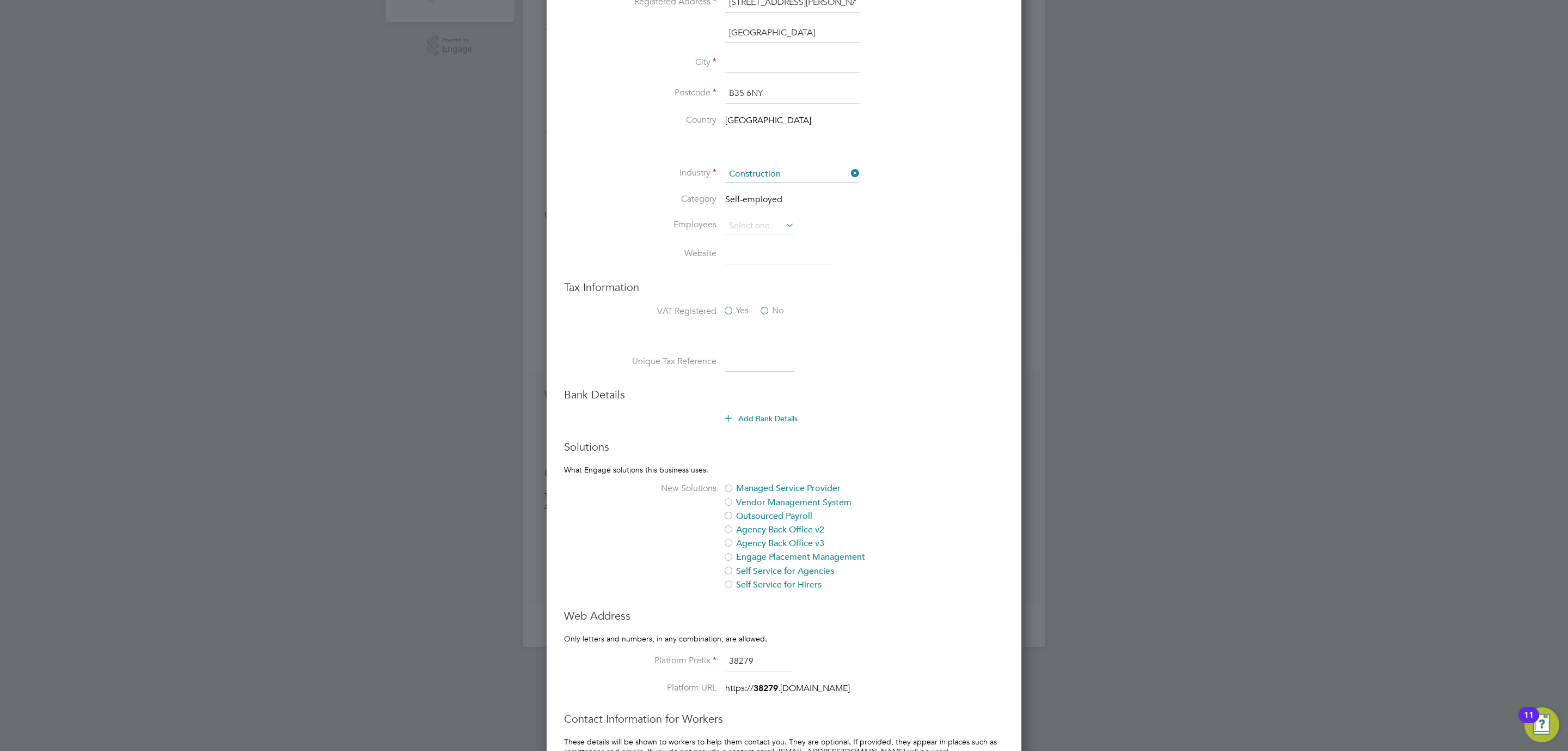
click at [760, 363] on input at bounding box center [760, 362] width 69 height 19
click at [662, 412] on div "Bank Details Add Bank Details" at bounding box center [784, 411] width 440 height 48
click at [968, 333] on li at bounding box center [805, 336] width 396 height 12
click at [859, 365] on li "Unique Tax Reference" at bounding box center [805, 368] width 396 height 30
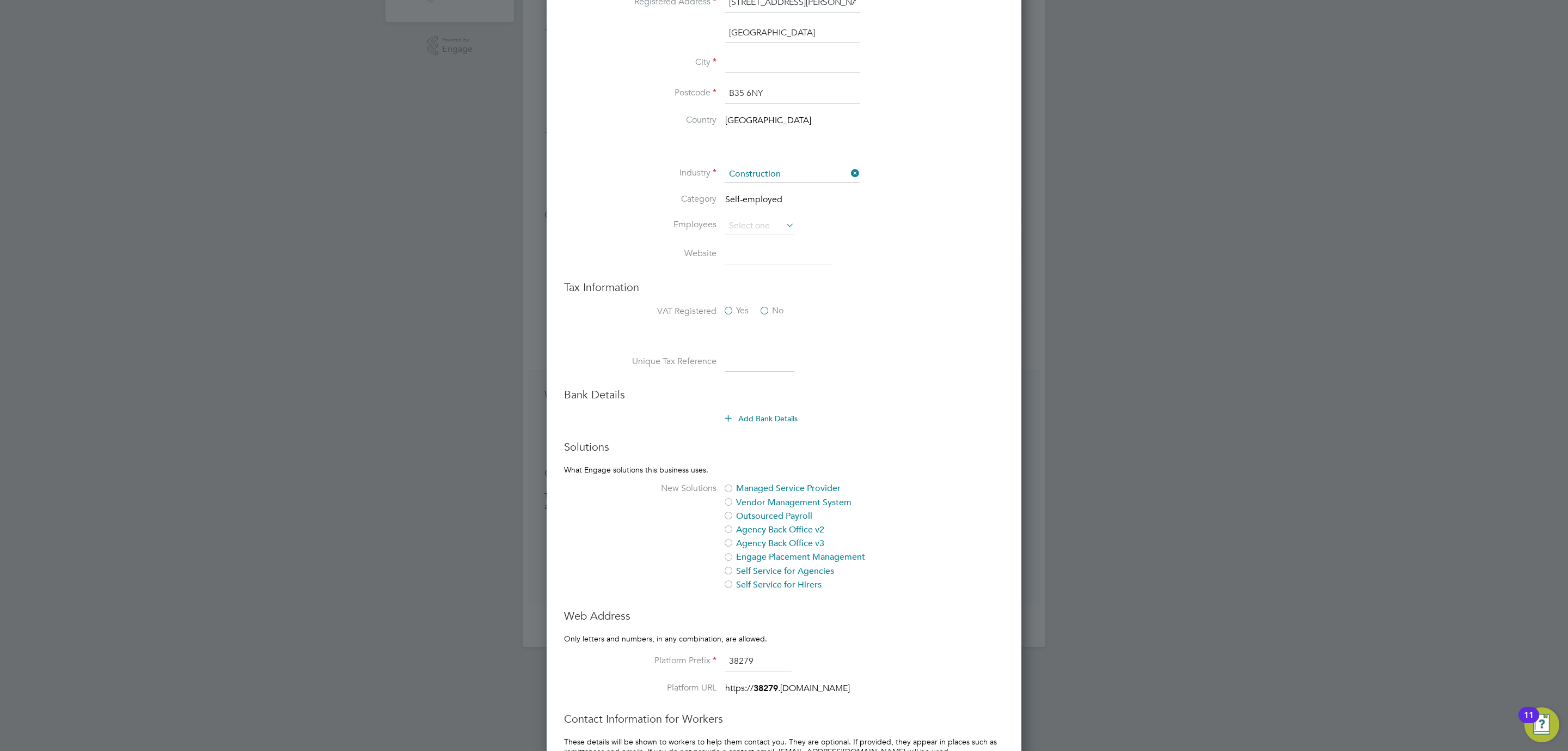
click at [760, 360] on input at bounding box center [760, 362] width 69 height 19
type input "6463035587"
click at [861, 376] on li "Unique Tax Reference 6463035587" at bounding box center [805, 368] width 396 height 30
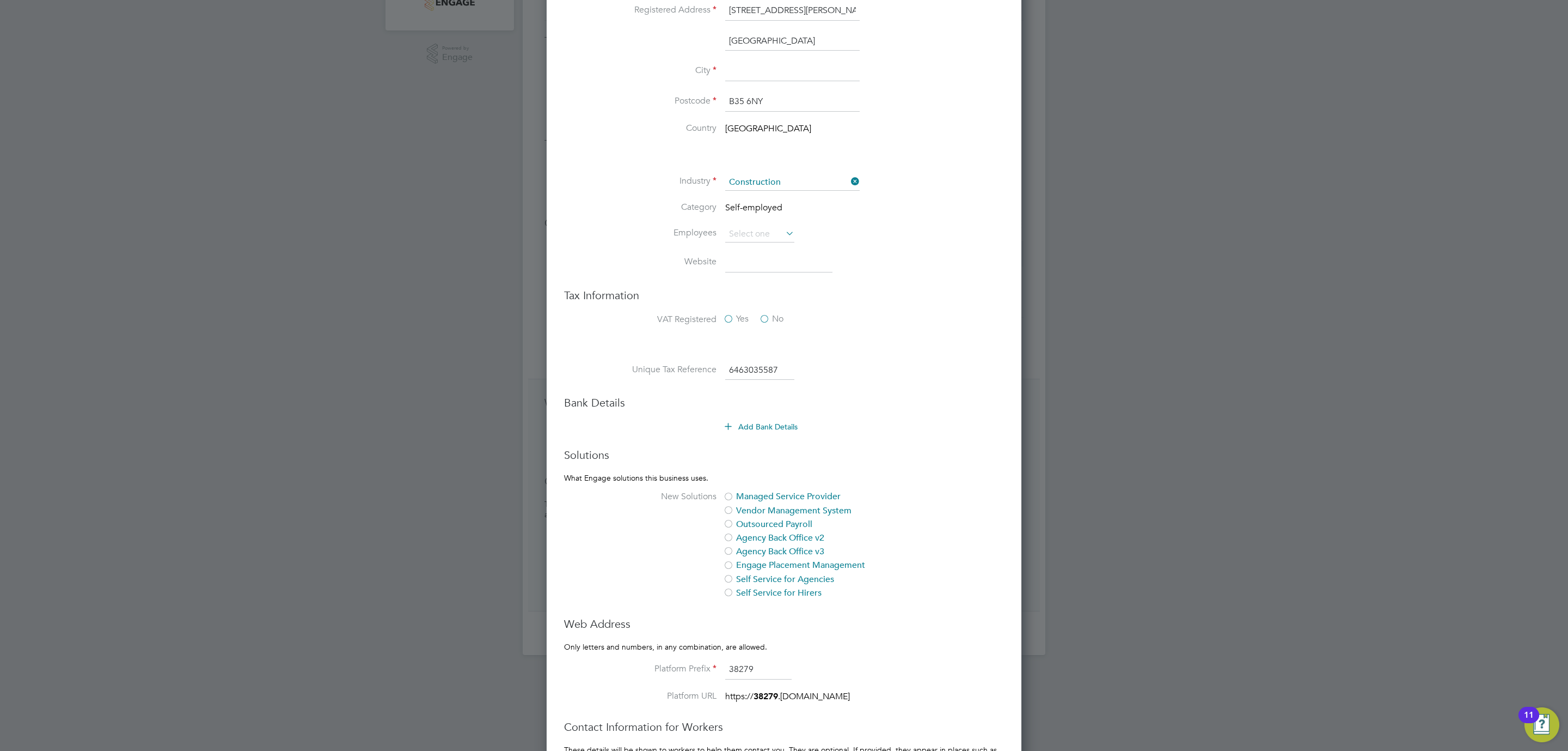
scroll to position [106, 0]
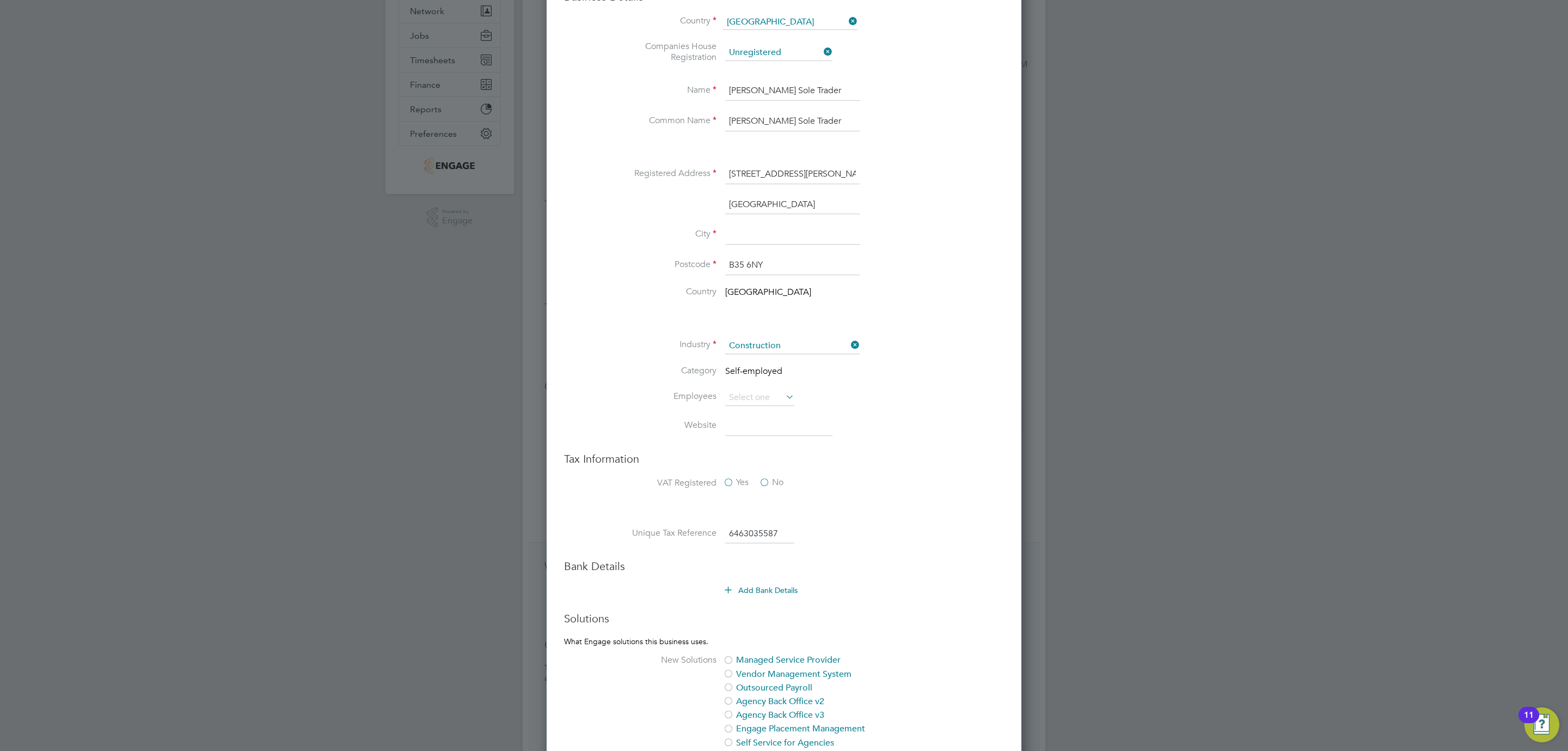
click at [769, 479] on label "No" at bounding box center [771, 482] width 24 height 12
click at [0, 0] on input "No" at bounding box center [0, 0] width 0 height 0
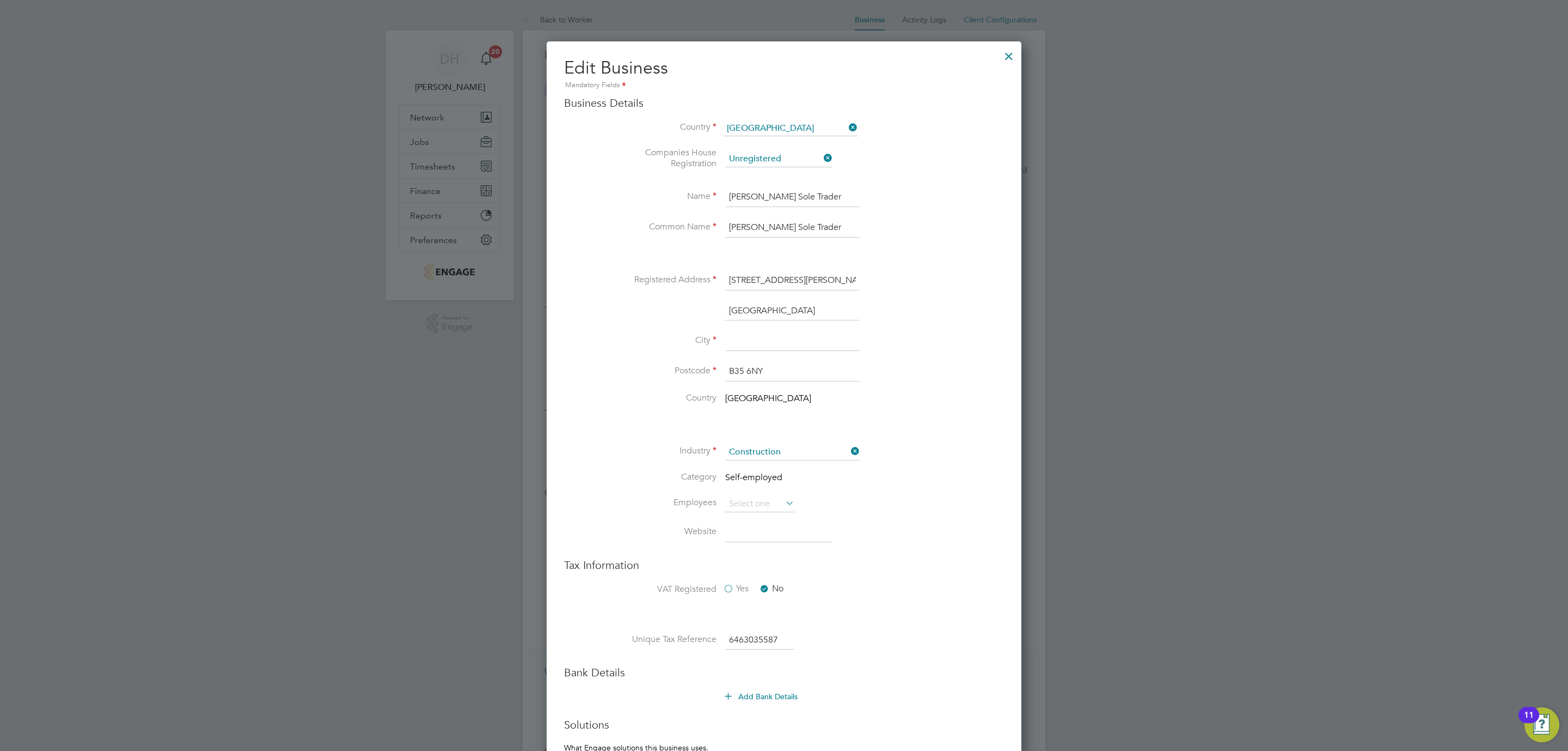
click at [761, 345] on input at bounding box center [792, 341] width 135 height 19
click at [760, 311] on input "[GEOGRAPHIC_DATA]" at bounding box center [792, 311] width 135 height 19
drag, startPoint x: 740, startPoint y: 347, endPoint x: 772, endPoint y: 320, distance: 41.9
click at [740, 347] on input at bounding box center [792, 341] width 135 height 19
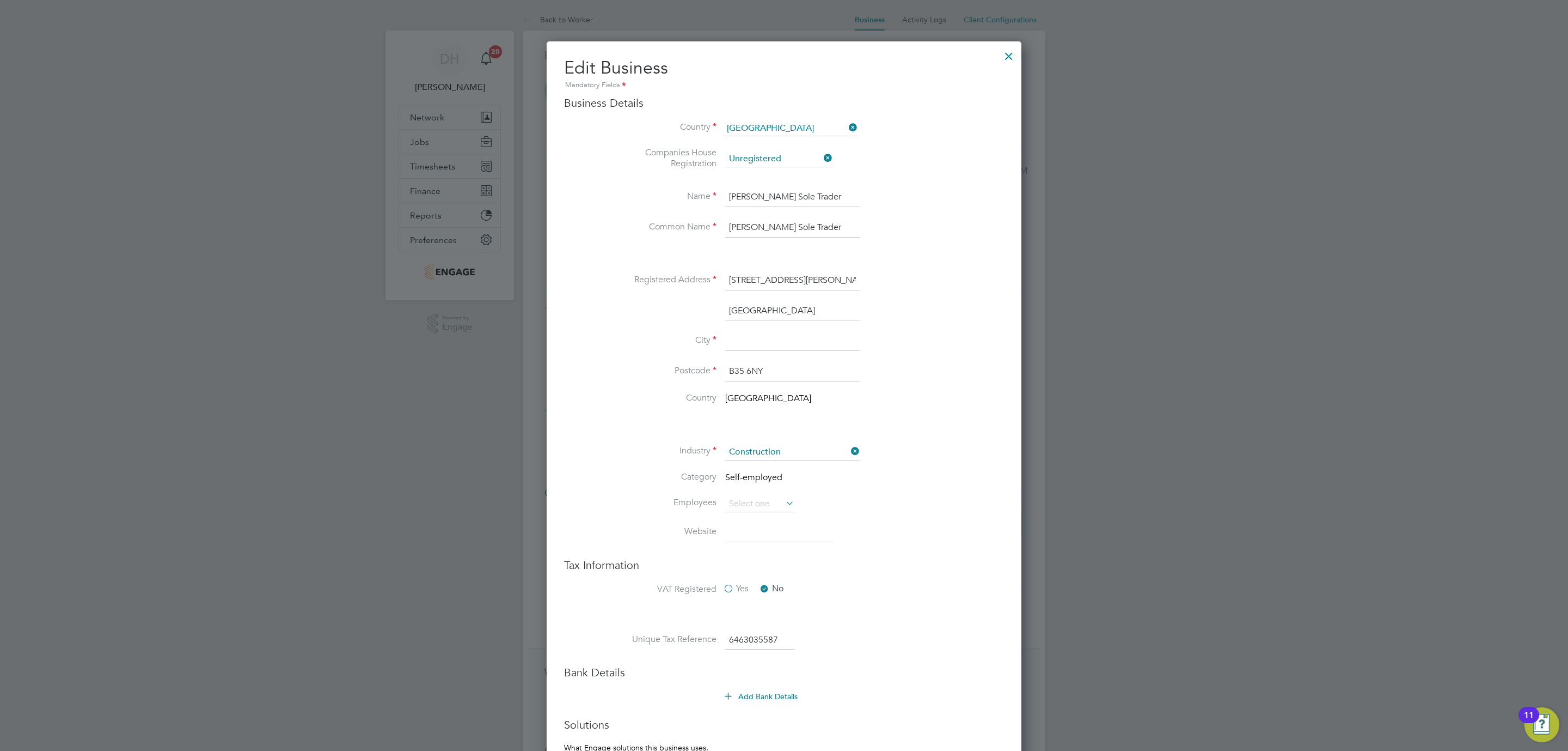
paste input "[GEOGRAPHIC_DATA]"
type input "[GEOGRAPHIC_DATA]"
drag, startPoint x: 801, startPoint y: 306, endPoint x: 643, endPoint y: 301, distance: 158.1
click at [643, 301] on ul "Name [PERSON_NAME] Sole Trader Common Name [PERSON_NAME] Sole Trader Registered…" at bounding box center [805, 302] width 396 height 230
click at [925, 387] on li "Postcode B35 6NY" at bounding box center [805, 377] width 396 height 30
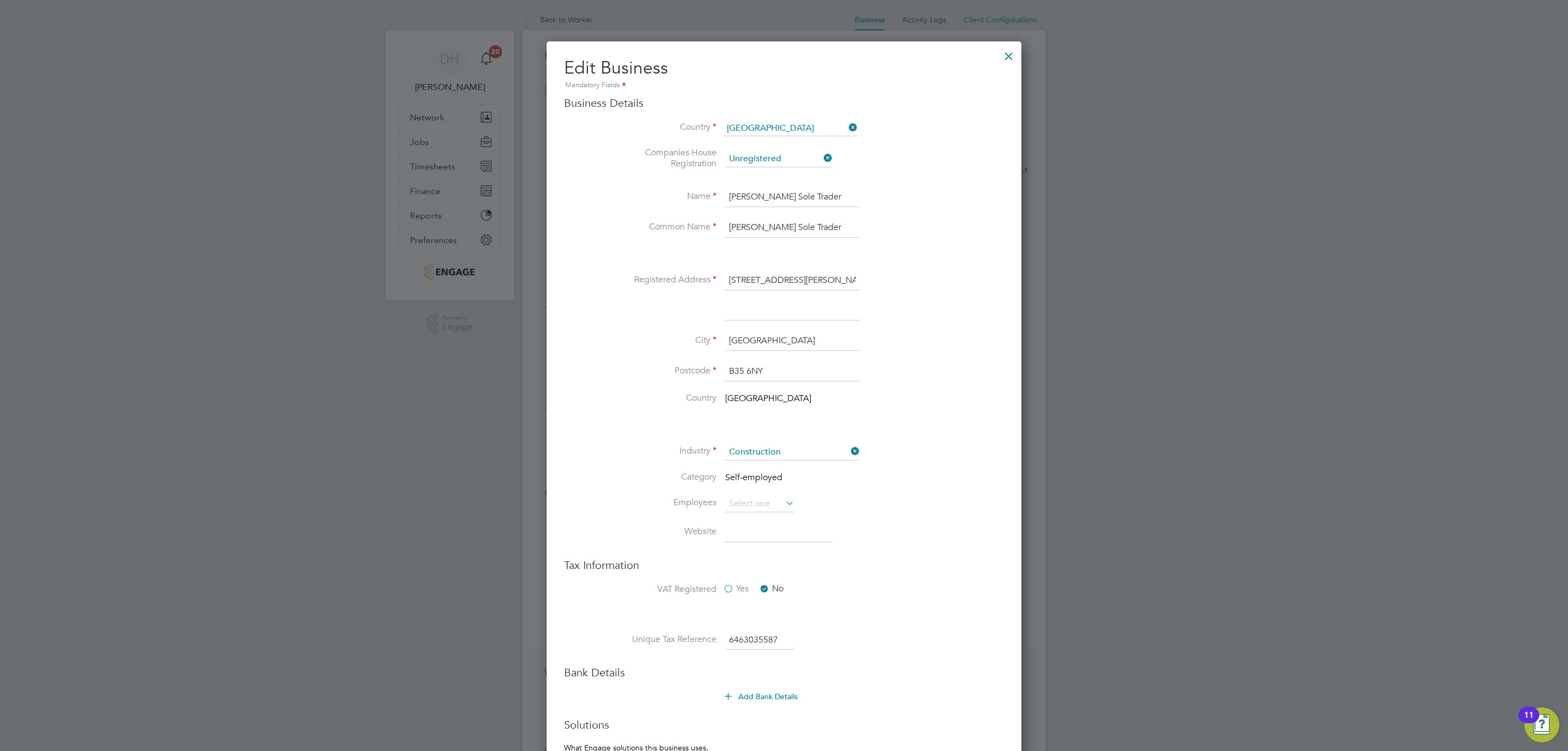
scroll to position [515, 0]
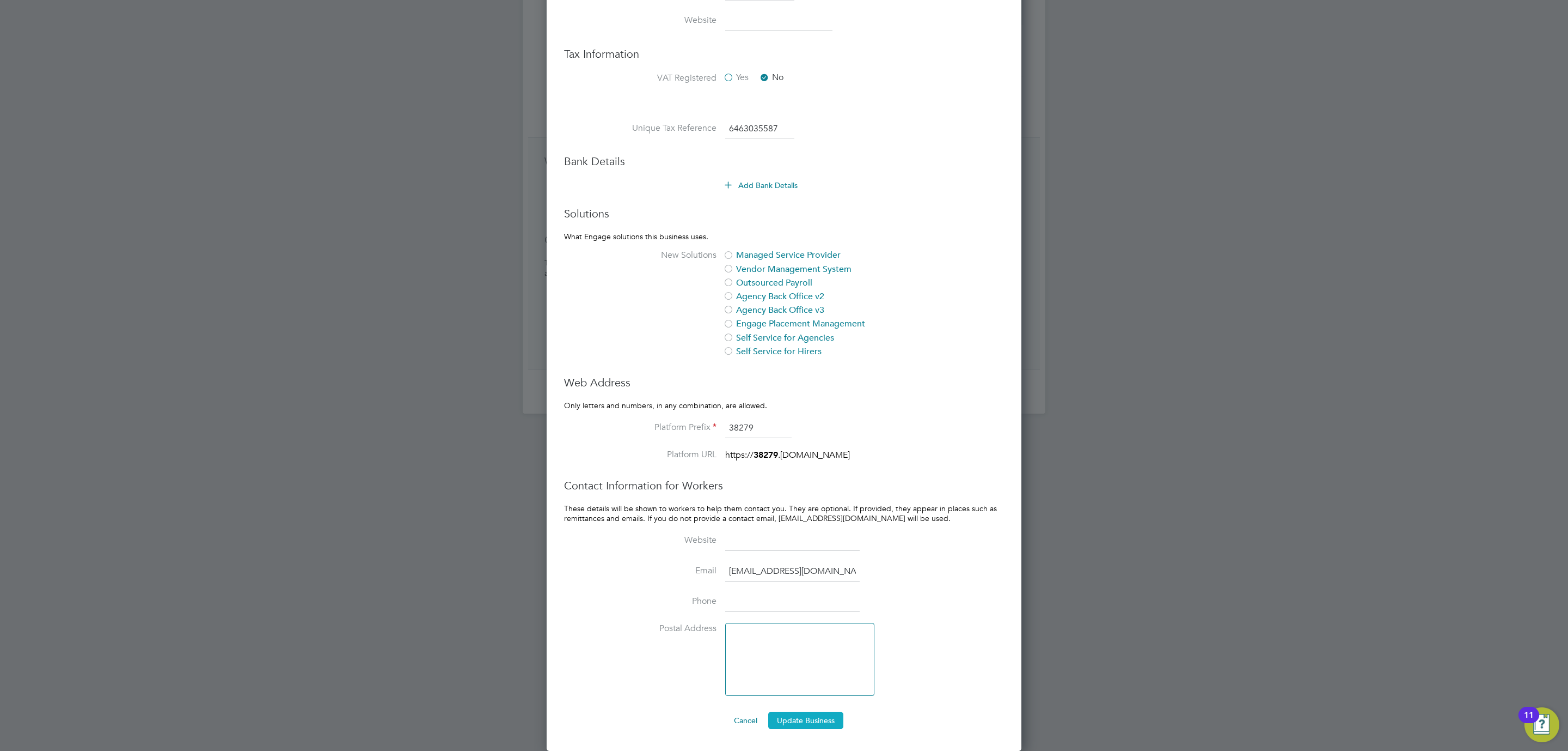
click at [810, 718] on button "Update Business" at bounding box center [805, 720] width 75 height 18
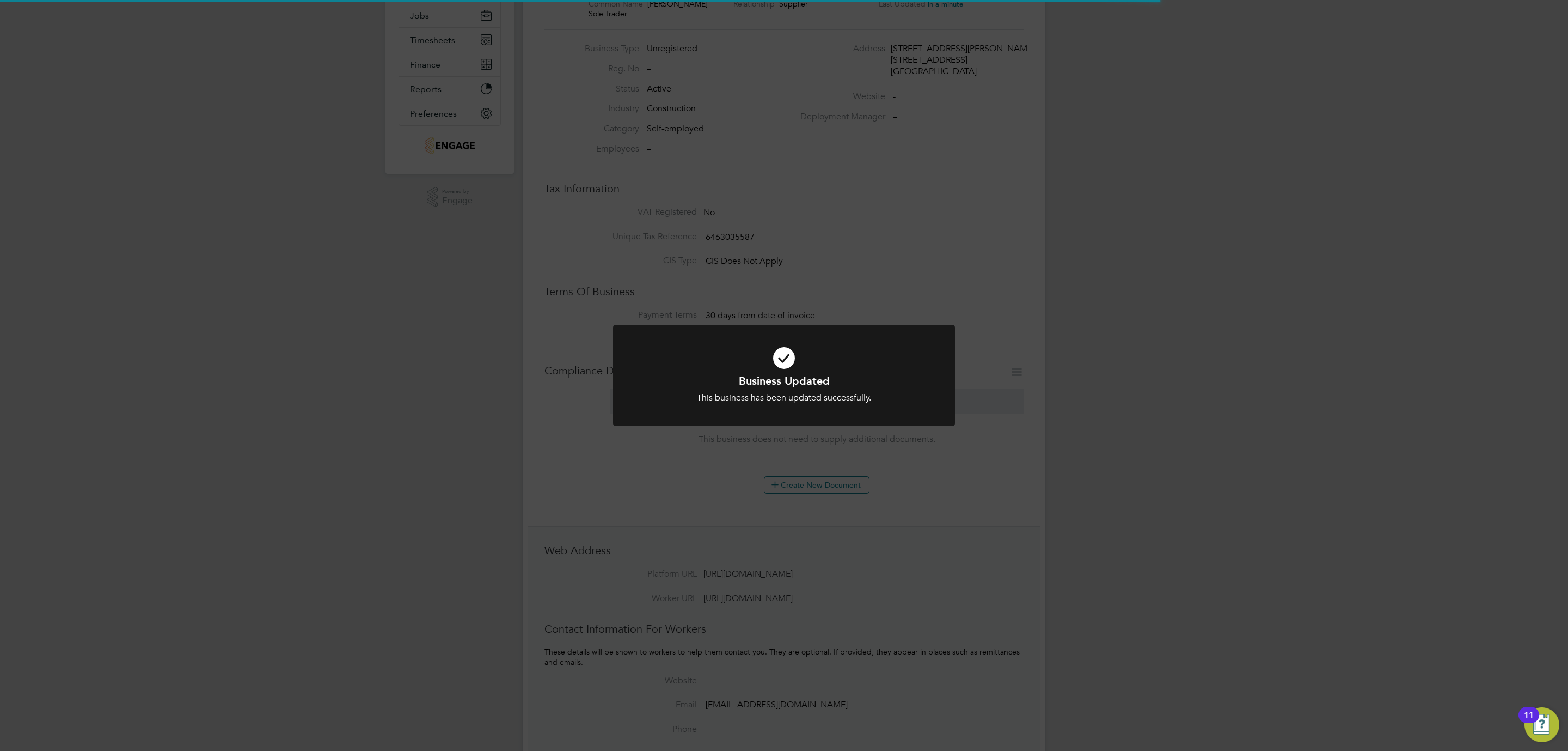
scroll to position [0, 0]
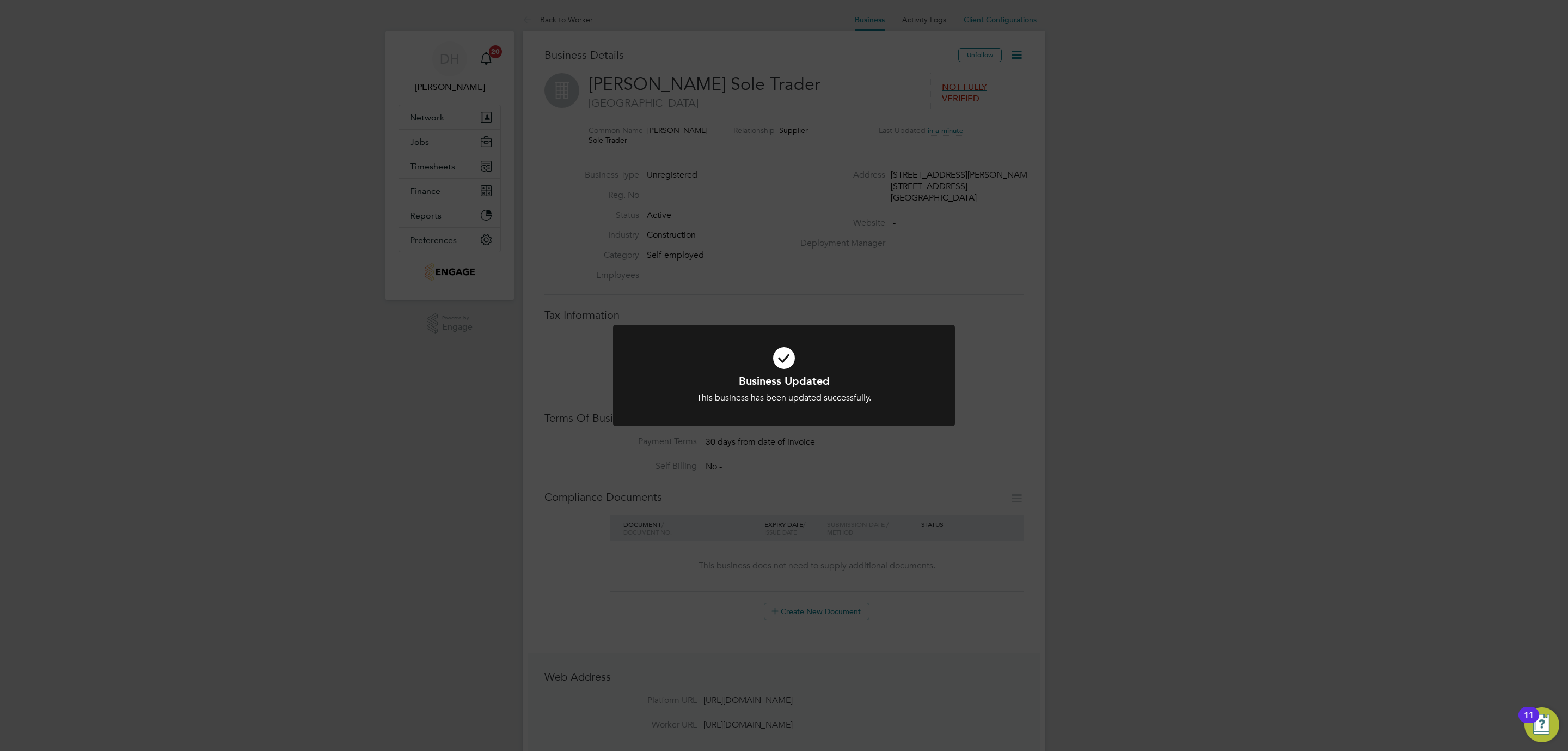
click at [1237, 455] on div "Business Updated This business has been updated successfully. Cancel Okay" at bounding box center [784, 375] width 1568 height 751
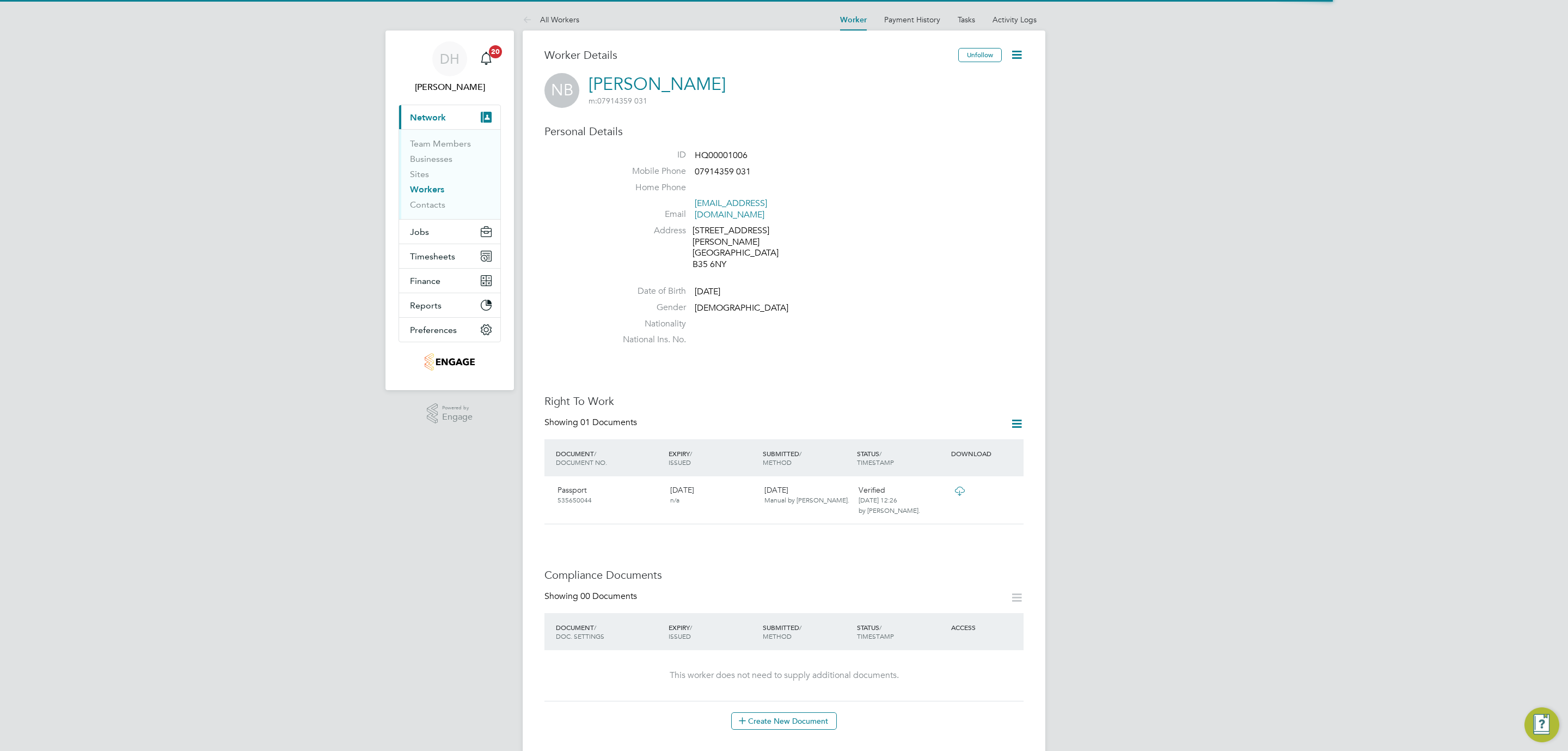
click at [1199, 311] on div "DH [PERSON_NAME] Notifications 20 Applications: Current page: Network Team Memb…" at bounding box center [784, 612] width 1568 height 1224
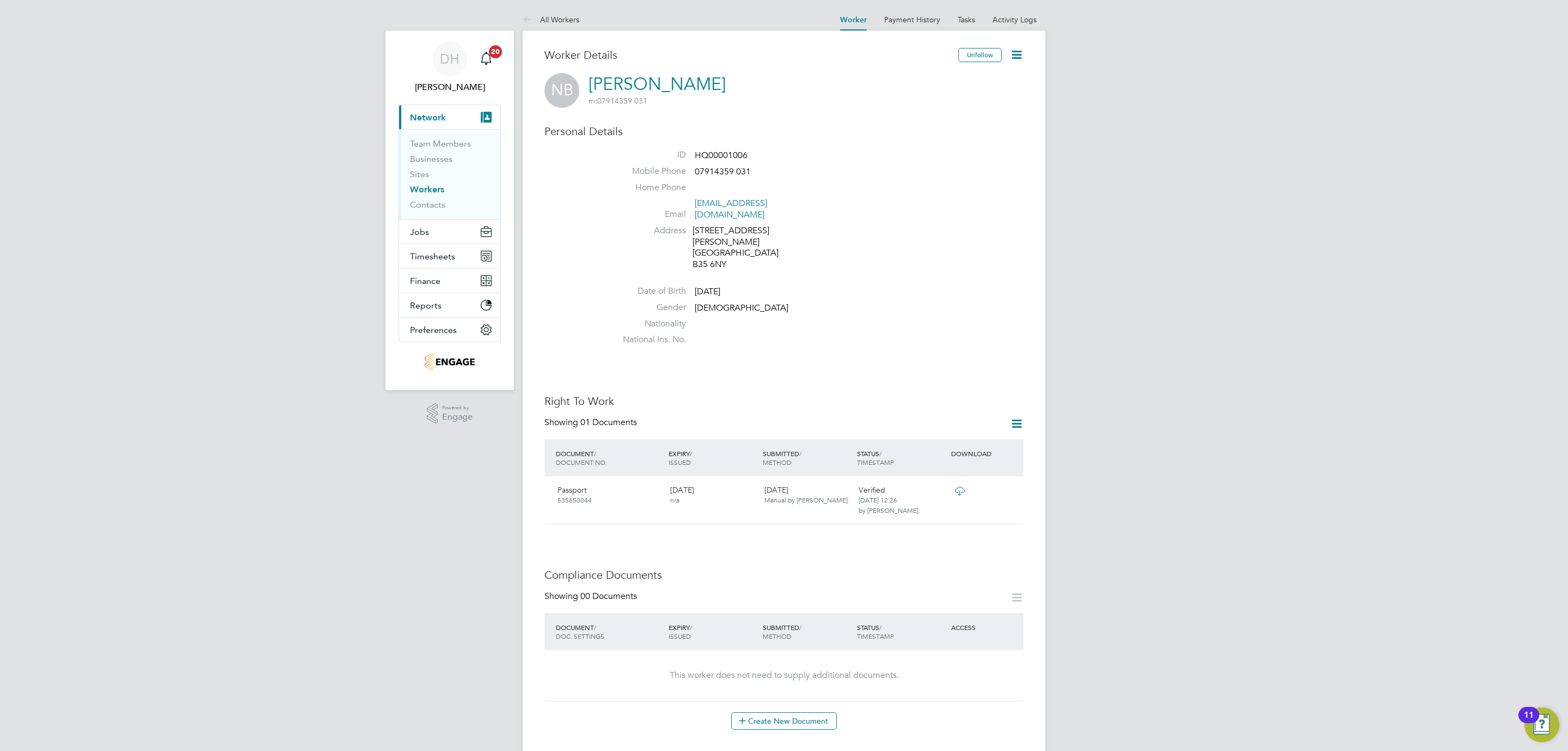
scroll to position [278, 0]
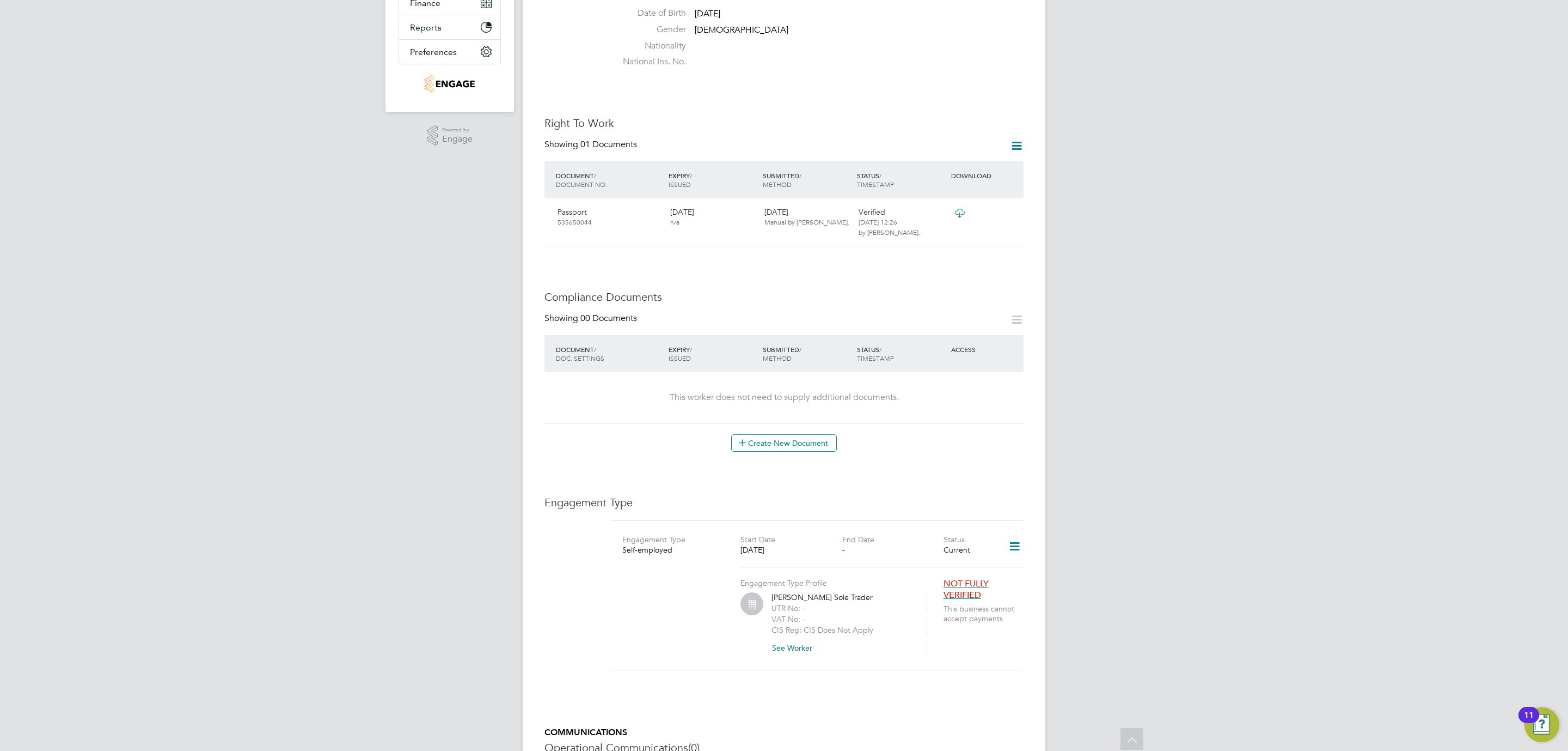
click at [938, 600] on div "Engagement Type Profile [PERSON_NAME] Sole Trader UTR No: - VAT No: - CIS Reg: …" at bounding box center [841, 612] width 203 height 90
click at [954, 578] on span "NOT FULLY VERIFIED" at bounding box center [966, 589] width 45 height 23
click at [1029, 565] on div "Worker Details Unfollow NB [PERSON_NAME] m: 07914359 031 Personal Details ID HQ…" at bounding box center [784, 340] width 523 height 1176
